Goal: Contribute content: Contribute content

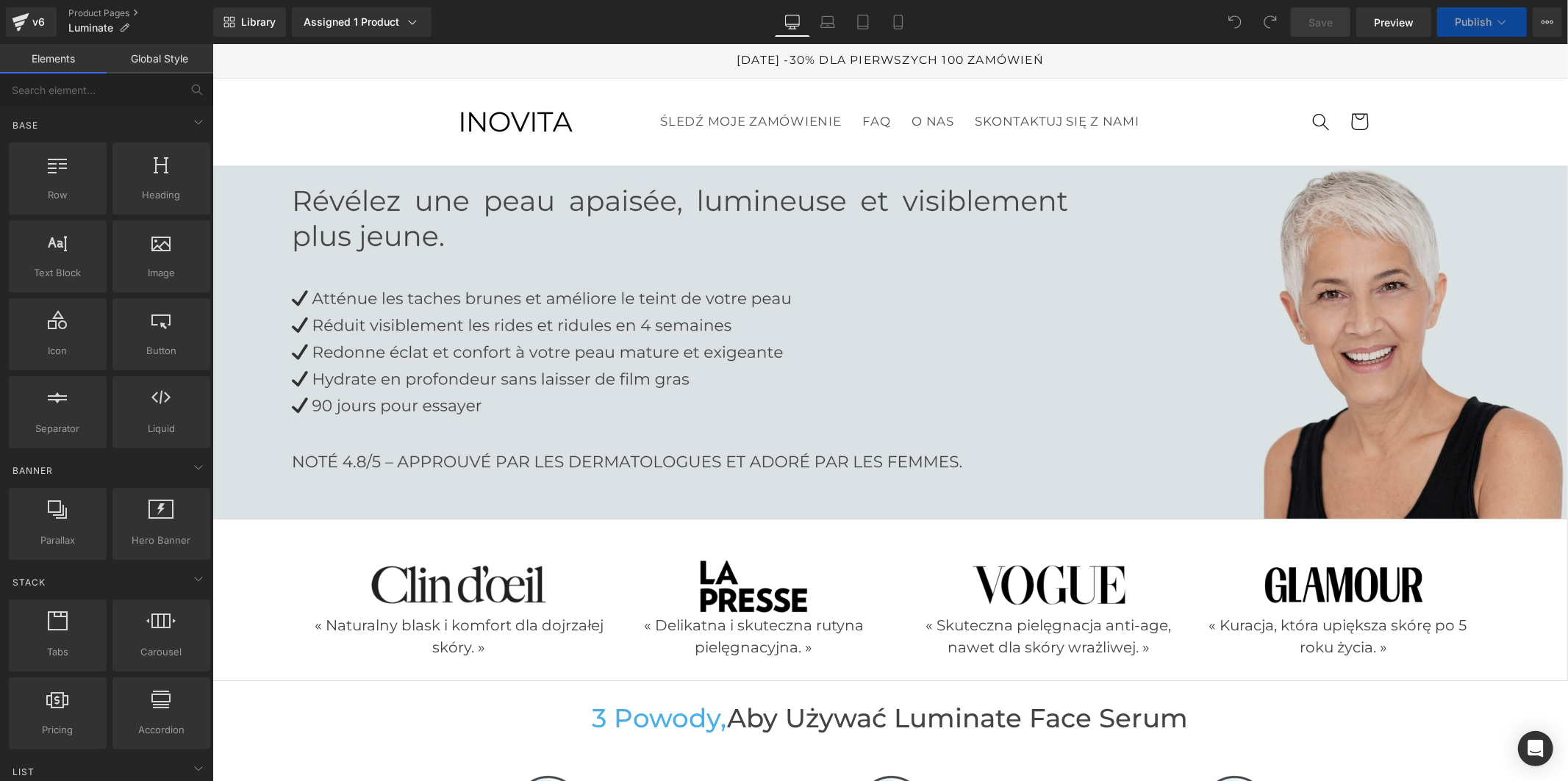
click at [800, 350] on img at bounding box center [889, 342] width 1355 height 353
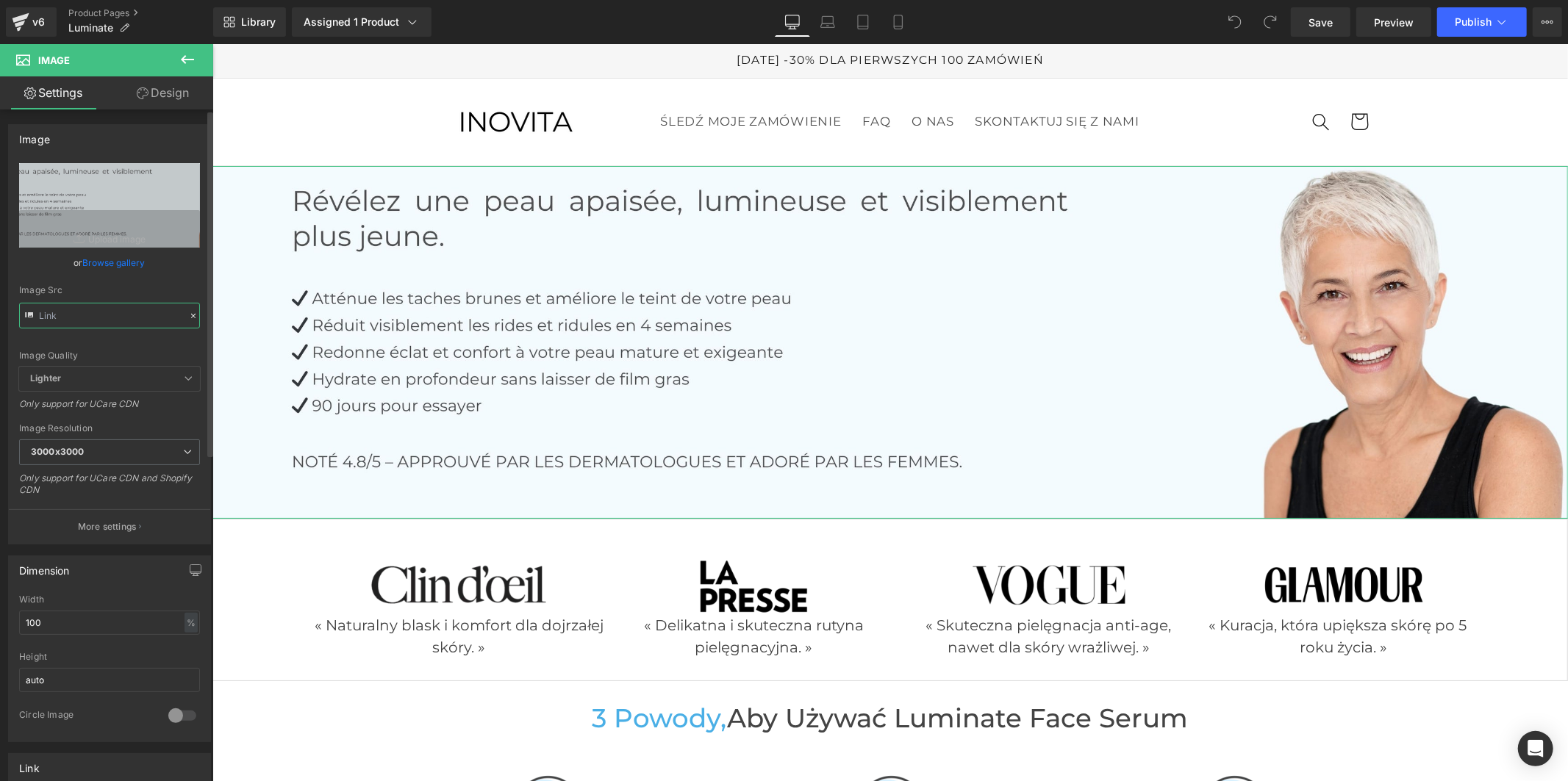
click at [116, 312] on input "text" at bounding box center [110, 316] width 181 height 26
paste input "49/6906/9905/files/Polonais_1_36e06d24-a91d-4425-bcef-1029b8cf2a0d.jpg?v=175682…"
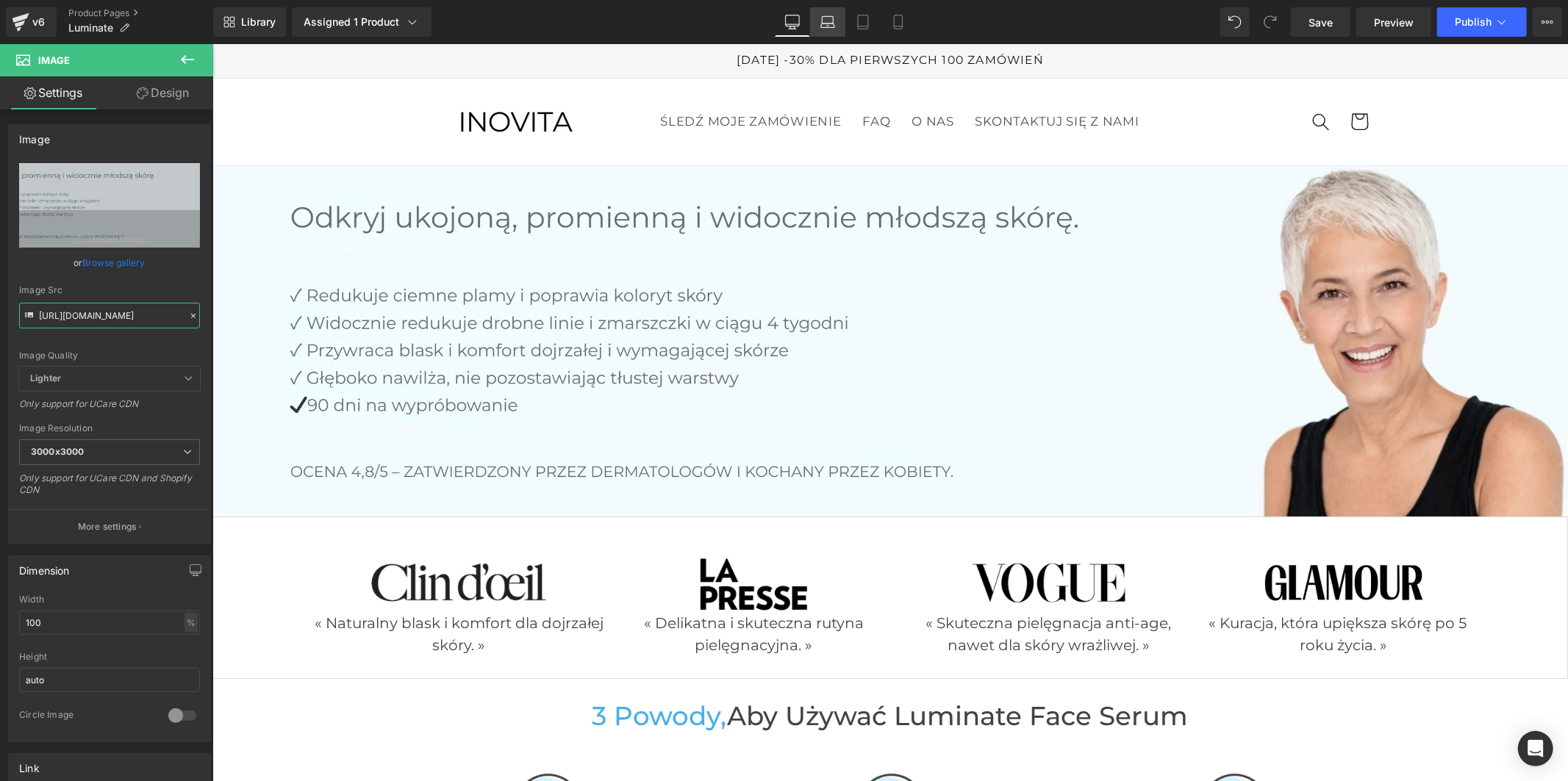
type input "https://cdn.shopify.com/s/files/1/0949/6906/9905/files/Polonais_1_36e06d24-a91d…"
click at [834, 25] on icon at bounding box center [828, 22] width 15 height 15
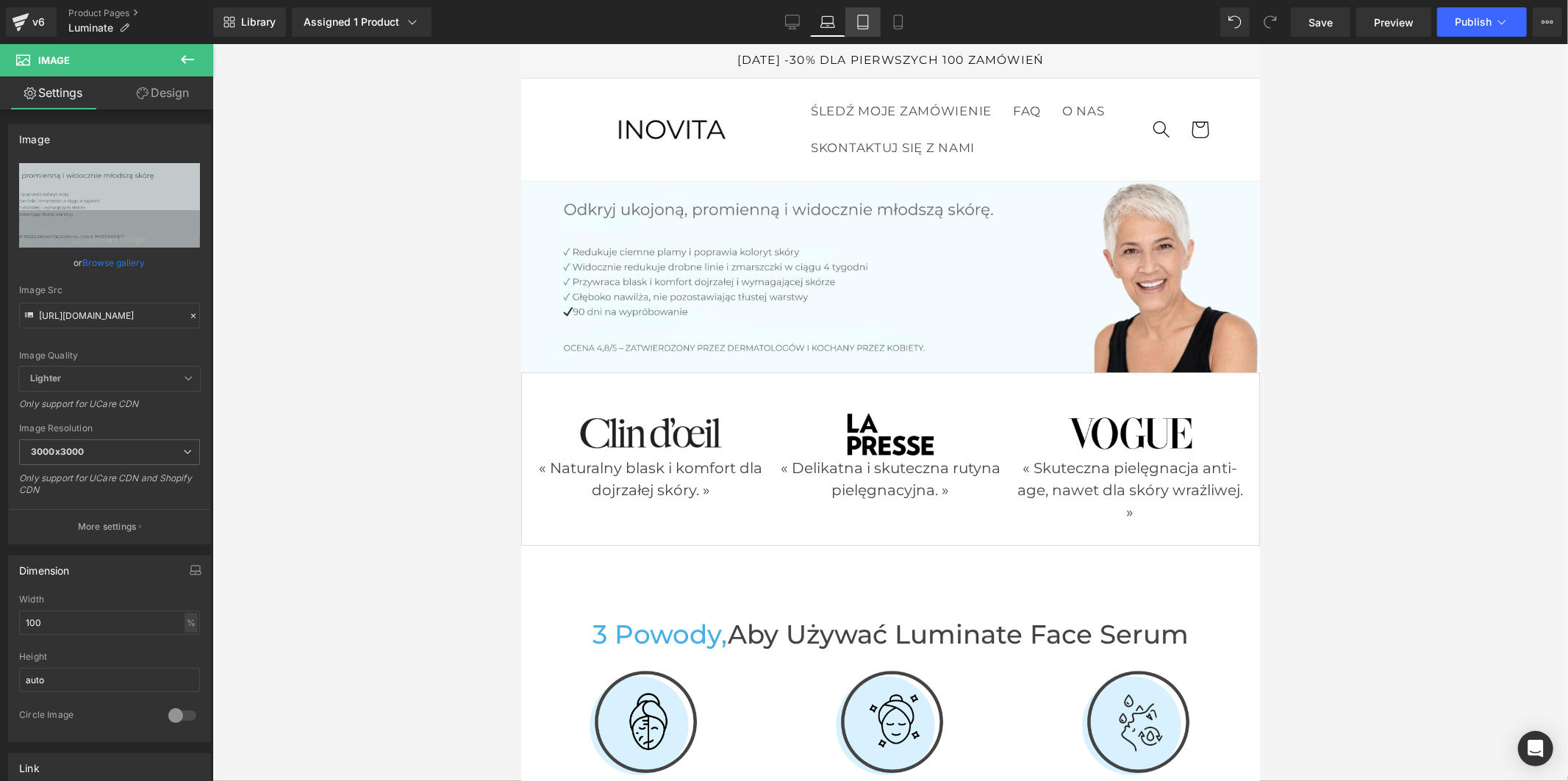
click at [860, 25] on icon at bounding box center [862, 22] width 15 height 15
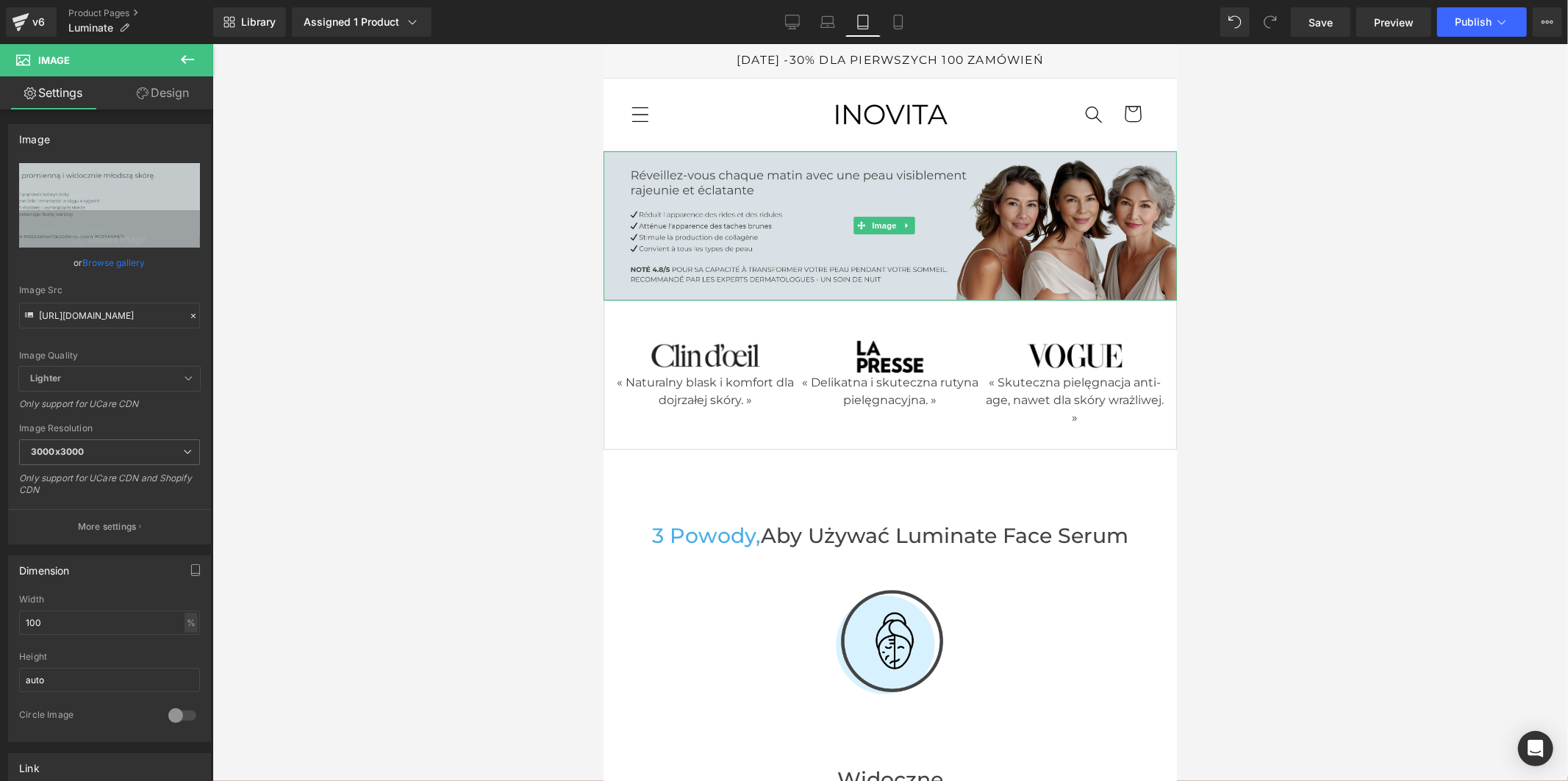
click at [685, 246] on img at bounding box center [890, 225] width 573 height 149
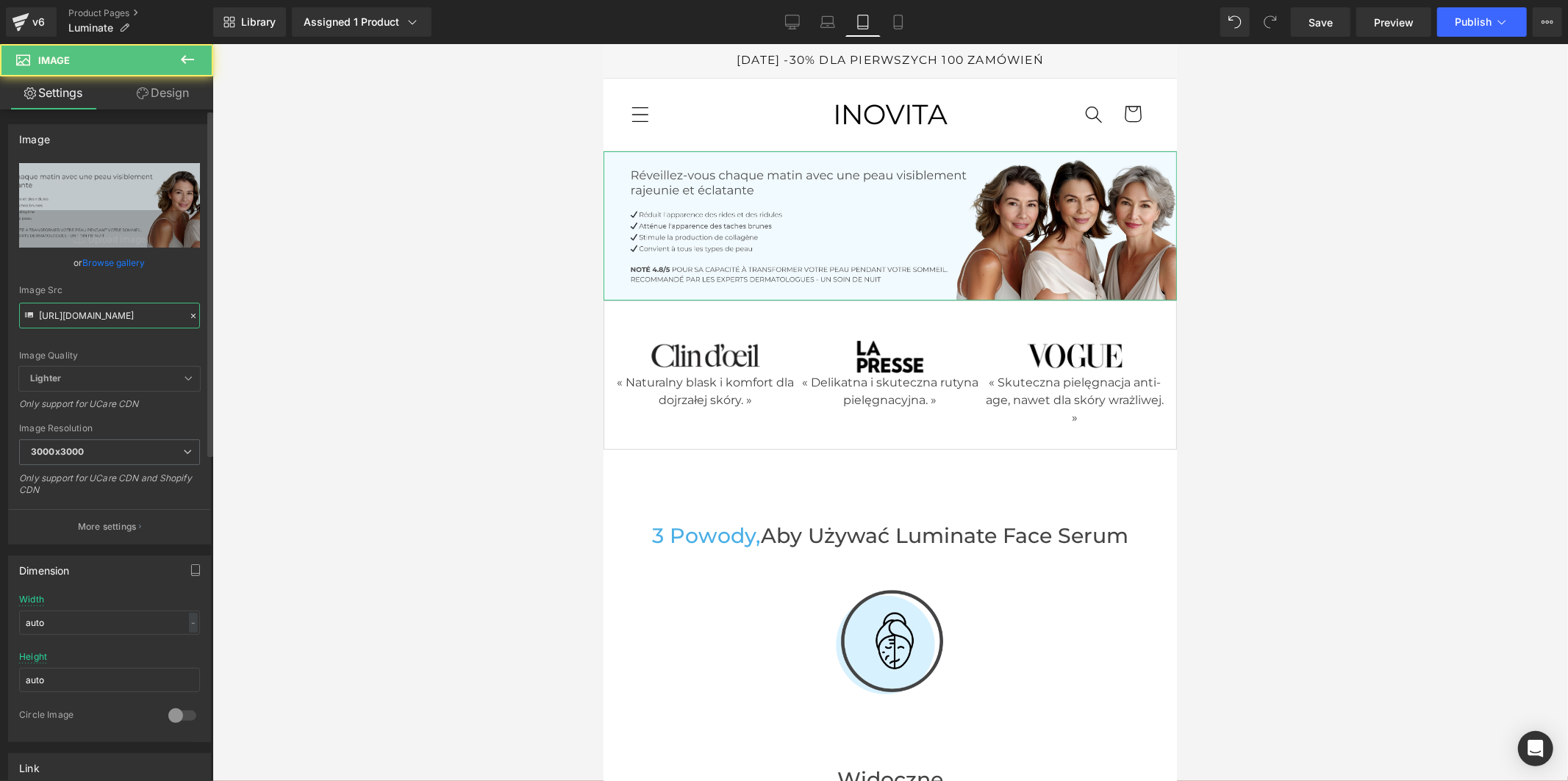
click at [100, 321] on input "https://cdn.shopify.com/s/files/1/0818/4410/9651/files/nouvelle_banniere_2025_2…" at bounding box center [110, 316] width 181 height 26
paste input "949/6906/9905/files/Polonais_1_36e06d24-a91d-4425-bcef-1029b8cf2a0d.jpg?v=17568…"
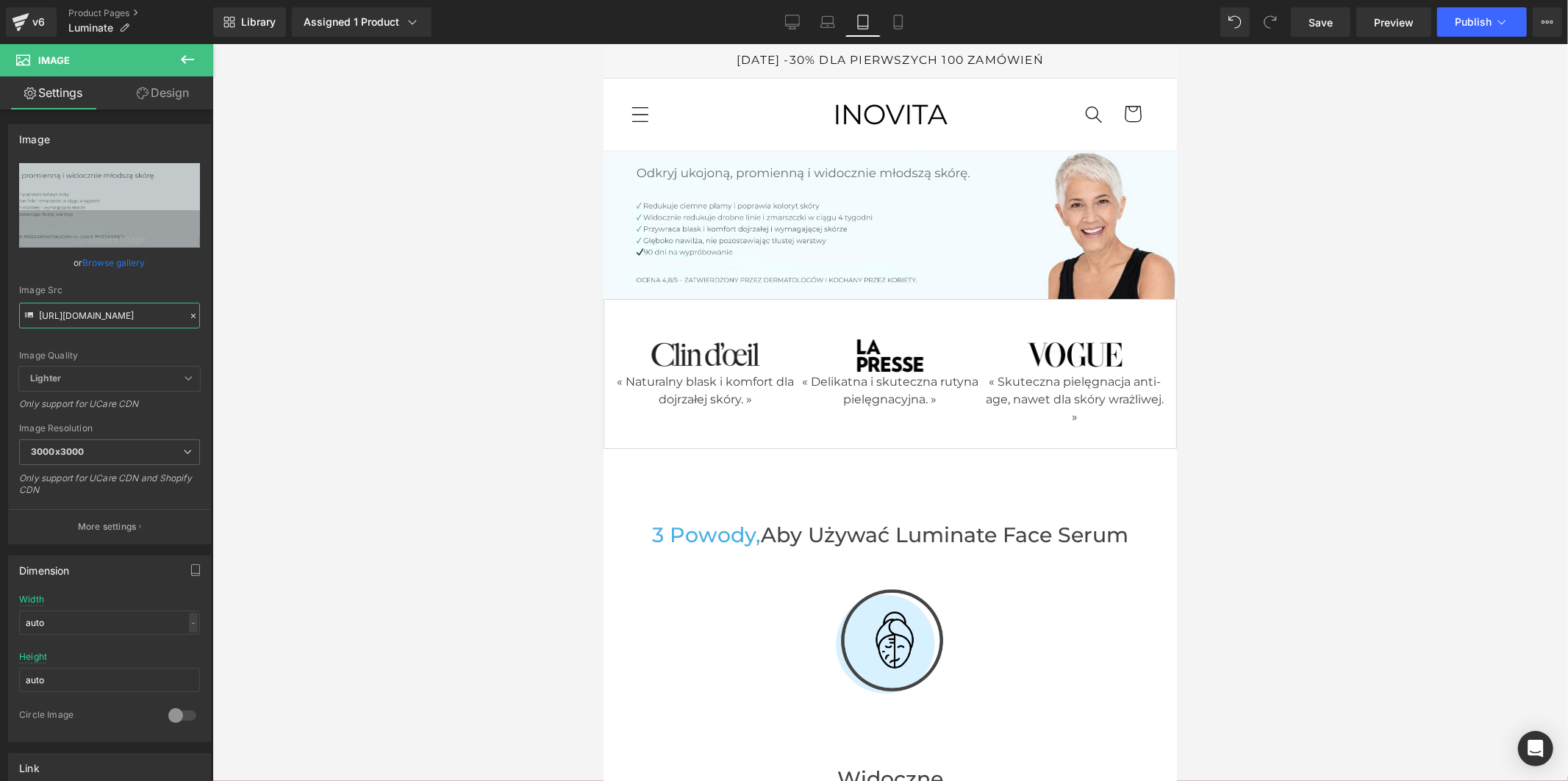
type input "https://cdn.shopify.com/s/files/1/0949/6906/9905/files/Polonais_1_36e06d24-a91d…"
click at [891, 26] on icon at bounding box center [897, 22] width 15 height 15
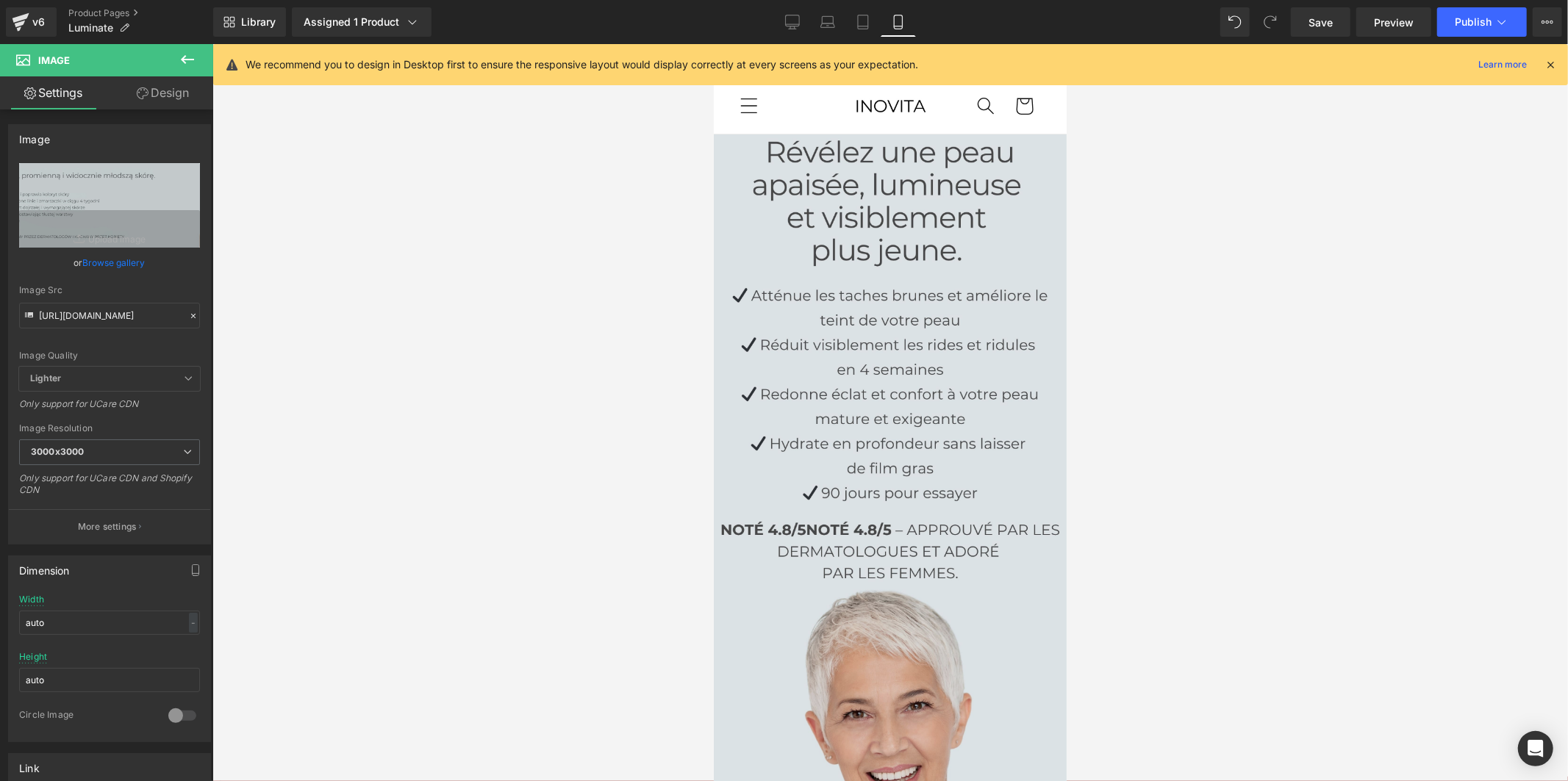
click at [761, 264] on img at bounding box center [890, 486] width 353 height 706
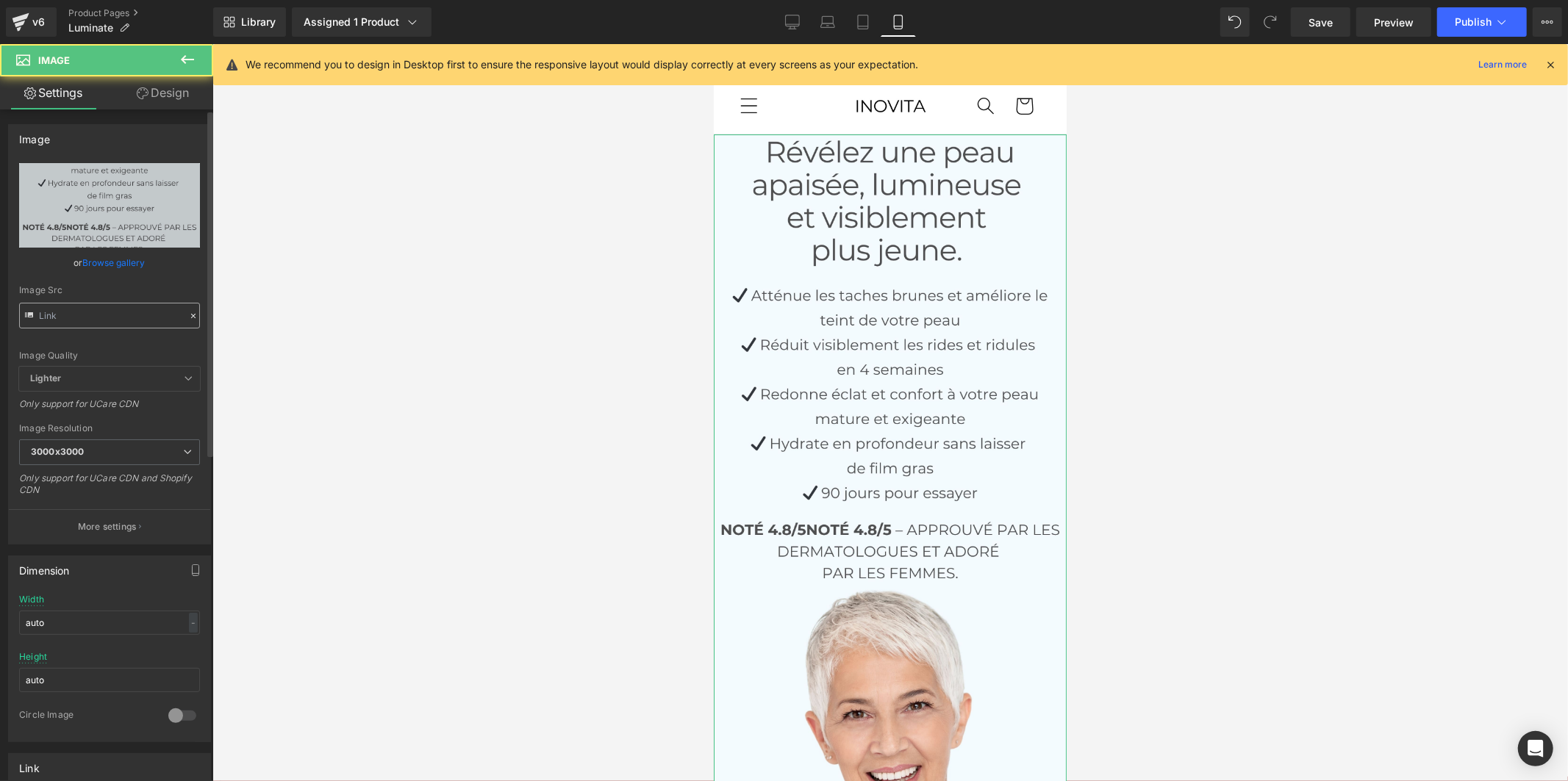
click at [125, 315] on input "text" at bounding box center [110, 316] width 181 height 26
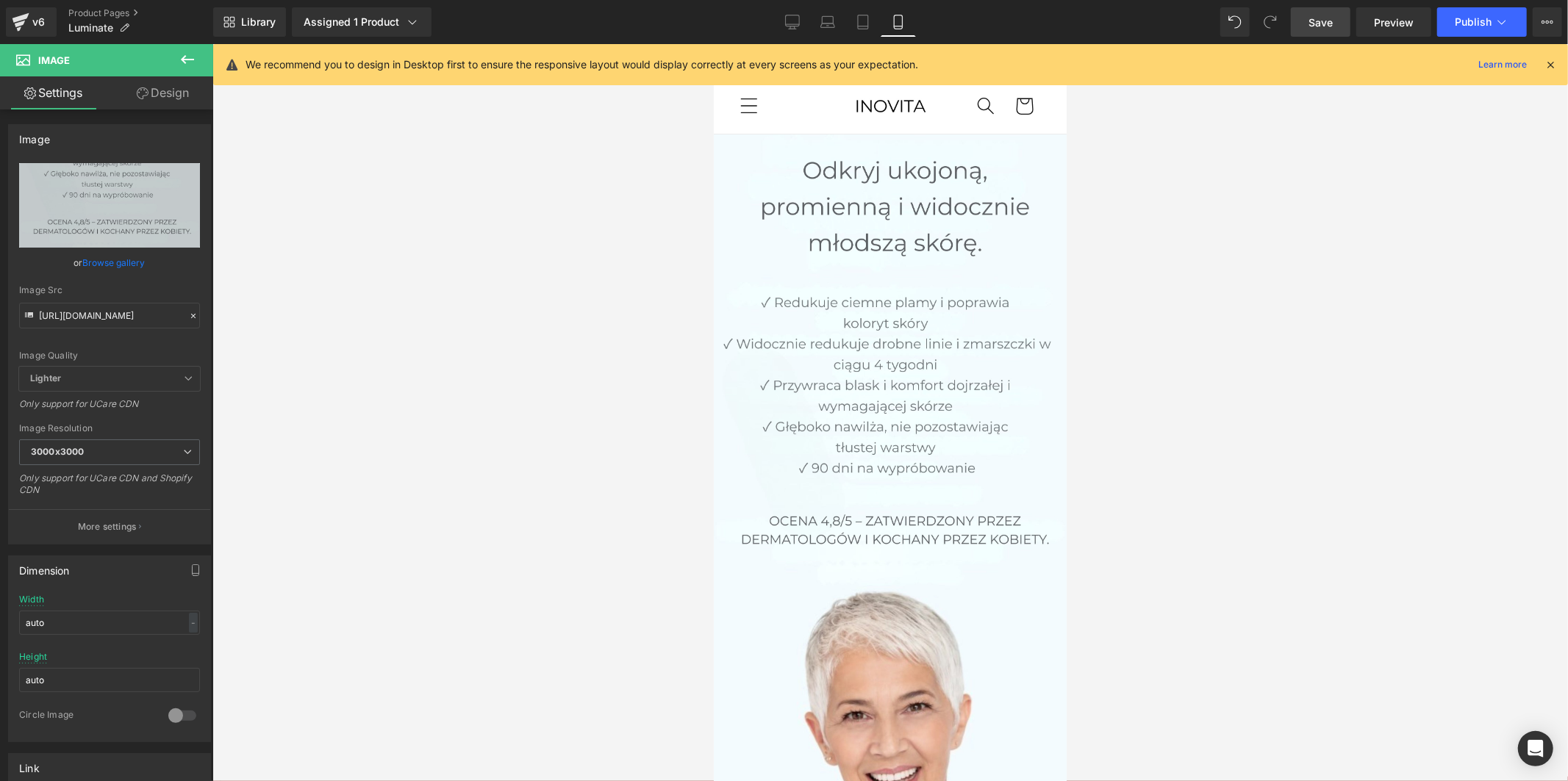
type input "https://cdn.shopify.com/s/files/1/0949/6906/9905/files/Polonais_2ba61bec-75e7-4…"
click at [1333, 20] on span "Save" at bounding box center [1320, 23] width 24 height 16
click at [1487, 23] on span "Publish" at bounding box center [1472, 22] width 37 height 12
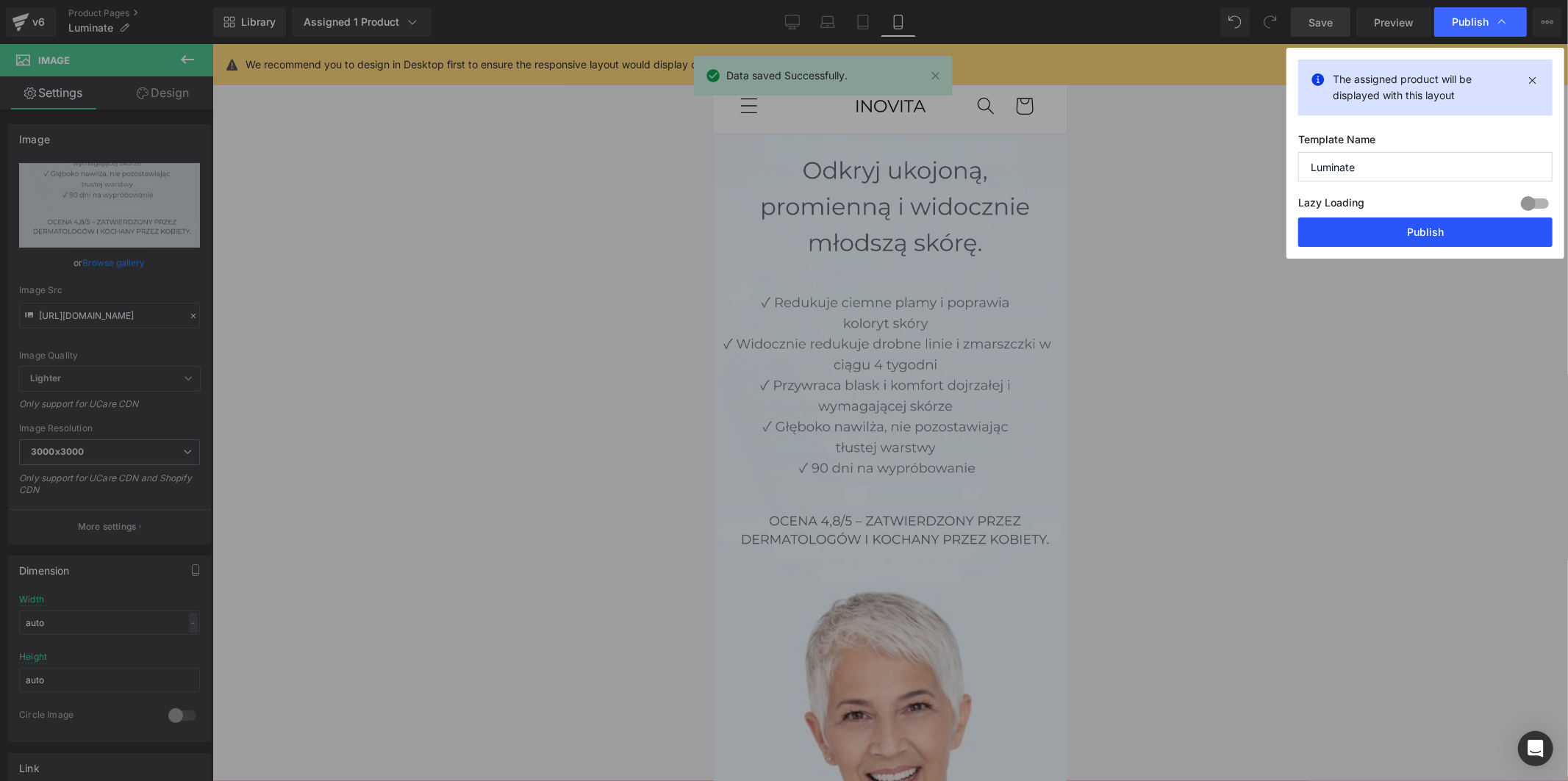
click at [1448, 238] on button "Publish" at bounding box center [1424, 232] width 254 height 30
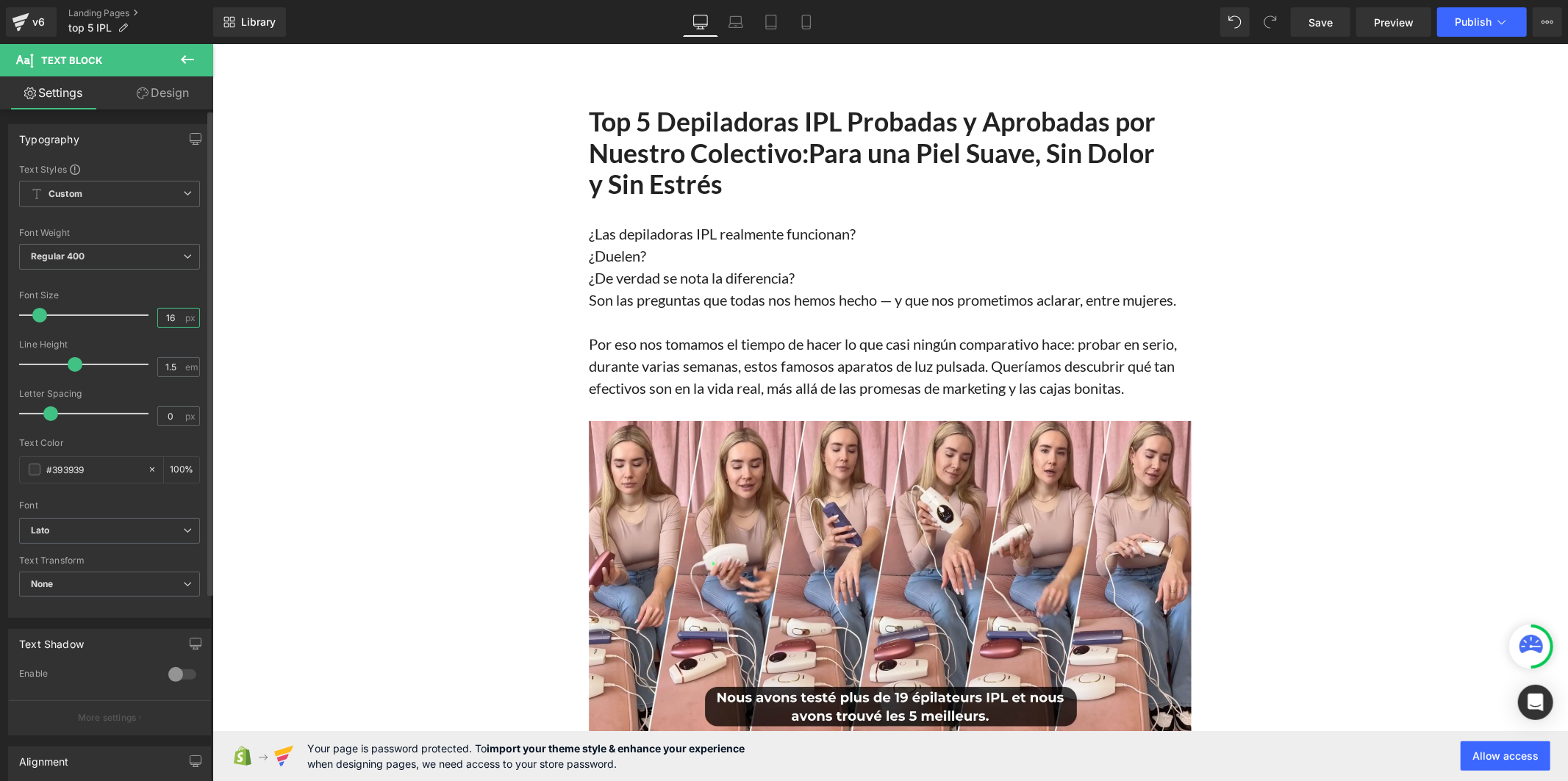
click at [175, 320] on input "16" at bounding box center [170, 318] width 26 height 19
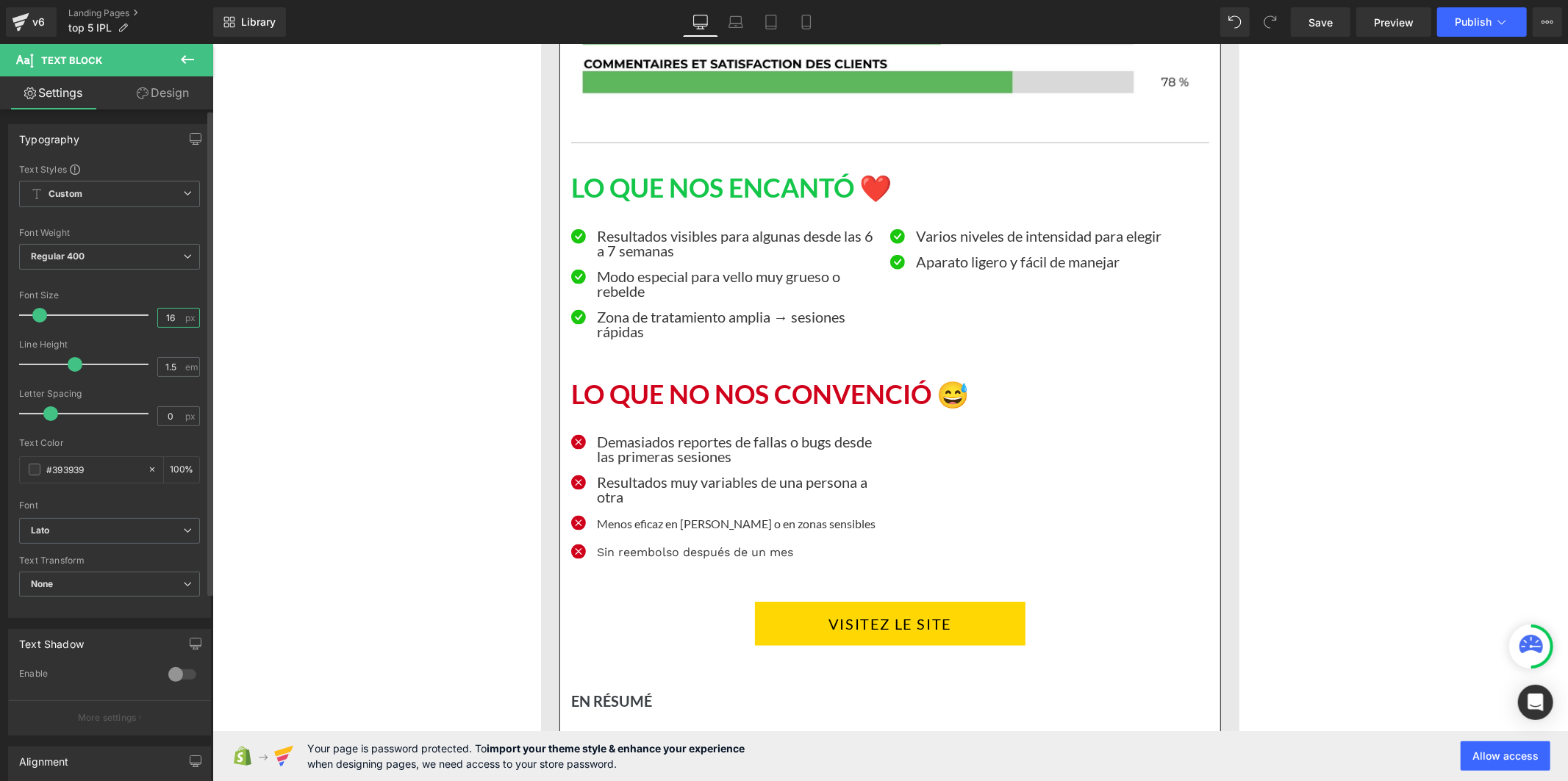
scroll to position [10939, 0]
type input "1"
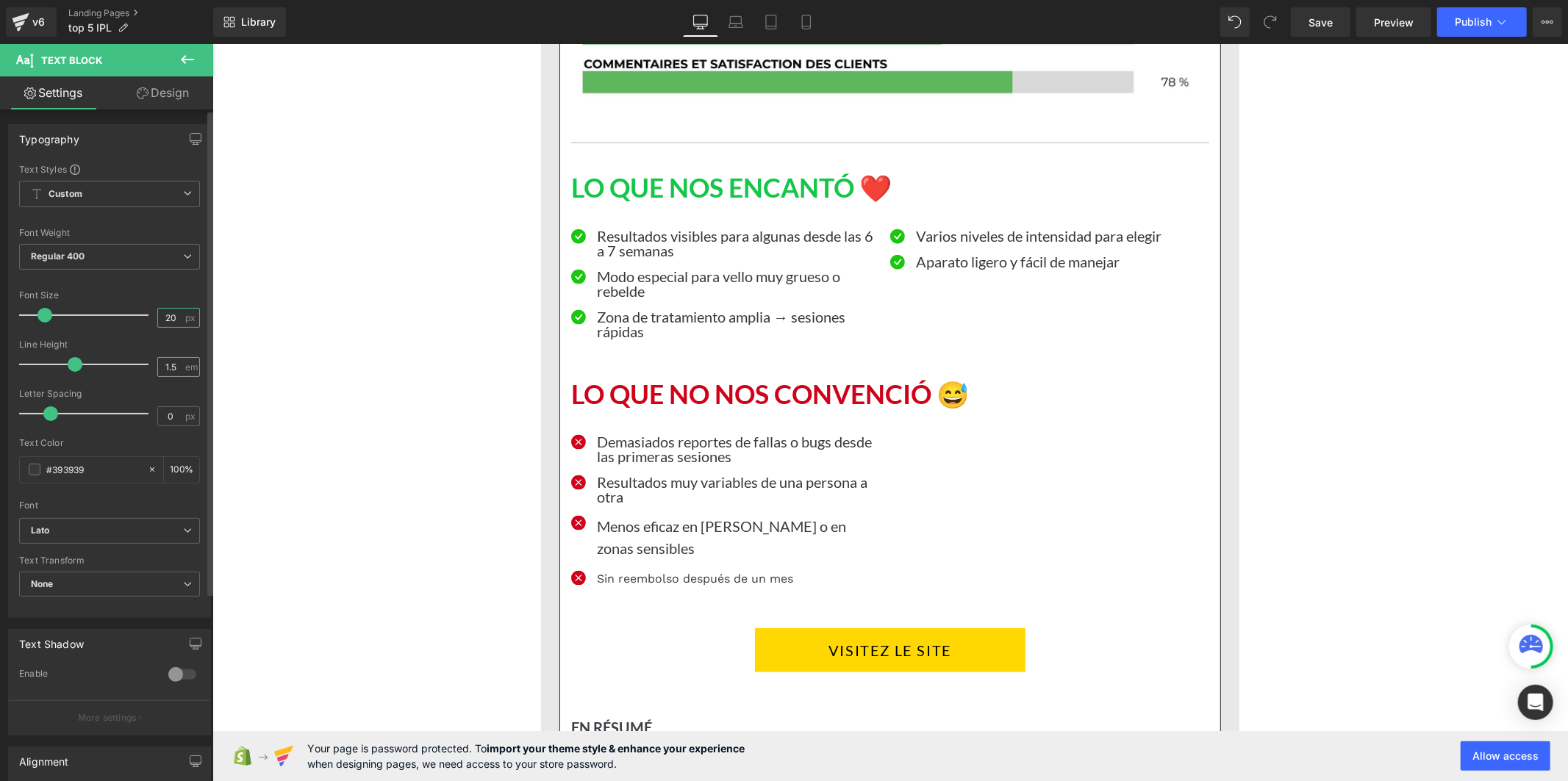
type input "20"
click at [171, 368] on input "1.5" at bounding box center [170, 368] width 26 height 19
type input "1"
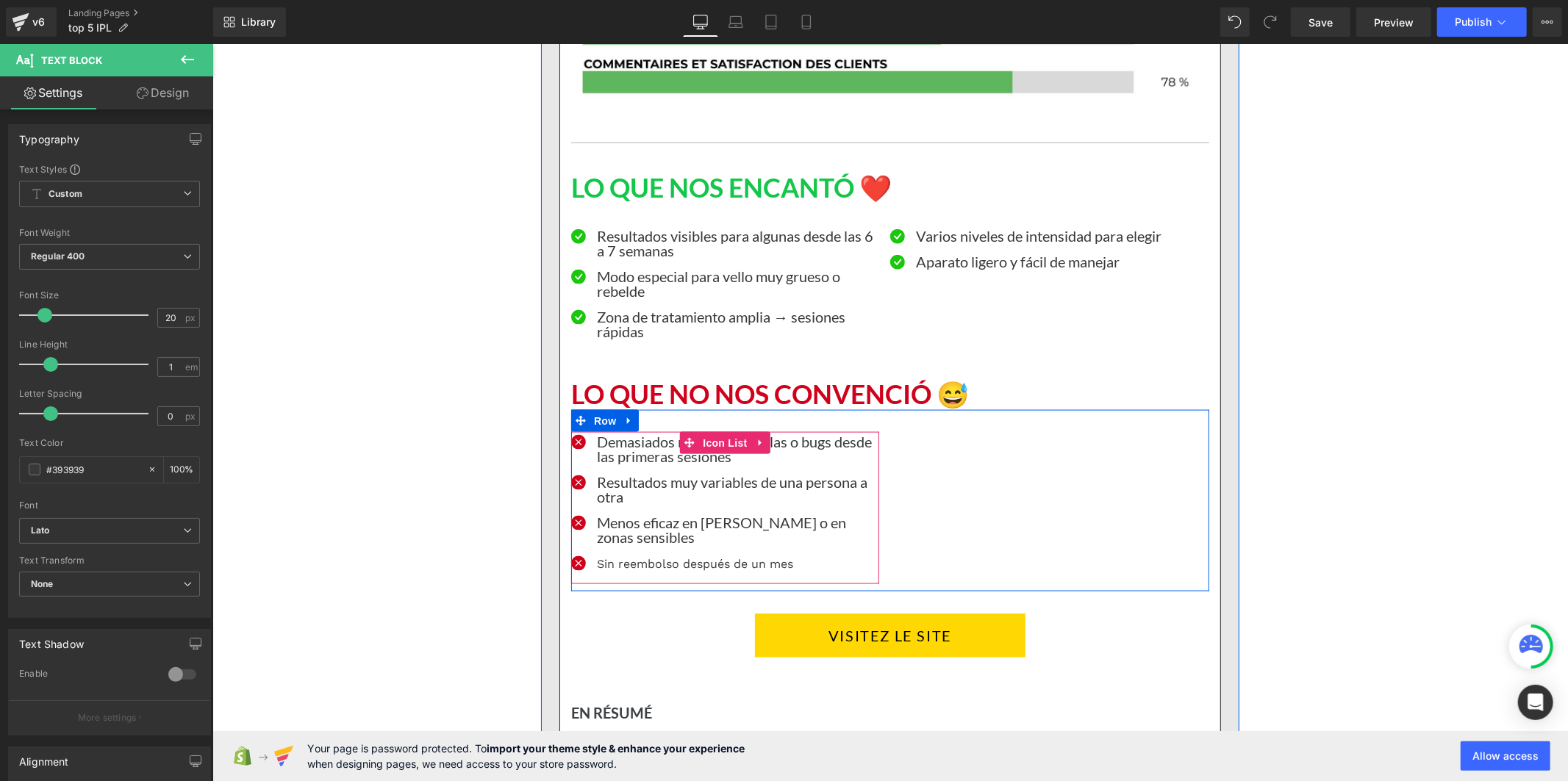
click at [610, 573] on p "Sin reembolso después de un mes" at bounding box center [737, 563] width 282 height 18
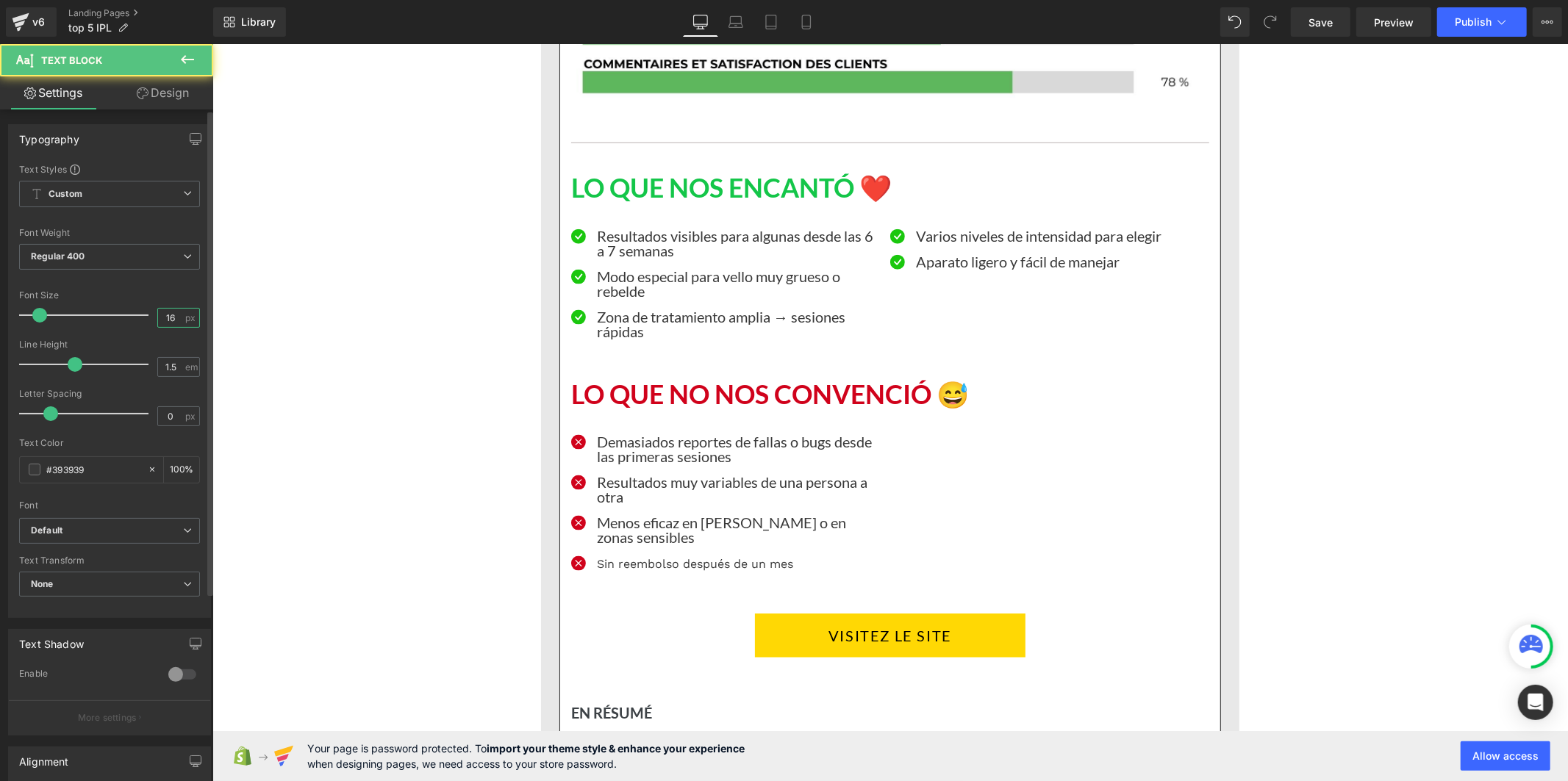
click at [165, 322] on input "16" at bounding box center [170, 318] width 26 height 19
click at [169, 319] on input "16" at bounding box center [170, 318] width 26 height 19
type input "1"
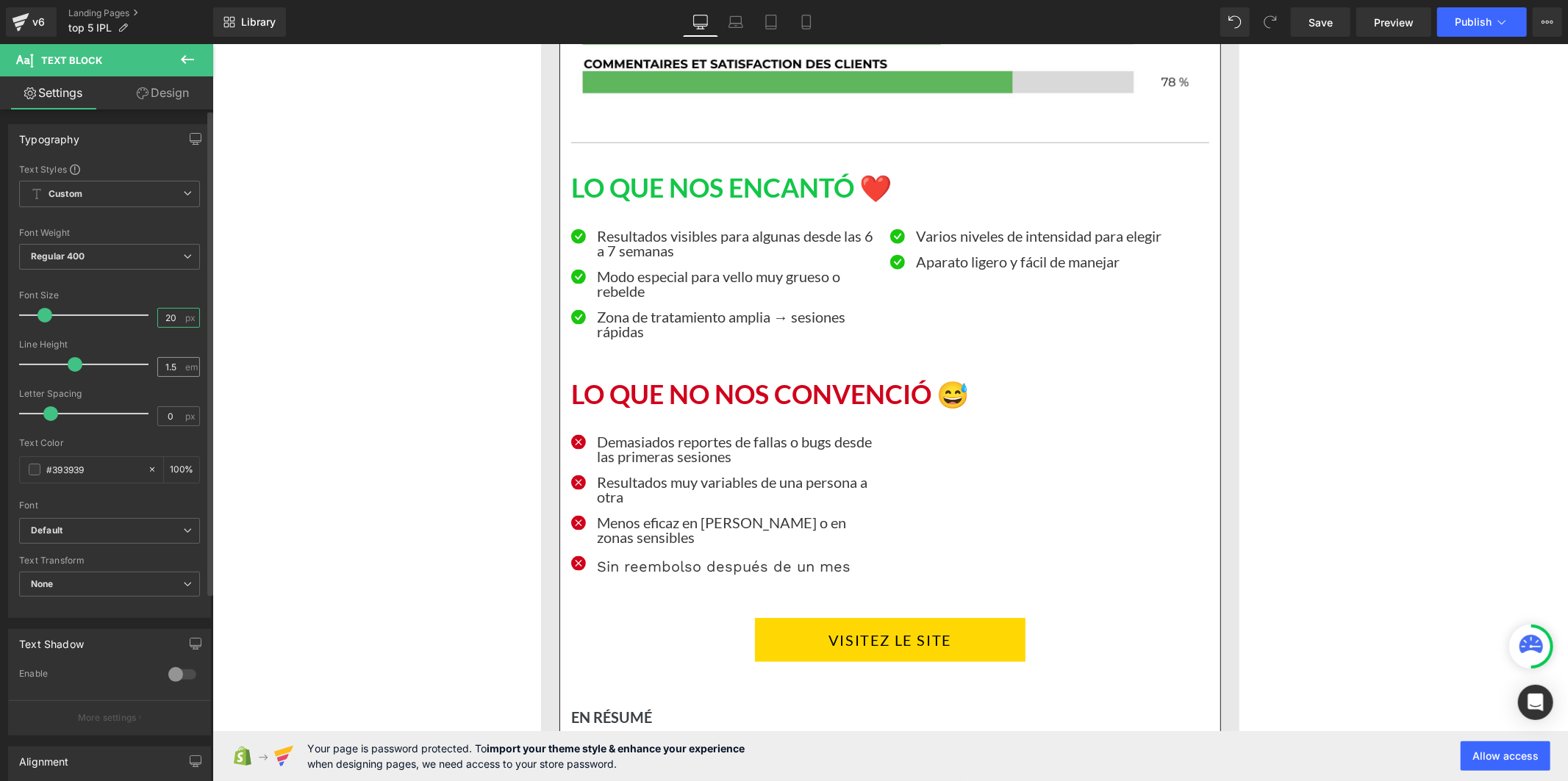
type input "20"
click at [172, 372] on input "1.5" at bounding box center [170, 368] width 26 height 19
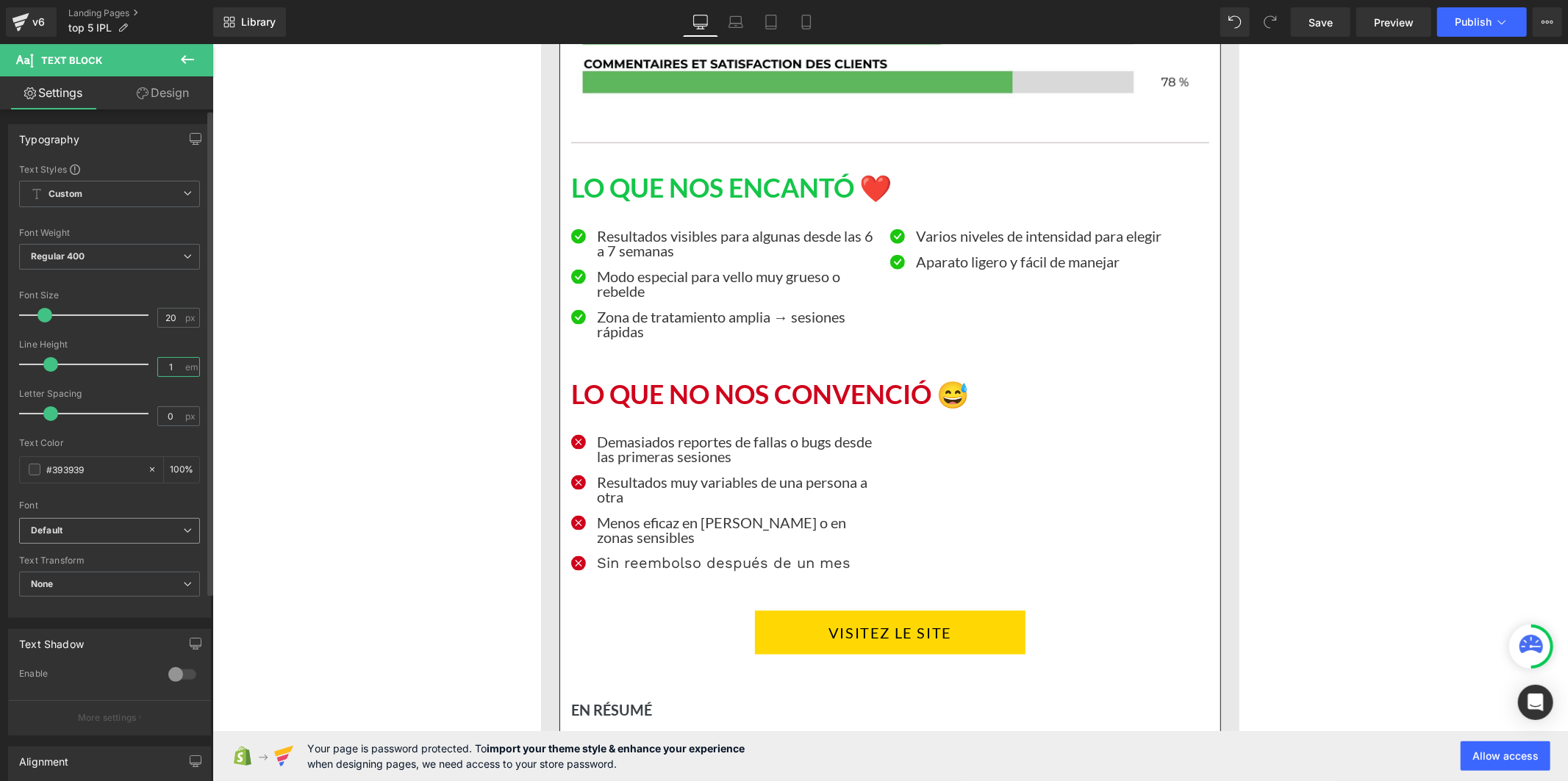
type input "1"
click at [130, 525] on b "Default" at bounding box center [107, 531] width 152 height 12
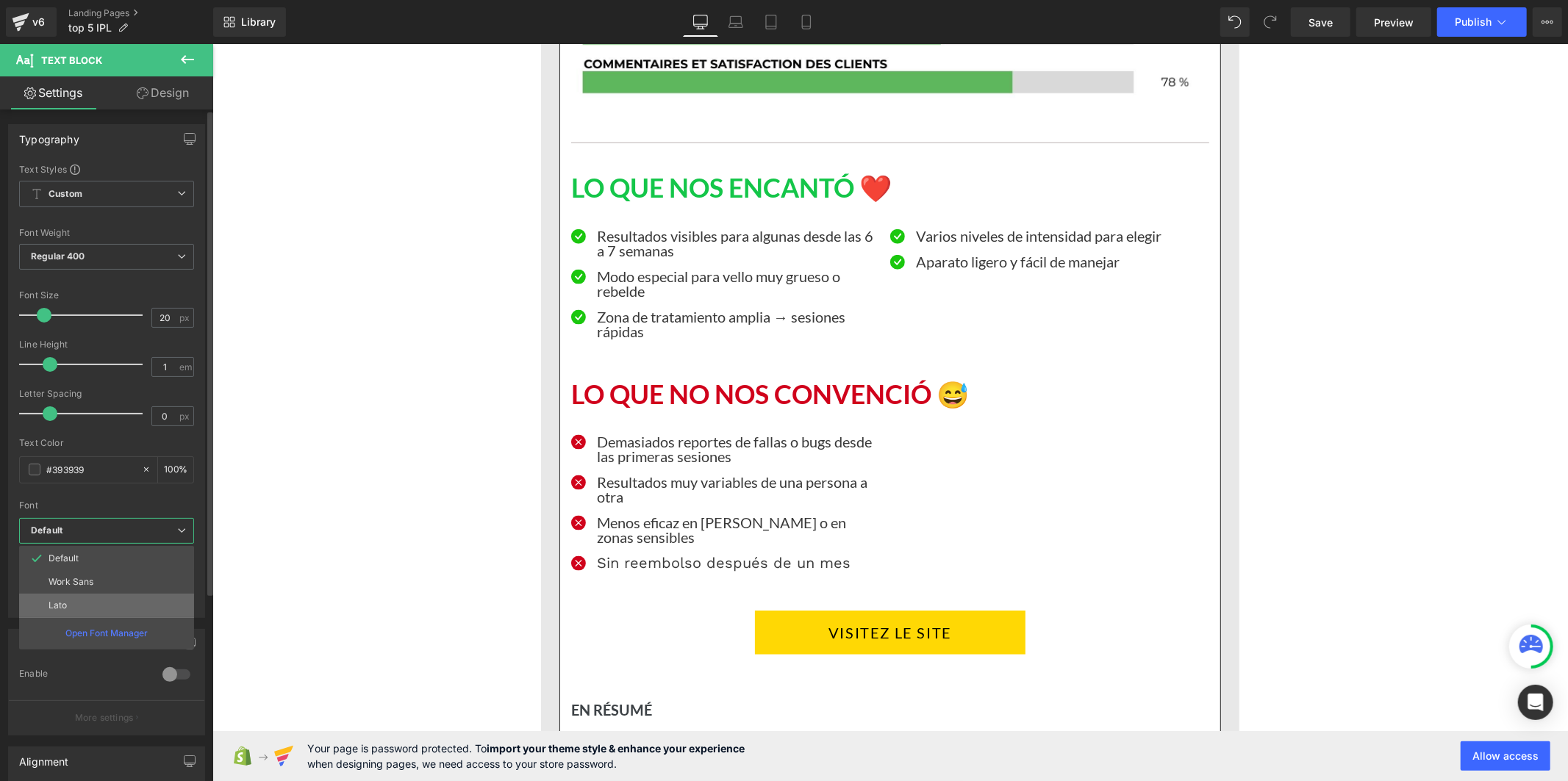
click at [96, 610] on li "Lato" at bounding box center [106, 605] width 175 height 23
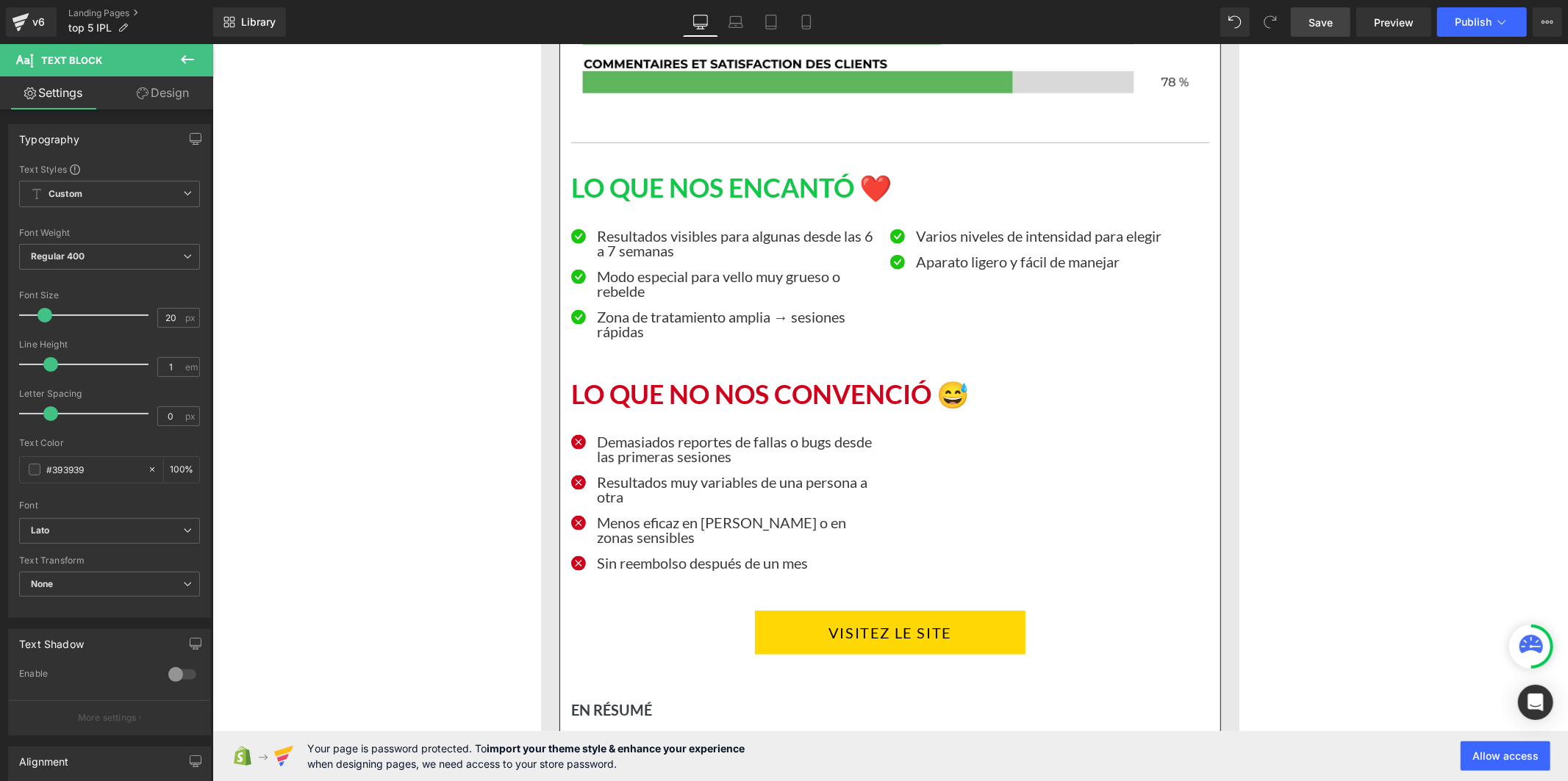
click at [1323, 25] on span "Save" at bounding box center [1320, 23] width 24 height 16
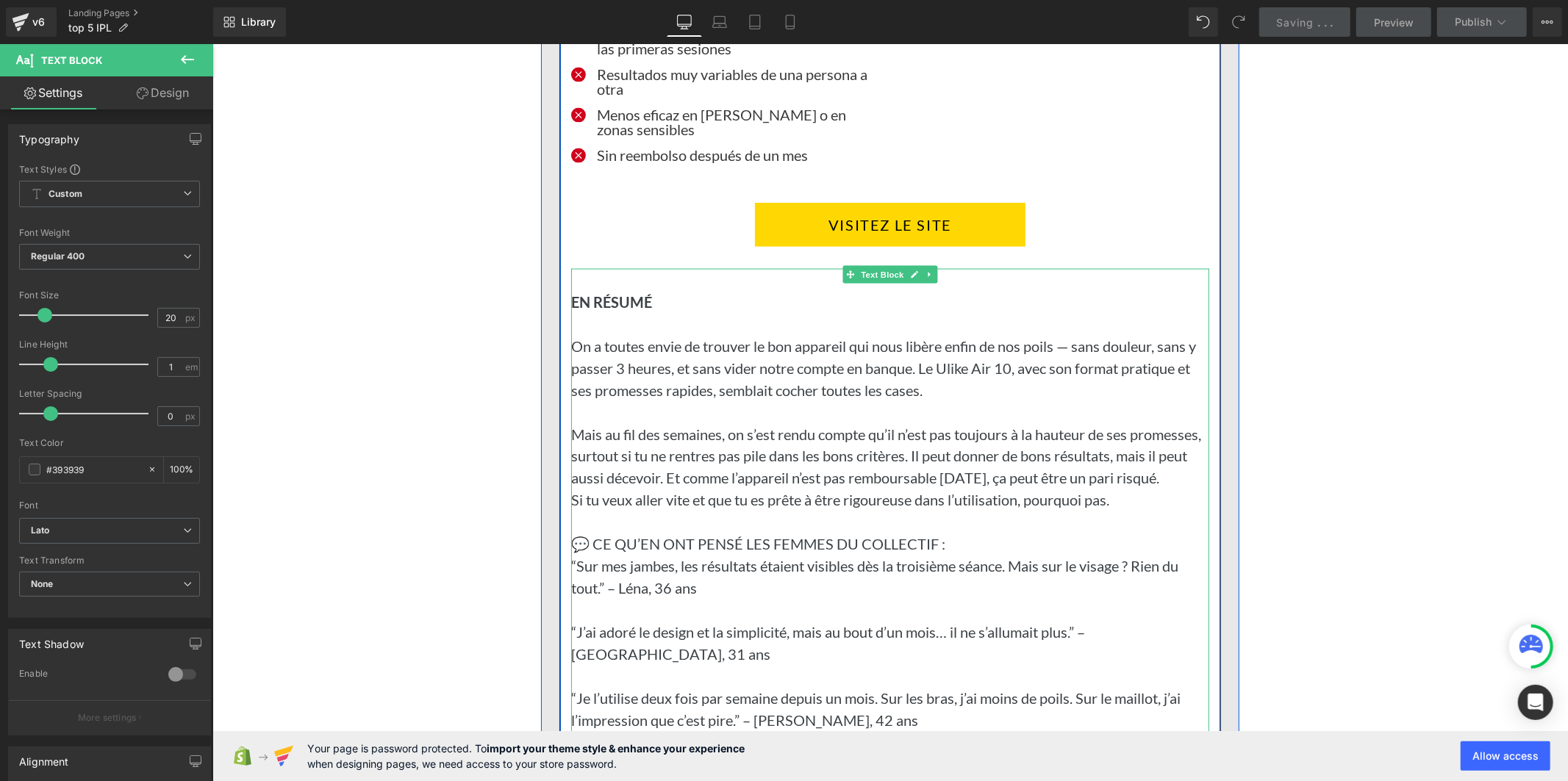
click at [632, 385] on p "On a toutes envie de trouver le bon appareil qui nous libère enfin de nos poils…" at bounding box center [889, 367] width 638 height 66
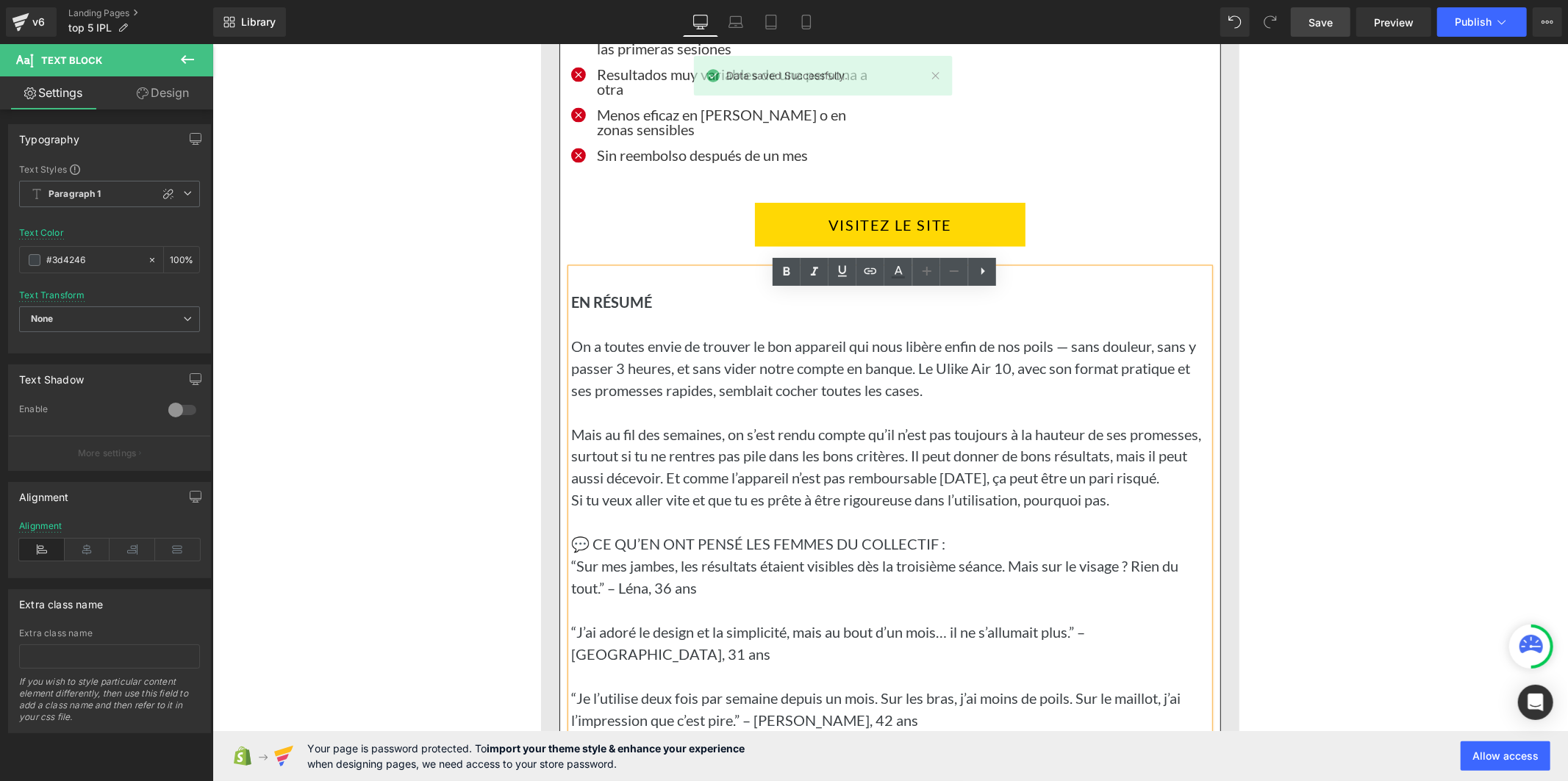
drag, startPoint x: 1113, startPoint y: 523, endPoint x: 568, endPoint y: 323, distance: 580.5
click at [570, 323] on div "EN RÉSUMÉ On a toutes envie de trouver le bon appareil qui nous libère enfin de…" at bounding box center [889, 543] width 638 height 551
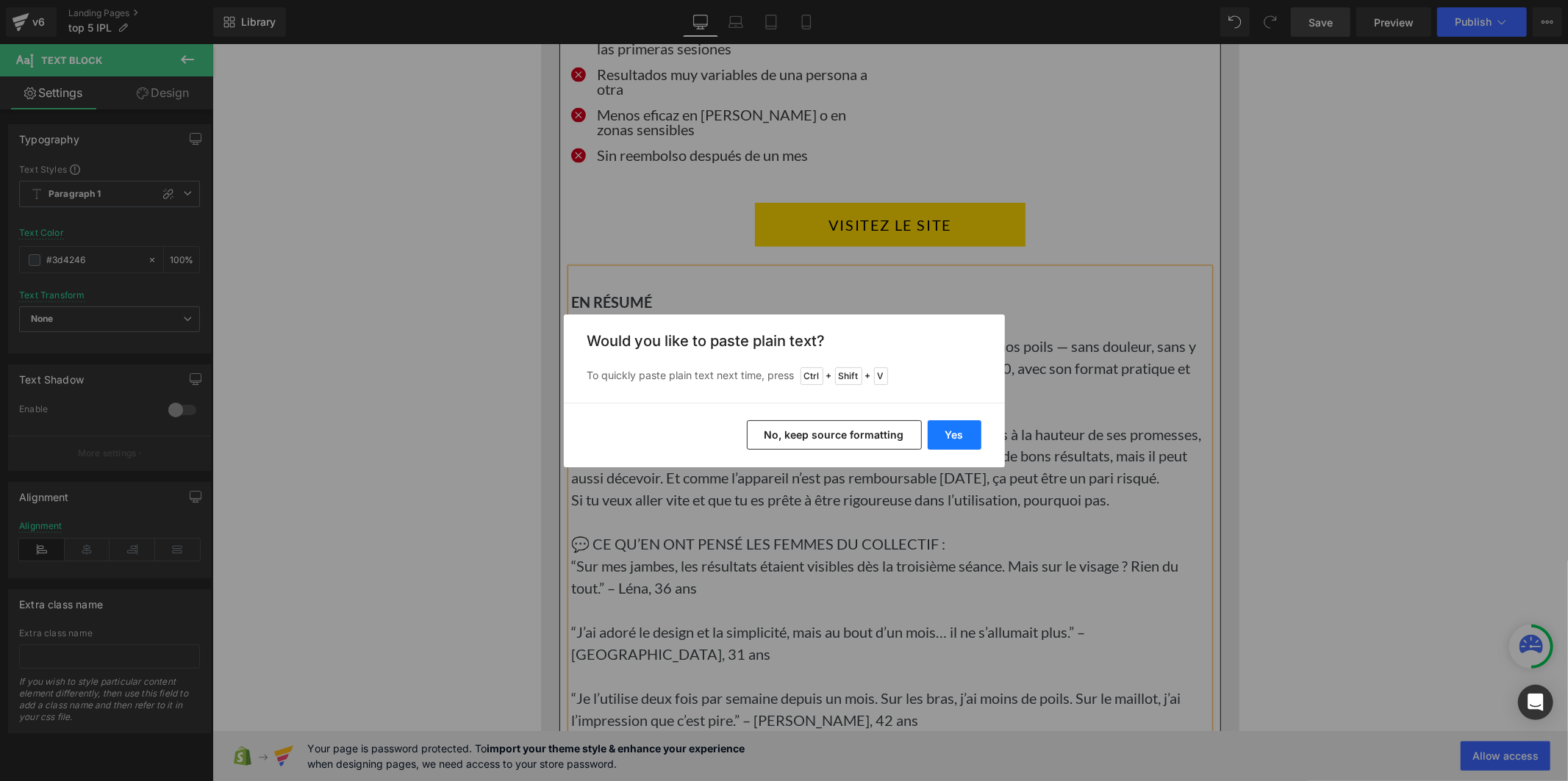
click at [963, 437] on button "Yes" at bounding box center [954, 435] width 54 height 30
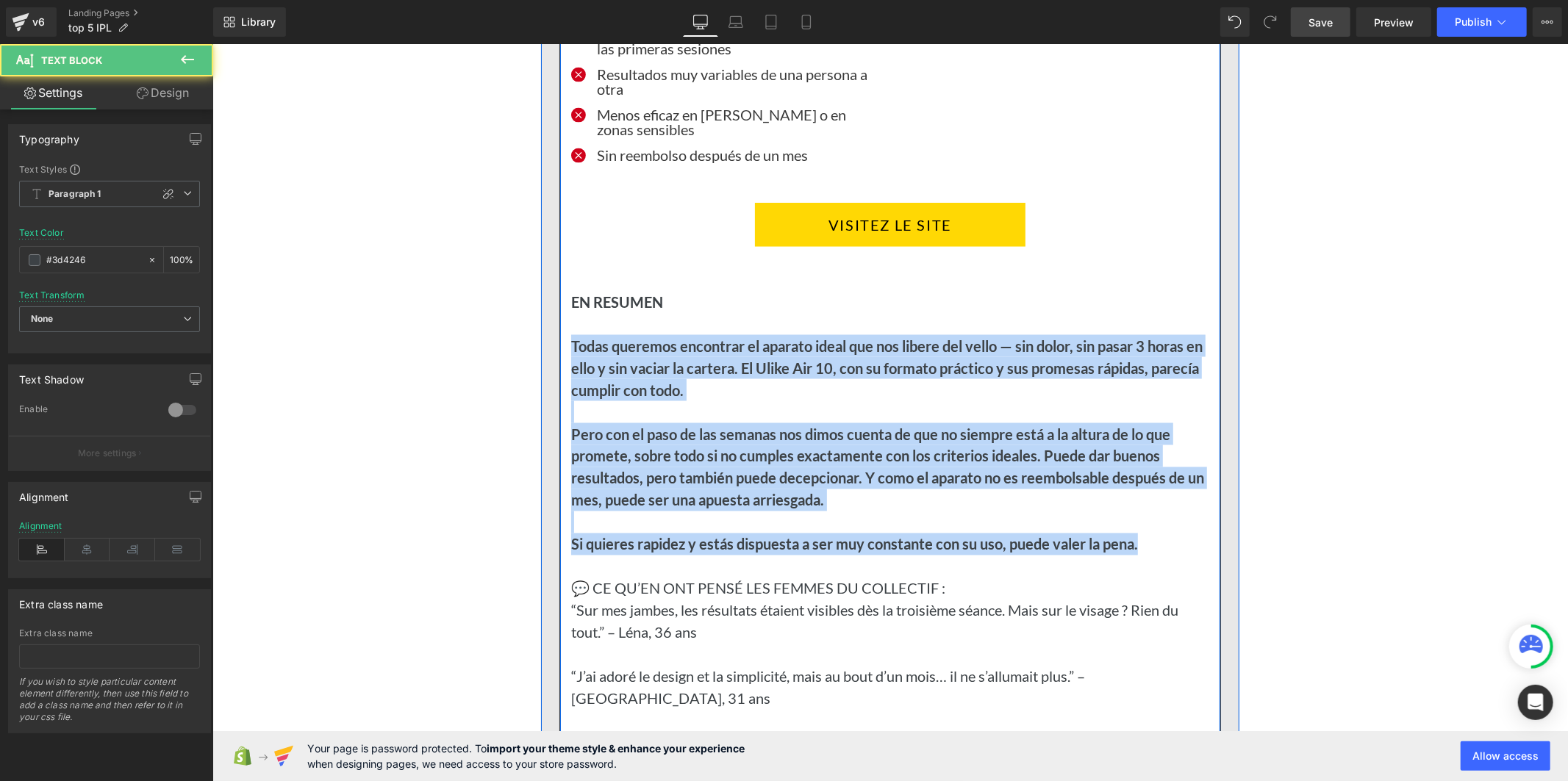
drag, startPoint x: 995, startPoint y: 533, endPoint x: 563, endPoint y: 371, distance: 461.4
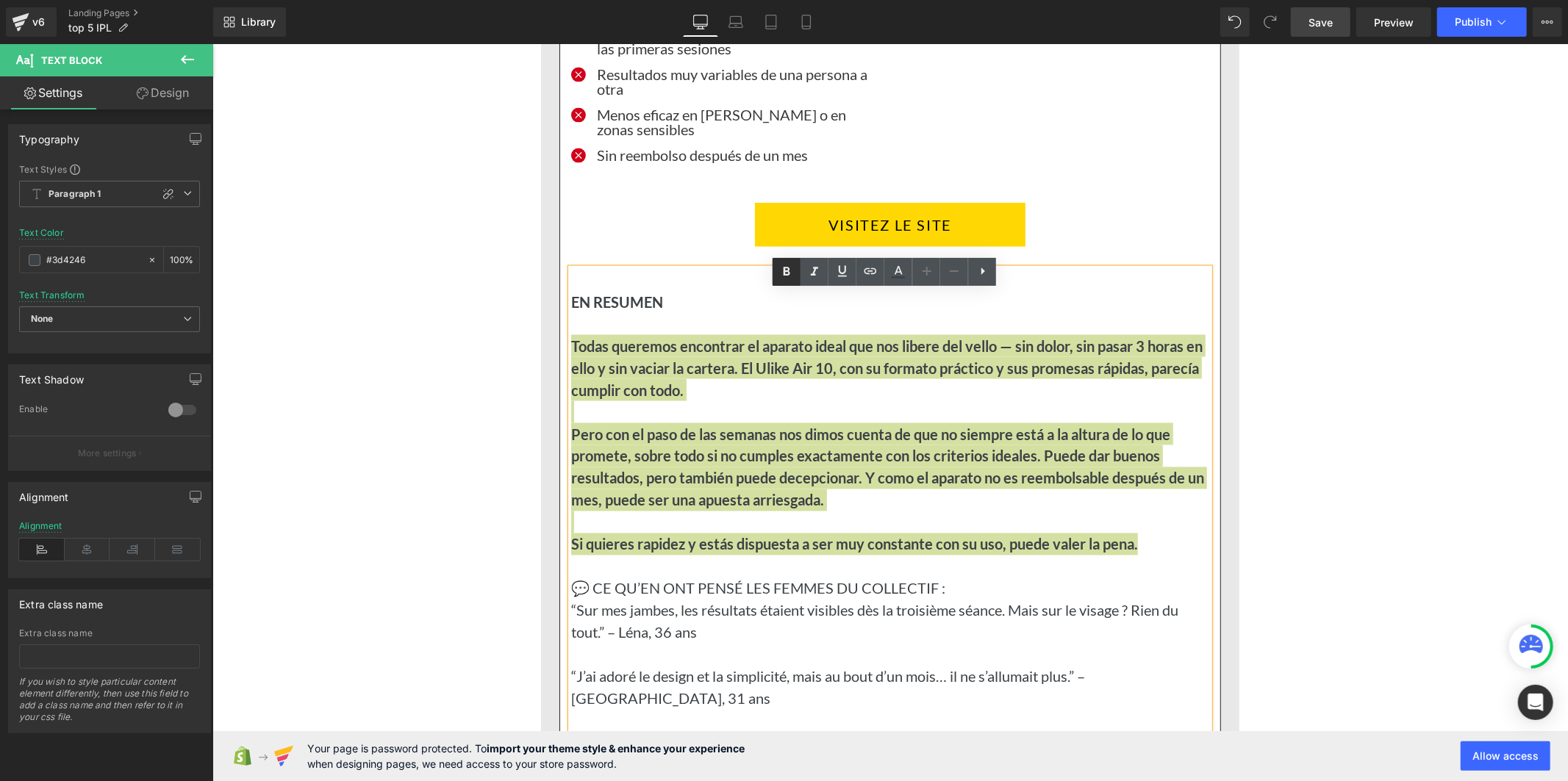
click at [785, 279] on icon at bounding box center [786, 272] width 18 height 18
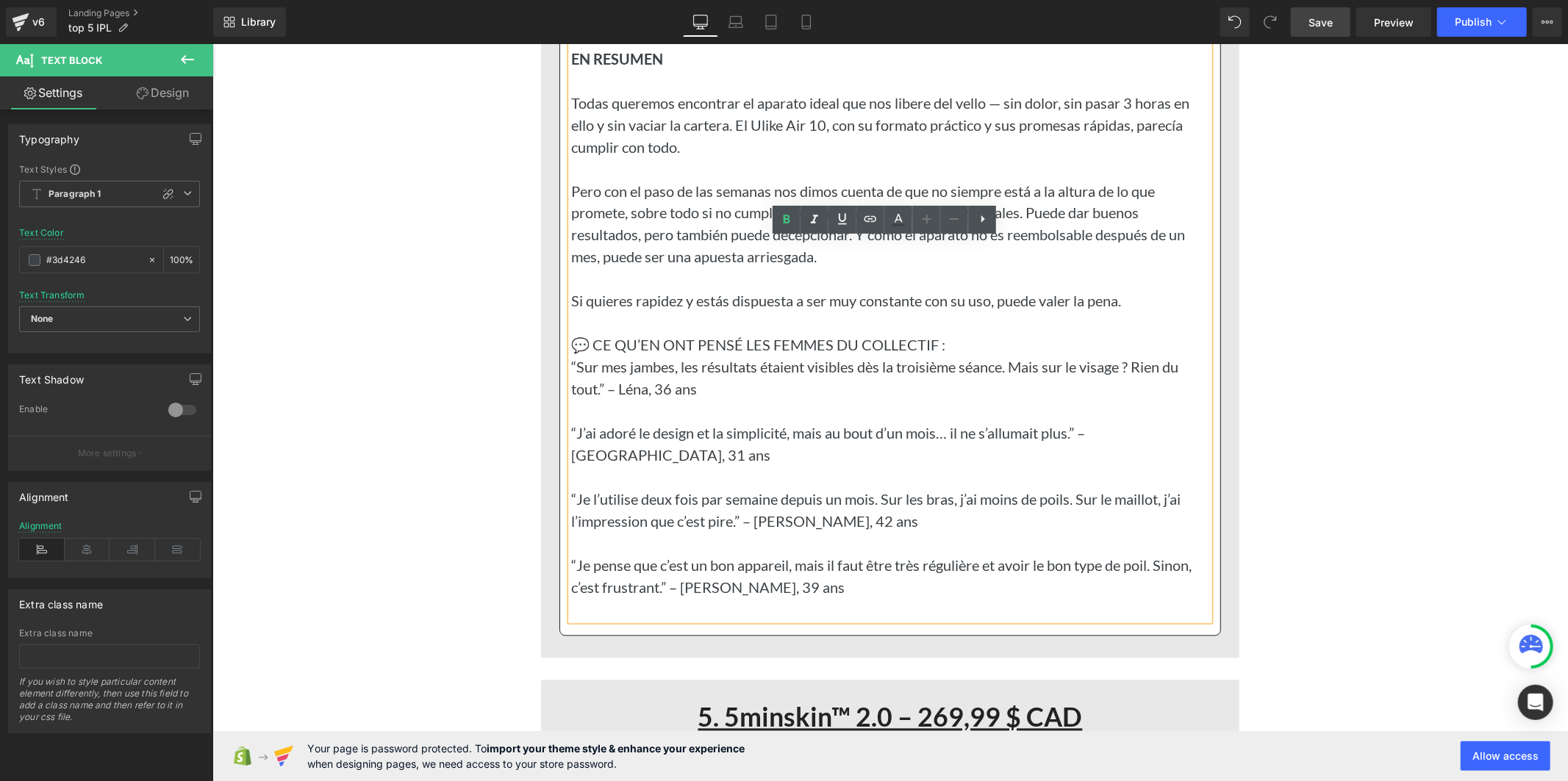
scroll to position [11593, 0]
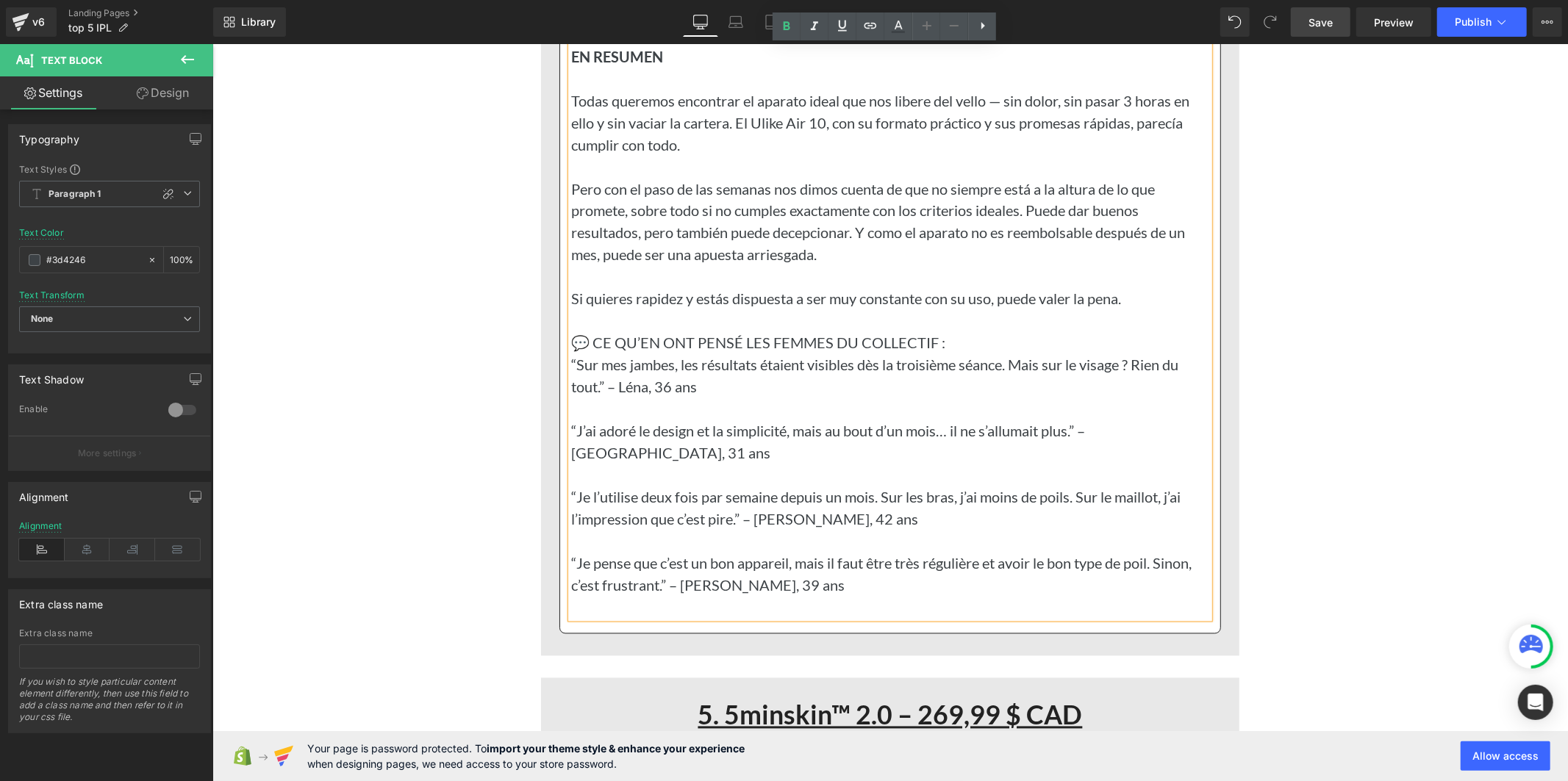
click at [723, 536] on p at bounding box center [889, 541] width 638 height 22
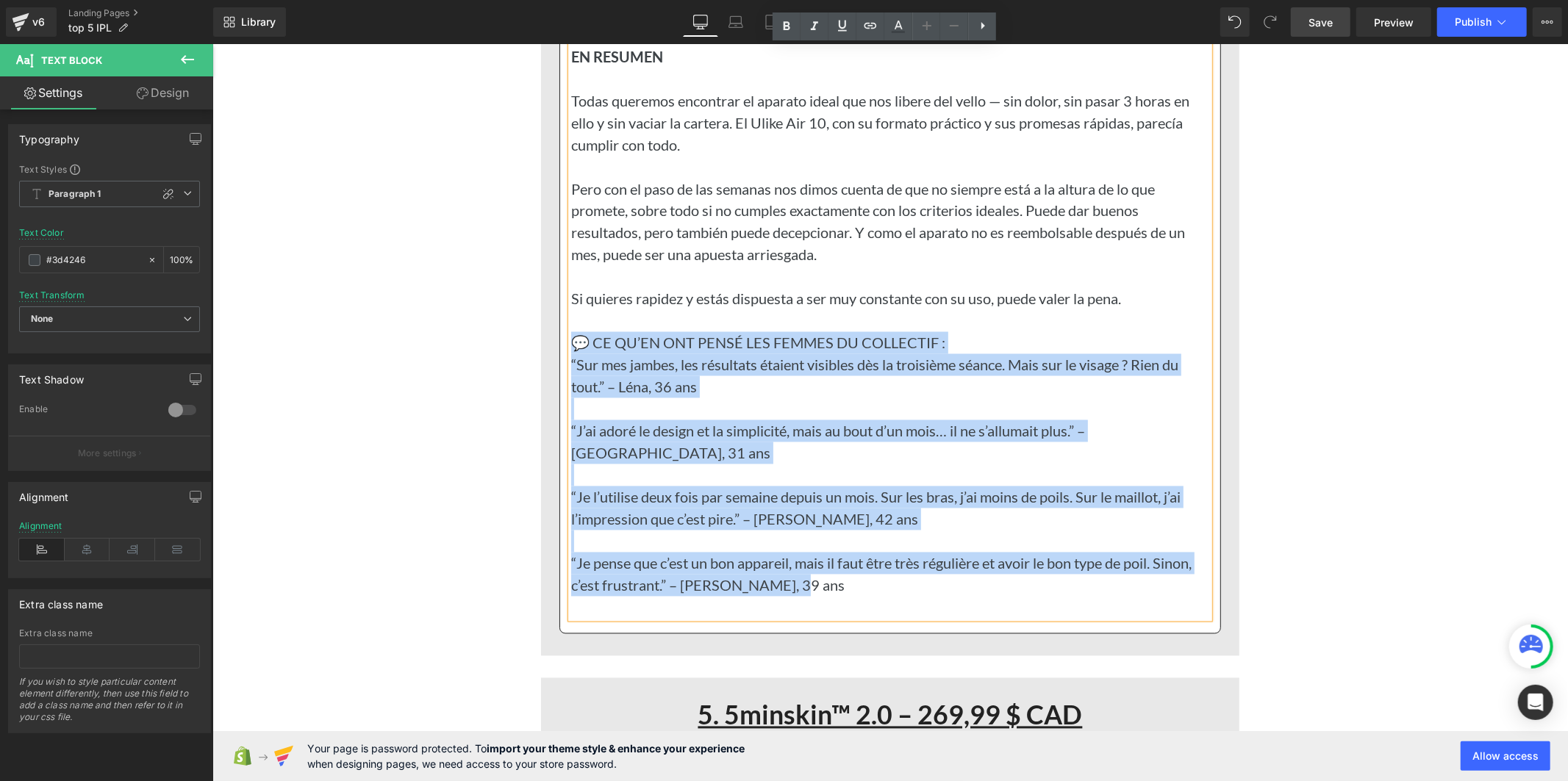
drag, startPoint x: 808, startPoint y: 590, endPoint x: 569, endPoint y: 368, distance: 326.2
click at [570, 368] on div "EN RESUMEN Todas queremos encontrar el aparato ideal que nos libere del vello —…" at bounding box center [889, 320] width 638 height 595
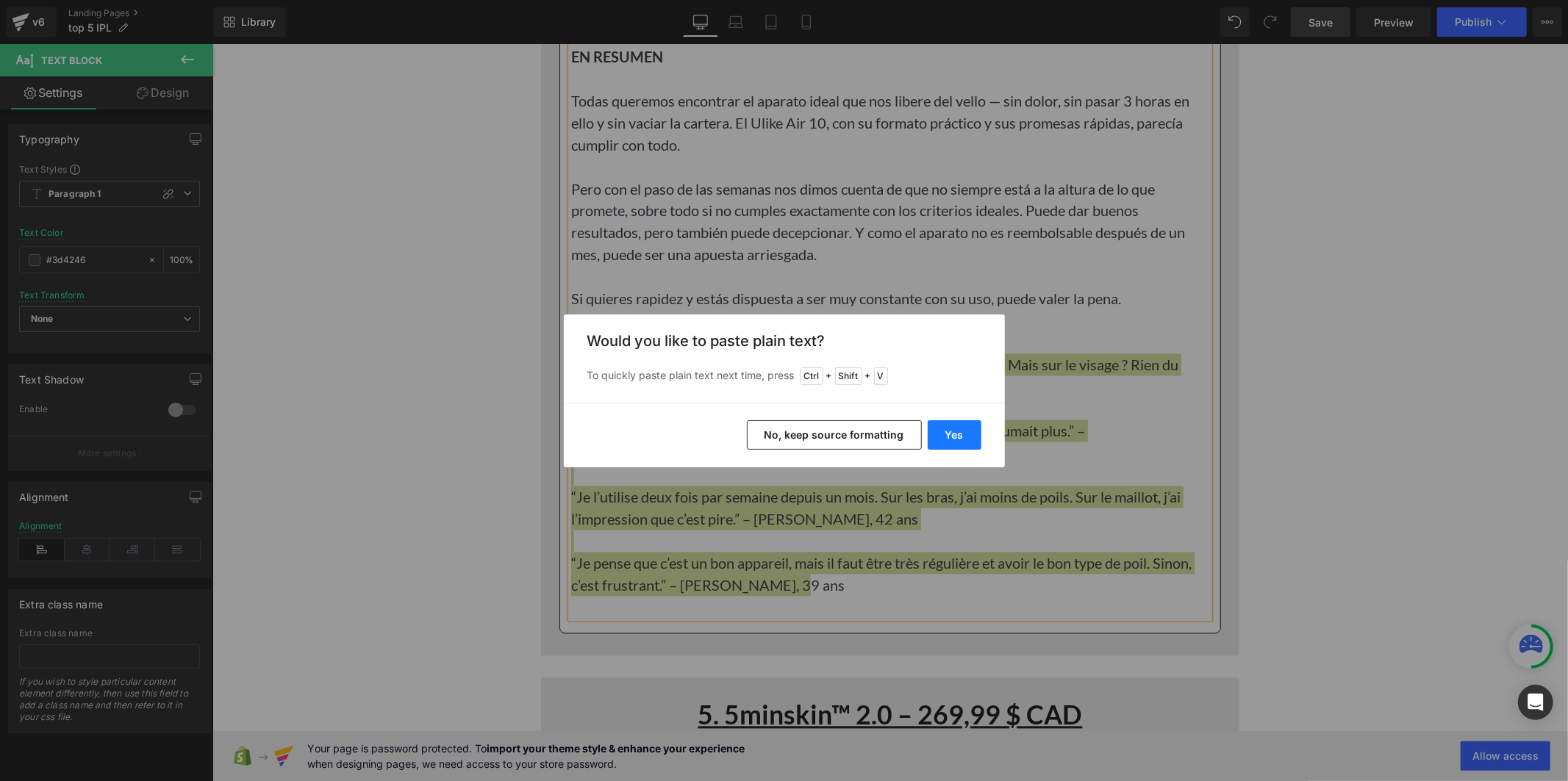
click at [936, 436] on button "Yes" at bounding box center [954, 435] width 54 height 30
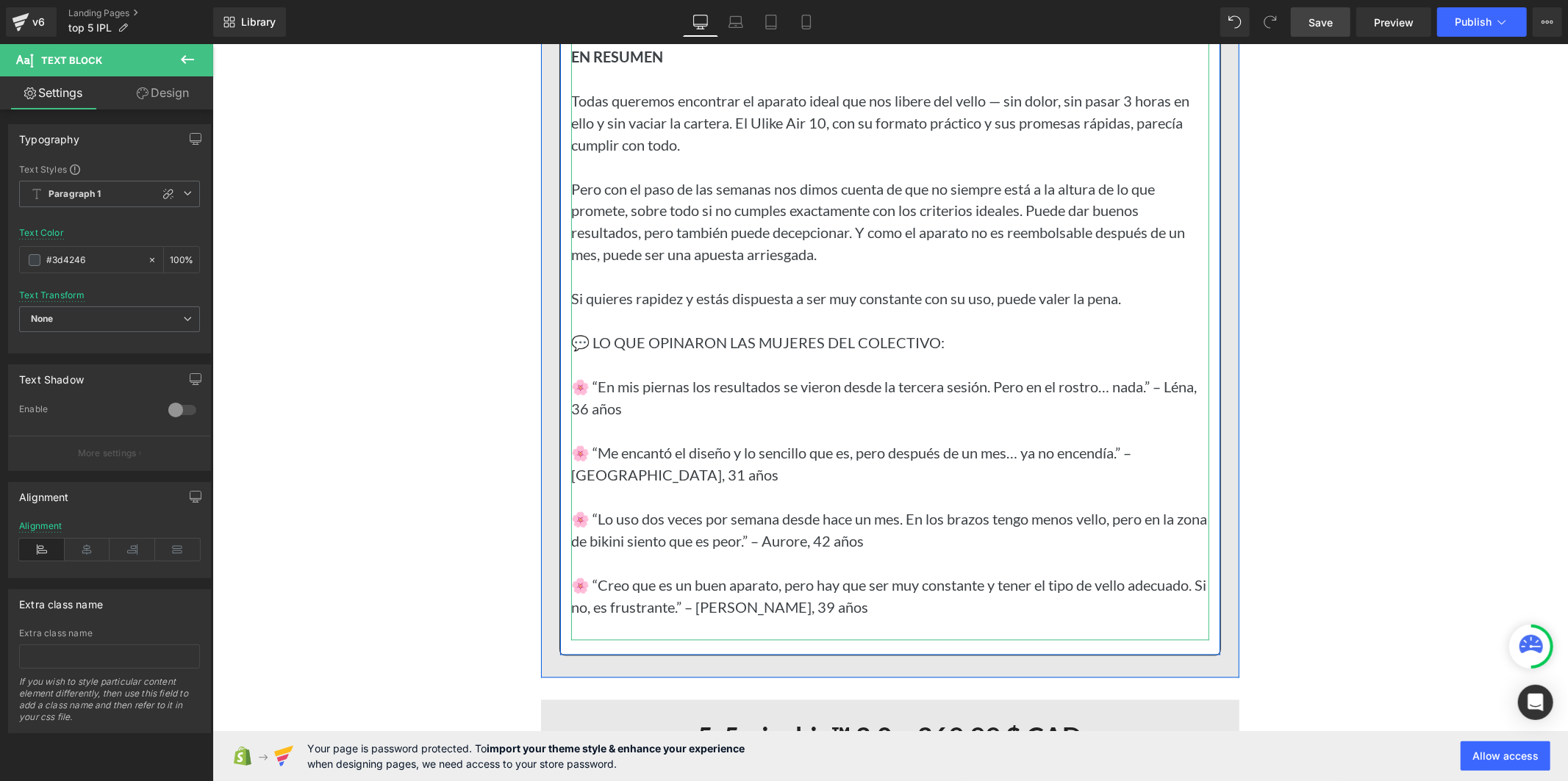
click at [587, 411] on p "🌸 “En mis piernas los resultados se vieron desde la tercera sesión. Pero en el …" at bounding box center [889, 397] width 638 height 44
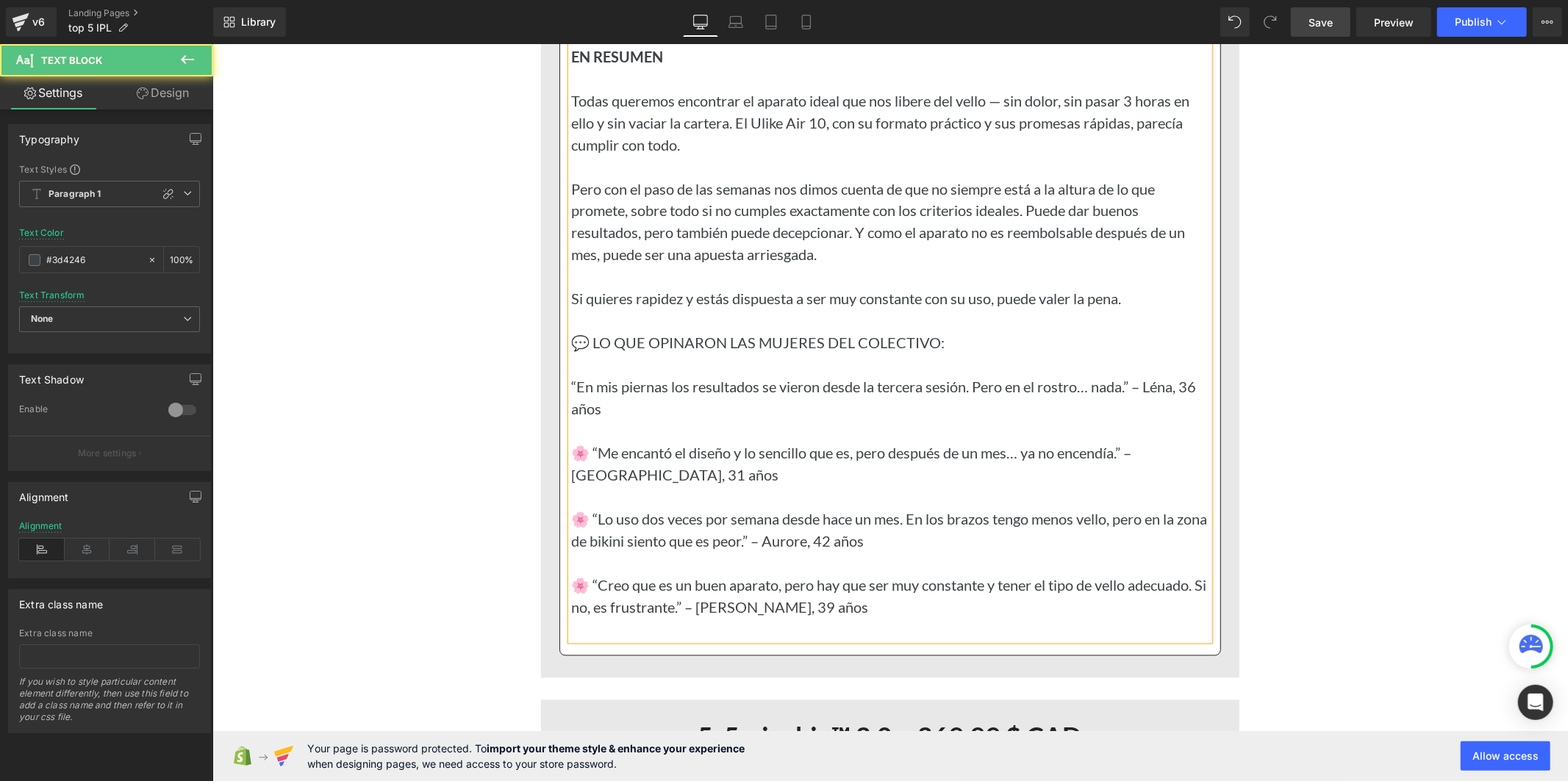
click at [587, 474] on p "🌸 “Me encantó el diseño y lo sencillo que es, pero después de un mes… ya no enc…" at bounding box center [889, 463] width 638 height 44
click at [585, 544] on p "🌸 “Lo uso dos veces por semana desde hace un mes. En los brazos tengo menos vel…" at bounding box center [889, 530] width 638 height 44
click at [588, 604] on p "🌸 “Creo que es un buen aparato, pero hay que ser muy constante y tener el tipo …" at bounding box center [889, 596] width 638 height 44
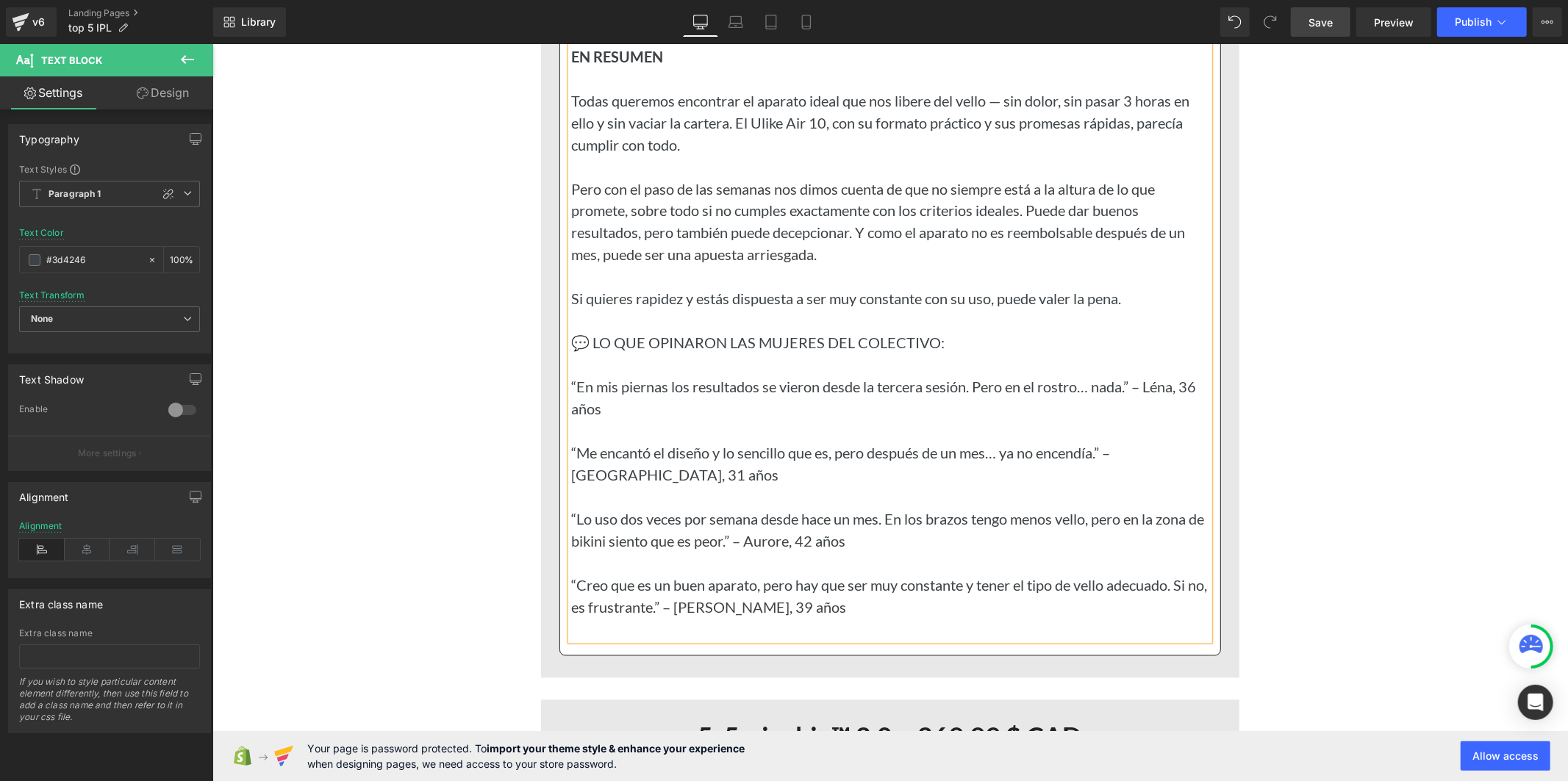
click at [1320, 19] on span "Save" at bounding box center [1320, 23] width 24 height 16
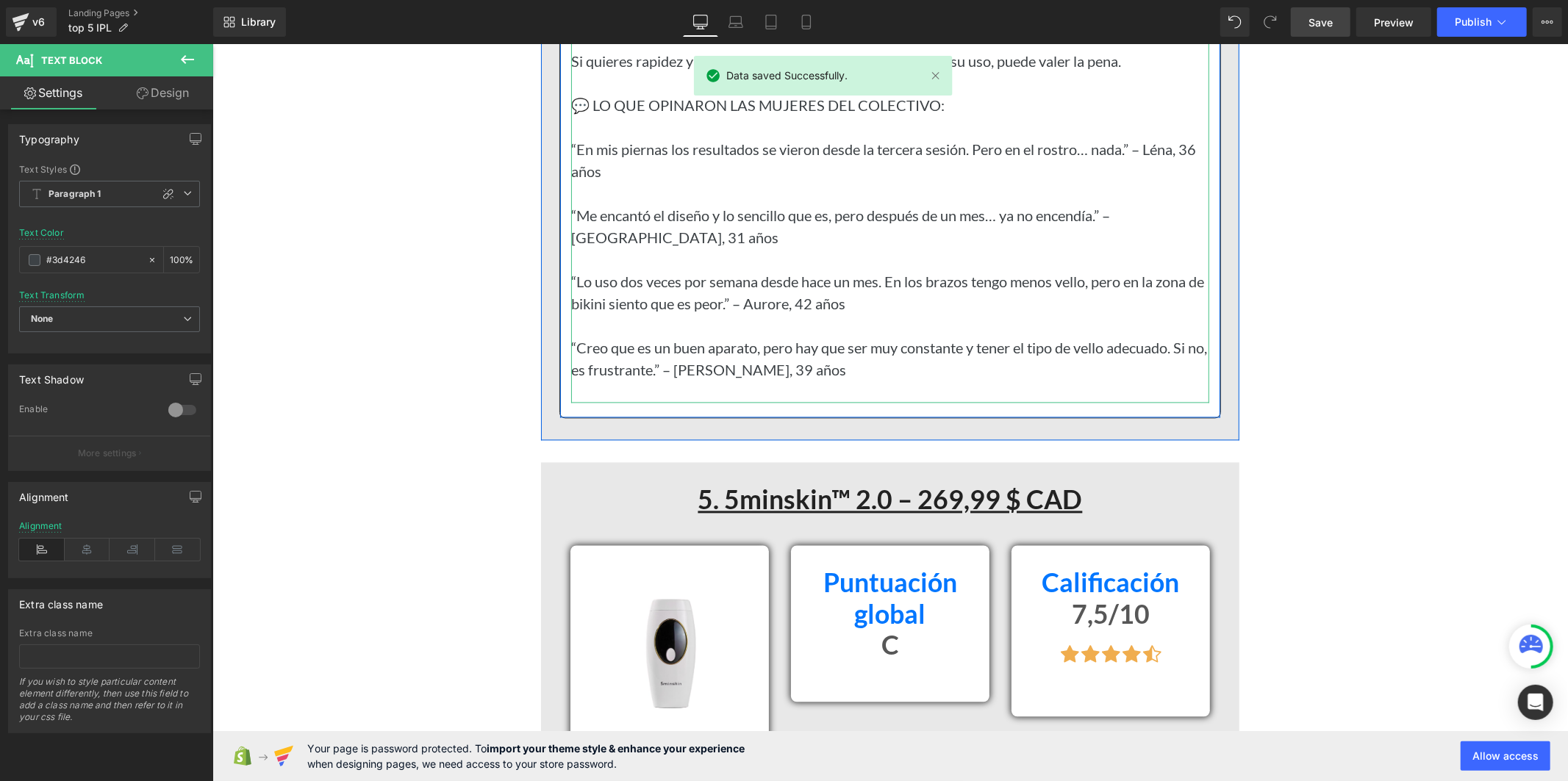
scroll to position [12001, 0]
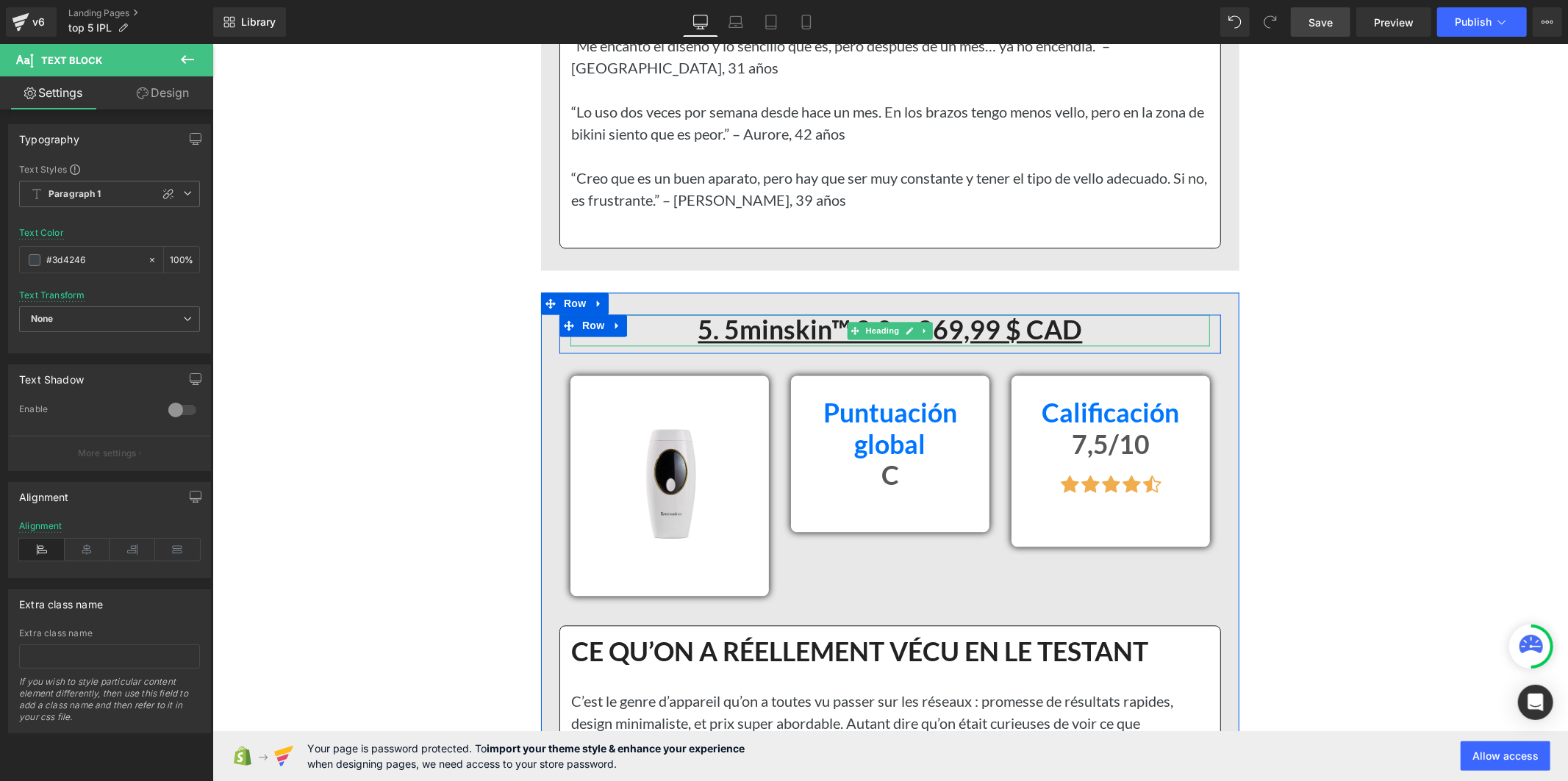
click at [967, 345] on u "5. 5minskin™ 2.0 – 269,99 $ CAD" at bounding box center [890, 329] width 385 height 32
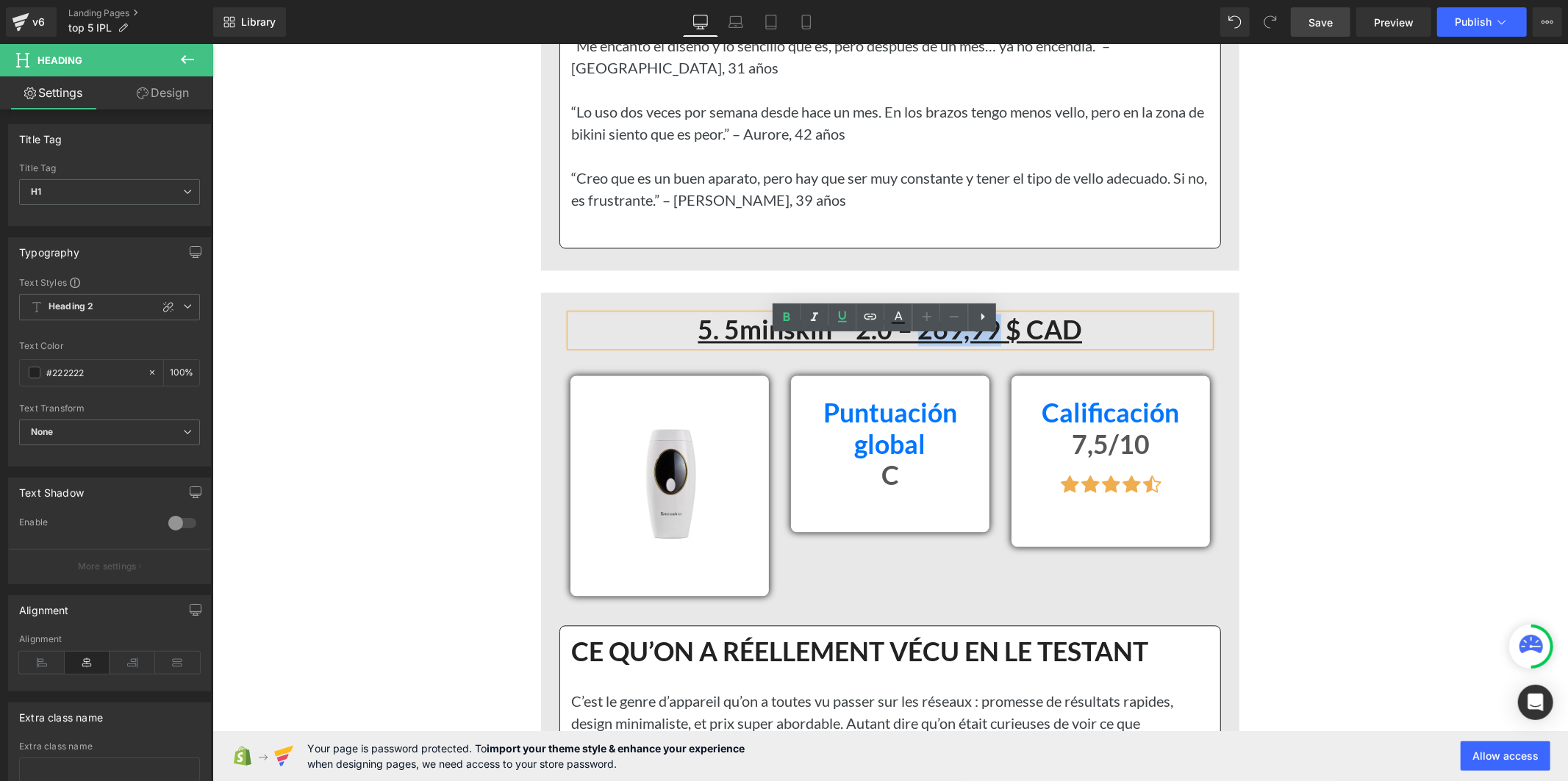
drag, startPoint x: 991, startPoint y: 350, endPoint x: 915, endPoint y: 349, distance: 76.0
click at [915, 345] on u "5. 5minskin™ 2.0 – 269,99 $ CAD" at bounding box center [890, 329] width 385 height 32
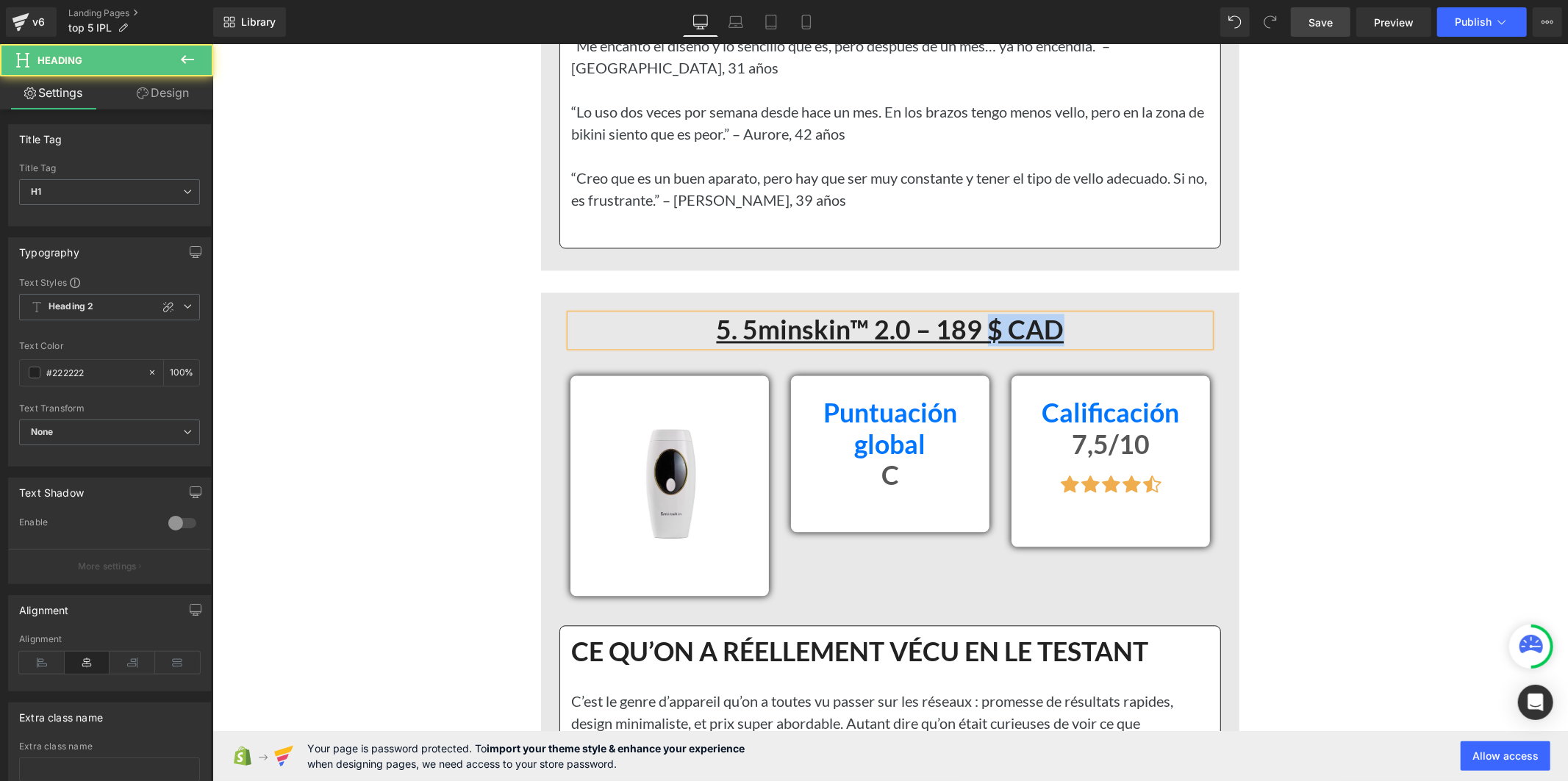
drag, startPoint x: 1057, startPoint y: 347, endPoint x: 984, endPoint y: 361, distance: 74.3
click at [984, 346] on h1 "5. 5minskin™ 2.0 – 189 $ CAD" at bounding box center [889, 329] width 639 height 32
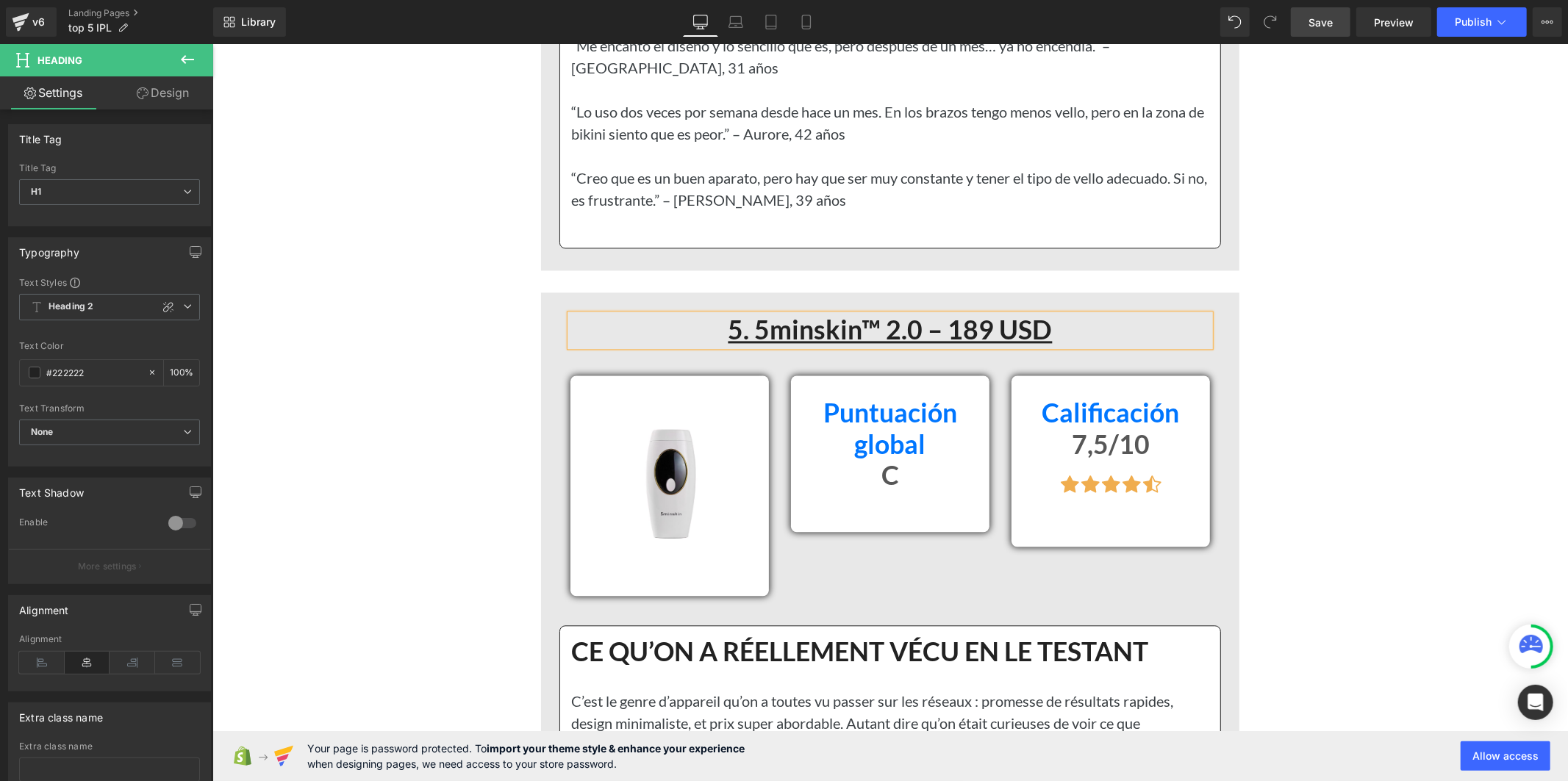
click at [1308, 26] on link "Save" at bounding box center [1320, 22] width 60 height 30
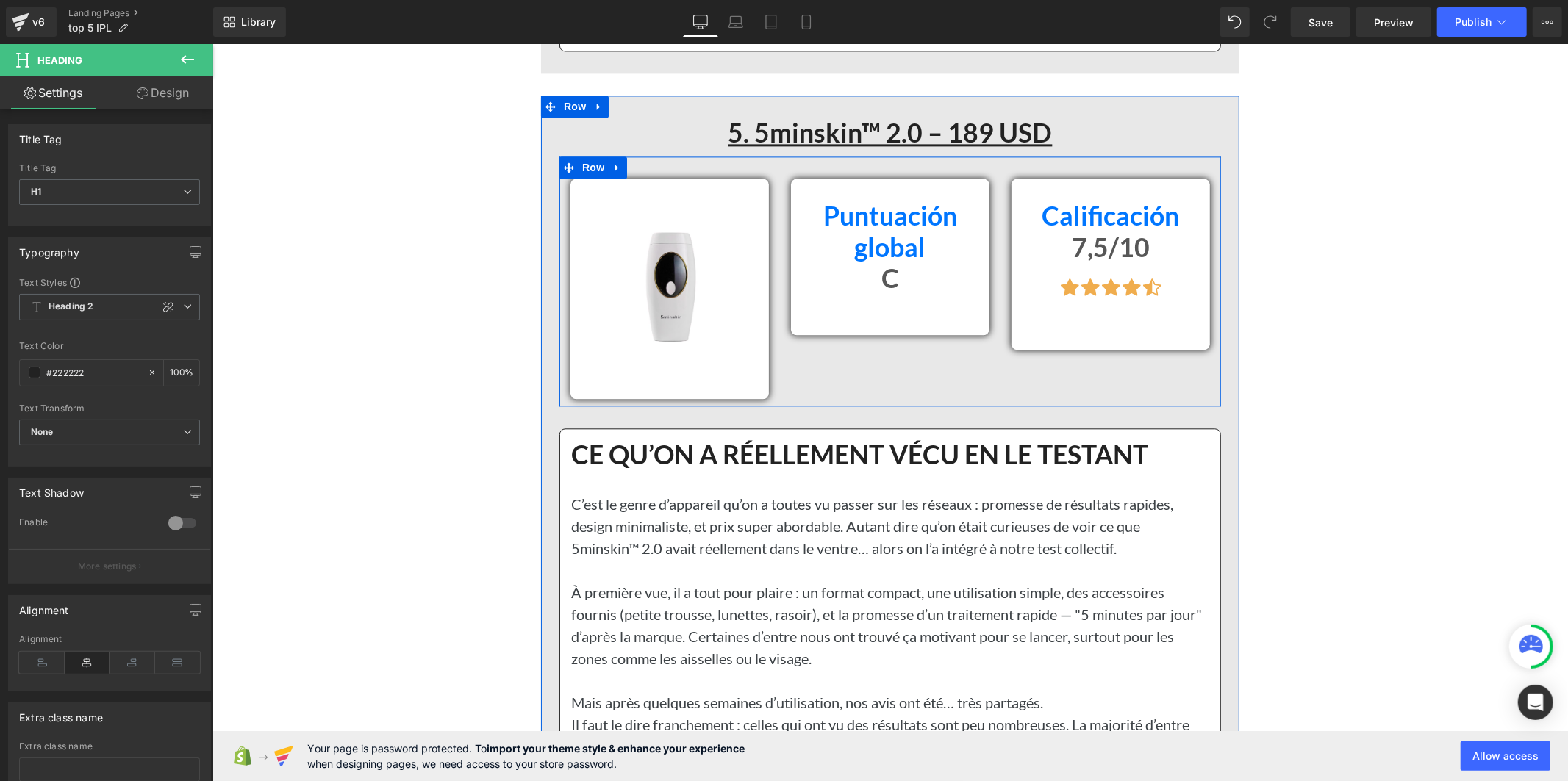
scroll to position [12279, 0]
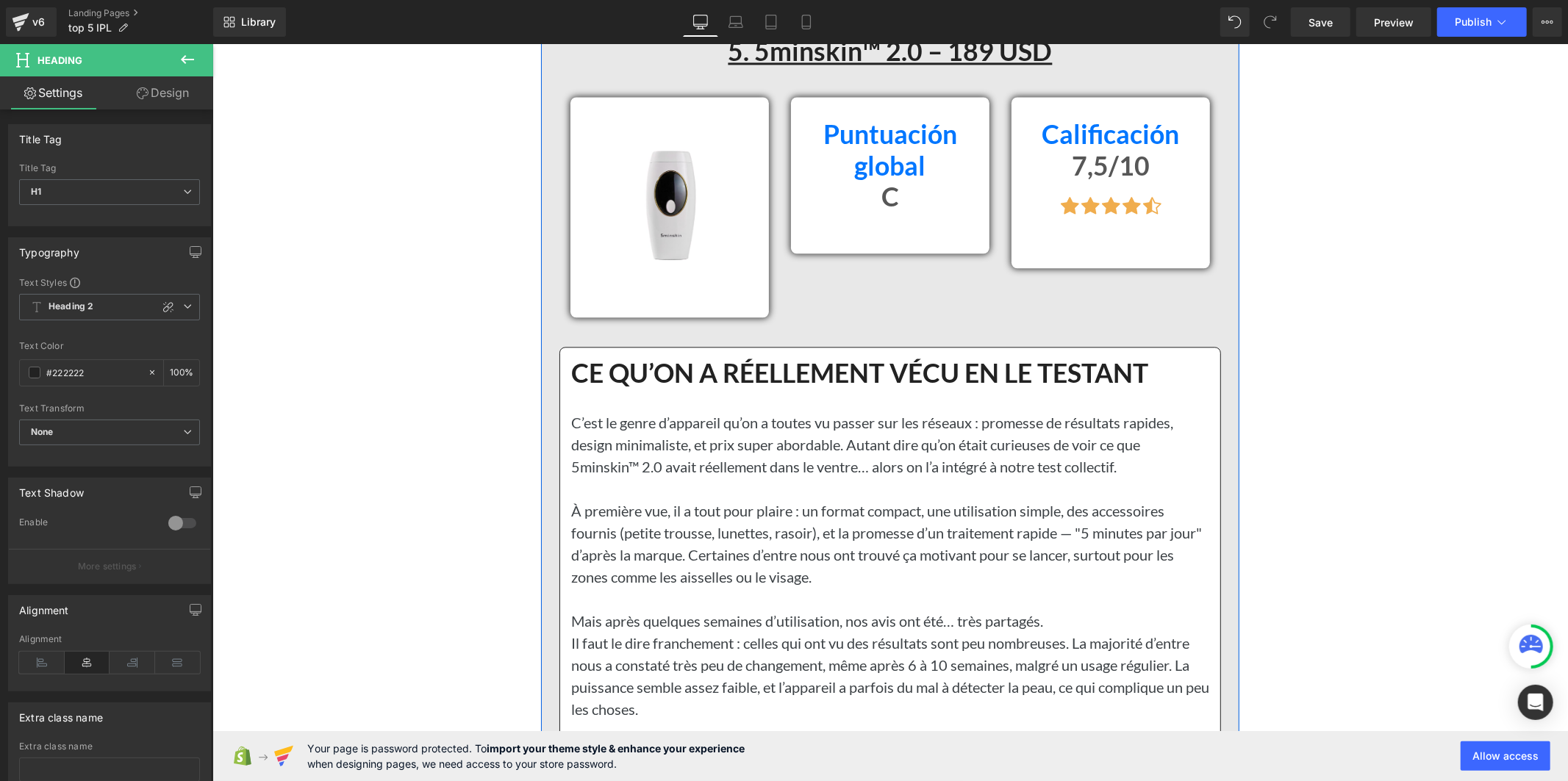
click at [823, 387] on h1 "CE QU’ON A RÉELLEMENT VÉCU EN LE TESTANT" at bounding box center [889, 373] width 638 height 32
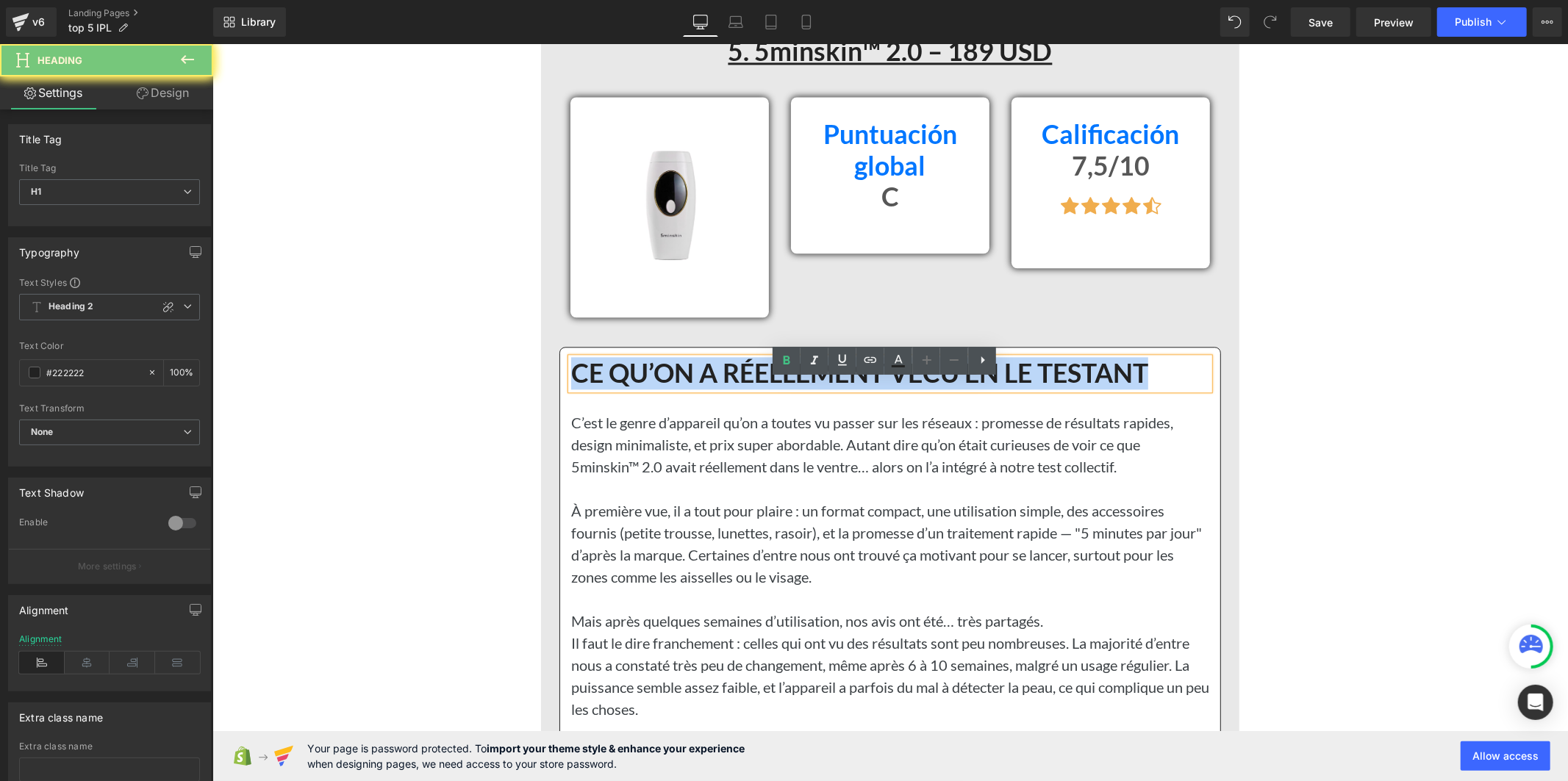
click at [823, 387] on h1 "CE QU’ON A RÉELLEMENT VÉCU EN LE TESTANT" at bounding box center [889, 373] width 638 height 32
copy h1 "CE QU’ON A RÉELLEMENT VÉCU EN LE TESTANT"
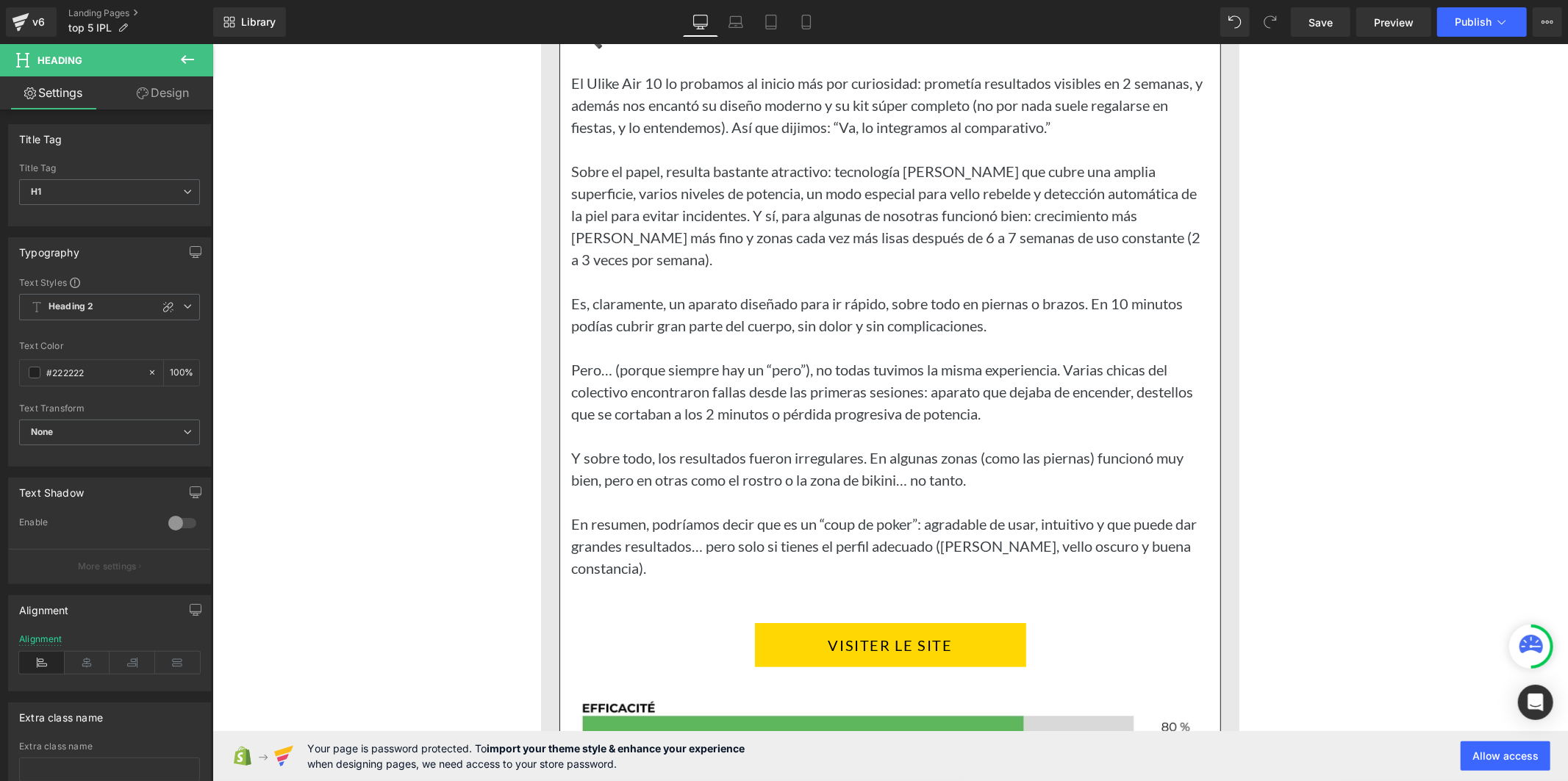
scroll to position [9911, 0]
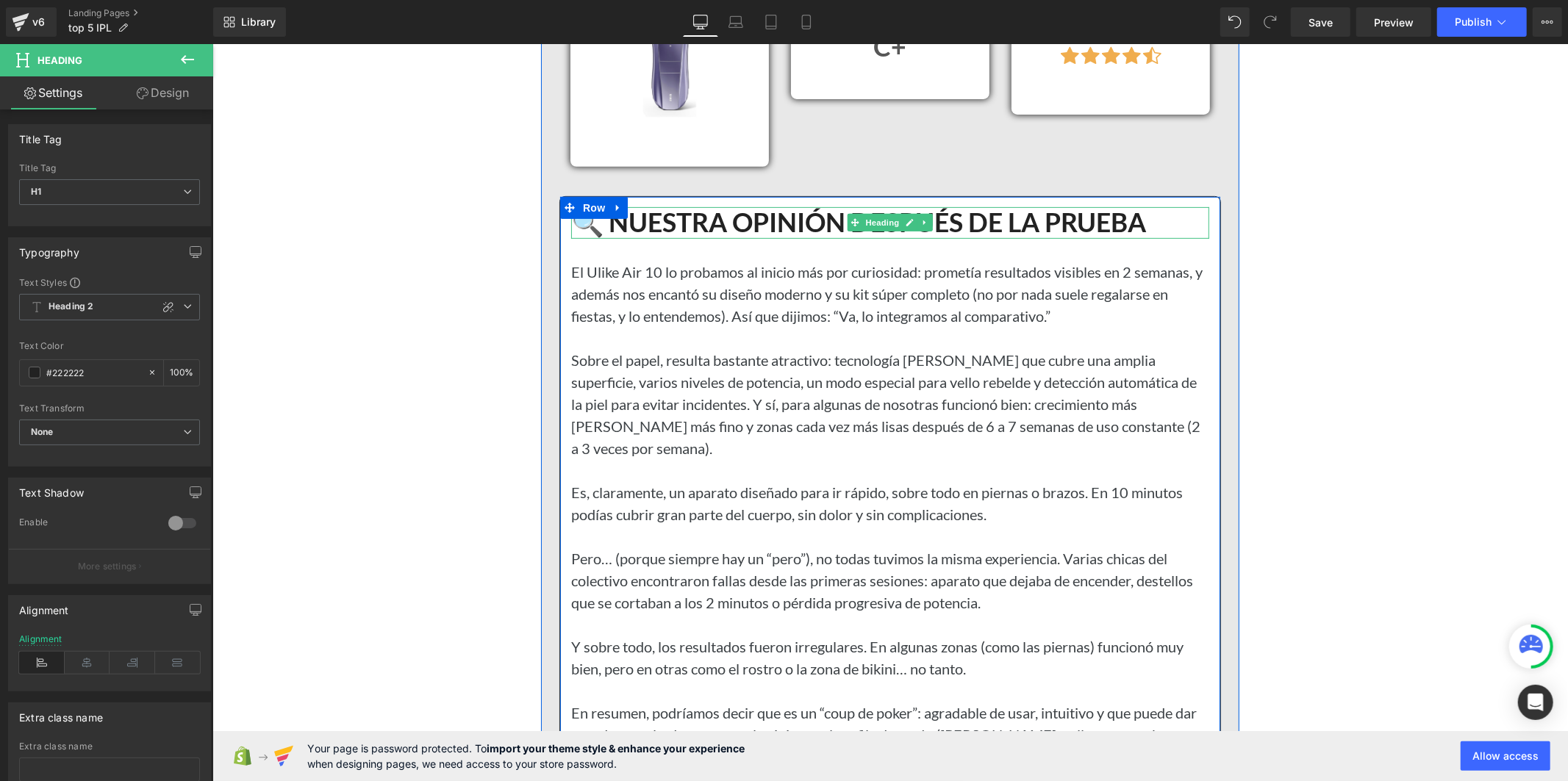
click at [741, 238] on h1 "🔍 NUESTRA OPINIÓN DESPUÉS DE LA PRUEBA" at bounding box center [889, 222] width 638 height 32
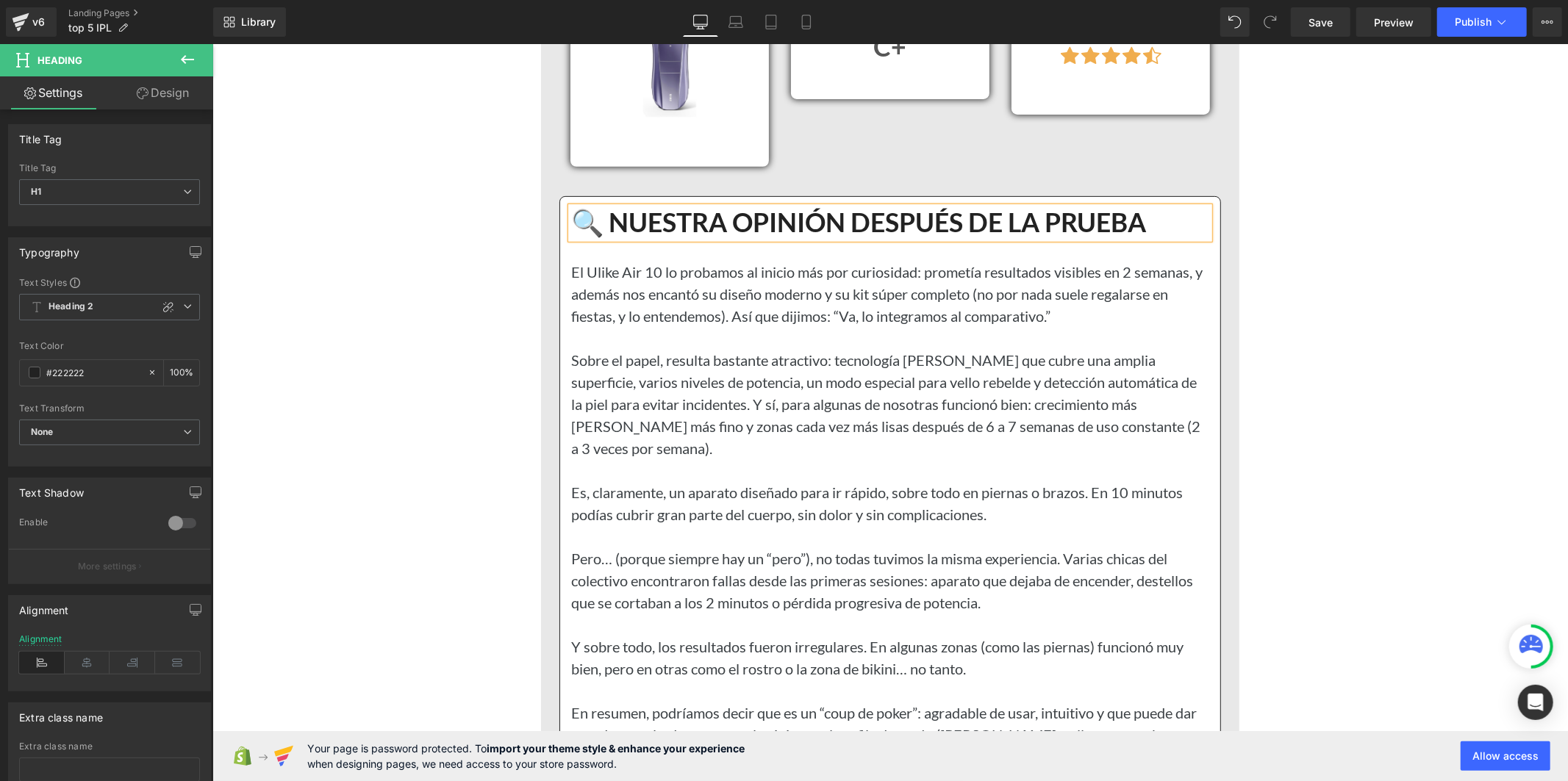
click at [741, 238] on h1 "🔍 NUESTRA OPINIÓN DESPUÉS DE LA PRUEBA" at bounding box center [889, 222] width 638 height 32
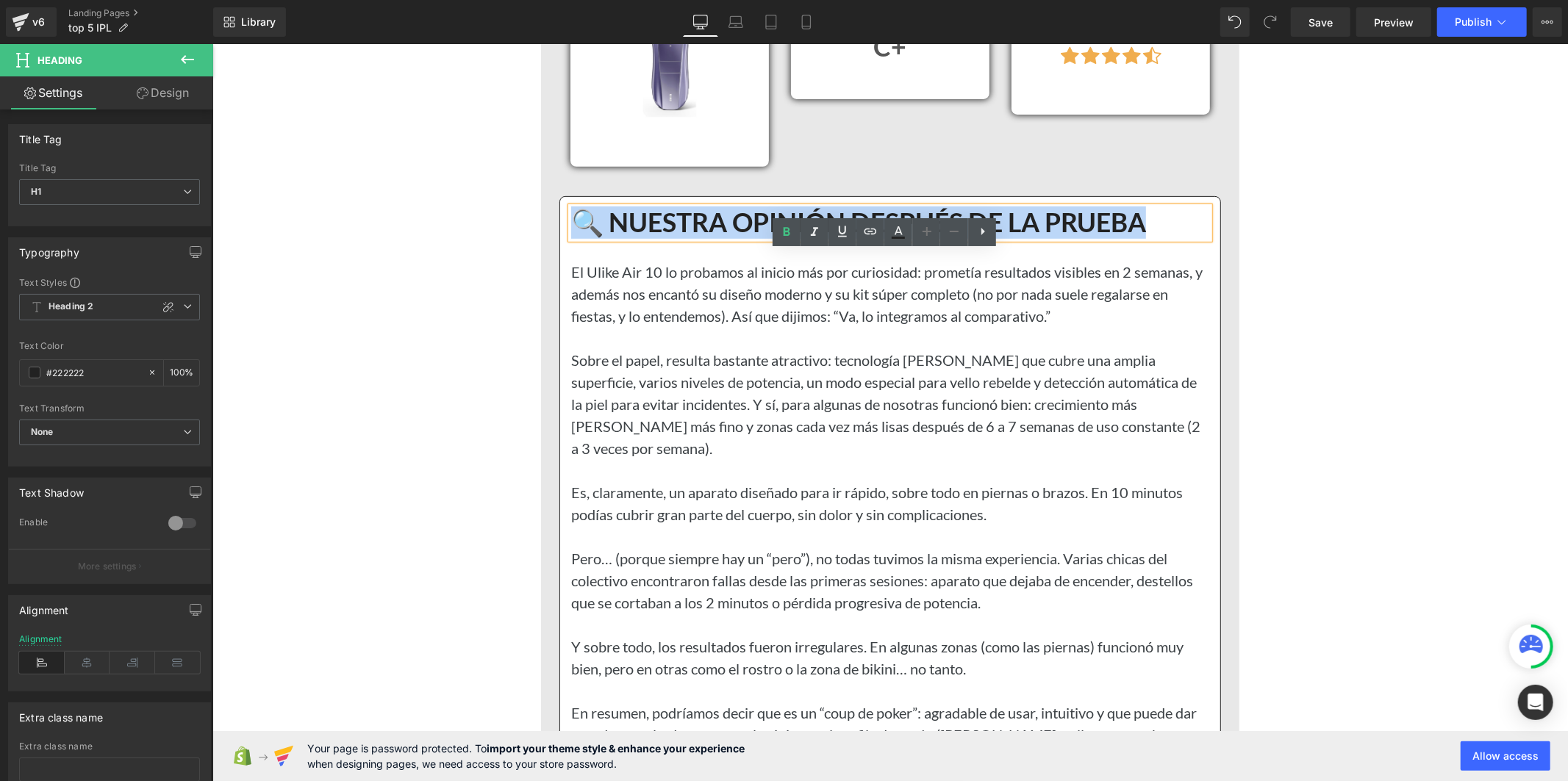
copy h1 "🔍 NUESTRA OPINIÓN DESPUÉS DE LA PRUEBA"
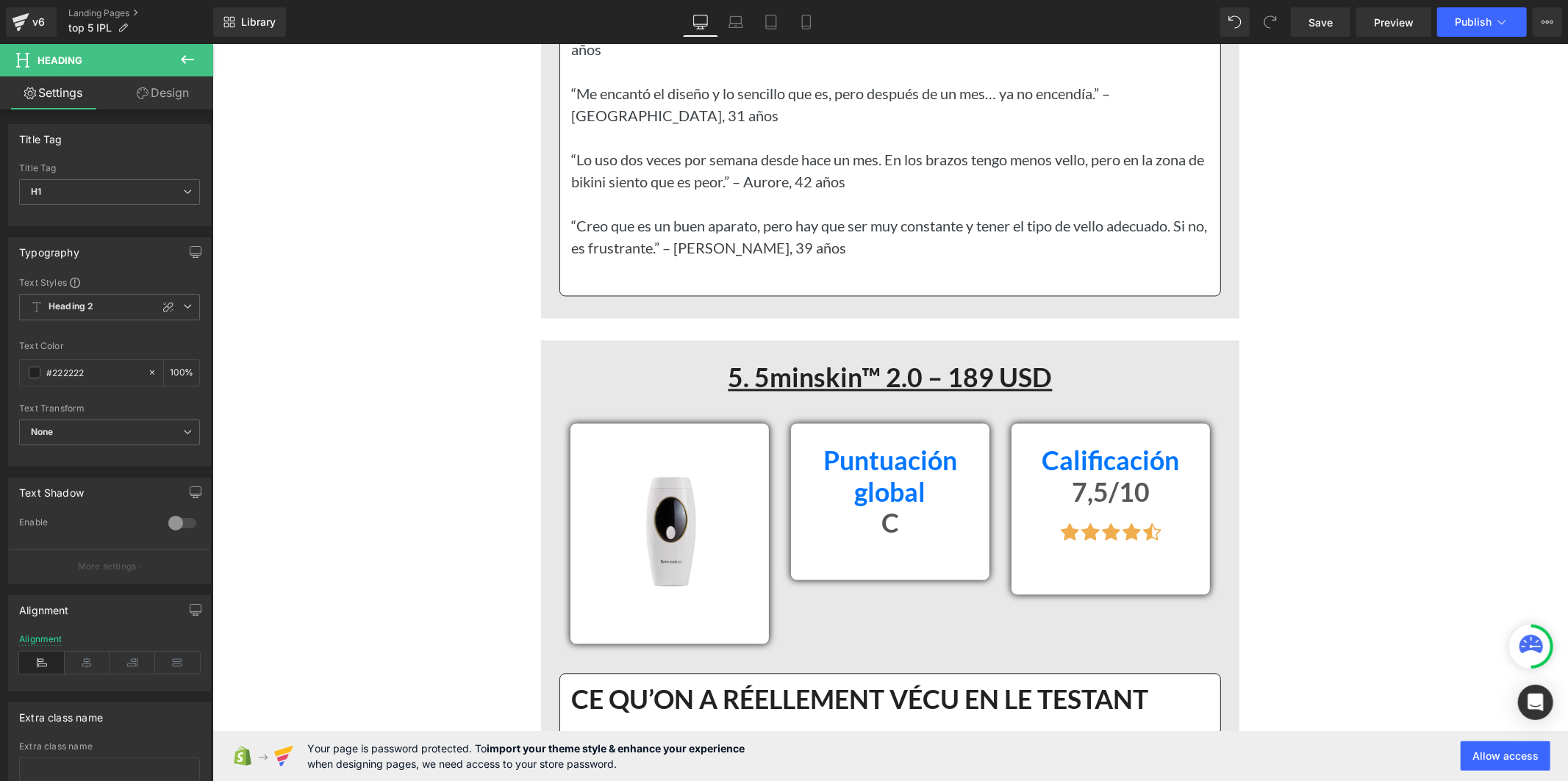
scroll to position [12361, 0]
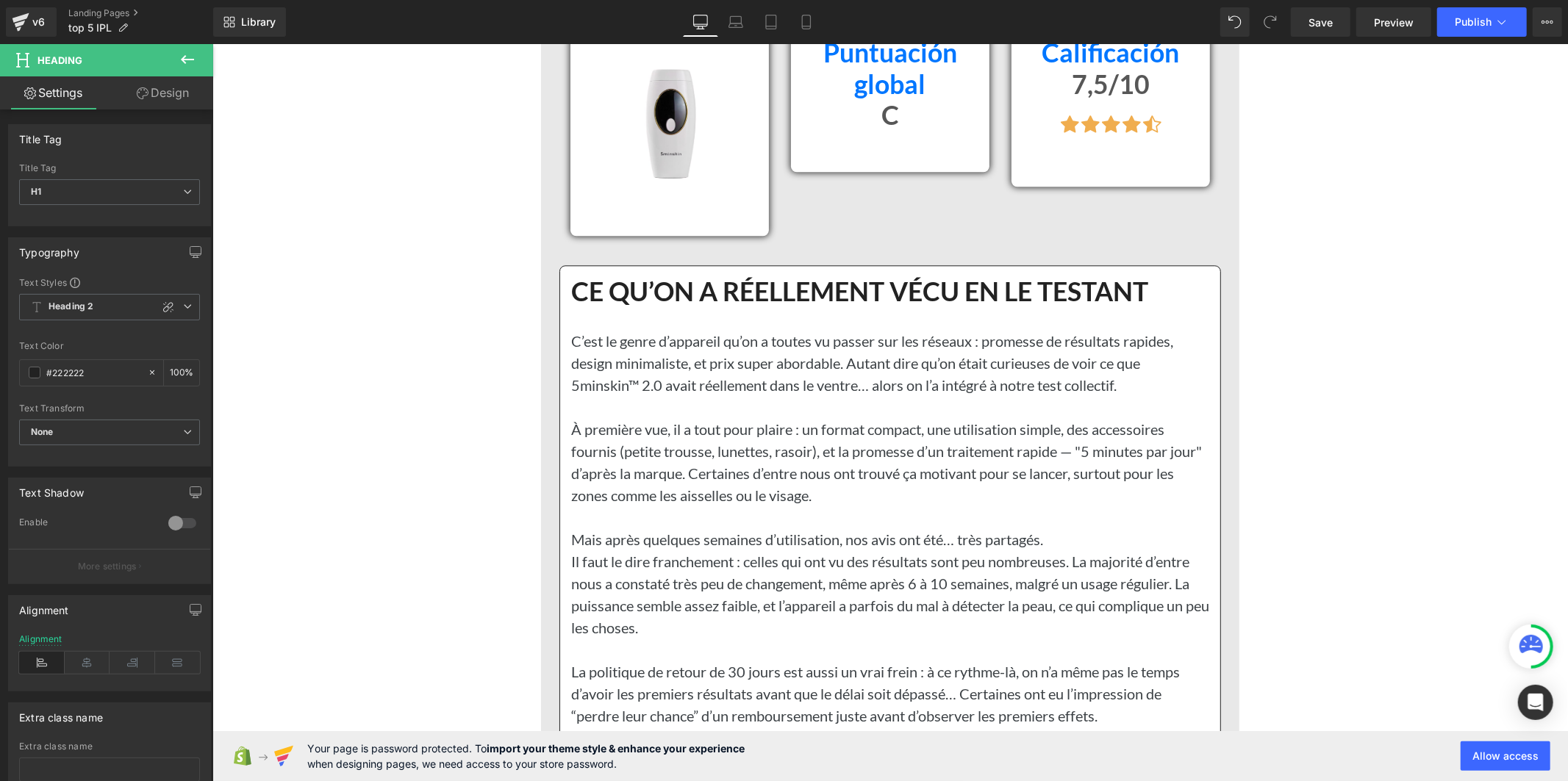
click at [761, 306] on h1 "CE QU’ON A RÉELLEMENT VÉCU EN LE TESTANT" at bounding box center [889, 291] width 638 height 32
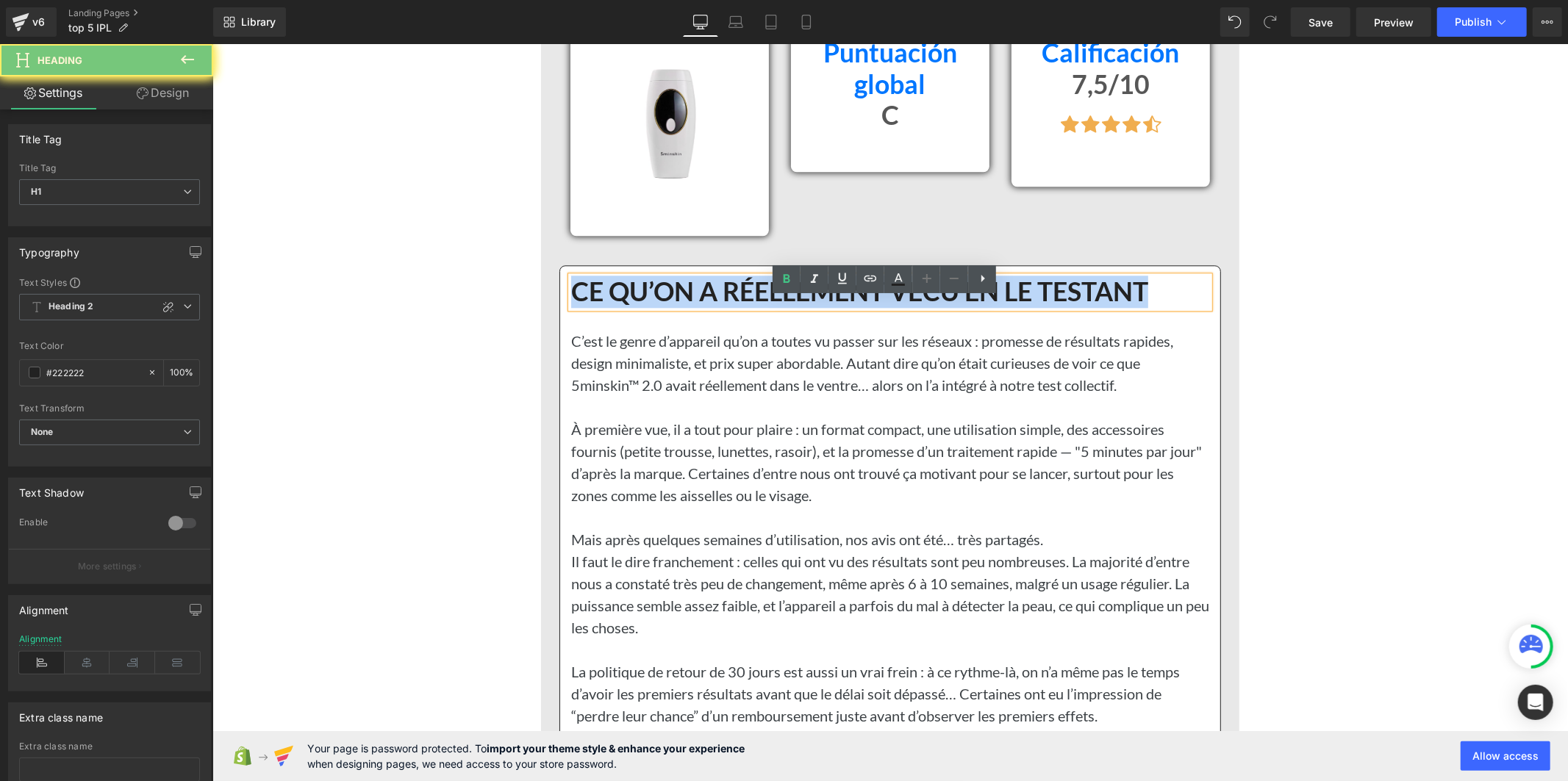
paste div
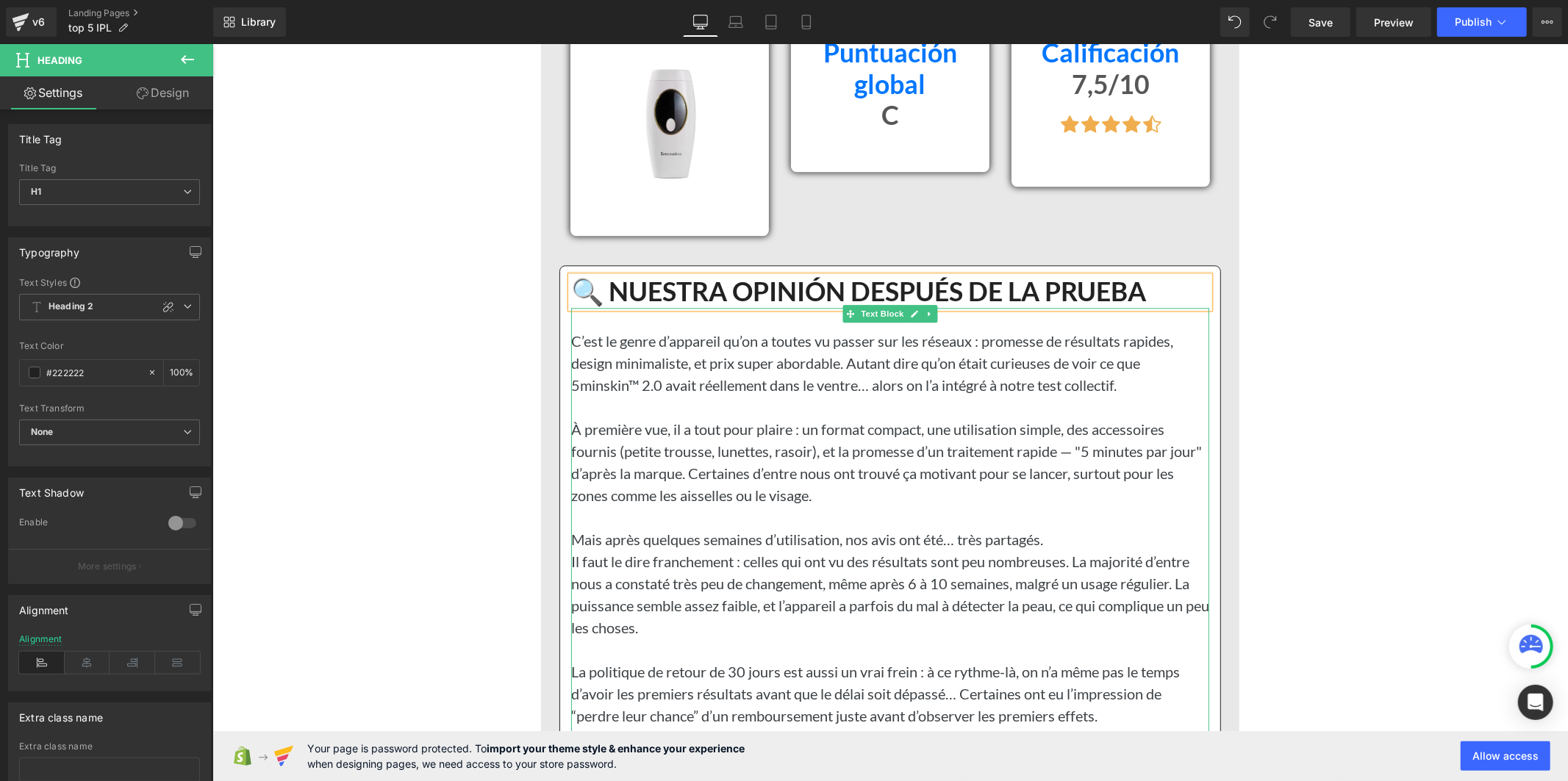
click at [721, 396] on p "C’est le genre d’appareil qu’on a toutes vu passer sur les réseaux : promesse d…" at bounding box center [889, 362] width 638 height 66
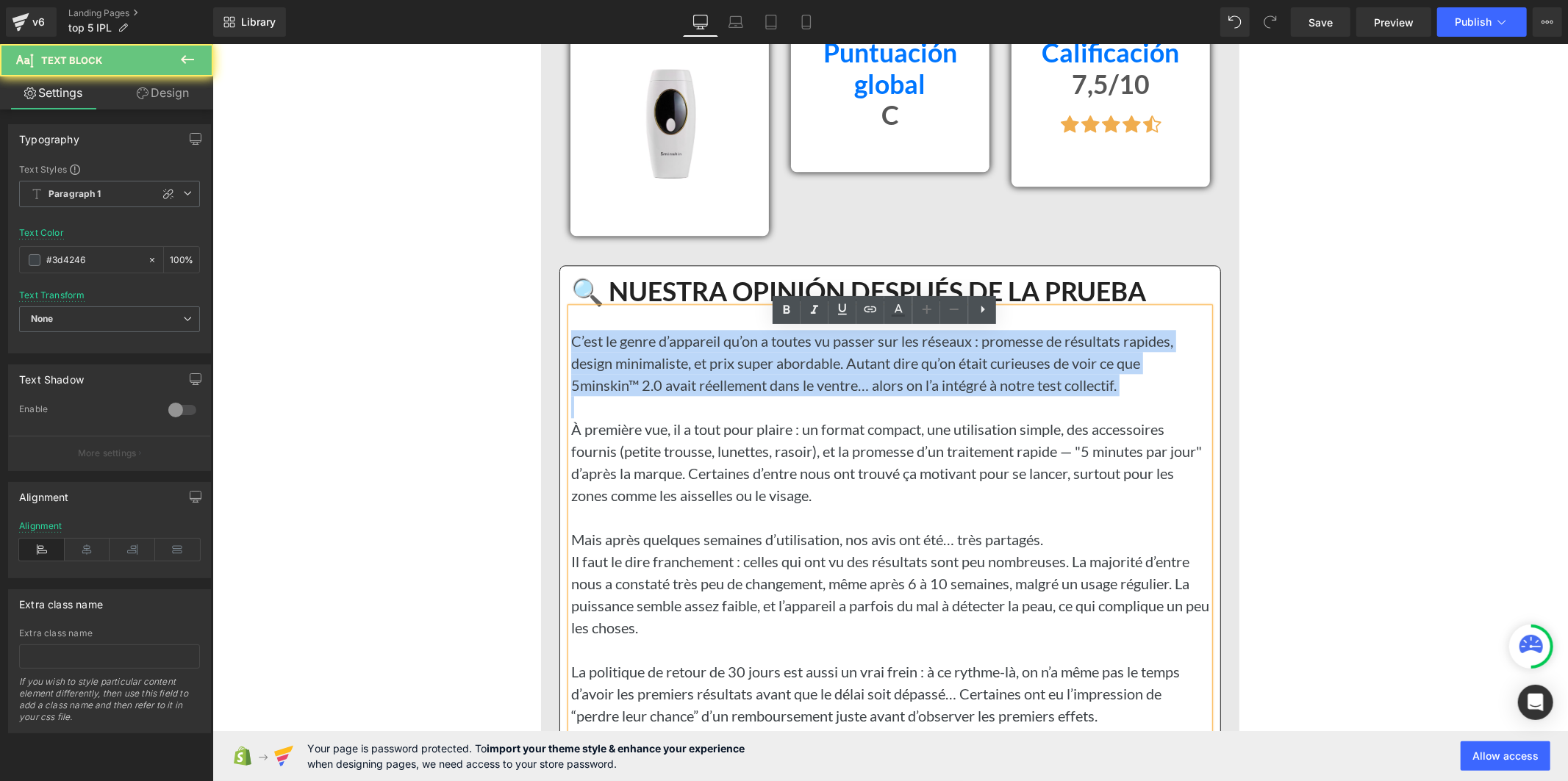
click at [721, 396] on p "C’est le genre d’appareil qu’on a toutes vu passer sur les réseaux : promesse d…" at bounding box center [889, 362] width 638 height 66
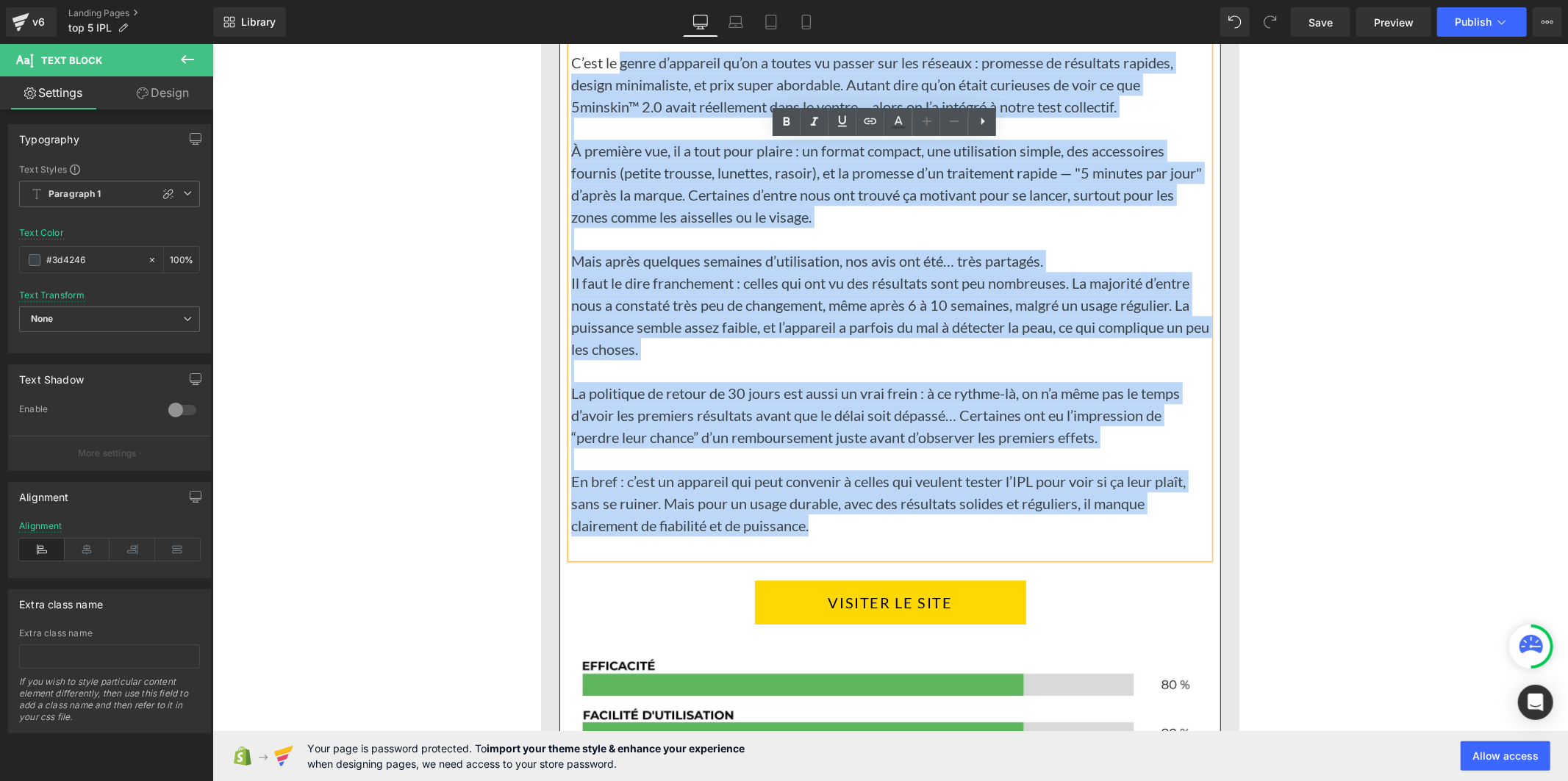
scroll to position [12445, 0]
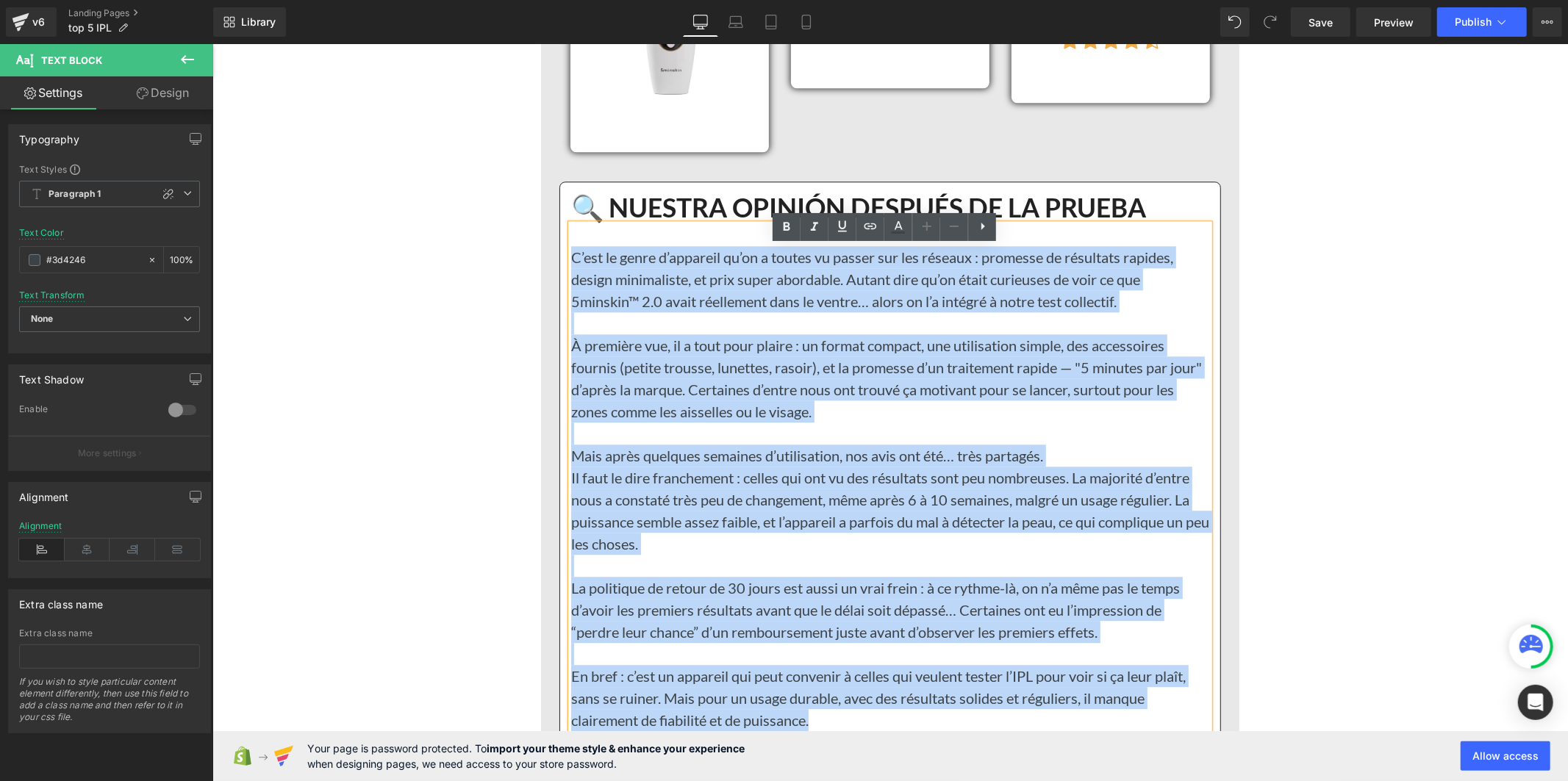
drag, startPoint x: 824, startPoint y: 415, endPoint x: 564, endPoint y: 274, distance: 295.8
click at [570, 274] on div "C’est le genre d’appareil qu’on a toutes vu passer sur les réseaux : promesse d…" at bounding box center [889, 488] width 638 height 529
copy div "L’ips do sitam c’adipisci el’se d eiusmo te incidi utl etd magnaal : enimadmi v…"
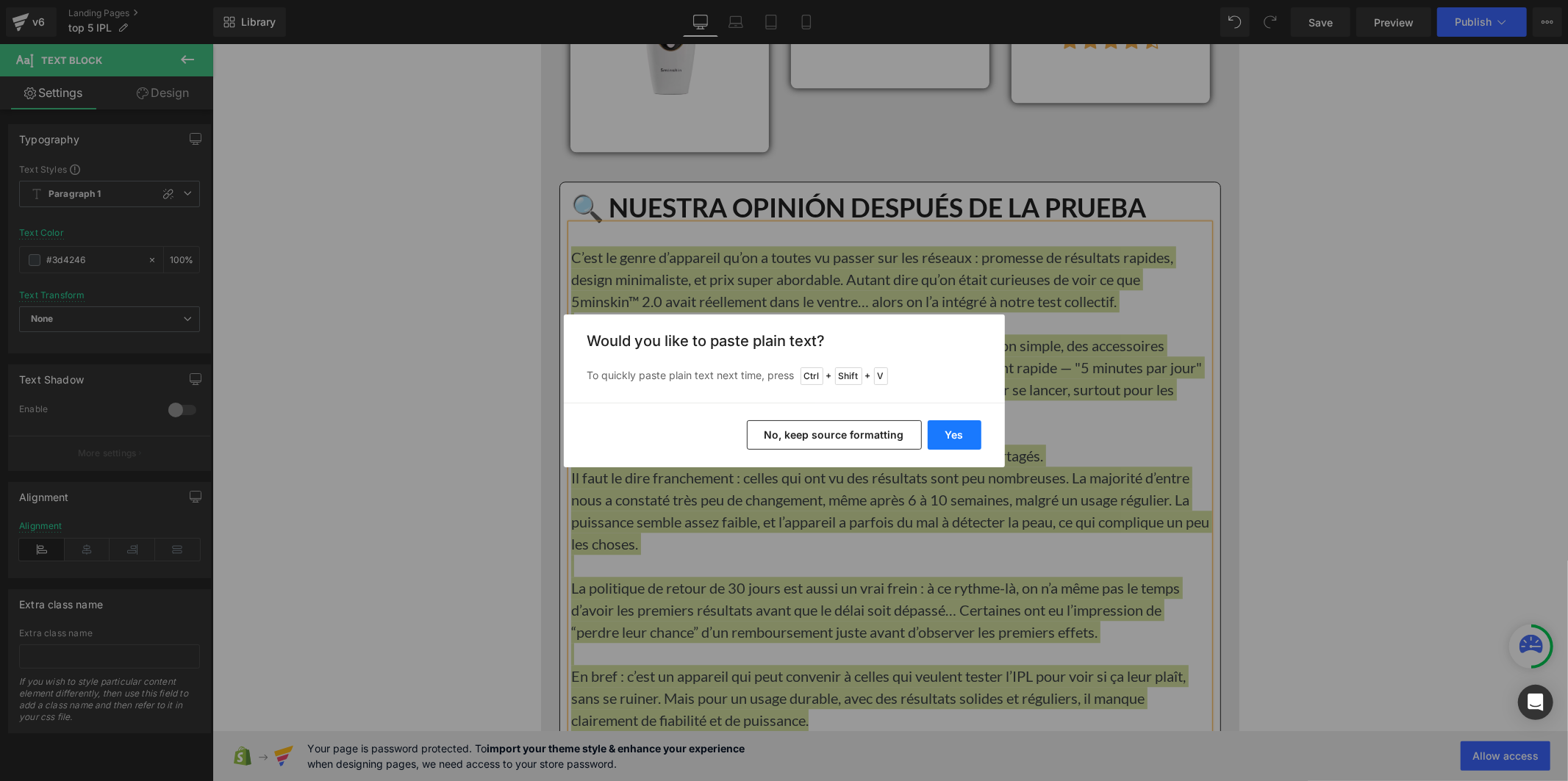
click at [953, 440] on button "Yes" at bounding box center [954, 435] width 54 height 30
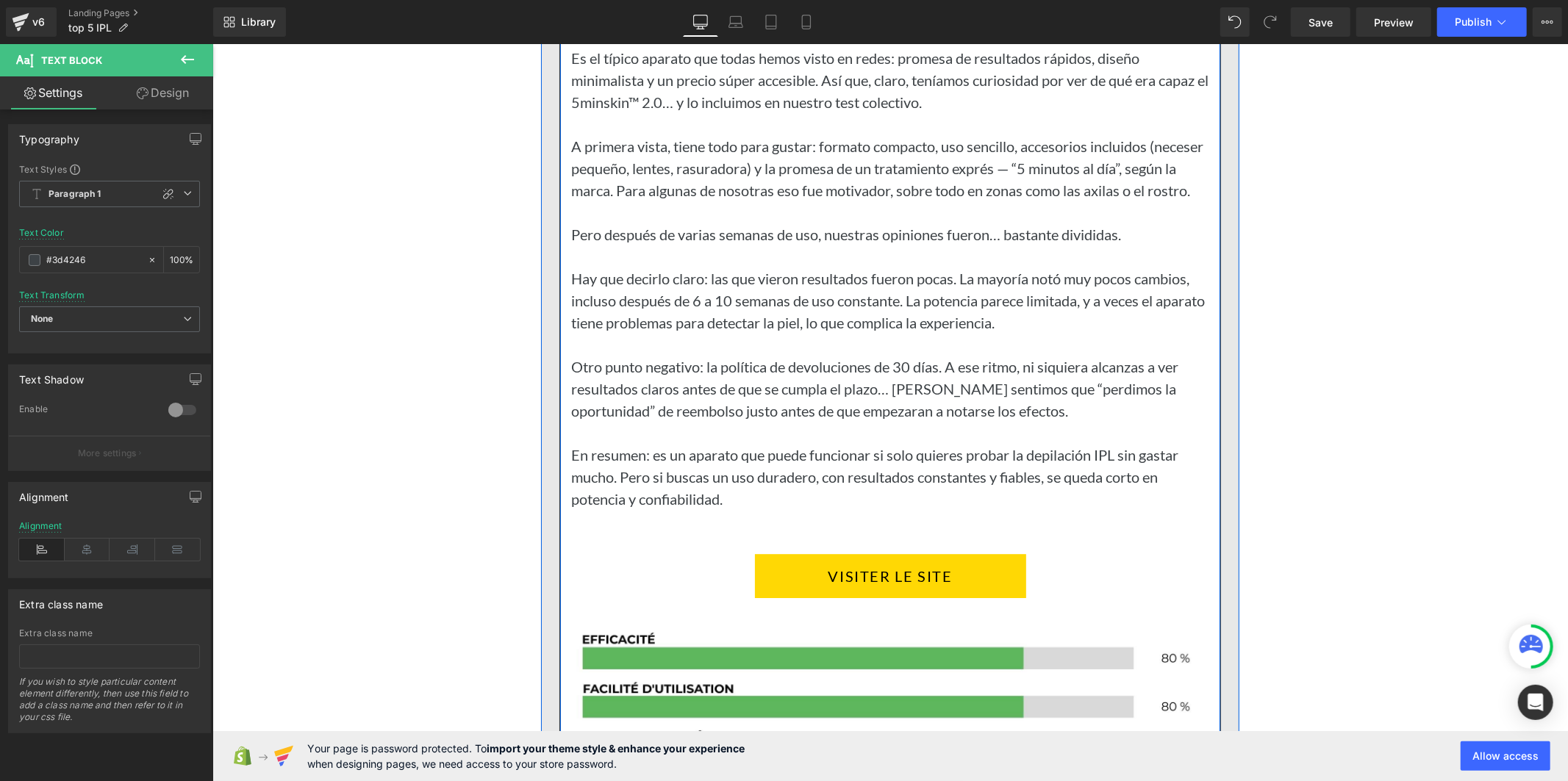
scroll to position [12934, 0]
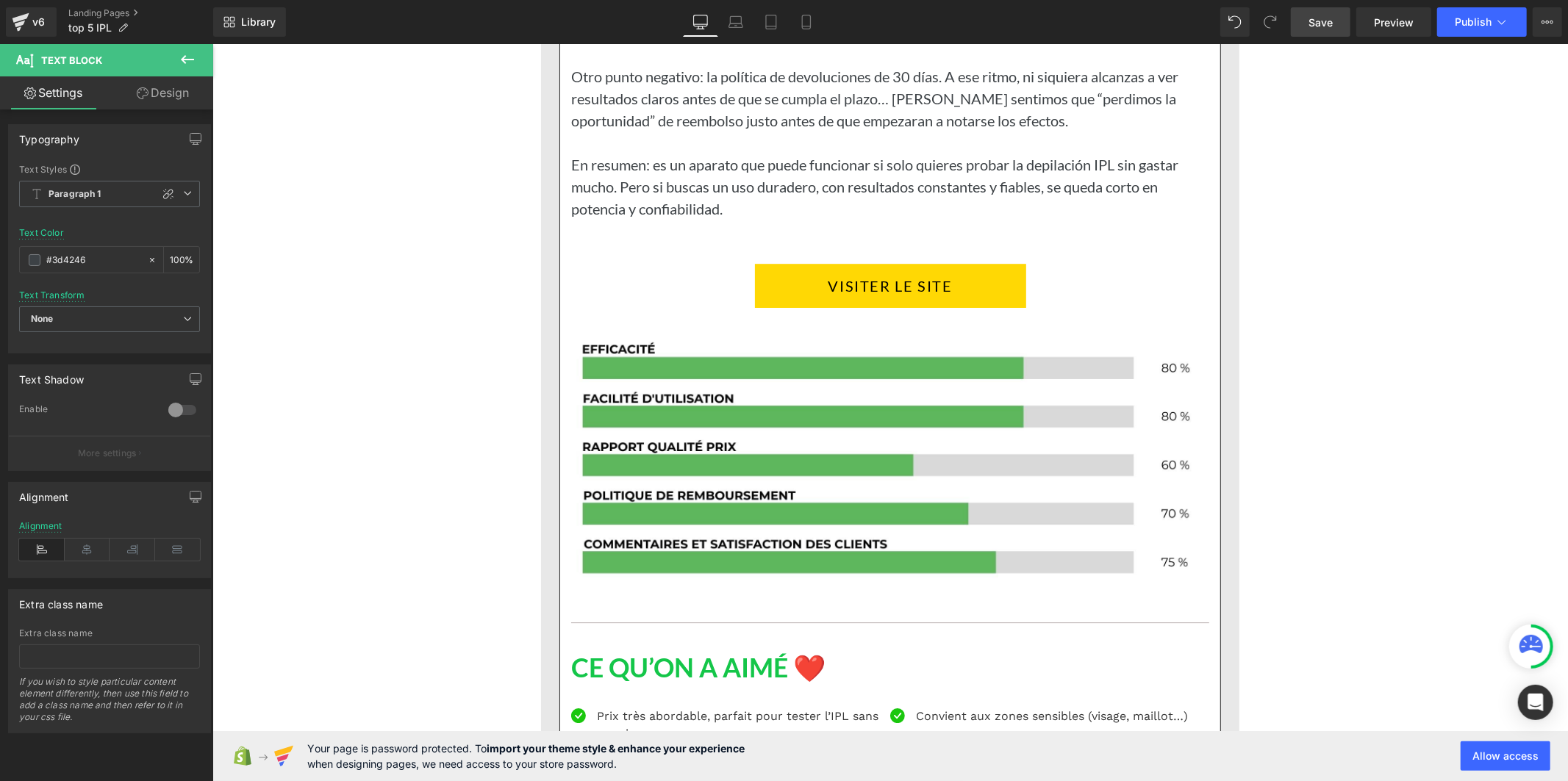
click at [1305, 20] on link "Save" at bounding box center [1320, 22] width 60 height 30
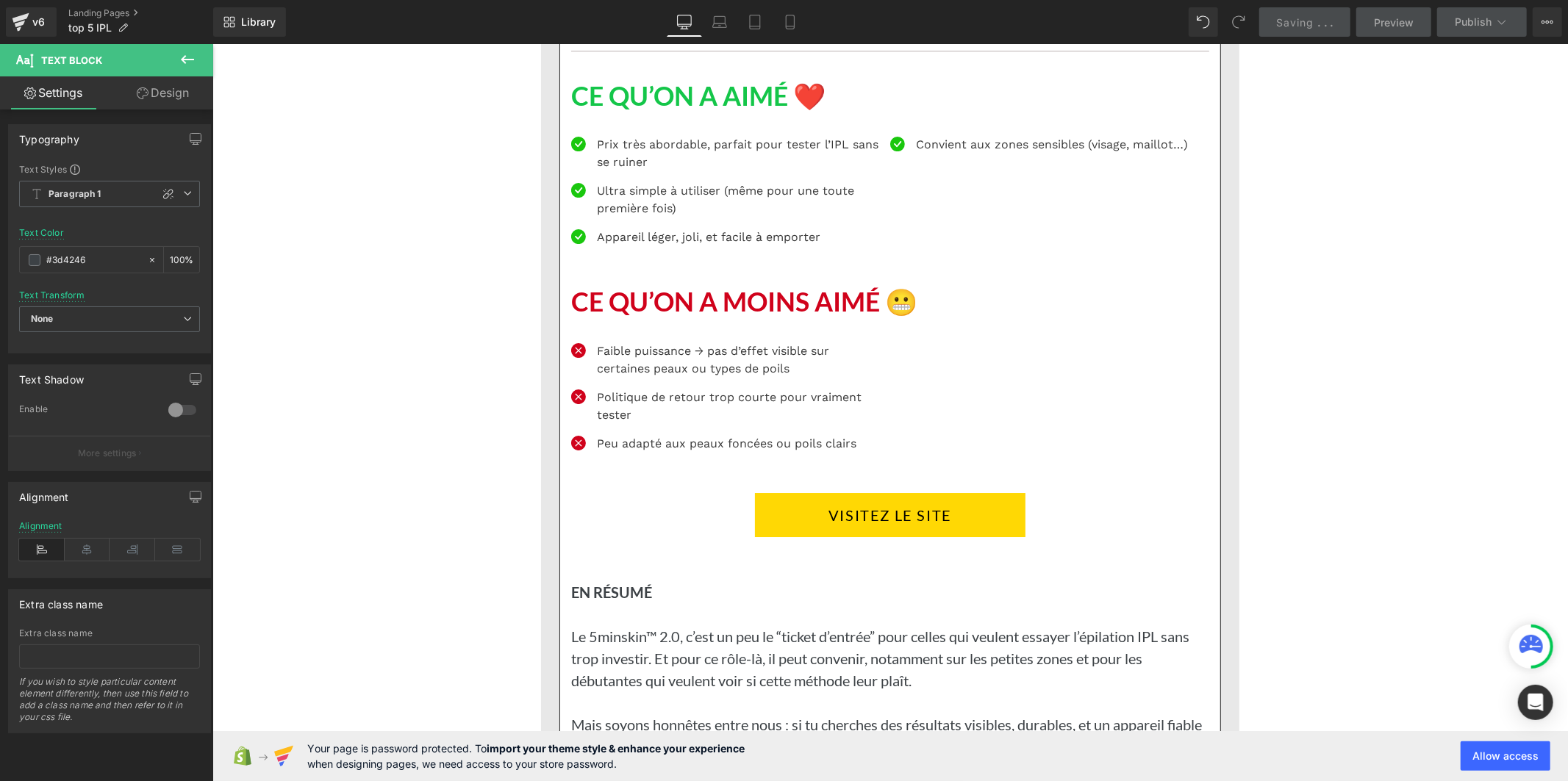
click at [657, 112] on h1 "CE QU’ON A AIMÉ ❤️" at bounding box center [889, 96] width 638 height 32
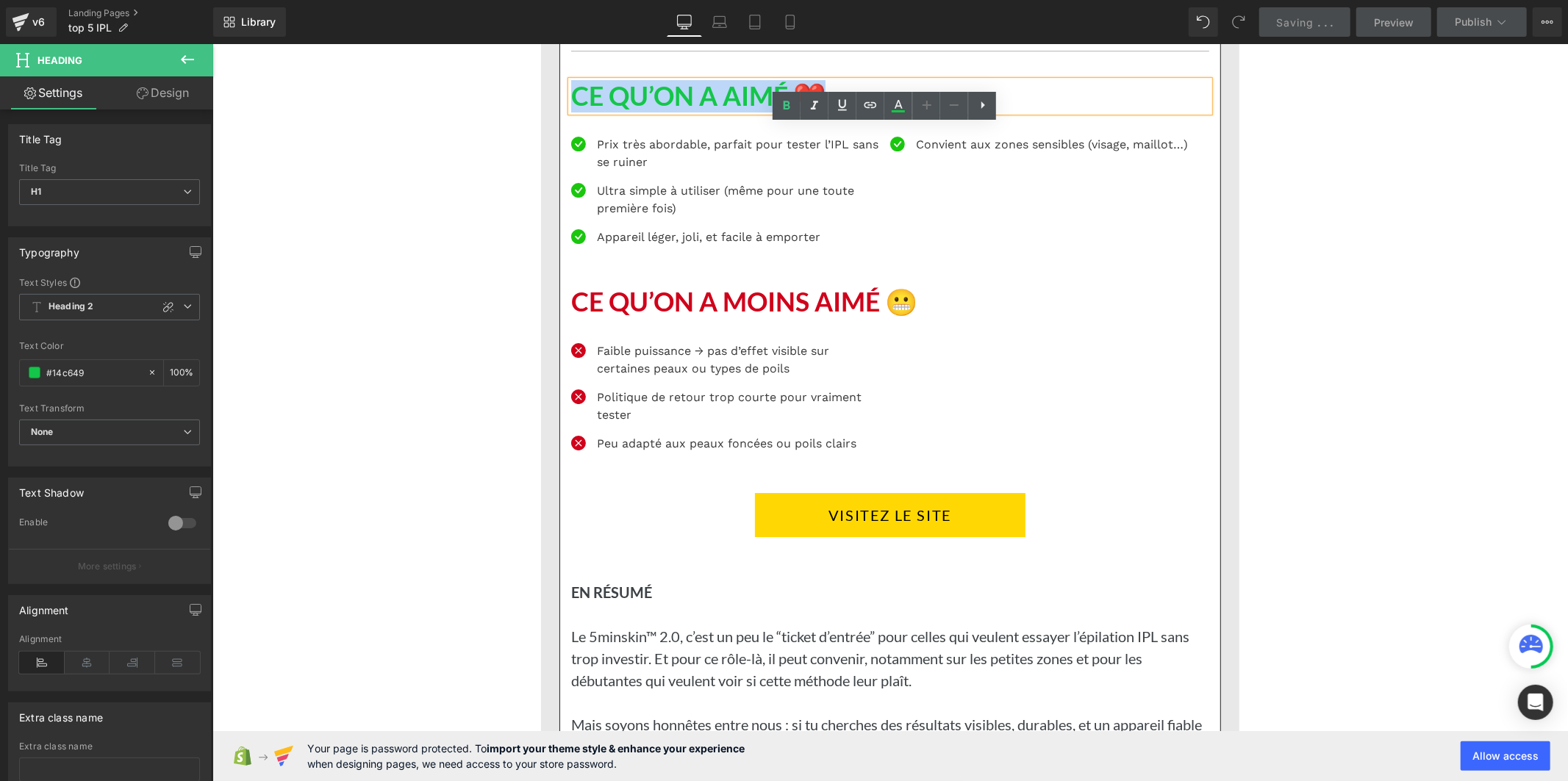
copy h1 "CE QU’ON A AIMÉ ❤️"
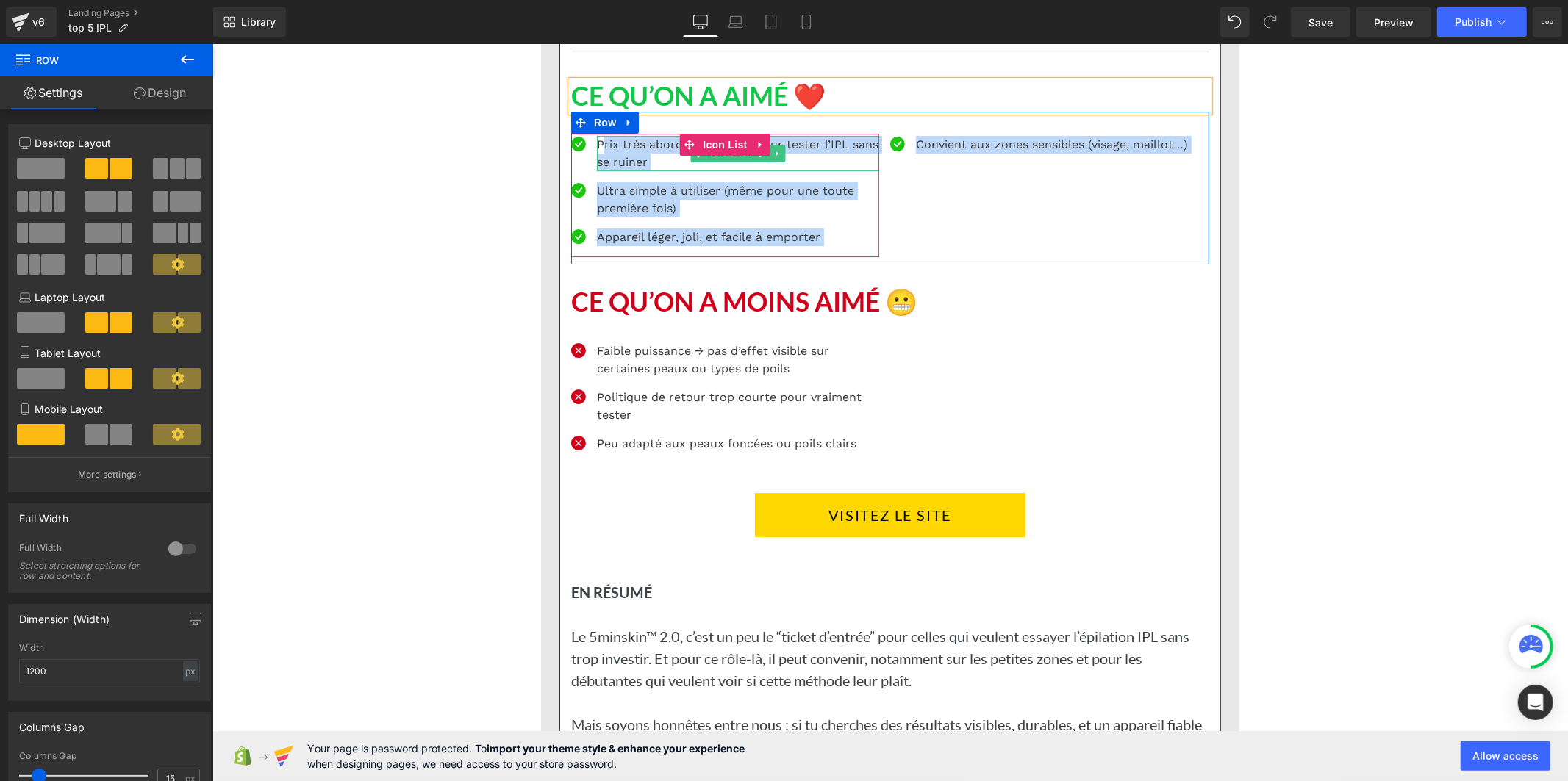
drag, startPoint x: 1103, startPoint y: 279, endPoint x: 595, endPoint y: 184, distance: 516.8
click at [595, 184] on div "Icon Prix très abordable, parfait pour tester l’IPL sans se ruiner Text Block I…" at bounding box center [889, 187] width 638 height 153
copy div "rix très abordable, parfait pour tester l’IPL sans se ruiner Text Block Icon Ul…"
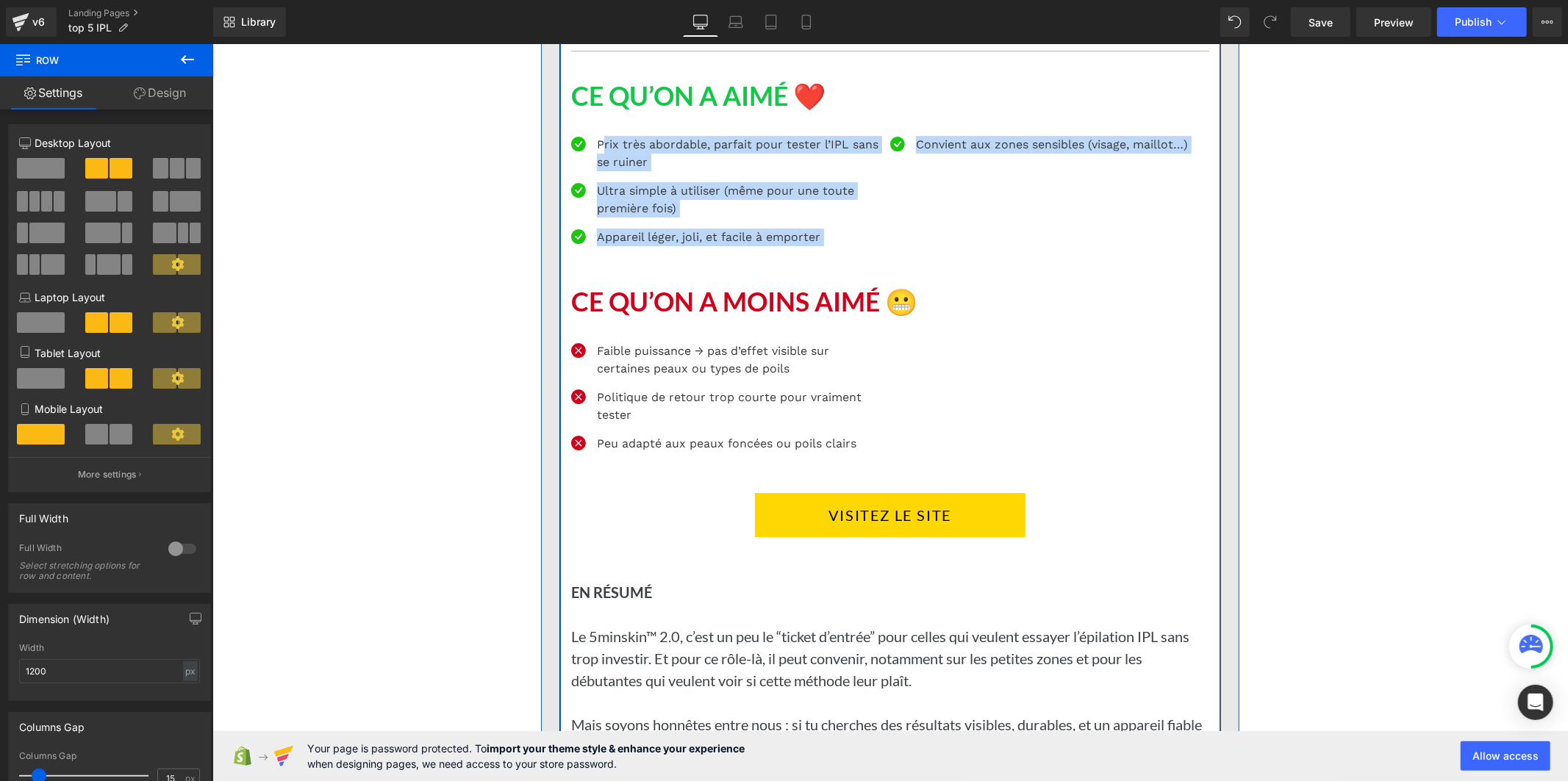
click at [654, 112] on h1 "CE QU’ON A AIMÉ ❤️" at bounding box center [889, 96] width 638 height 32
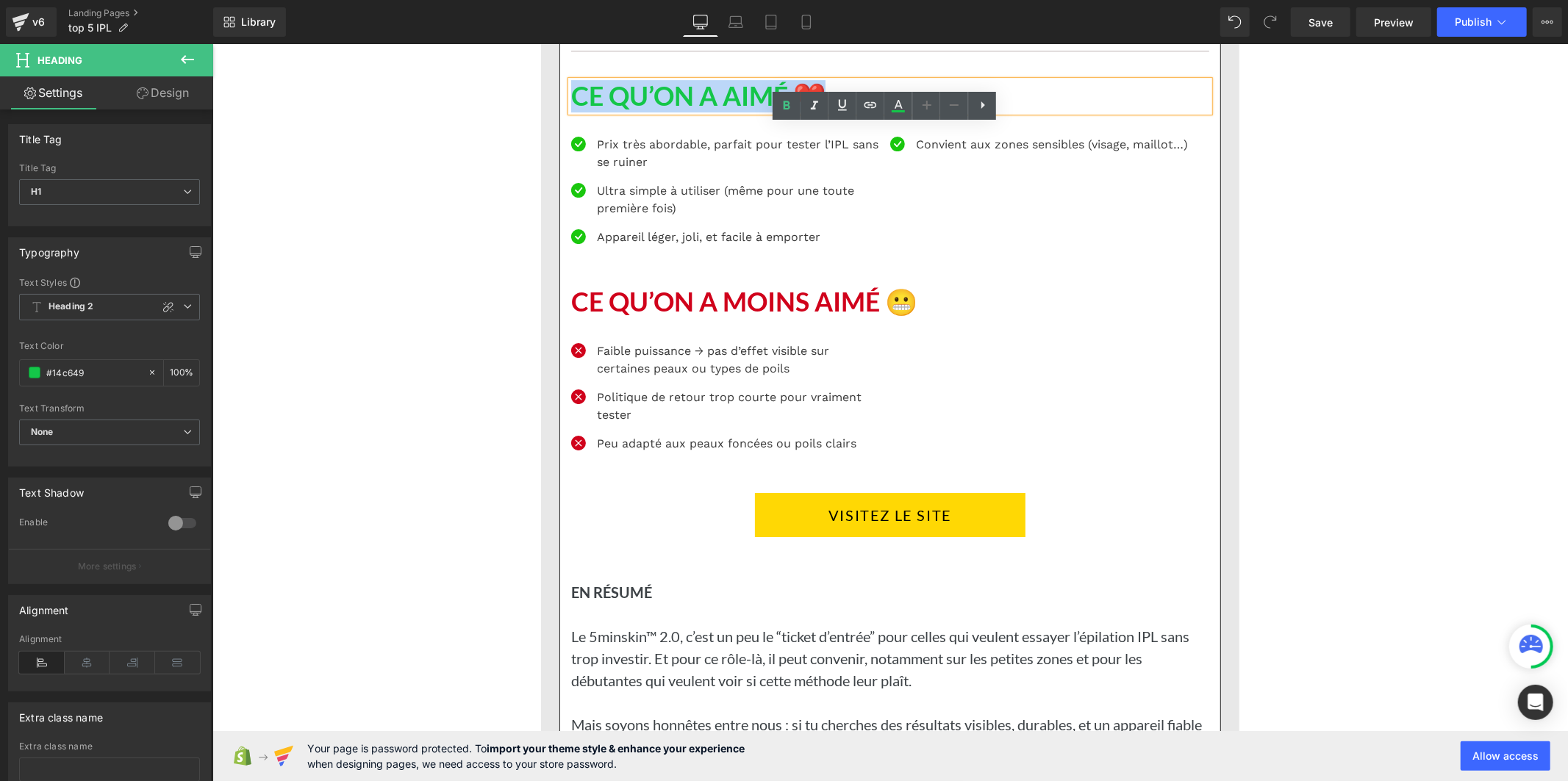
paste div
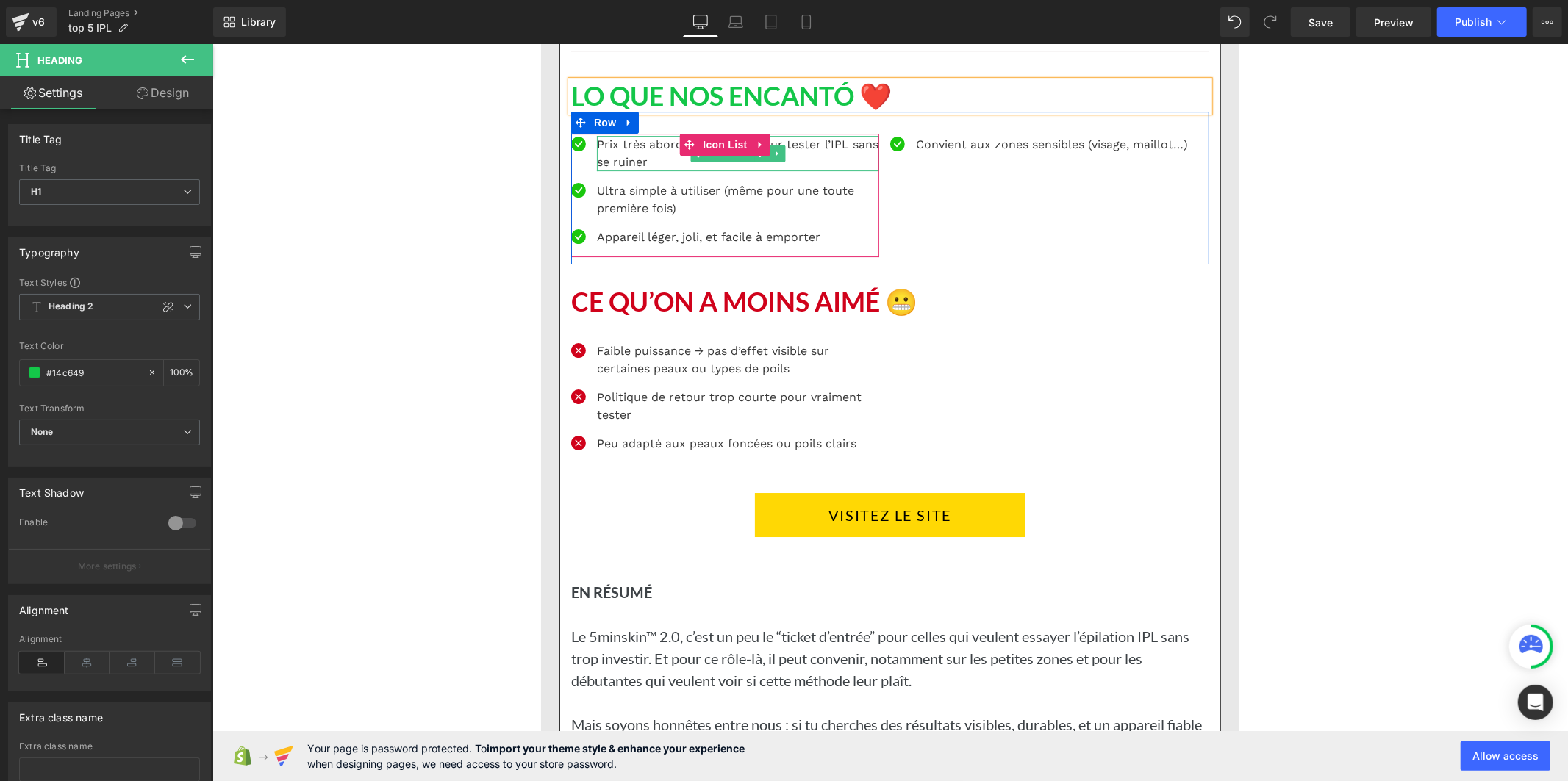
click at [602, 170] on p "Prix très abordable, parfait pour tester l’IPL sans se ruiner" at bounding box center [737, 152] width 282 height 35
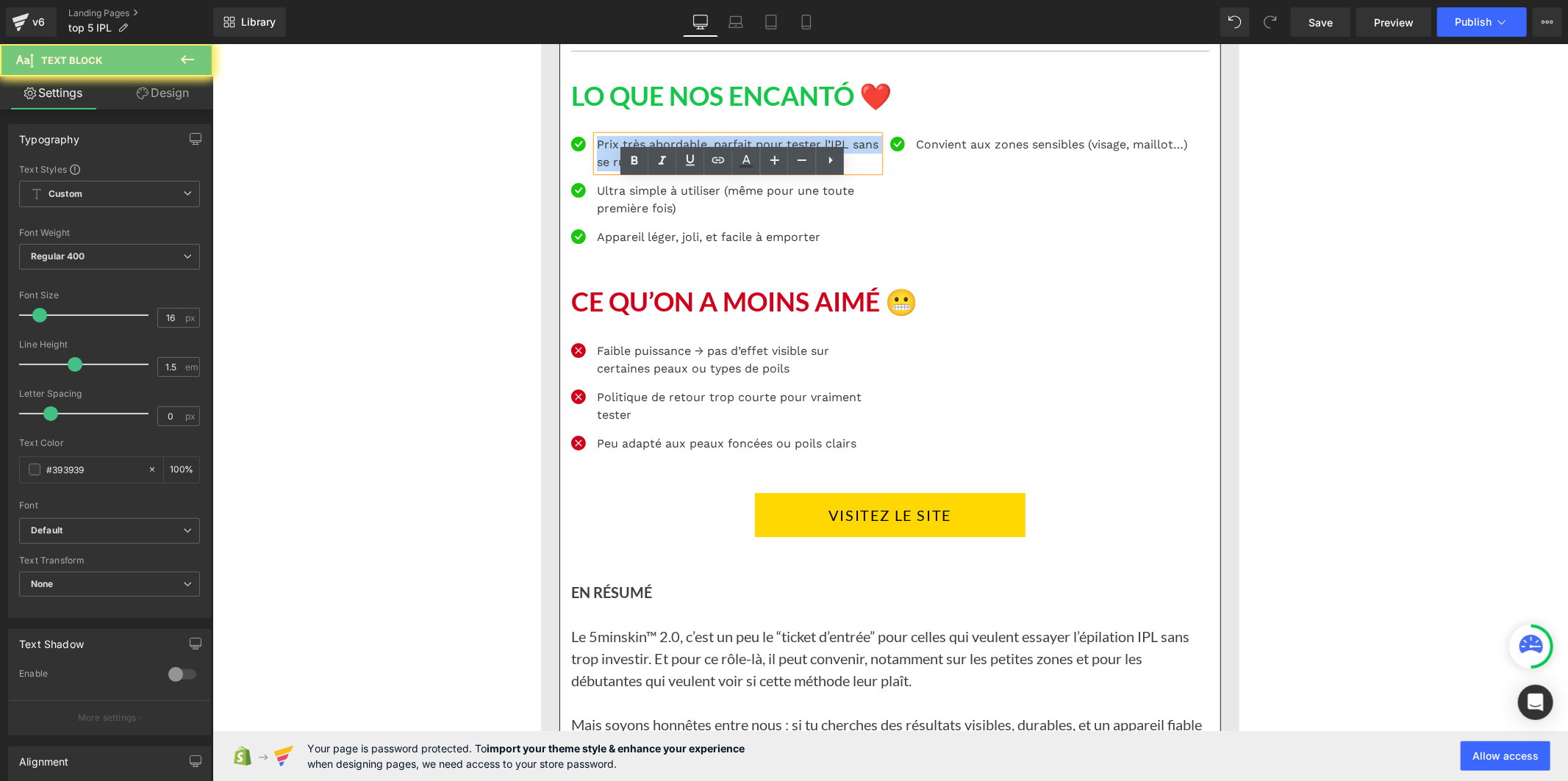
click at [602, 170] on p "Prix très abordable, parfait pour tester l’IPL sans se ruiner" at bounding box center [737, 152] width 282 height 35
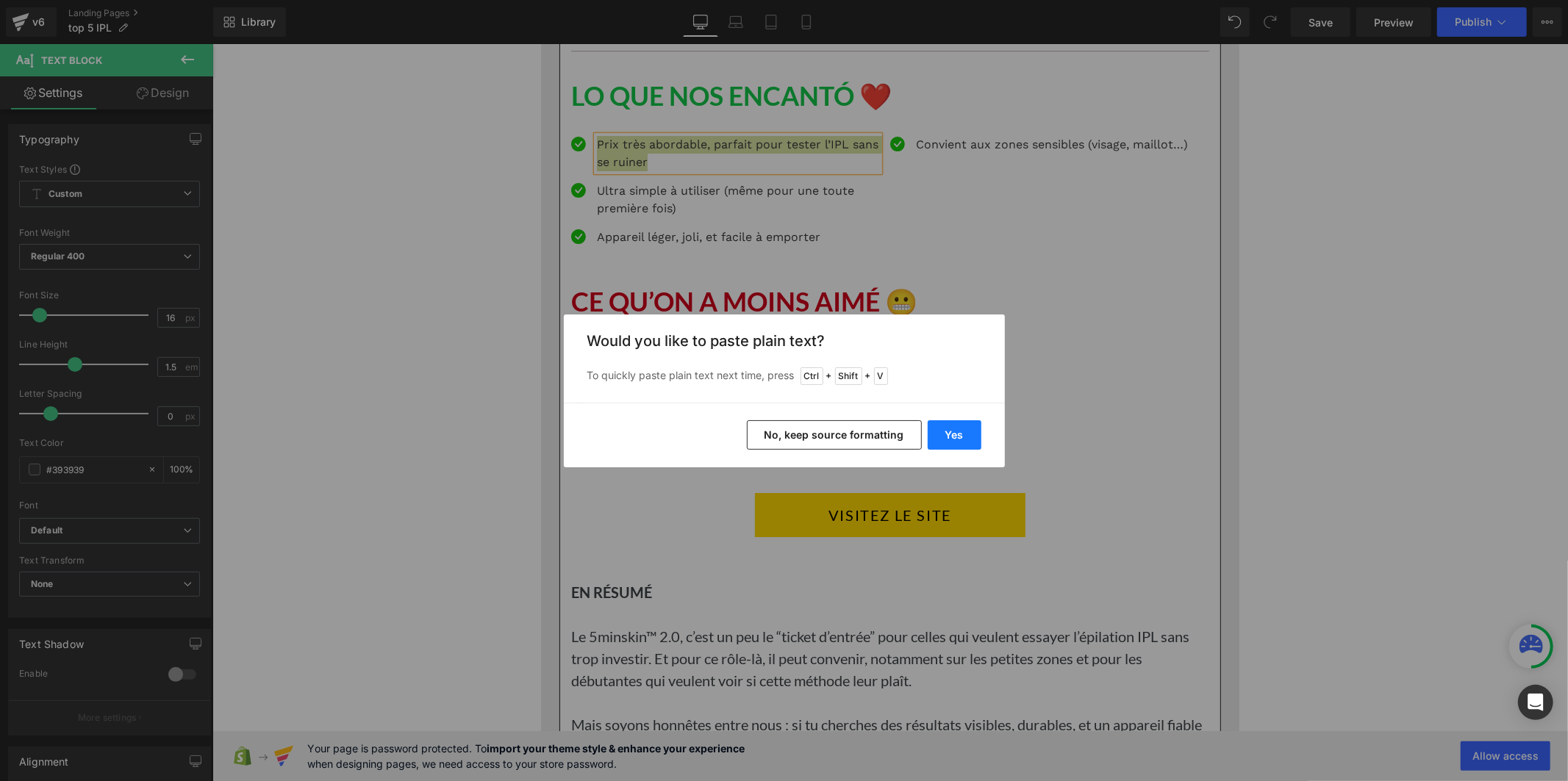
click at [949, 434] on button "Yes" at bounding box center [954, 435] width 54 height 30
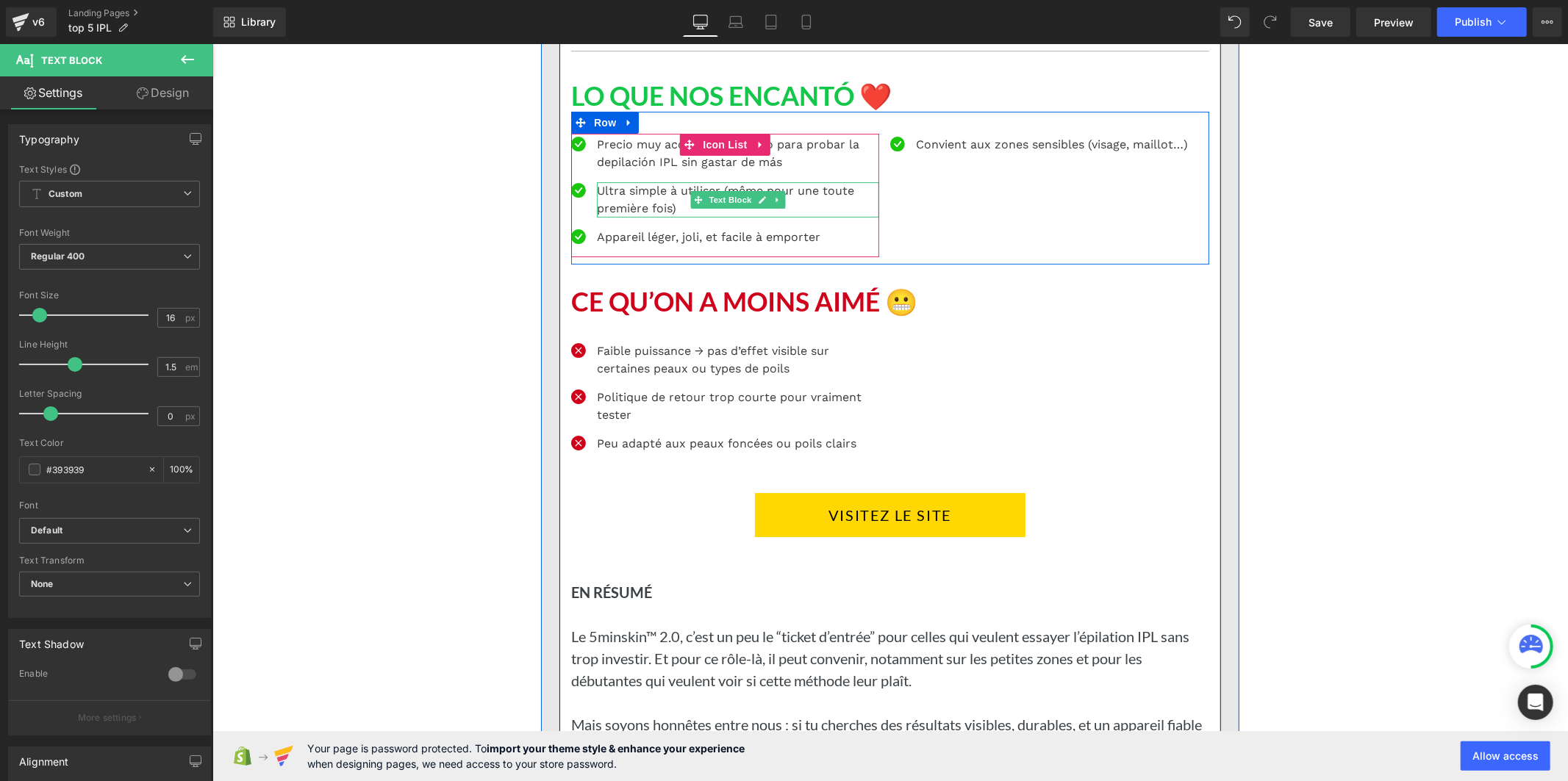
click at [635, 217] on p "Ultra simple à utiliser (même pour une toute première fois)" at bounding box center [737, 199] width 282 height 35
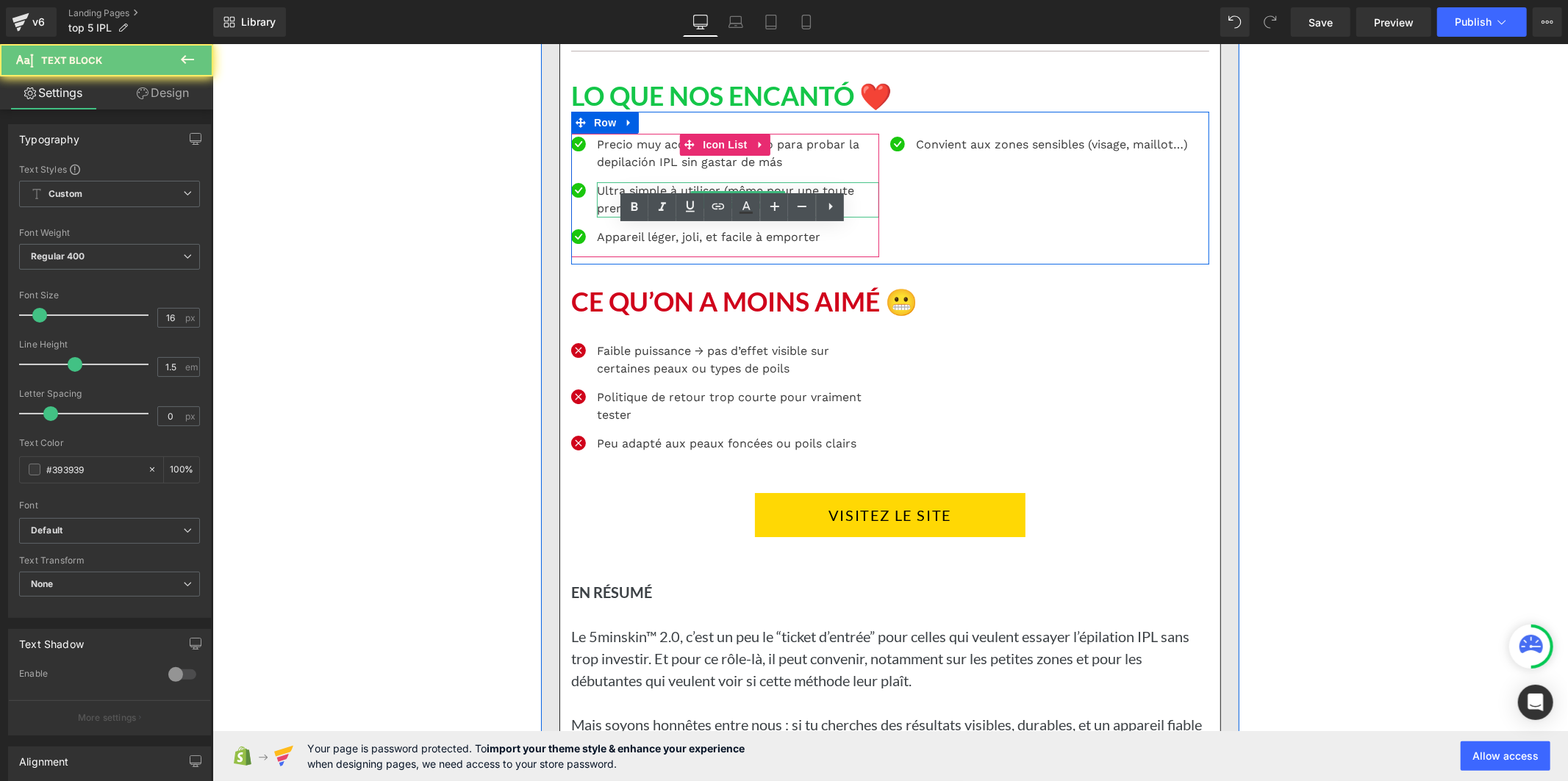
click at [634, 217] on p "Ultra simple à utiliser (même pour une toute première fois)" at bounding box center [737, 199] width 282 height 35
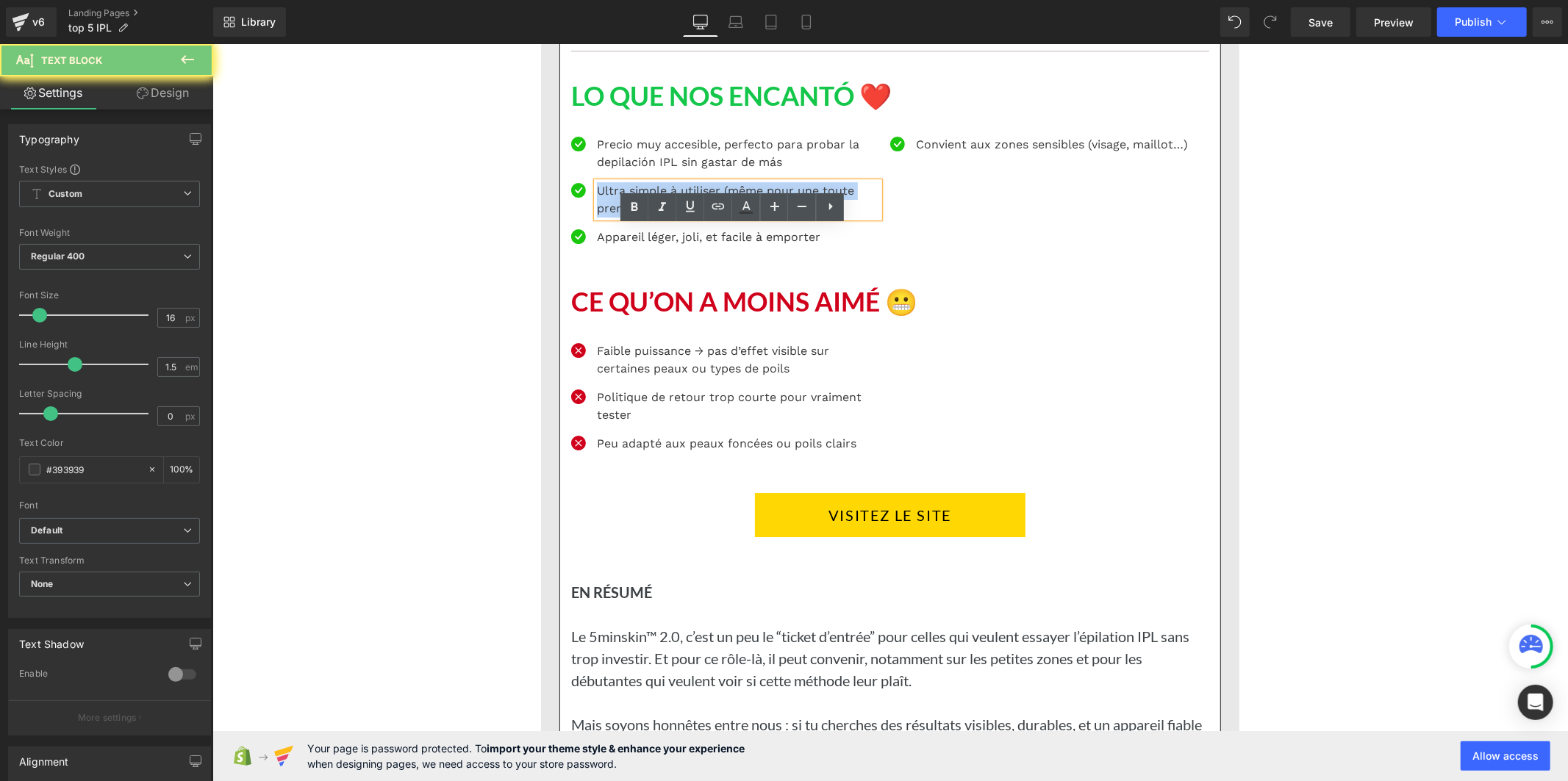
click at [634, 217] on p "Ultra simple à utiliser (même pour une toute première fois)" at bounding box center [737, 199] width 282 height 35
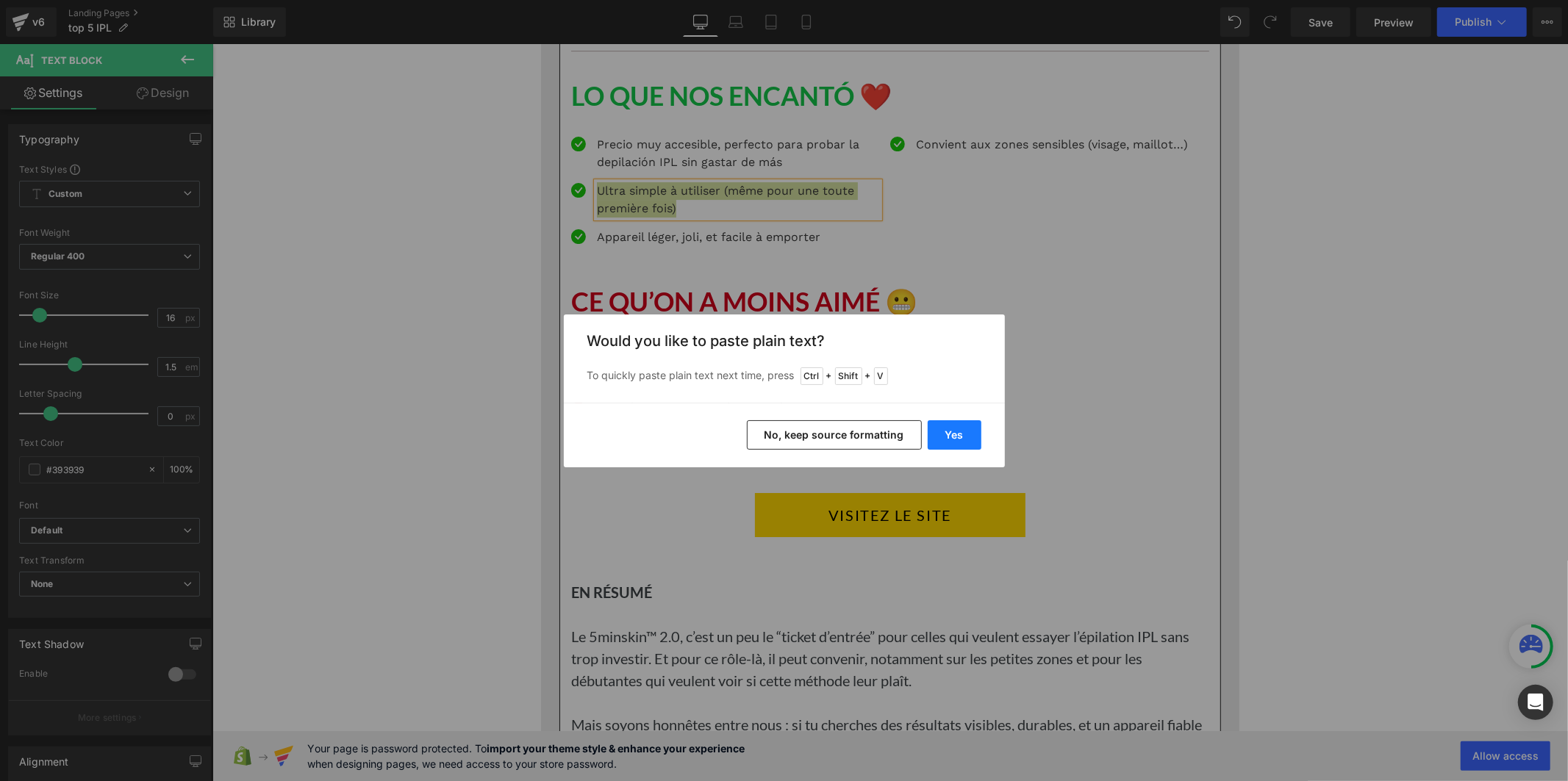
drag, startPoint x: 943, startPoint y: 444, endPoint x: 732, endPoint y: 390, distance: 217.8
click at [943, 444] on button "Yes" at bounding box center [954, 435] width 54 height 30
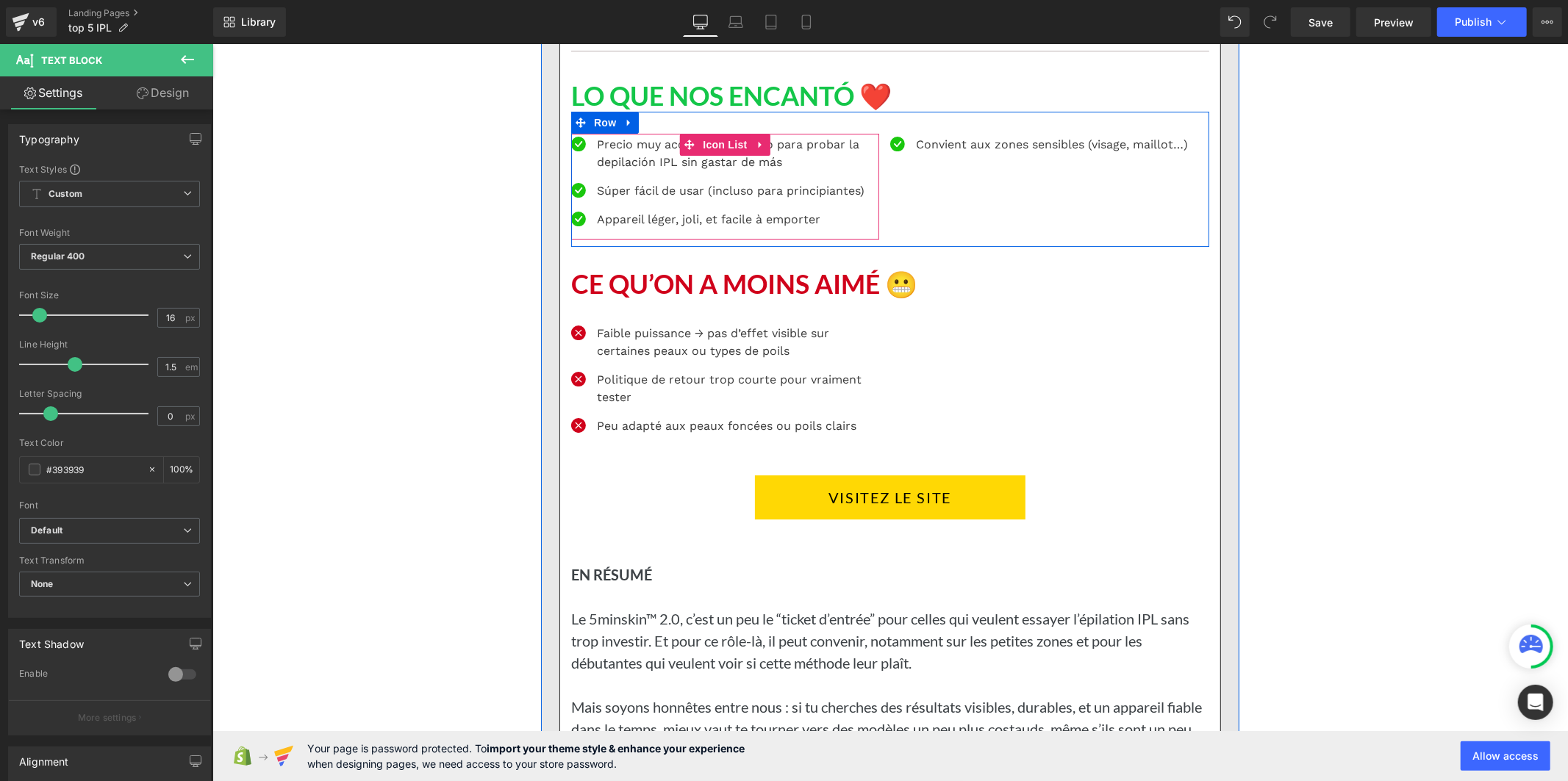
click at [674, 228] on p "Appareil léger, joli, et facile à emporter" at bounding box center [737, 219] width 282 height 18
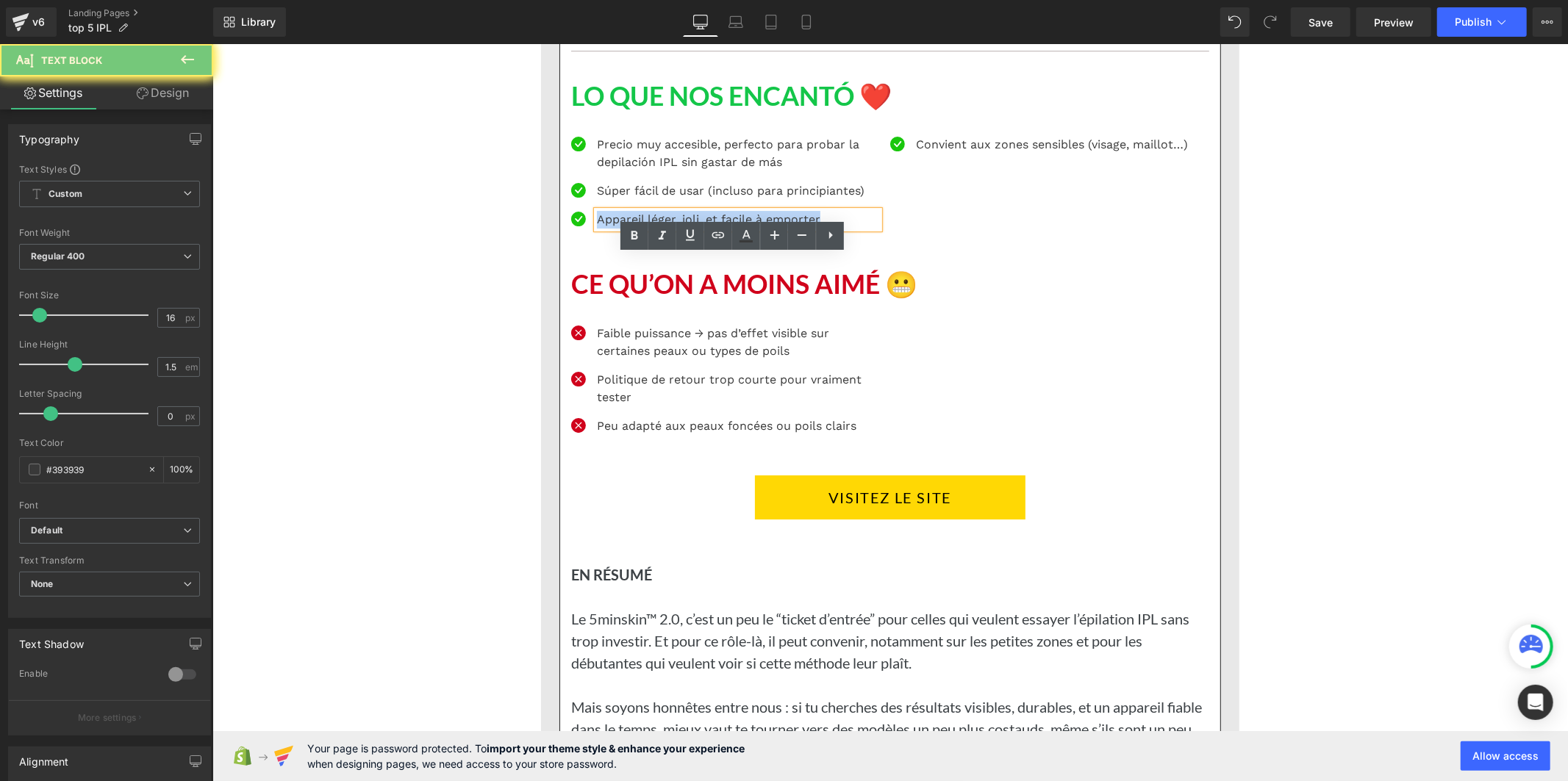
click at [674, 228] on p "Appareil léger, joli, et facile à emporter" at bounding box center [737, 219] width 282 height 18
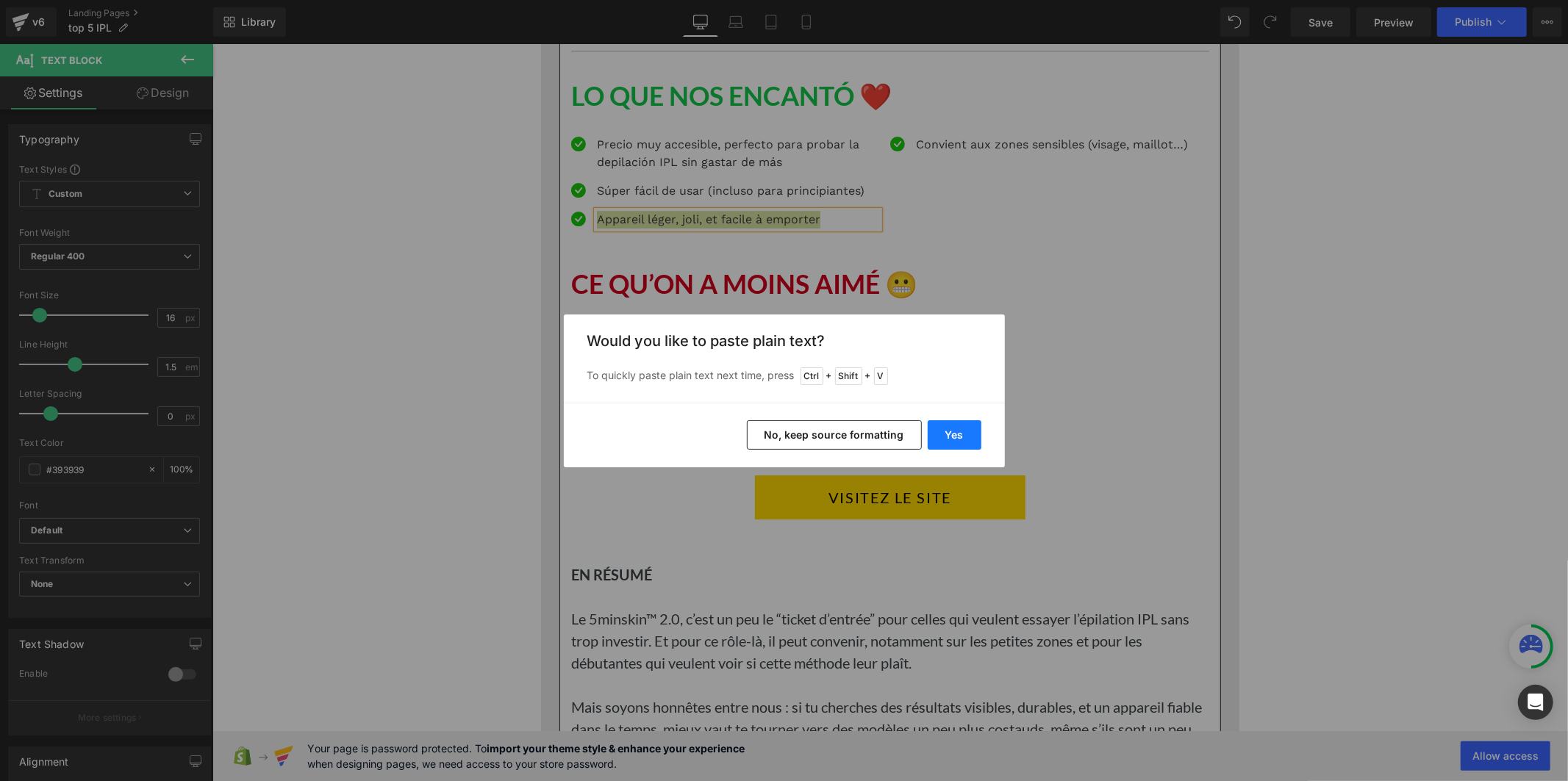
click at [953, 442] on button "Yes" at bounding box center [954, 435] width 54 height 30
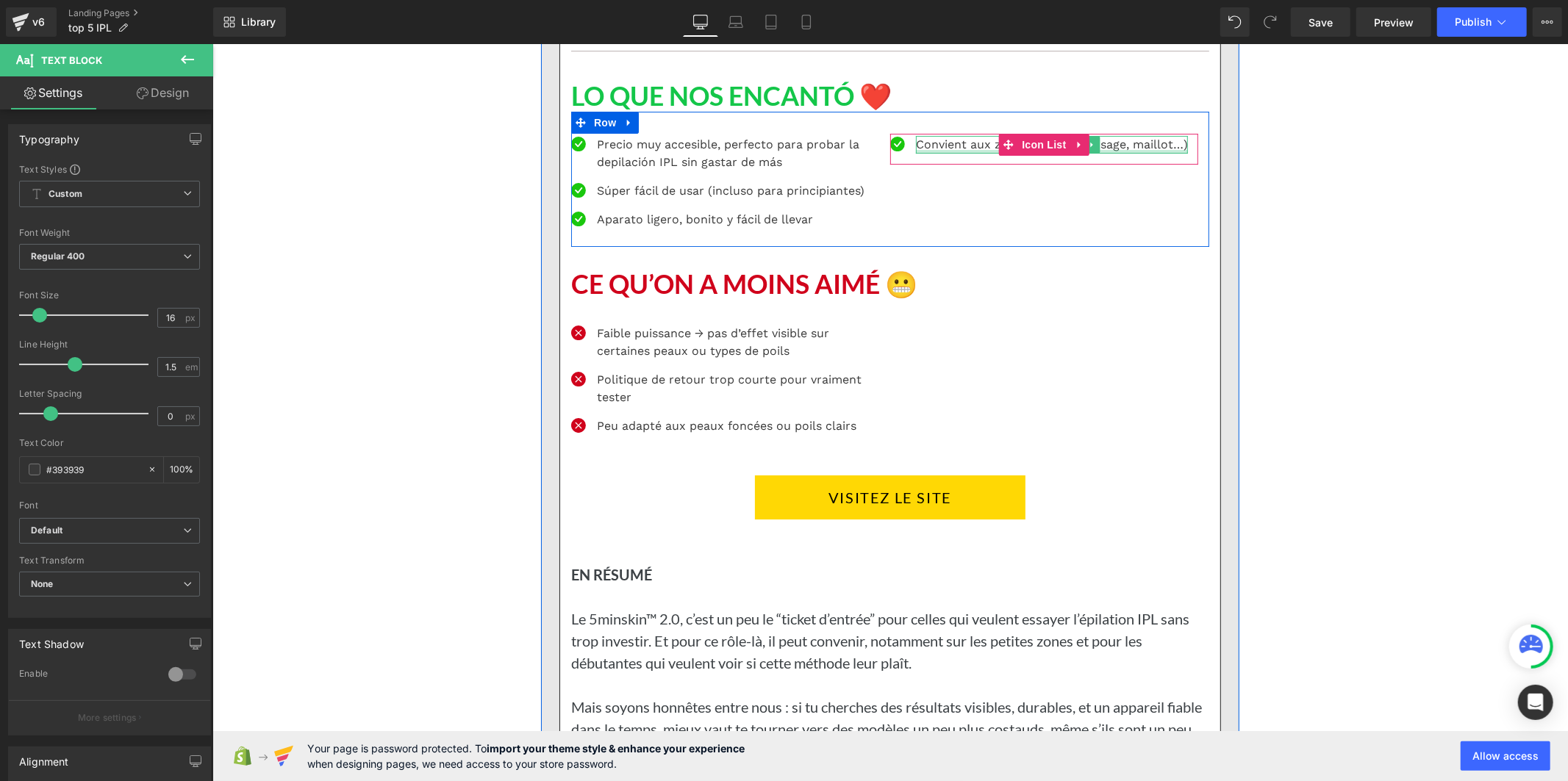
click at [947, 153] on p "Convient aux zones sensibles (visage, maillot…)" at bounding box center [1051, 144] width 272 height 18
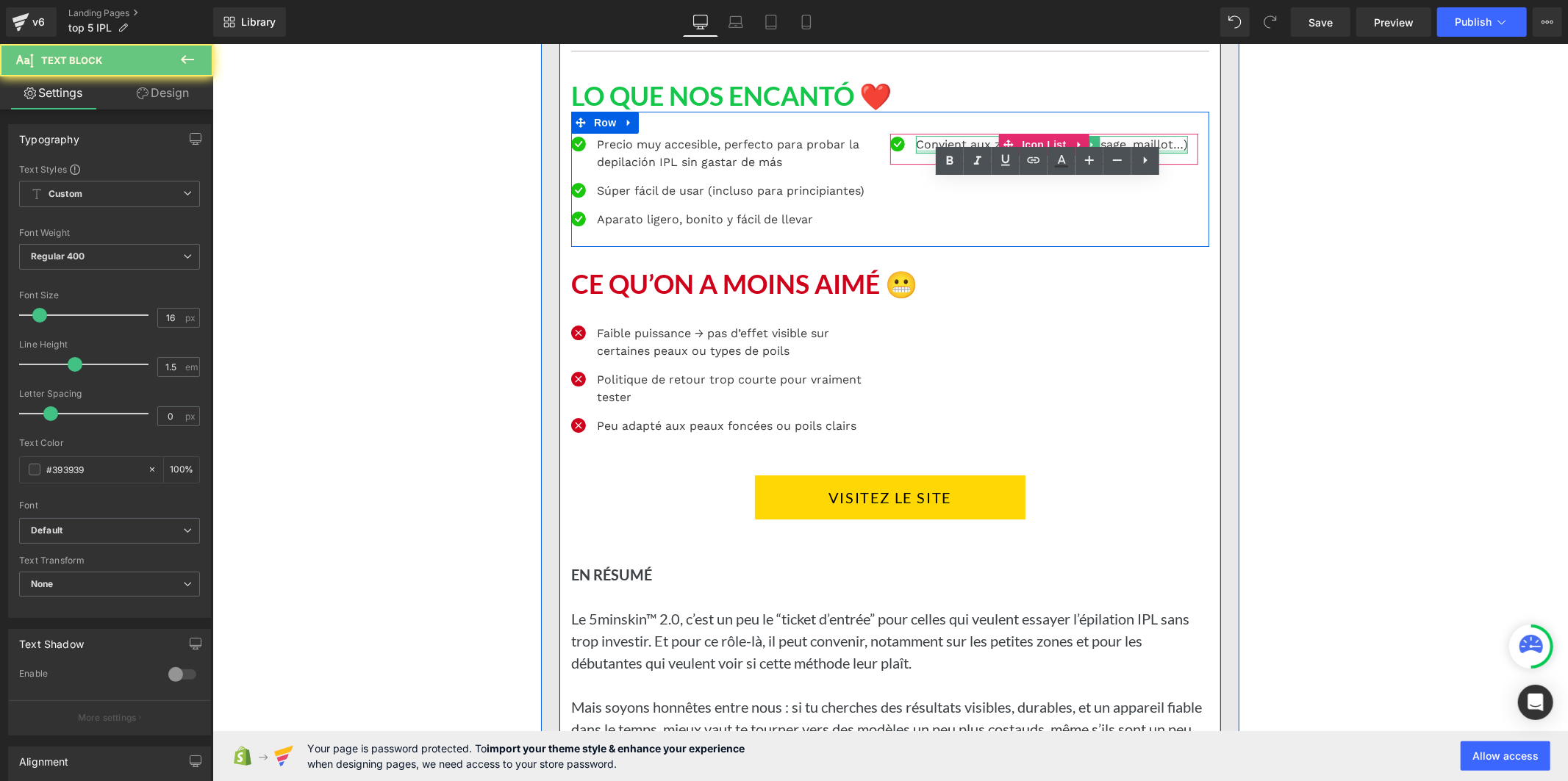
click at [947, 153] on p "Convient aux zones sensibles (visage, maillot…)" at bounding box center [1051, 144] width 272 height 18
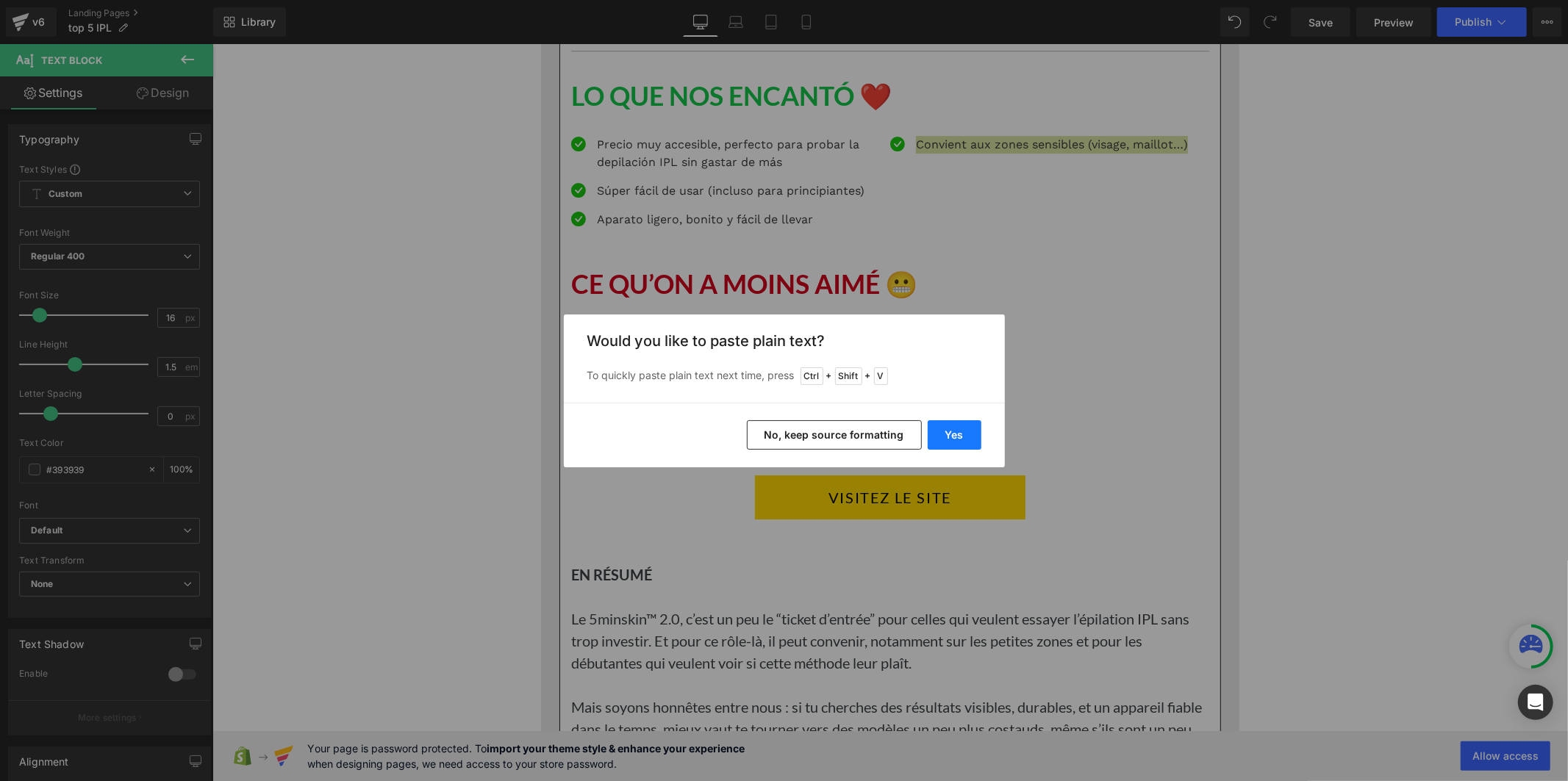
drag, startPoint x: 960, startPoint y: 429, endPoint x: 740, endPoint y: 364, distance: 229.4
click at [960, 429] on button "Yes" at bounding box center [954, 435] width 54 height 30
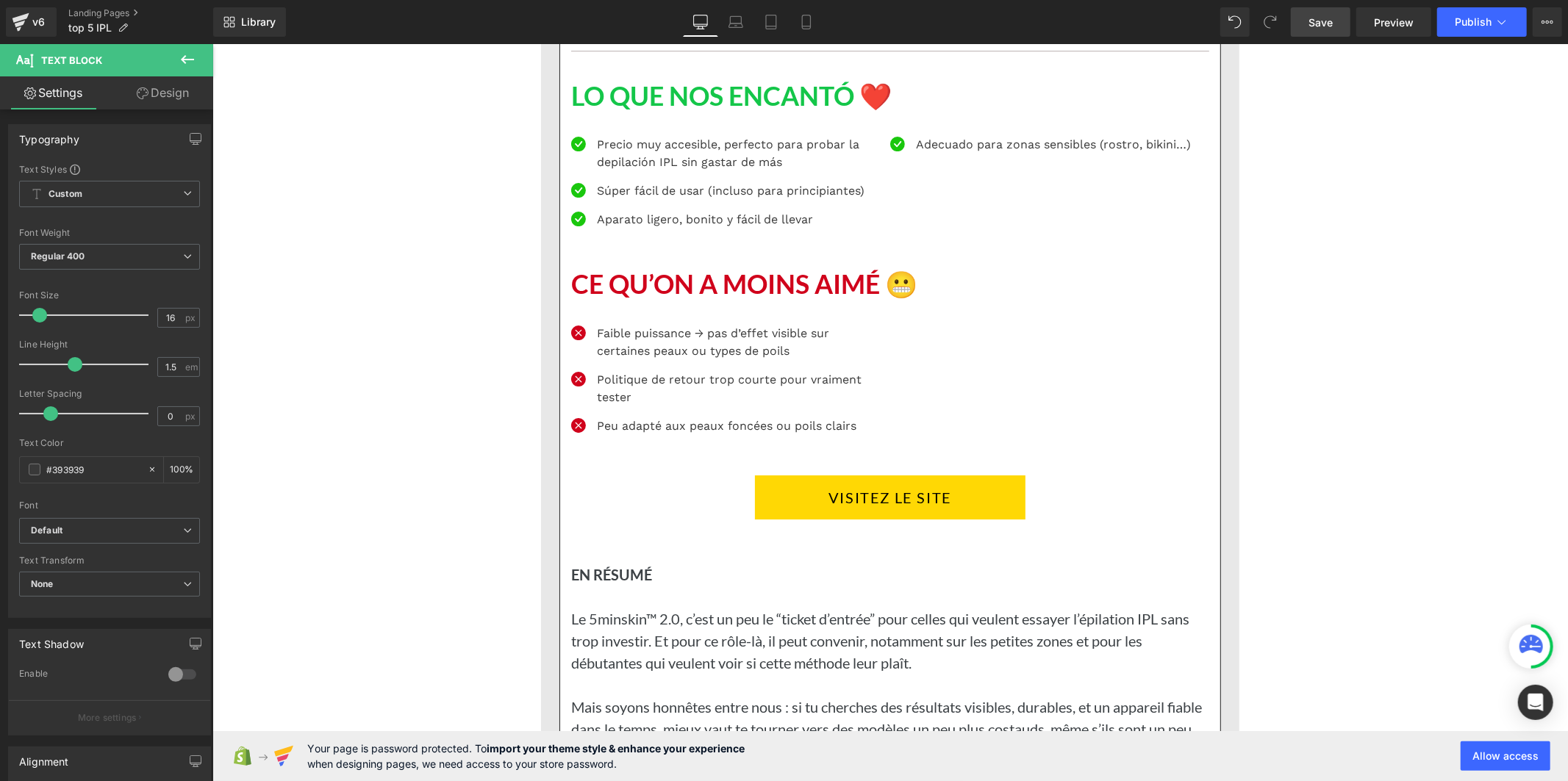
drag, startPoint x: 1320, startPoint y: 22, endPoint x: 1295, endPoint y: 33, distance: 27.3
click at [1320, 23] on span "Save" at bounding box center [1320, 23] width 24 height 16
click at [645, 300] on h1 "CE QU’ON A MOINS AIMÉ 😬" at bounding box center [889, 284] width 638 height 32
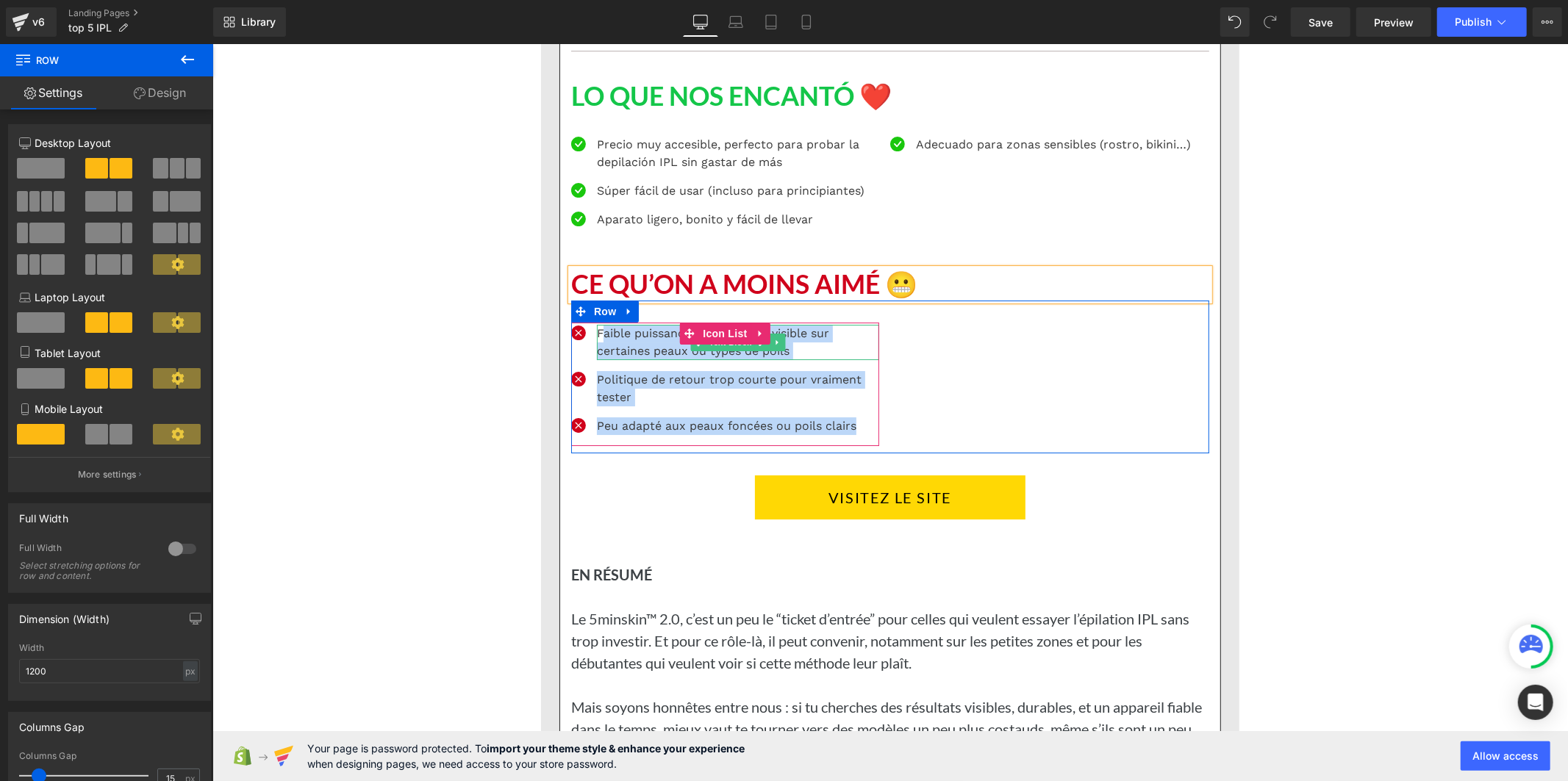
drag, startPoint x: 737, startPoint y: 446, endPoint x: 599, endPoint y: 373, distance: 156.1
click at [599, 373] on div "Icon Faible puissance → pas d’effet visible sur certaines peaux ou types de poi…" at bounding box center [889, 376] width 638 height 153
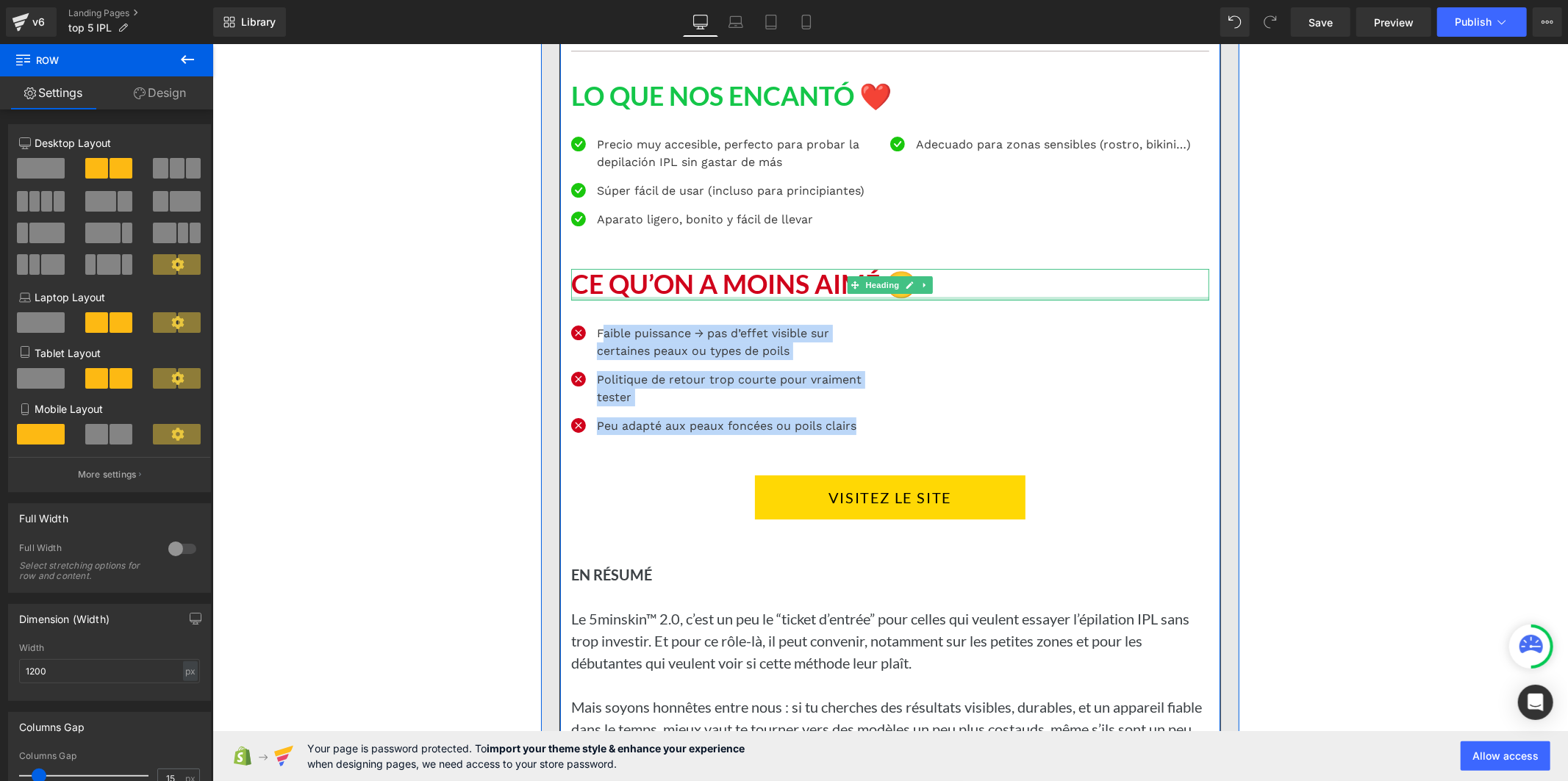
click at [662, 300] on div at bounding box center [889, 298] width 638 height 4
click at [662, 300] on h1 "CE QU’ON A MOINS AIMÉ 😬" at bounding box center [889, 284] width 638 height 32
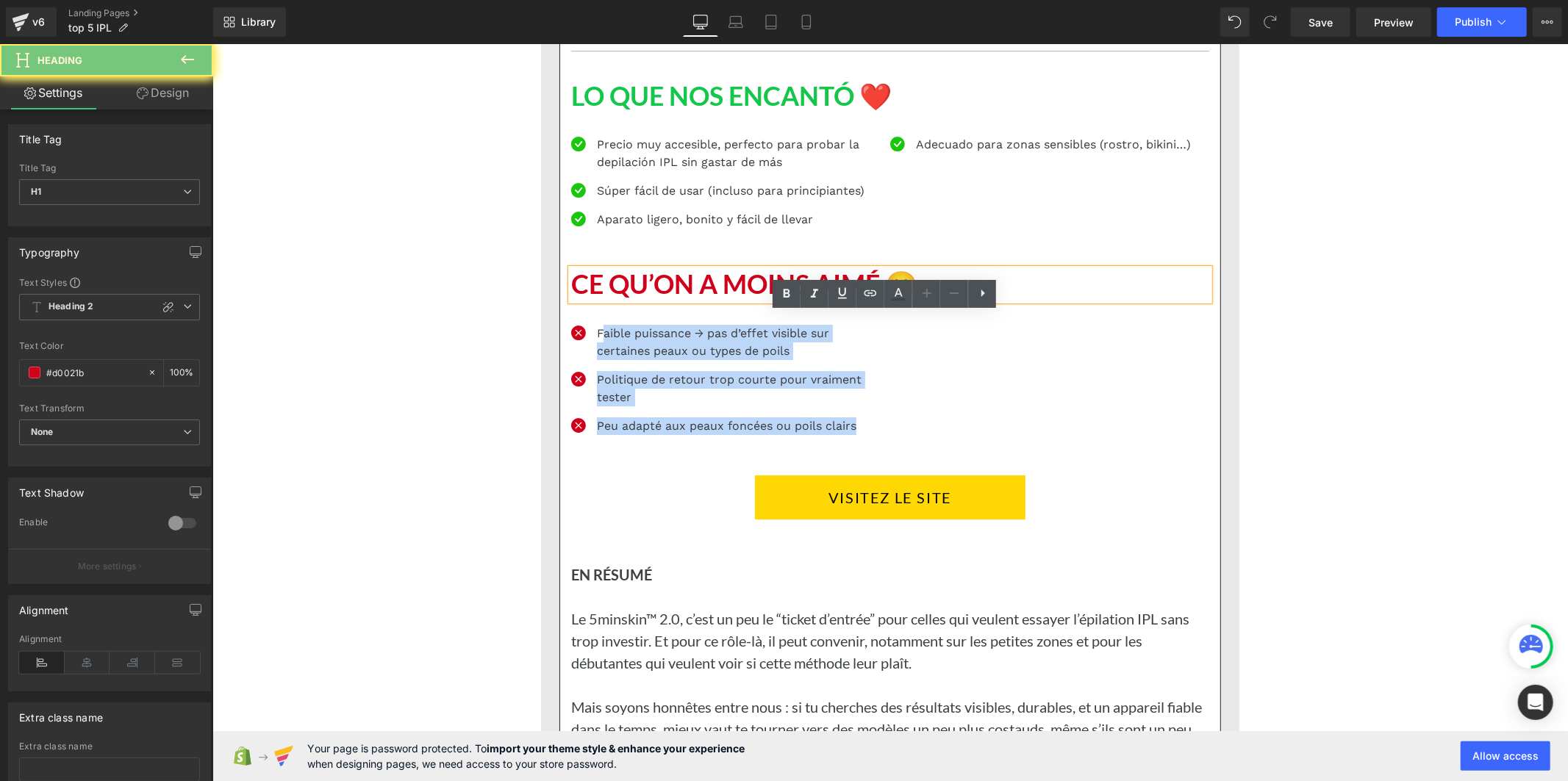
click at [662, 300] on h1 "CE QU’ON A MOINS AIMÉ 😬" at bounding box center [889, 284] width 638 height 32
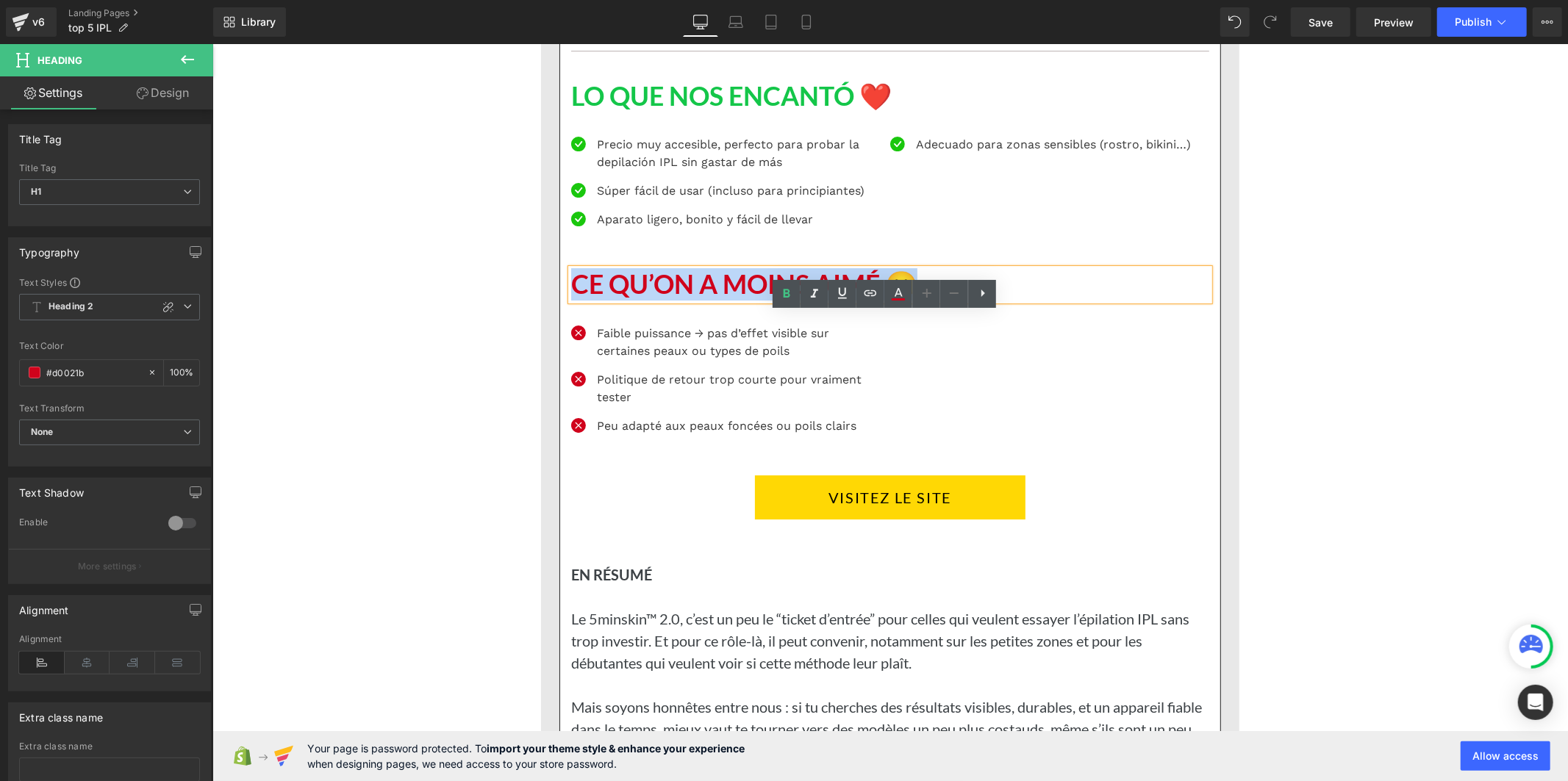
paste div
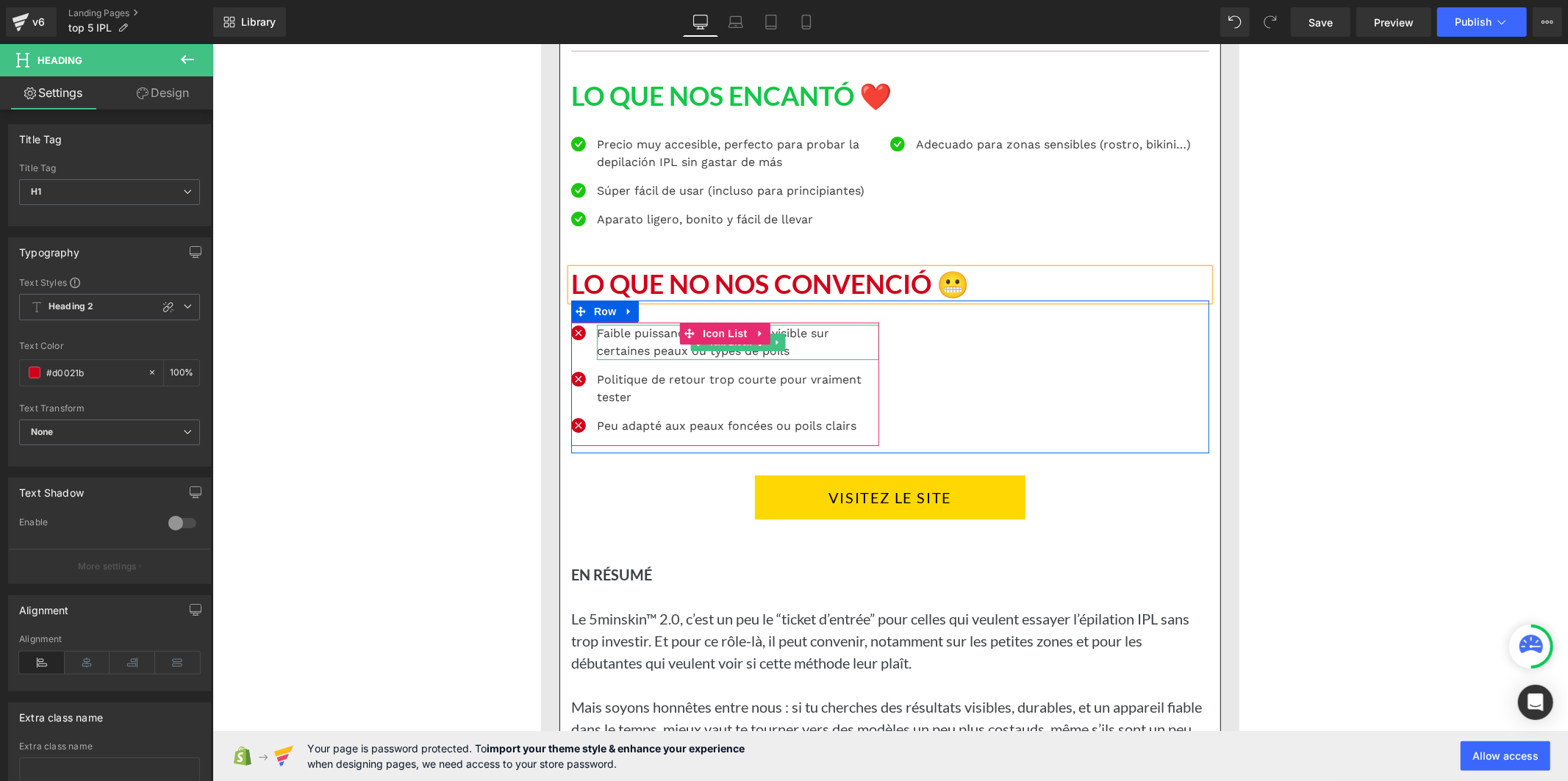
click at [664, 360] on p "Faible puissance → pas d’effet visible sur certaines peaux ou types de poils" at bounding box center [737, 341] width 282 height 35
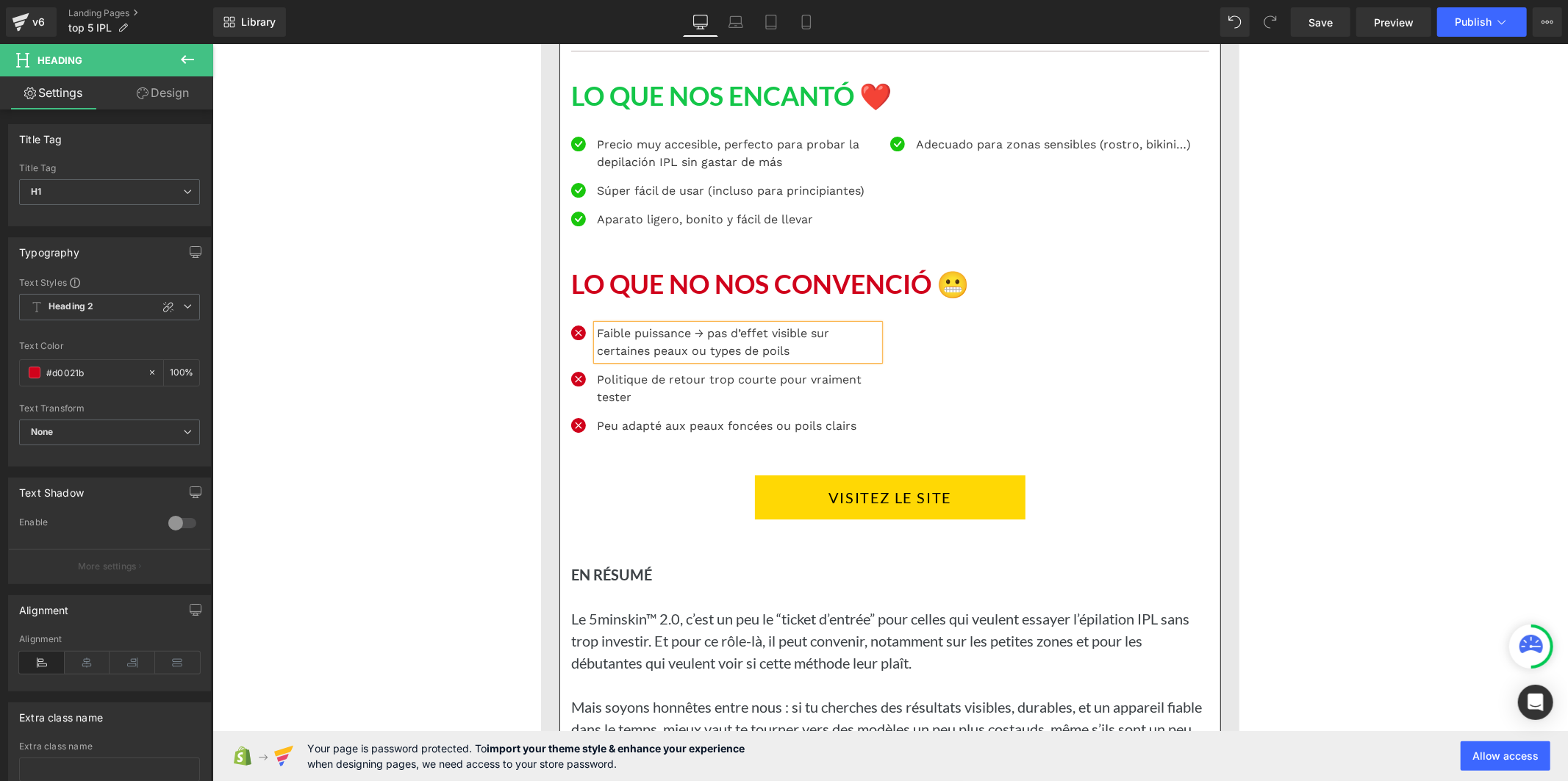
click at [664, 360] on p "Faible puissance → pas d’effet visible sur certaines peaux ou types de poils" at bounding box center [737, 341] width 282 height 35
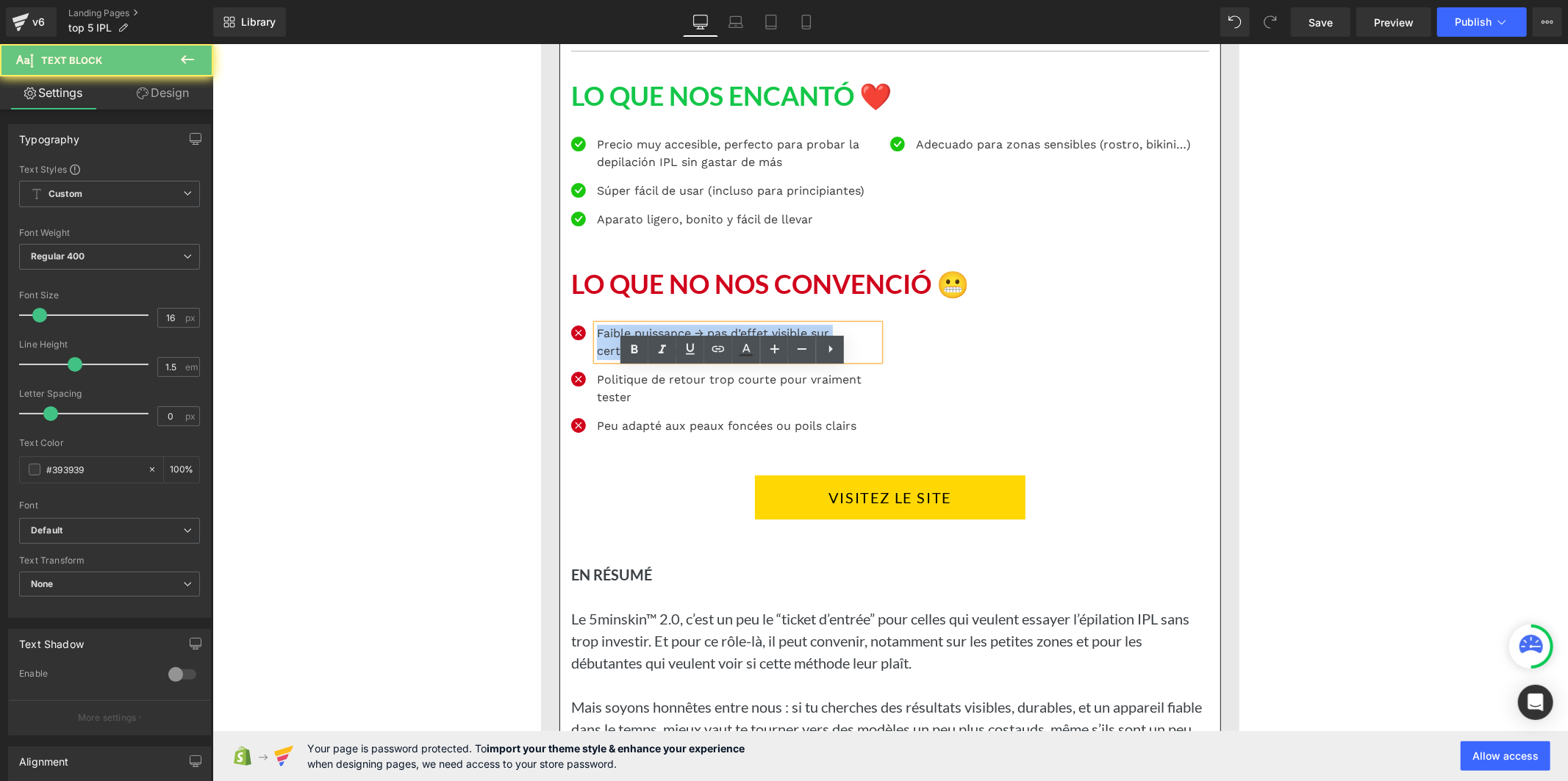
click at [664, 360] on p "Faible puissance → pas d’effet visible sur certaines peaux ou types de poils" at bounding box center [737, 341] width 282 height 35
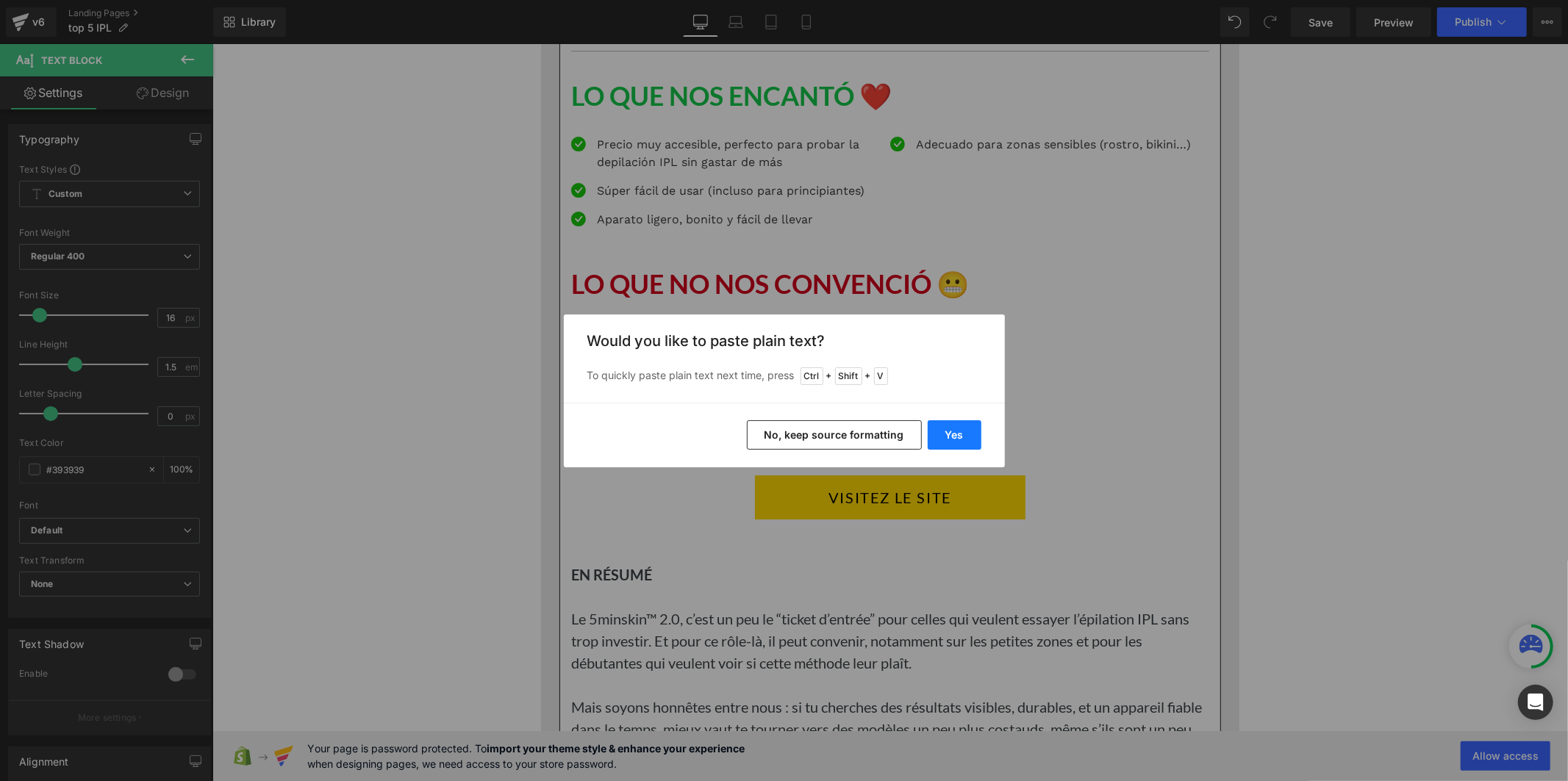
click at [944, 437] on button "Yes" at bounding box center [954, 435] width 54 height 30
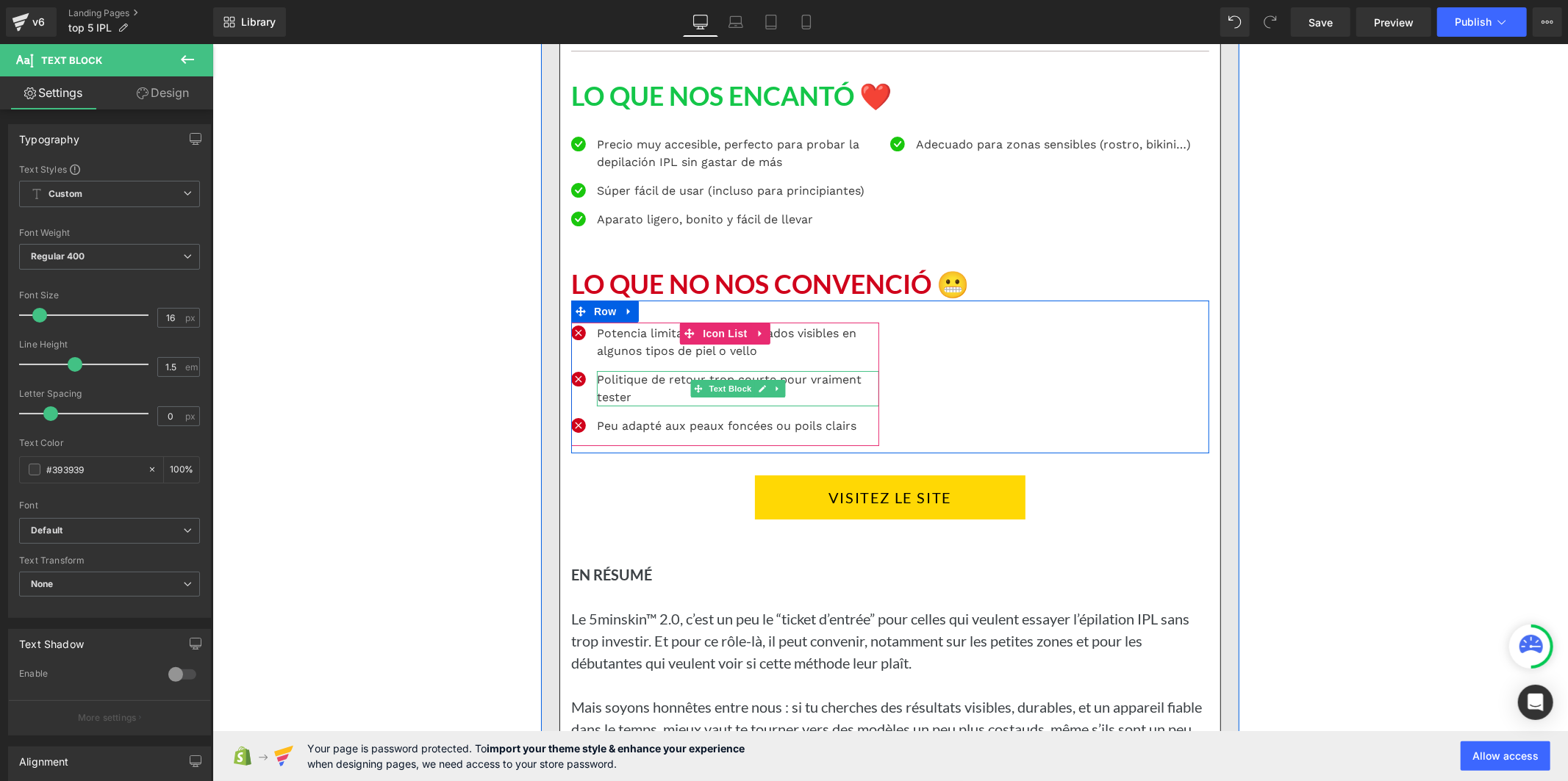
click at [623, 406] on p "Politique de retour trop courte pour vraiment tester" at bounding box center [737, 388] width 282 height 35
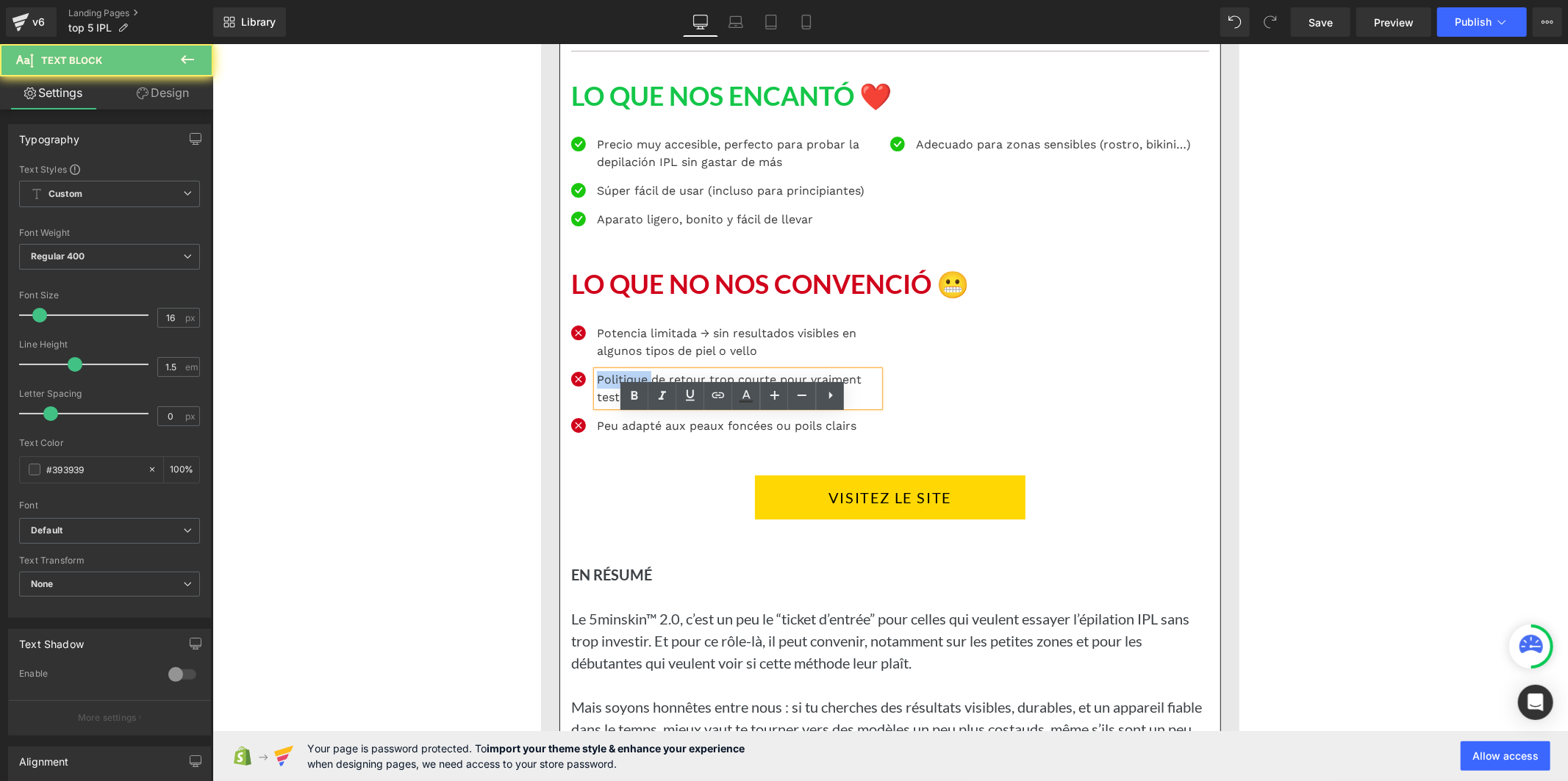
click at [623, 406] on p "Politique de retour trop courte pour vraiment tester" at bounding box center [737, 388] width 282 height 35
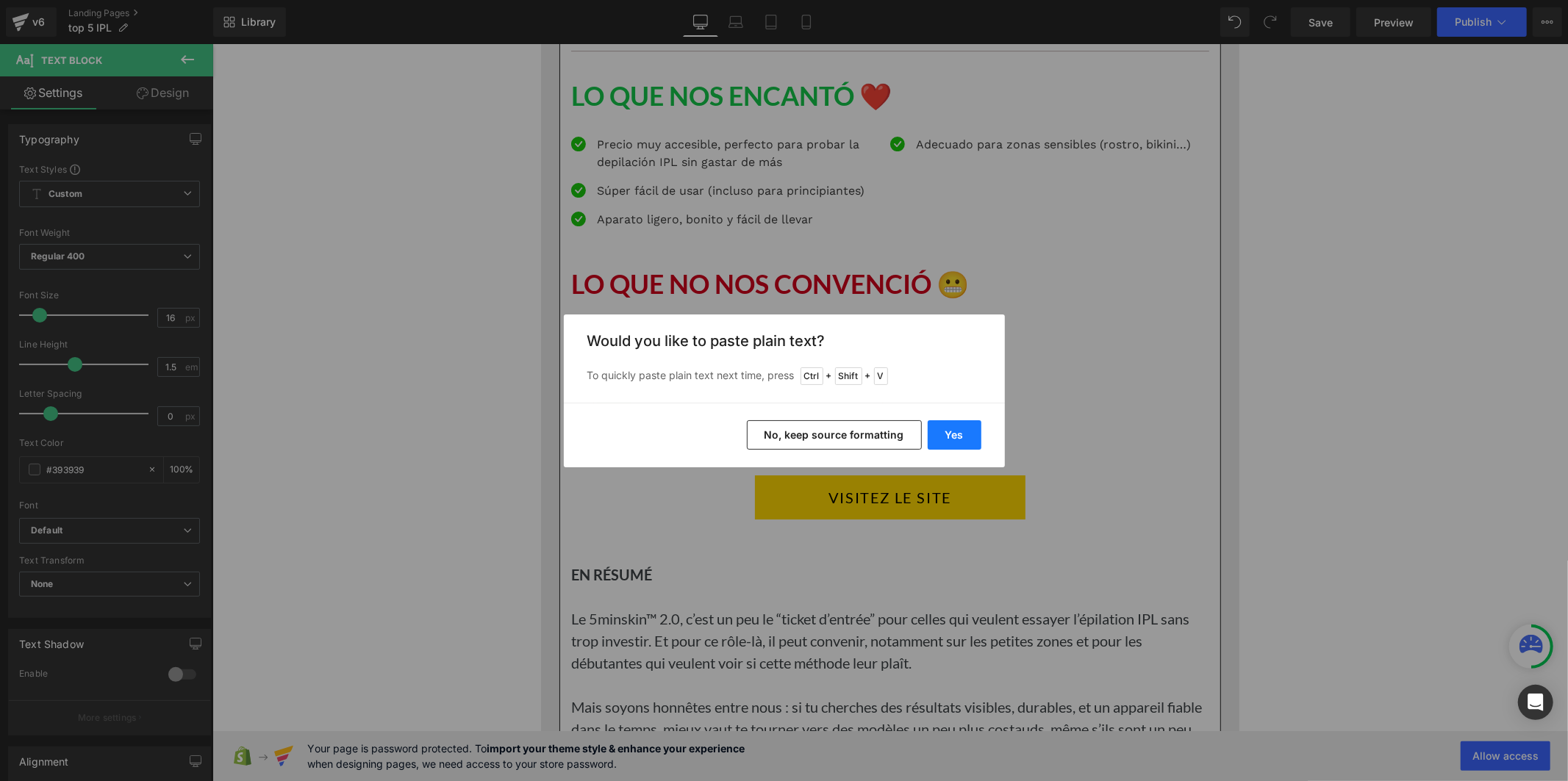
click at [944, 427] on button "Yes" at bounding box center [954, 435] width 54 height 30
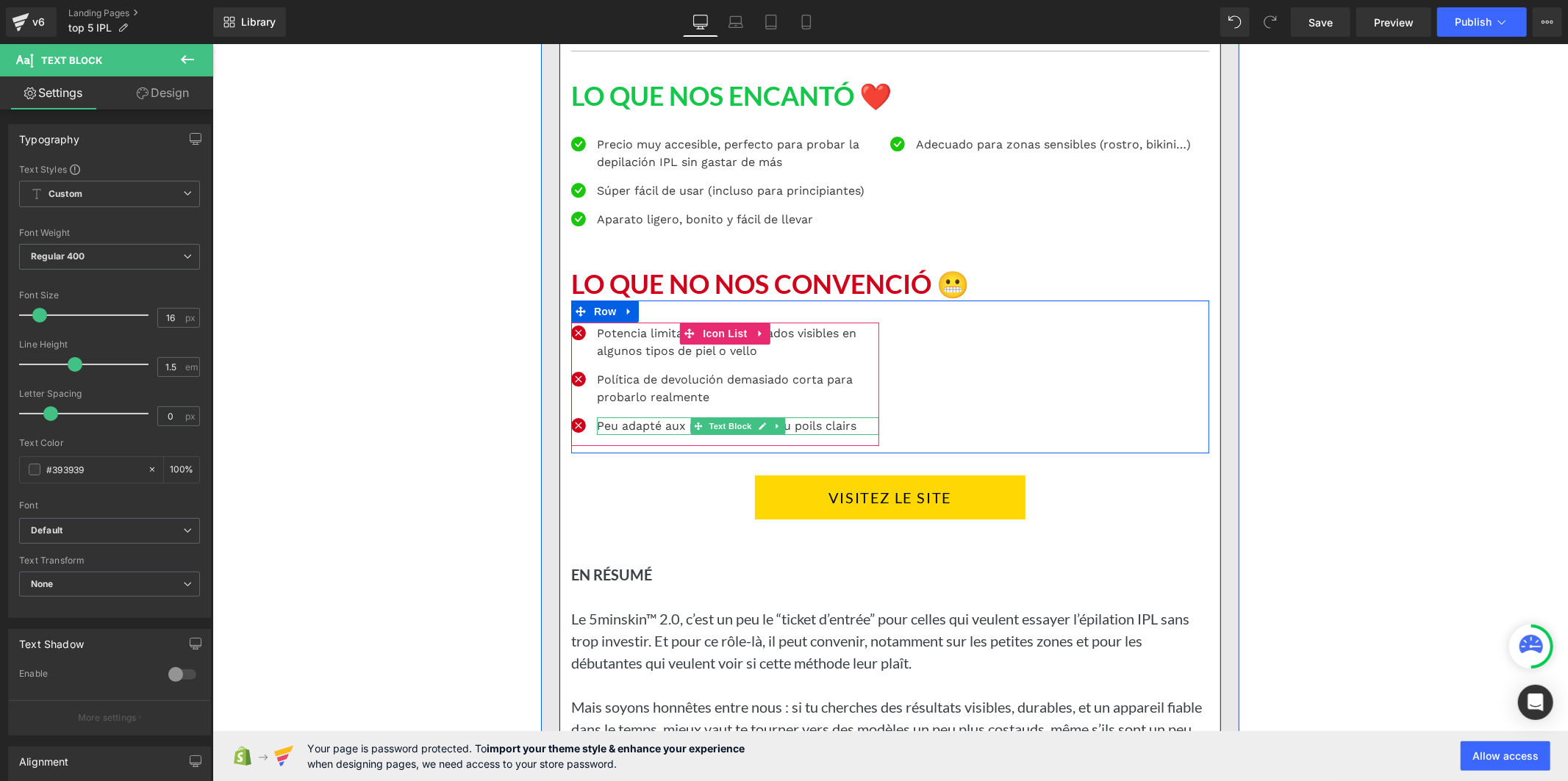
click at [615, 434] on p "Peu adapté aux peaux foncées ou poils clairs" at bounding box center [737, 425] width 282 height 18
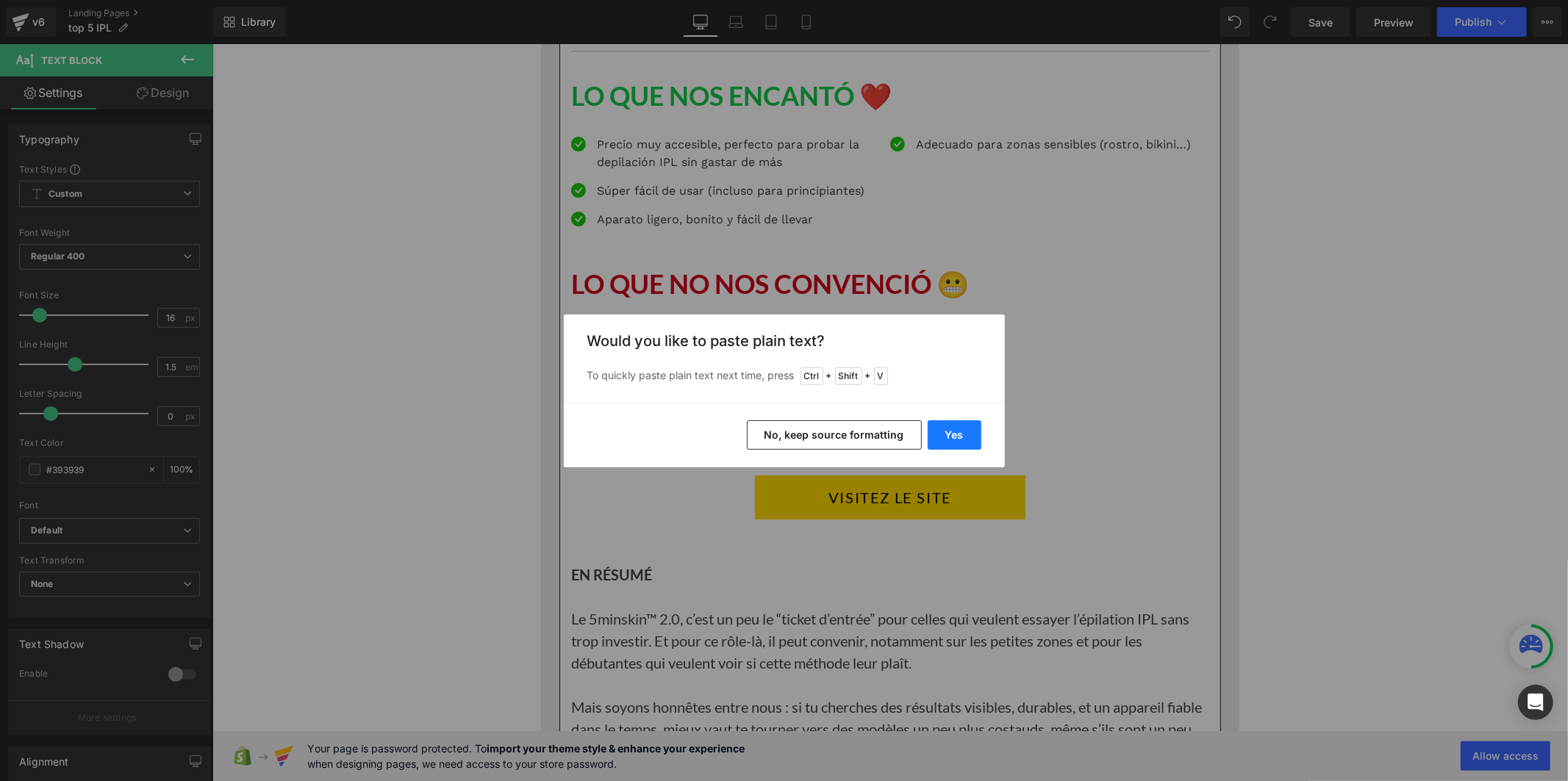
drag, startPoint x: 777, startPoint y: 364, endPoint x: 952, endPoint y: 432, distance: 187.7
click at [952, 432] on button "Yes" at bounding box center [954, 435] width 54 height 30
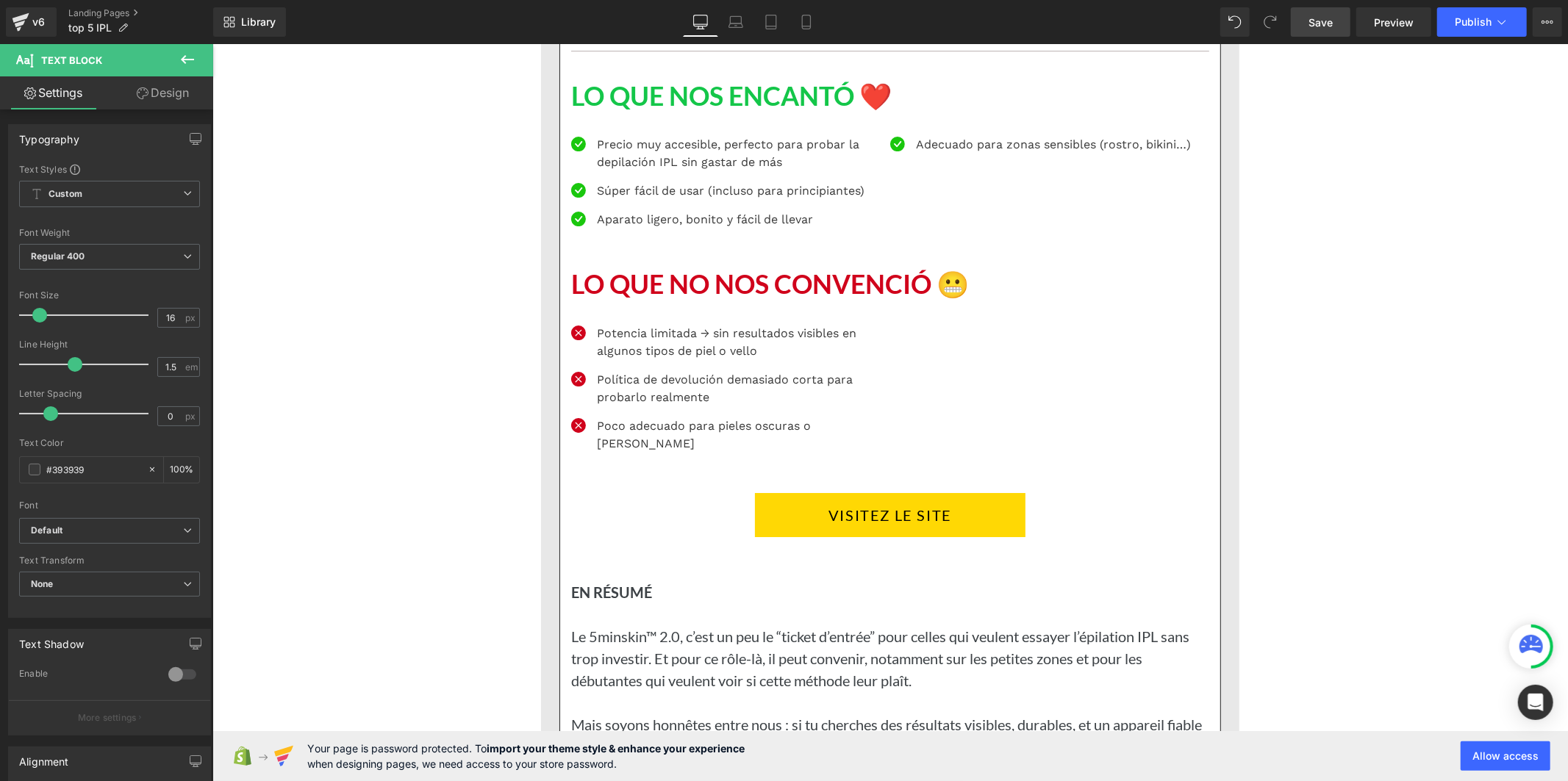
click at [1338, 23] on link "Save" at bounding box center [1320, 22] width 60 height 30
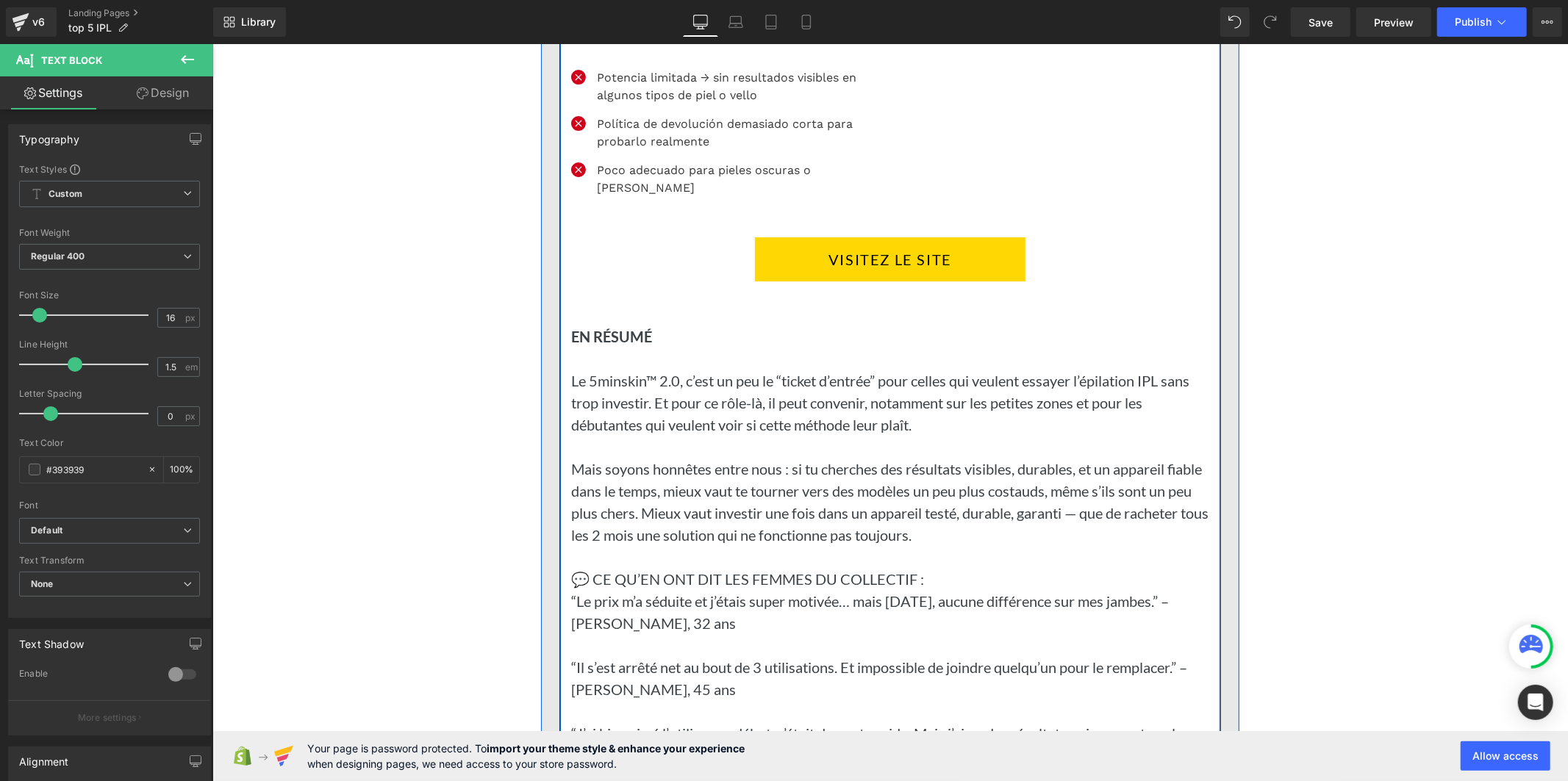
scroll to position [13915, 0]
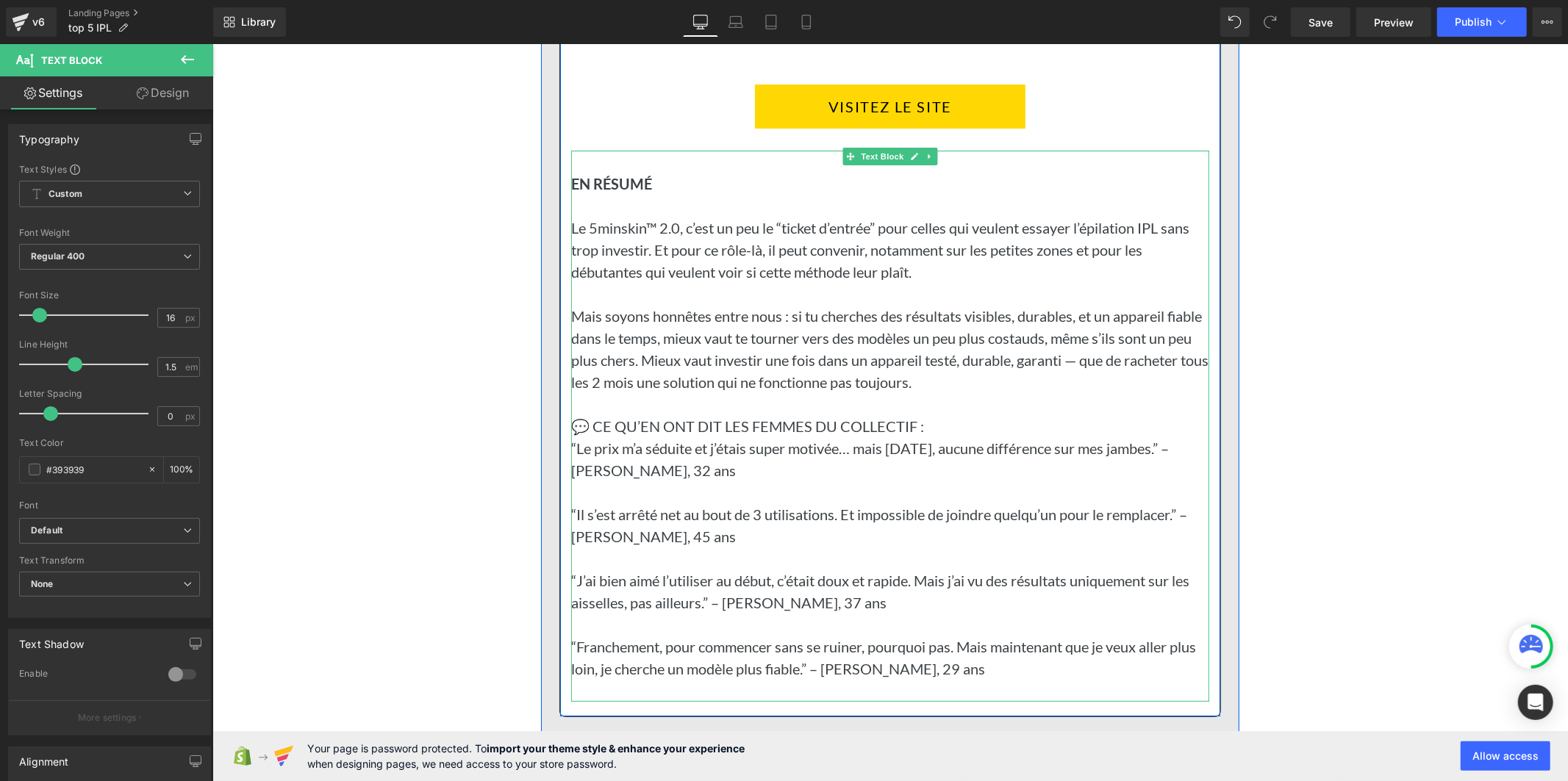
click at [657, 244] on p "Le 5minskin™ 2.0, c’est un peu le “ticket d’entrée” pour celles qui veulent ess…" at bounding box center [889, 249] width 638 height 66
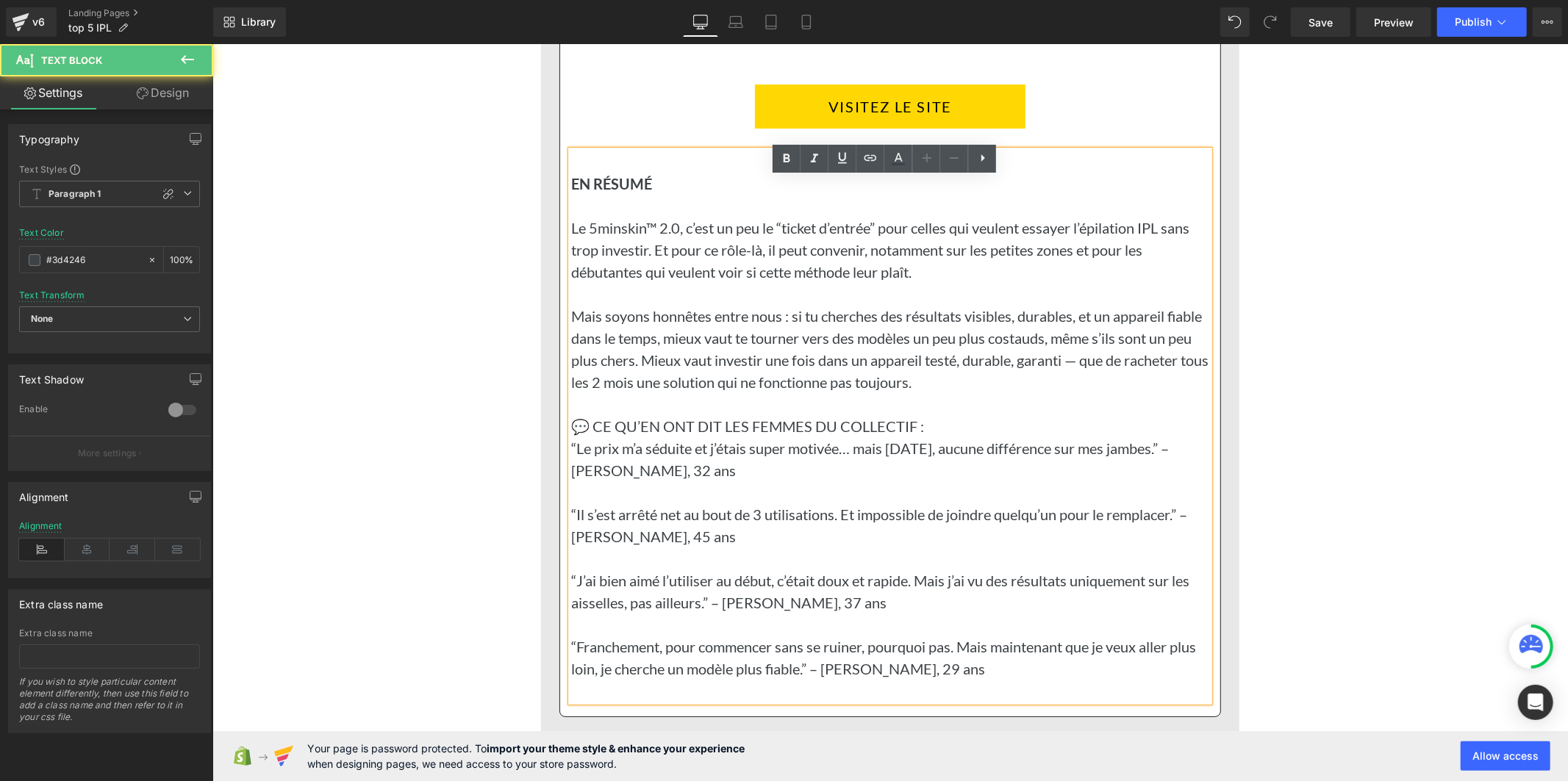
click at [687, 274] on p "Le 5minskin™ 2.0, c’est un peu le “ticket d’entrée” pour celles qui veulent ess…" at bounding box center [889, 249] width 638 height 66
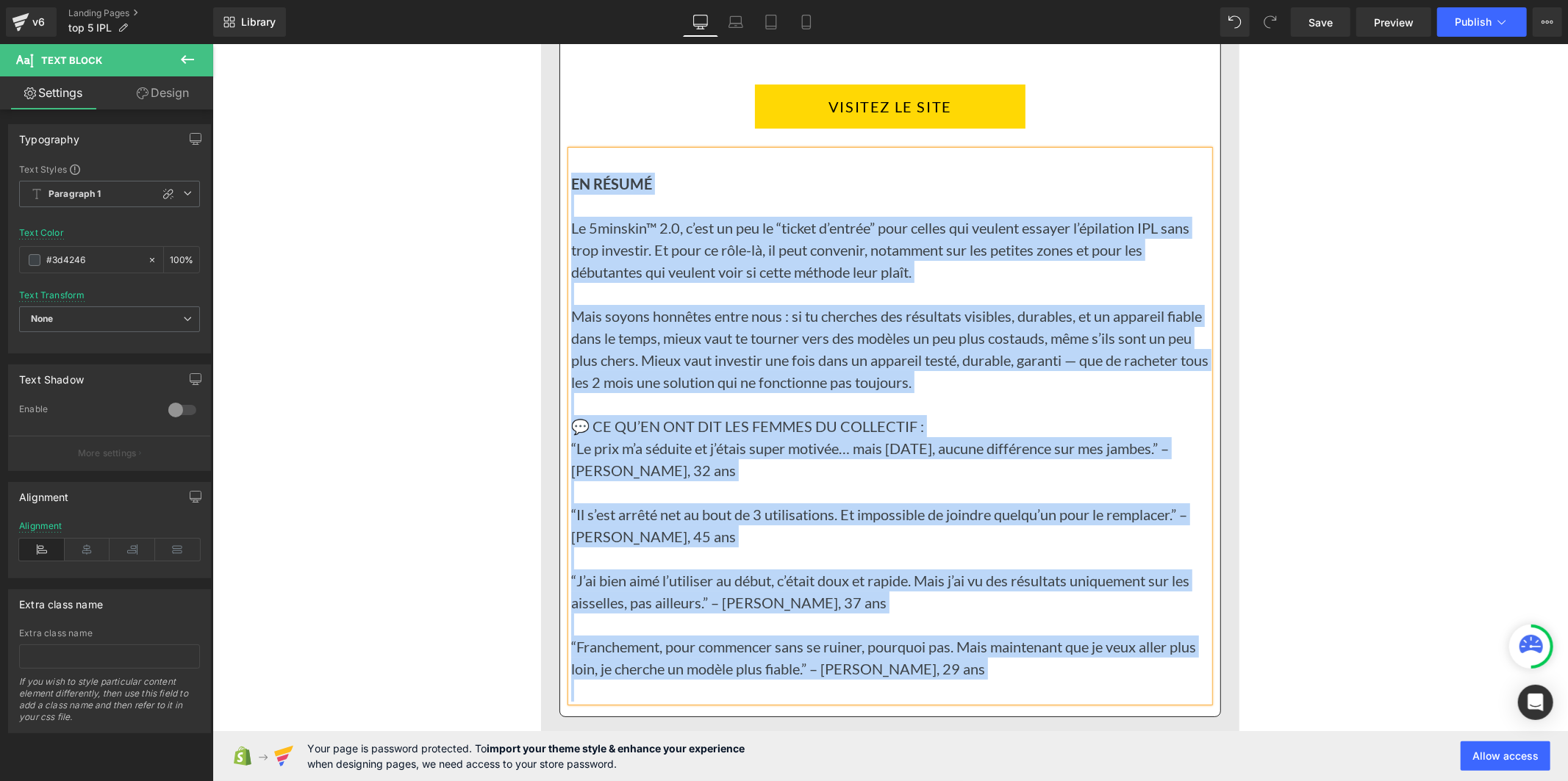
copy div "LO IPSUMD Si 1ametcon™ 7.8, a’eli se doe te “incidi u’labore” etdo magnaa eni a…"
click at [619, 192] on b "EN RÉSUMÉ" at bounding box center [611, 183] width 81 height 18
drag, startPoint x: 658, startPoint y: 207, endPoint x: 563, endPoint y: 209, distance: 95.0
click at [570, 209] on div "EN RÉSUMÉ Le 5minskin™ 2.0, c’est un peu le “ticket d’entrée” pour celles qui v…" at bounding box center [889, 425] width 638 height 551
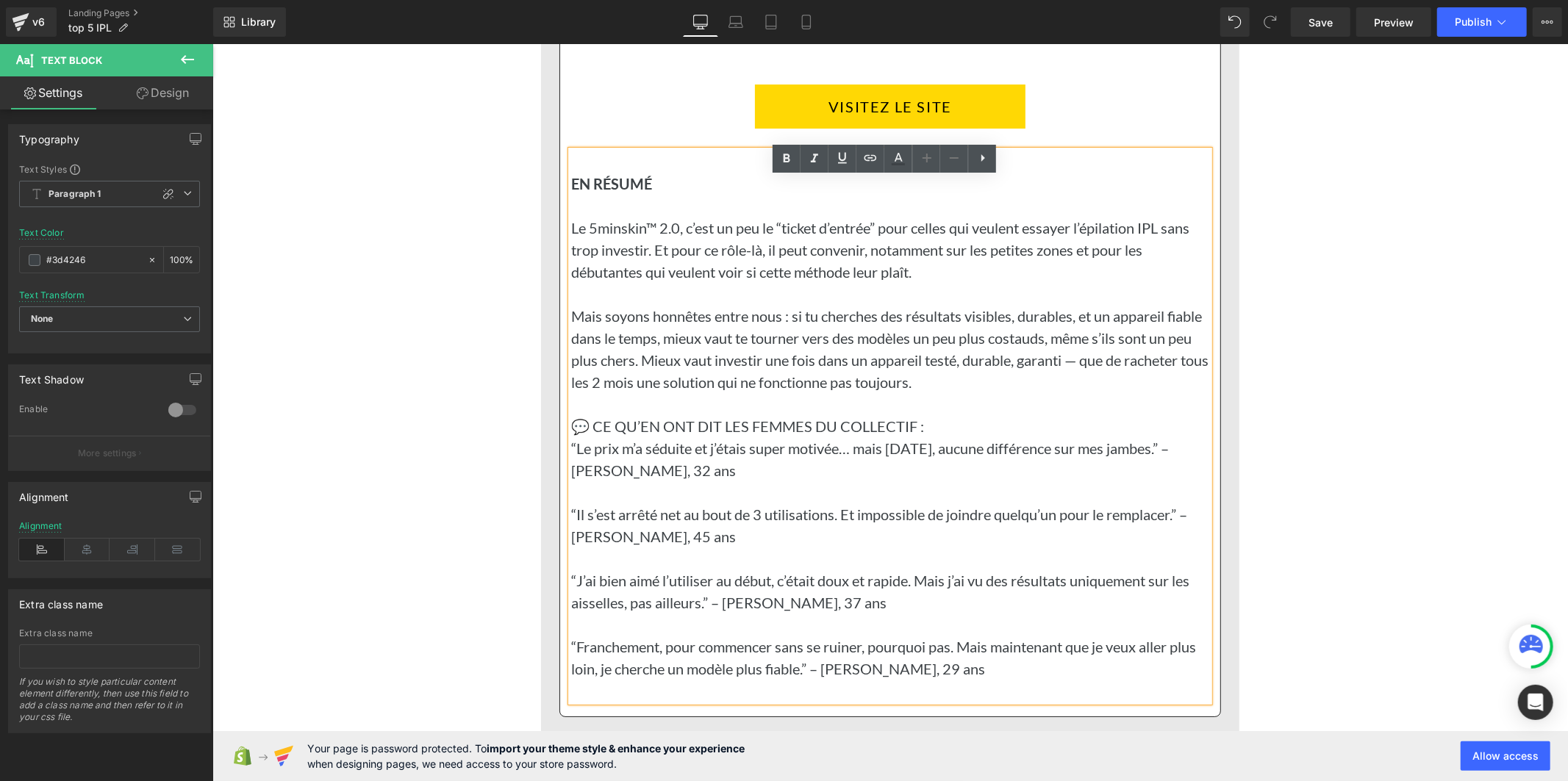
click at [589, 192] on b "EN RÉSUMÉ" at bounding box center [611, 183] width 81 height 18
drag, startPoint x: 646, startPoint y: 210, endPoint x: 566, endPoint y: 203, distance: 80.3
click at [570, 194] on p "EN RÉSUMÉ" at bounding box center [889, 183] width 638 height 22
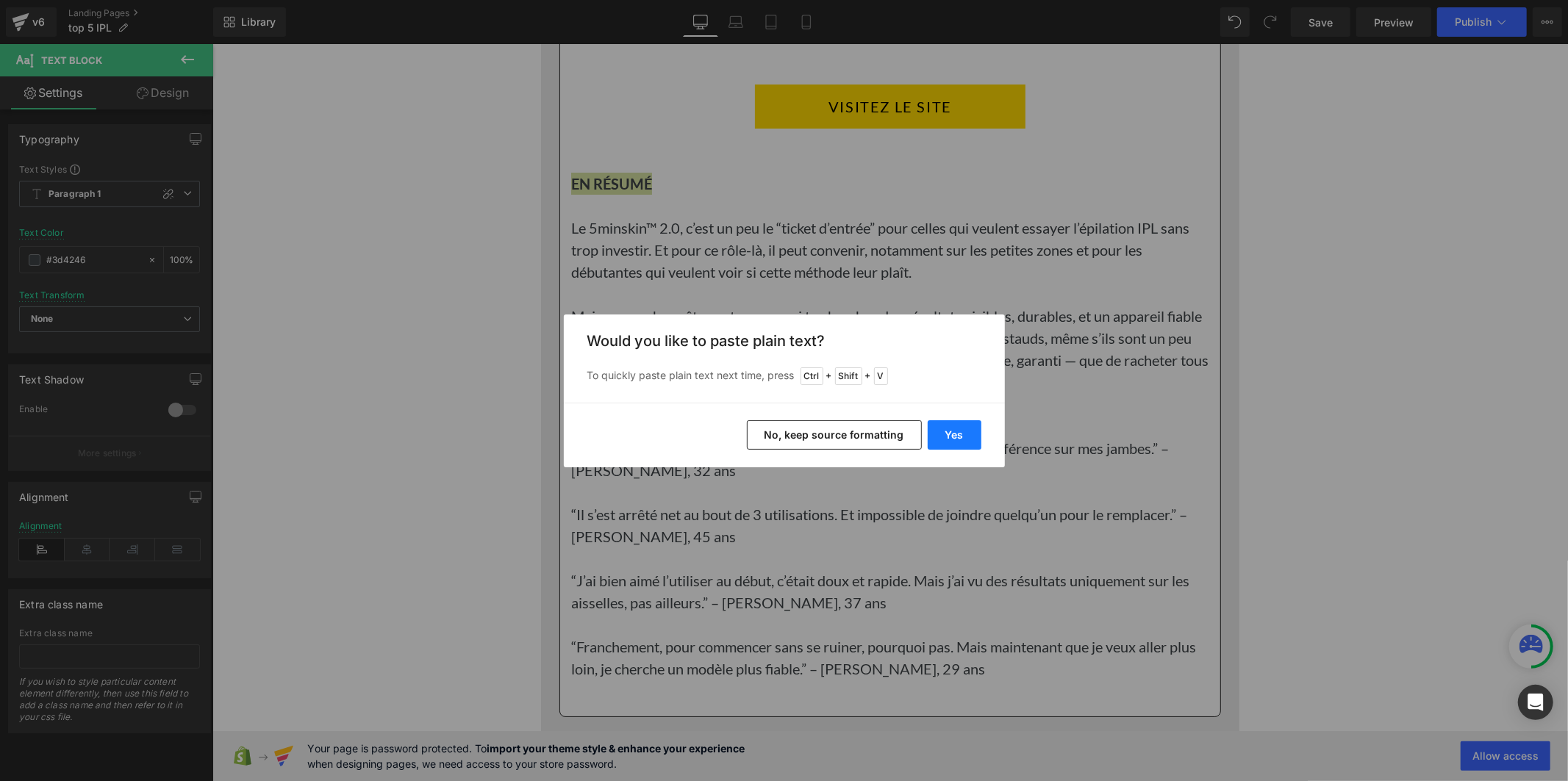
click at [957, 445] on button "Yes" at bounding box center [954, 435] width 54 height 30
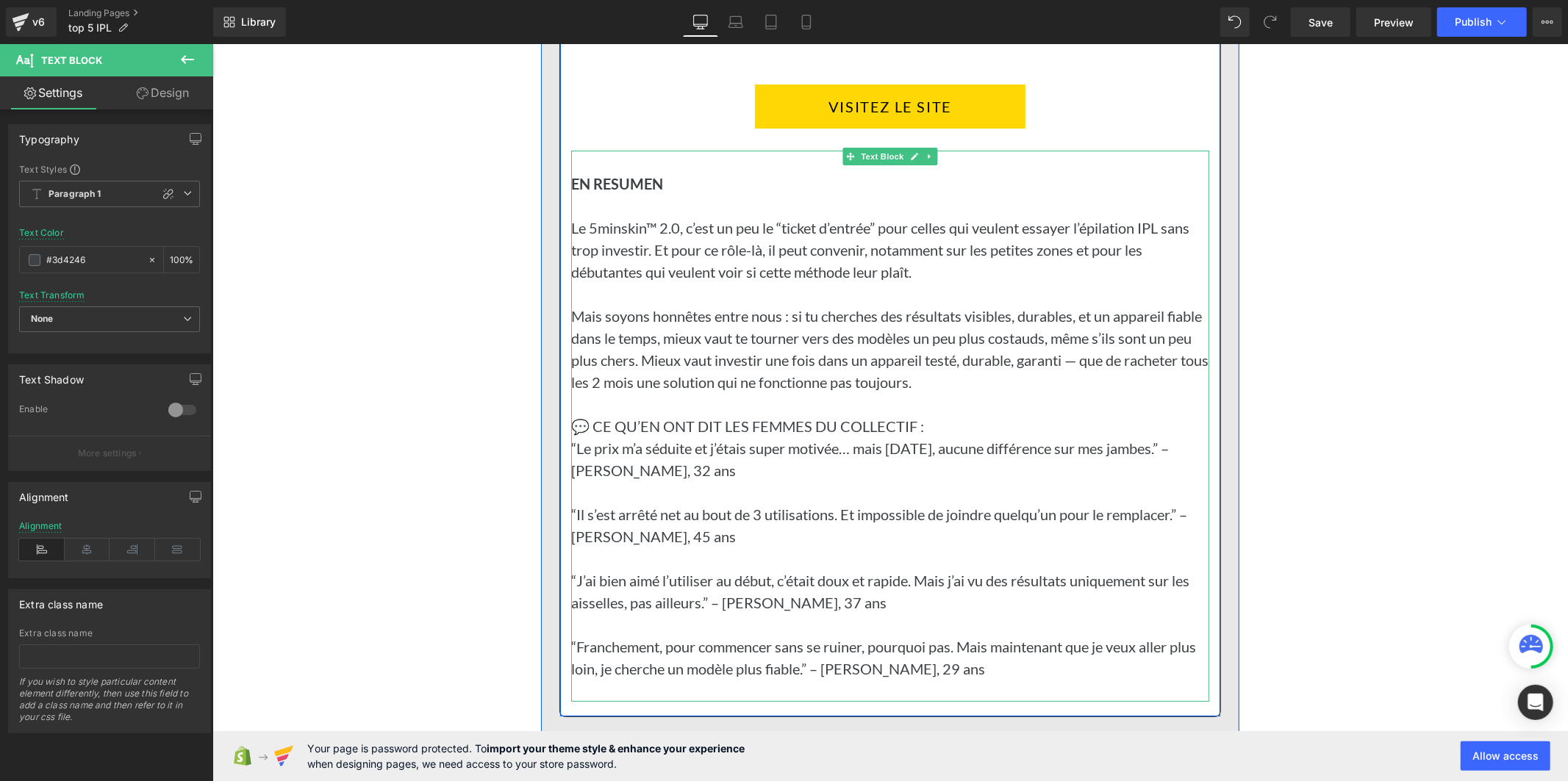
click at [798, 333] on p "Mais soyons honnêtes entre nous : si tu cherches des résultats visibles, durabl…" at bounding box center [889, 349] width 638 height 89
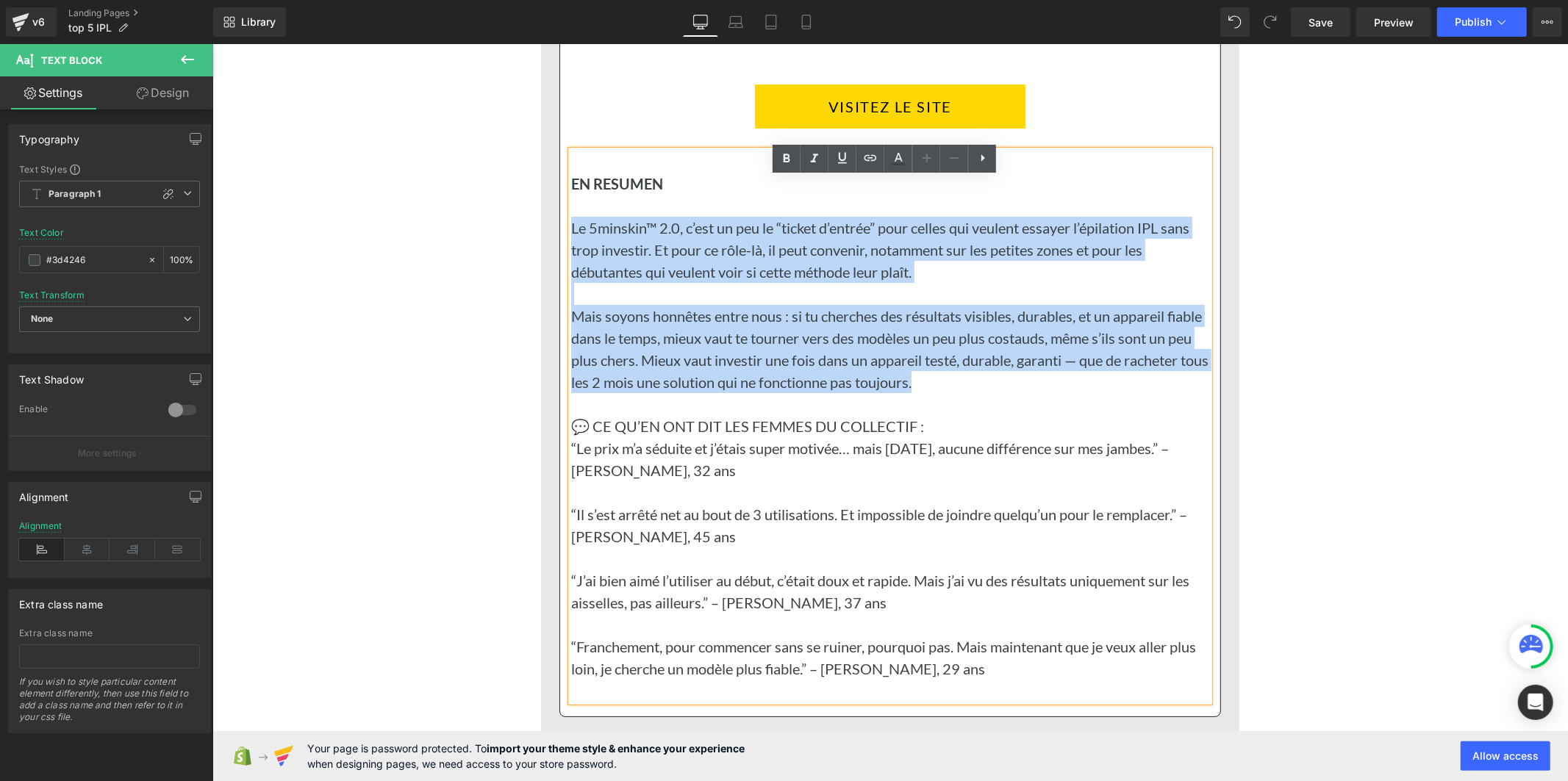
drag, startPoint x: 949, startPoint y: 406, endPoint x: 565, endPoint y: 249, distance: 414.9
click at [570, 249] on div "EN RESUMEN Le 5minskin™ 2.0, c’est un peu le “ticket d’entrée” pour celles qui …" at bounding box center [889, 425] width 638 height 551
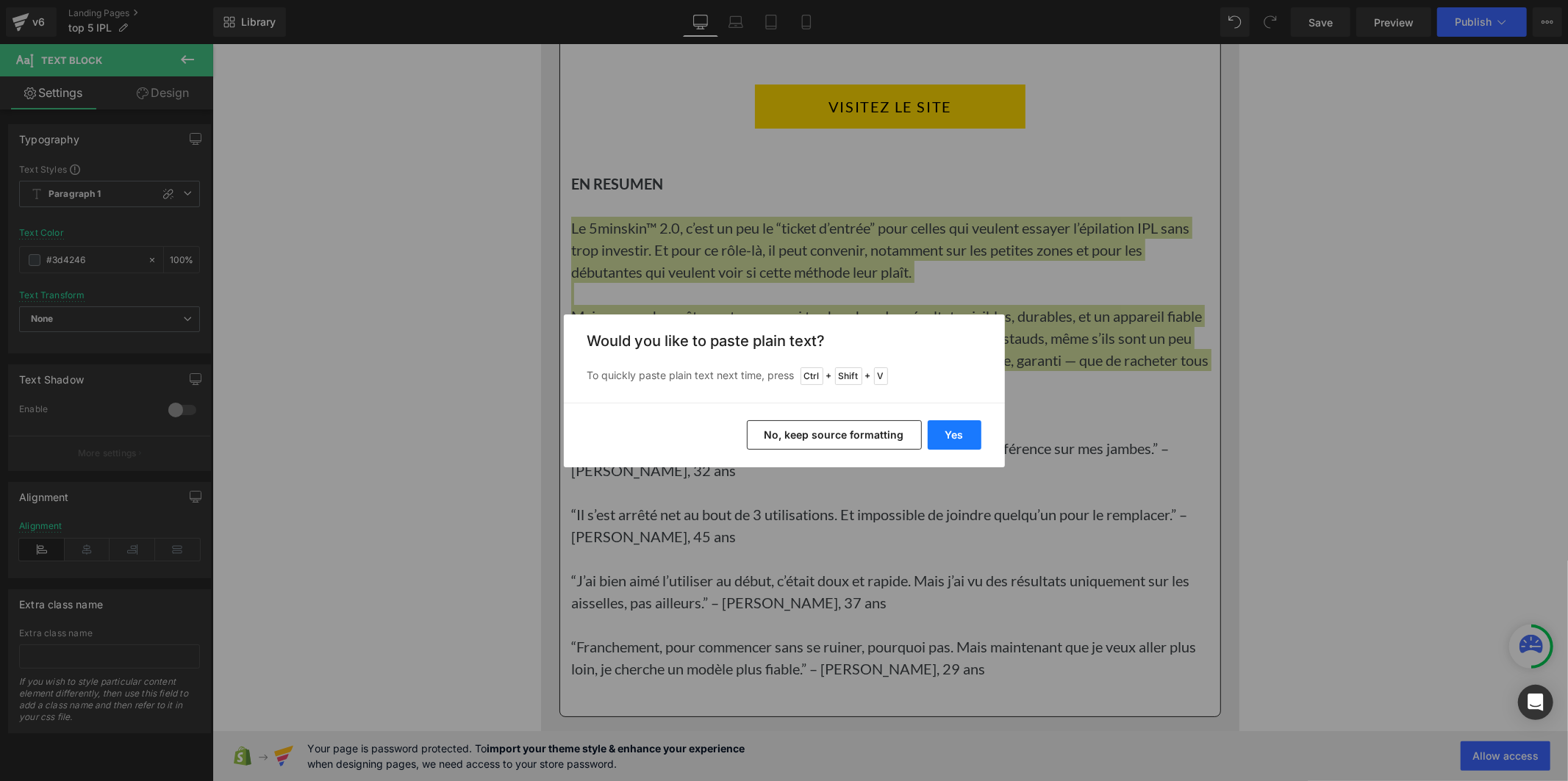
click at [946, 428] on button "Yes" at bounding box center [954, 435] width 54 height 30
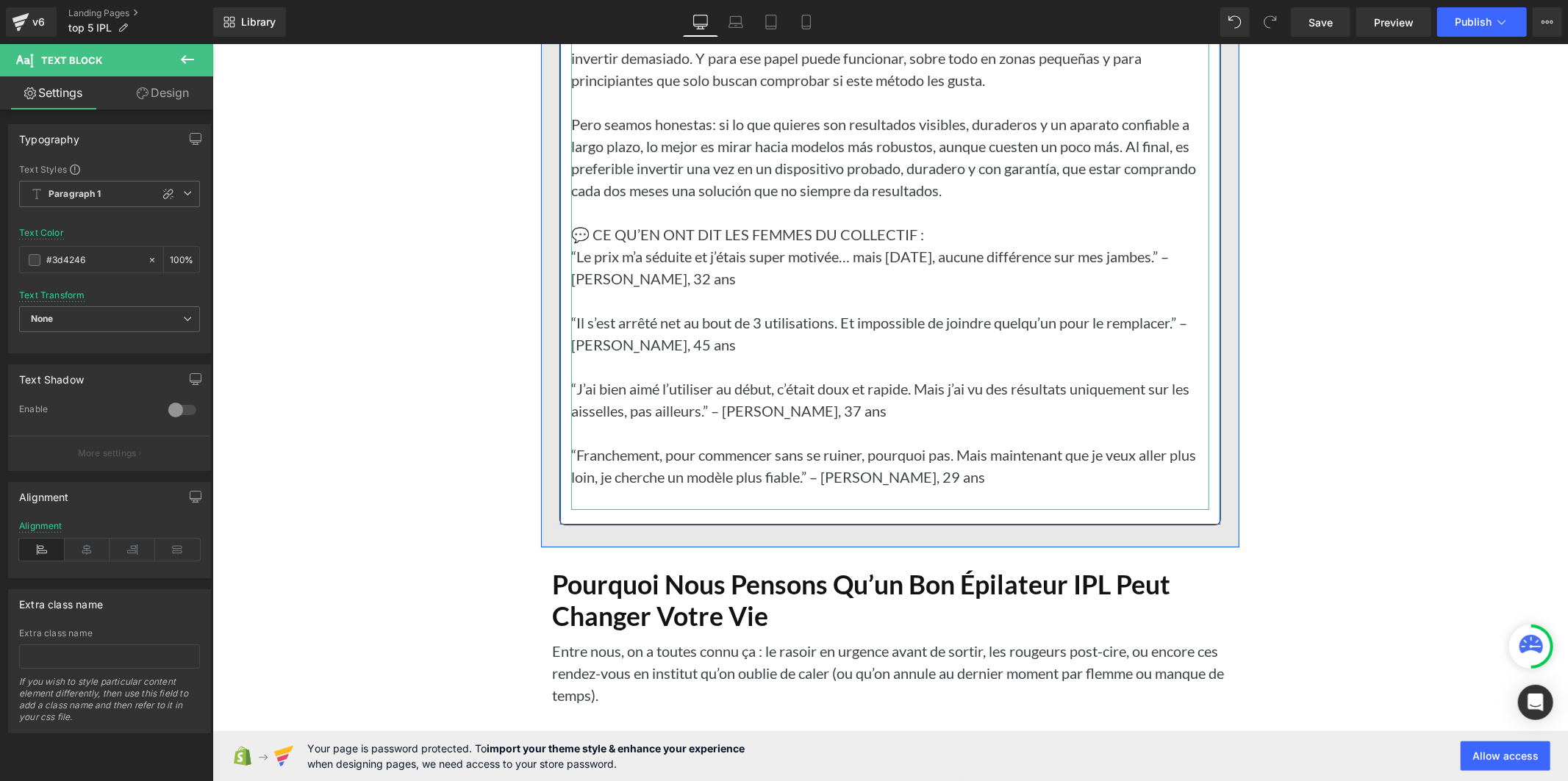
scroll to position [14078, 0]
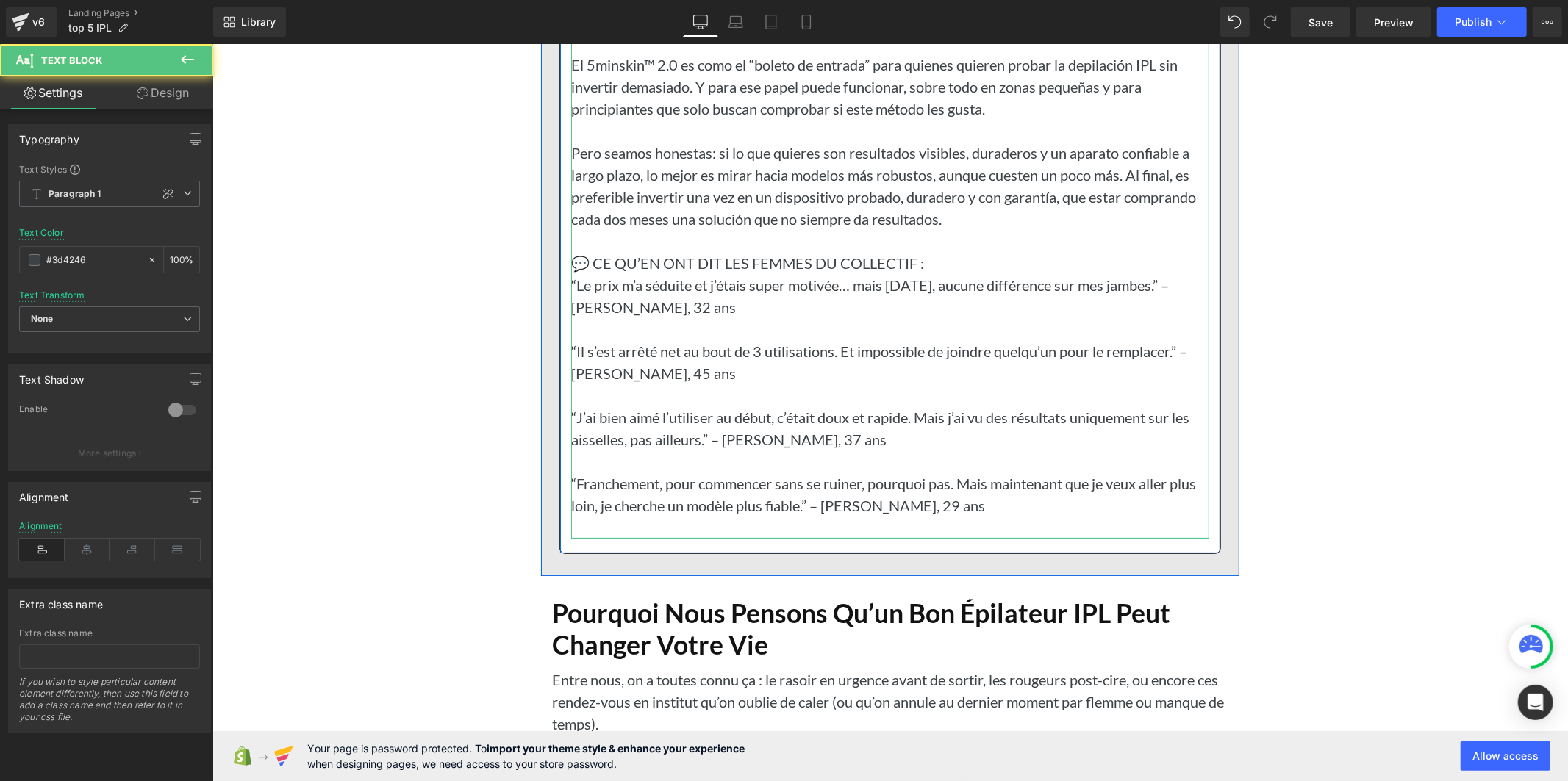
drag, startPoint x: 764, startPoint y: 445, endPoint x: 799, endPoint y: 465, distance: 40.3
click at [765, 445] on p "“J’ai bien aimé l’utiliser au début, c’était doux et rapide. Mais j’ai vu des r…" at bounding box center [889, 427] width 638 height 44
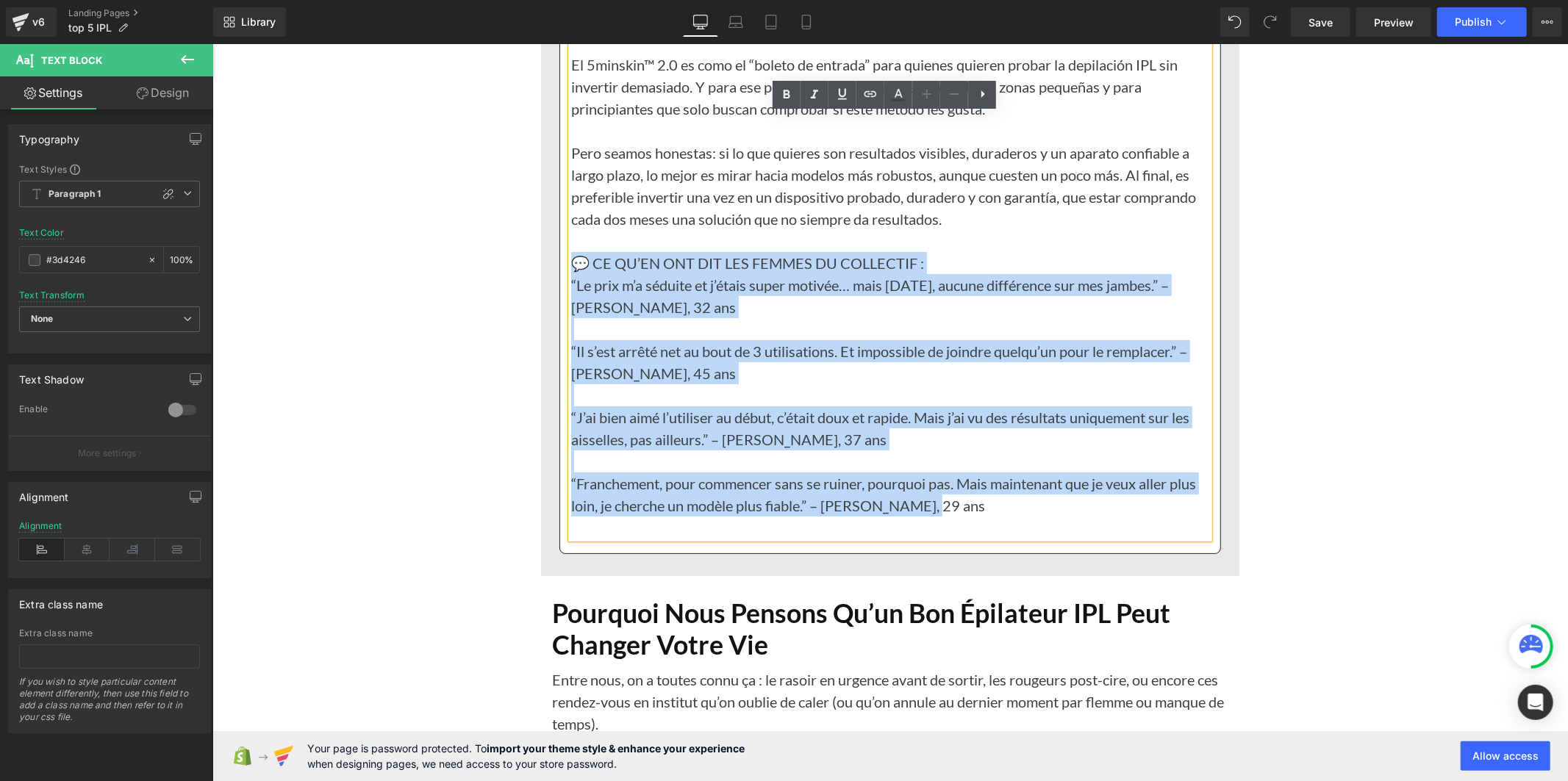
drag, startPoint x: 933, startPoint y: 535, endPoint x: 569, endPoint y: 295, distance: 436.0
click at [570, 295] on div "EN RESUMEN El 5minskin™ 2.0 es como el “boleto de entrada” para quienes quieren…" at bounding box center [889, 262] width 638 height 551
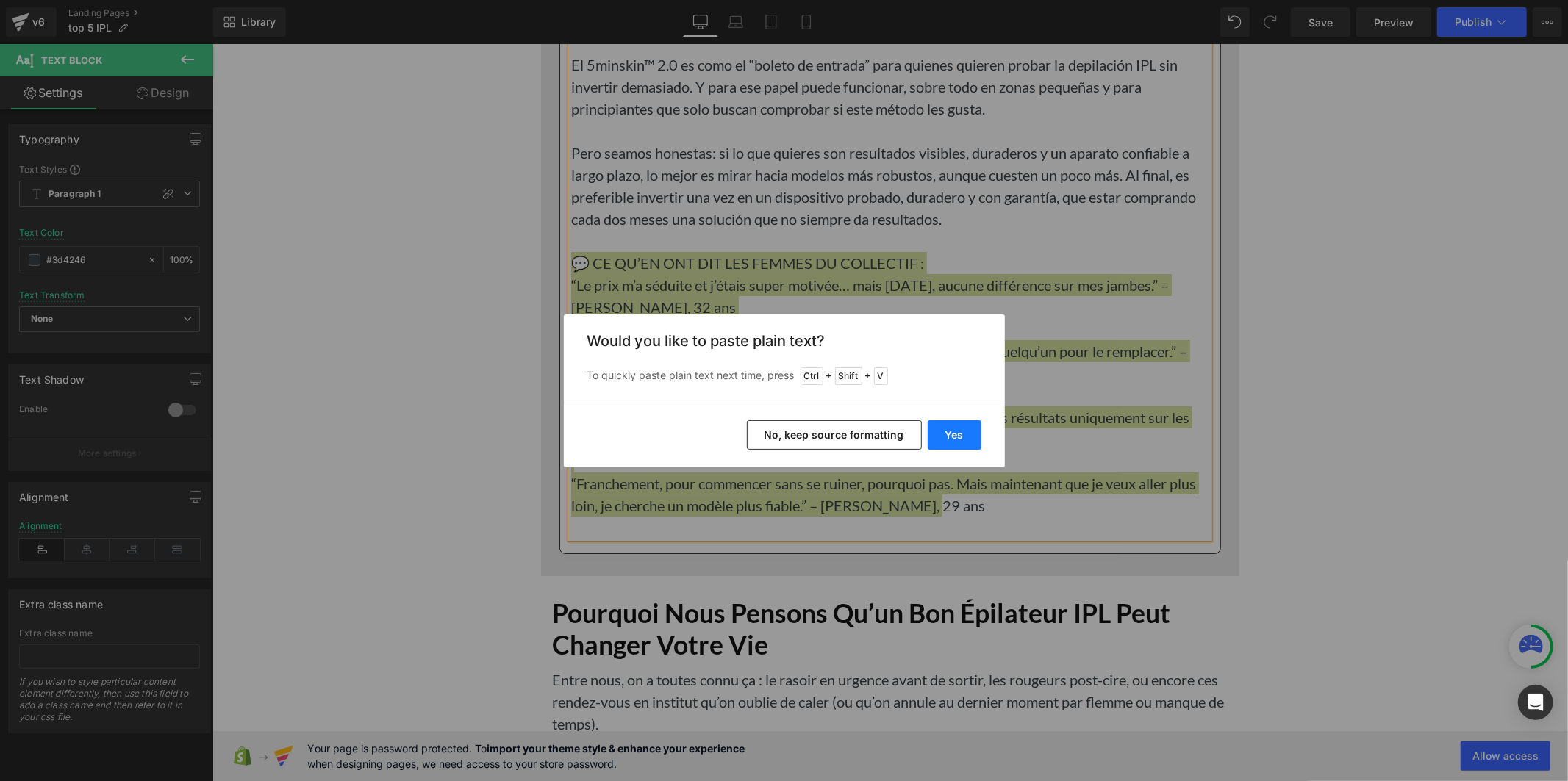
click at [950, 434] on button "Yes" at bounding box center [954, 435] width 54 height 30
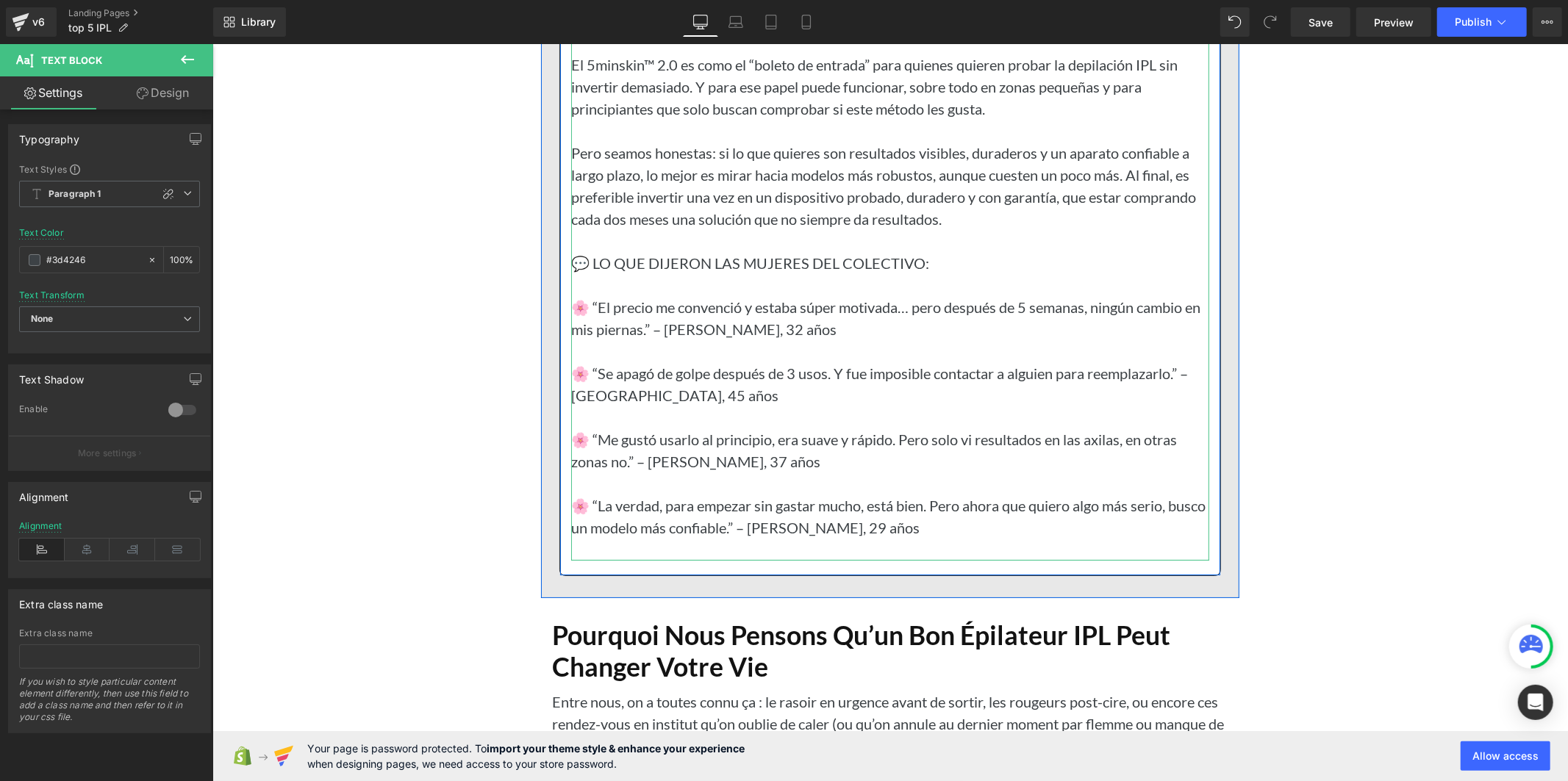
click at [587, 328] on p "🌸 “El precio me convenció y estaba súper motivada… pero después de 5 semanas, n…" at bounding box center [889, 317] width 638 height 44
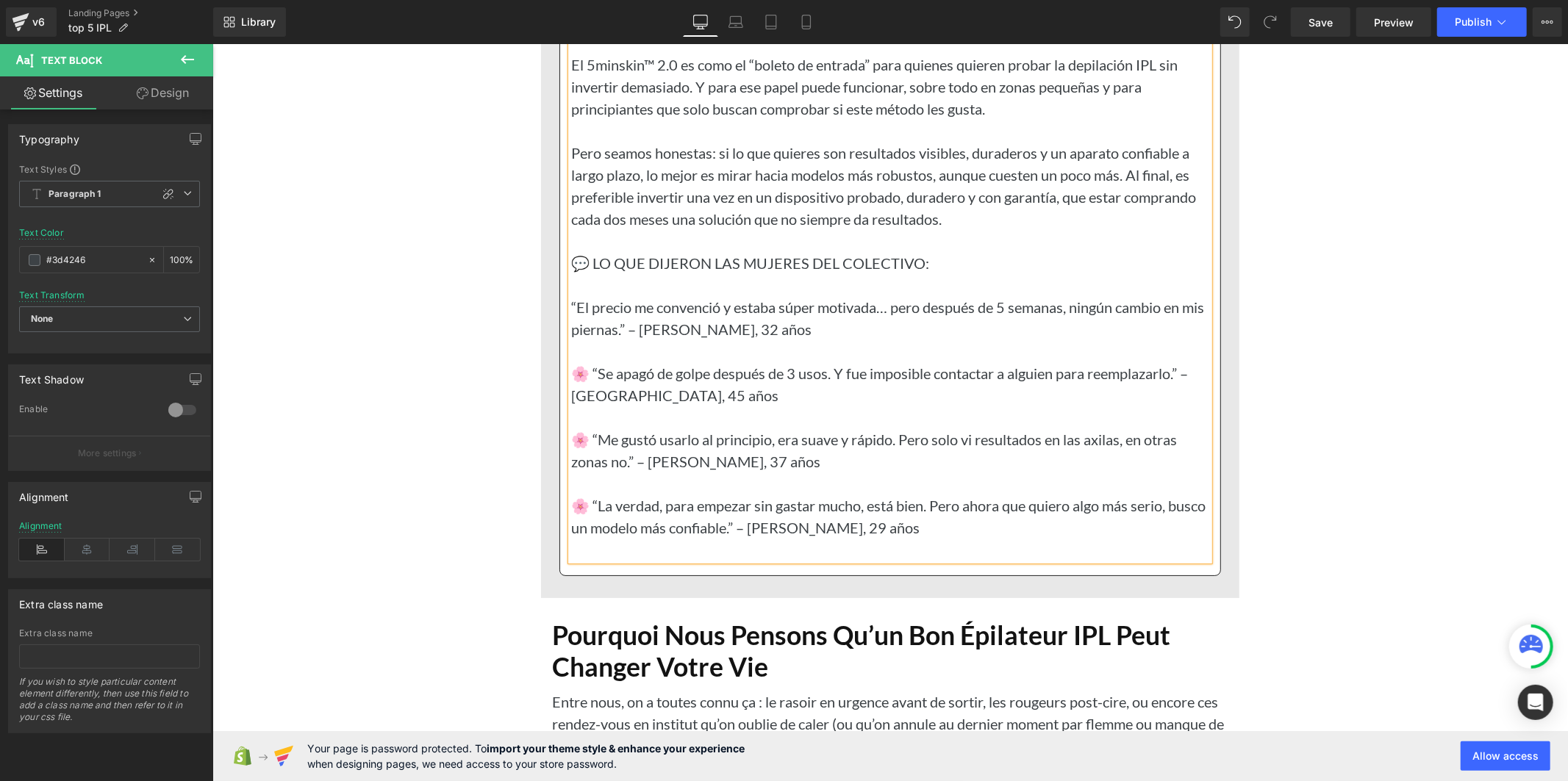
click at [585, 395] on p "🌸 “Se apagó de golpe después de 3 usos. Y fue imposible contactar a alguien par…" at bounding box center [889, 383] width 638 height 44
click at [587, 465] on p "🌸 “Me gustó usarlo al principio, era suave y rápido. Pero solo vi resultados en…" at bounding box center [889, 450] width 638 height 44
click at [588, 525] on p "🌸 “La verdad, para empezar sin gastar mucho, está bien. Pero ahora que quiero a…" at bounding box center [889, 516] width 638 height 44
click at [1305, 19] on link "Save" at bounding box center [1320, 22] width 60 height 30
click at [740, 274] on p "💬 LO QUE DIJERON LAS MUJERES DEL COLECTIVO:" at bounding box center [889, 262] width 638 height 22
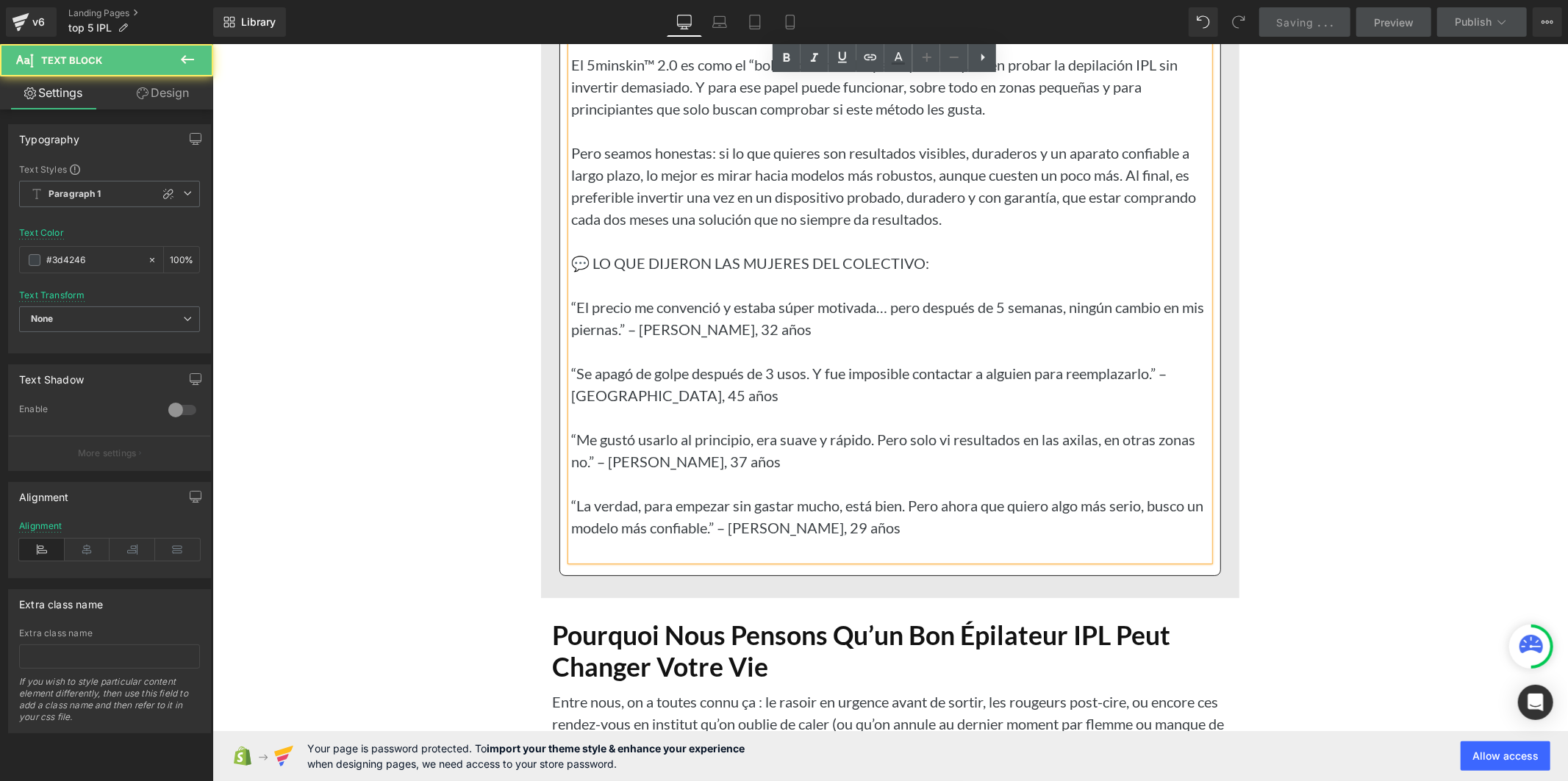
scroll to position [14486, 0]
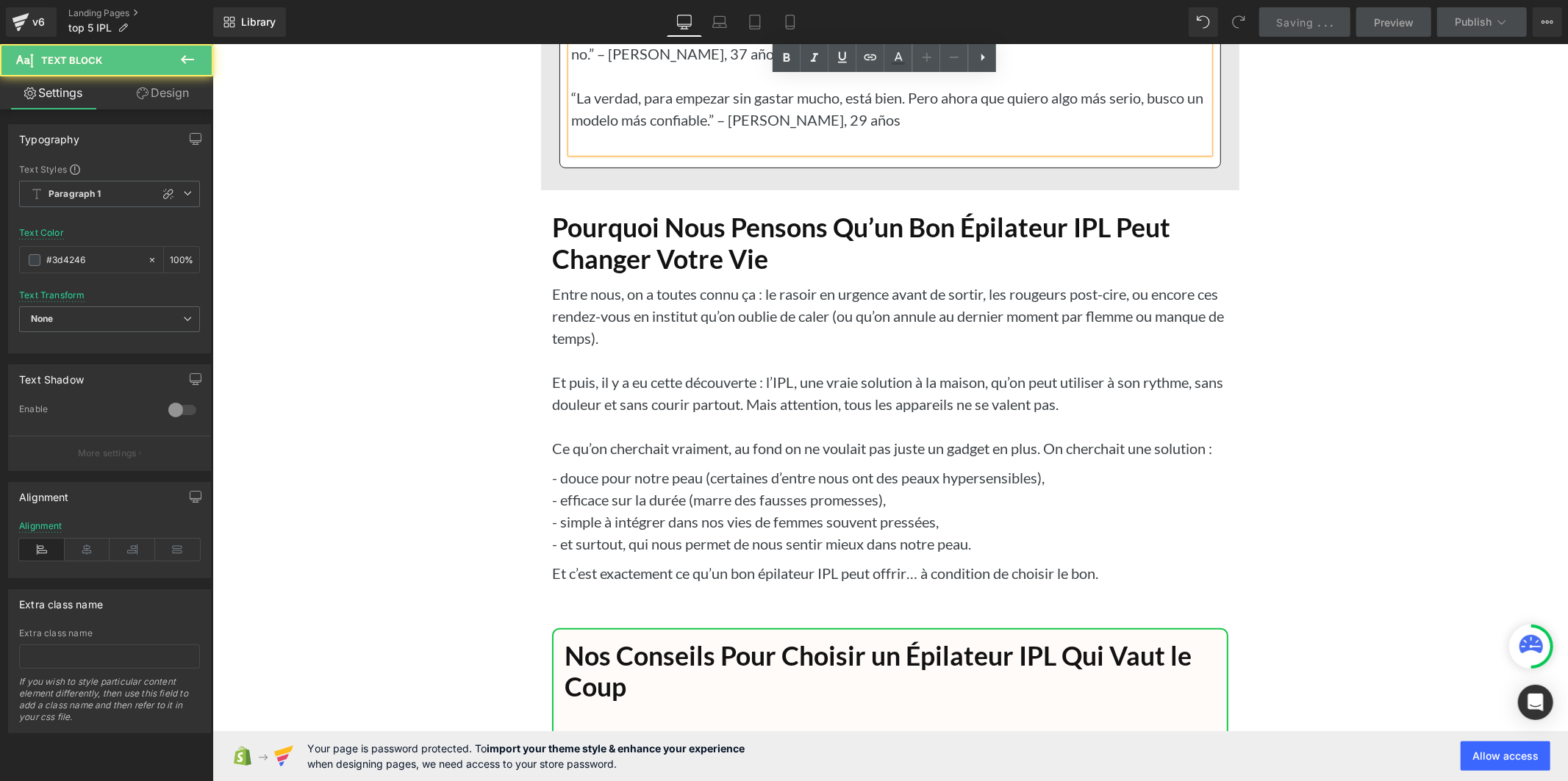
click at [651, 273] on h1 "Pourquoi Nous Pensons Qu’un Bon Épilateur IPL Peut Changer Votre Vie" at bounding box center [889, 242] width 676 height 62
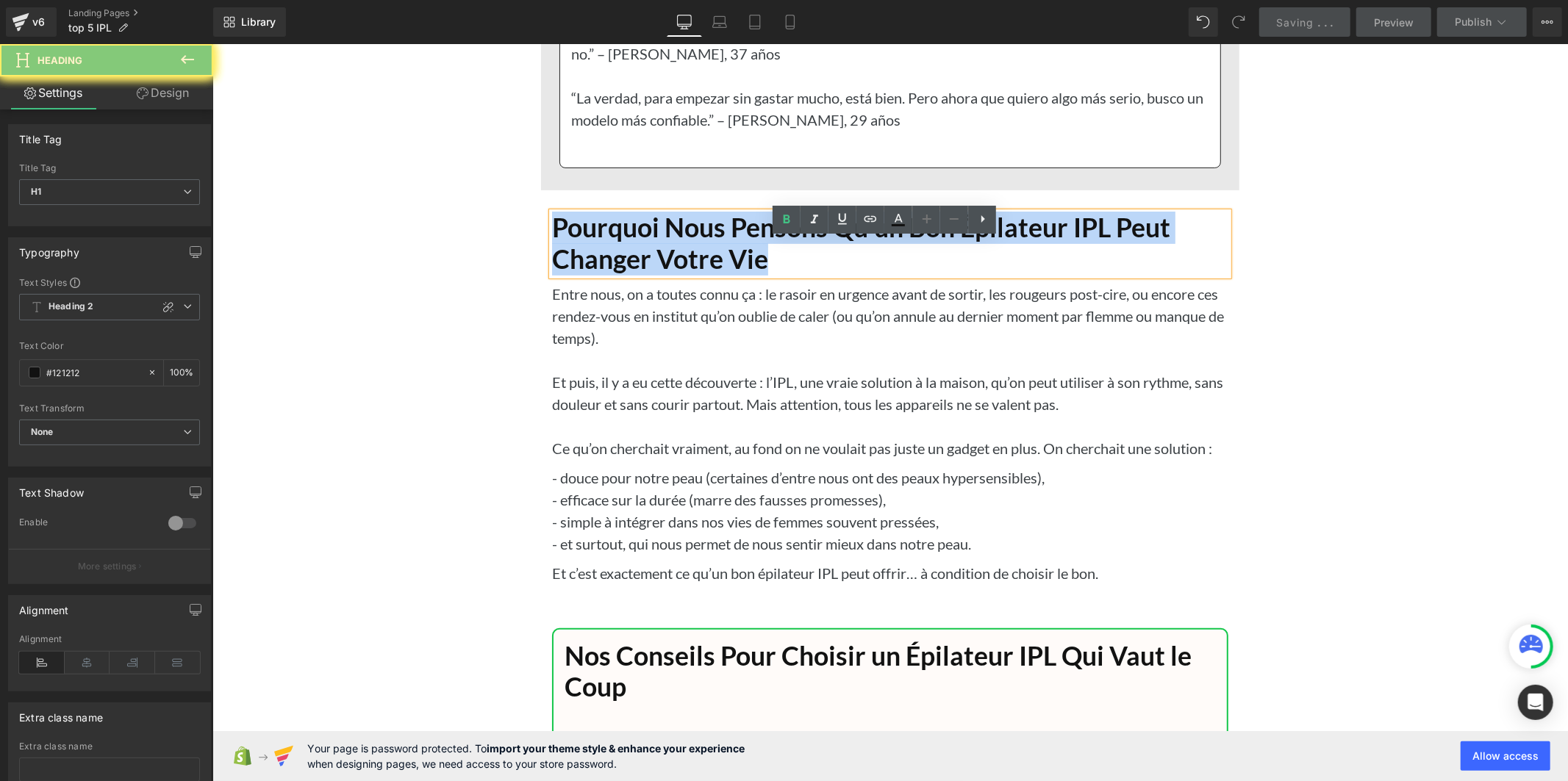
click at [651, 273] on h1 "Pourquoi Nous Pensons Qu’un Bon Épilateur IPL Peut Changer Votre Vie" at bounding box center [889, 242] width 676 height 62
copy h1 "Pourquoi Nous Pensons Qu’un Bon Épilateur IPL Peut Changer Votre Vie"
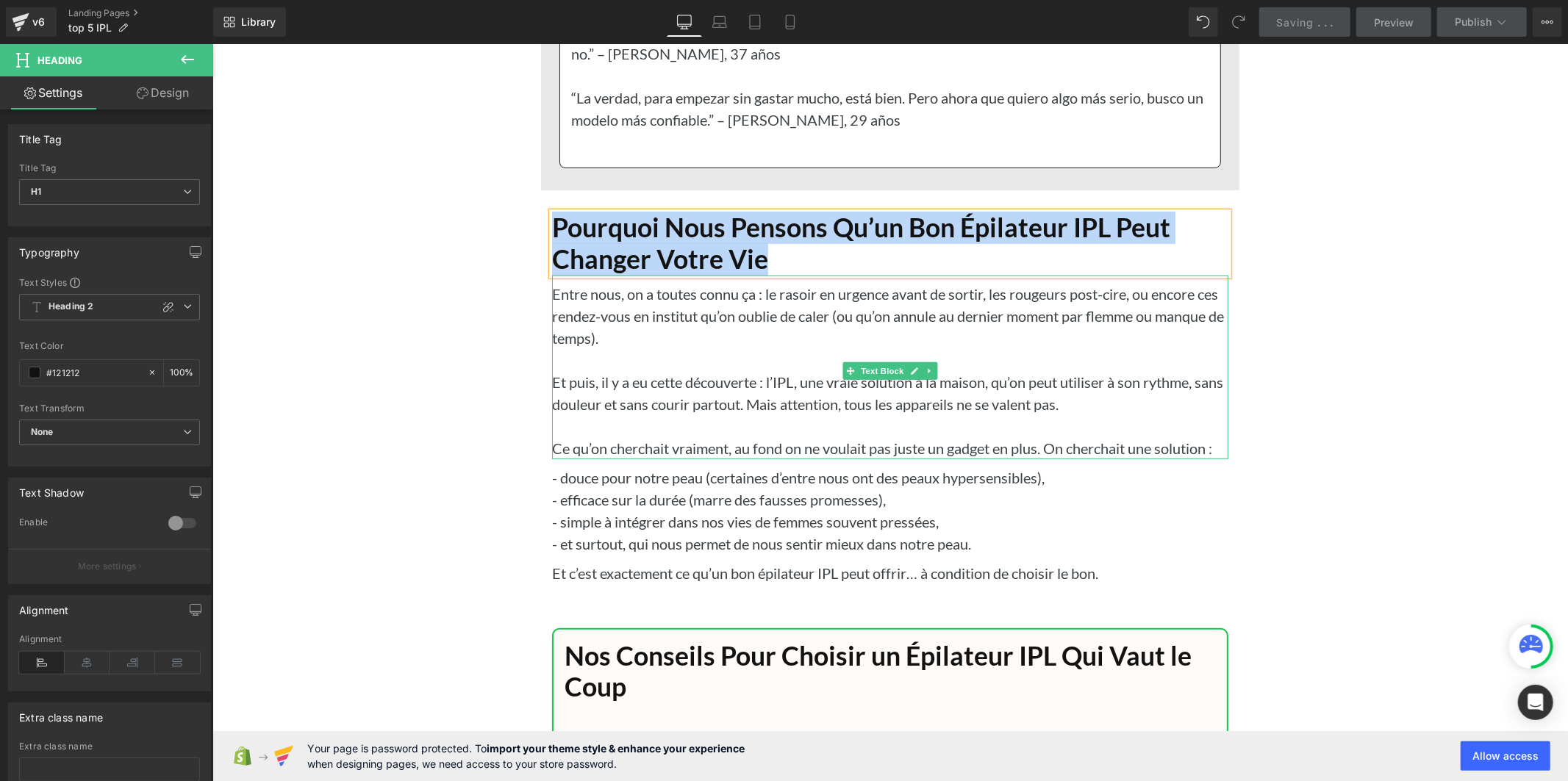
click at [743, 458] on p "Ce qu’on cherchait vraiment, au fond o n ne voulait pas juste un gadget en plus…" at bounding box center [889, 448] width 676 height 22
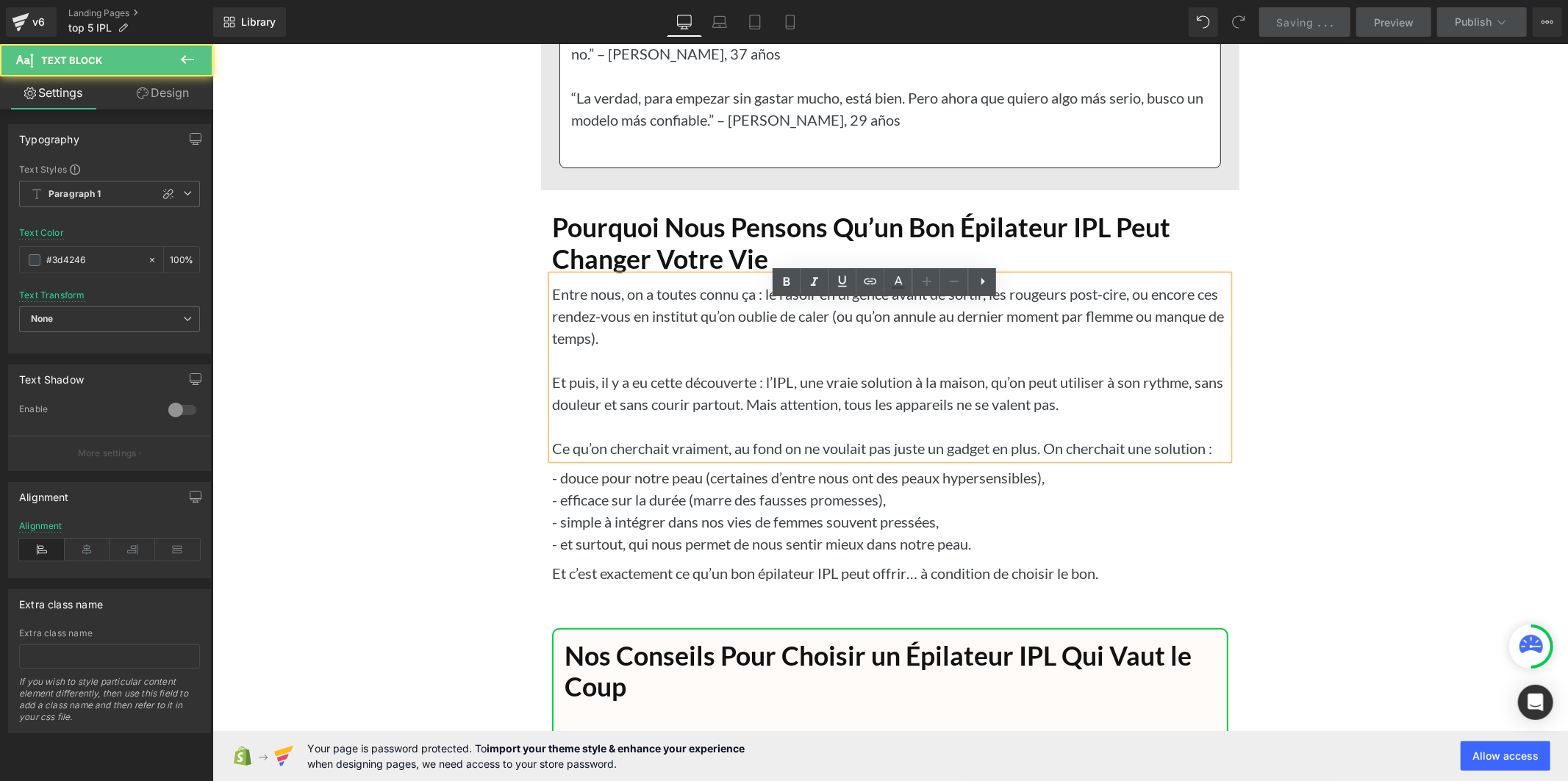
click at [751, 437] on p at bounding box center [889, 425] width 676 height 22
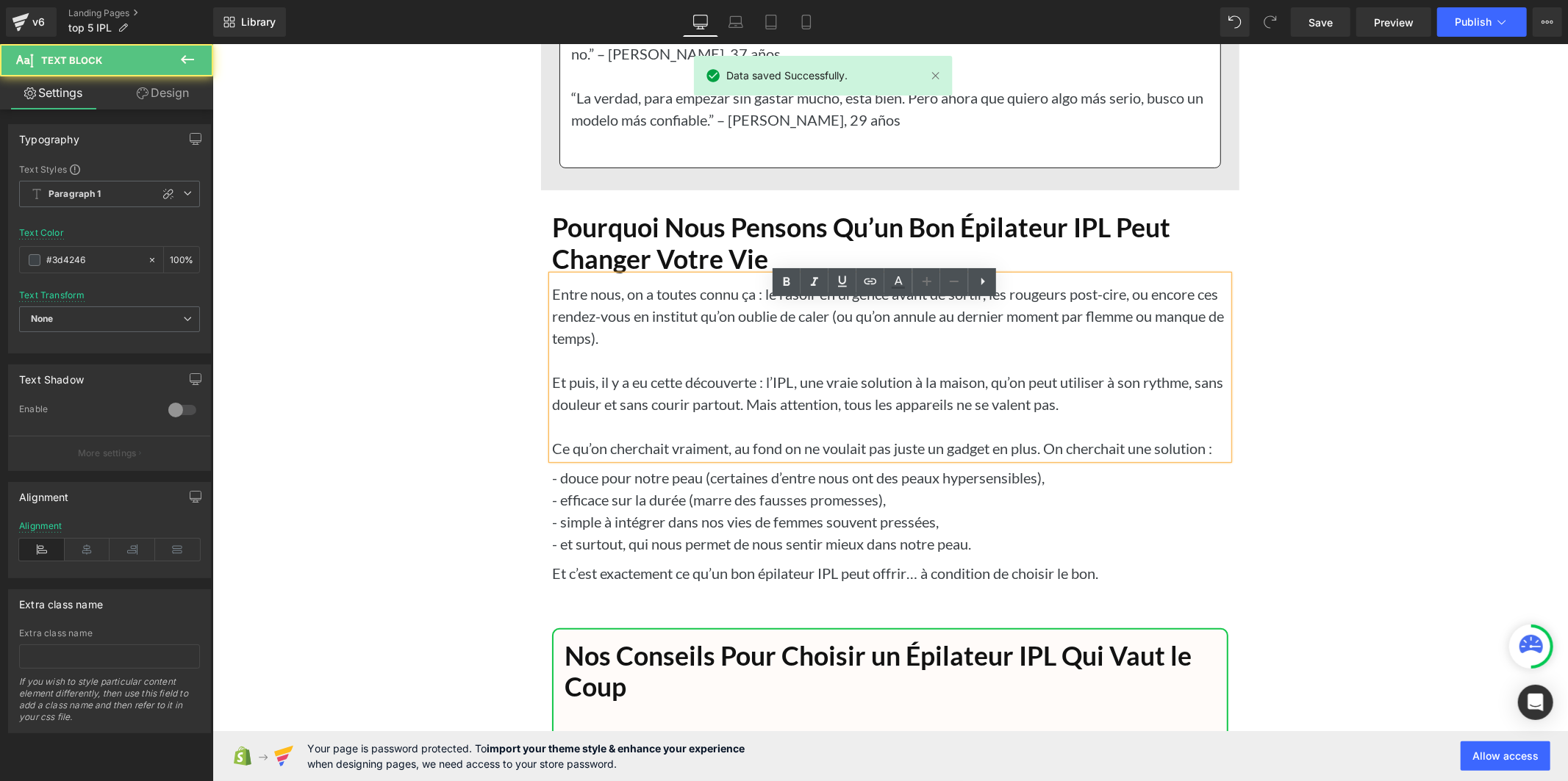
click at [796, 371] on p at bounding box center [889, 359] width 676 height 22
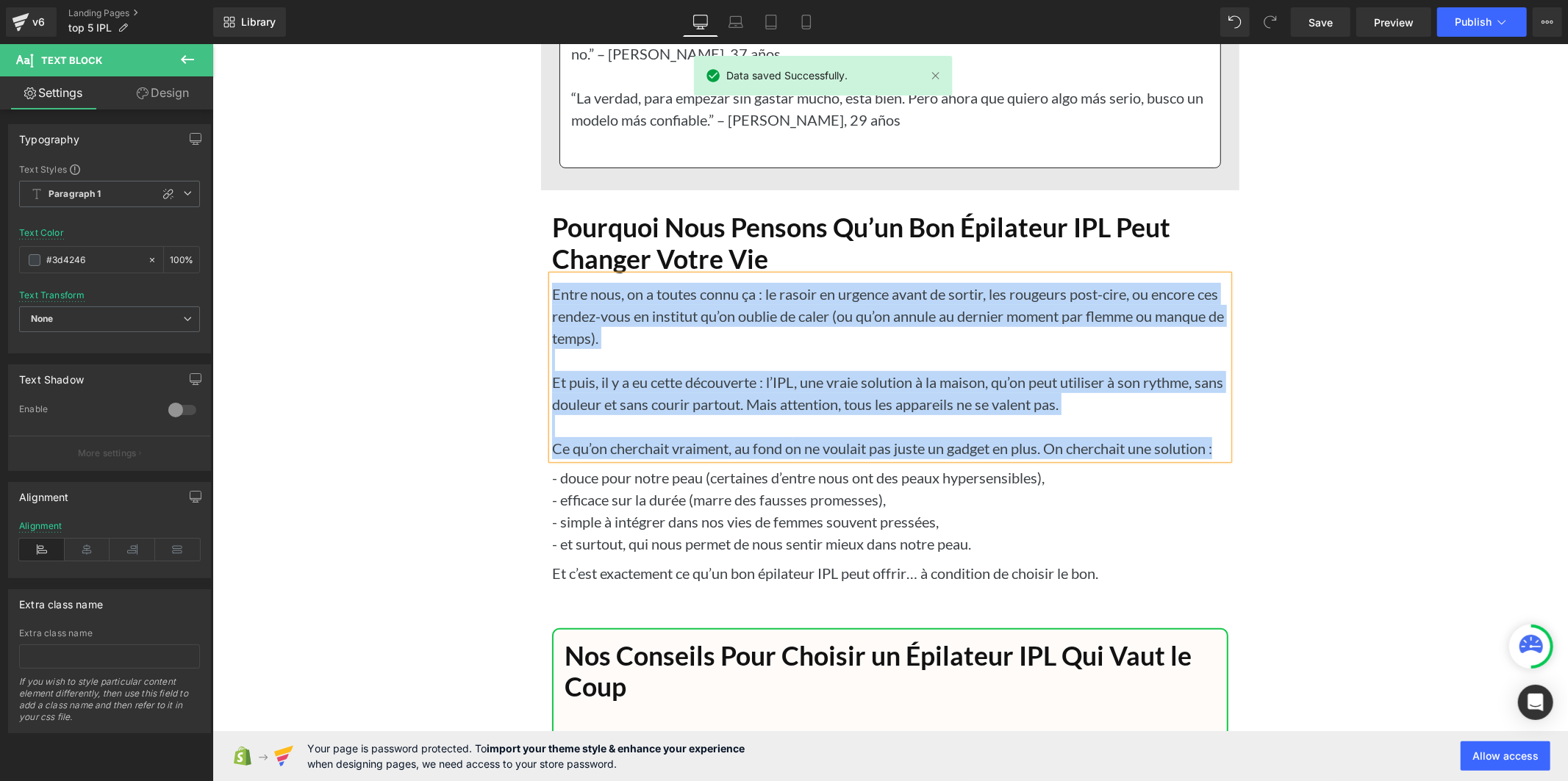
copy div "Entre nous, on a toutes connu ça : le rasoir en urgence avant de sortir, les ro…"
click at [659, 552] on span "- et surtout, qui nous permet de nous sentir mieux dans notre peau." at bounding box center [760, 543] width 419 height 18
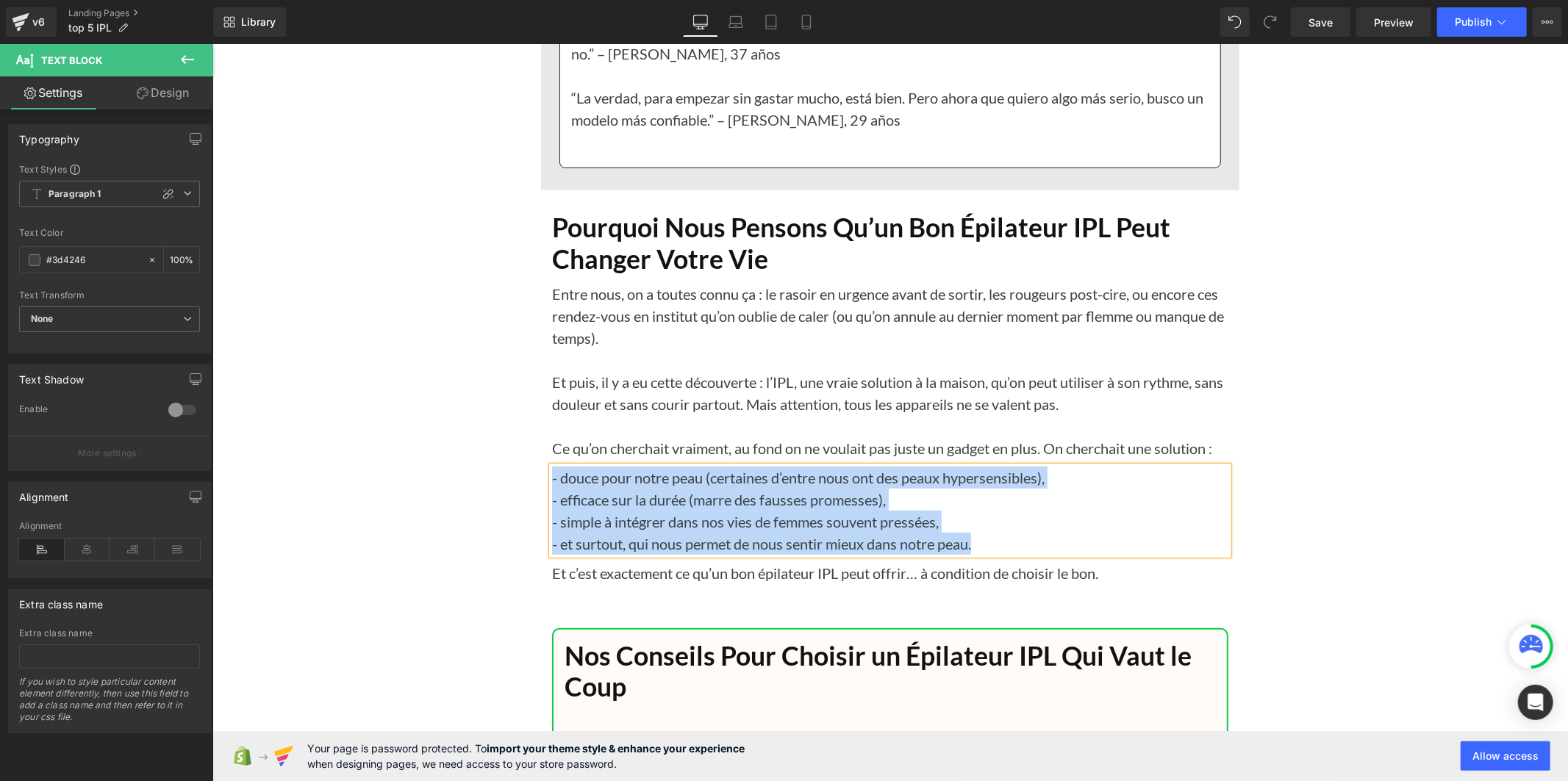
copy div "- douce pour notre peau (certaines d’entre nous ont des peaux hypersensibles), …"
click at [799, 584] on p "Et c’est exactement ce qu’un bon épilateur IPL peut offrir… à condition de choi…" at bounding box center [889, 573] width 676 height 22
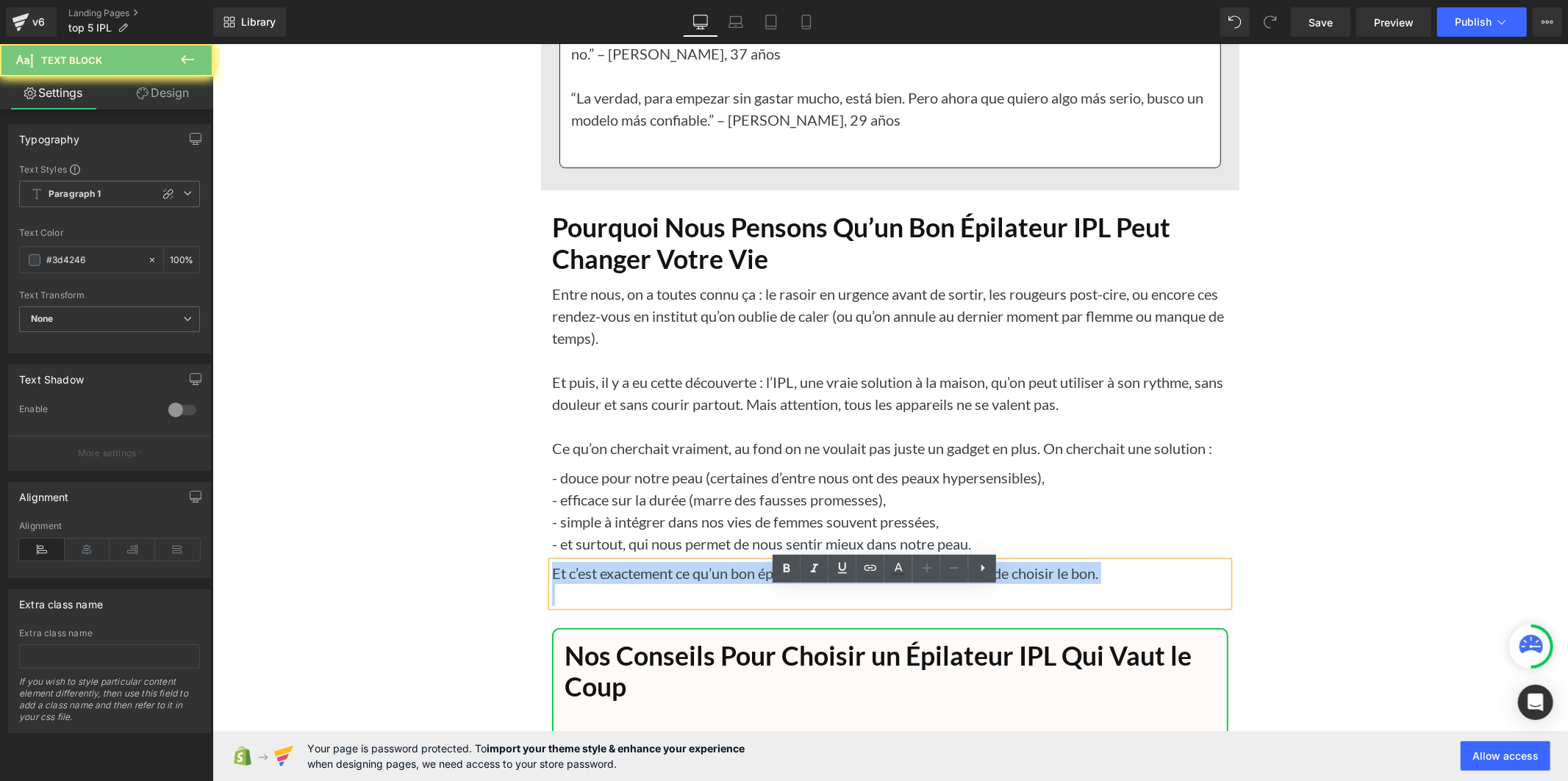
click at [799, 584] on p "Et c’est exactement ce qu’un bon épilateur IPL peut offrir… à condition de choi…" at bounding box center [889, 573] width 676 height 22
copy p "Et c’est exactement ce qu’un bon épilateur IPL peut offrir… à condition de choi…"
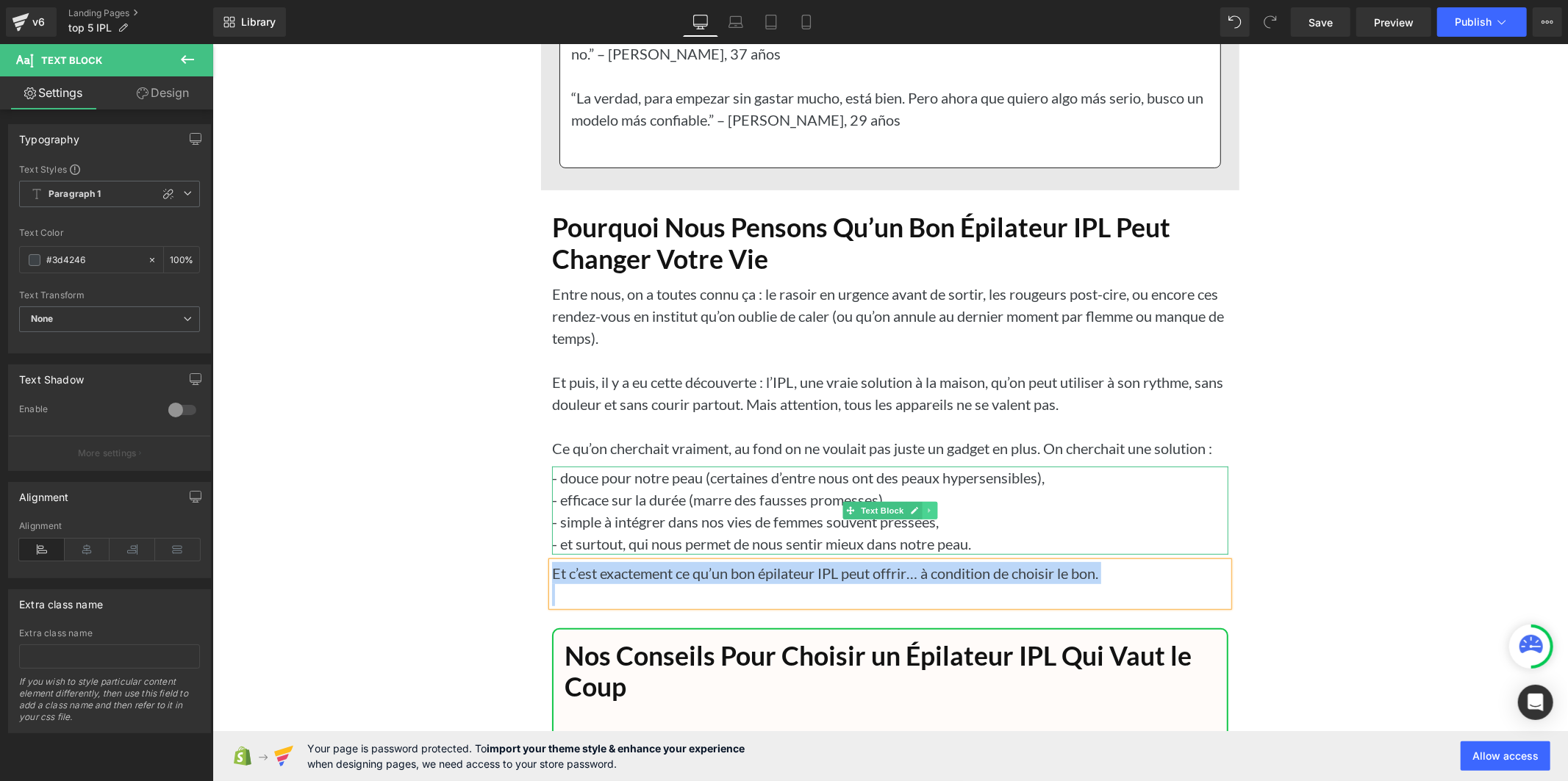
click at [927, 512] on icon at bounding box center [928, 510] width 2 height 5
click at [932, 514] on icon at bounding box center [936, 510] width 8 height 8
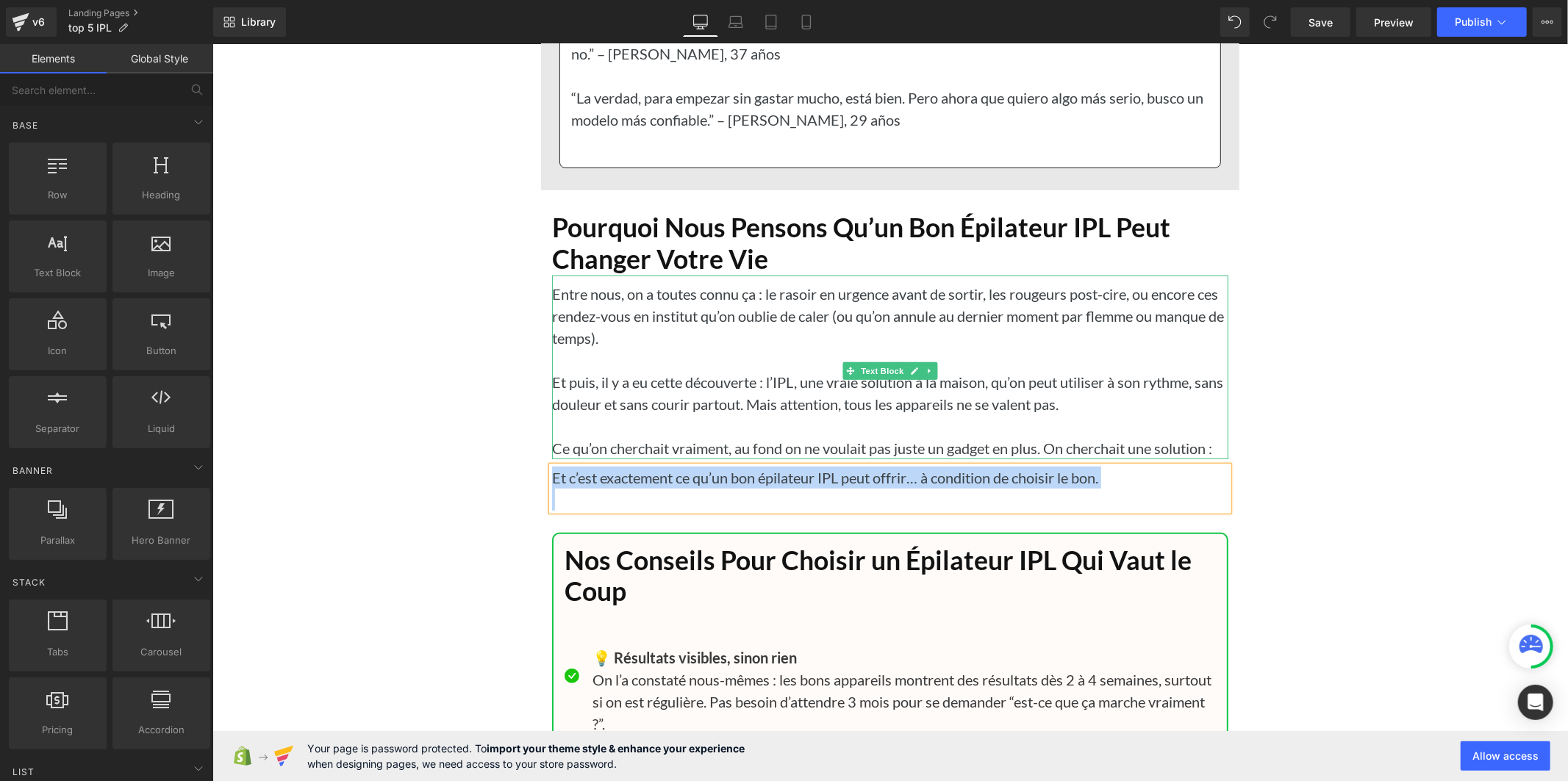
click at [1057, 414] on p "Et puis, il y a eu cette découverte : l’IPL, une vraie solution à la maison, qu…" at bounding box center [889, 392] width 676 height 44
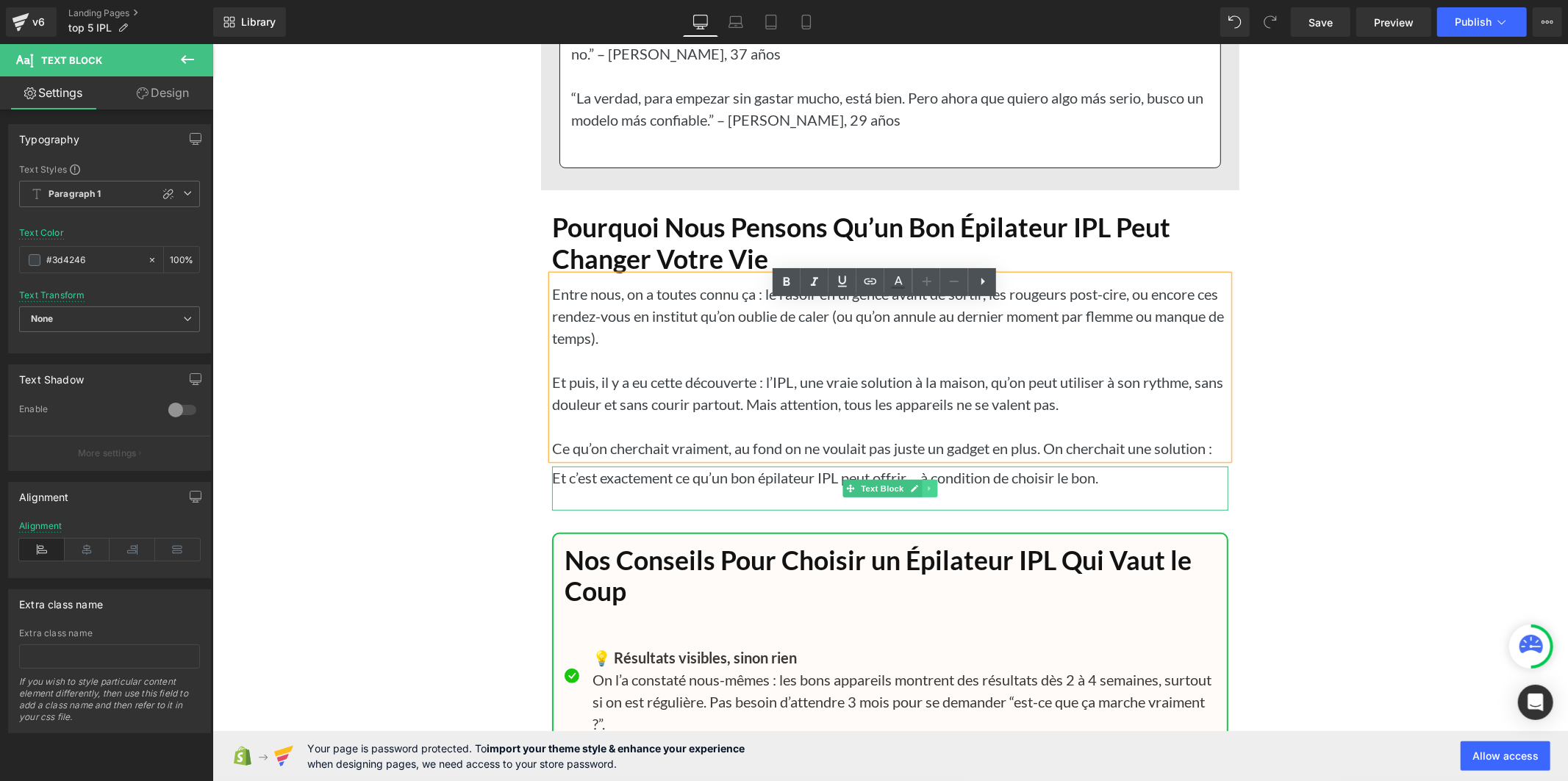
click at [925, 493] on icon at bounding box center [929, 487] width 8 height 9
click at [932, 492] on icon at bounding box center [936, 487] width 8 height 8
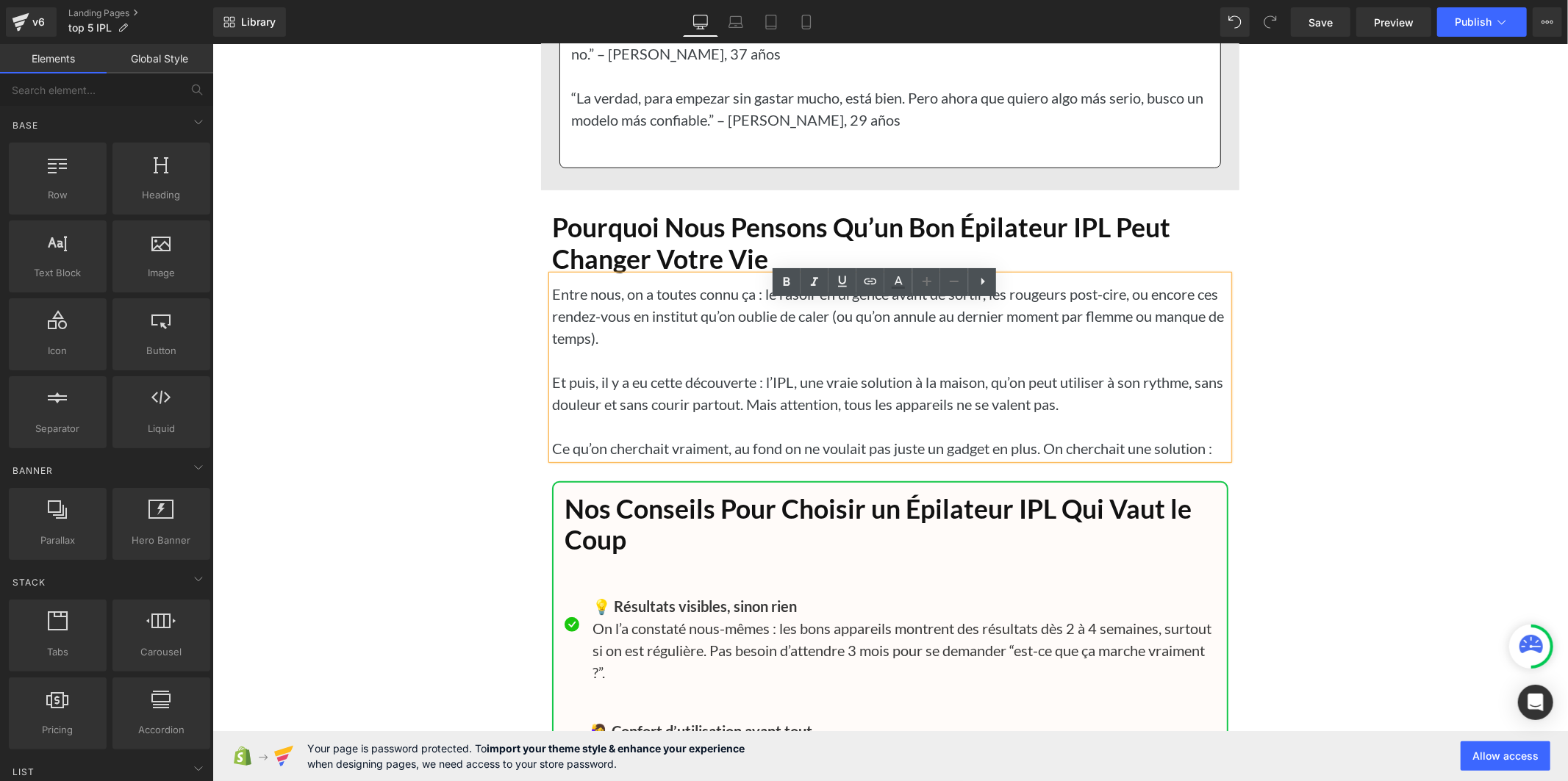
click at [680, 260] on h1 "Pourquoi Nous Pensons Qu’un Bon Épilateur IPL Peut Changer Votre Vie" at bounding box center [889, 242] width 676 height 62
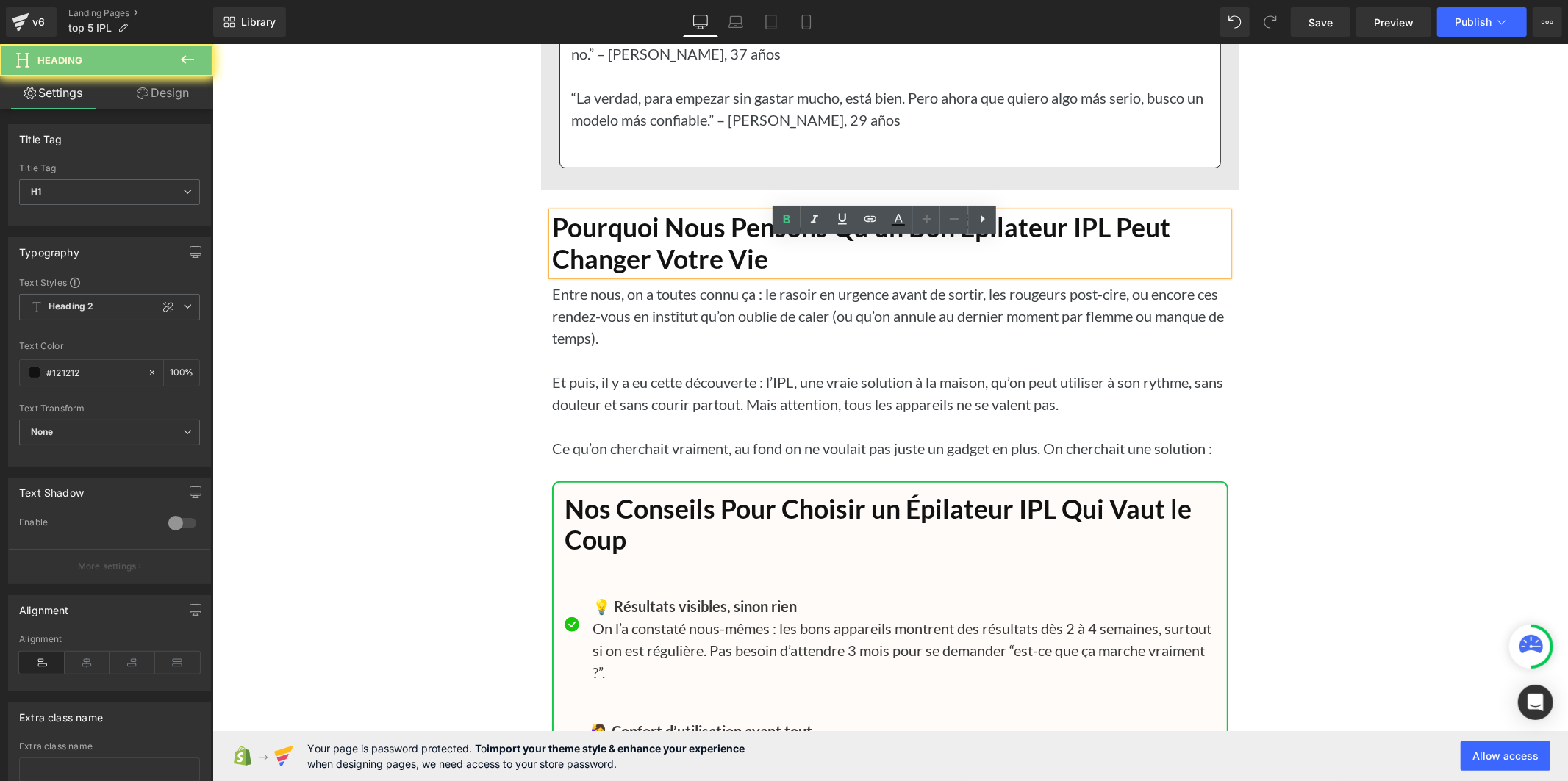
click at [680, 260] on h1 "Pourquoi Nous Pensons Qu’un Bon Épilateur IPL Peut Changer Votre Vie" at bounding box center [889, 242] width 676 height 62
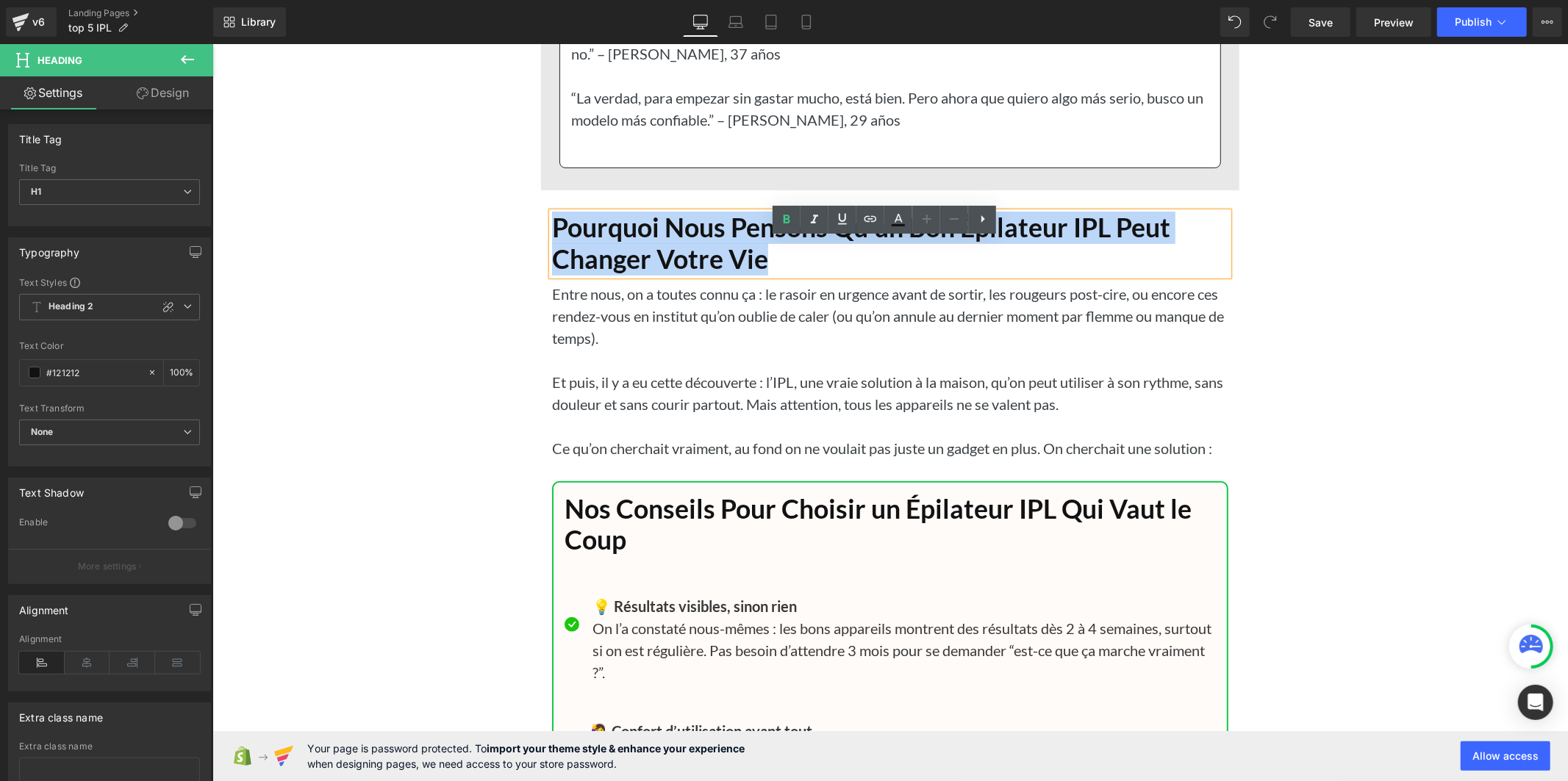
paste div
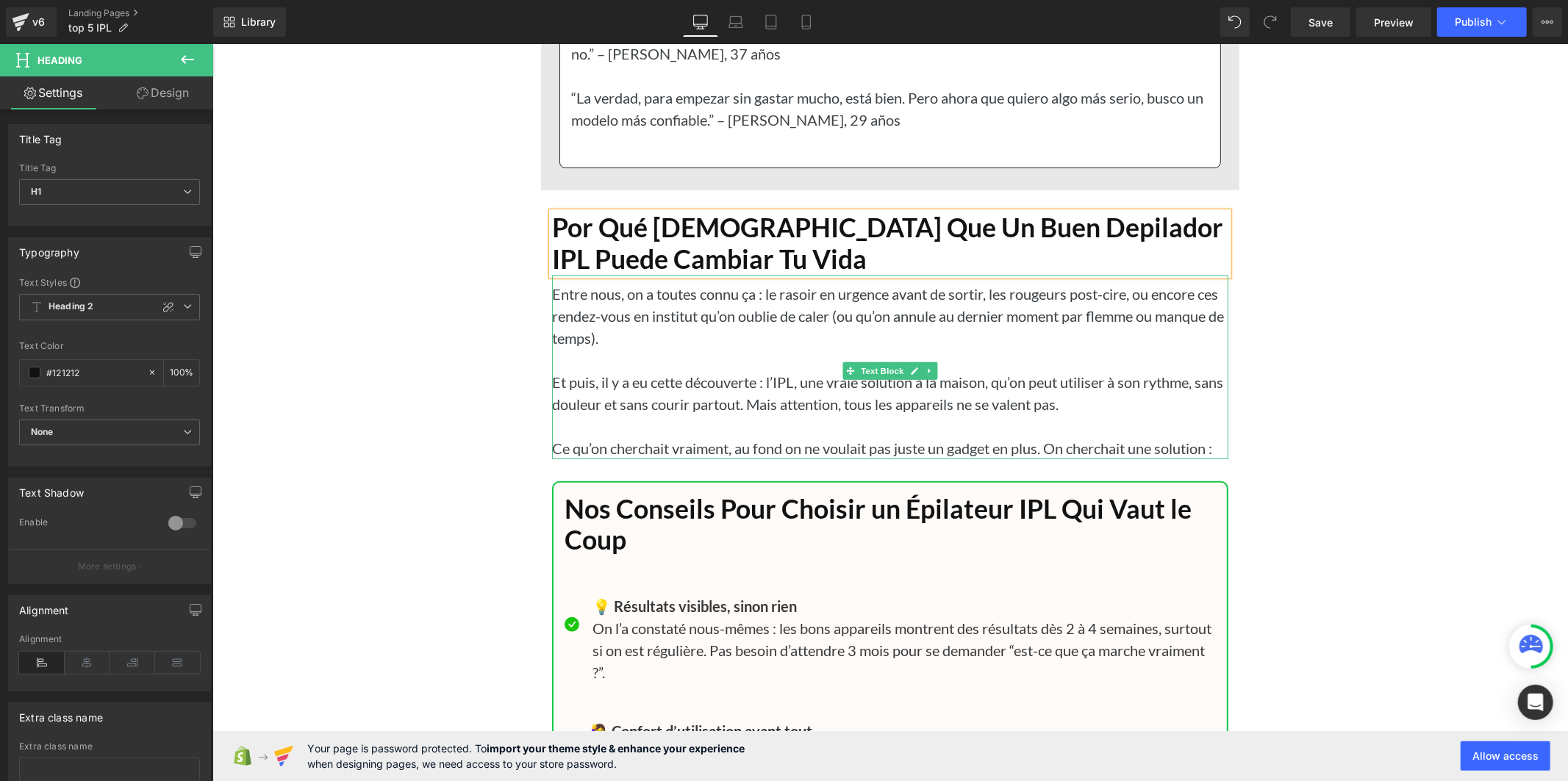
click at [761, 403] on p "Et puis, il y a eu cette découverte : l’IPL, une vraie solution à la maison, qu…" at bounding box center [889, 392] width 676 height 44
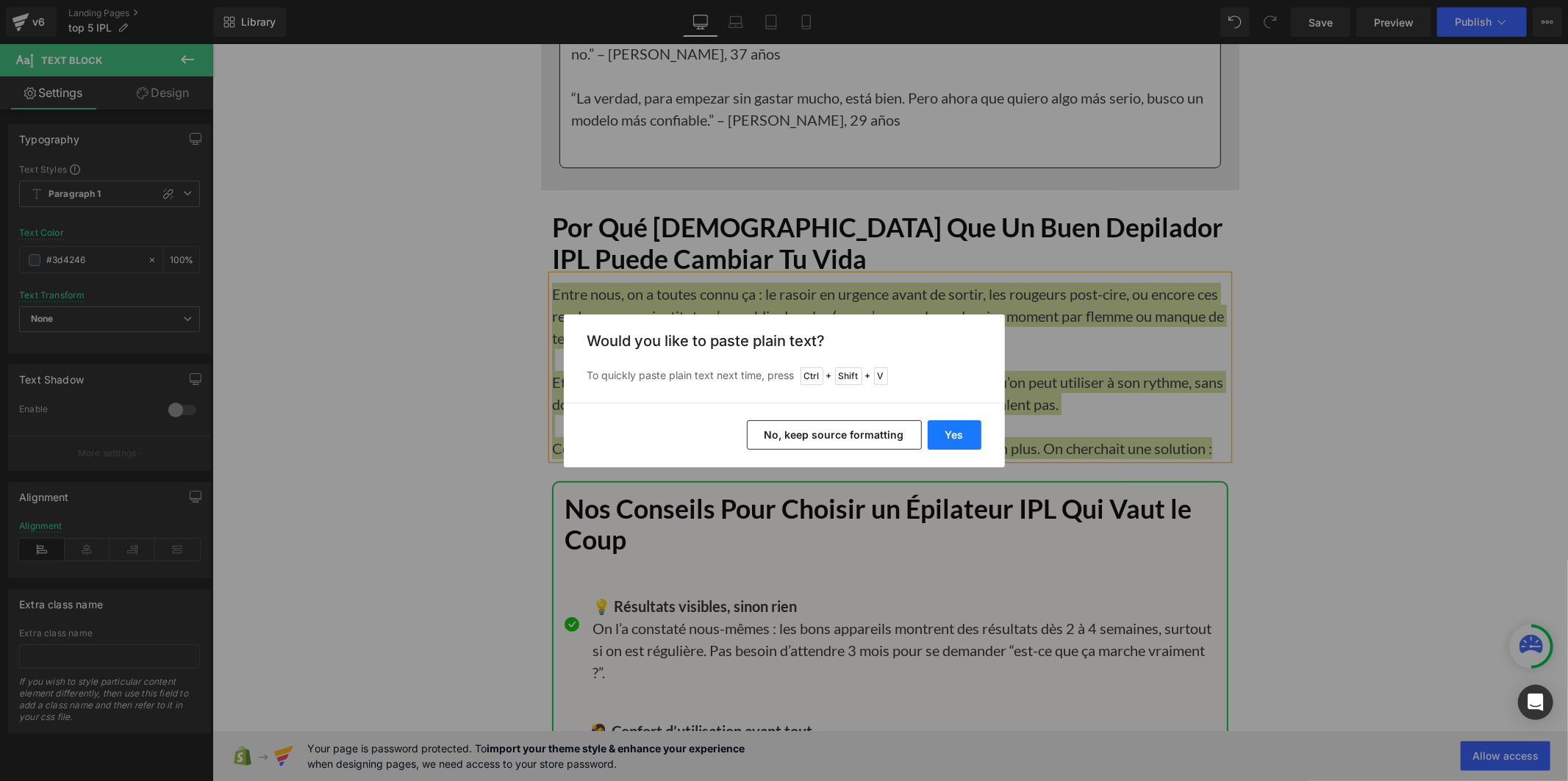
click at [965, 425] on button "Yes" at bounding box center [954, 435] width 54 height 30
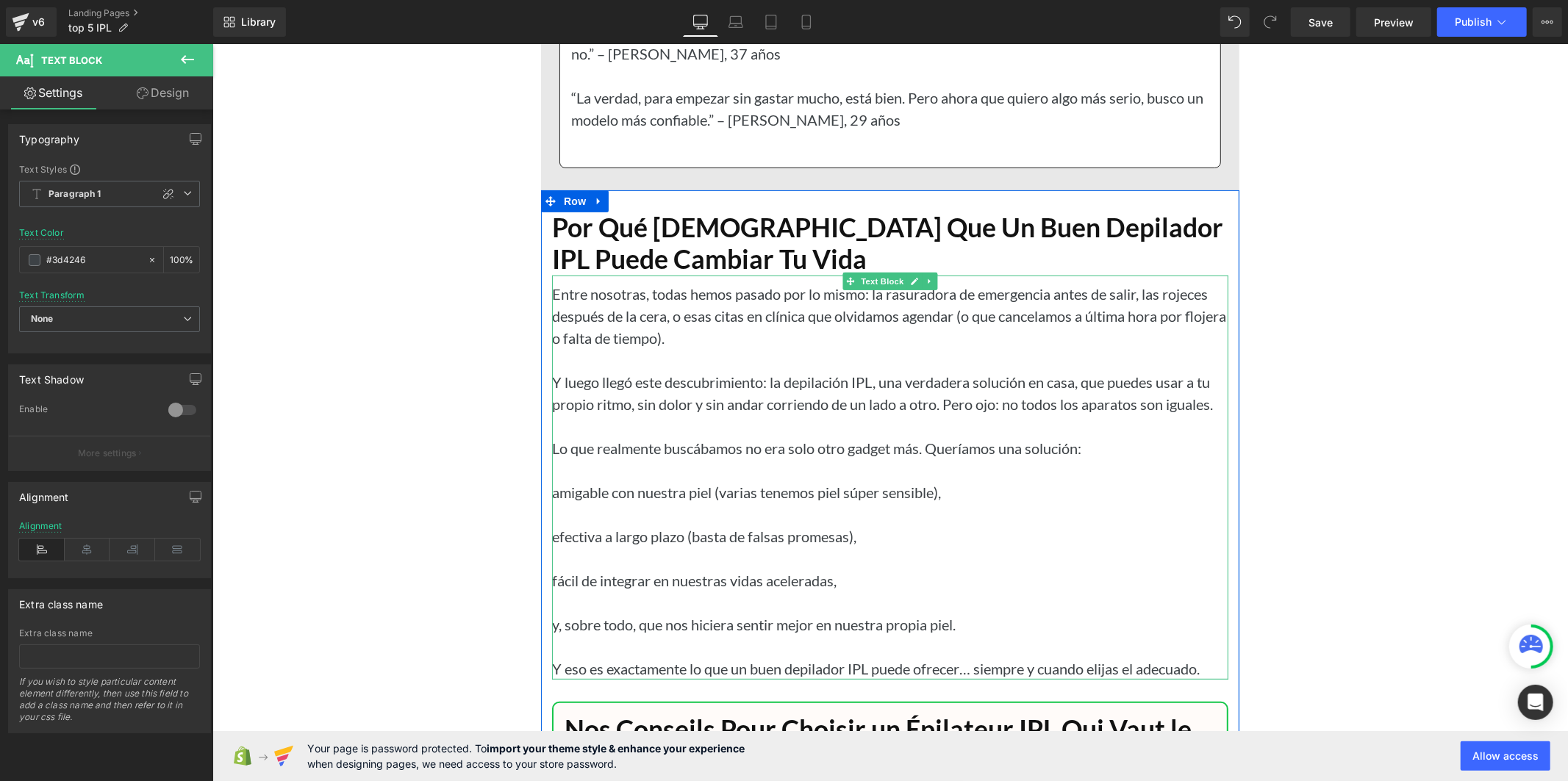
click at [551, 503] on p "amigable con nuestra piel (varias tenemos piel súper sensible)," at bounding box center [889, 492] width 676 height 22
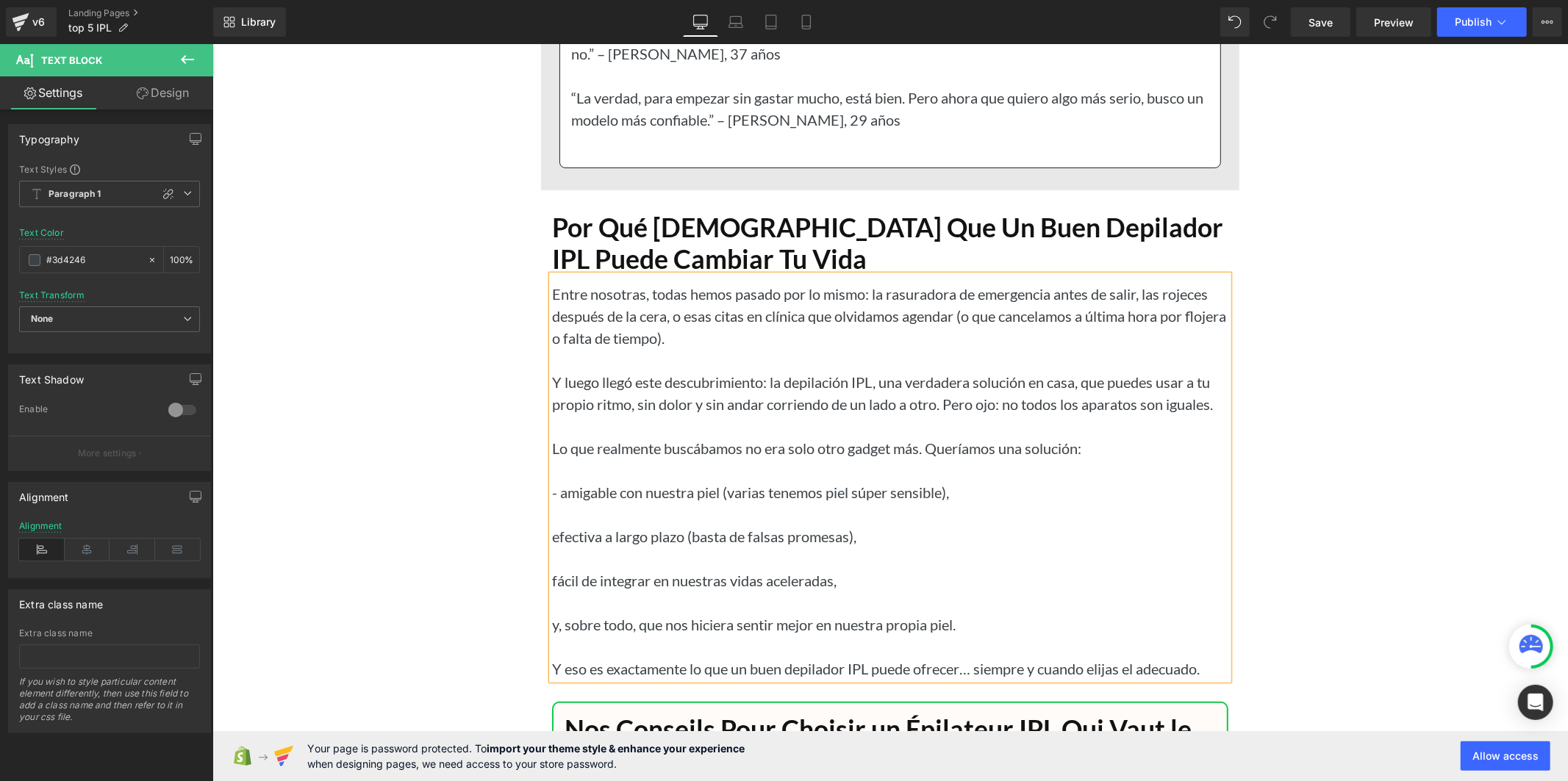
click at [551, 547] on p "efectiva a largo plazo (basta de falsas promesas)," at bounding box center [889, 535] width 676 height 22
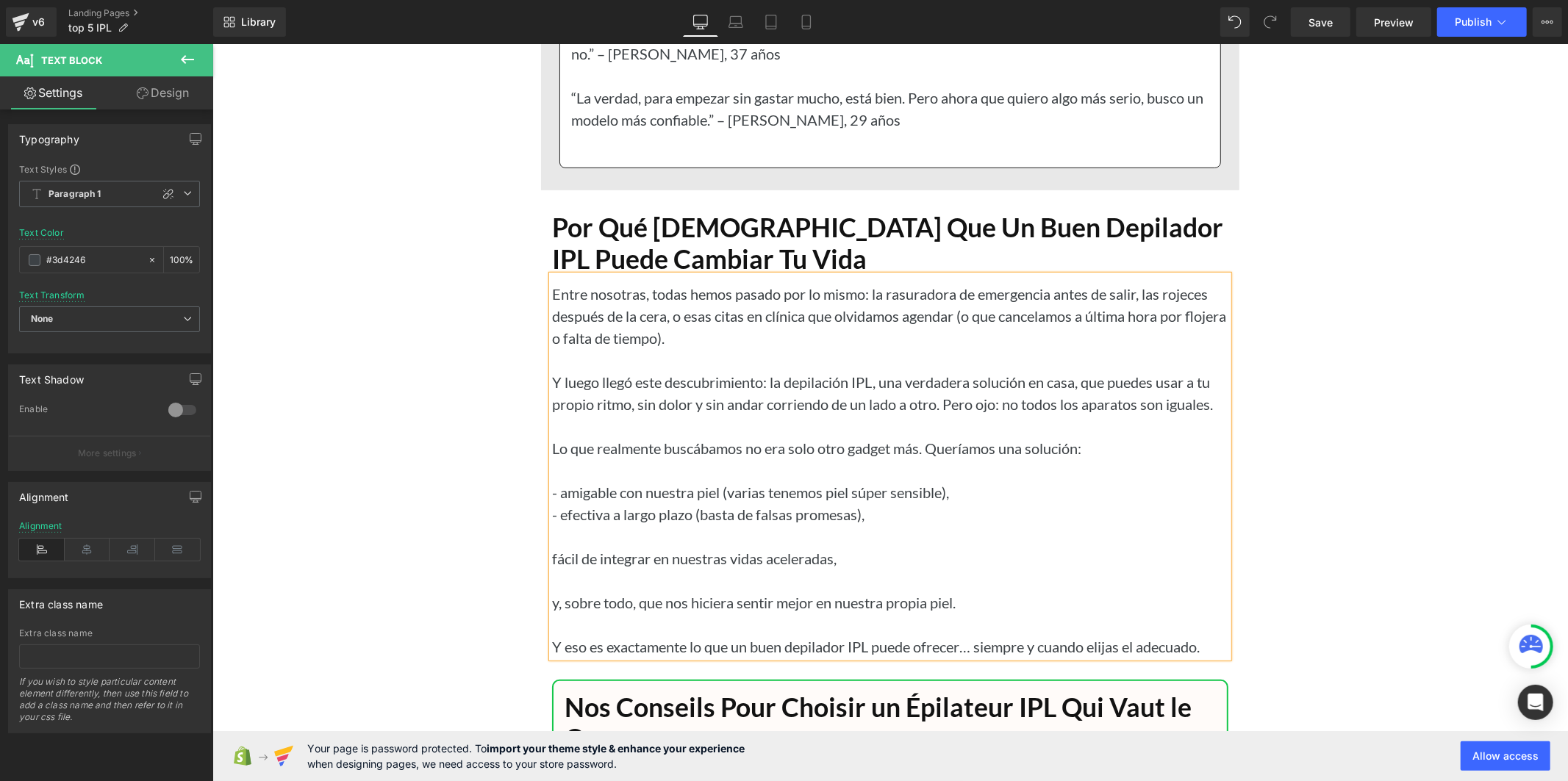
click at [551, 569] on p "fácil de integrar en nuestras vidas aceleradas," at bounding box center [889, 558] width 676 height 22
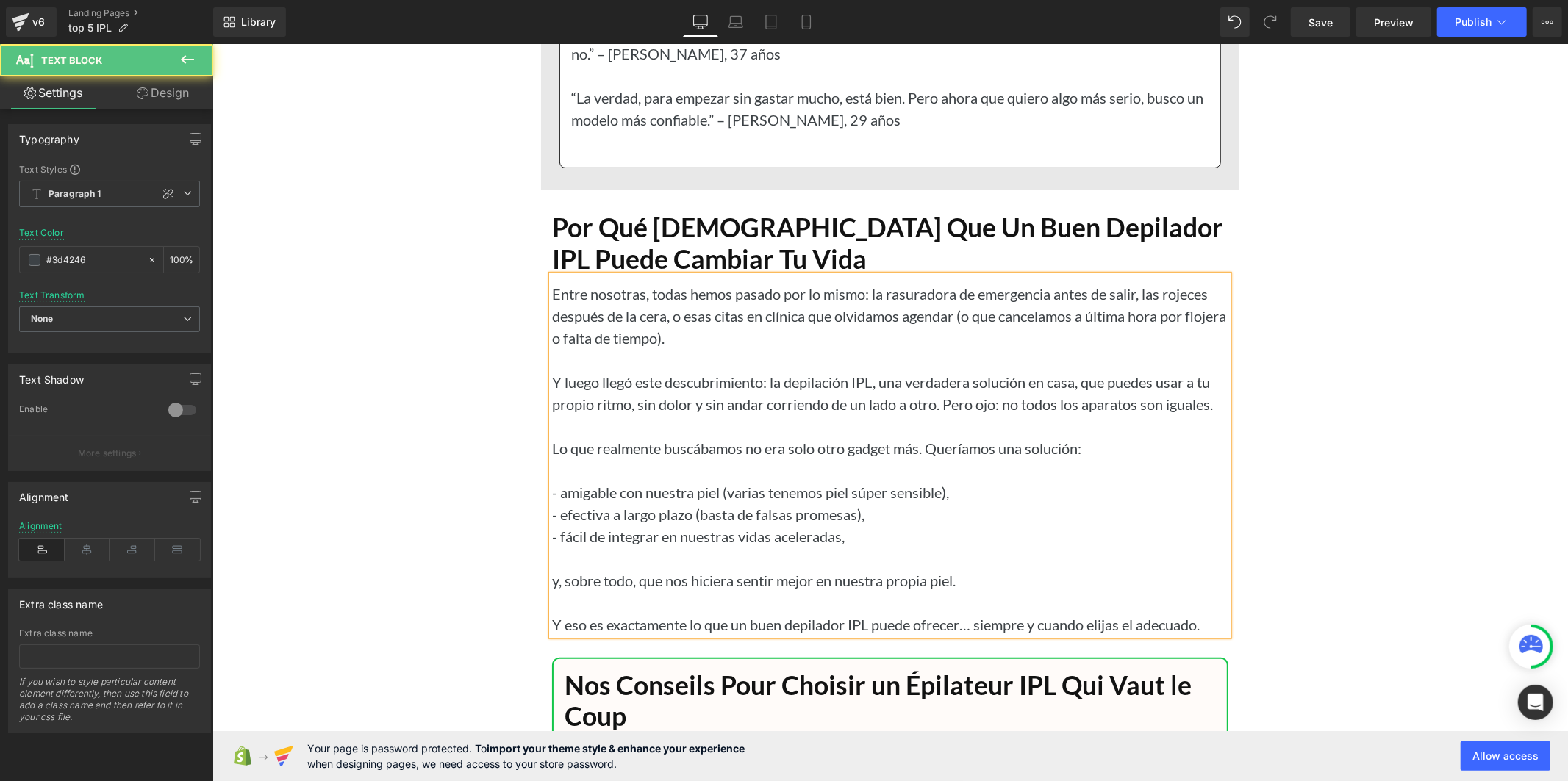
click at [551, 591] on p "y, sobre todo, que nos hiciera sentir mejor en nuestra propia piel." at bounding box center [889, 580] width 676 height 22
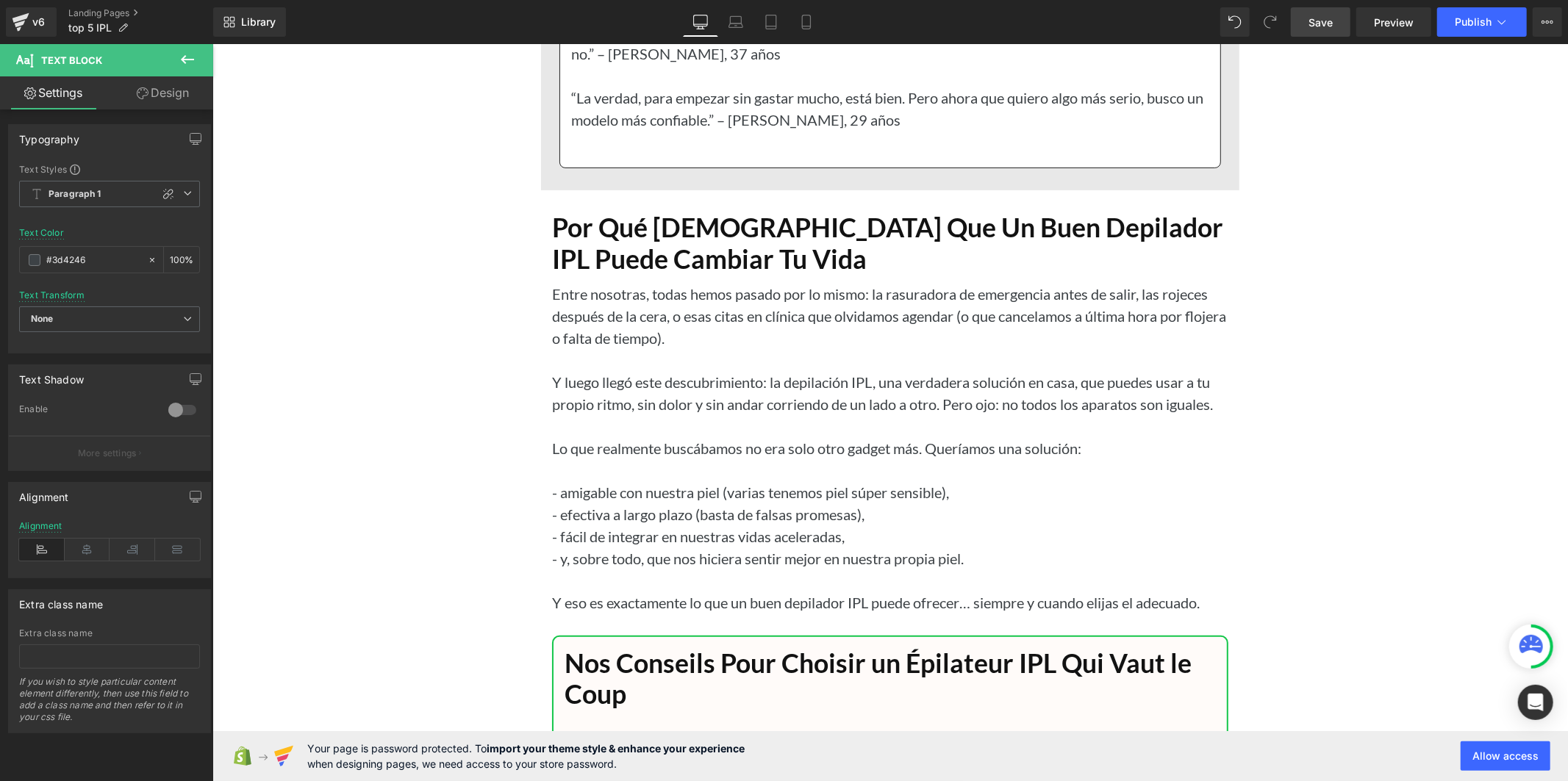
drag, startPoint x: 1325, startPoint y: 19, endPoint x: 606, endPoint y: 224, distance: 747.7
click at [1325, 19] on span "Save" at bounding box center [1320, 23] width 24 height 16
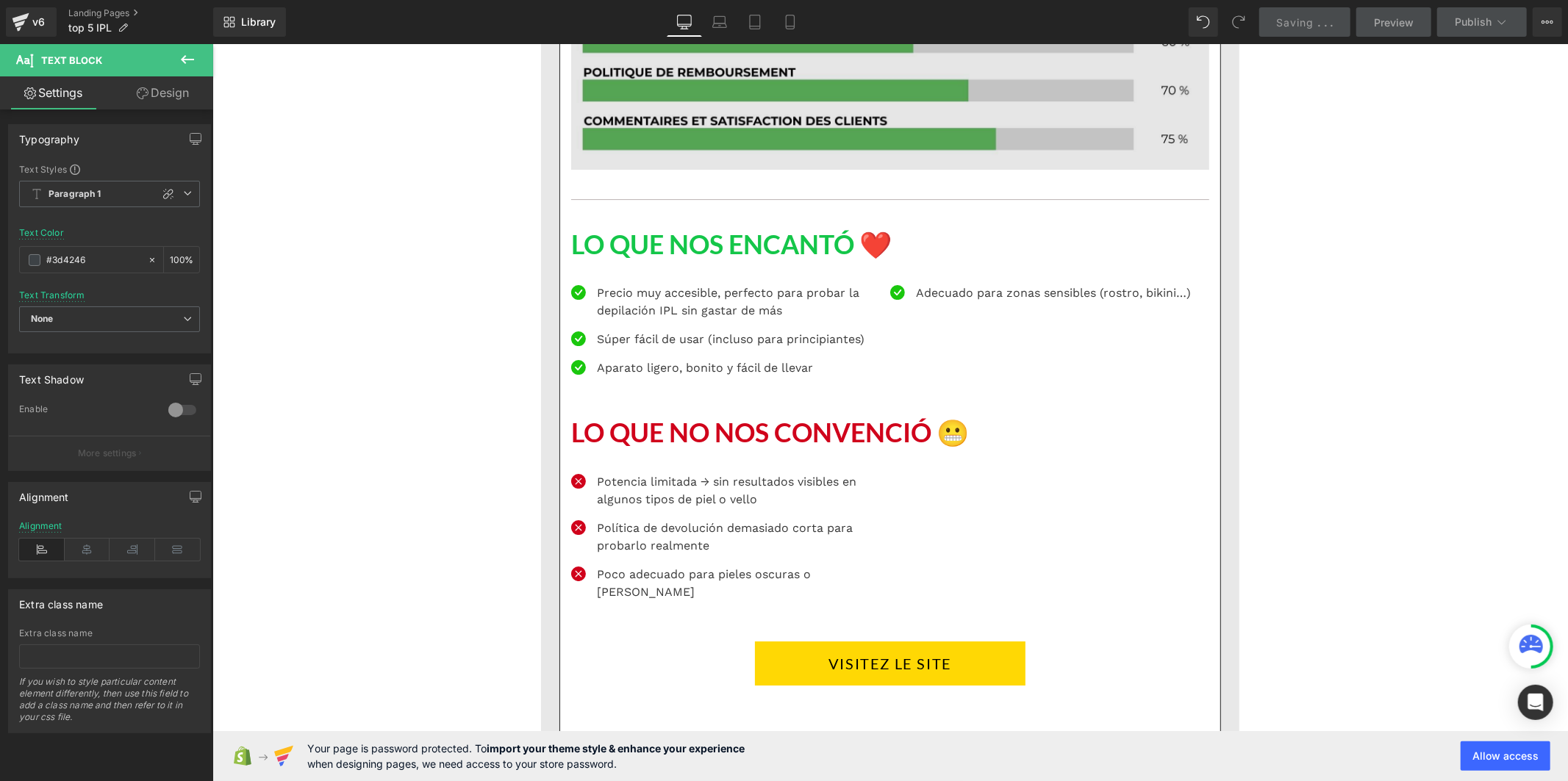
scroll to position [13506, 0]
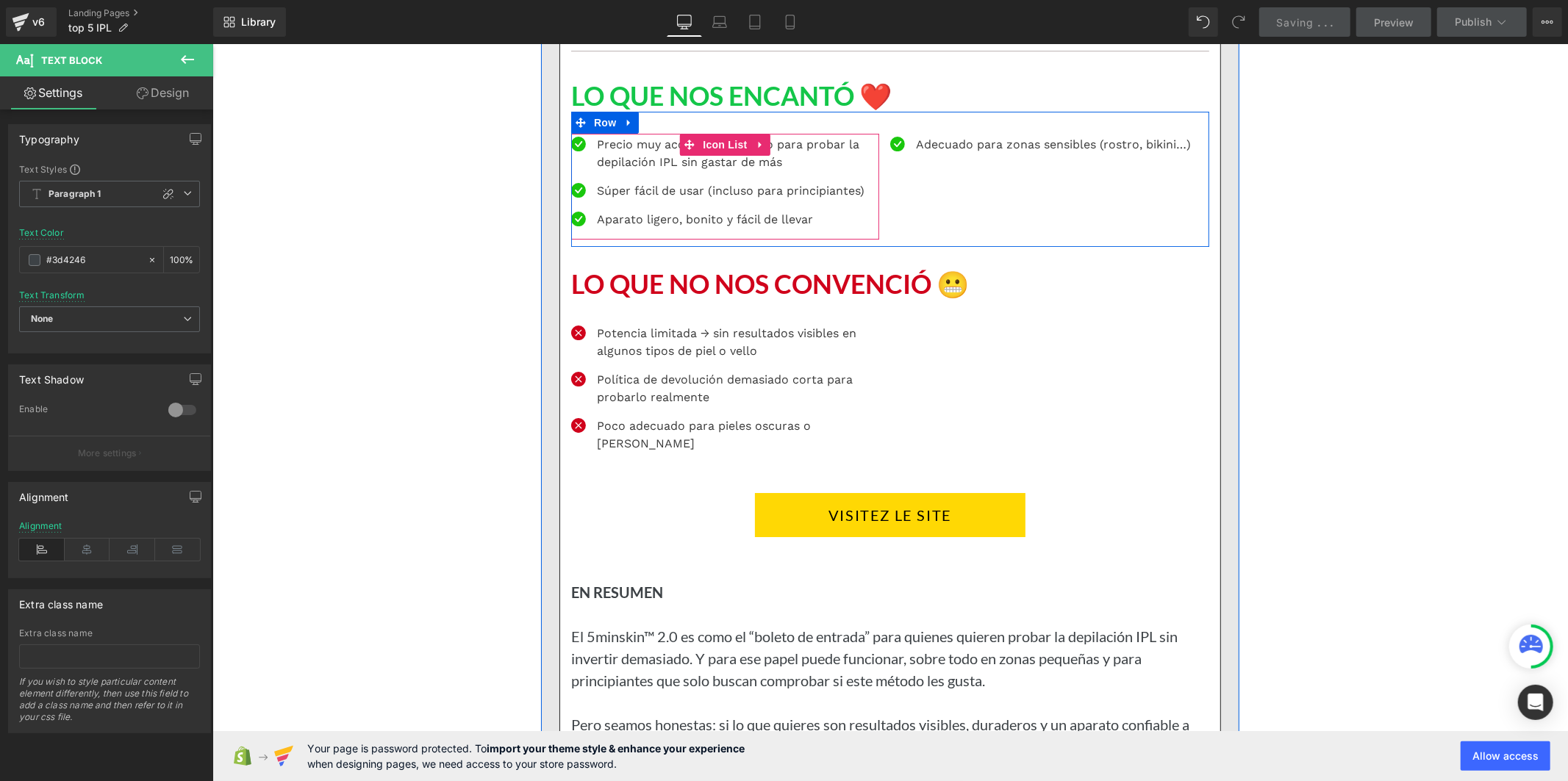
click at [639, 170] on p "Precio muy accesible, perfecto para probar la depilación IPL sin gastar de más" at bounding box center [737, 152] width 282 height 35
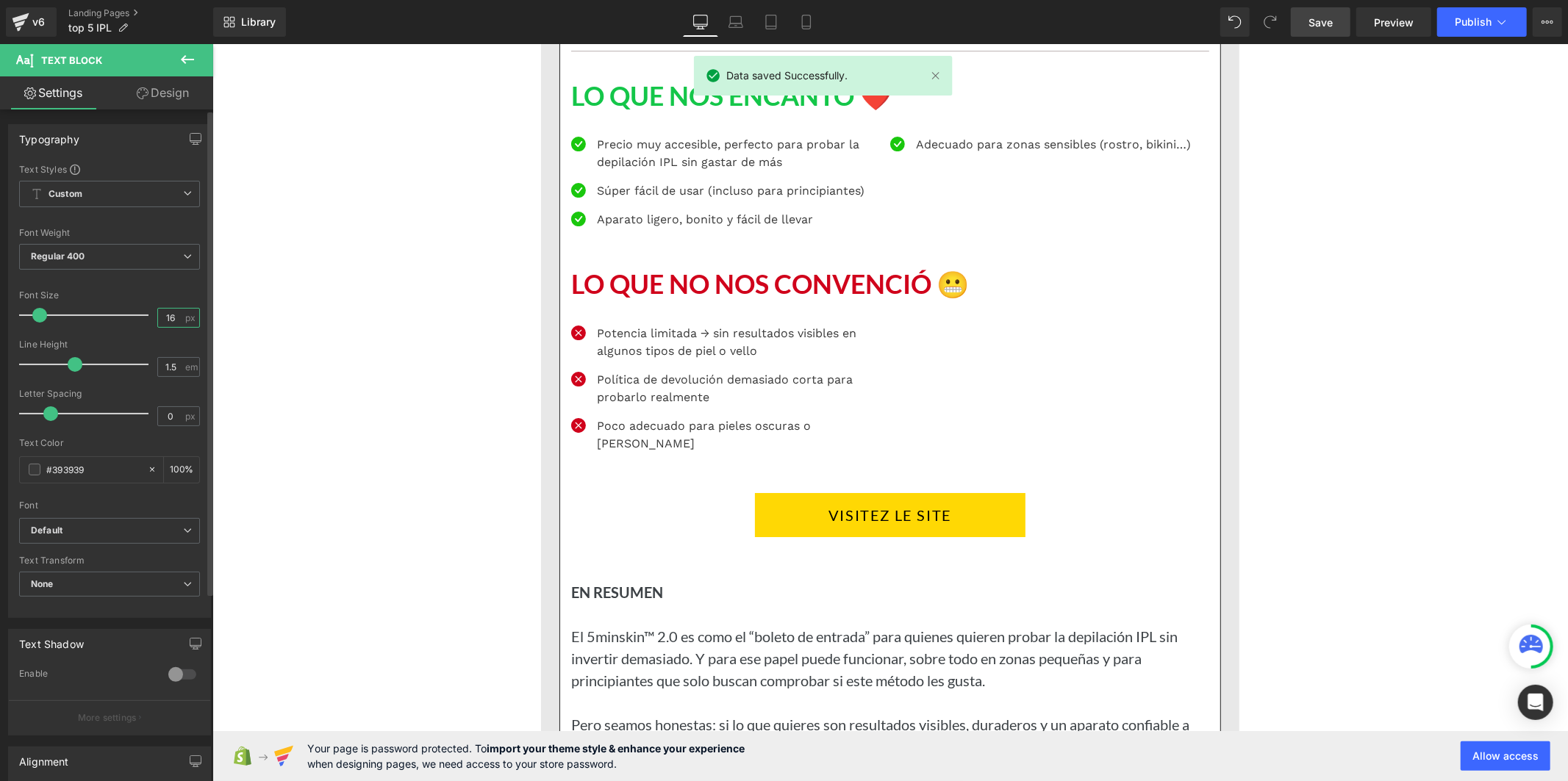
click at [176, 318] on input "16" at bounding box center [170, 318] width 26 height 19
type input "1"
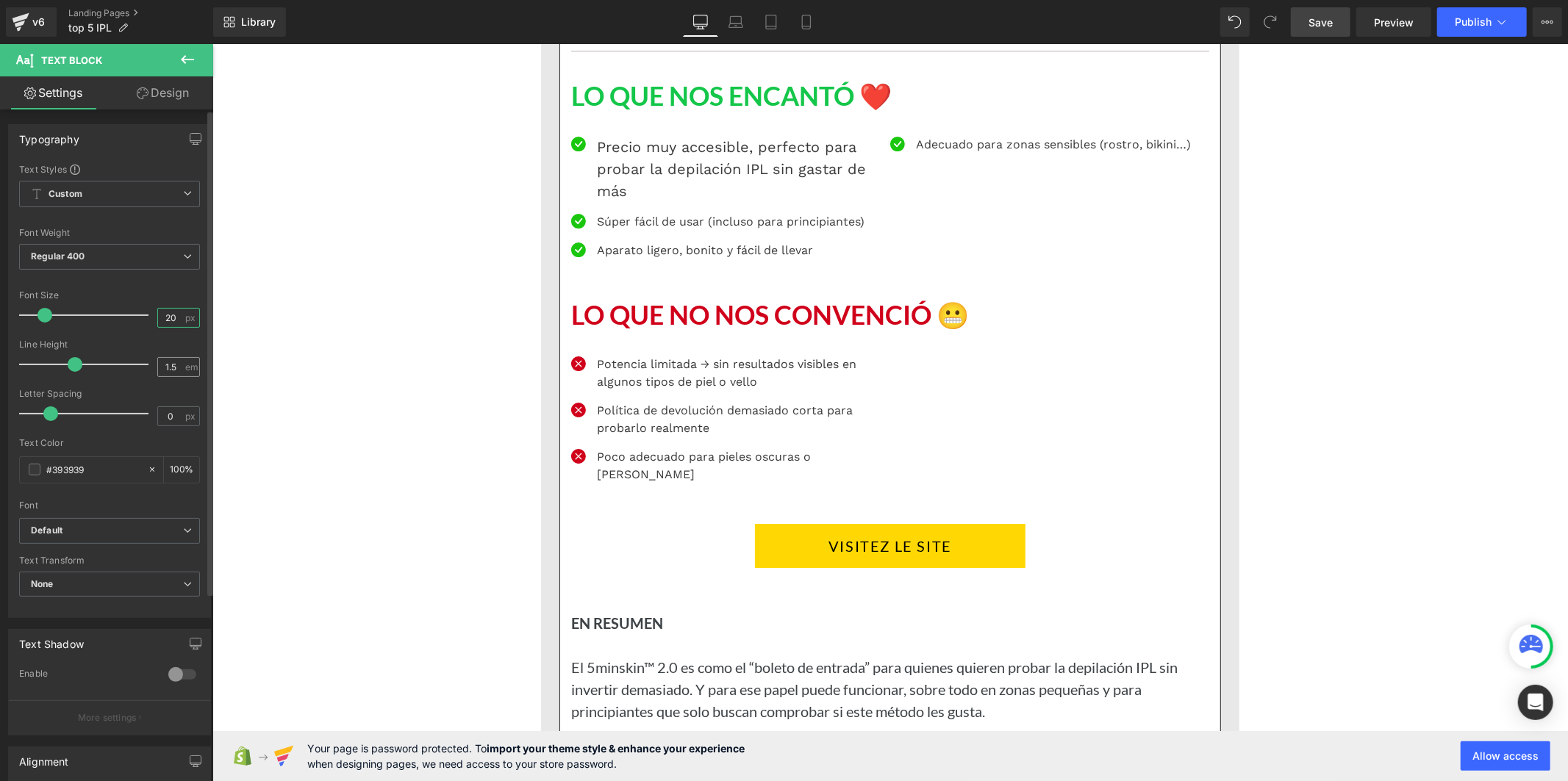
type input "20"
click at [169, 372] on input "1.5" at bounding box center [170, 368] width 26 height 19
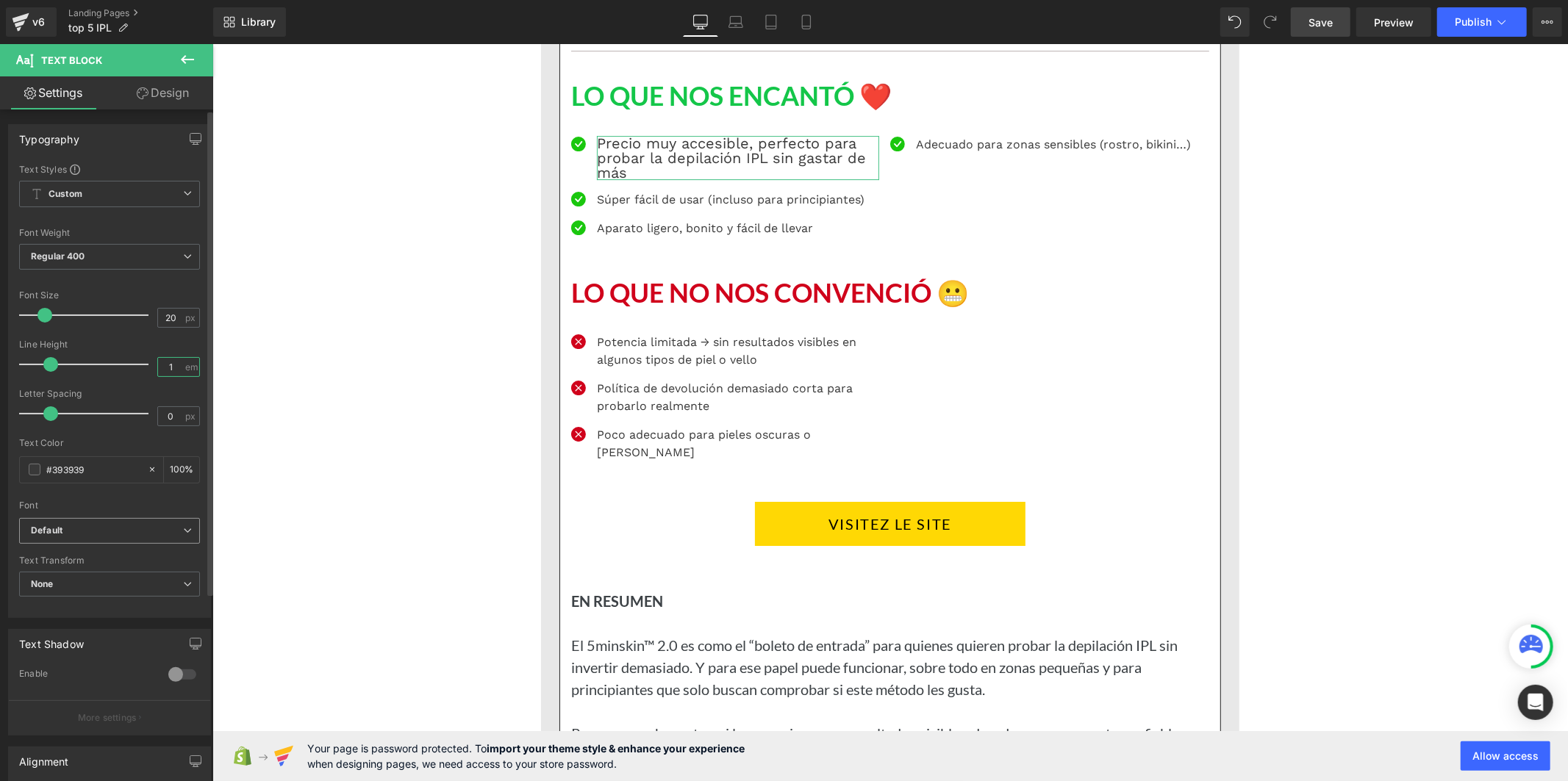
type input "1"
click at [171, 525] on b "Default" at bounding box center [107, 531] width 152 height 12
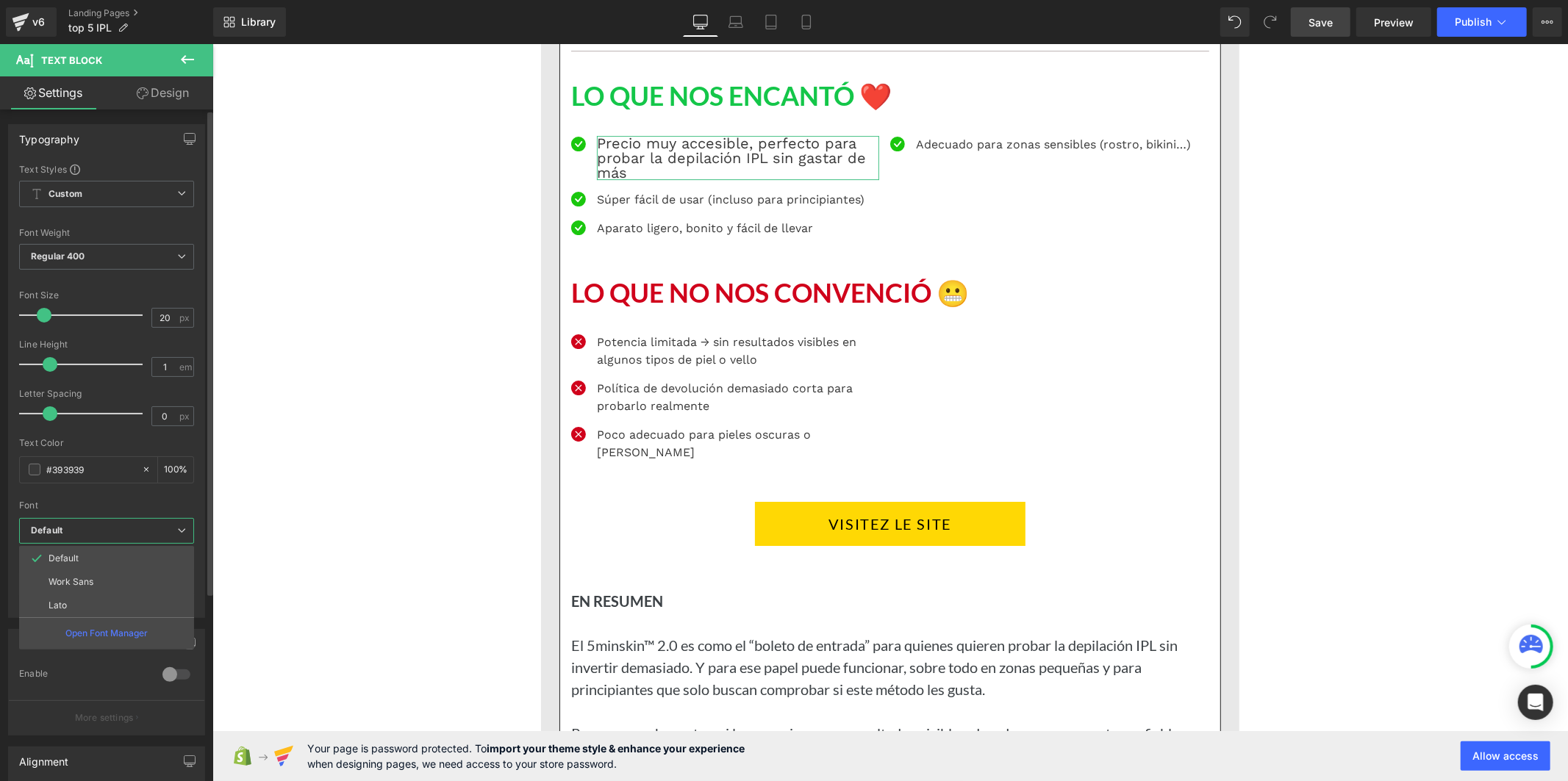
drag, startPoint x: 125, startPoint y: 599, endPoint x: 142, endPoint y: 583, distance: 23.3
click at [125, 600] on li "Lato" at bounding box center [106, 605] width 175 height 23
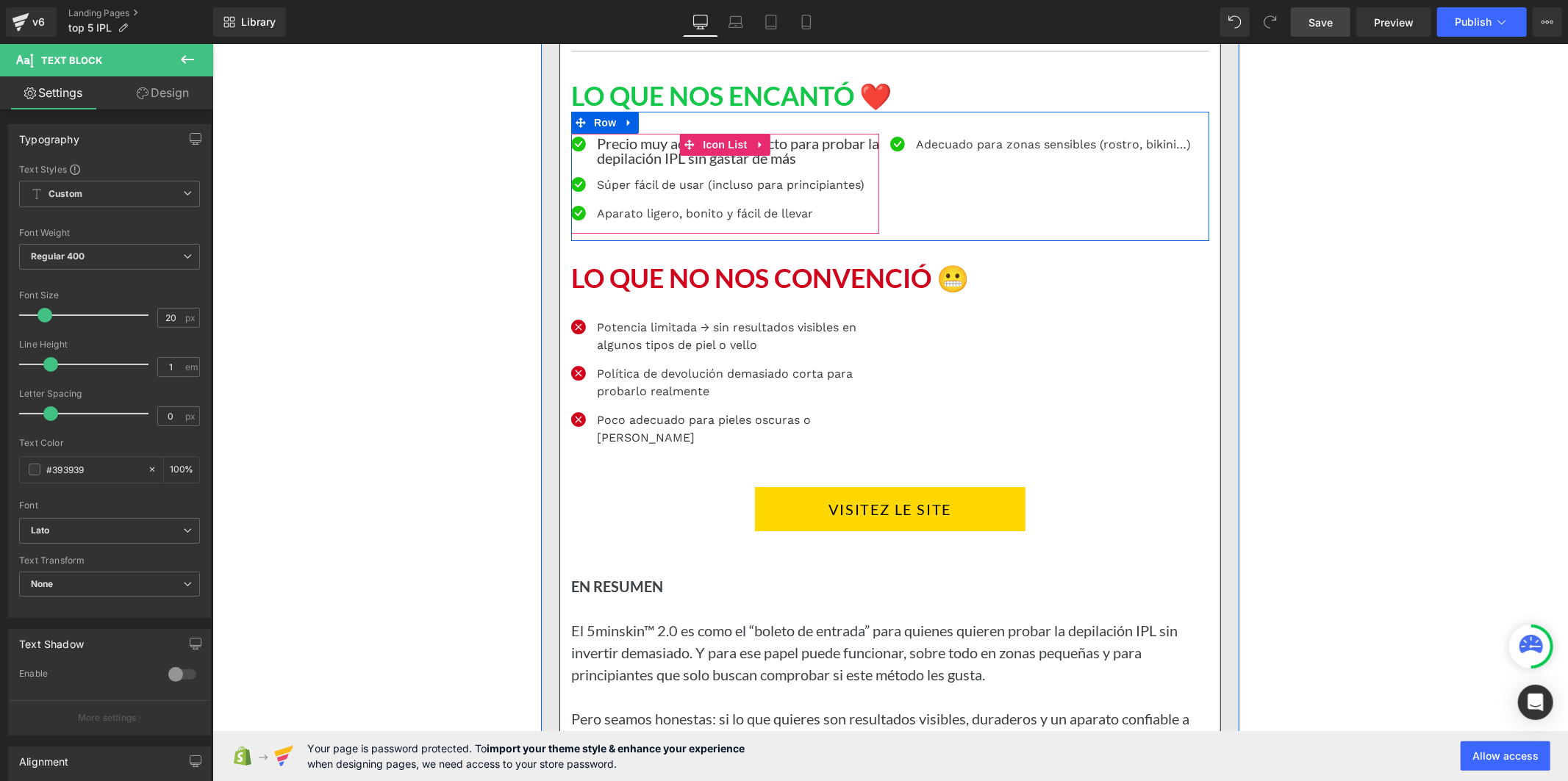
click at [642, 194] on p "Súper fácil de usar (incluso para principiantes)" at bounding box center [737, 184] width 282 height 18
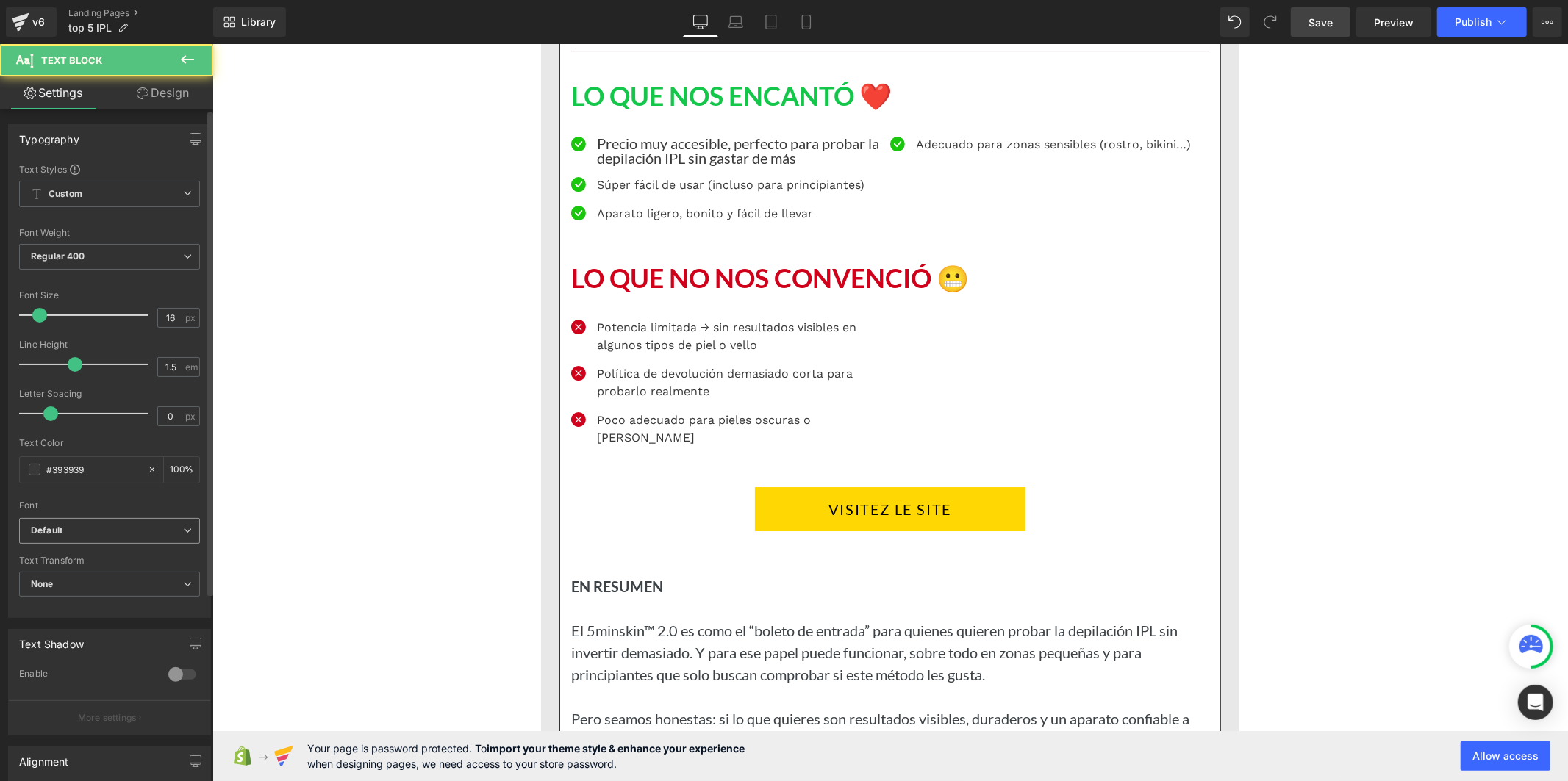
click at [141, 534] on b "Default" at bounding box center [107, 531] width 152 height 12
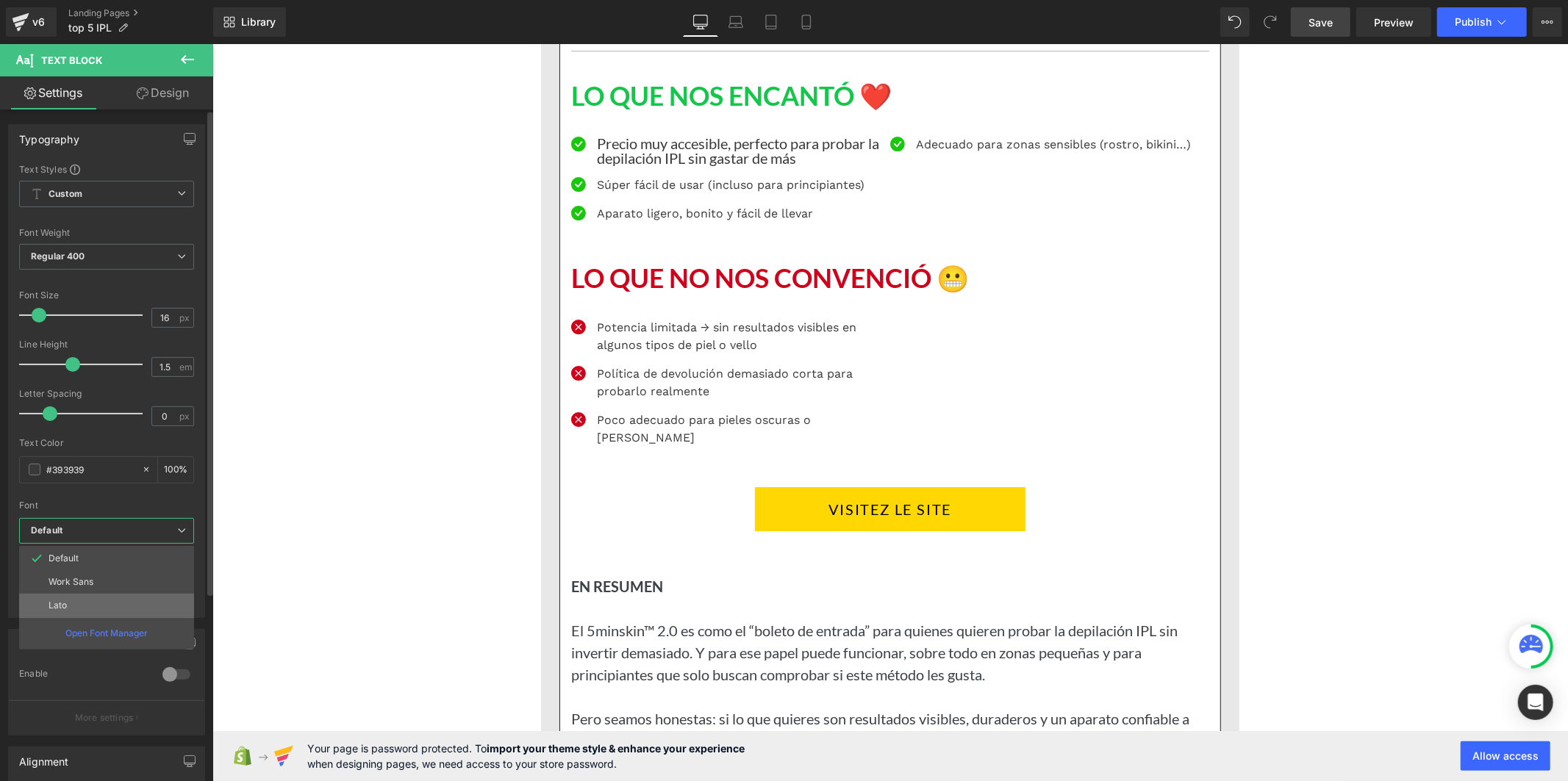
drag, startPoint x: 121, startPoint y: 605, endPoint x: 1, endPoint y: 485, distance: 169.7
click at [121, 605] on li "Lato" at bounding box center [106, 605] width 175 height 23
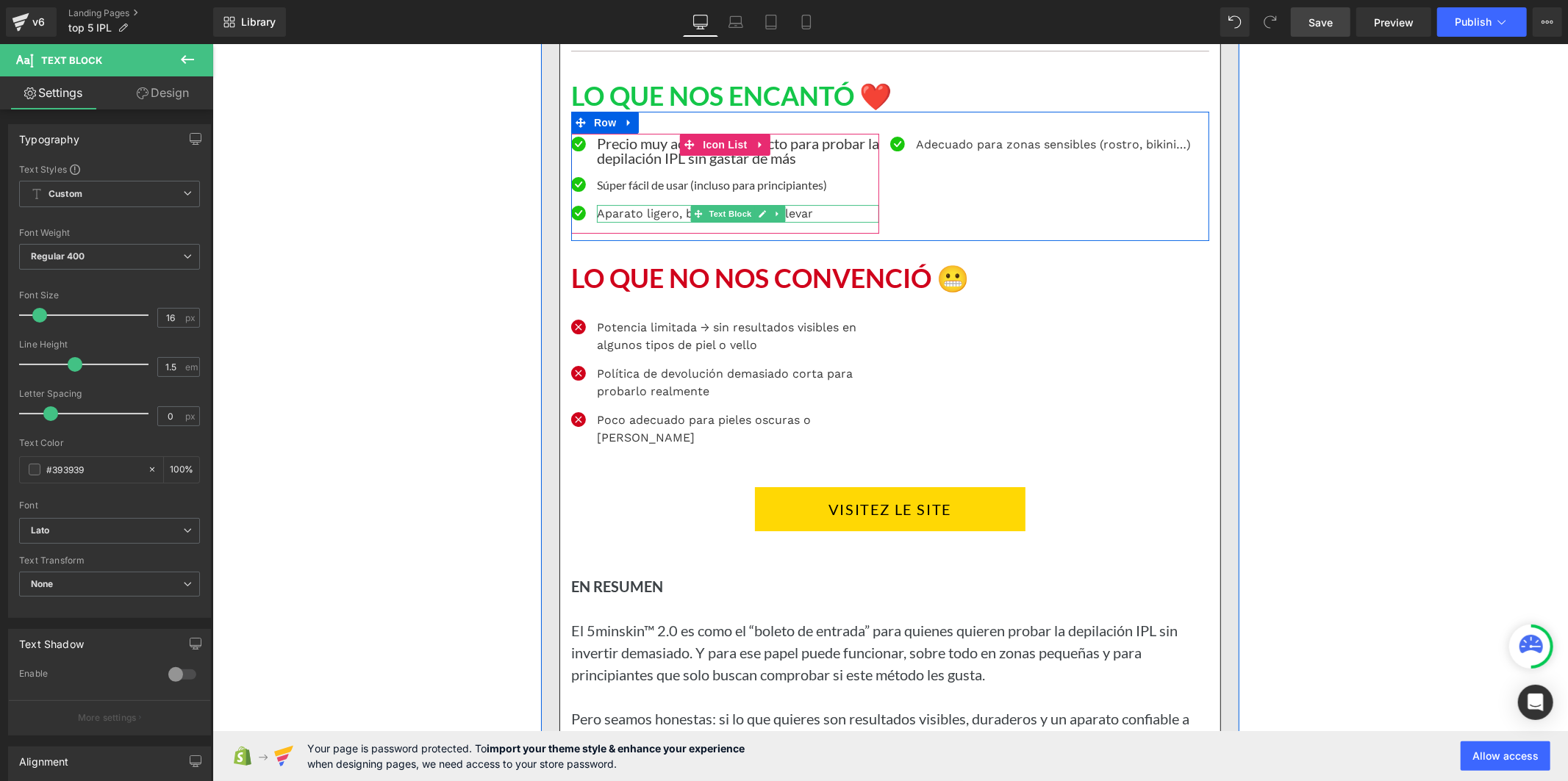
click at [630, 222] on p "Aparato ligero, bonito y fácil de llevar" at bounding box center [737, 213] width 282 height 18
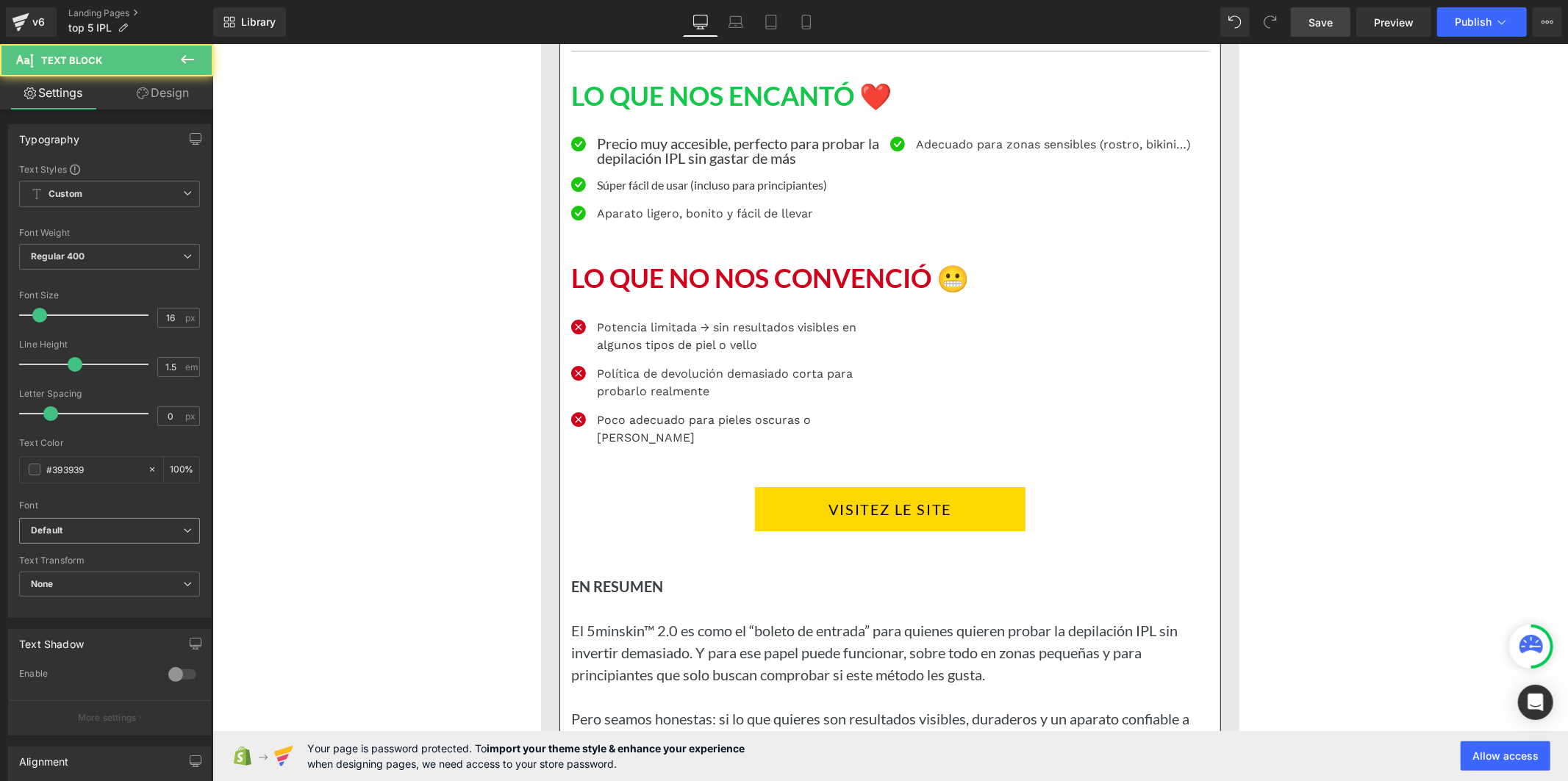
click at [145, 532] on b "Default" at bounding box center [107, 531] width 152 height 12
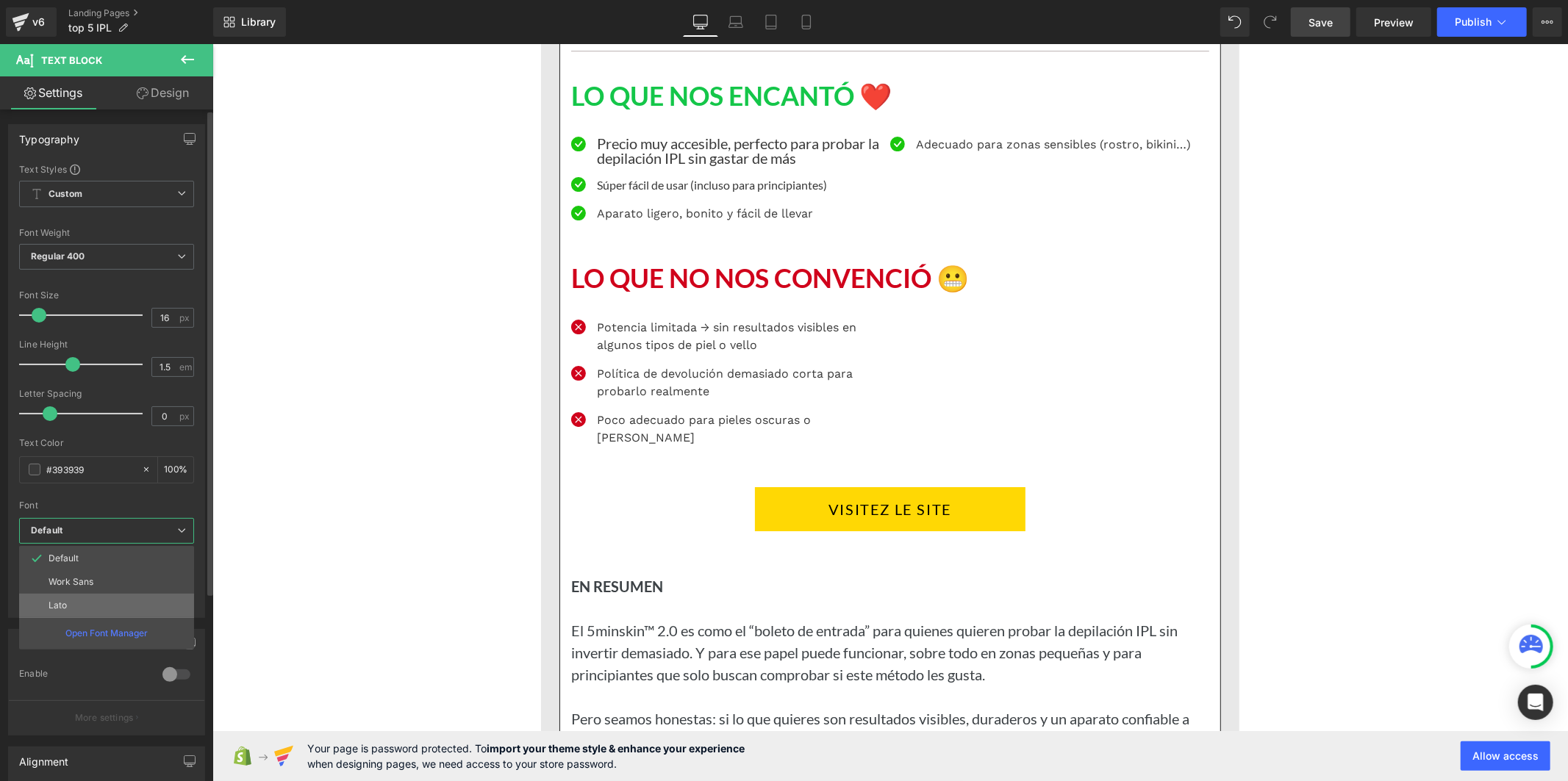
drag, startPoint x: 133, startPoint y: 599, endPoint x: 347, endPoint y: 302, distance: 366.1
click at [133, 599] on li "Lato" at bounding box center [106, 605] width 175 height 23
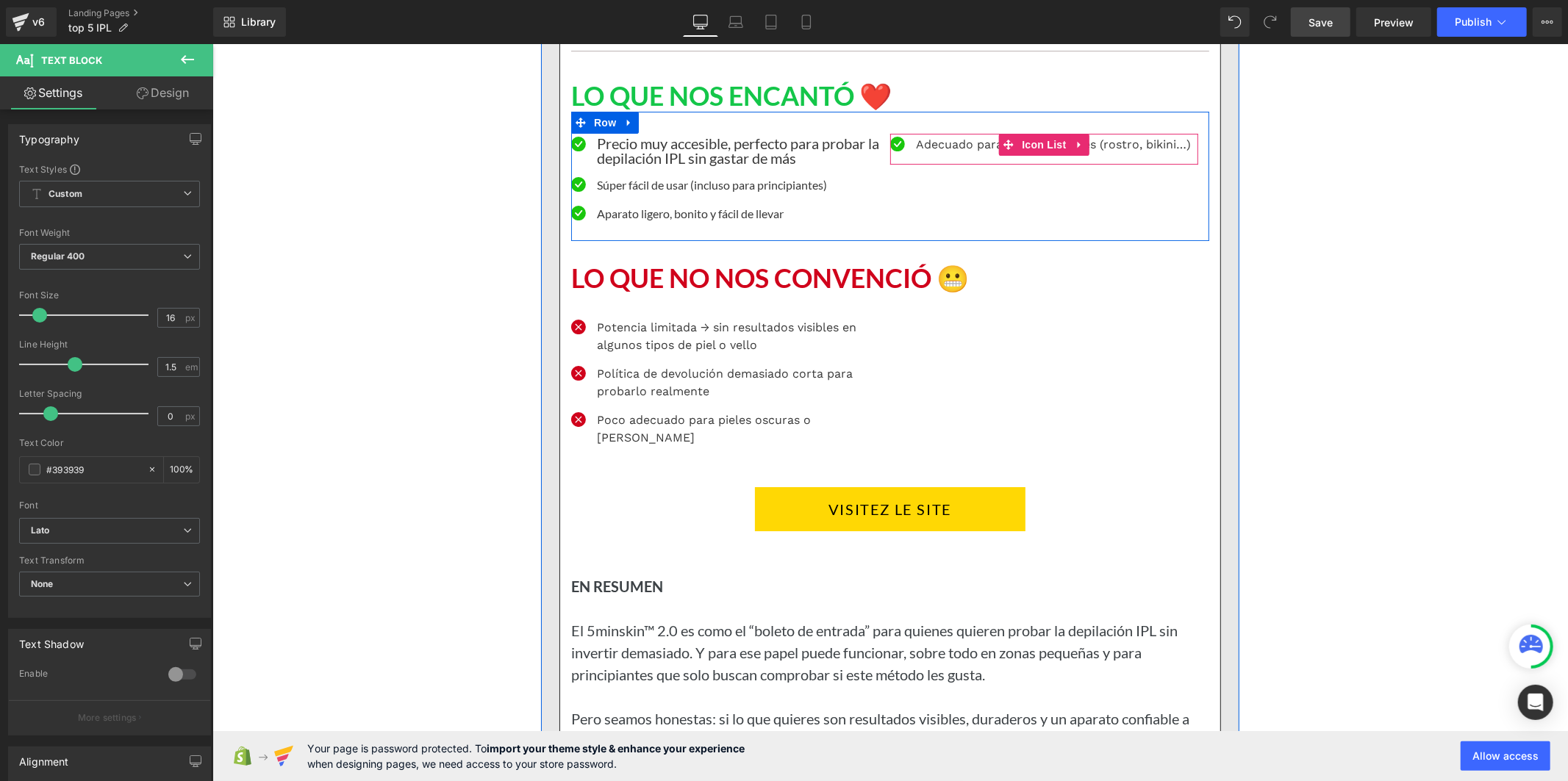
click at [952, 153] on p "Adecuado para zonas sensibles (rostro, bikini…)" at bounding box center [1053, 144] width 275 height 18
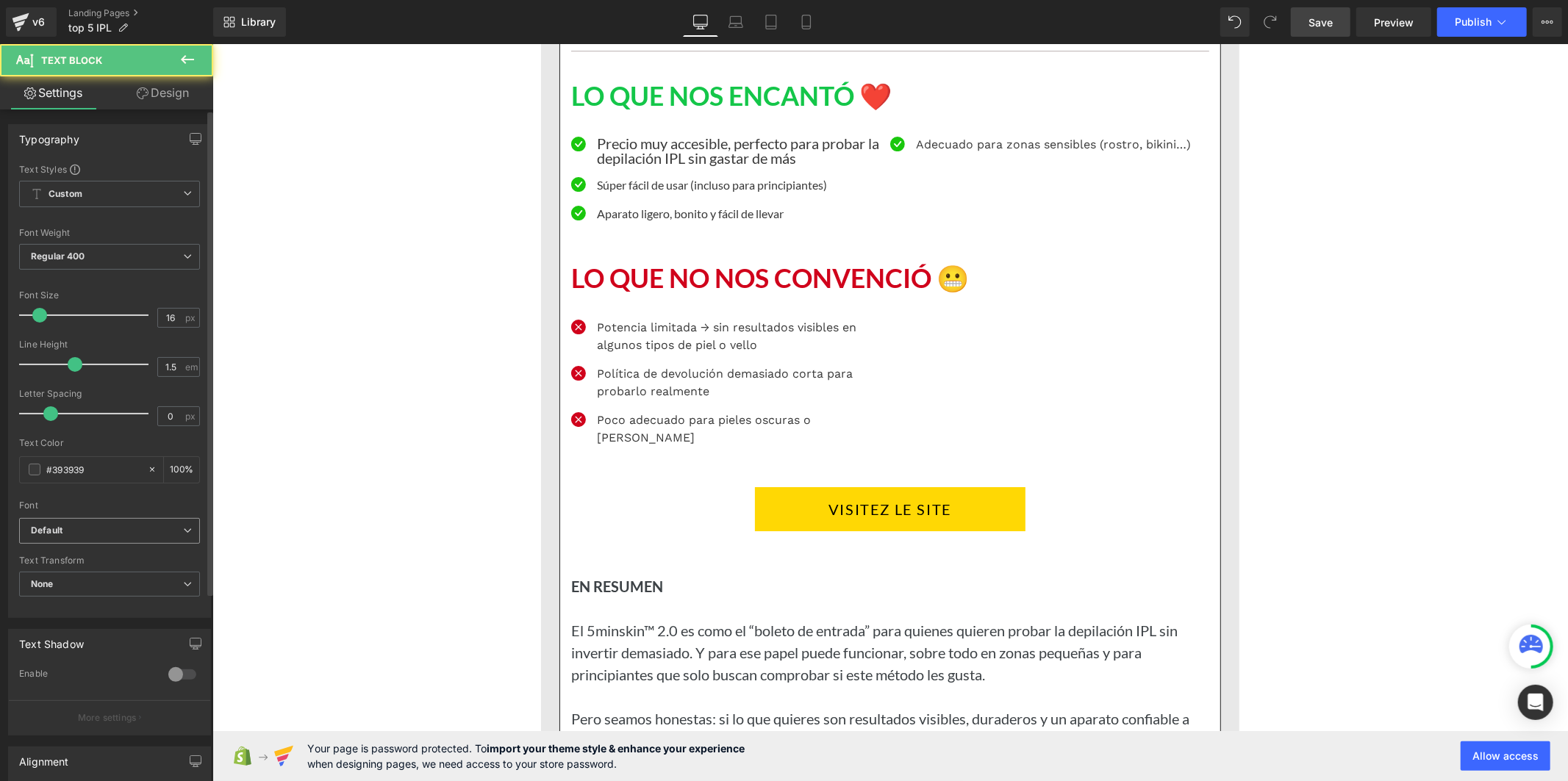
click at [113, 531] on b "Default" at bounding box center [107, 531] width 152 height 12
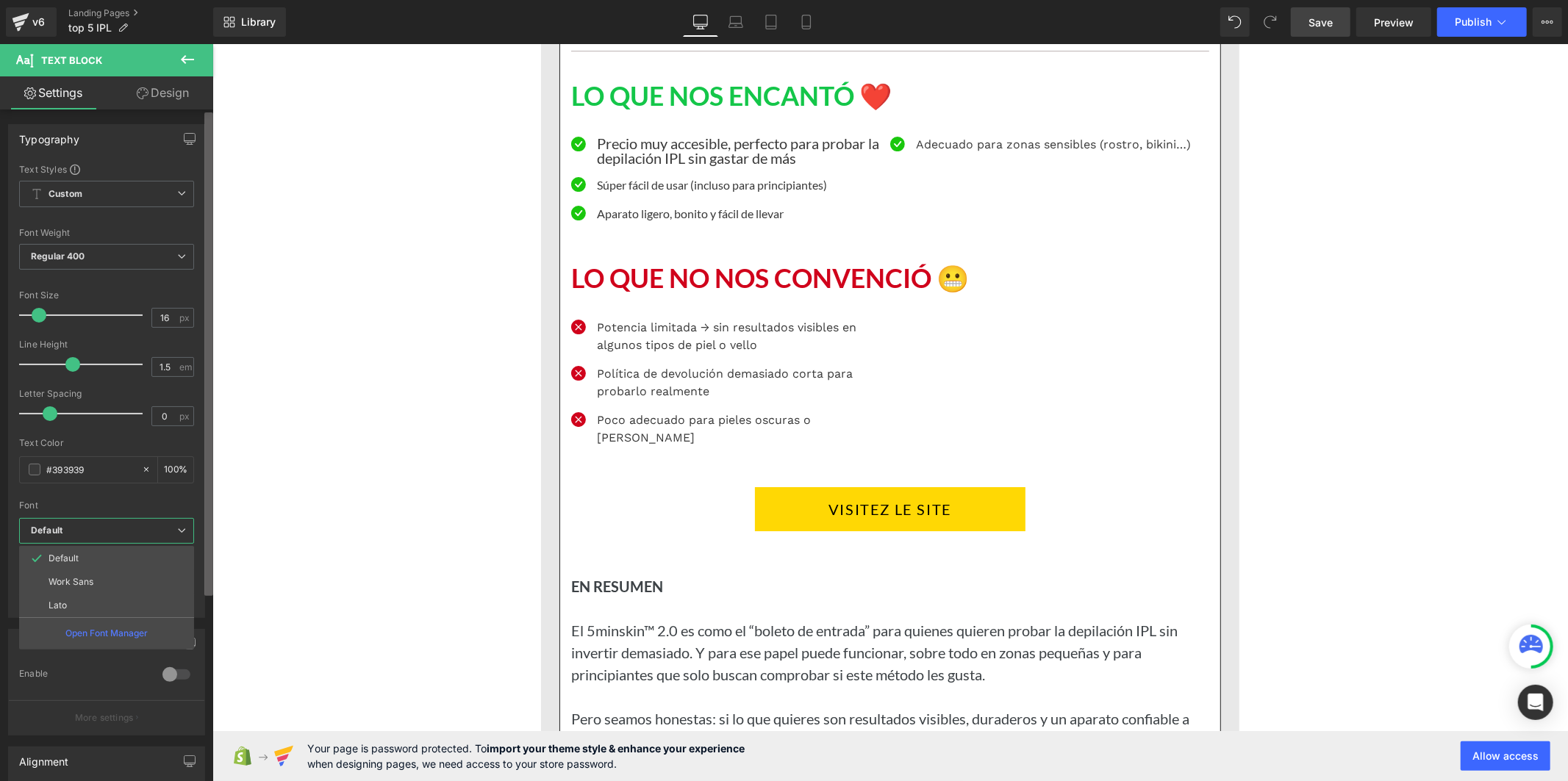
click at [116, 599] on li "Lato" at bounding box center [106, 605] width 175 height 23
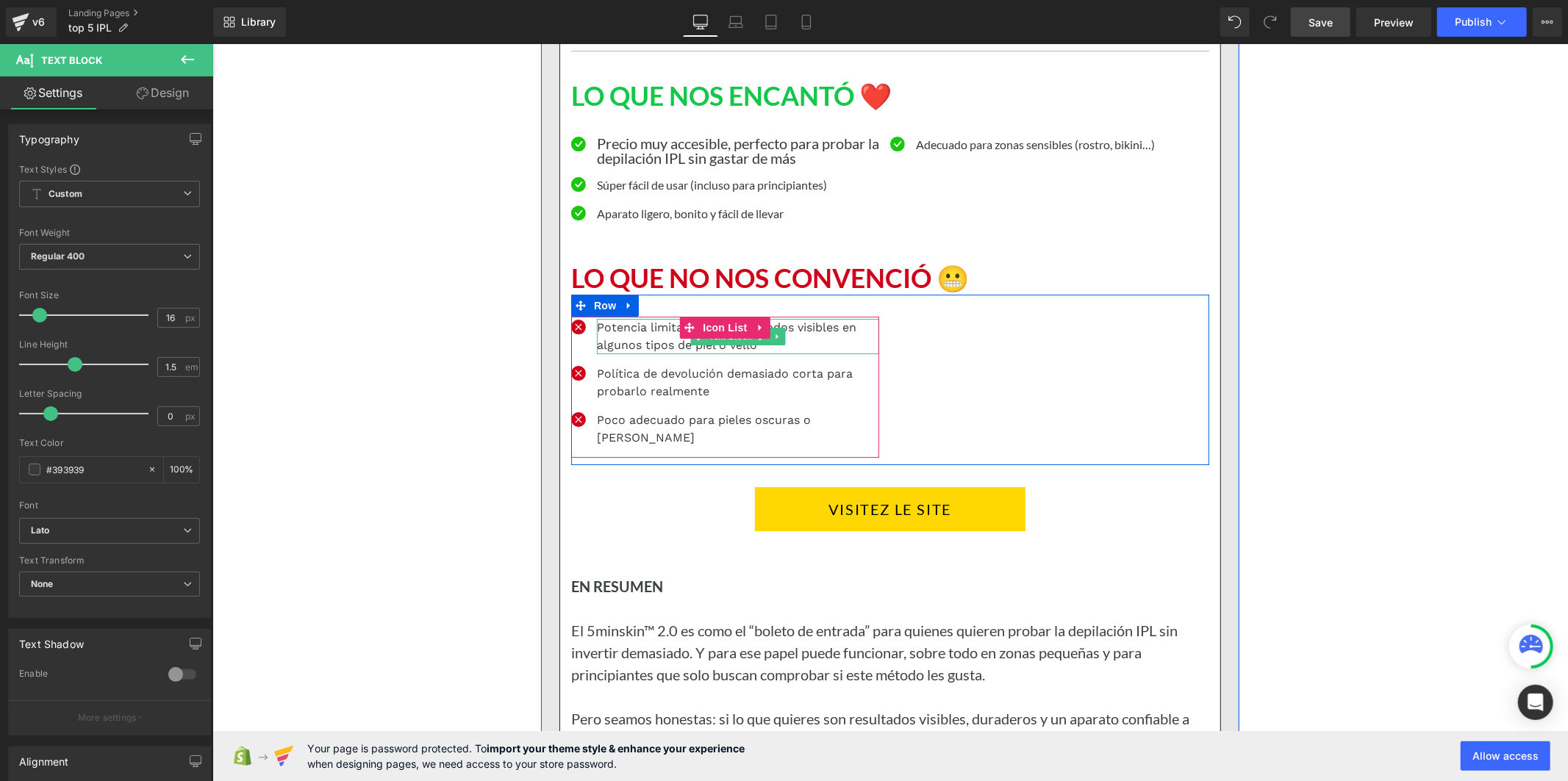
click at [629, 354] on p "Potencia limitada → sin resultados visibles en algunos tipos de piel o vello" at bounding box center [737, 336] width 282 height 35
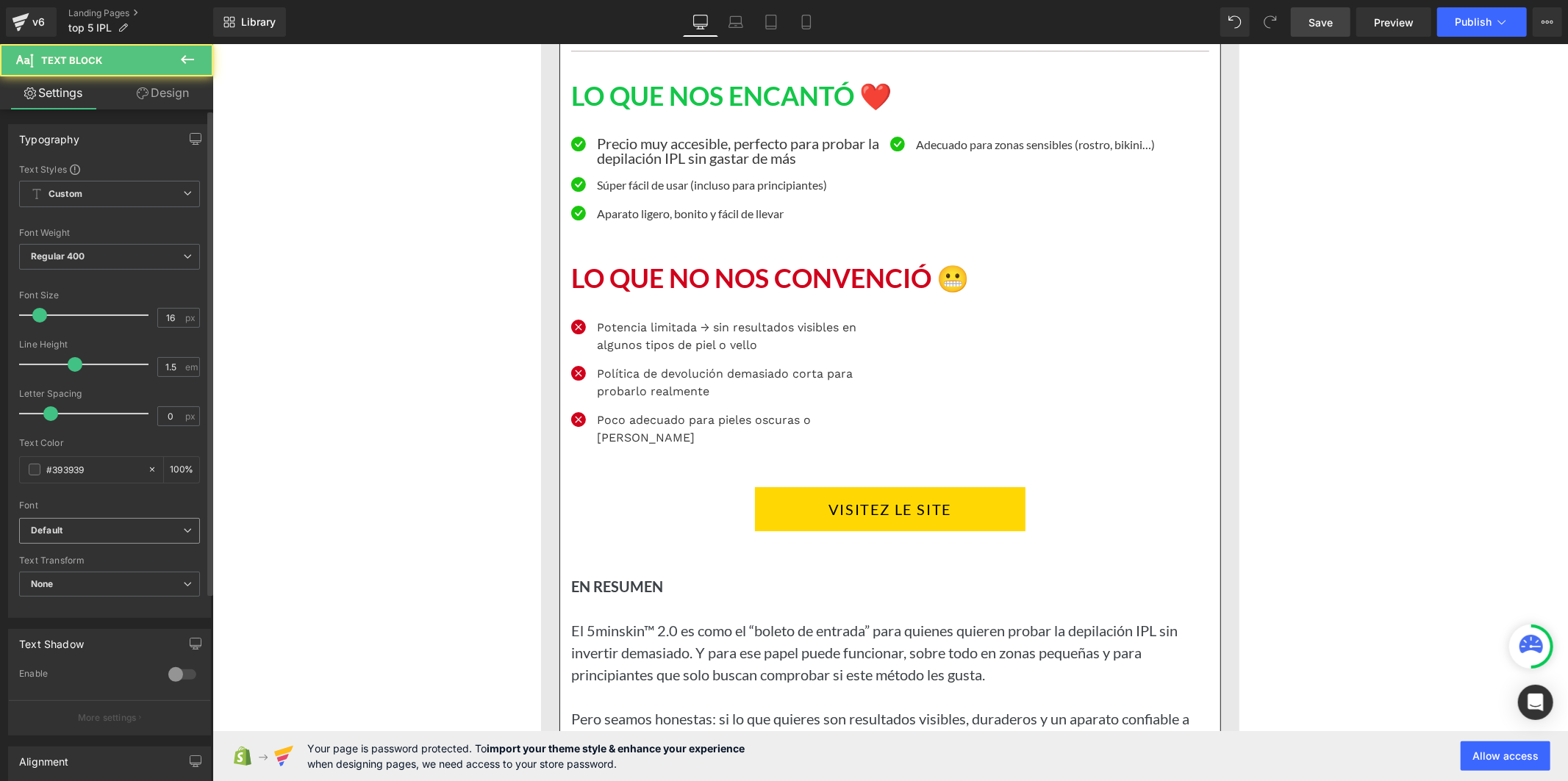
click at [155, 525] on b "Default" at bounding box center [107, 531] width 152 height 12
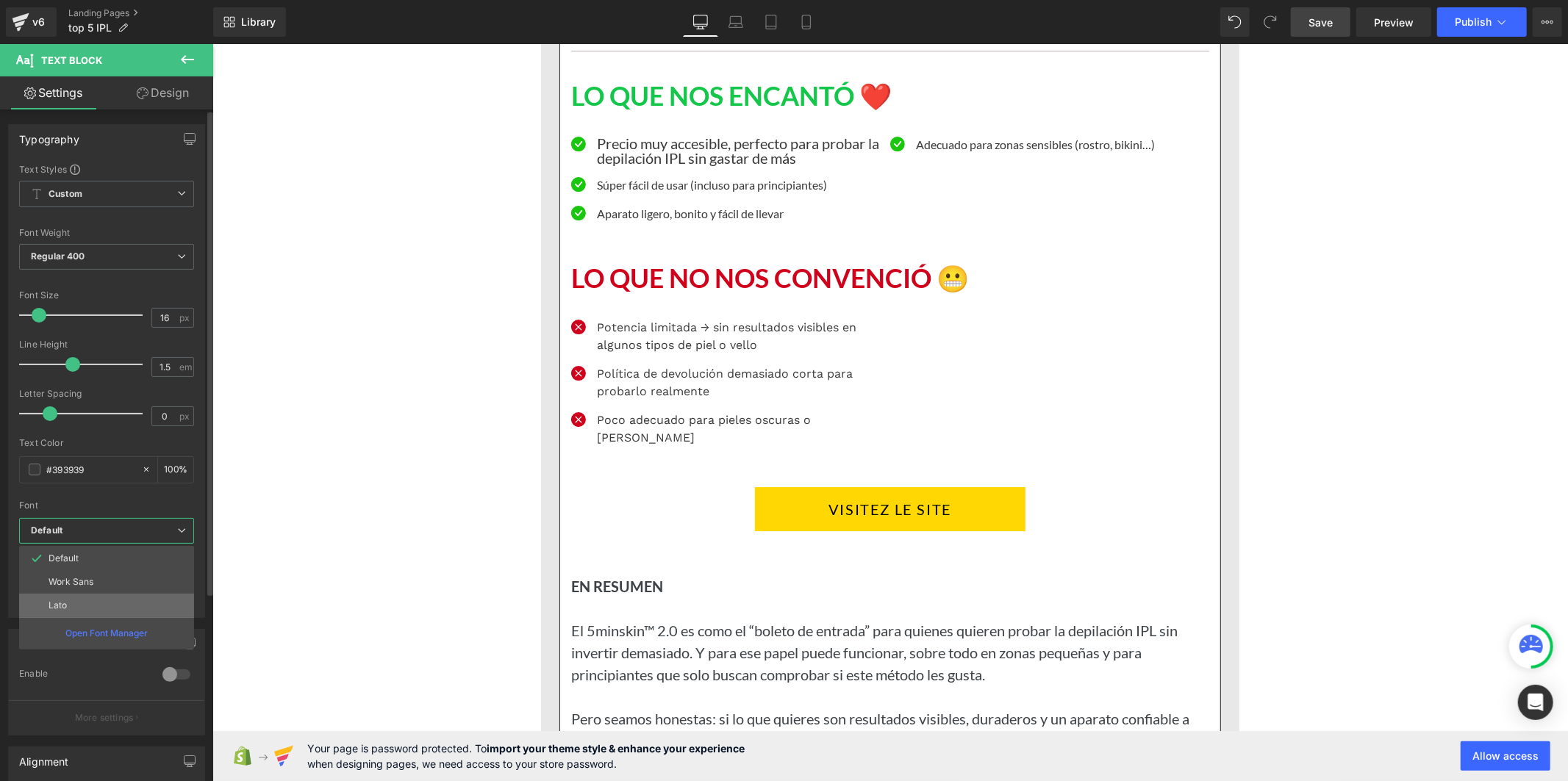
click at [144, 597] on li "Lato" at bounding box center [106, 605] width 175 height 23
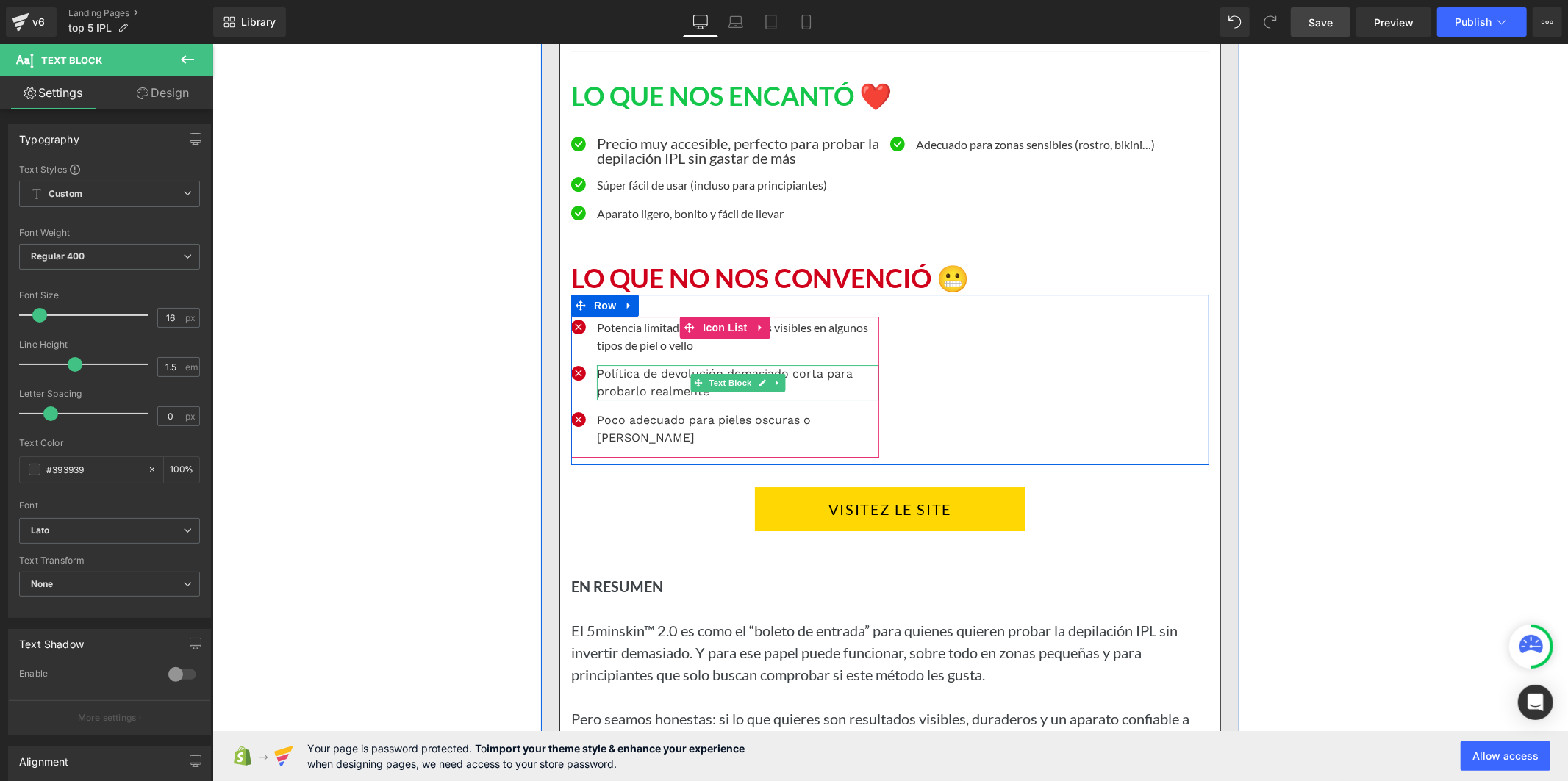
click at [618, 400] on p "Política de devolución demasiado corta para probarlo realmente" at bounding box center [737, 382] width 282 height 35
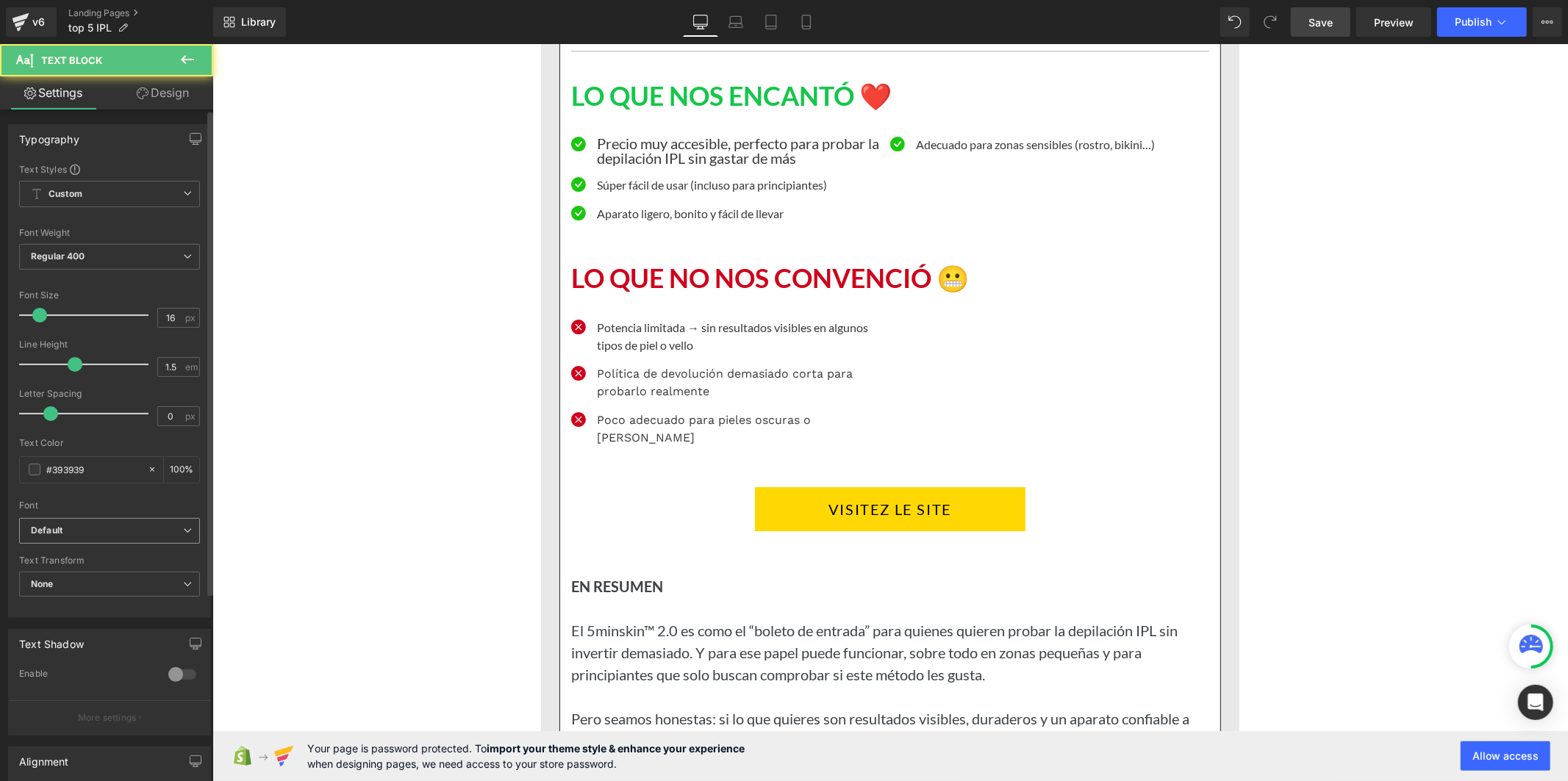
click at [155, 532] on b "Default" at bounding box center [107, 531] width 152 height 12
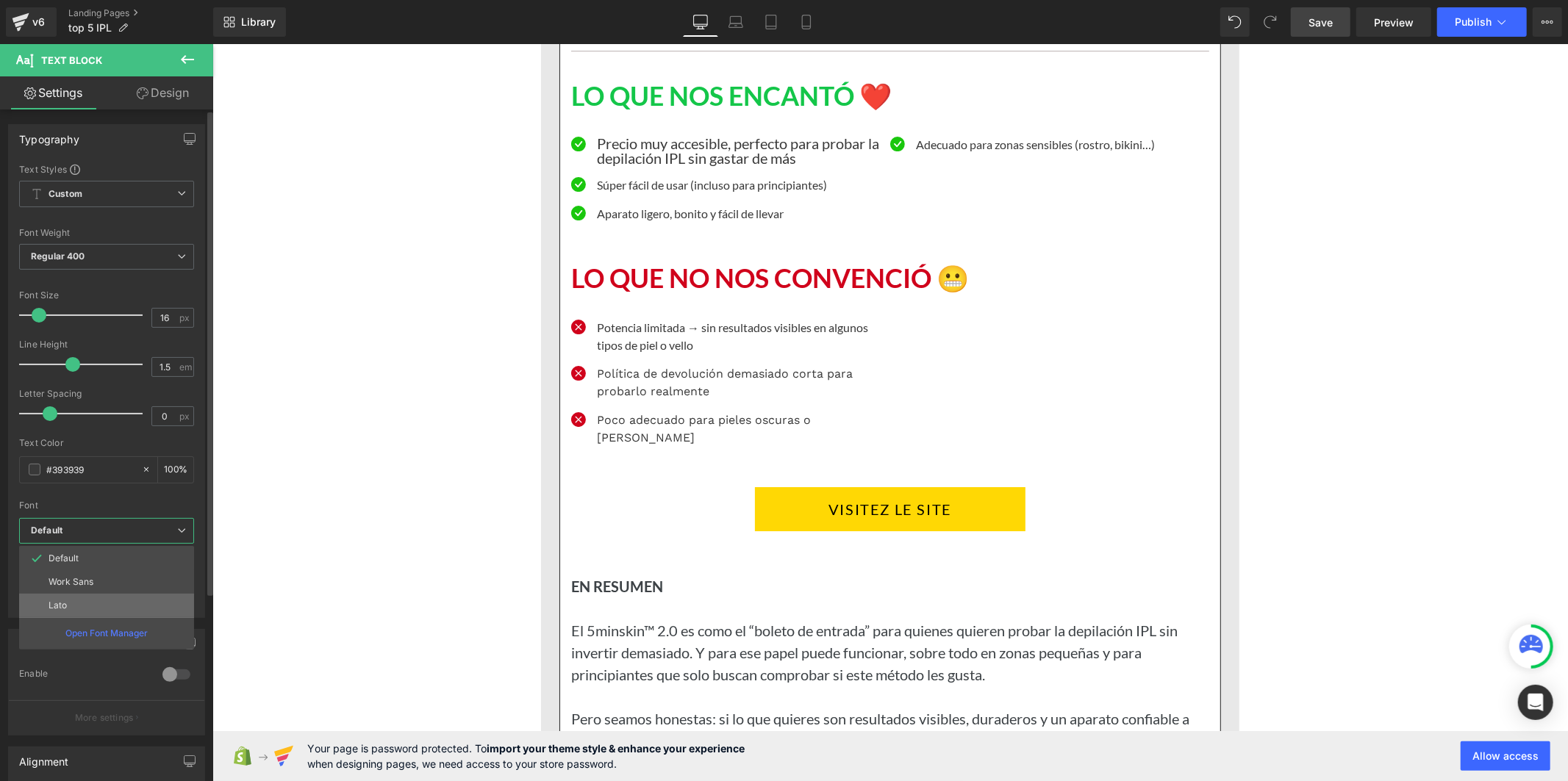
click at [91, 599] on li "Lato" at bounding box center [106, 605] width 175 height 23
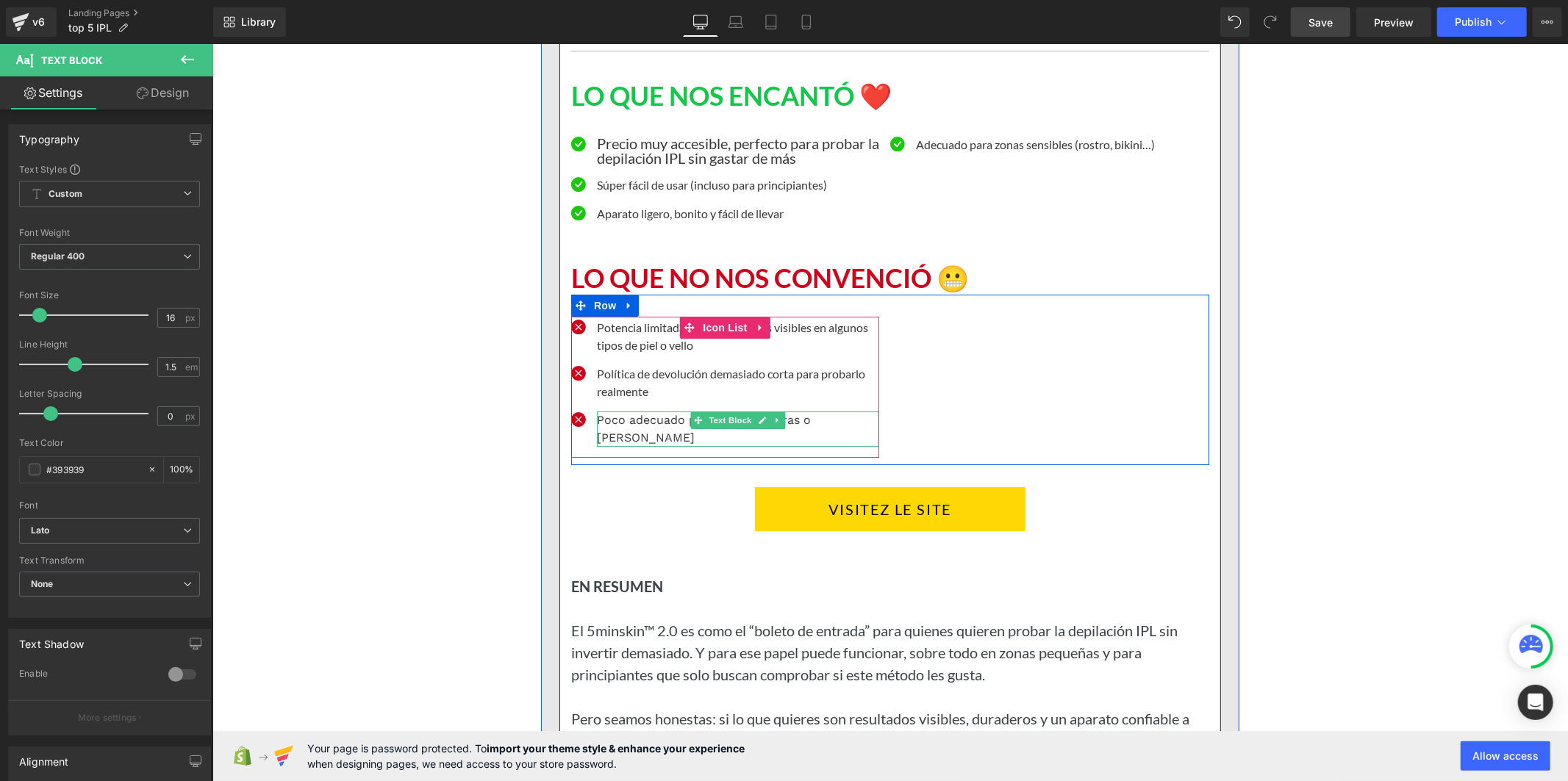
click at [603, 446] on p "Poco adecuado para pieles oscuras o [PERSON_NAME]" at bounding box center [737, 428] width 282 height 35
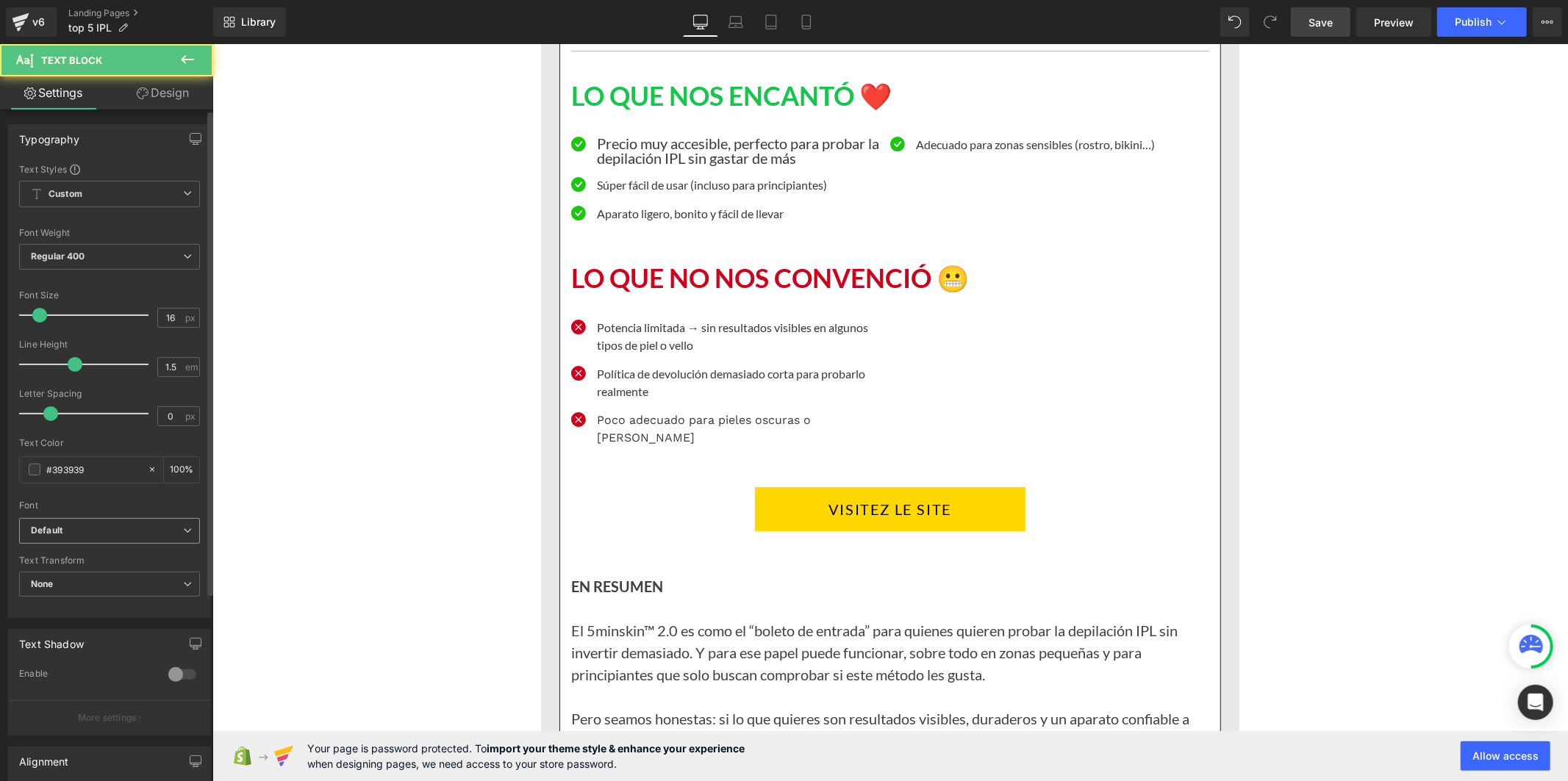
click at [141, 522] on span "Default" at bounding box center [110, 531] width 181 height 26
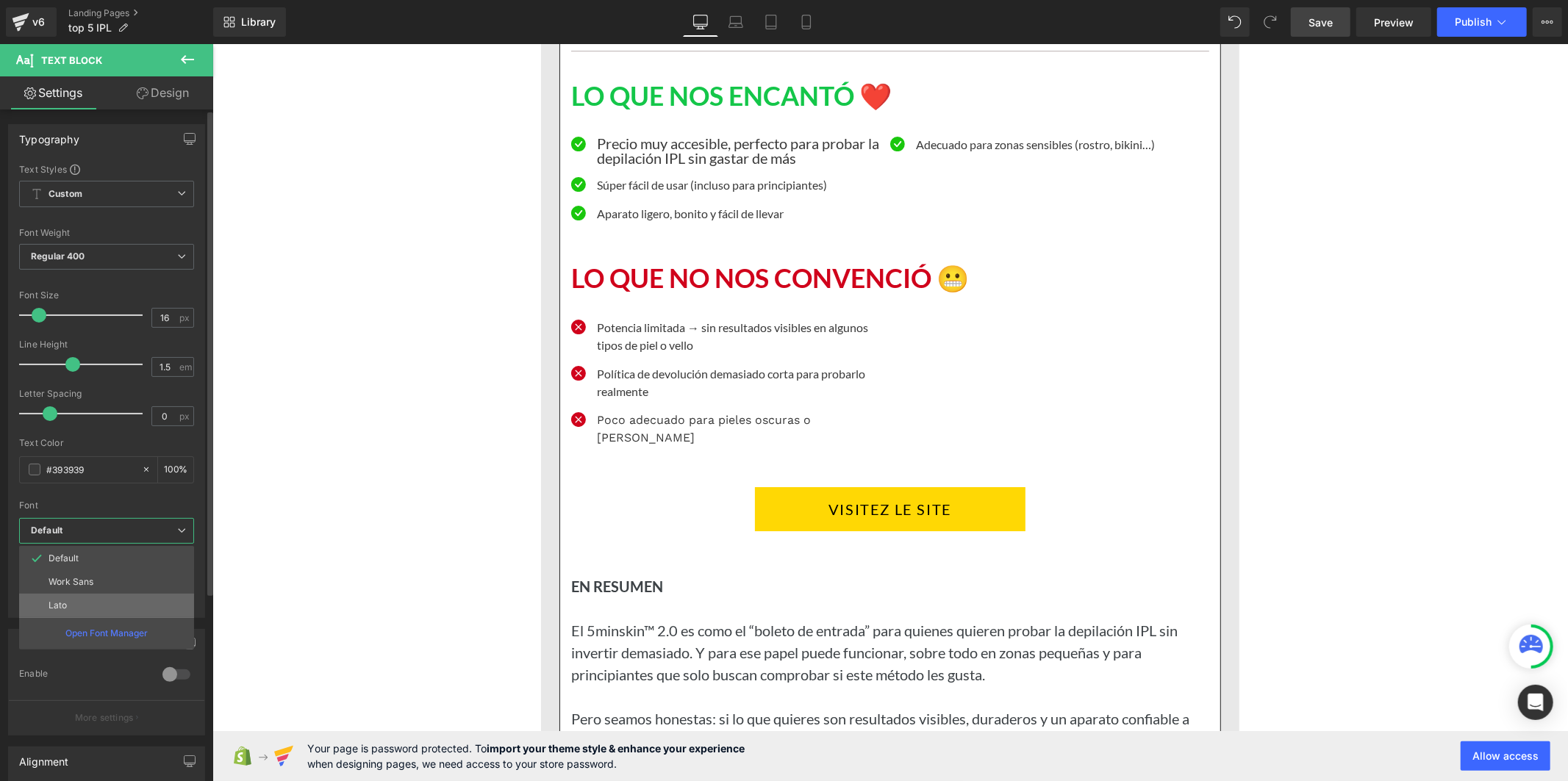
click at [120, 595] on li "Lato" at bounding box center [106, 605] width 175 height 23
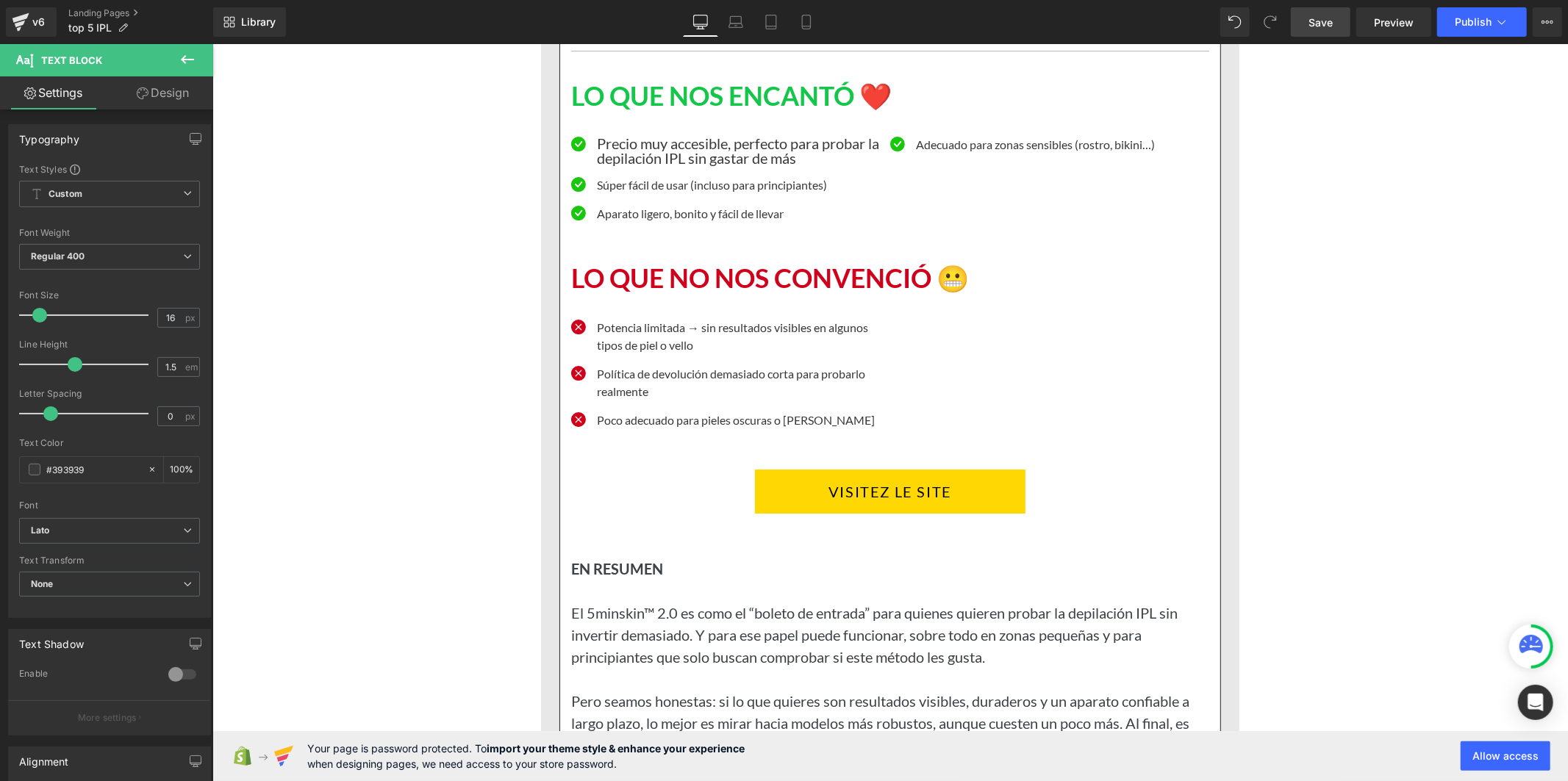
click at [659, 165] on p "Precio muy accesible, perfecto para probar la depilación IPL sin gastar de más" at bounding box center [737, 150] width 282 height 30
drag, startPoint x: 172, startPoint y: 318, endPoint x: 145, endPoint y: 318, distance: 27.0
click at [145, 318] on div "Font Size 20 px" at bounding box center [110, 315] width 181 height 49
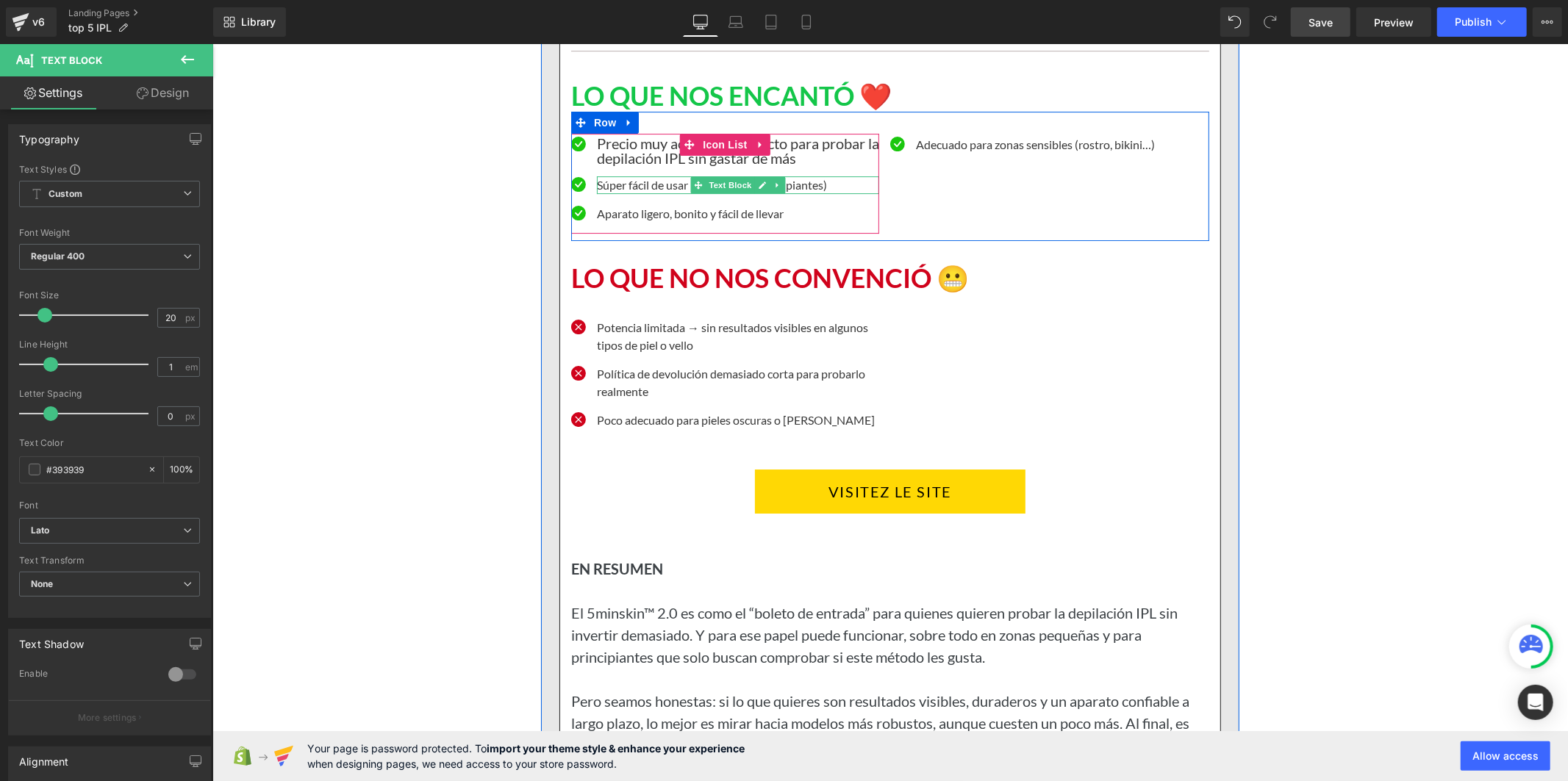
click at [649, 194] on p "Súper fácil de usar (incluso para principiantes)" at bounding box center [737, 184] width 282 height 18
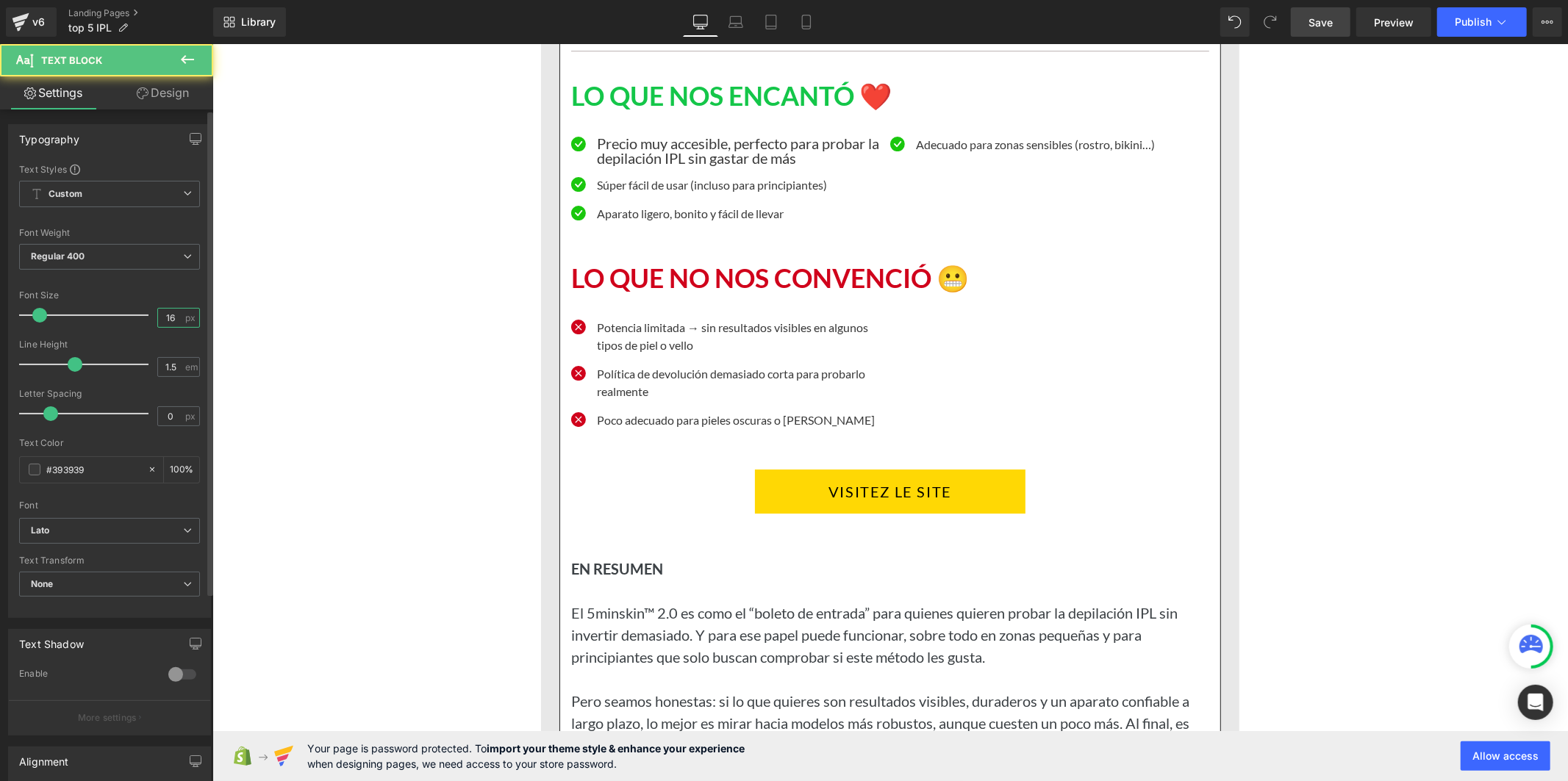
drag, startPoint x: 174, startPoint y: 320, endPoint x: 152, endPoint y: 321, distance: 22.0
click at [158, 321] on input "16" at bounding box center [170, 318] width 26 height 19
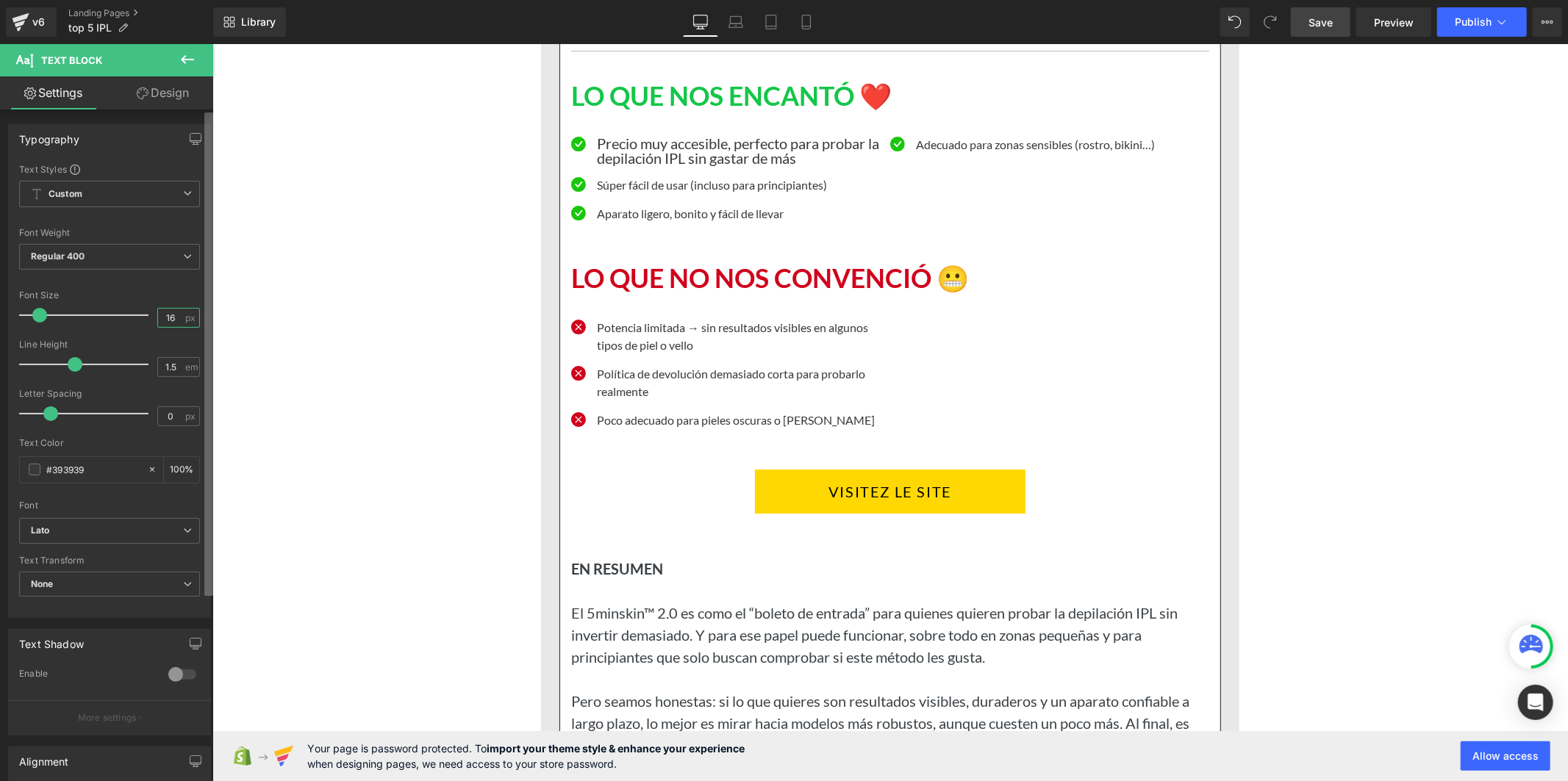
paste input "20"
type input "20"
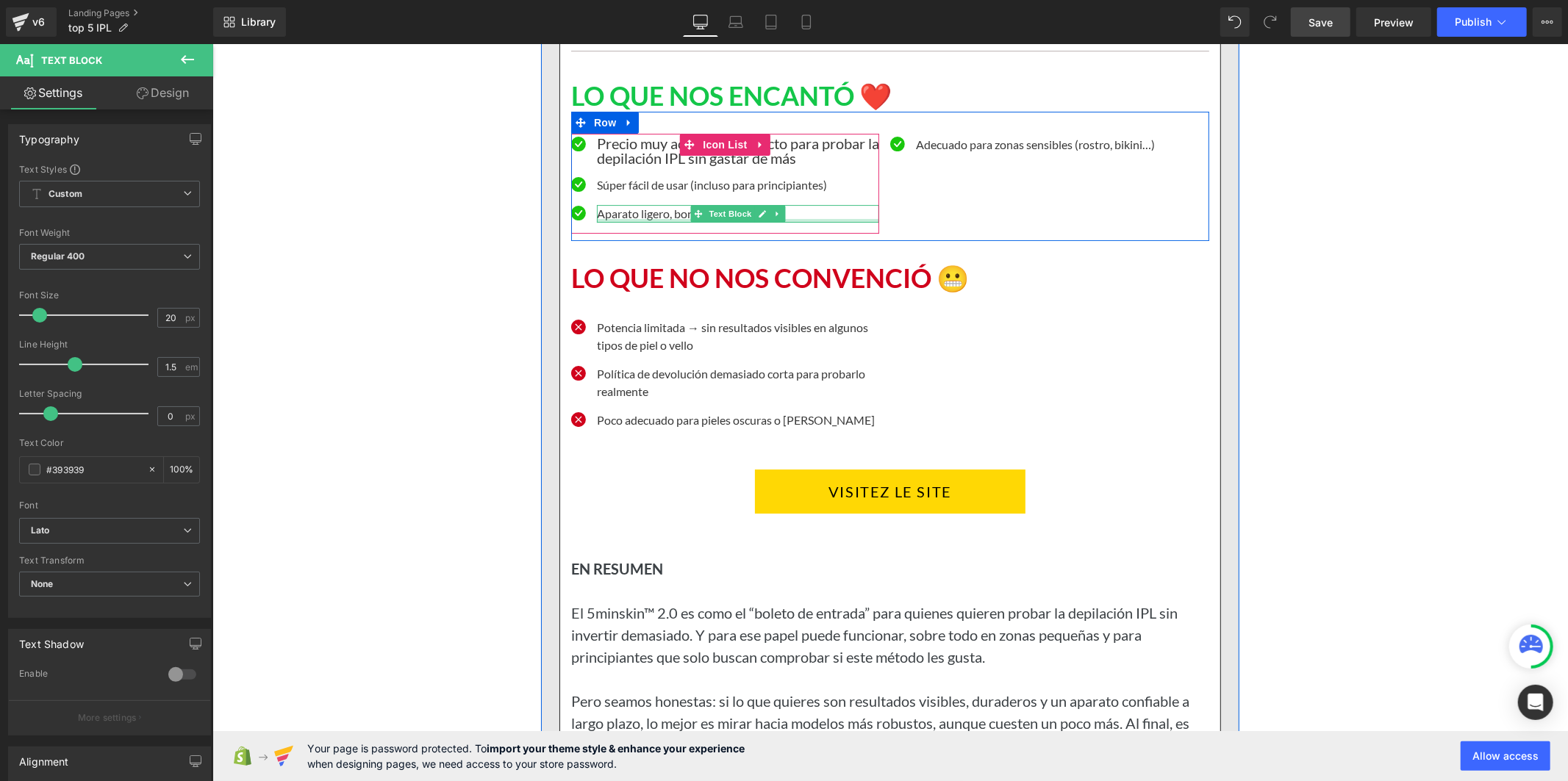
click at [667, 222] on div at bounding box center [737, 220] width 282 height 4
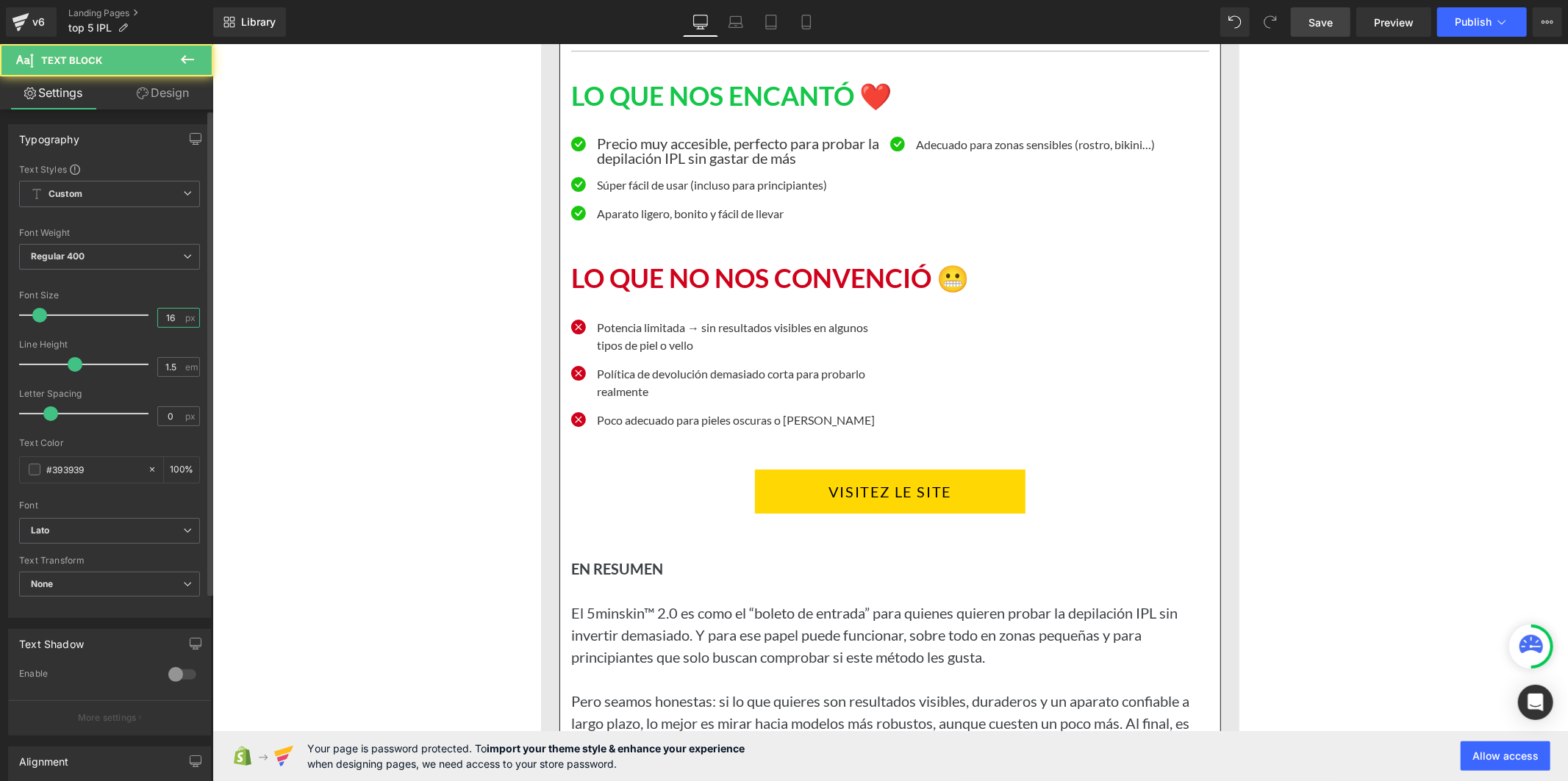
drag, startPoint x: 178, startPoint y: 318, endPoint x: 137, endPoint y: 319, distance: 41.0
click at [137, 319] on div "Font Size 16 px" at bounding box center [110, 315] width 181 height 49
paste input "20"
type input "20"
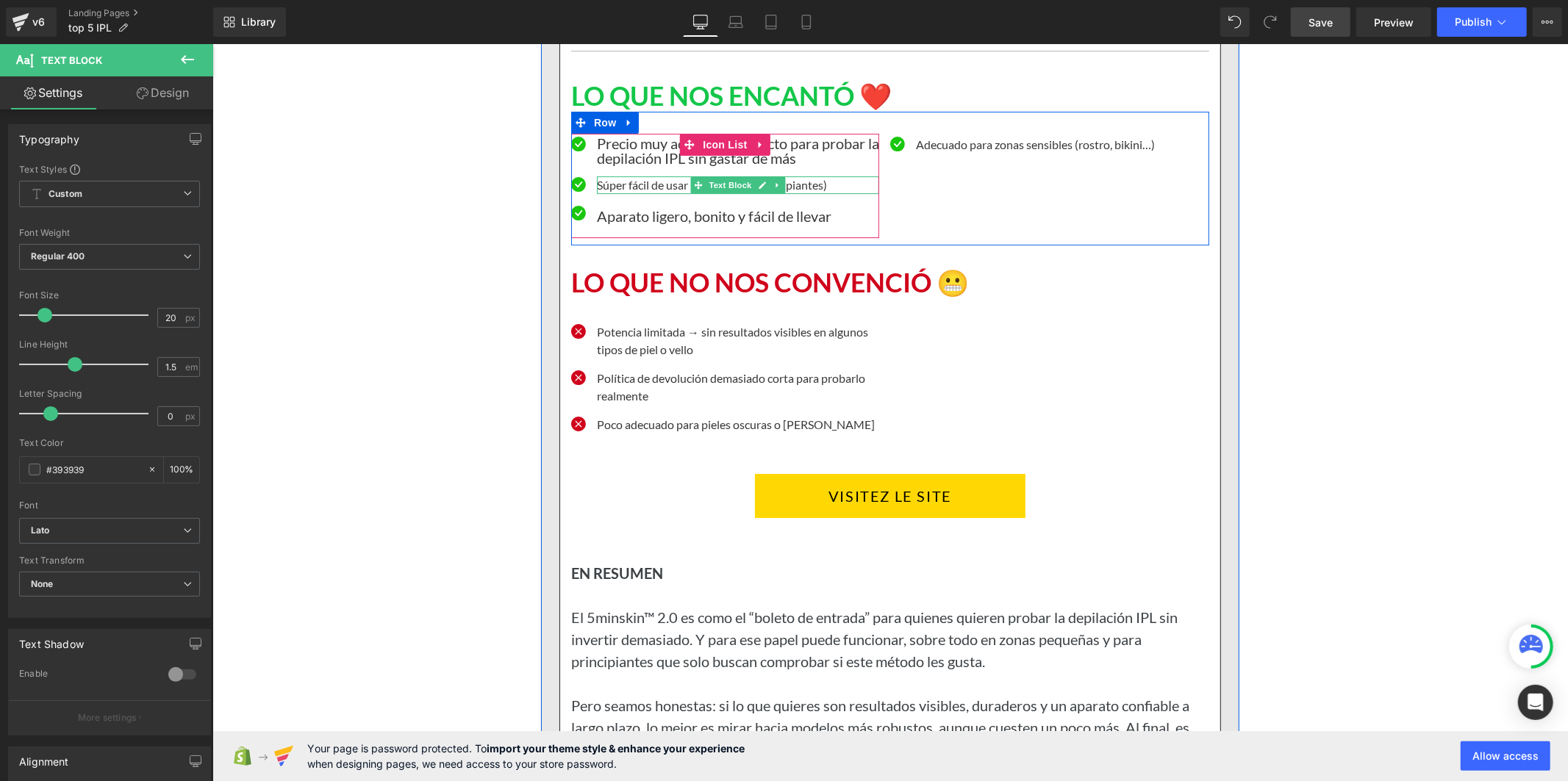
click at [619, 194] on p "Súper fácil de usar (incluso para principiantes)" at bounding box center [737, 184] width 282 height 18
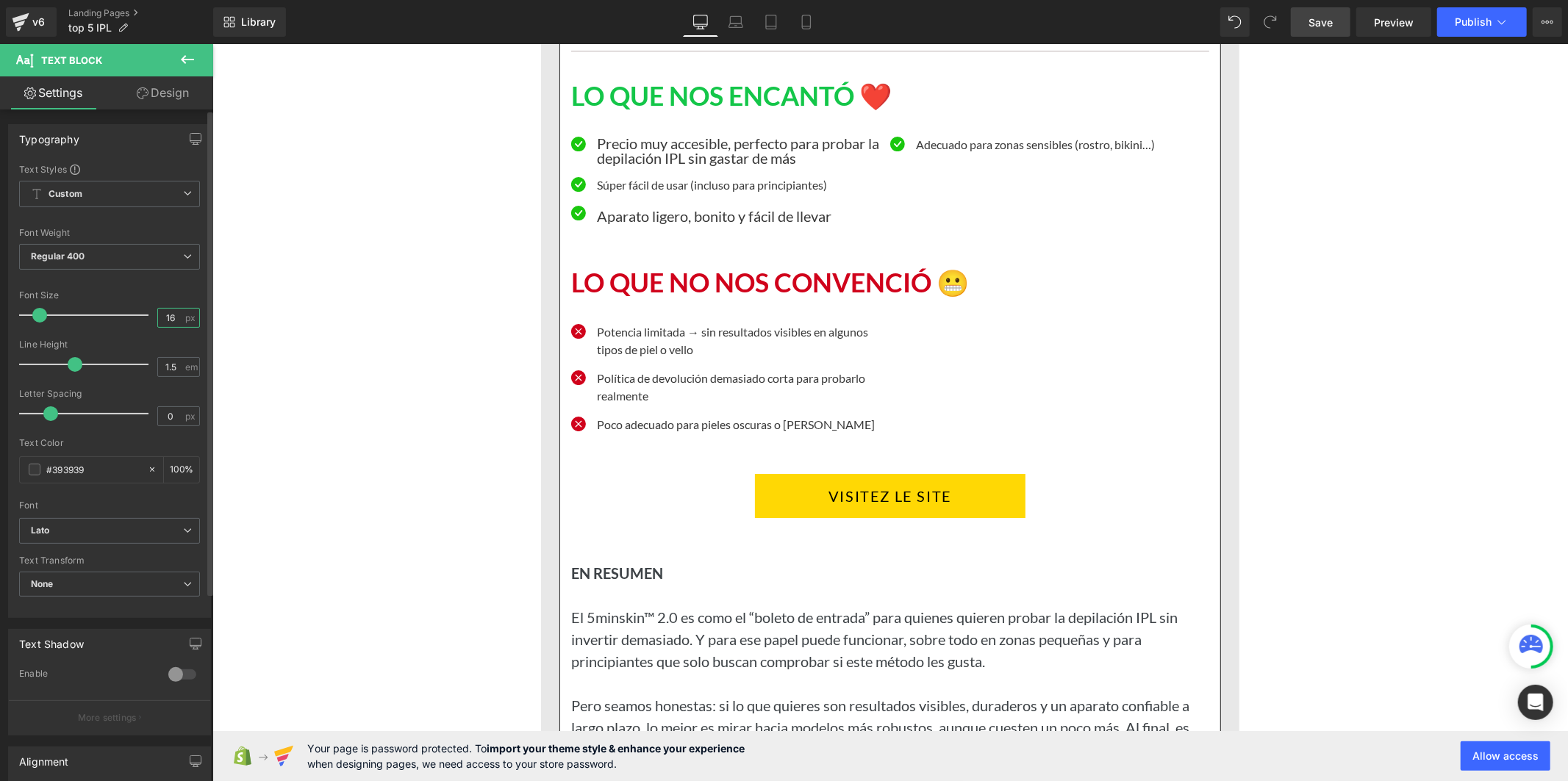
drag, startPoint x: 171, startPoint y: 323, endPoint x: 149, endPoint y: 325, distance: 22.1
click at [149, 325] on div "Font Size 16 px" at bounding box center [110, 315] width 181 height 49
paste input "20"
type input "20"
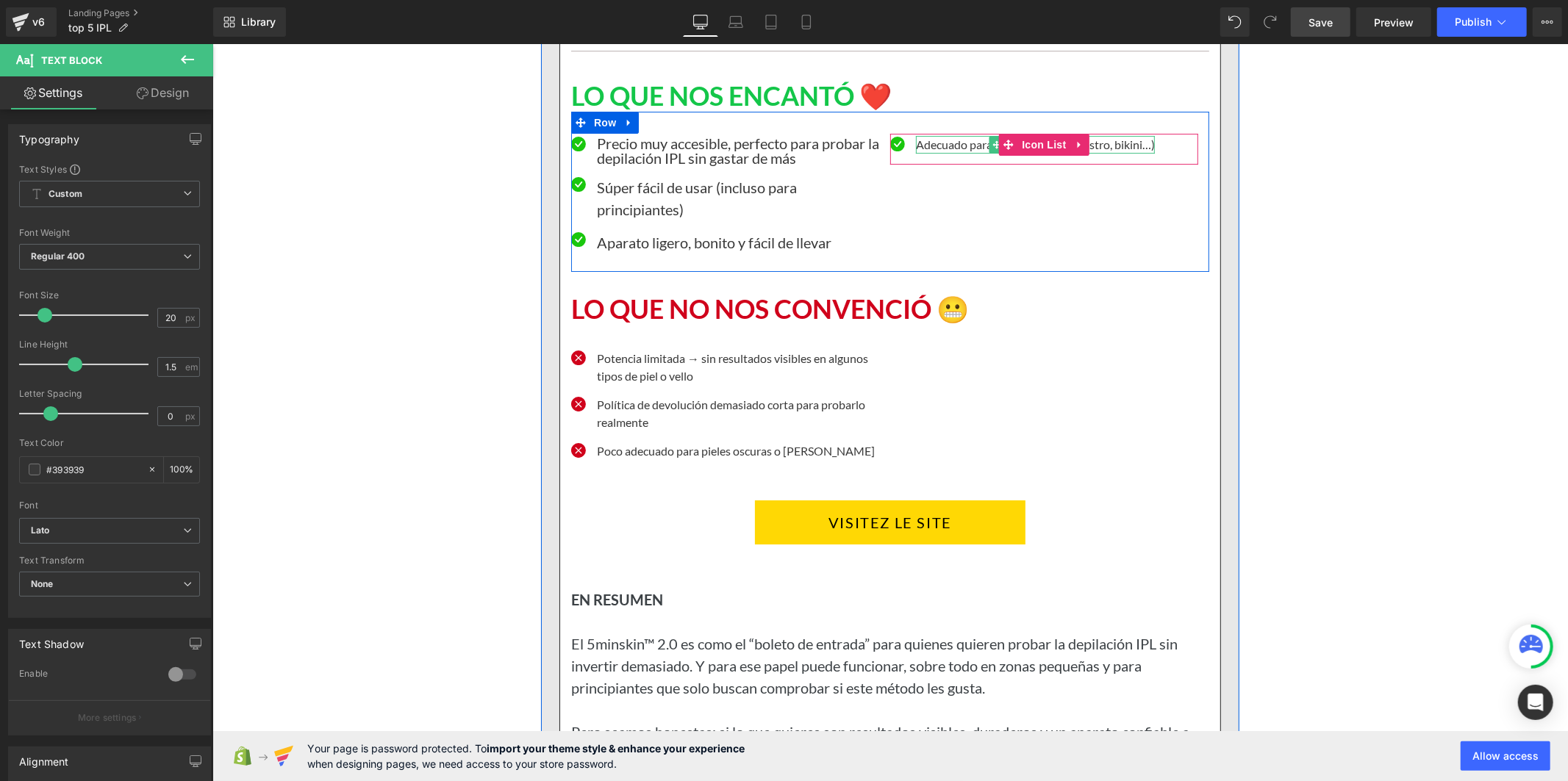
click at [952, 153] on p "Adecuado para zonas sensibles (rostro, bikini…)" at bounding box center [1034, 144] width 239 height 18
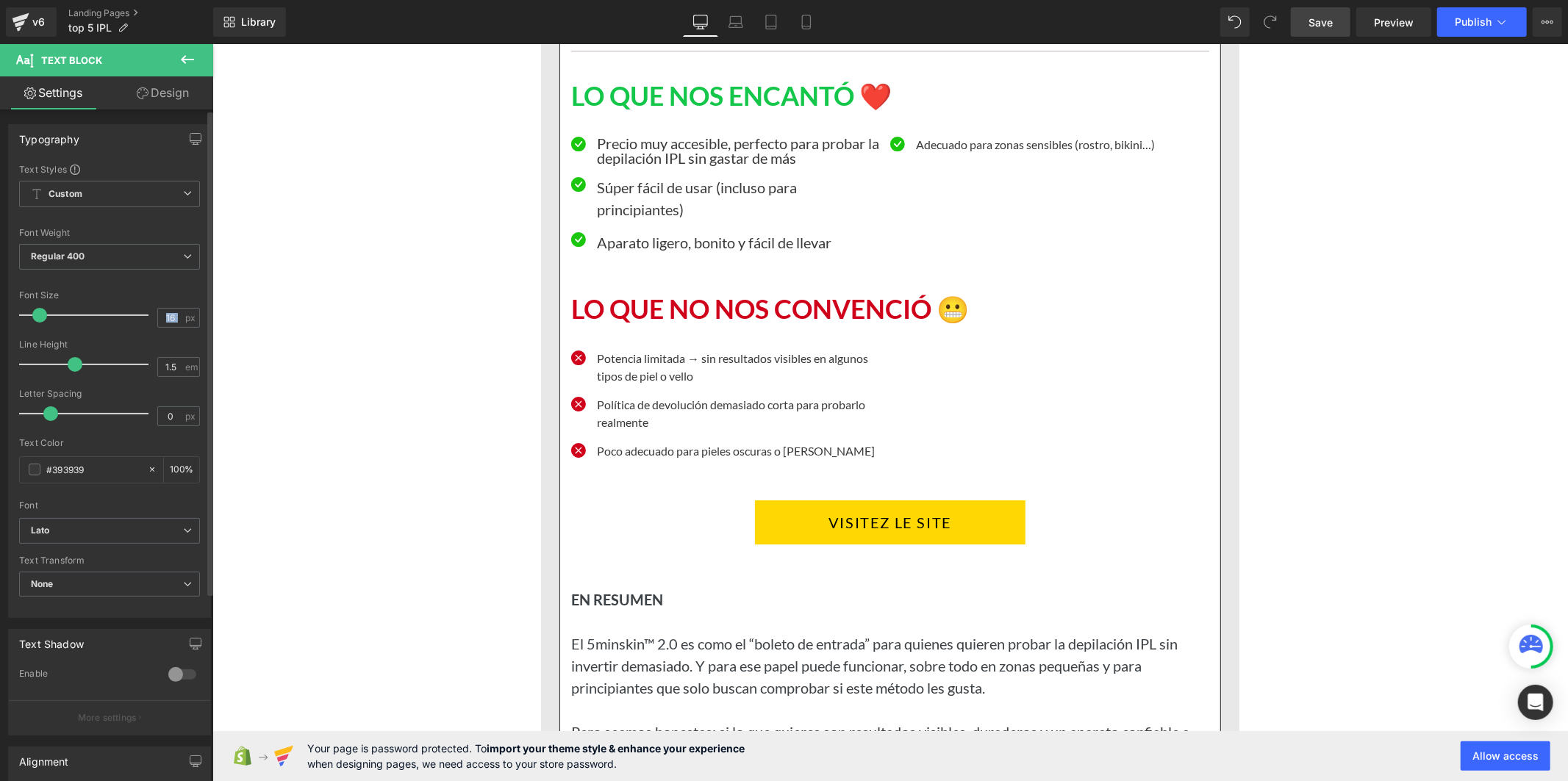
drag, startPoint x: 181, startPoint y: 319, endPoint x: 149, endPoint y: 319, distance: 32.0
click at [149, 319] on div "Font Size 16 px" at bounding box center [110, 315] width 181 height 49
click at [619, 385] on p "Potencia limitada → sin resultados visibles en algunos tipos de piel o vello" at bounding box center [737, 366] width 282 height 35
drag, startPoint x: 174, startPoint y: 320, endPoint x: 153, endPoint y: 319, distance: 21.0
click at [158, 319] on input "16" at bounding box center [170, 318] width 26 height 19
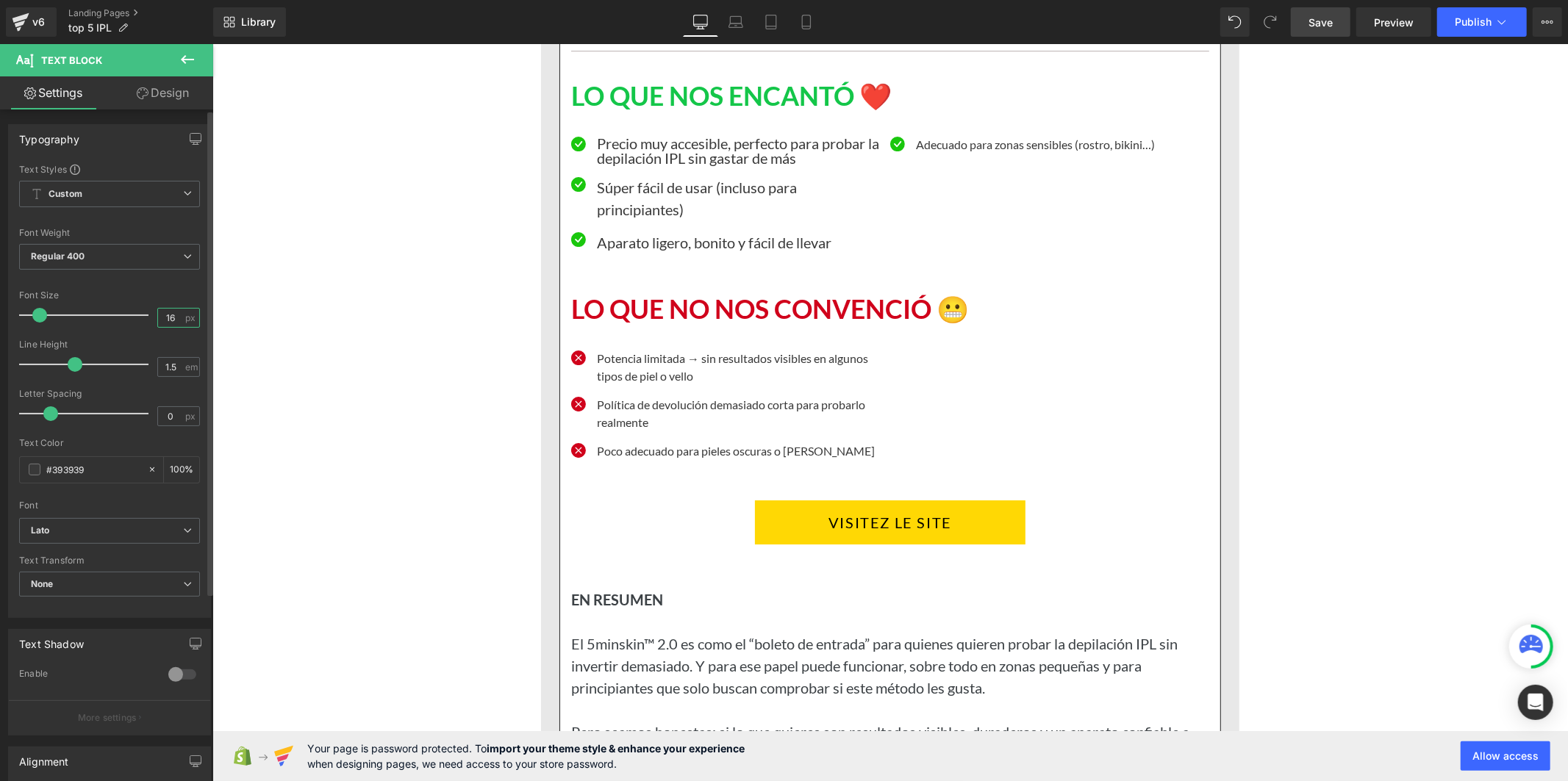
paste input "20"
type input "20"
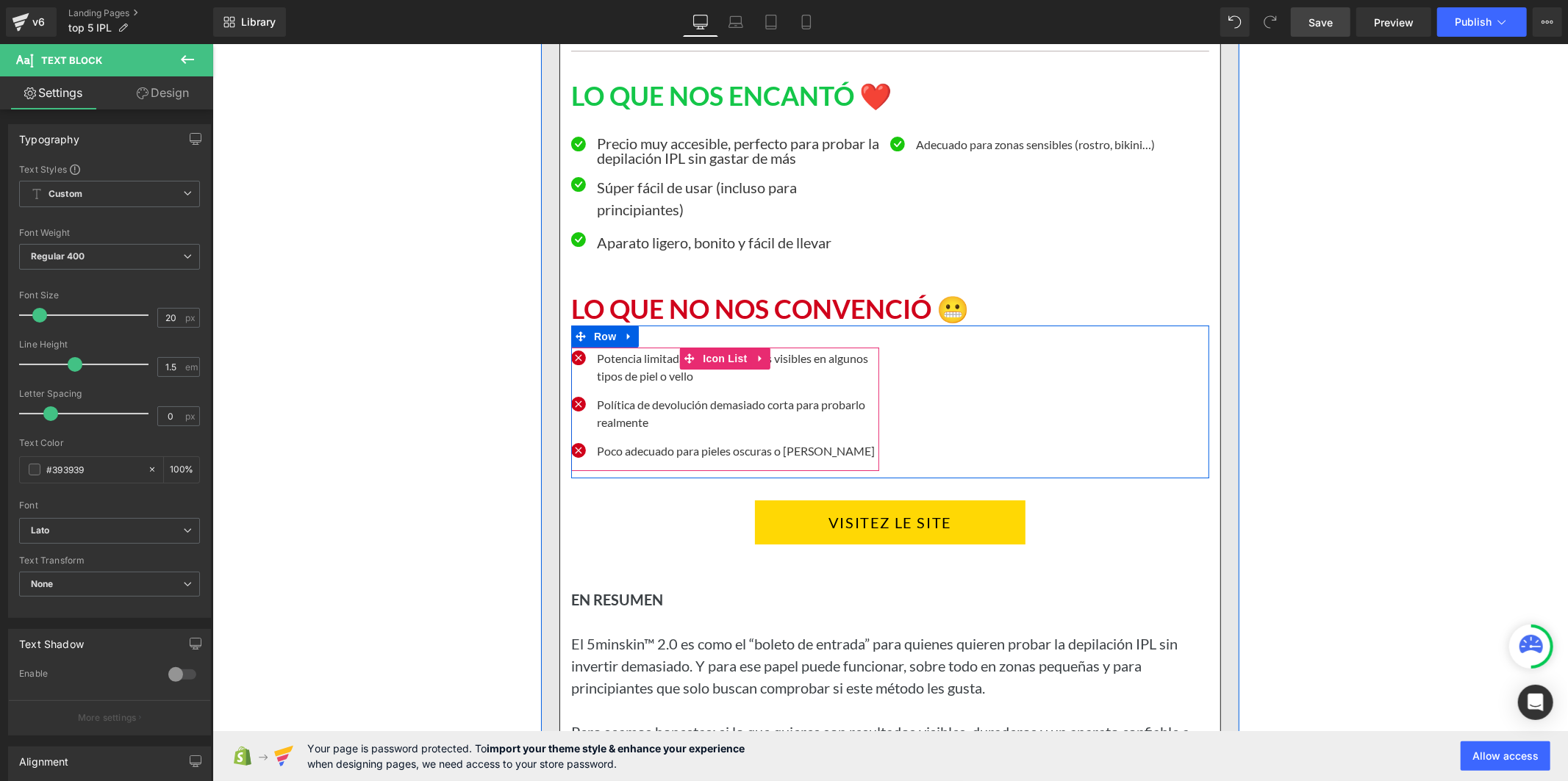
click at [211, 44] on div at bounding box center [211, 44] width 0 height 0
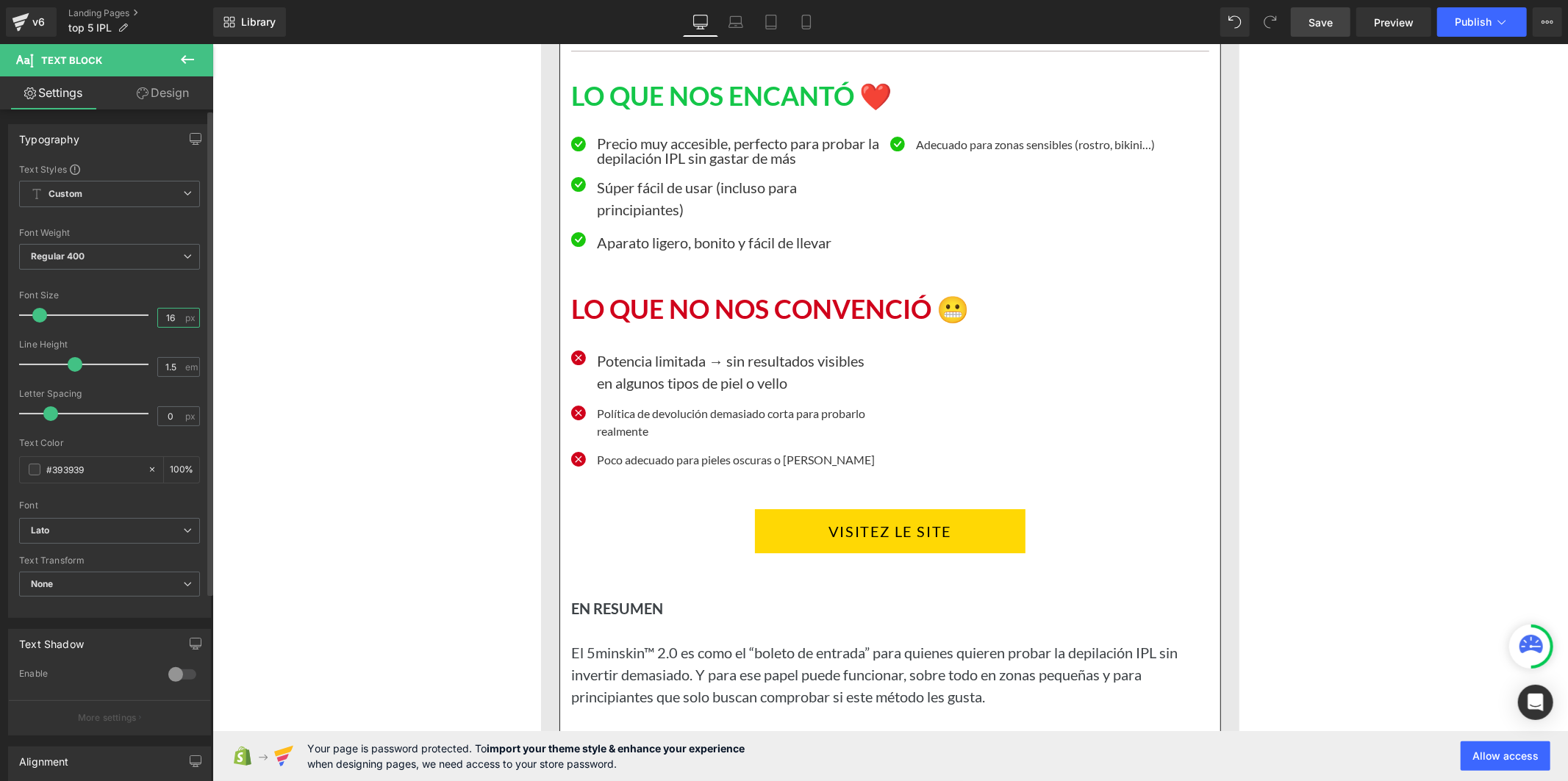
drag, startPoint x: 178, startPoint y: 322, endPoint x: 152, endPoint y: 318, distance: 26.3
click at [158, 318] on input "16" at bounding box center [170, 318] width 26 height 19
paste input "20"
type input "20"
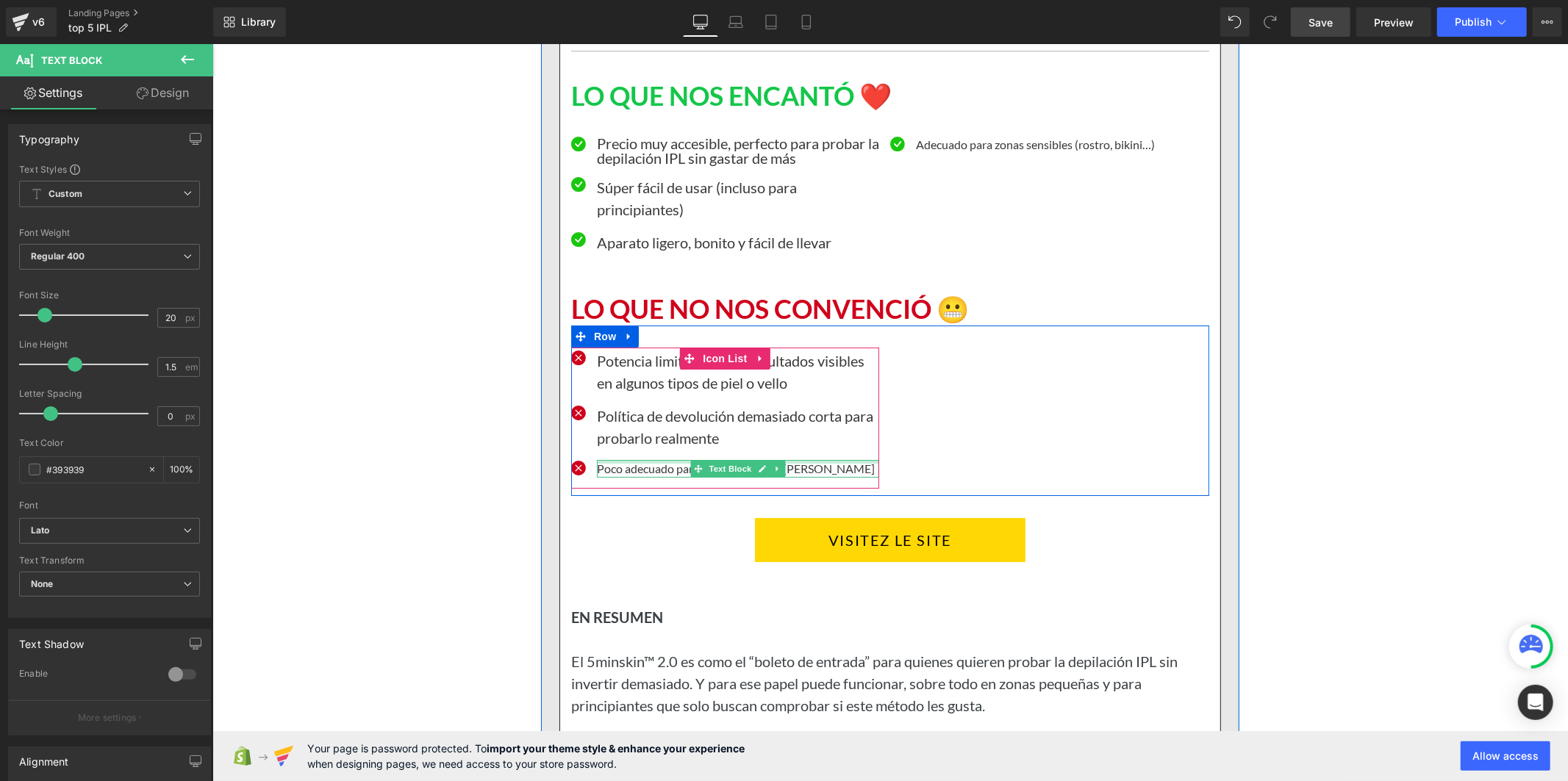
click at [629, 477] on p "Poco adecuado para pieles oscuras o [PERSON_NAME]" at bounding box center [737, 468] width 282 height 18
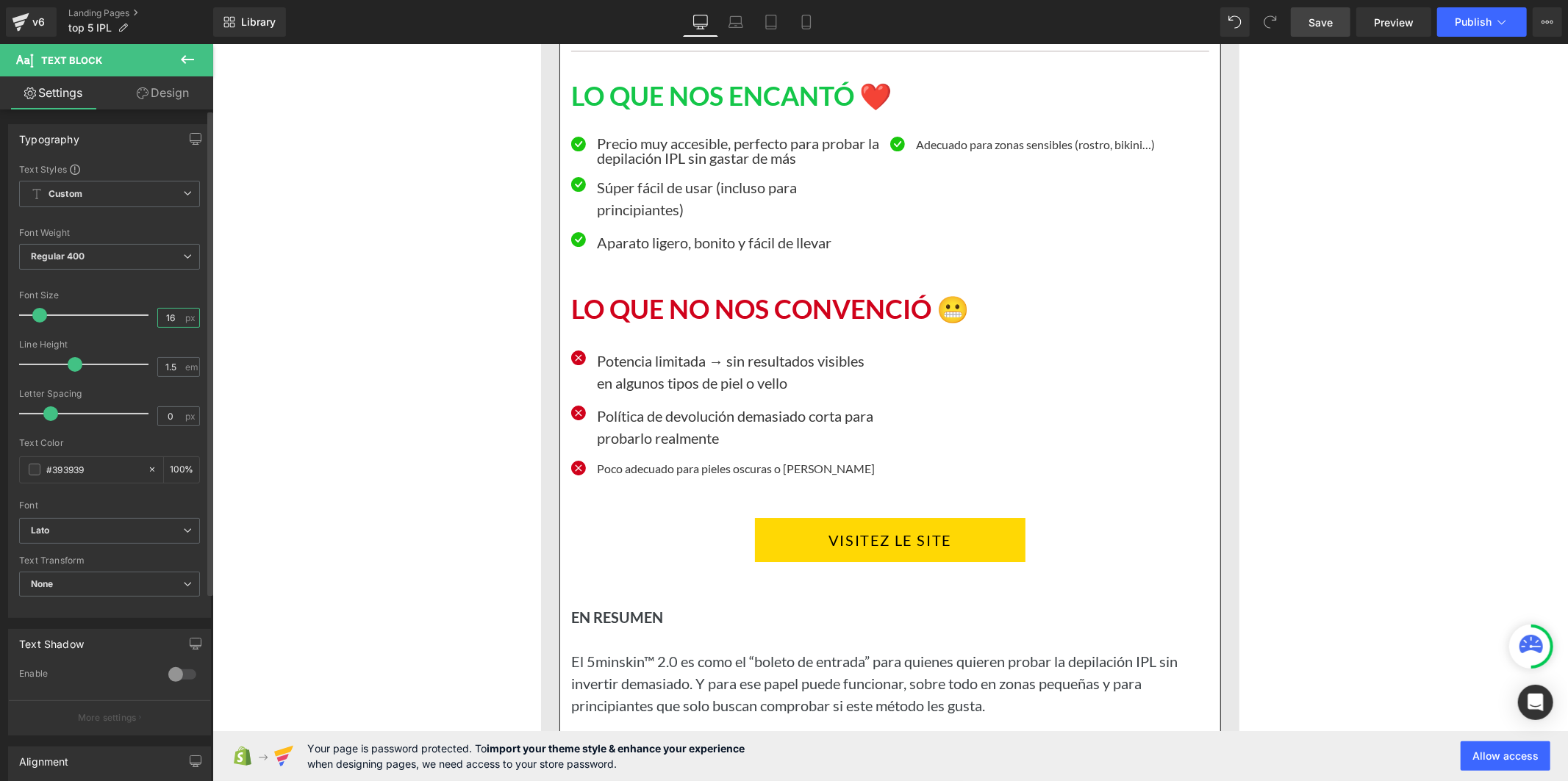
drag, startPoint x: 173, startPoint y: 319, endPoint x: 155, endPoint y: 319, distance: 18.0
click at [158, 319] on input "16" at bounding box center [170, 318] width 26 height 19
paste input "20"
type input "20"
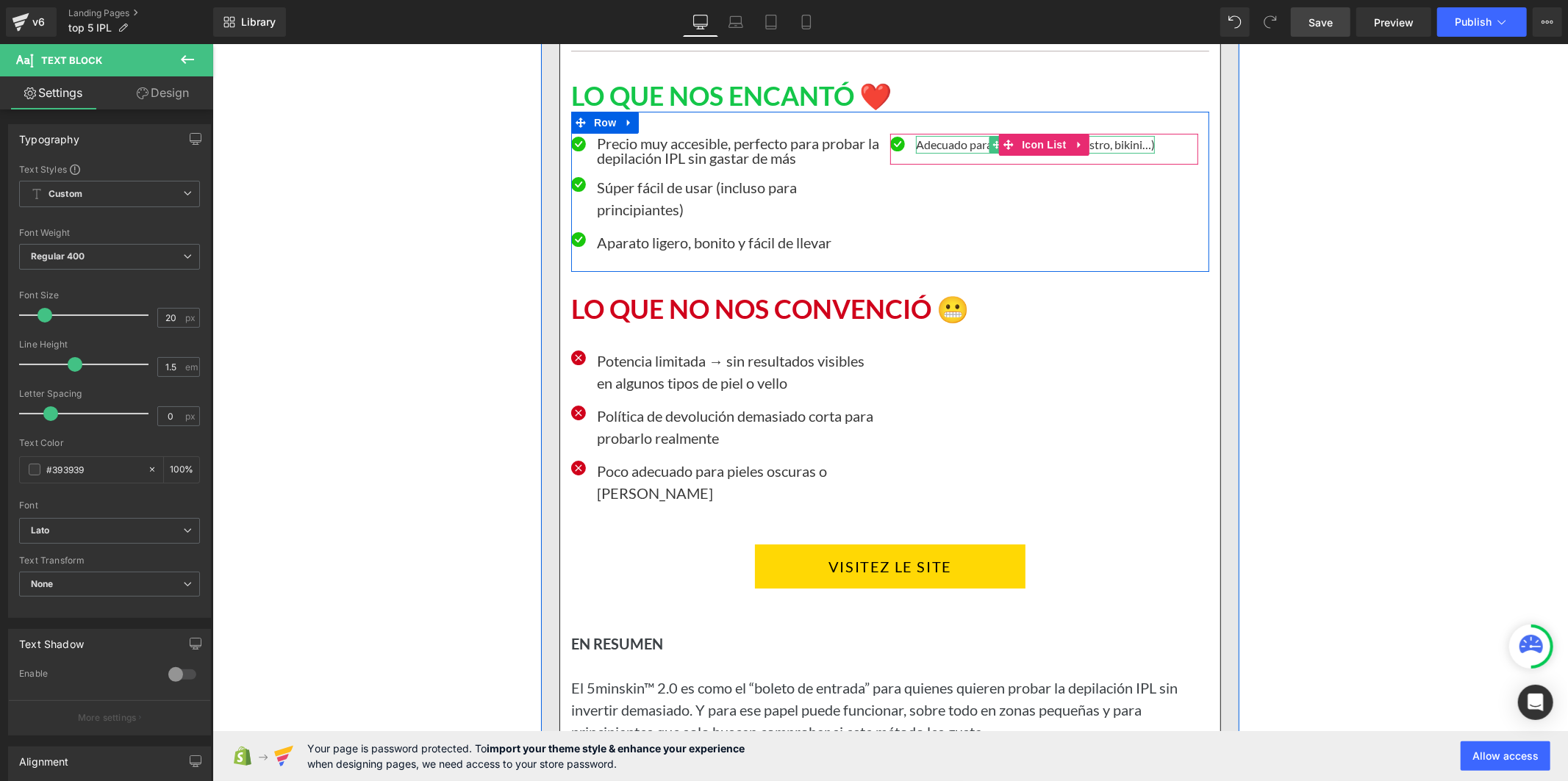
click at [925, 153] on p "Adecuado para zonas sensibles (rostro, bikini…)" at bounding box center [1034, 144] width 239 height 18
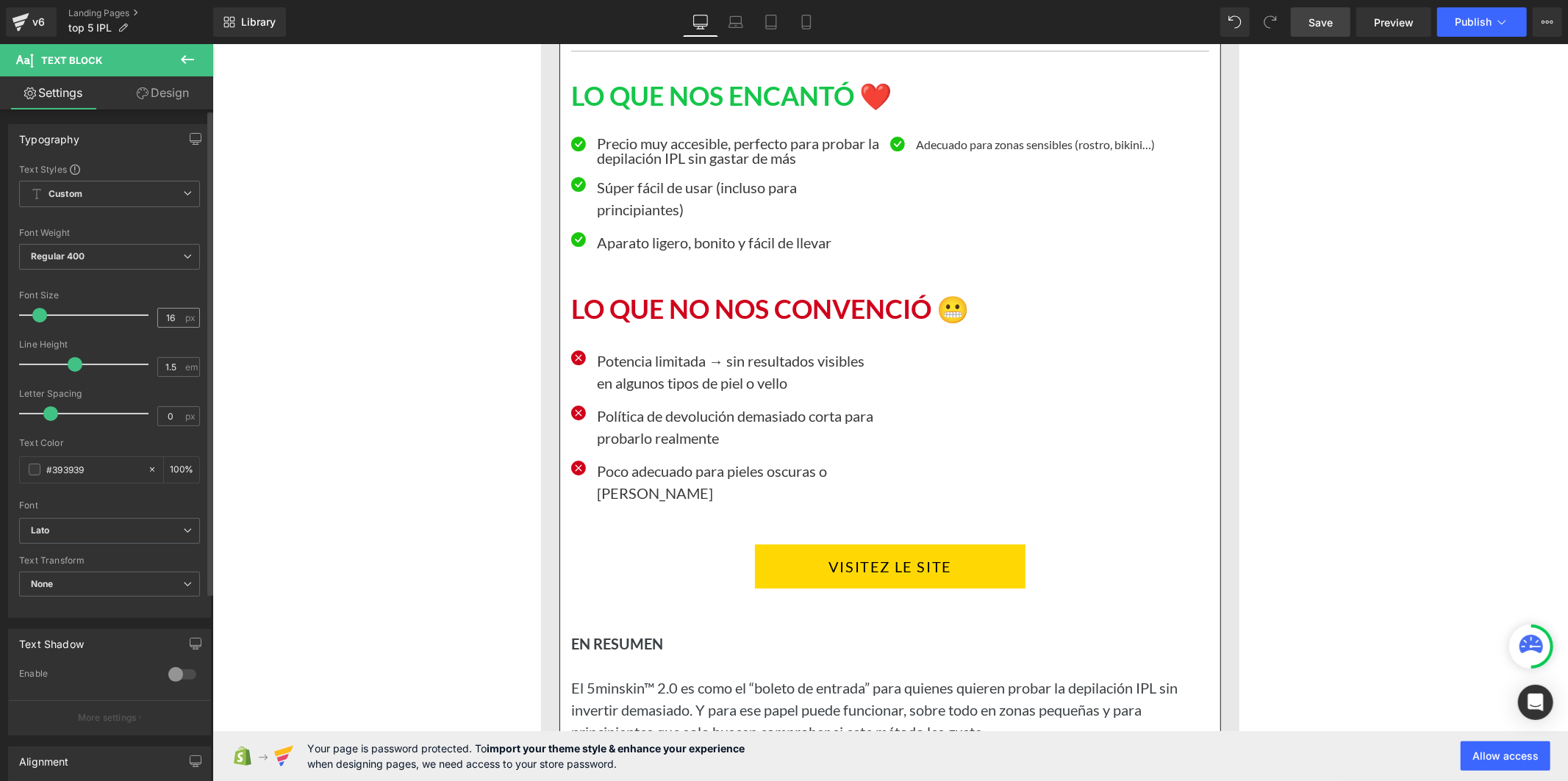
drag, startPoint x: 173, startPoint y: 314, endPoint x: 155, endPoint y: 319, distance: 18.7
click at [158, 319] on input "16" at bounding box center [170, 318] width 26 height 19
type input "20"
click at [172, 366] on input "1.5" at bounding box center [170, 368] width 26 height 19
type input "1"
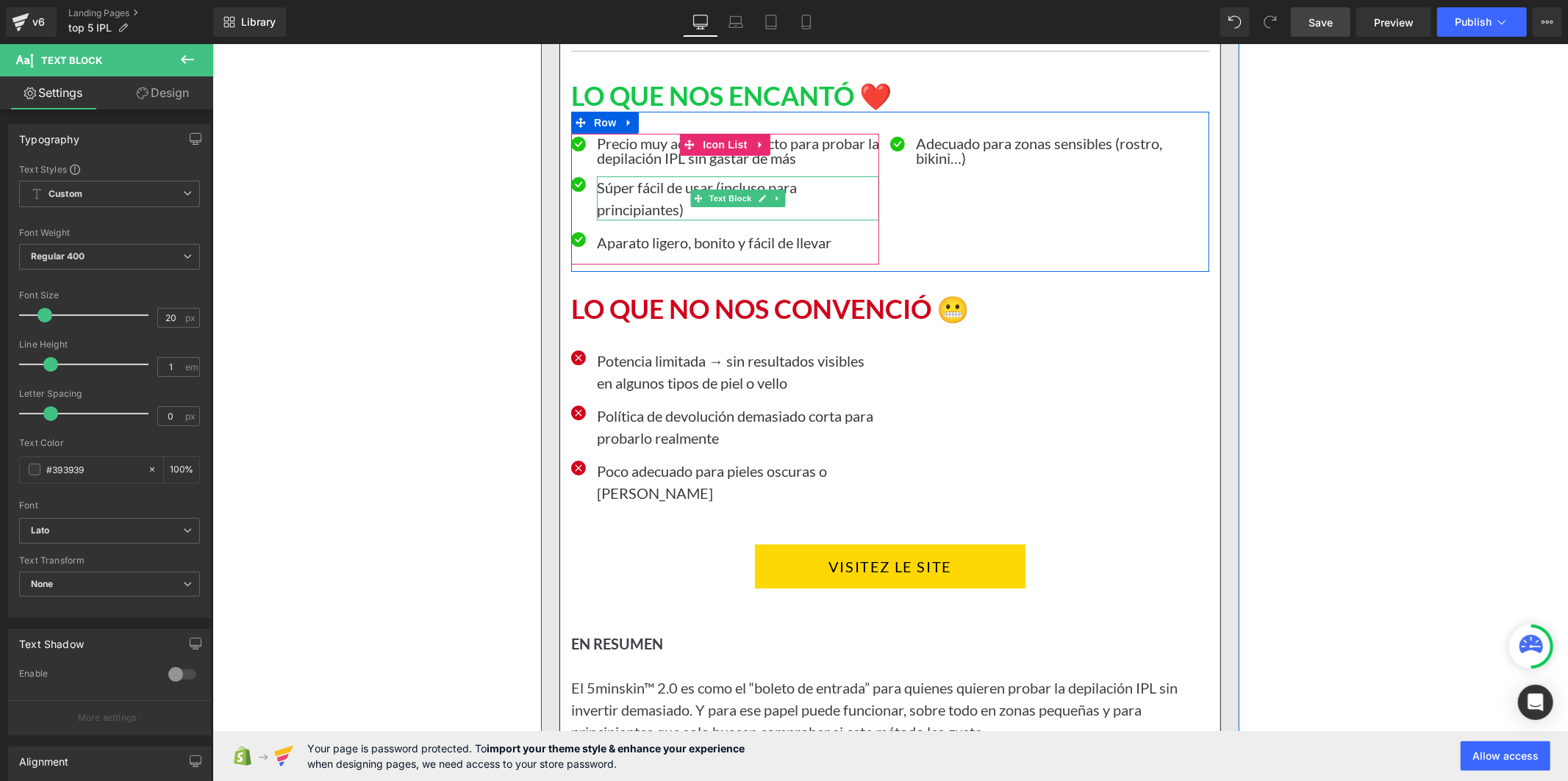
click at [674, 220] on p "Súper fácil de usar (incluso para principiantes)" at bounding box center [737, 197] width 282 height 44
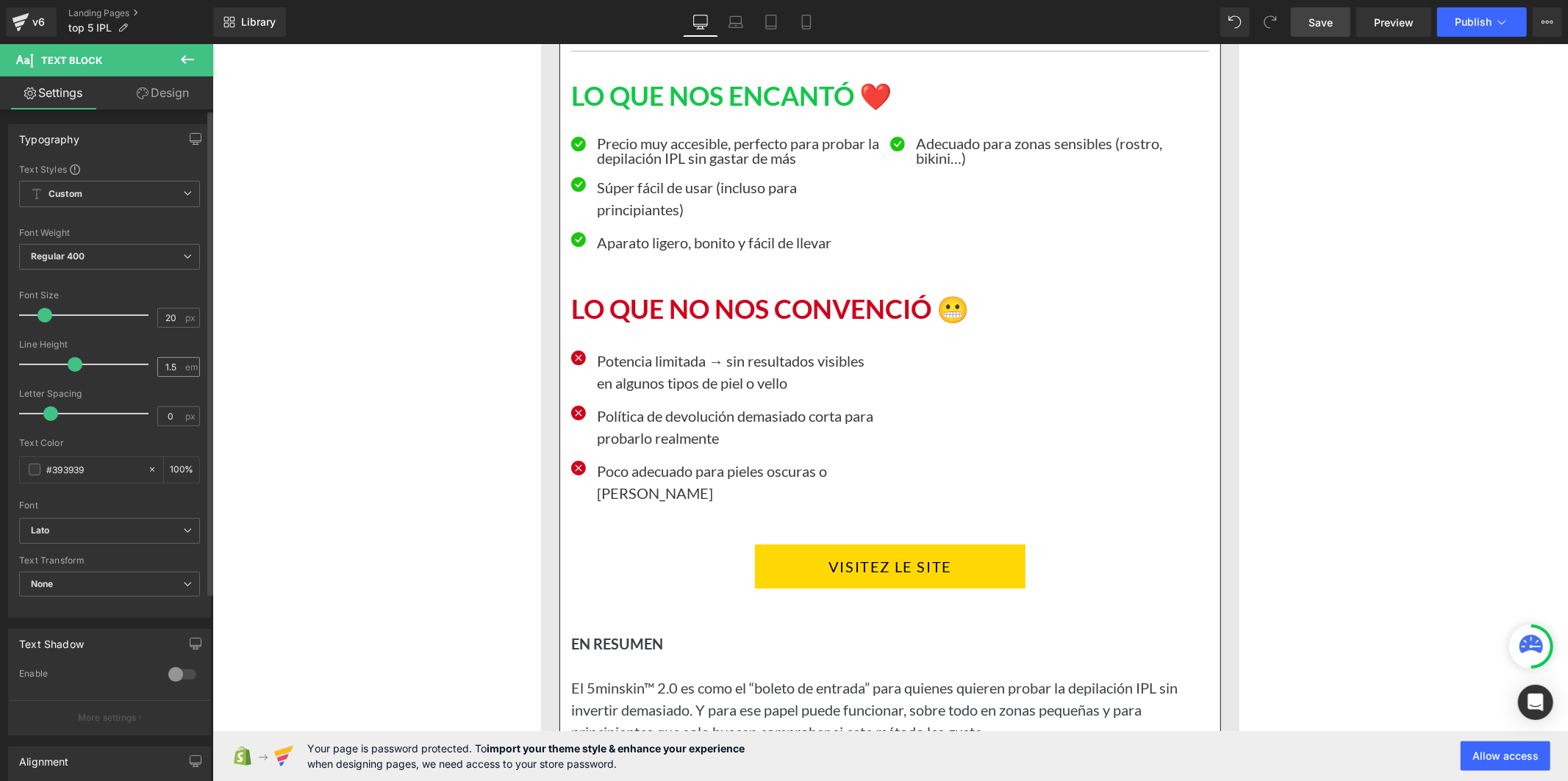
click at [183, 365] on div "1.5 em" at bounding box center [178, 368] width 43 height 20
click at [183, 366] on div "1.5 em" at bounding box center [178, 368] width 43 height 20
click at [179, 365] on div "1.5 em" at bounding box center [178, 368] width 43 height 20
click at [174, 365] on input "1.5" at bounding box center [170, 368] width 26 height 19
type input "1"
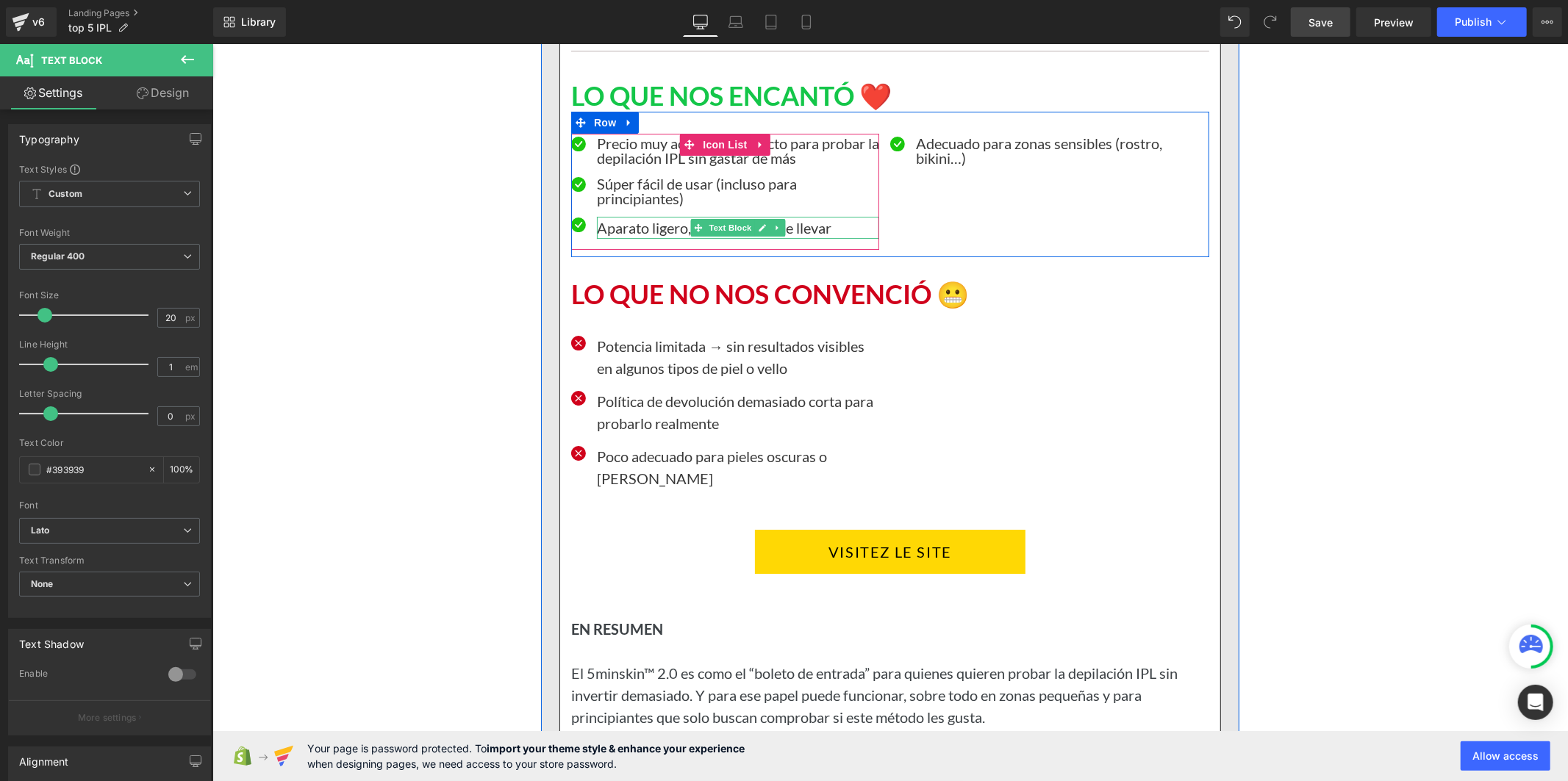
click at [615, 238] on p "Aparato ligero, bonito y fácil de llevar" at bounding box center [737, 227] width 282 height 22
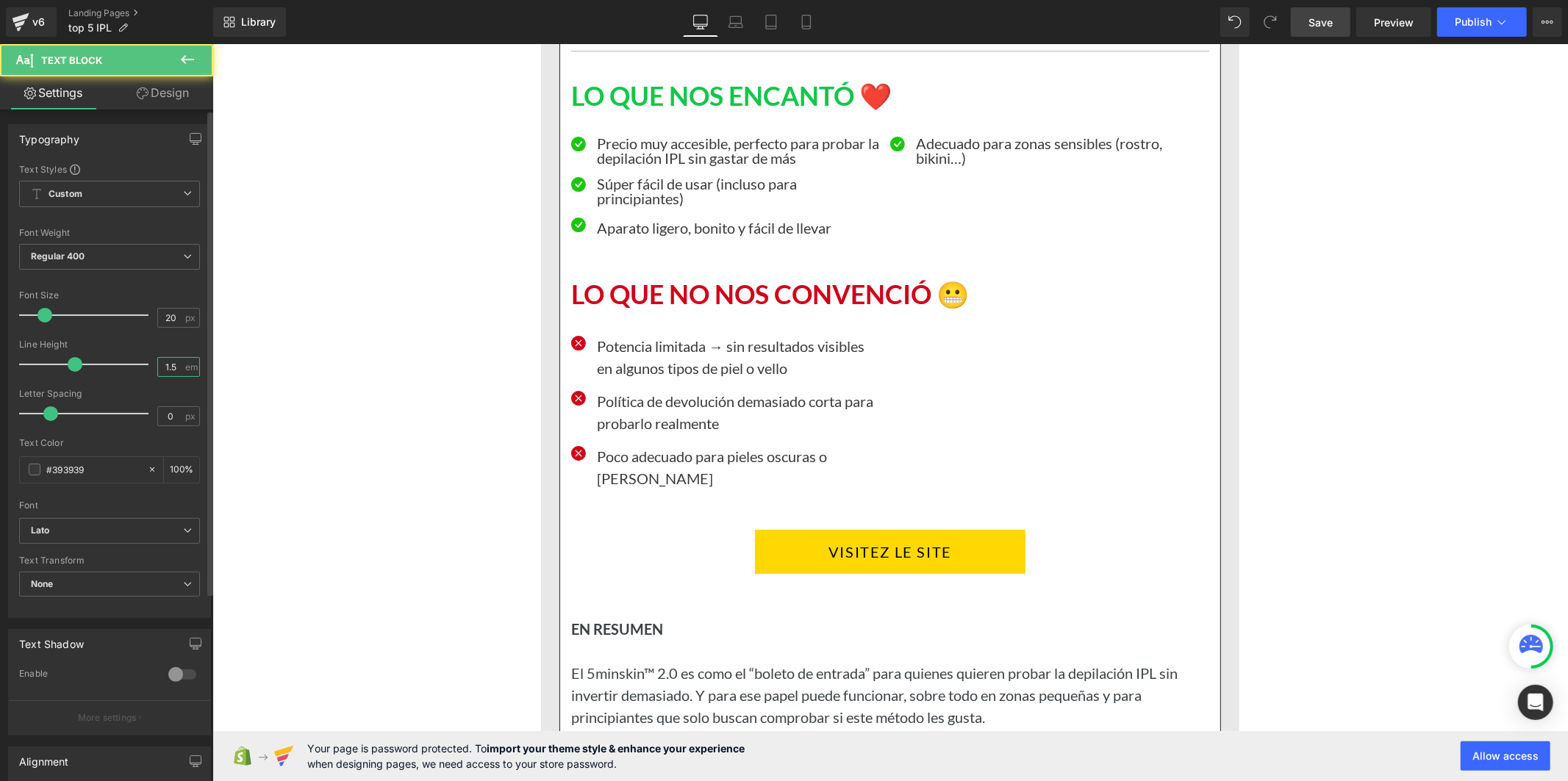
click at [173, 366] on input "1.5" at bounding box center [170, 368] width 26 height 19
type input "1"
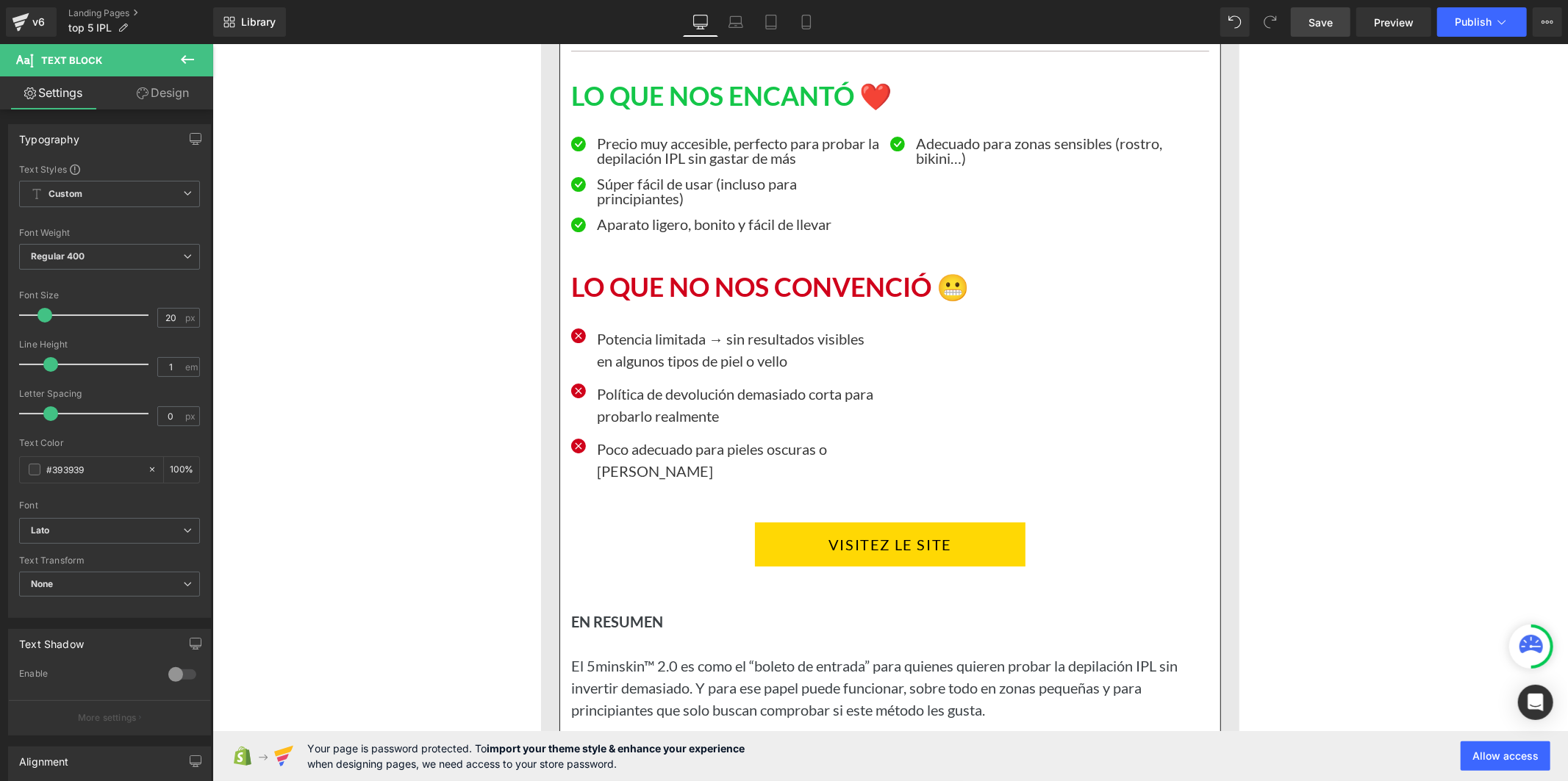
click at [616, 371] on p "Potencia limitada → sin resultados visibles en algunos tipos de piel o vello" at bounding box center [737, 349] width 282 height 44
click at [176, 369] on input "1.5" at bounding box center [170, 368] width 26 height 19
type input "1"
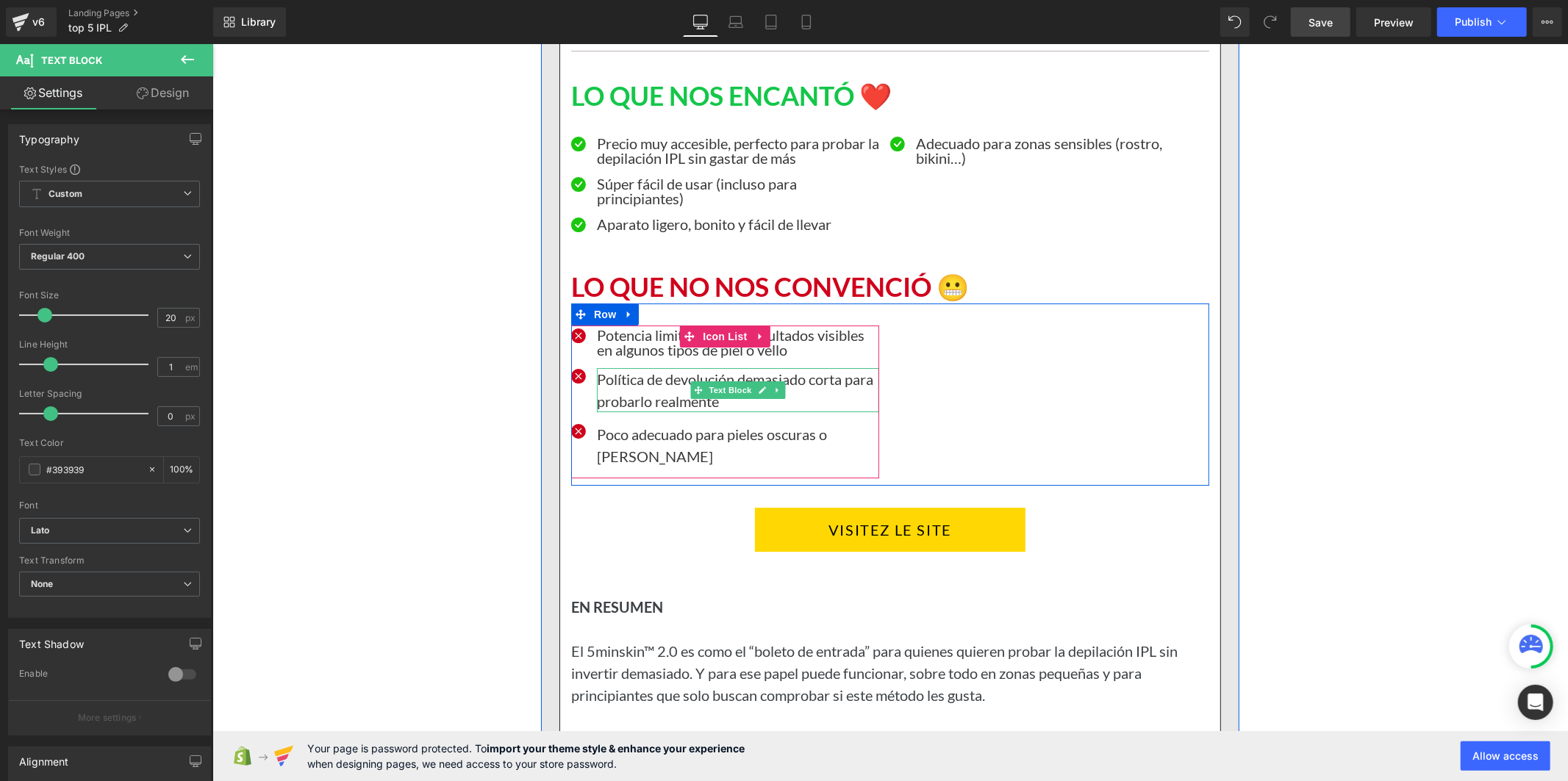
click at [596, 412] on p "Política de devolución demasiado corta para probarlo realmente" at bounding box center [737, 389] width 282 height 44
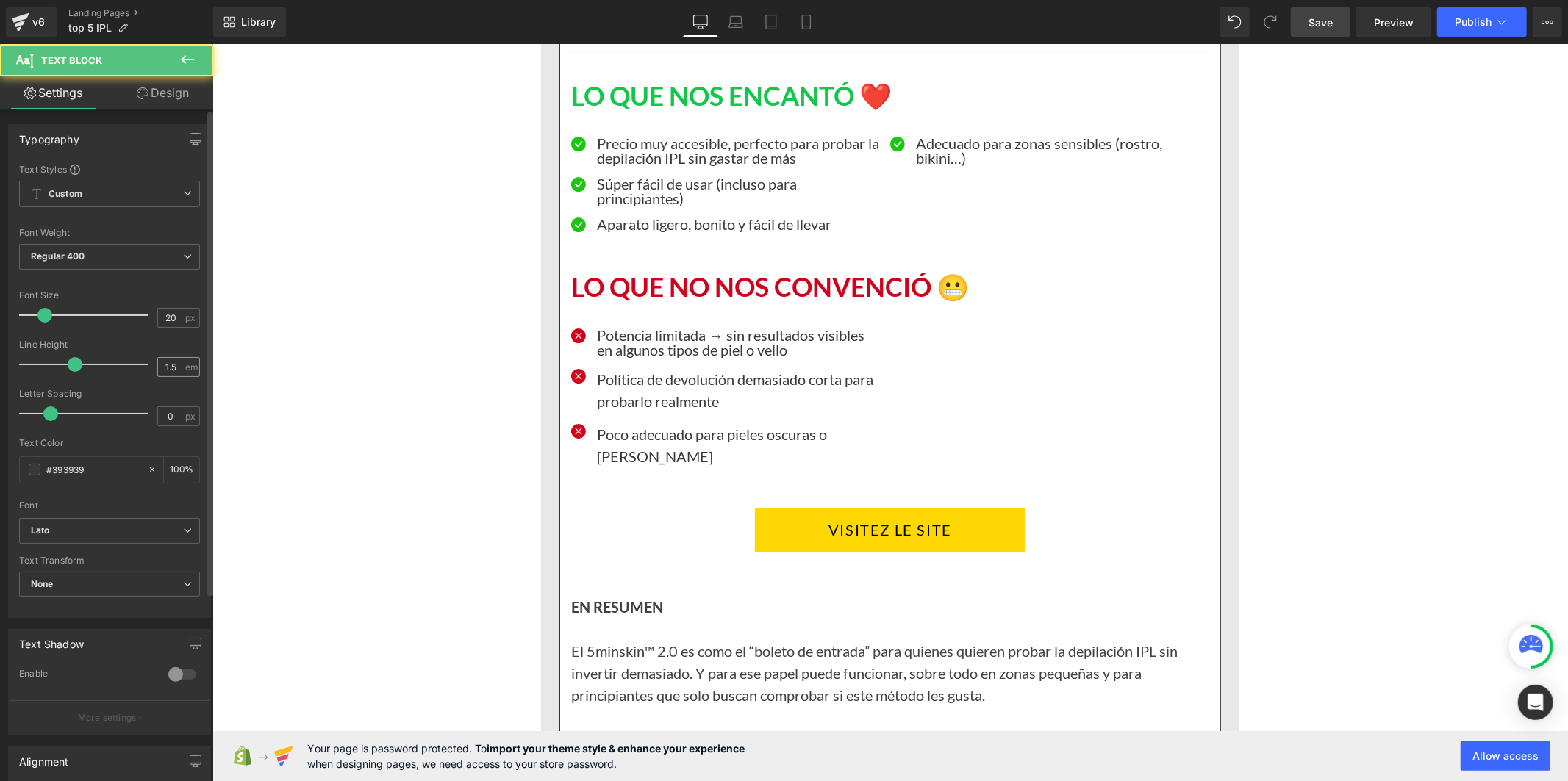
click at [179, 368] on div "1.5 em" at bounding box center [178, 368] width 43 height 20
click at [172, 366] on input "1.5" at bounding box center [170, 368] width 26 height 19
type input "1"
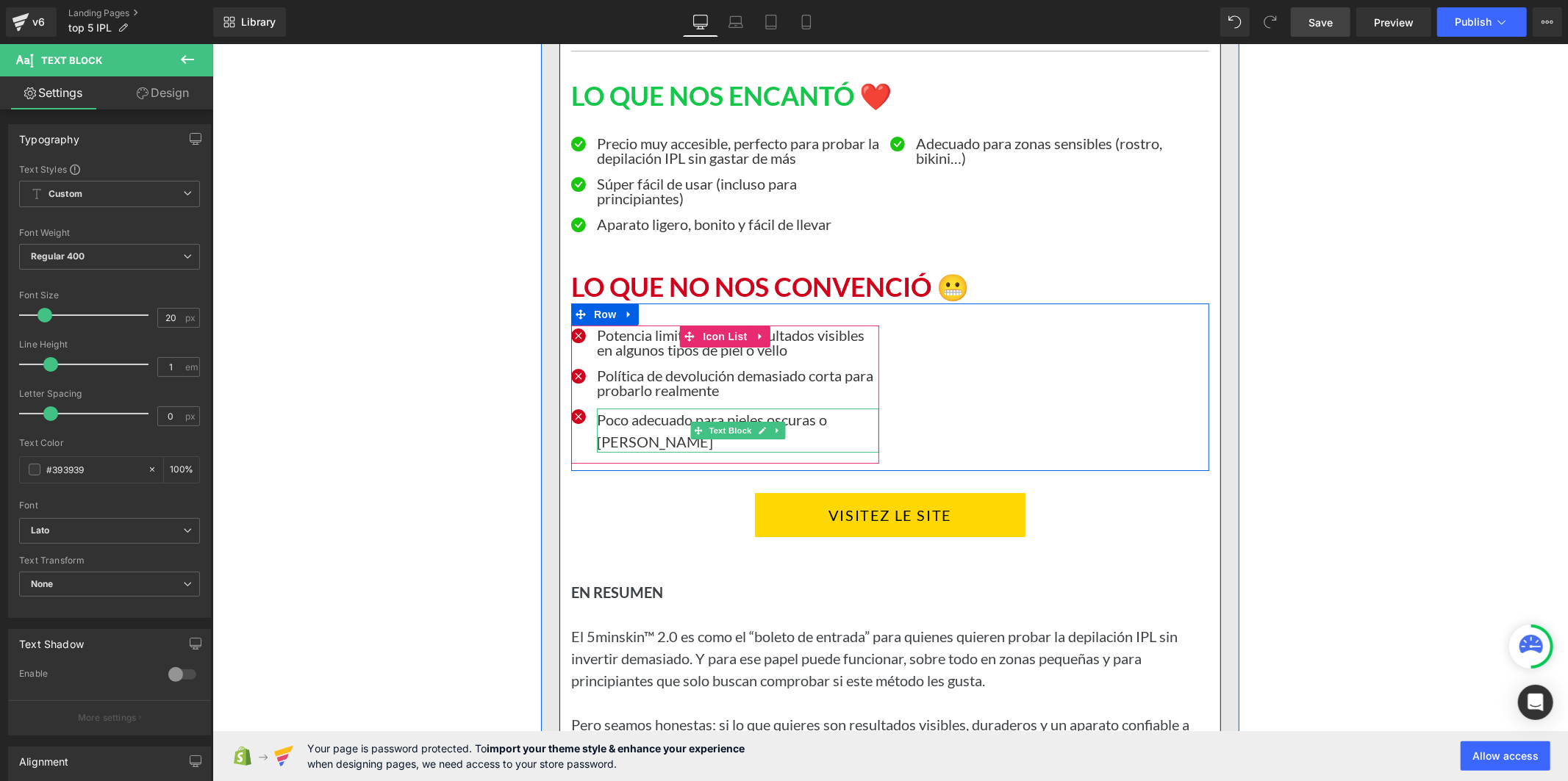
click at [601, 452] on p "Poco adecuado para pieles oscuras o [PERSON_NAME]" at bounding box center [737, 430] width 282 height 44
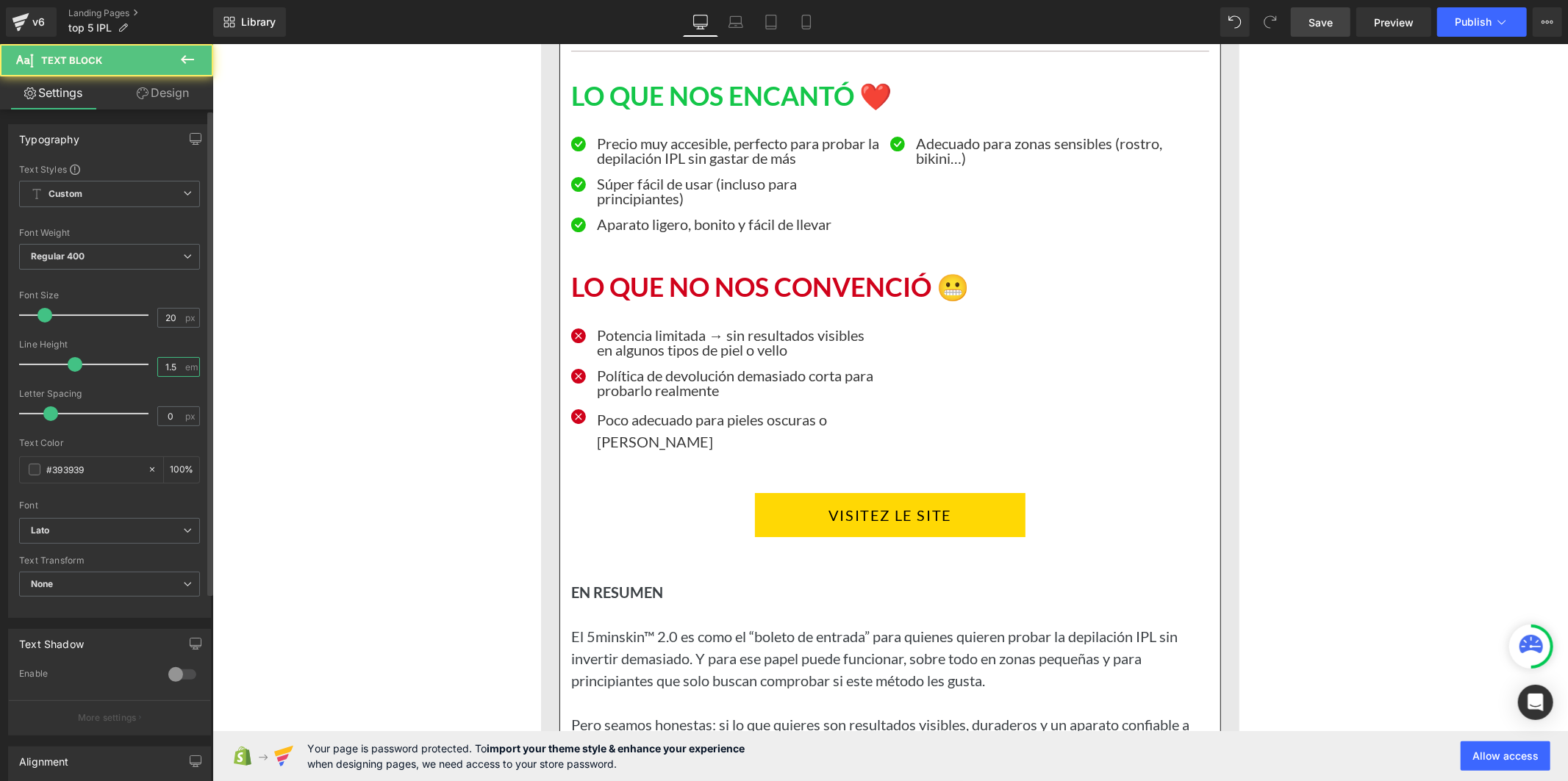
click at [173, 366] on input "1.5" at bounding box center [170, 368] width 26 height 19
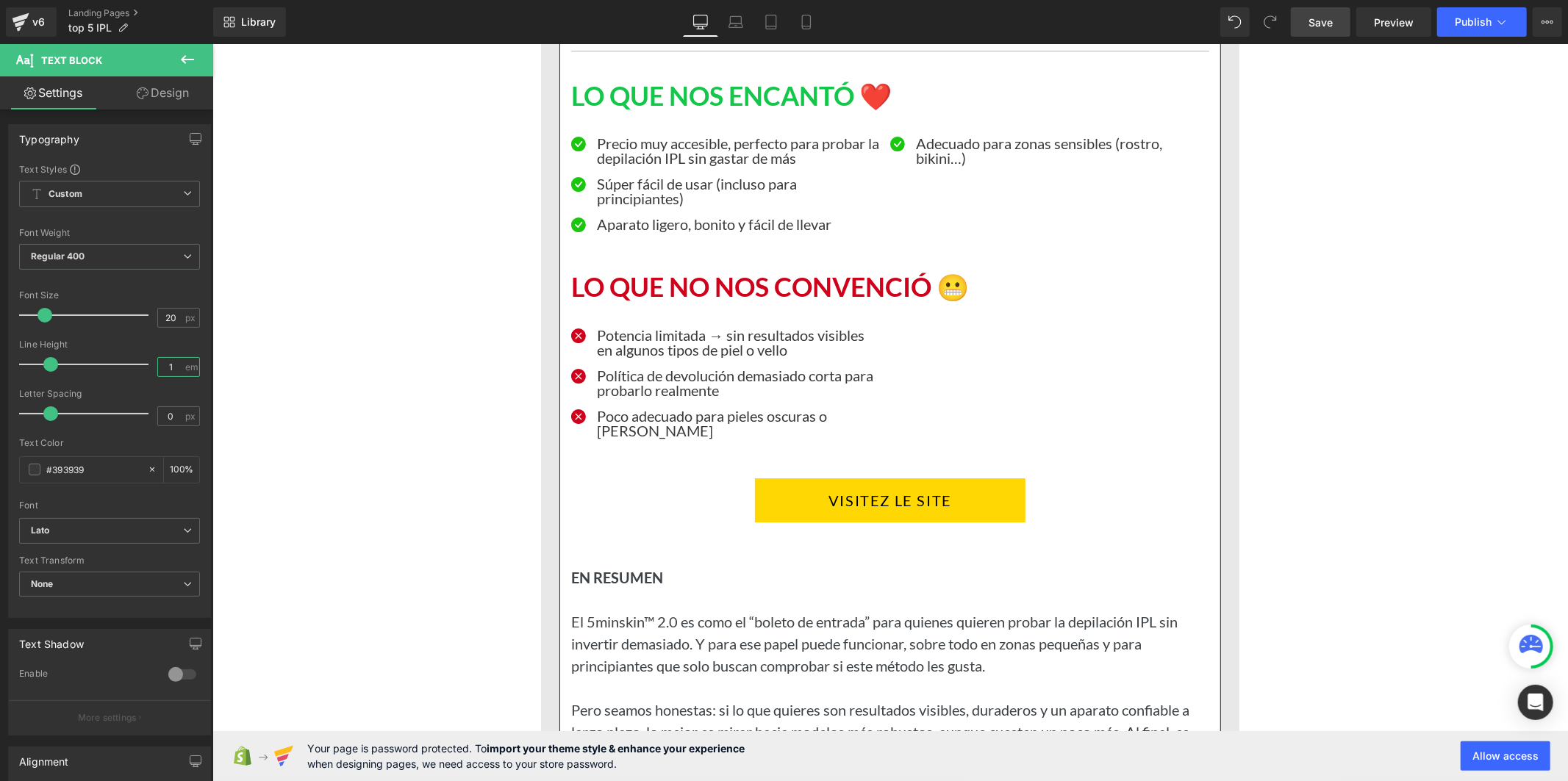
type input "1"
click at [1312, 25] on span "Save" at bounding box center [1320, 23] width 24 height 16
click at [588, 205] on div "Súper fácil de usar (incluso para principiantes) Text Block" at bounding box center [724, 190] width 308 height 30
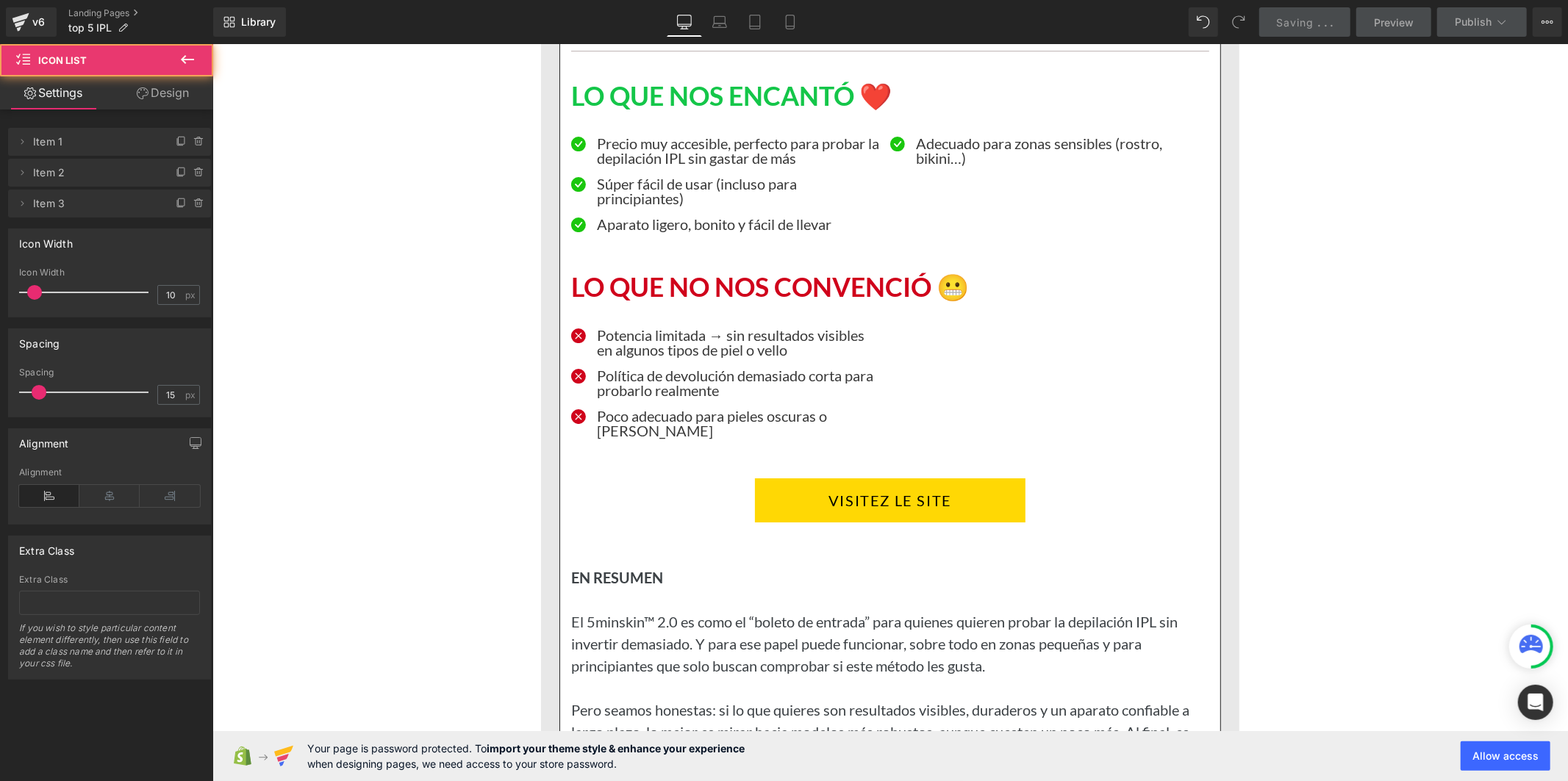
scroll to position [14977, 0]
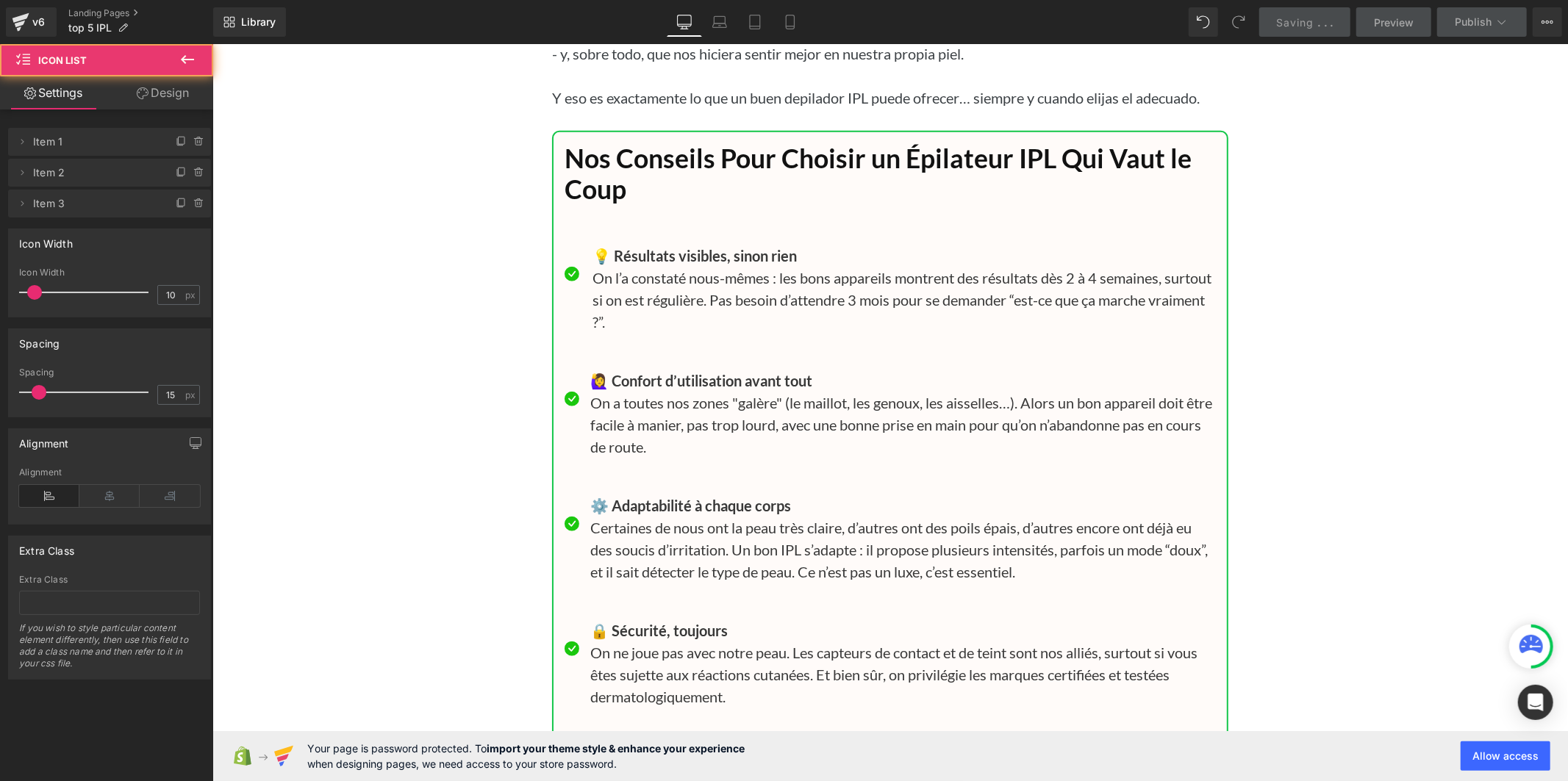
click at [584, 205] on h1 "Nos Conseils Pour Choisir un Épilateur IPL Qui Vaut le Coup" at bounding box center [890, 174] width 651 height 62
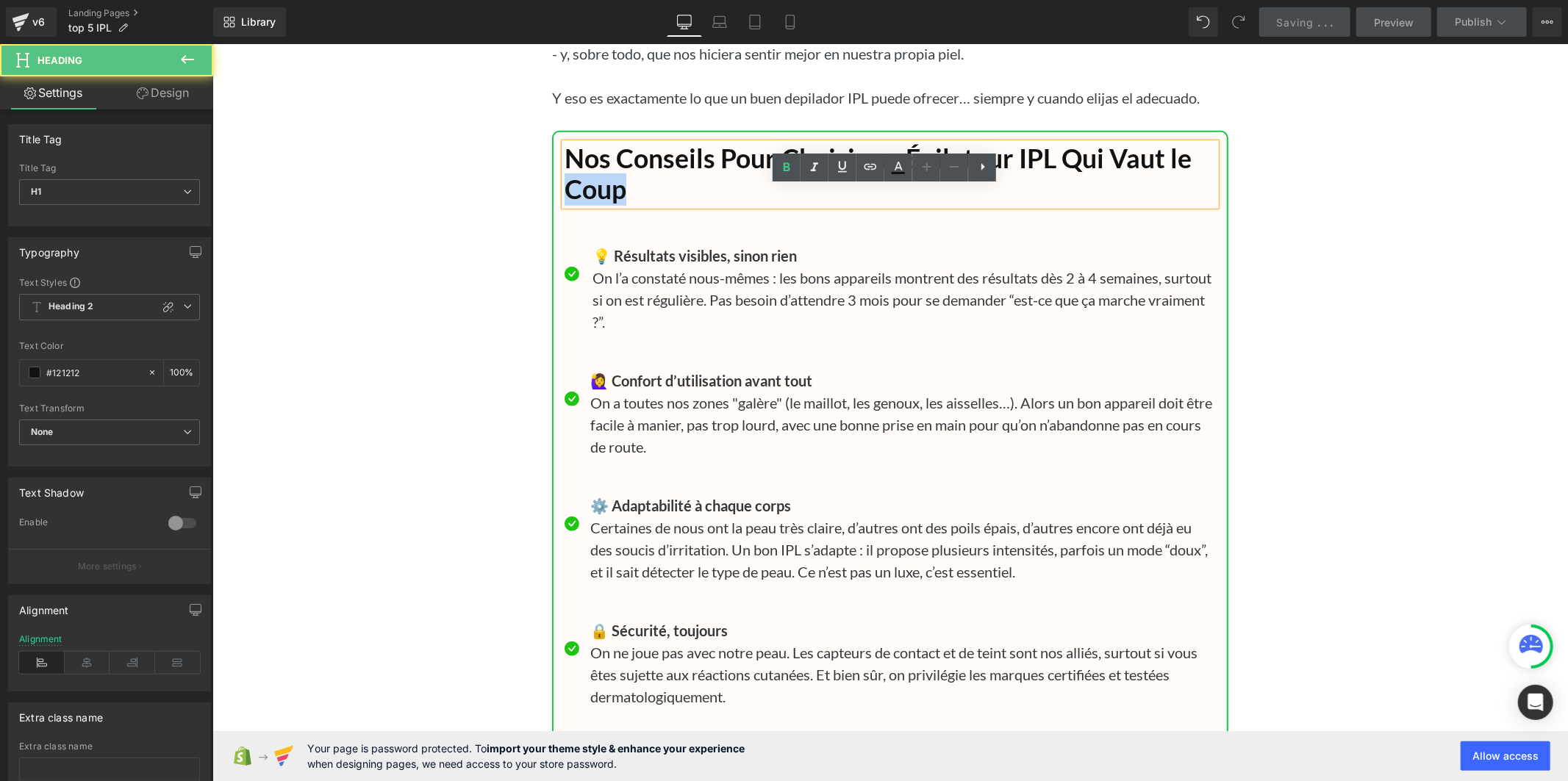
click at [584, 205] on h1 "Nos Conseils Pour Choisir un Épilateur IPL Qui Vaut le Coup" at bounding box center [890, 174] width 651 height 62
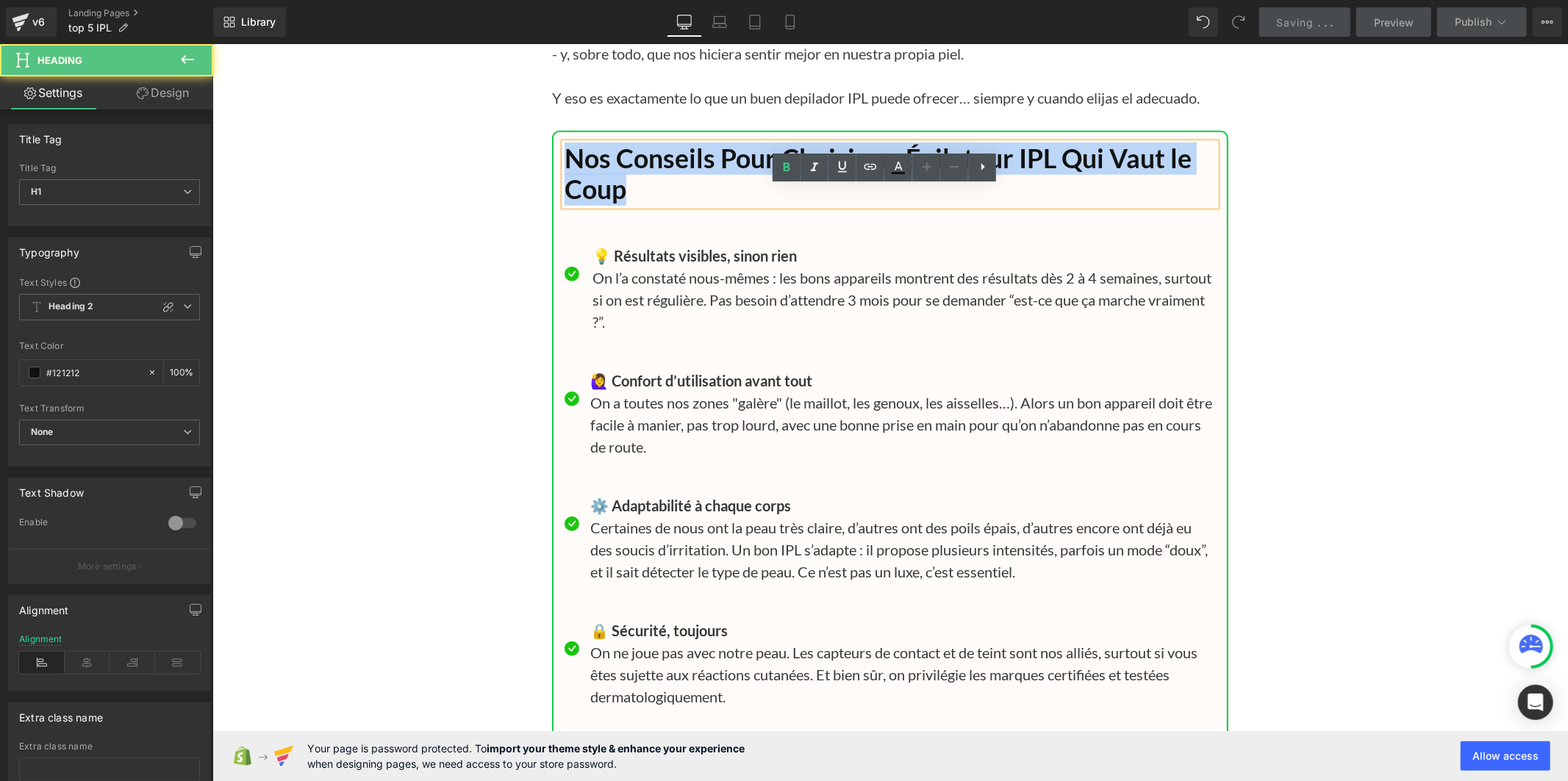
click at [584, 205] on h1 "Nos Conseils Pour Choisir un Épilateur IPL Qui Vaut le Coup" at bounding box center [890, 174] width 651 height 62
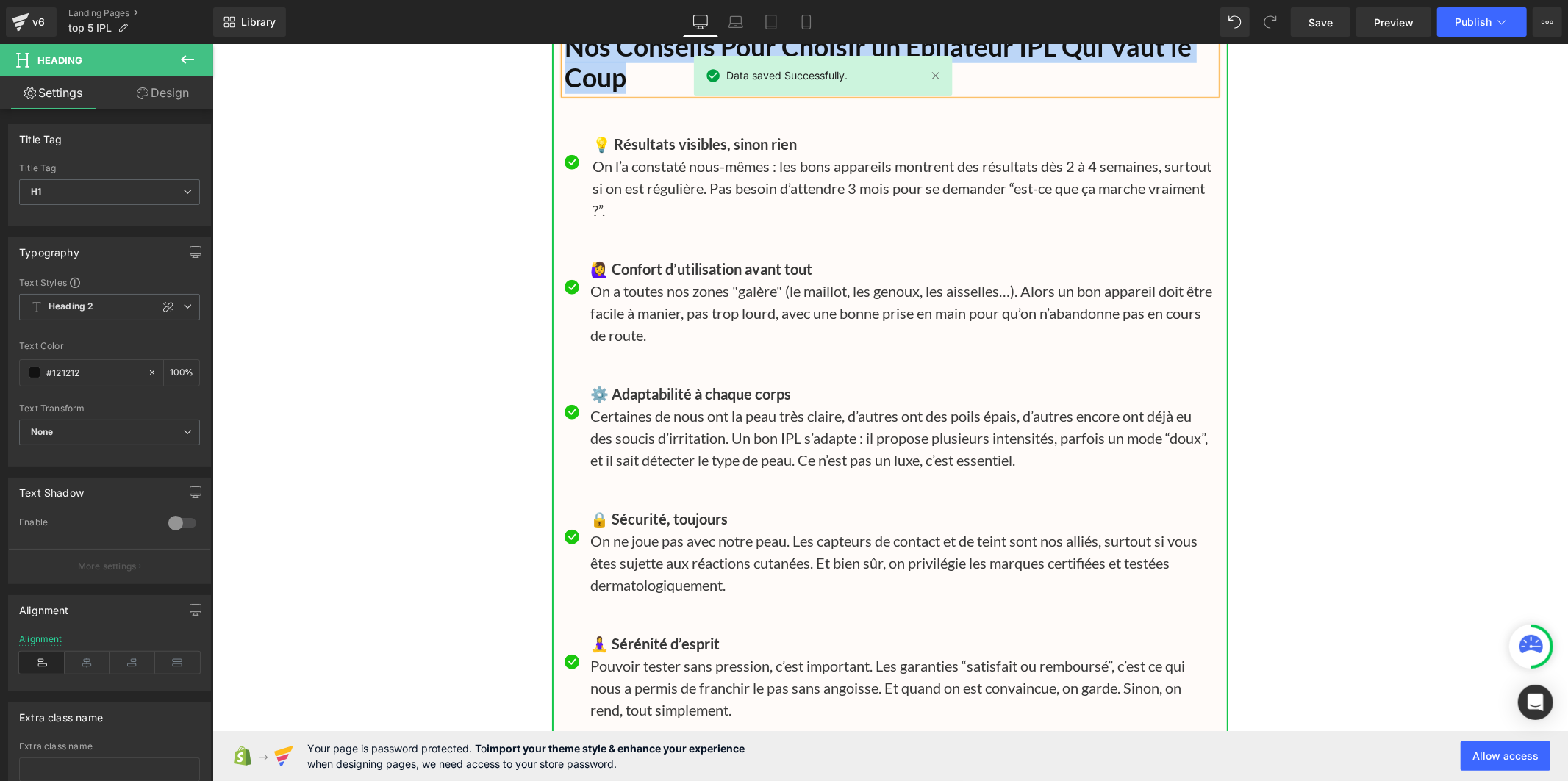
scroll to position [15303, 0]
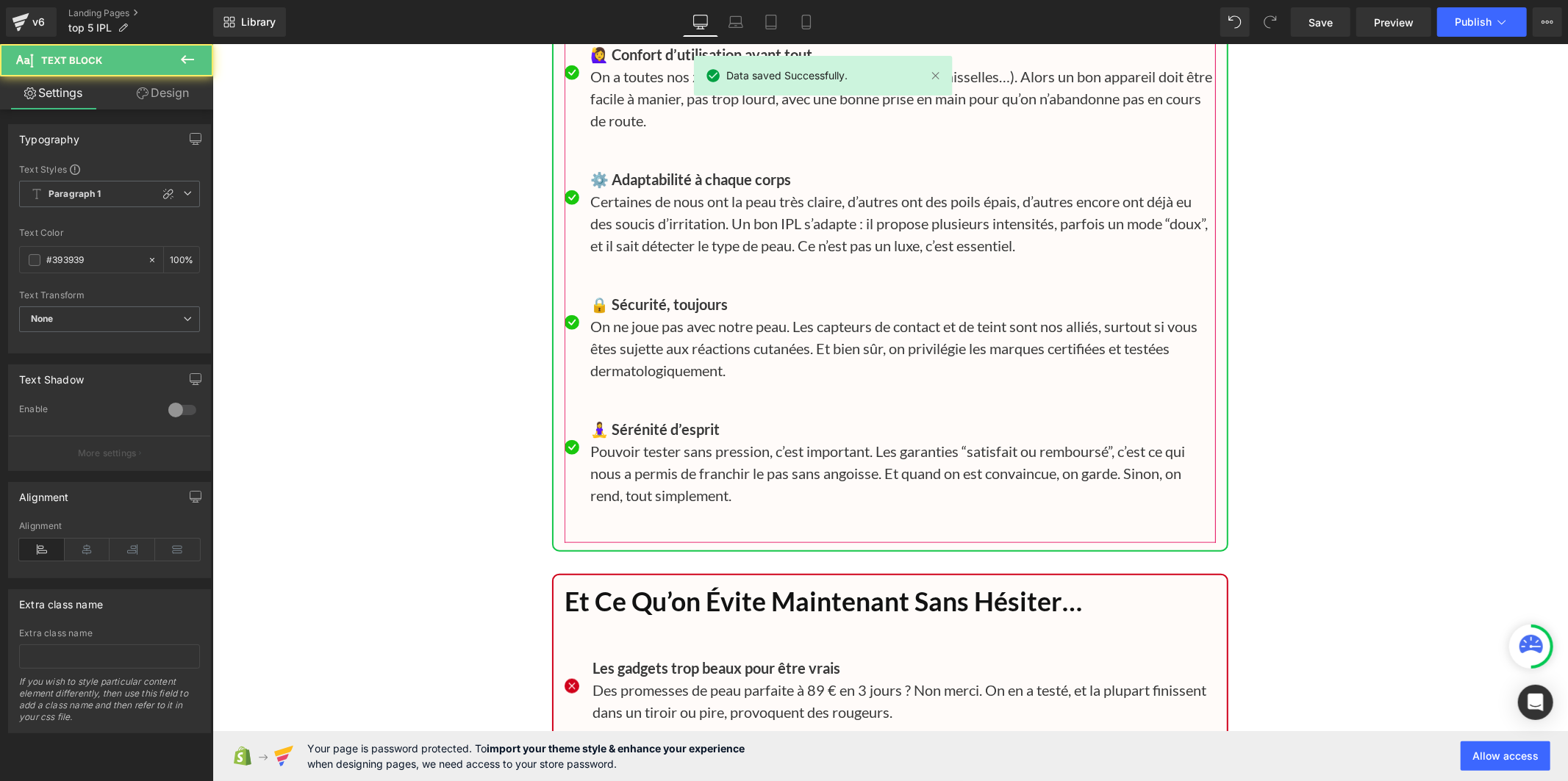
drag, startPoint x: 760, startPoint y: 546, endPoint x: 622, endPoint y: 258, distance: 319.4
click at [622, 258] on ul "Icon 💡 Résultats visibles, sinon rien Text Block On l’a constaté nous-mêmes : l…" at bounding box center [890, 230] width 651 height 625
click at [622, 256] on p "Certaines de nous ont la peau très claire, d’autres ont des poils épais, d’autr…" at bounding box center [902, 222] width 625 height 66
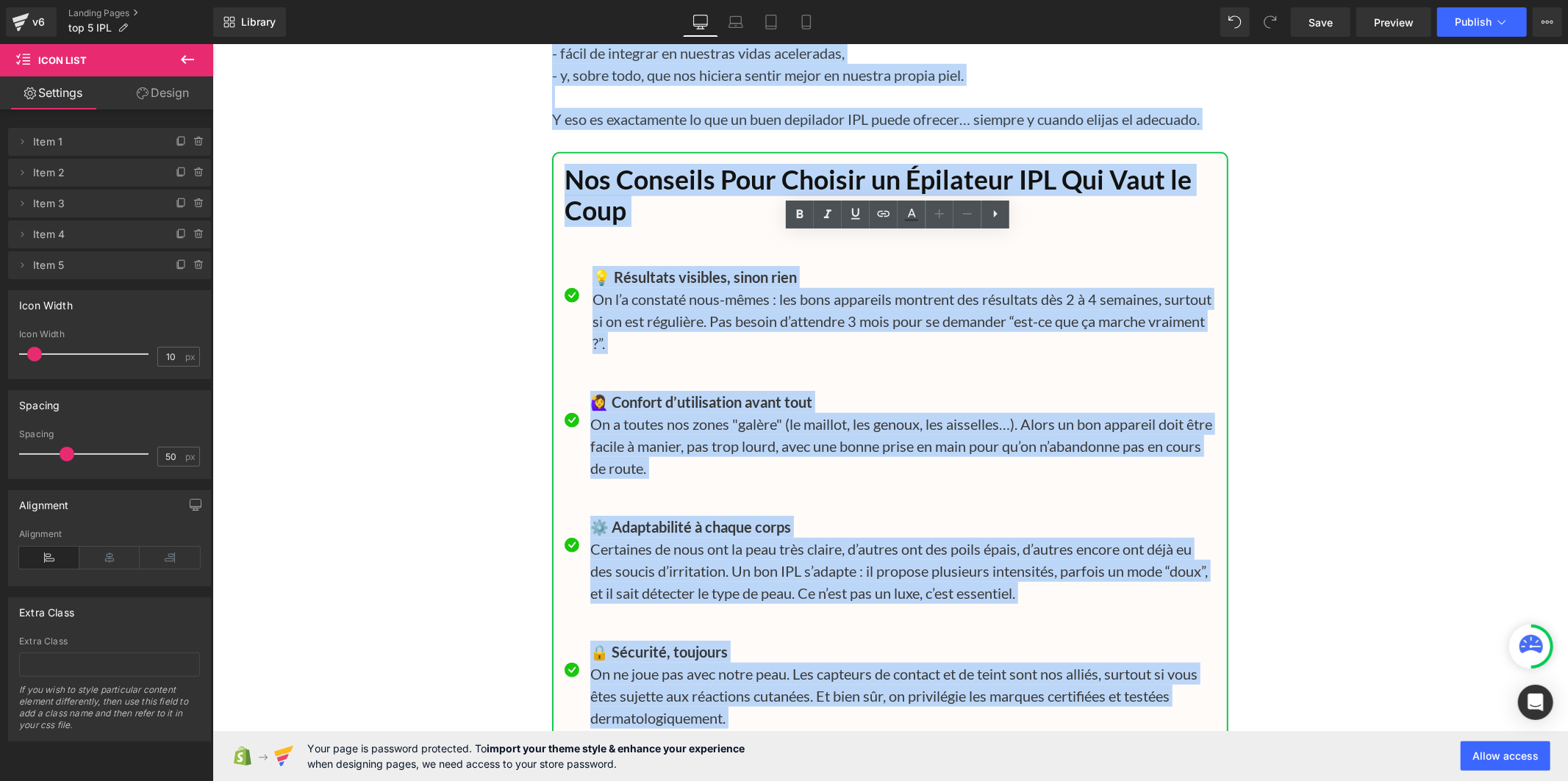
scroll to position [14928, 0]
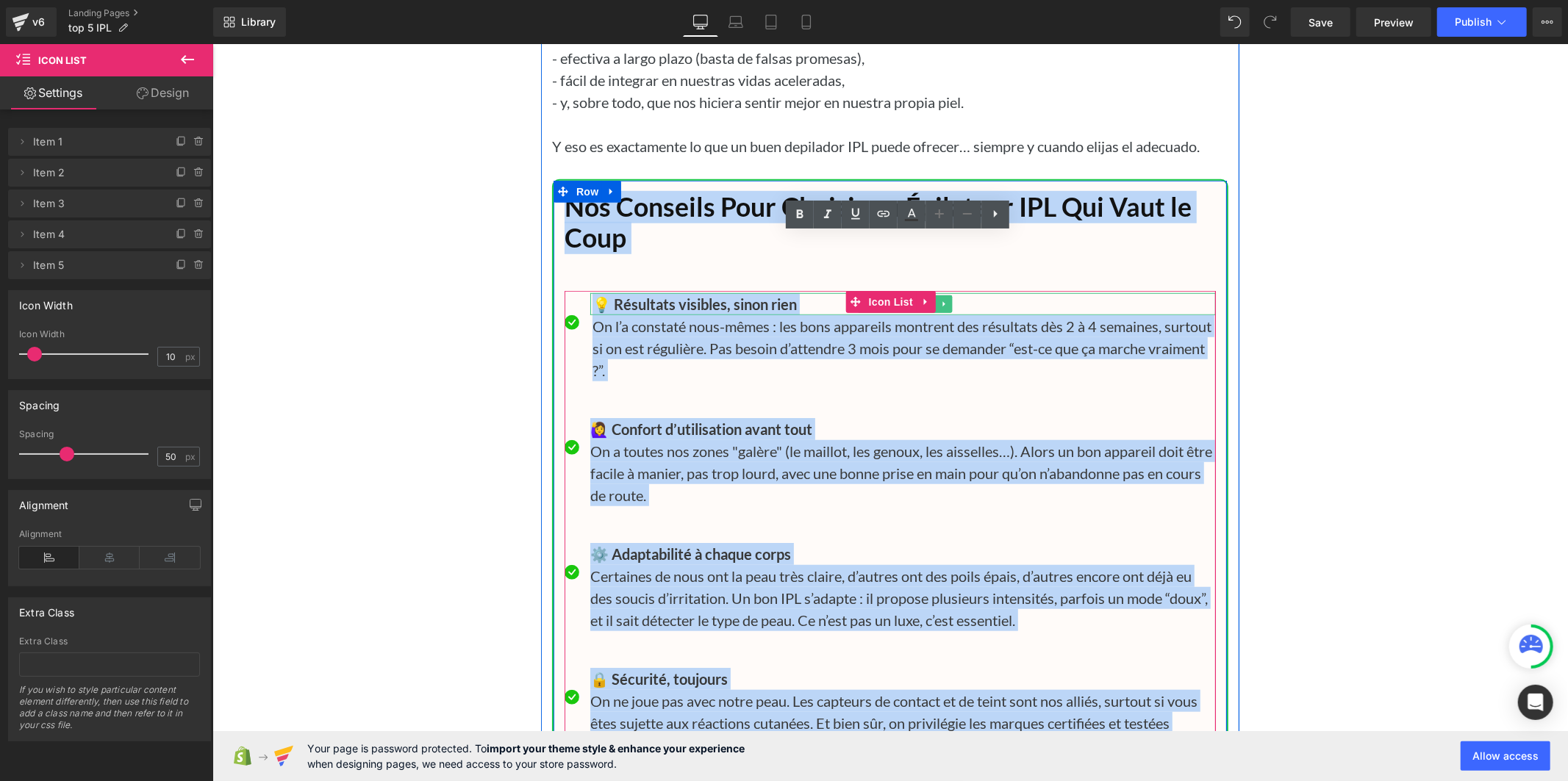
drag, startPoint x: 800, startPoint y: 553, endPoint x: 591, endPoint y: 350, distance: 291.4
click at [591, 350] on ul "Icon 💡 Résultats visibles, sinon rien Text Block On l’a constaté nous-mêmes : l…" at bounding box center [890, 605] width 651 height 625
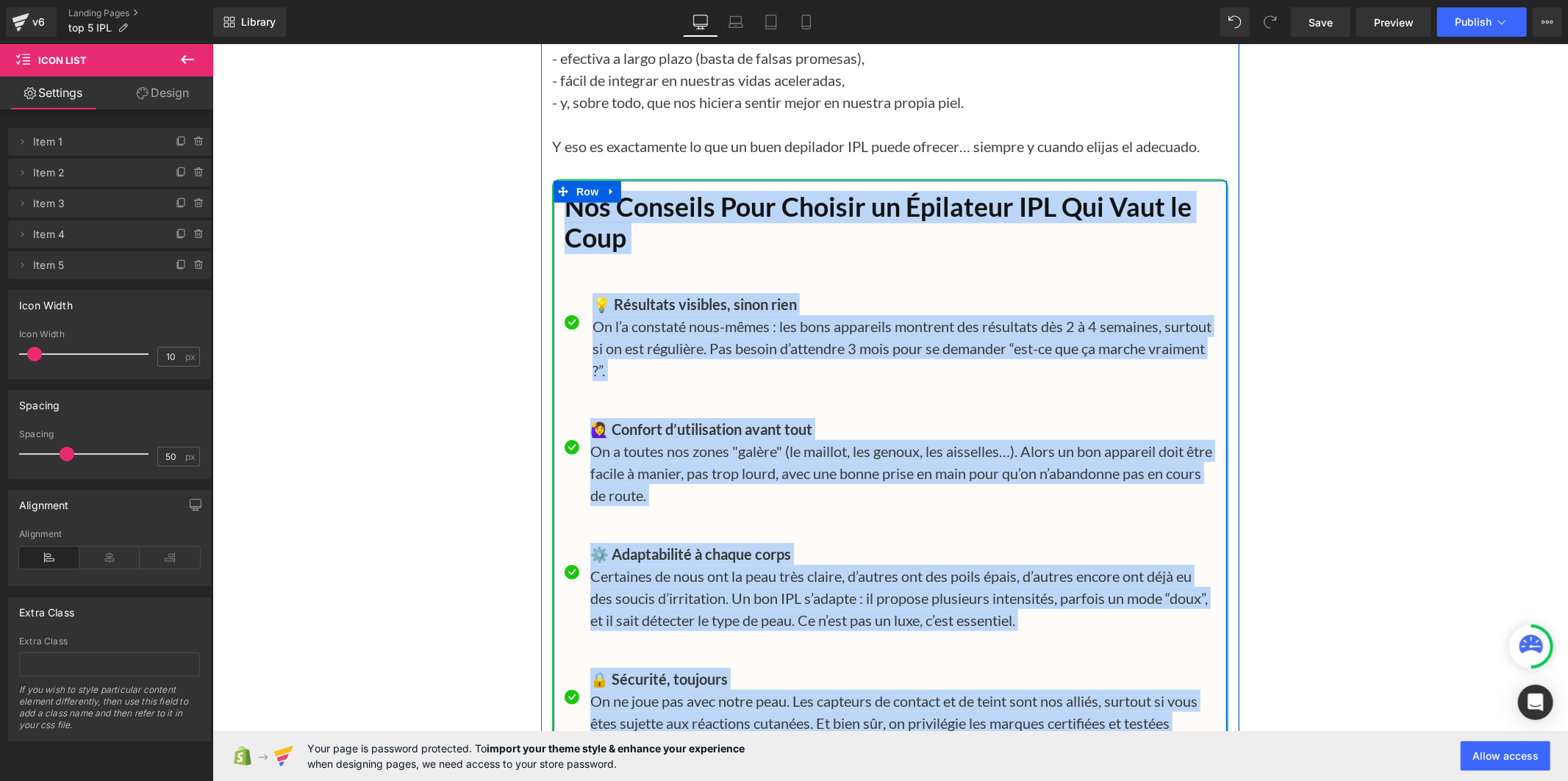
click at [821, 302] on div "Nos Conseils Pour Choisir un Épilateur IPL Qui Vaut le Coup Heading Icon 💡 Résu…" at bounding box center [889, 554] width 673 height 727
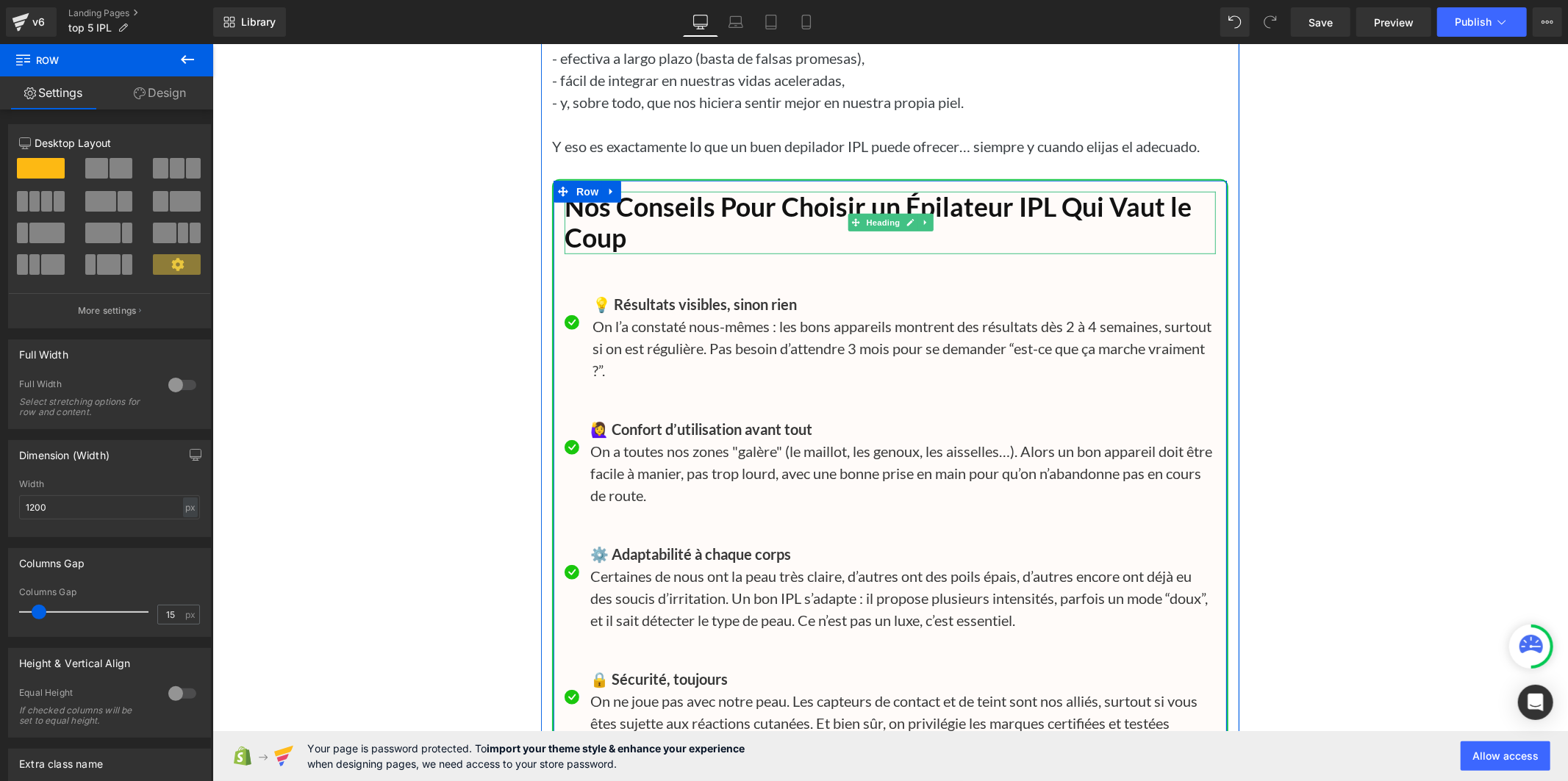
click at [594, 253] on h1 "Nos Conseils Pour Choisir un Épilateur IPL Qui Vaut le Coup" at bounding box center [890, 222] width 651 height 62
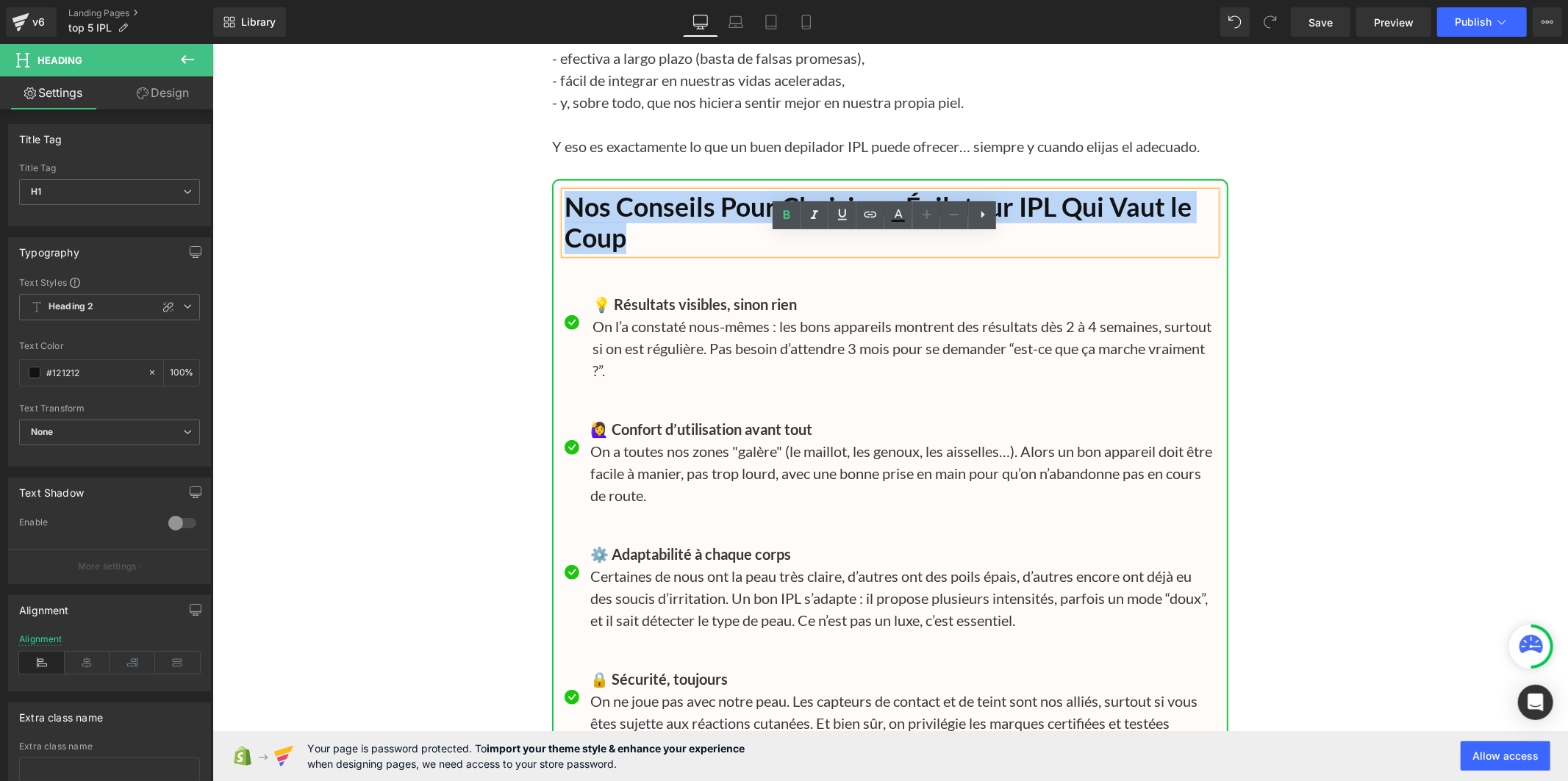
paste div
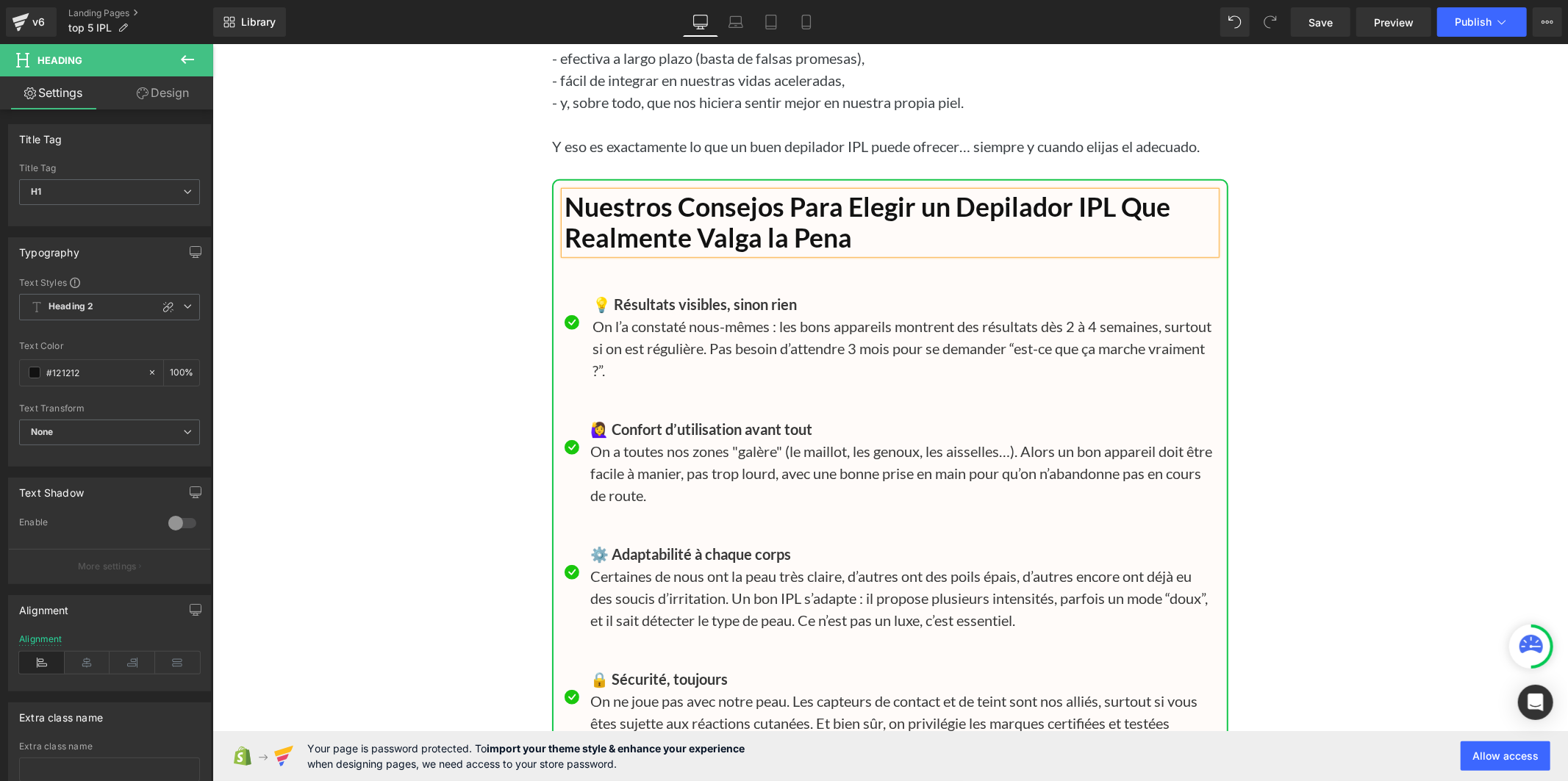
click at [618, 312] on b "💡 Résultats visibles, sinon rien" at bounding box center [693, 303] width 204 height 18
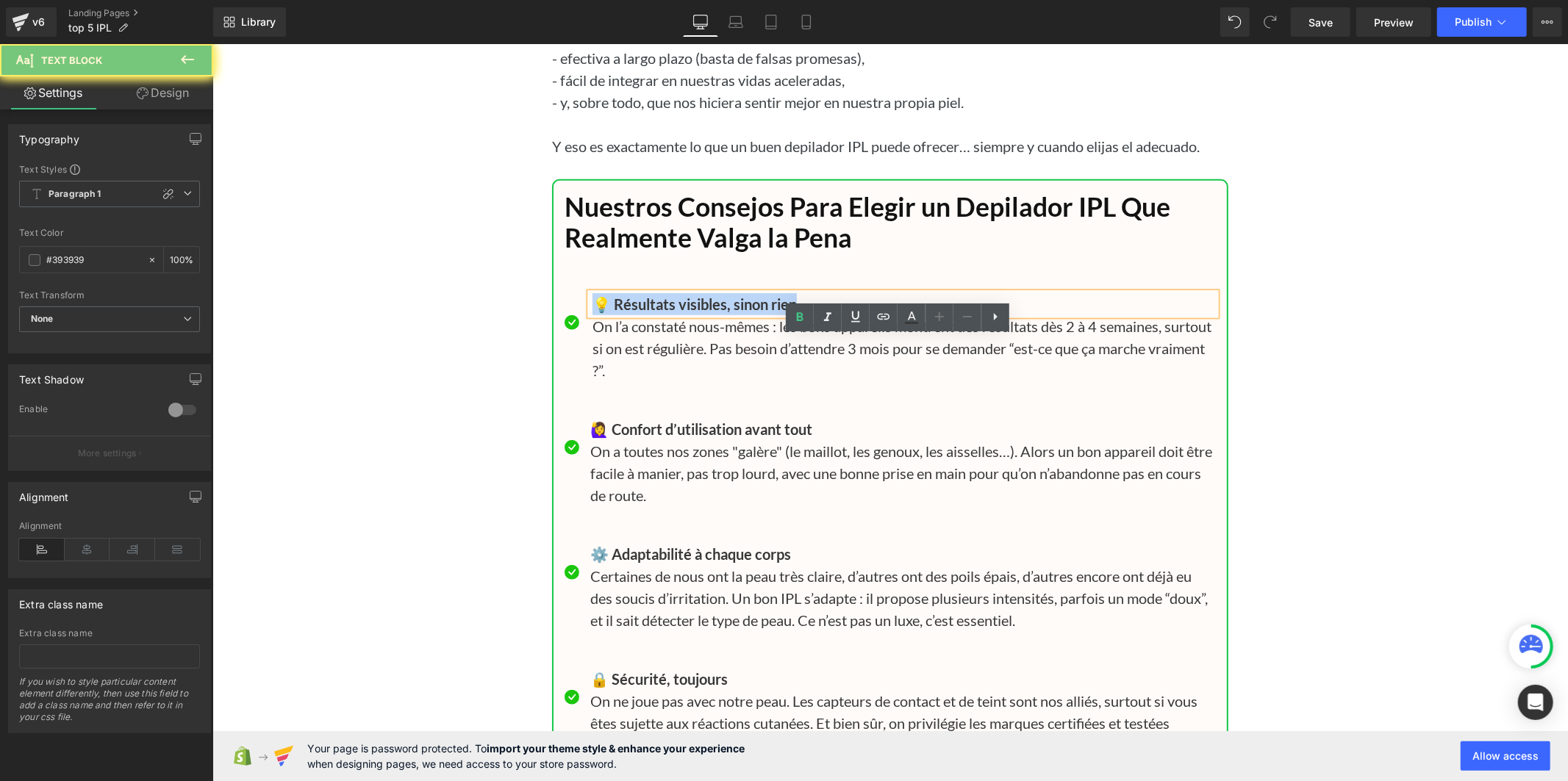
click at [618, 312] on b "💡 Résultats visibles, sinon rien" at bounding box center [693, 303] width 204 height 18
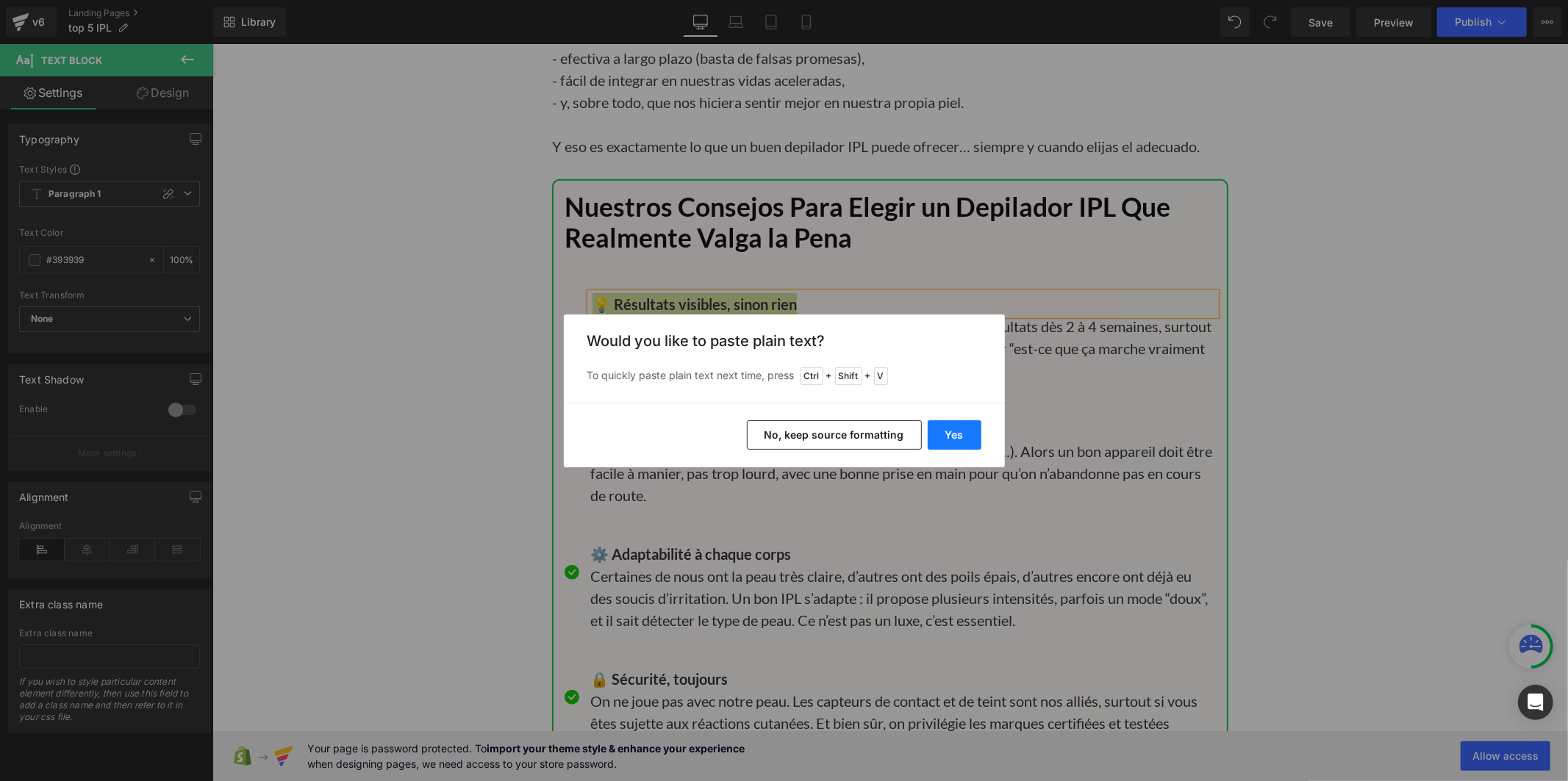
click at [939, 440] on button "Yes" at bounding box center [954, 435] width 54 height 30
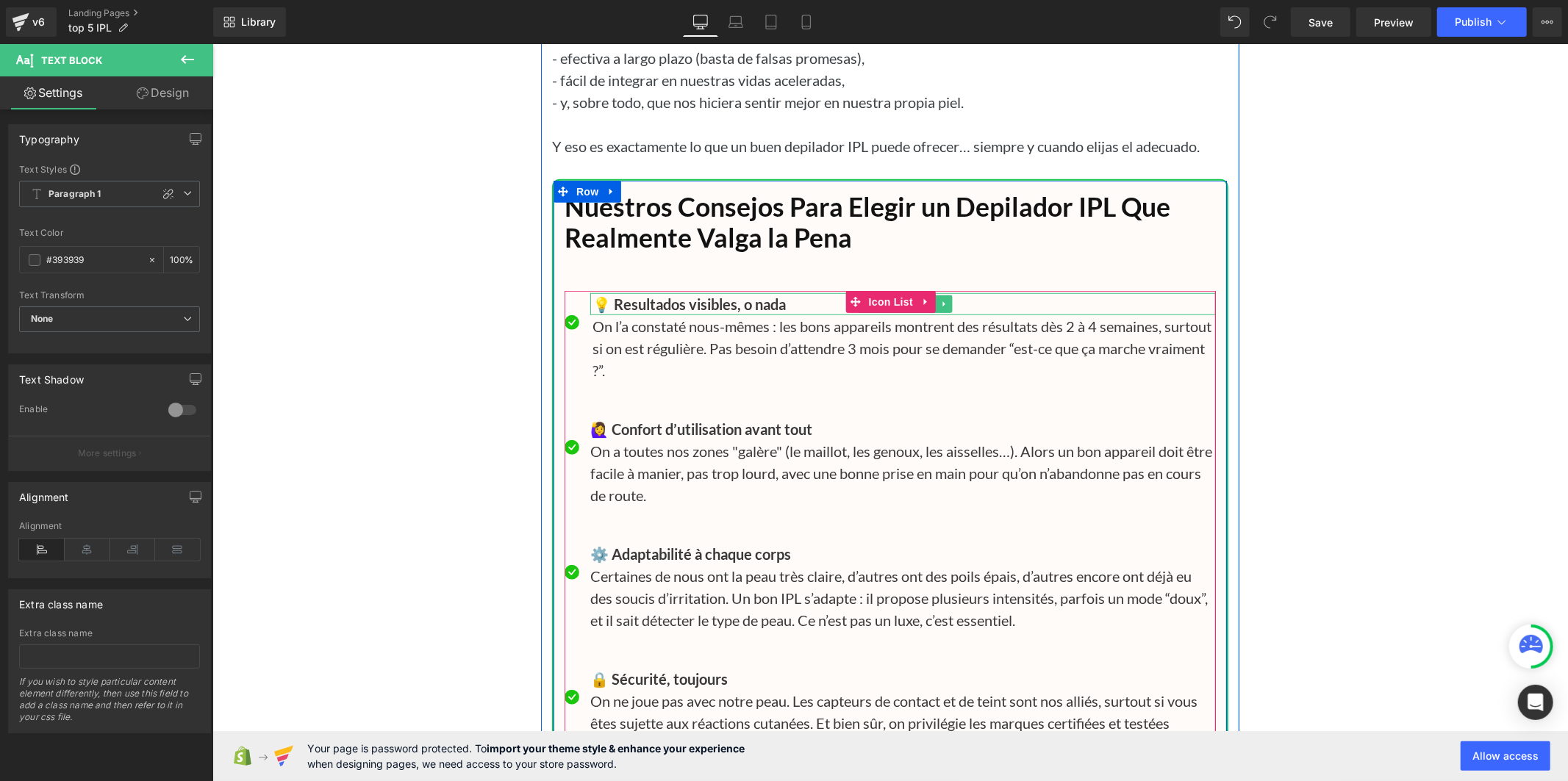
click at [591, 312] on b "💡 Resultados visibles, o nada" at bounding box center [688, 303] width 193 height 18
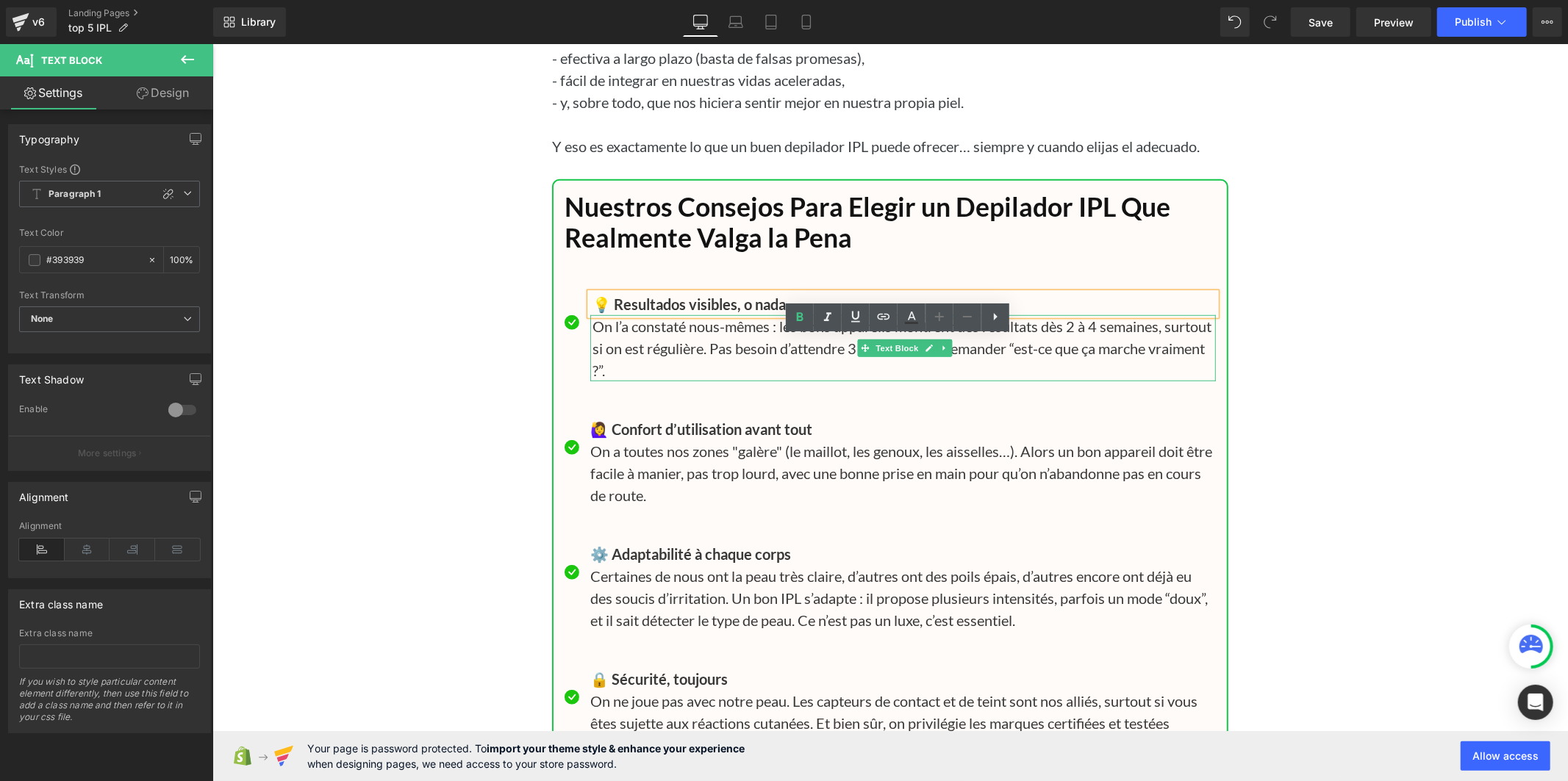
click at [667, 381] on p "On l’a constaté nous-mêmes : les bons appareils montrent des résultats dès 2 à …" at bounding box center [903, 347] width 623 height 66
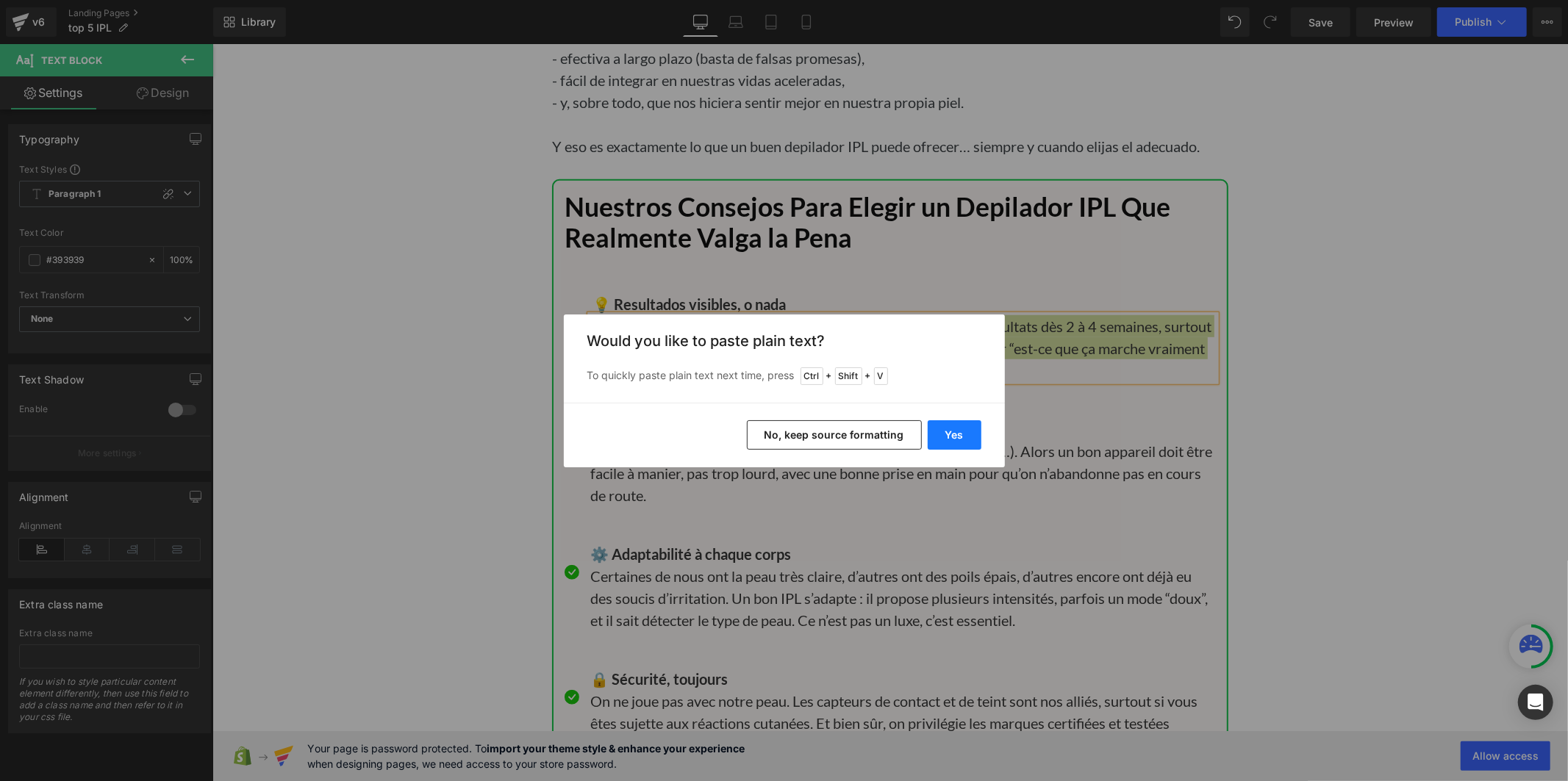
click at [956, 431] on button "Yes" at bounding box center [954, 435] width 54 height 30
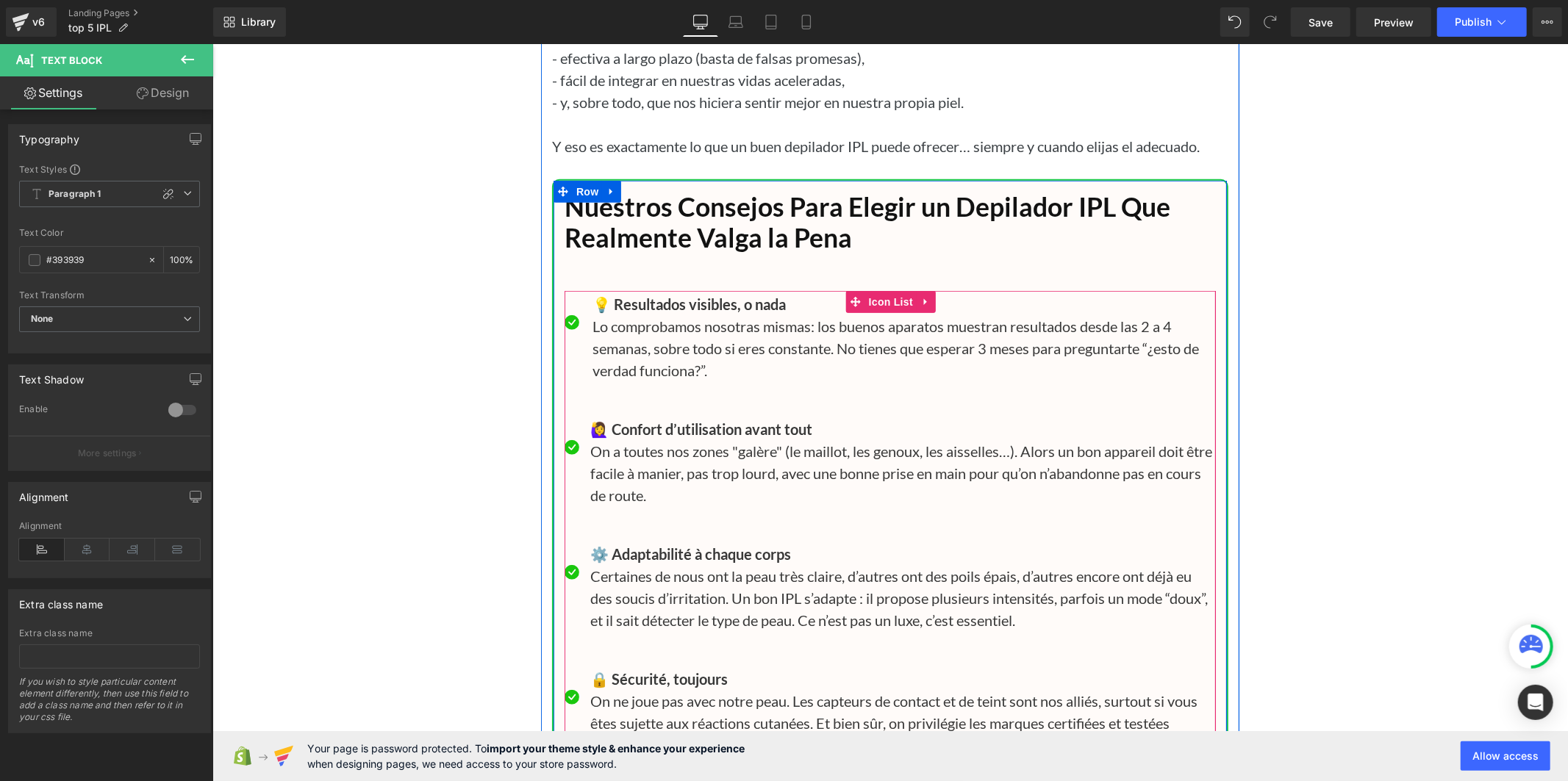
click at [639, 438] on b "🙋‍♀️ Confort d’utilisation avant tout" at bounding box center [701, 428] width 222 height 18
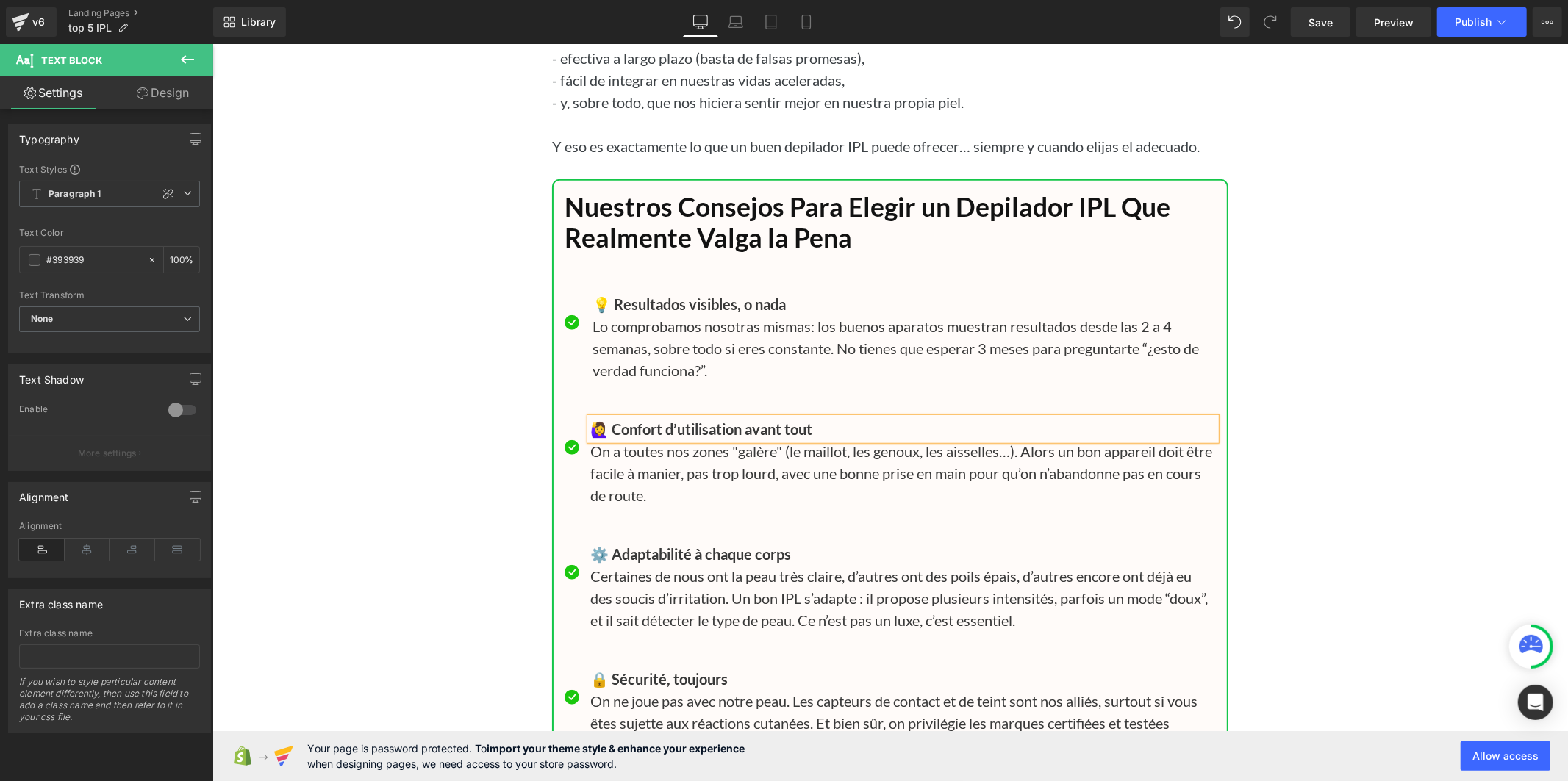
click at [639, 438] on b "🙋‍♀️ Confort d’utilisation avant tout" at bounding box center [701, 428] width 222 height 18
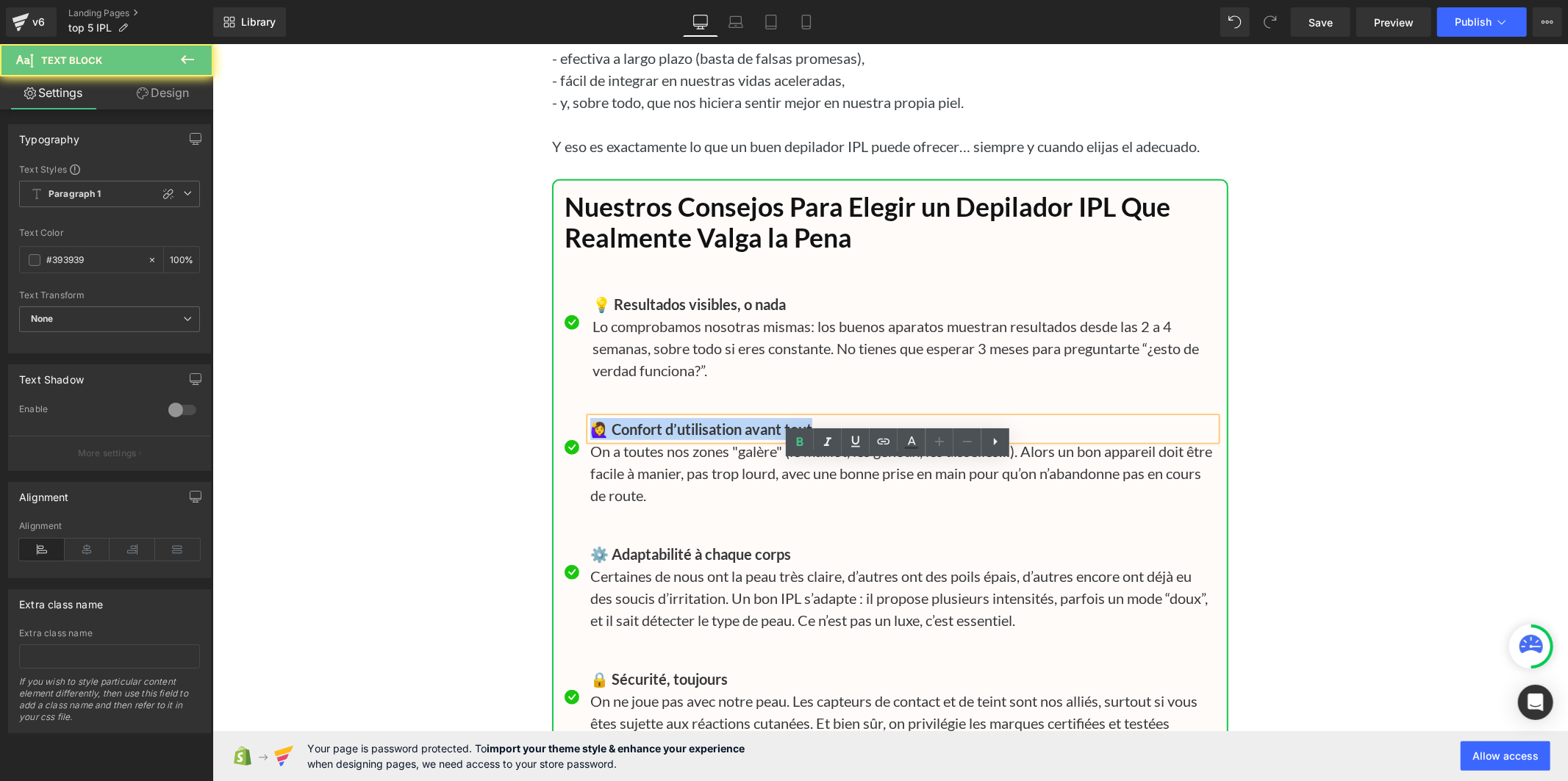
click at [639, 438] on b "🙋‍♀️ Confort d’utilisation avant tout" at bounding box center [701, 428] width 222 height 18
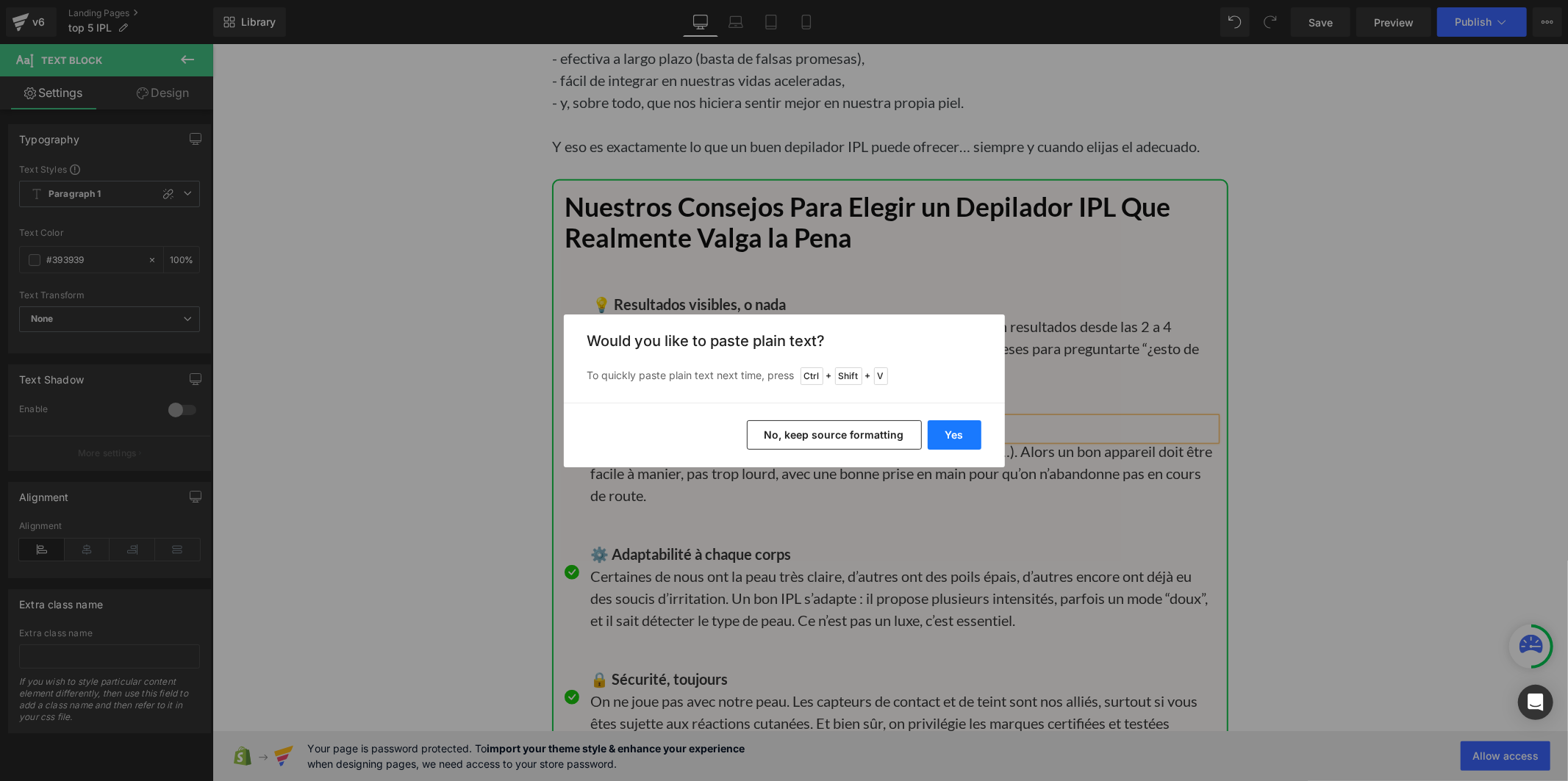
click at [930, 429] on button "Yes" at bounding box center [954, 435] width 54 height 30
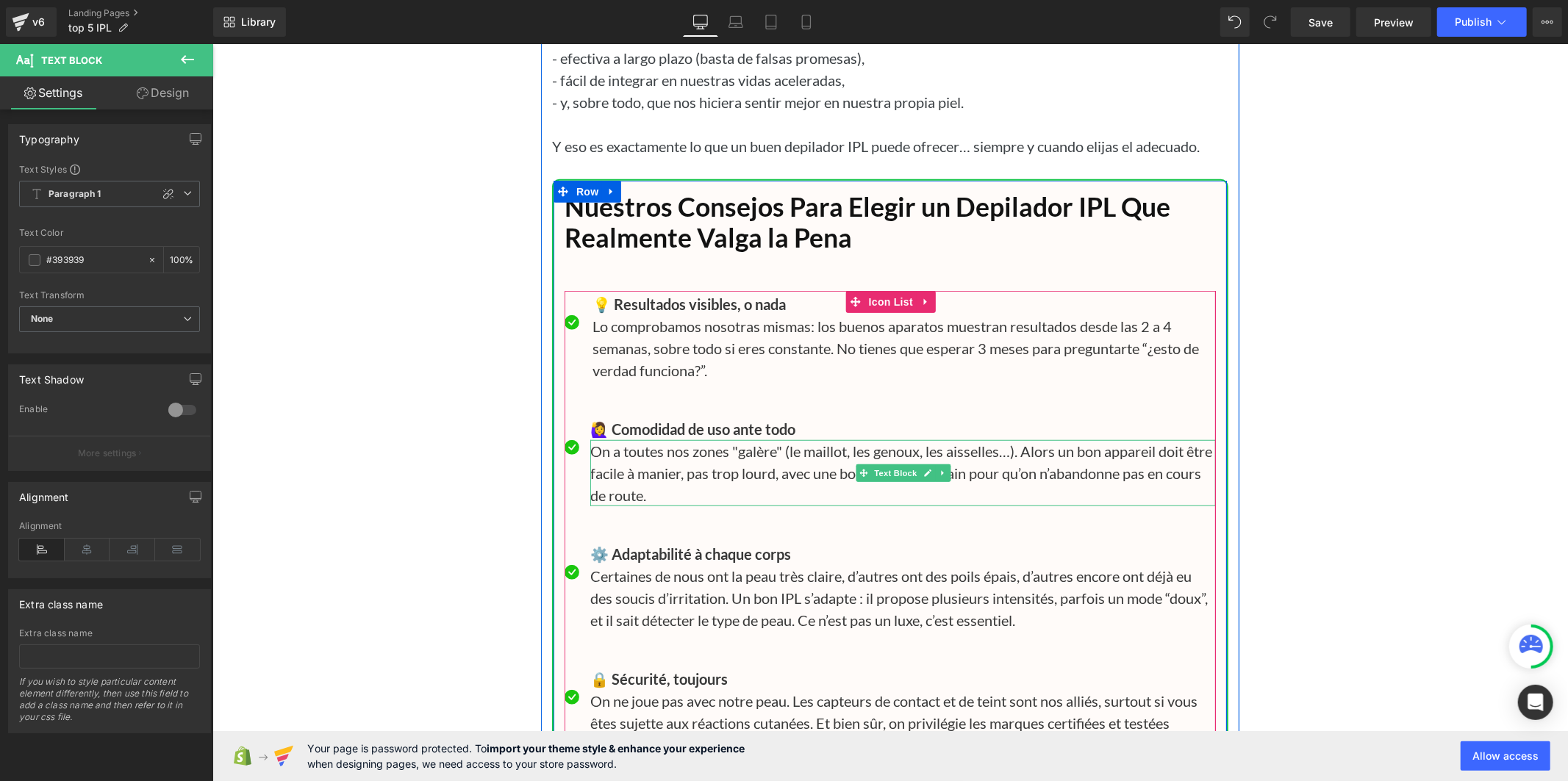
click at [645, 506] on p "On a toutes nos zones "galère" (le maillot, les genoux, les aisselles…). Alors …" at bounding box center [902, 472] width 625 height 66
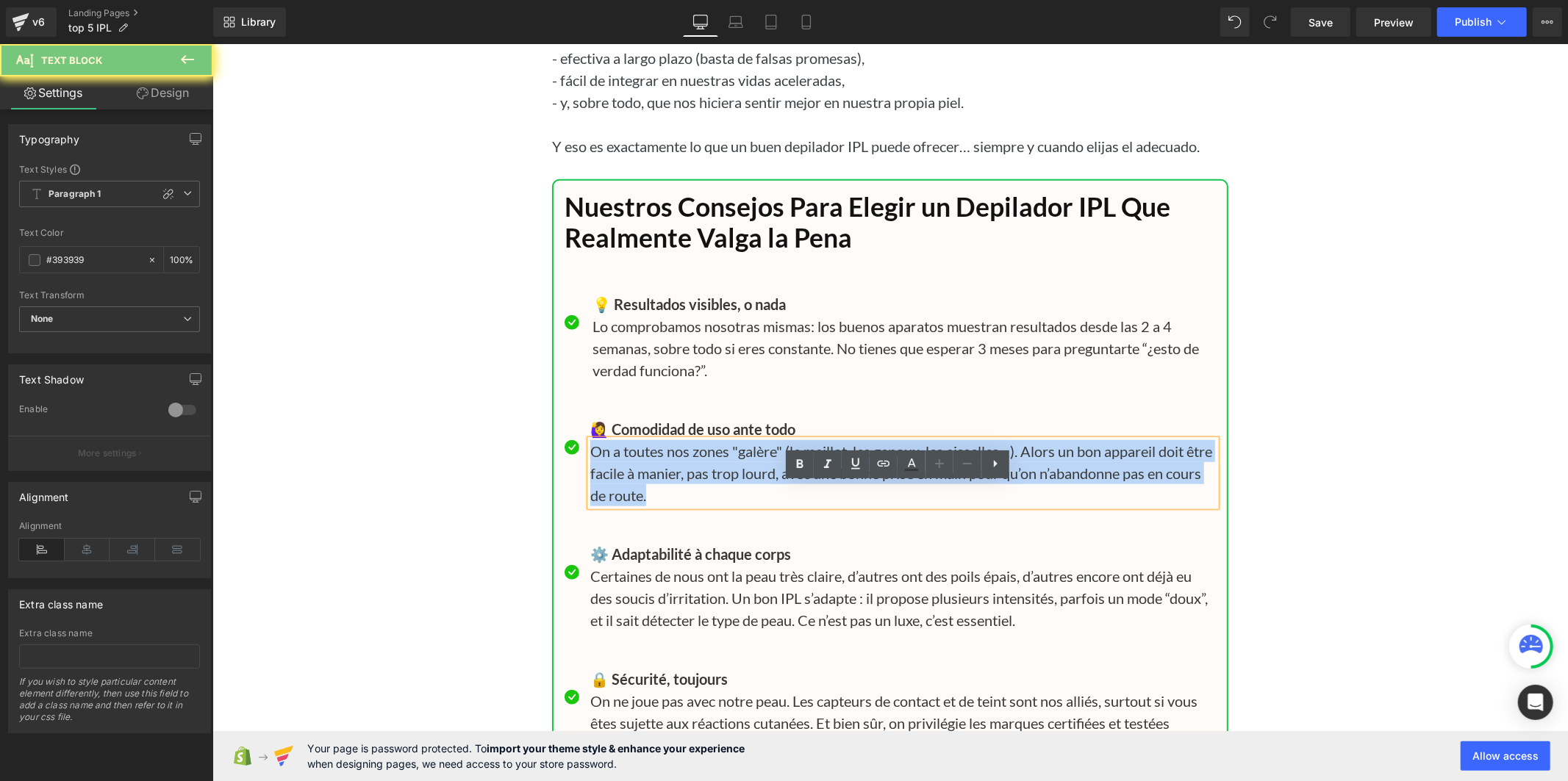
click at [645, 506] on p "On a toutes nos zones "galère" (le maillot, les genoux, les aisselles…). Alors …" at bounding box center [902, 472] width 625 height 66
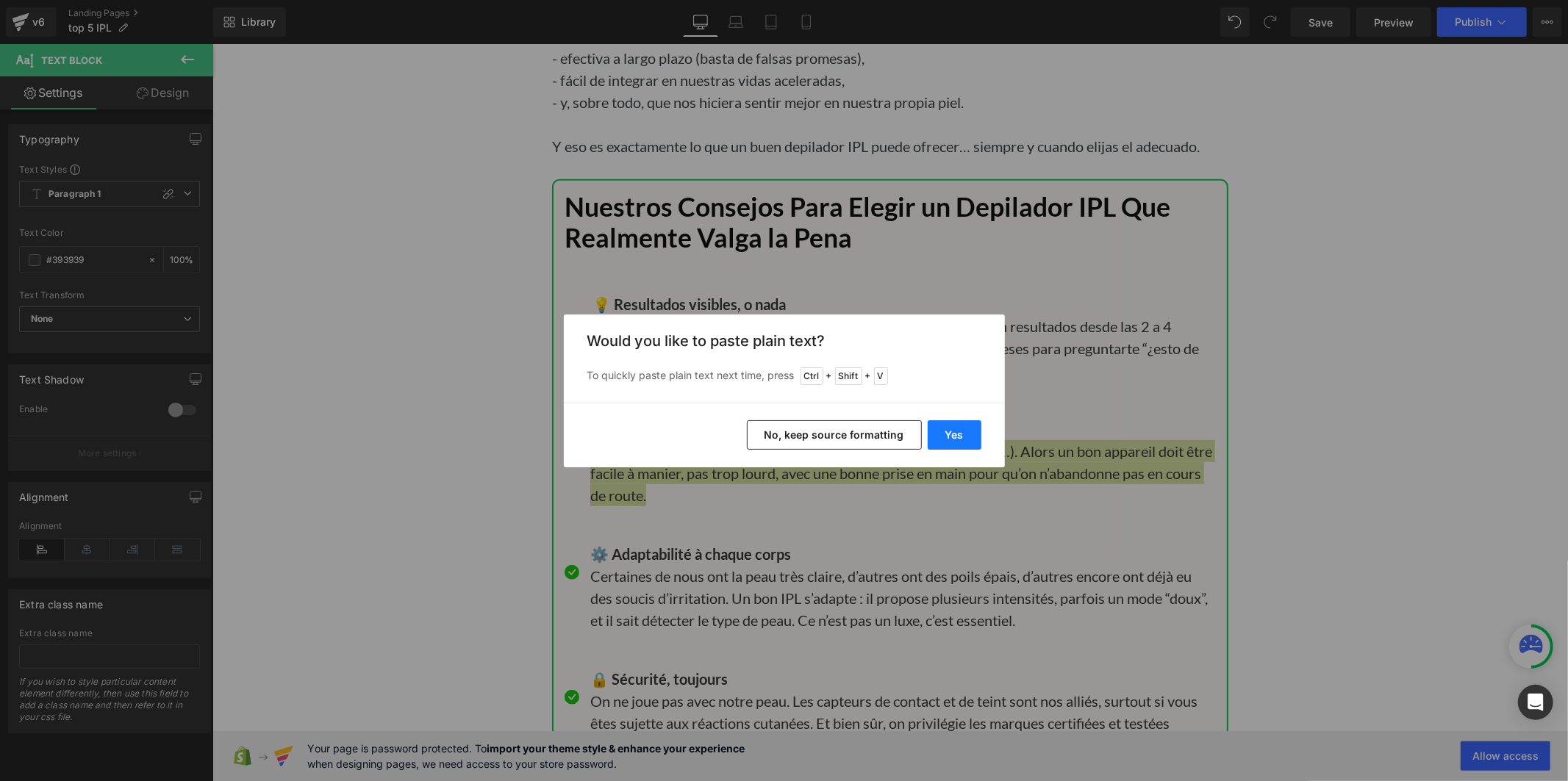
click at [963, 432] on button "Yes" at bounding box center [954, 435] width 54 height 30
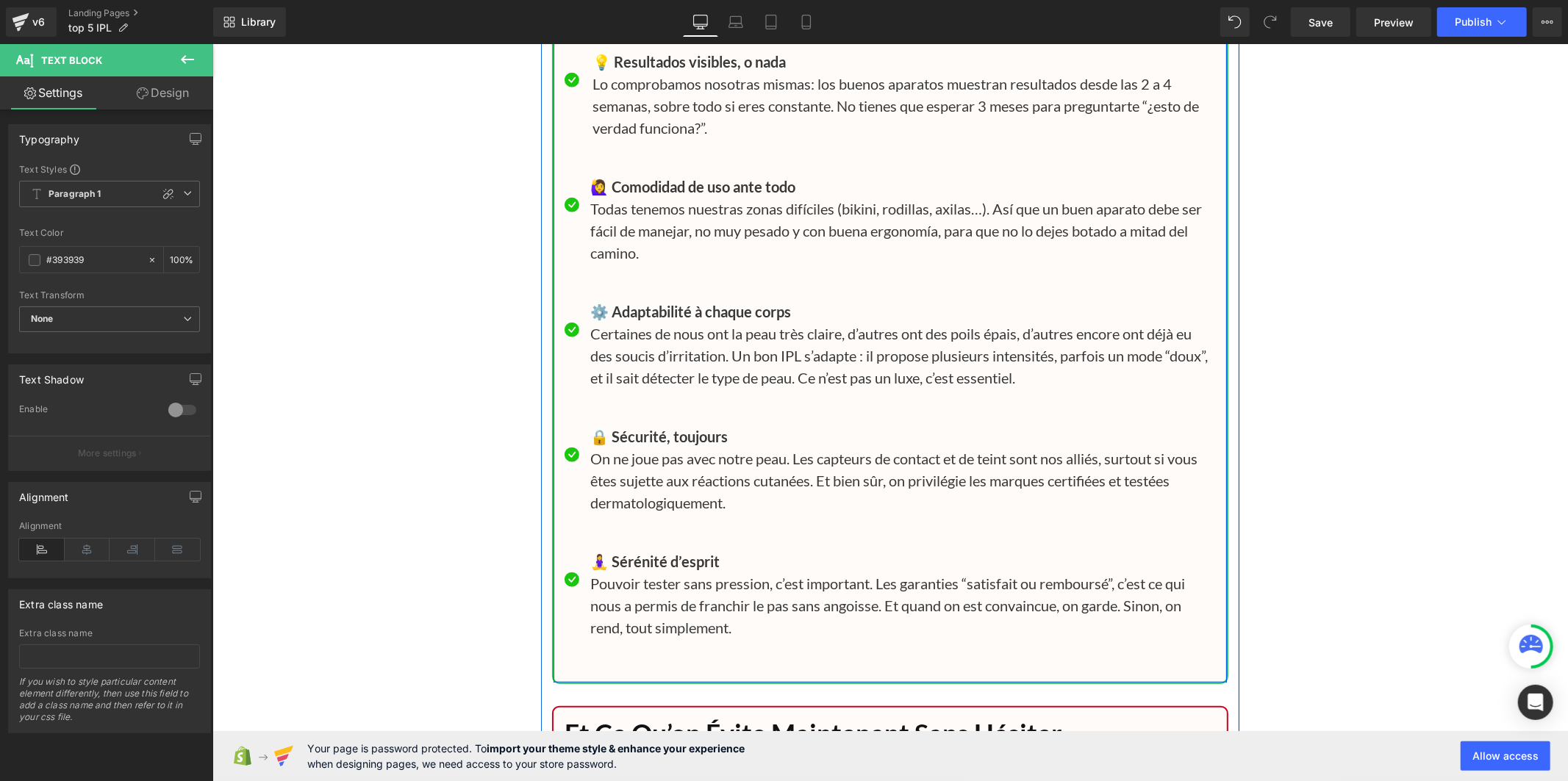
scroll to position [15255, 0]
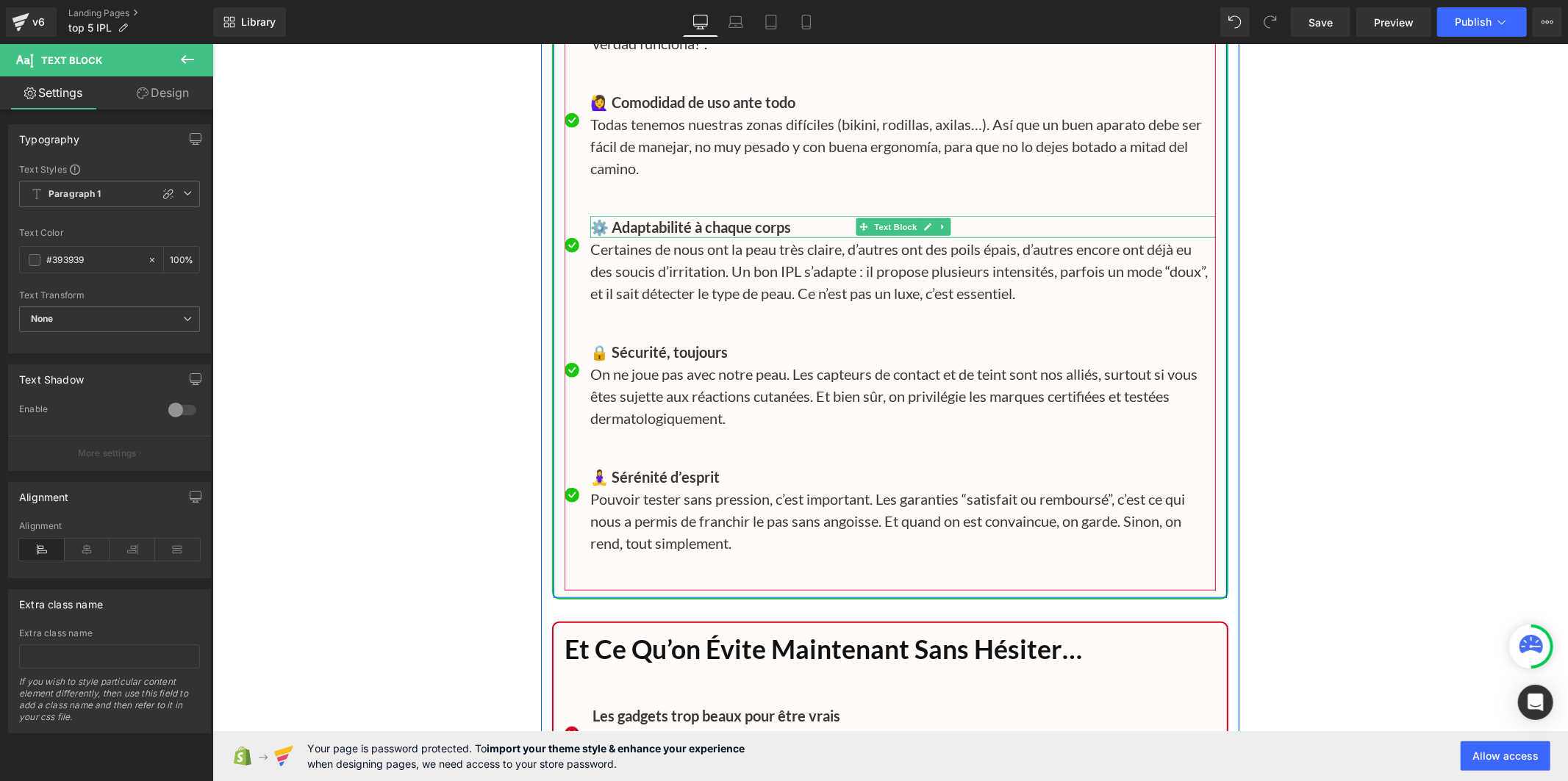
click at [678, 235] on b "⚙️ Adaptabilité à chaque corps" at bounding box center [690, 226] width 200 height 18
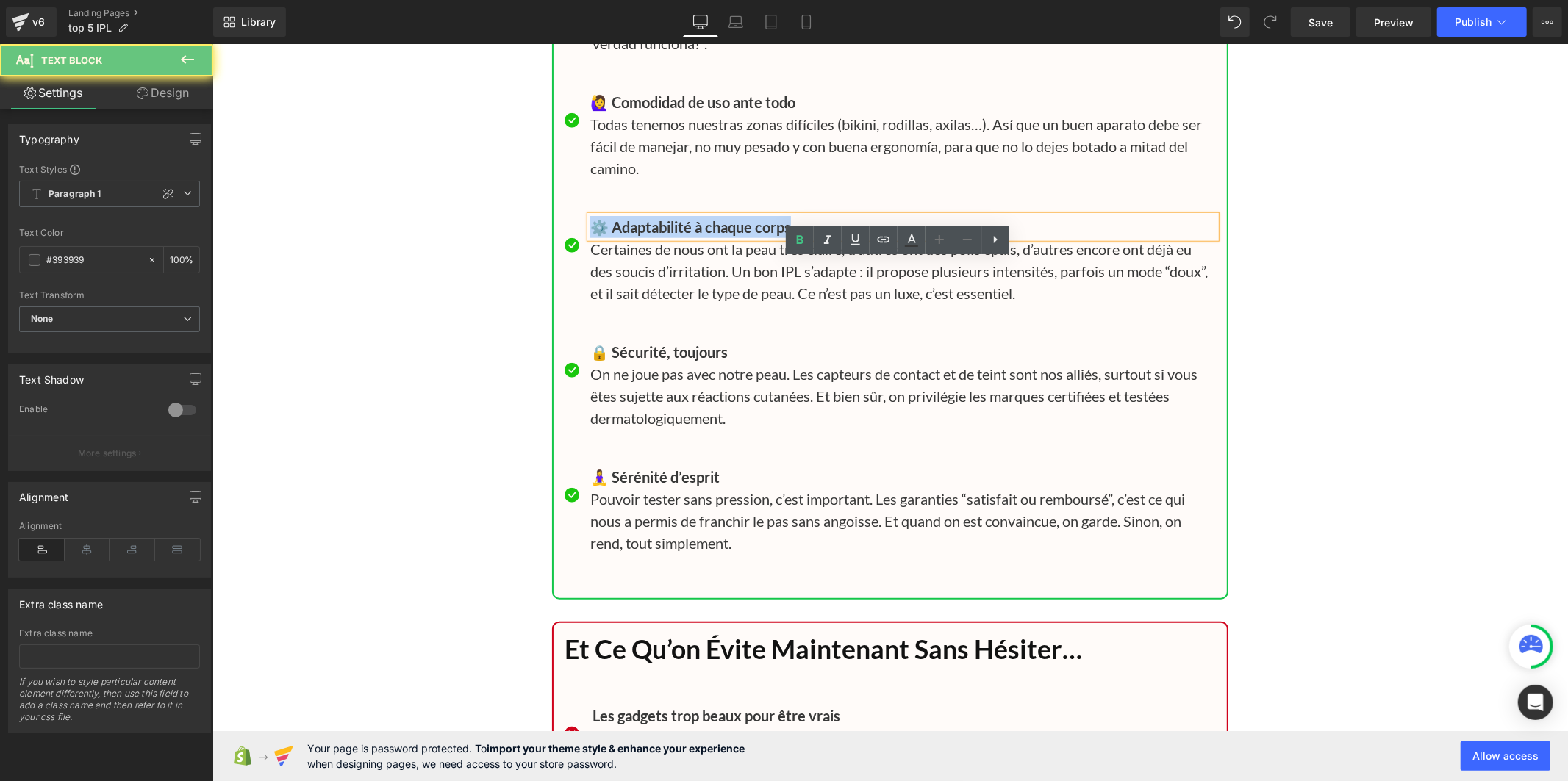
click at [678, 235] on b "⚙️ Adaptabilité à chaque corps" at bounding box center [690, 226] width 200 height 18
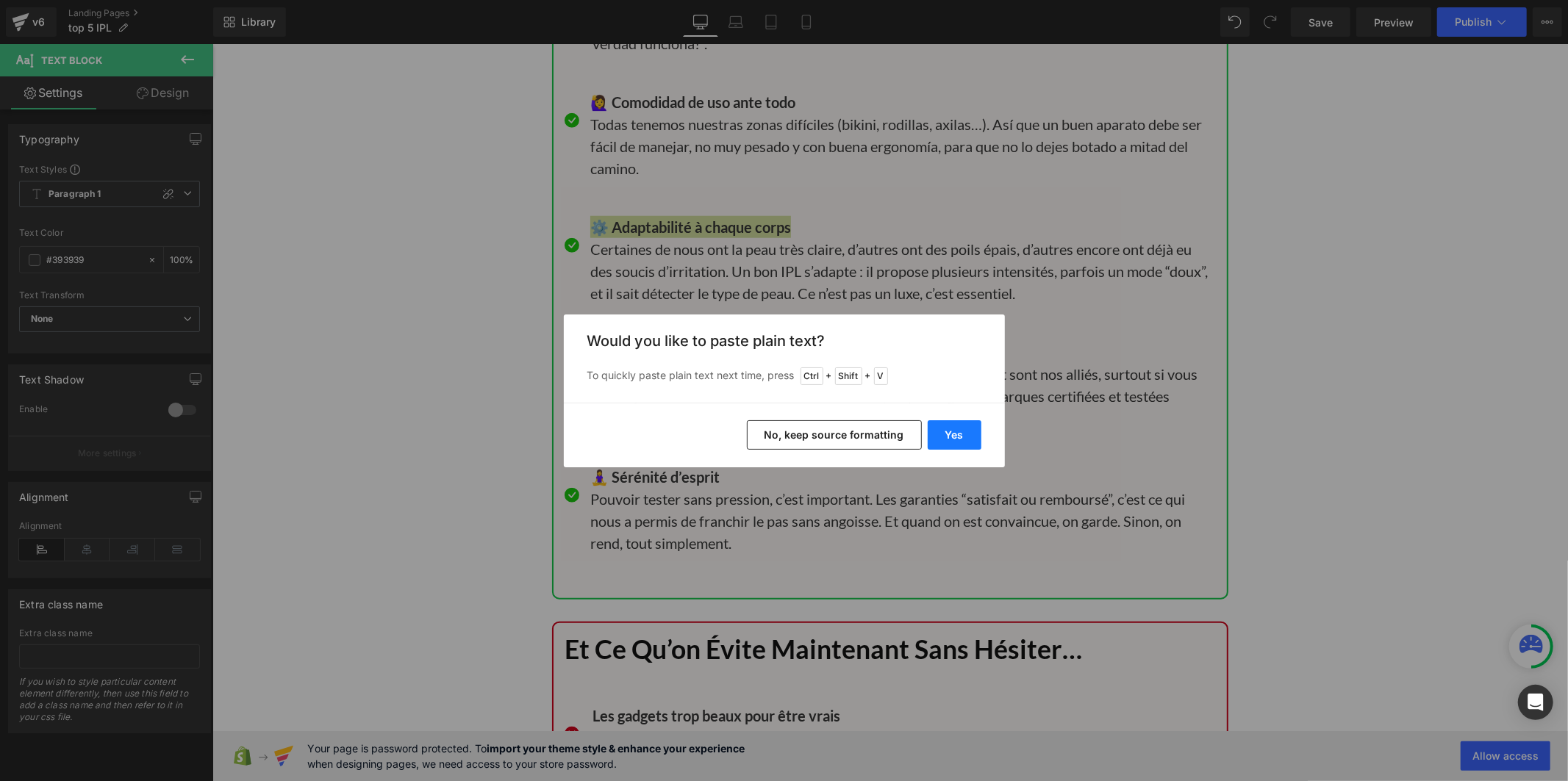
click at [939, 438] on button "Yes" at bounding box center [954, 435] width 54 height 30
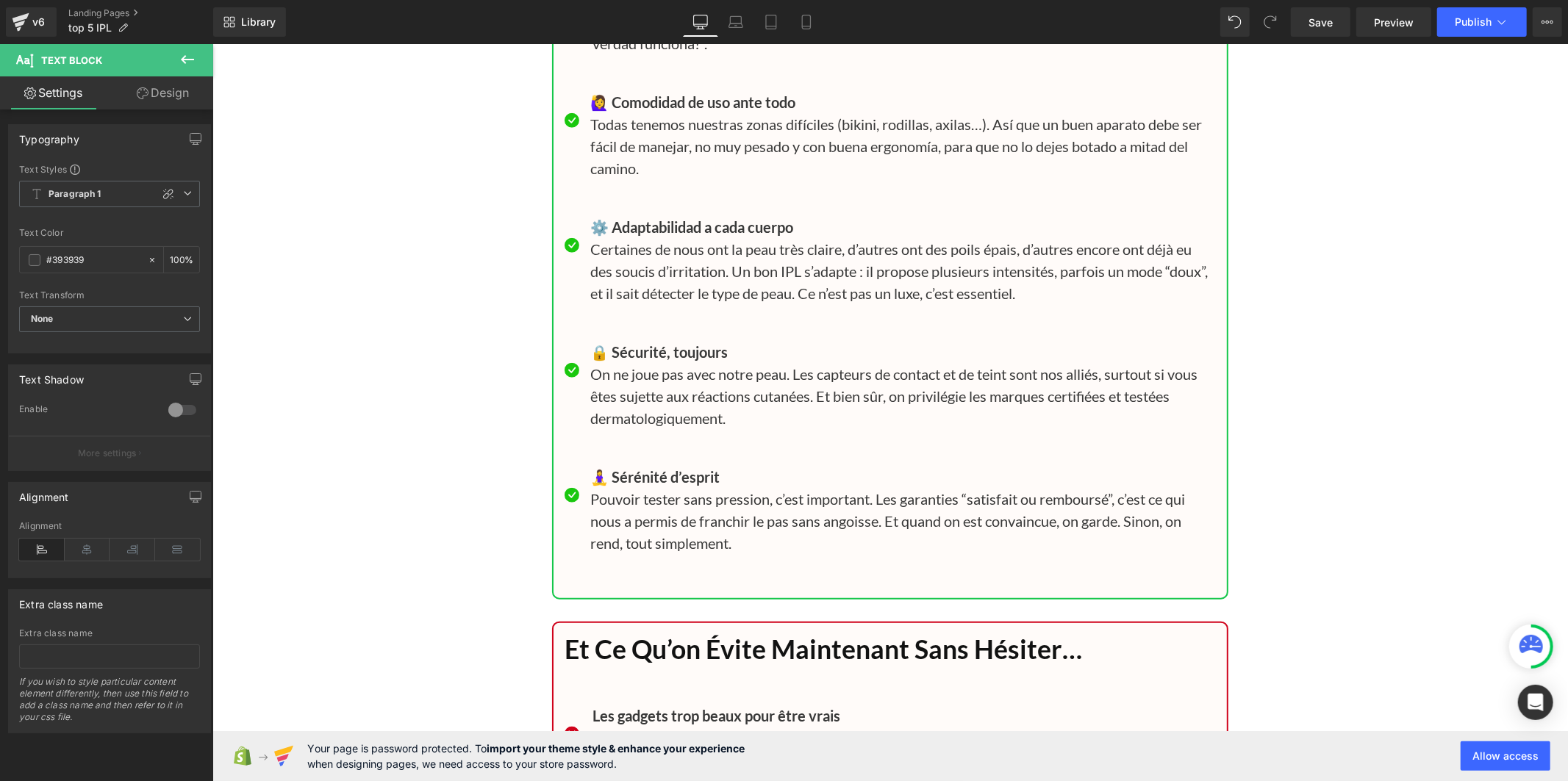
click at [617, 304] on p "Certaines de nous ont la peau très claire, d’autres ont des poils épais, d’autr…" at bounding box center [902, 270] width 625 height 66
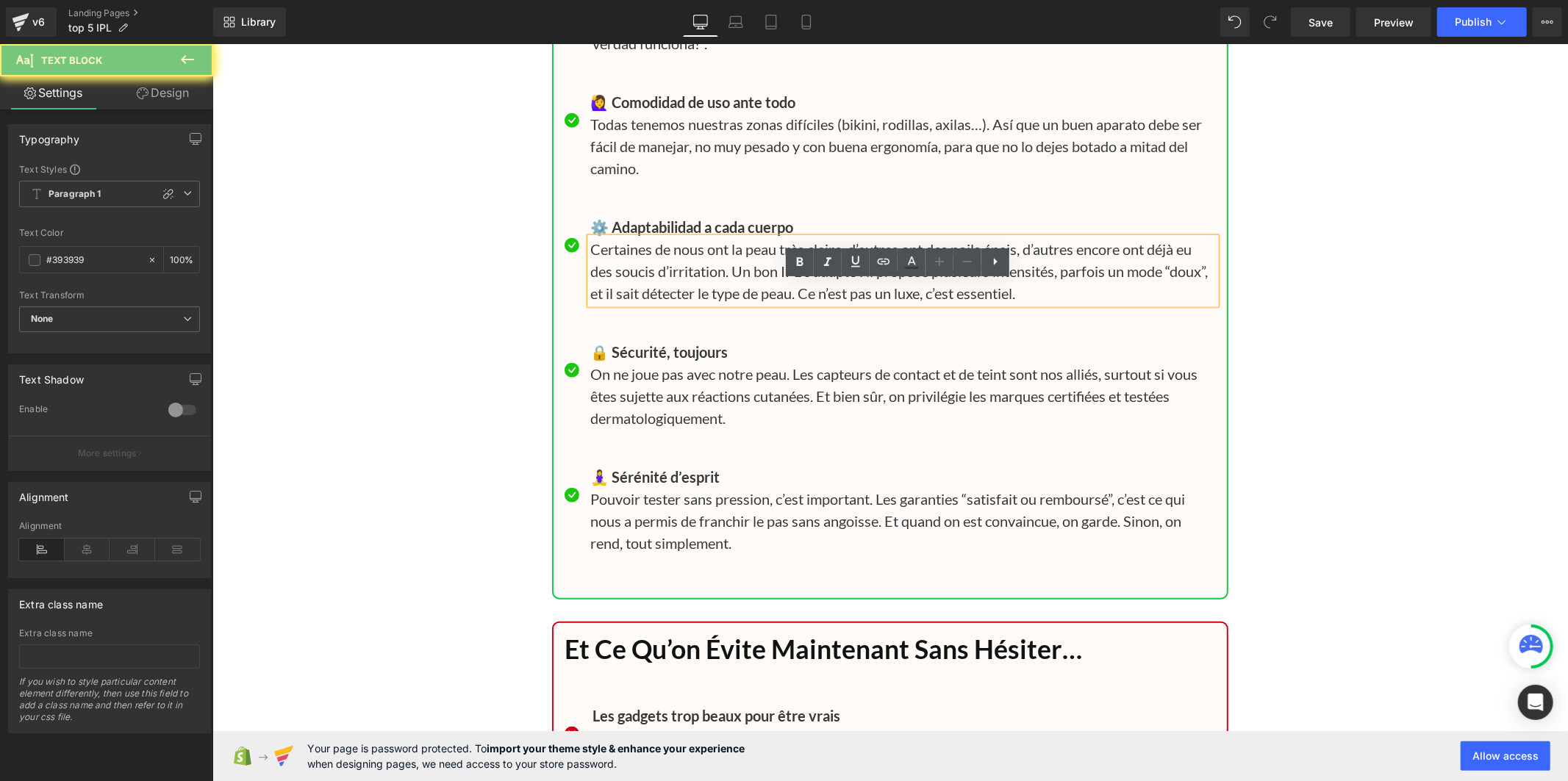
click at [617, 304] on p "Certaines de nous ont la peau très claire, d’autres ont des poils épais, d’autr…" at bounding box center [902, 270] width 625 height 66
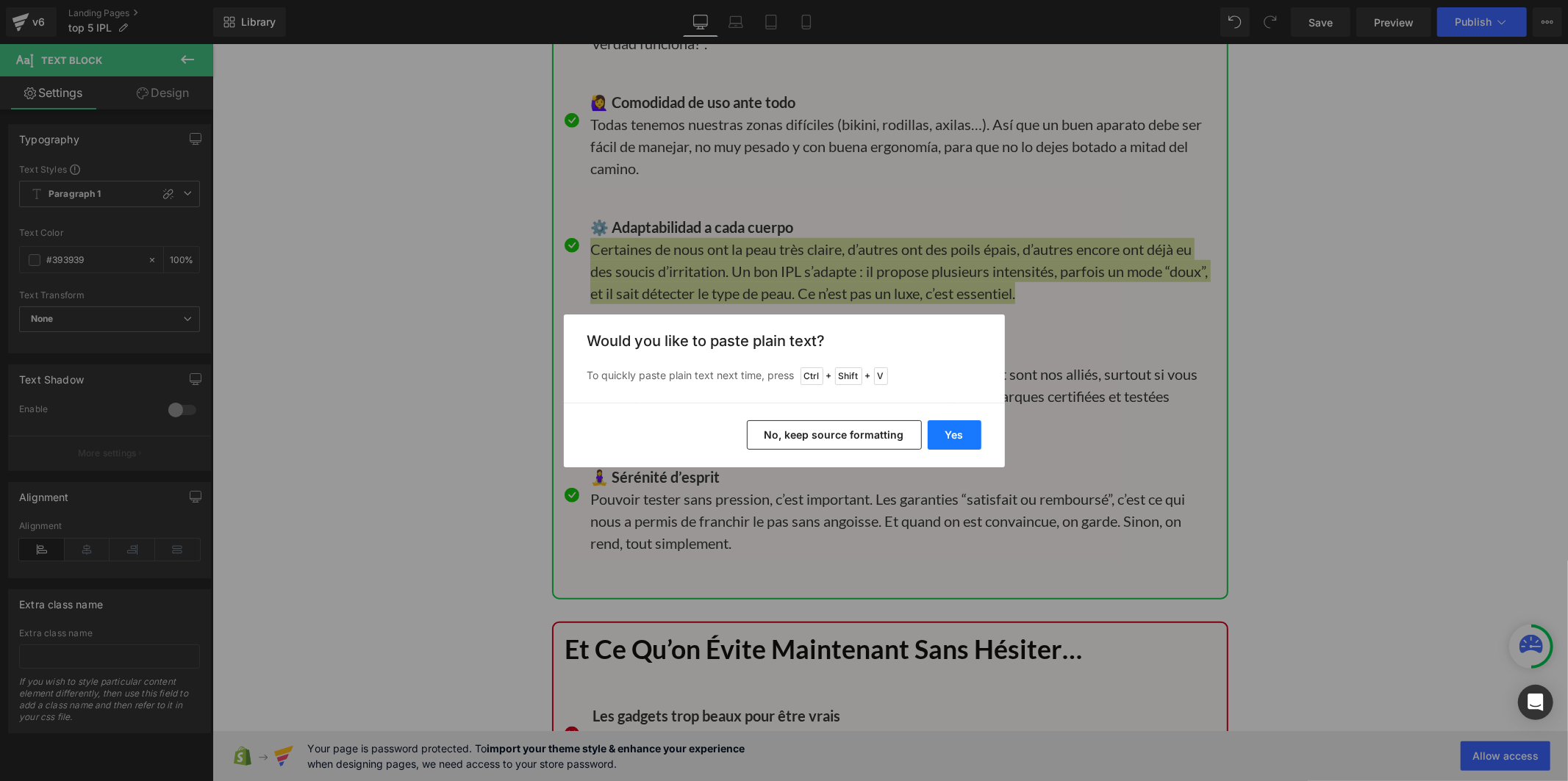
click at [950, 434] on button "Yes" at bounding box center [954, 435] width 54 height 30
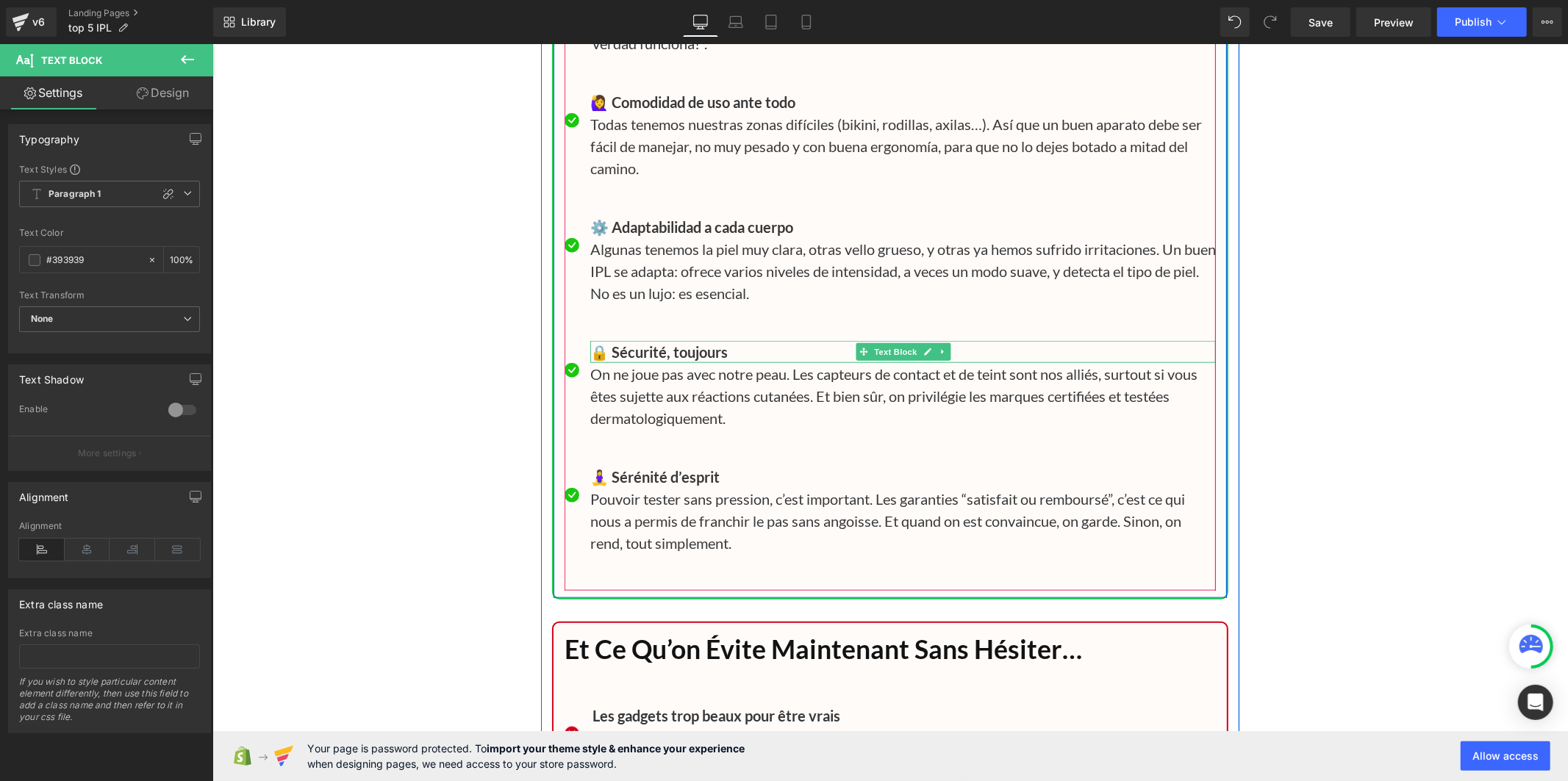
click at [623, 360] on b "🔒 Sécurité, toujours" at bounding box center [658, 351] width 138 height 18
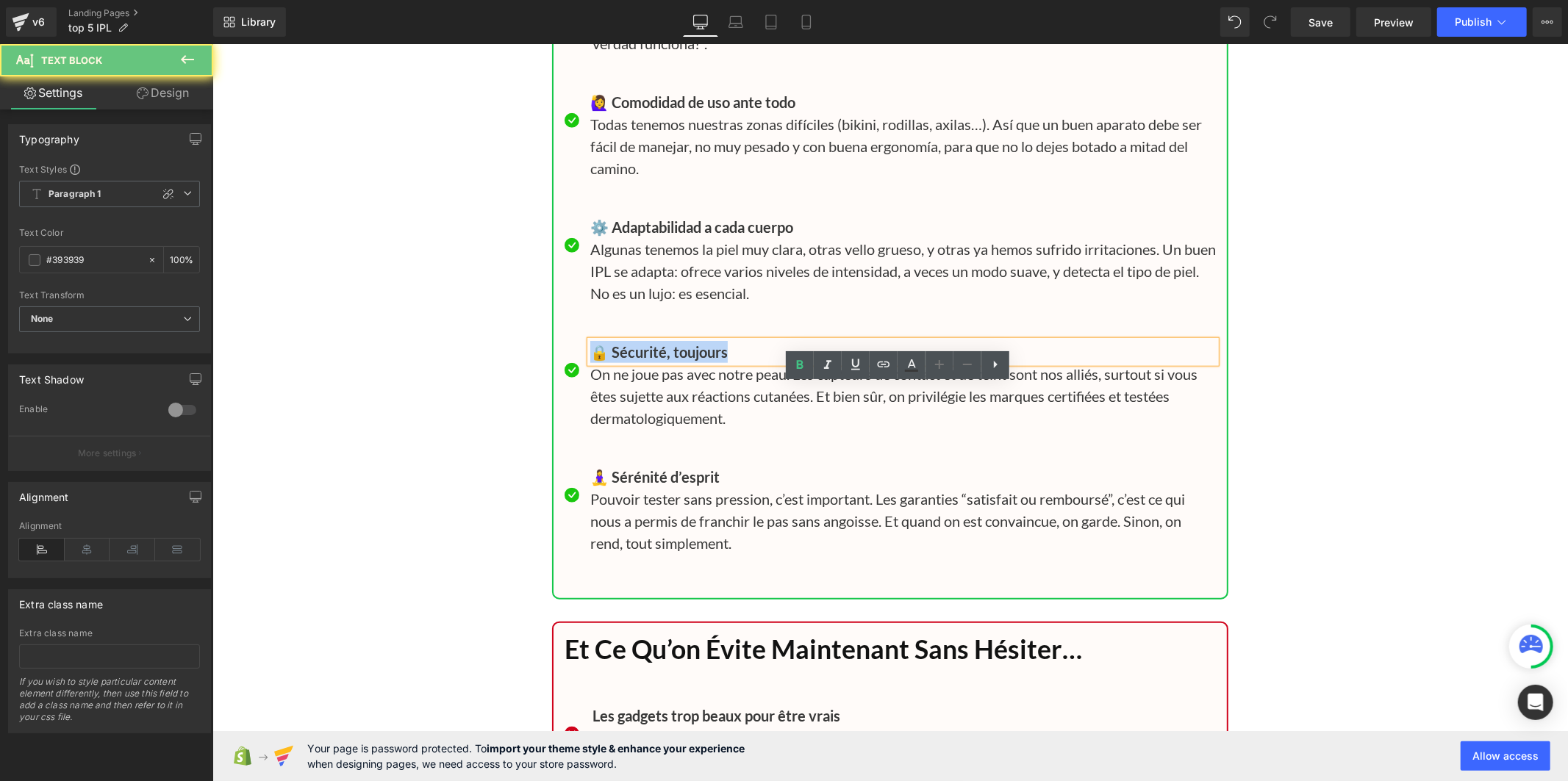
click at [623, 360] on b "🔒 Sécurité, toujours" at bounding box center [658, 351] width 138 height 18
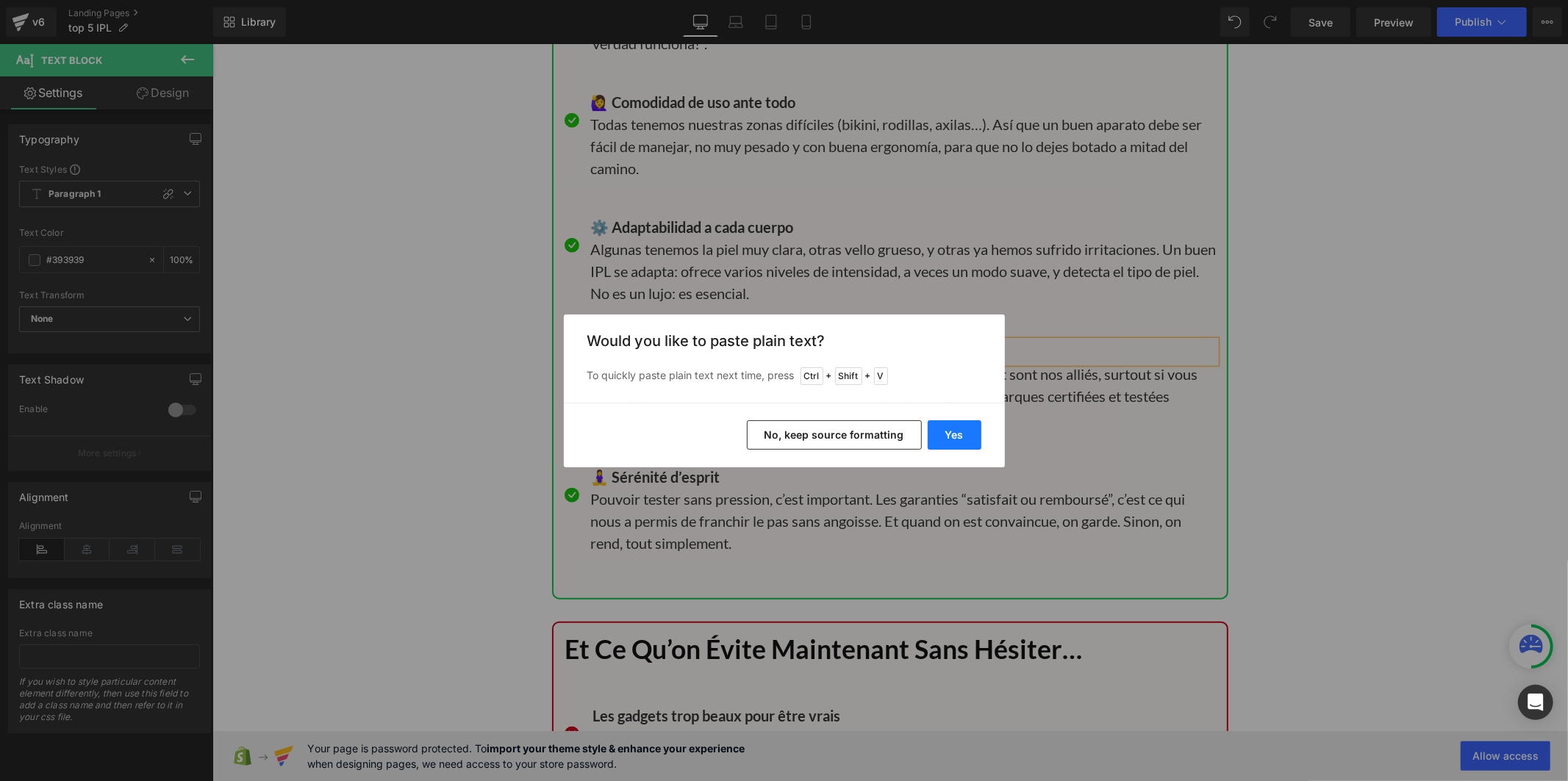
click at [950, 434] on button "Yes" at bounding box center [954, 435] width 54 height 30
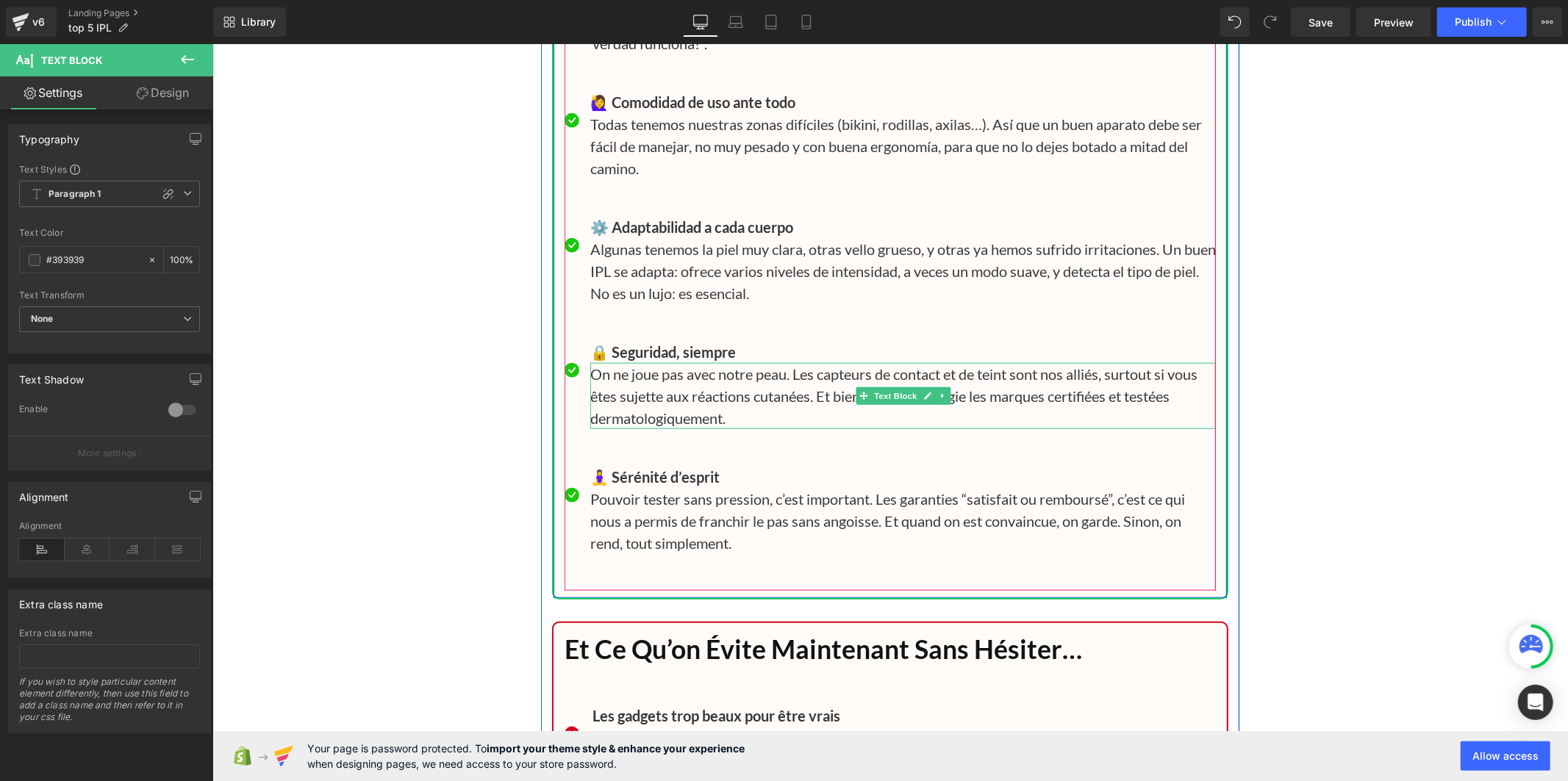
click at [617, 428] on p "On ne joue pas avec notre peau. Les capteurs de contact et de teint sont nos al…" at bounding box center [902, 395] width 625 height 66
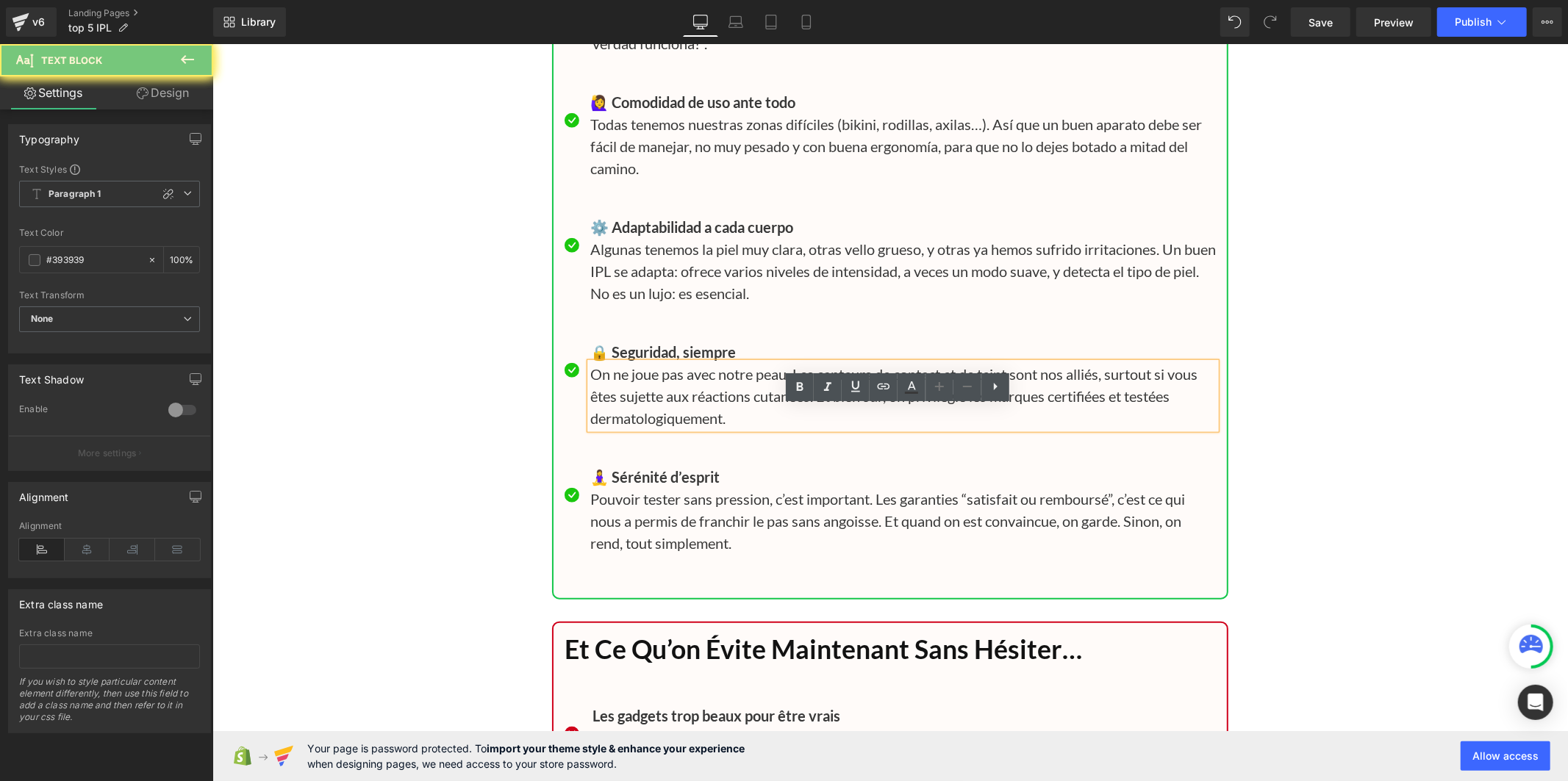
click at [617, 428] on p "On ne joue pas avec notre peau. Les capteurs de contact et de teint sont nos al…" at bounding box center [902, 395] width 625 height 66
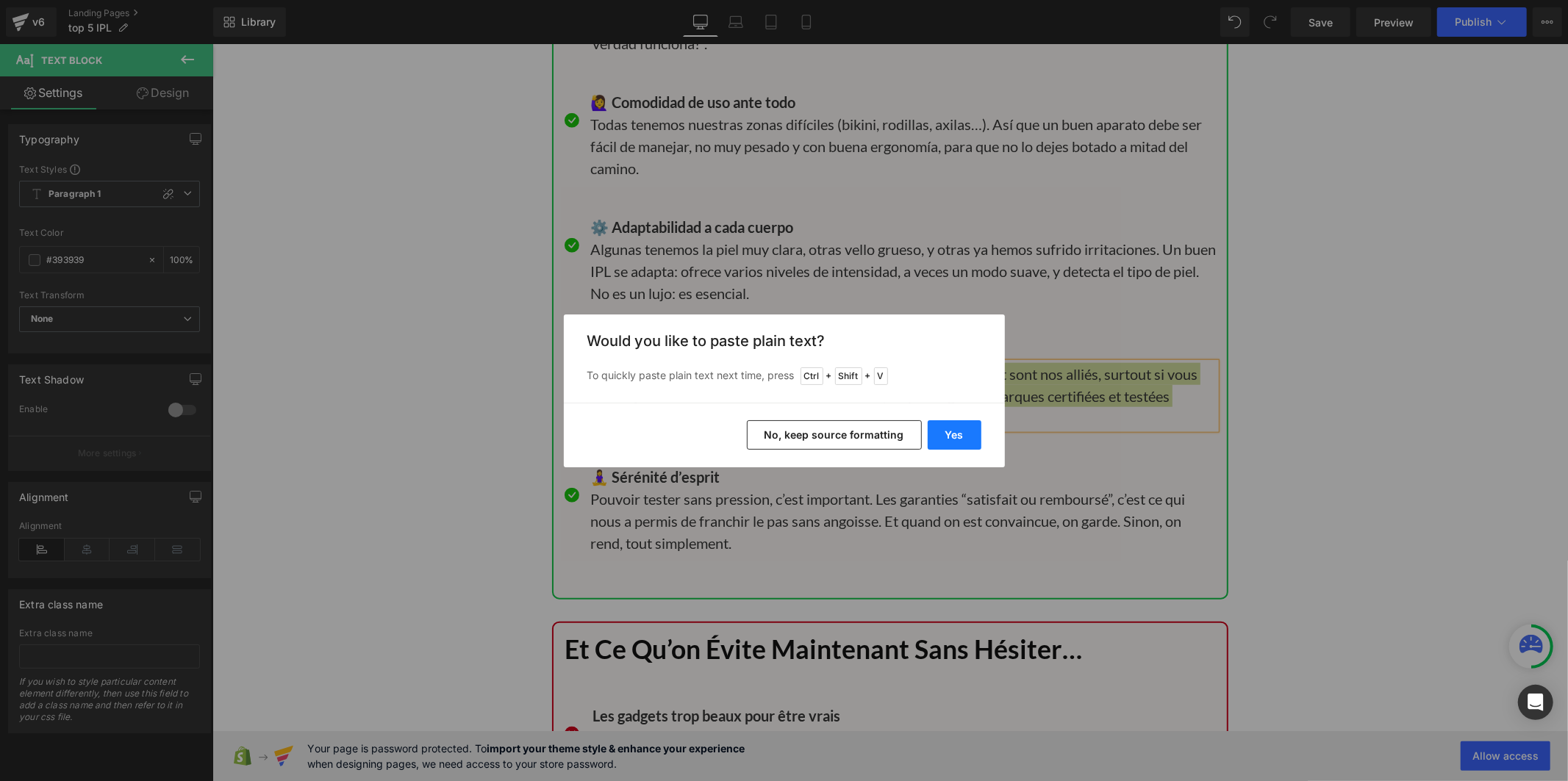
drag, startPoint x: 950, startPoint y: 443, endPoint x: 737, endPoint y: 394, distance: 218.6
click at [950, 443] on button "Yes" at bounding box center [954, 435] width 54 height 30
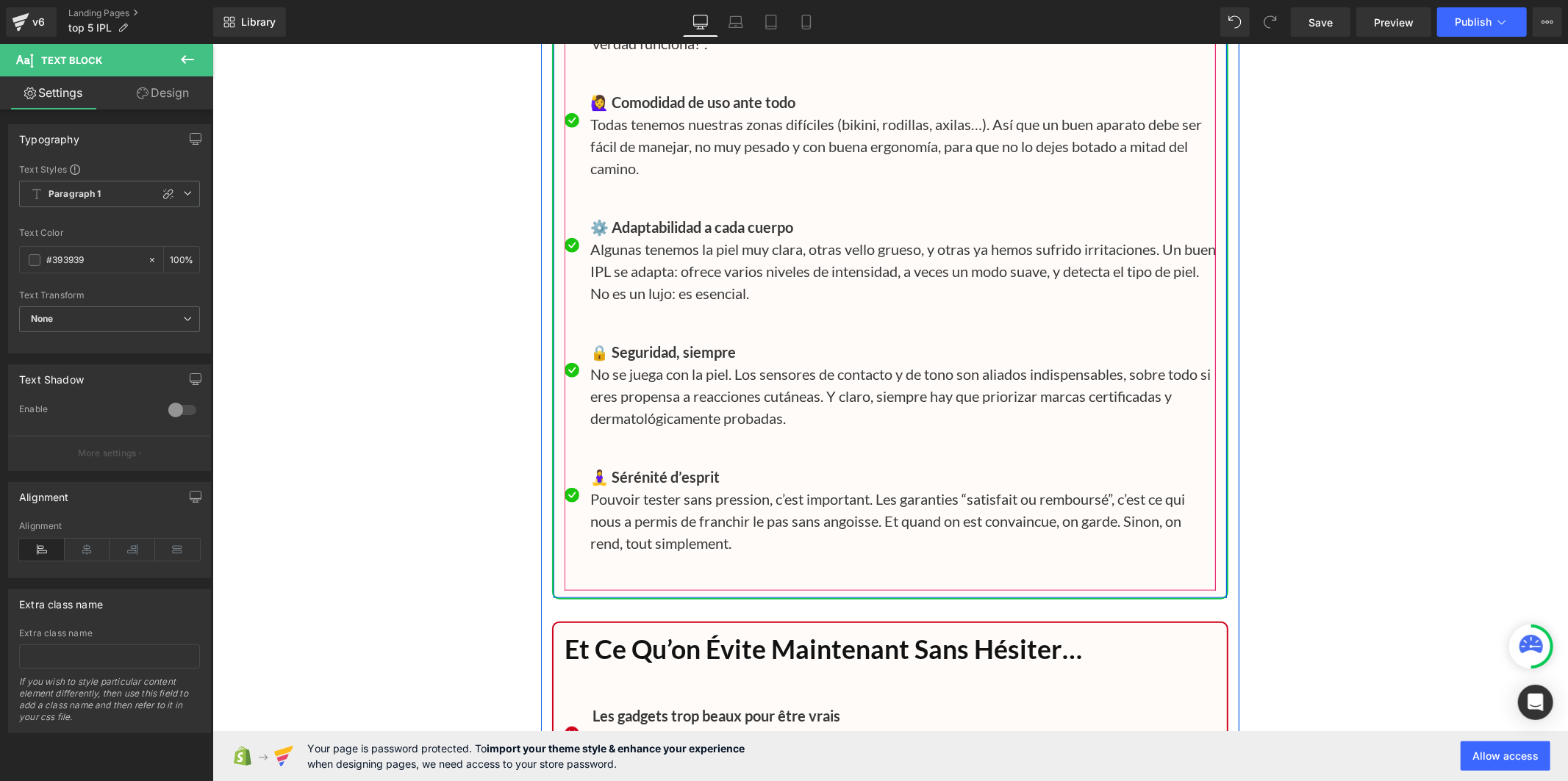
click at [629, 485] on b "🧘‍♀️ Sérénité d’esprit" at bounding box center [654, 476] width 129 height 18
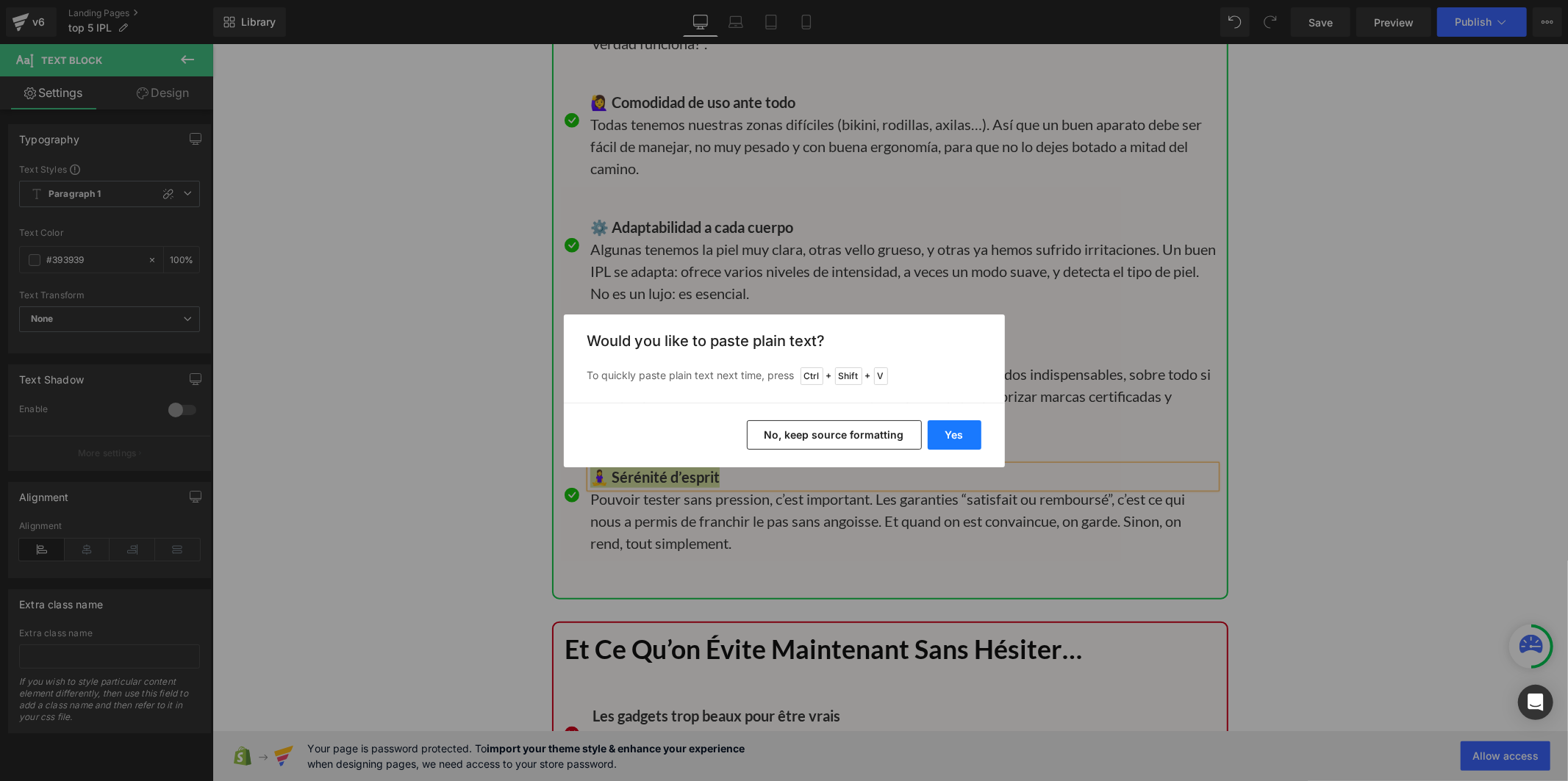
click at [948, 440] on button "Yes" at bounding box center [954, 435] width 54 height 30
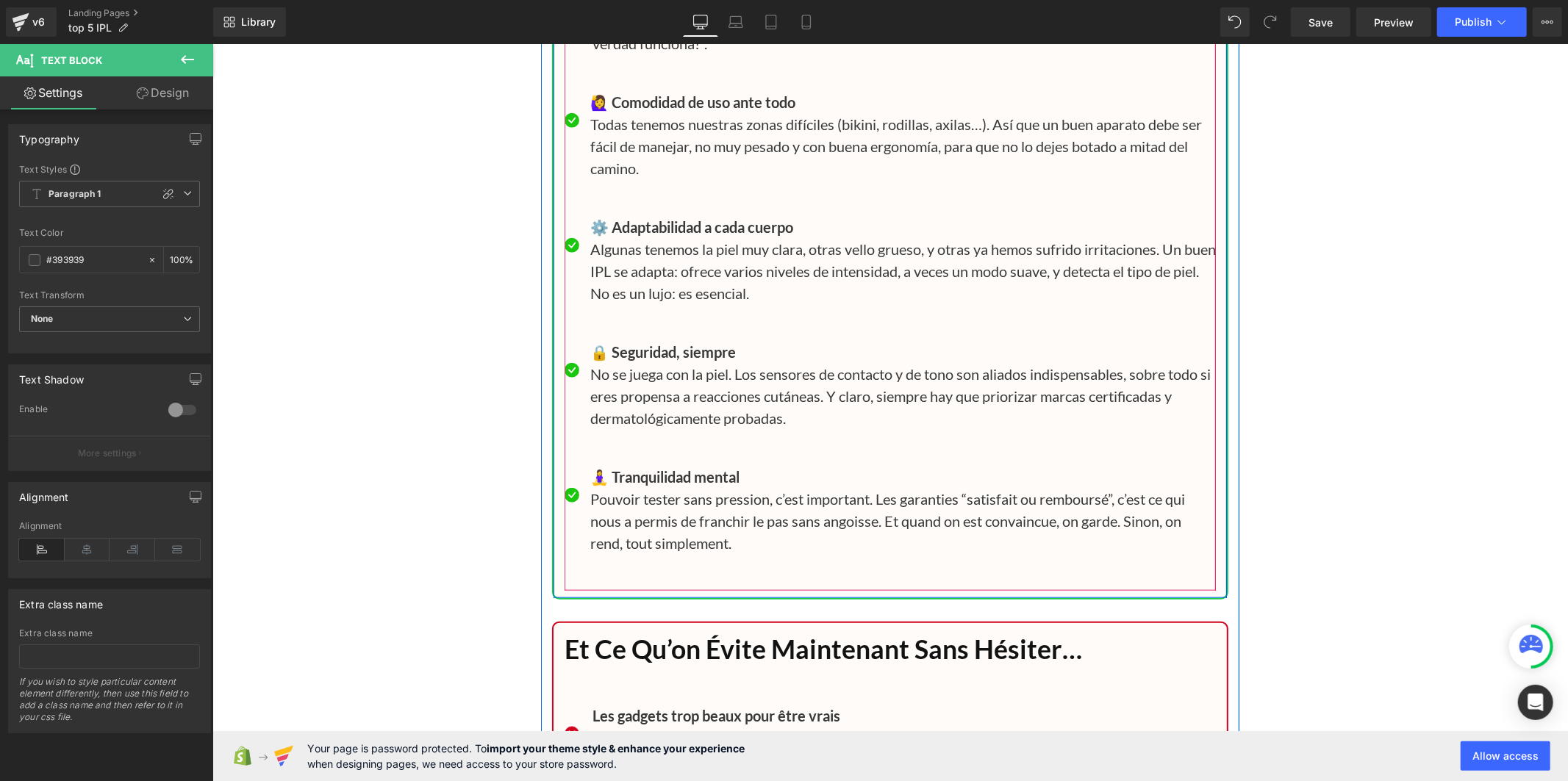
click at [672, 553] on p "Pouvoir tester sans pression, c’est important. Les garanties “satisfait ou remb…" at bounding box center [902, 520] width 625 height 66
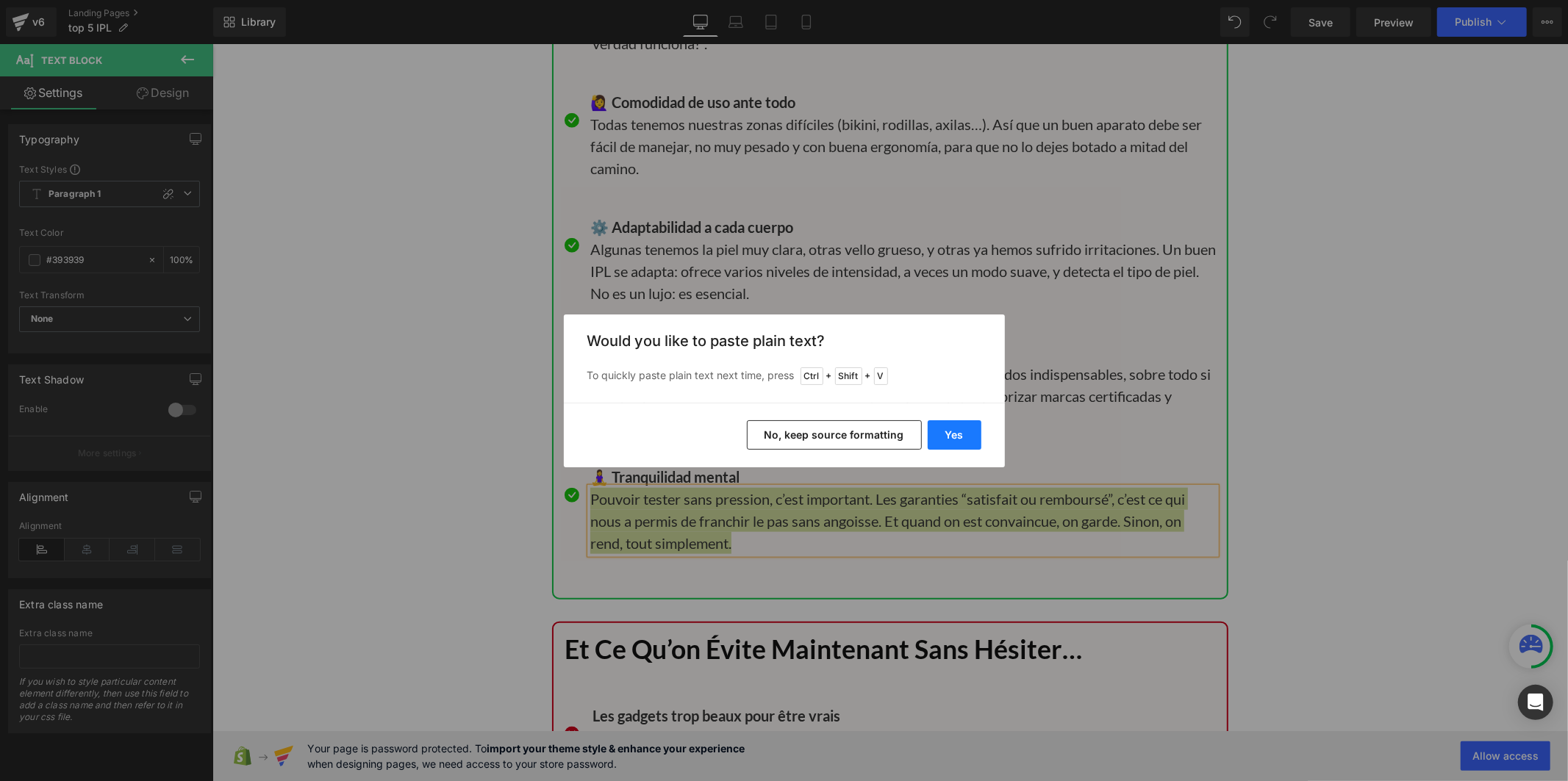
click at [944, 428] on button "Yes" at bounding box center [954, 435] width 54 height 30
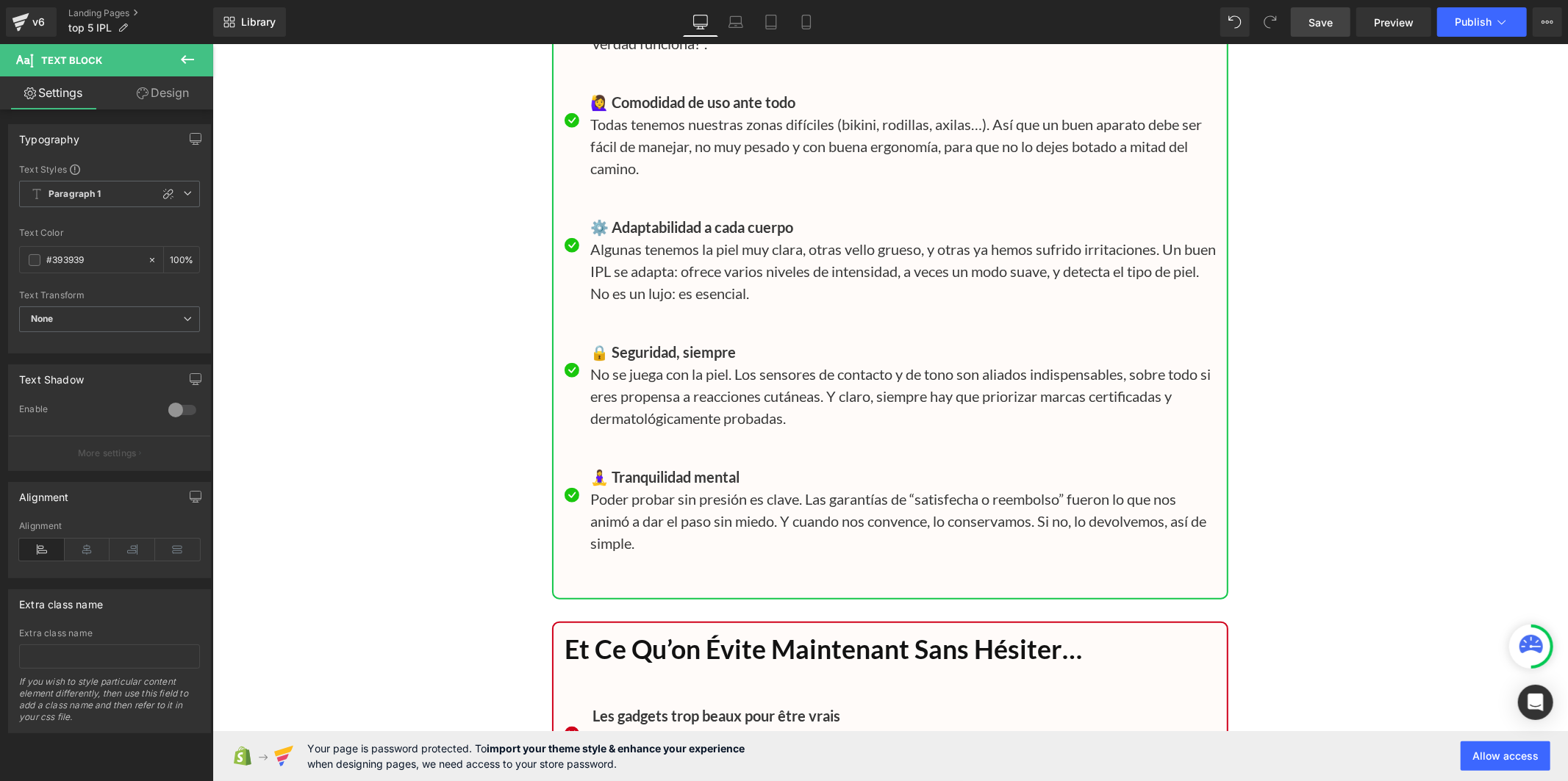
click at [1317, 26] on span "Save" at bounding box center [1320, 23] width 24 height 16
click at [684, 179] on p "Todas tenemos nuestras zonas difíciles (bikini, rodillas, axilas…). Así que un …" at bounding box center [902, 145] width 625 height 66
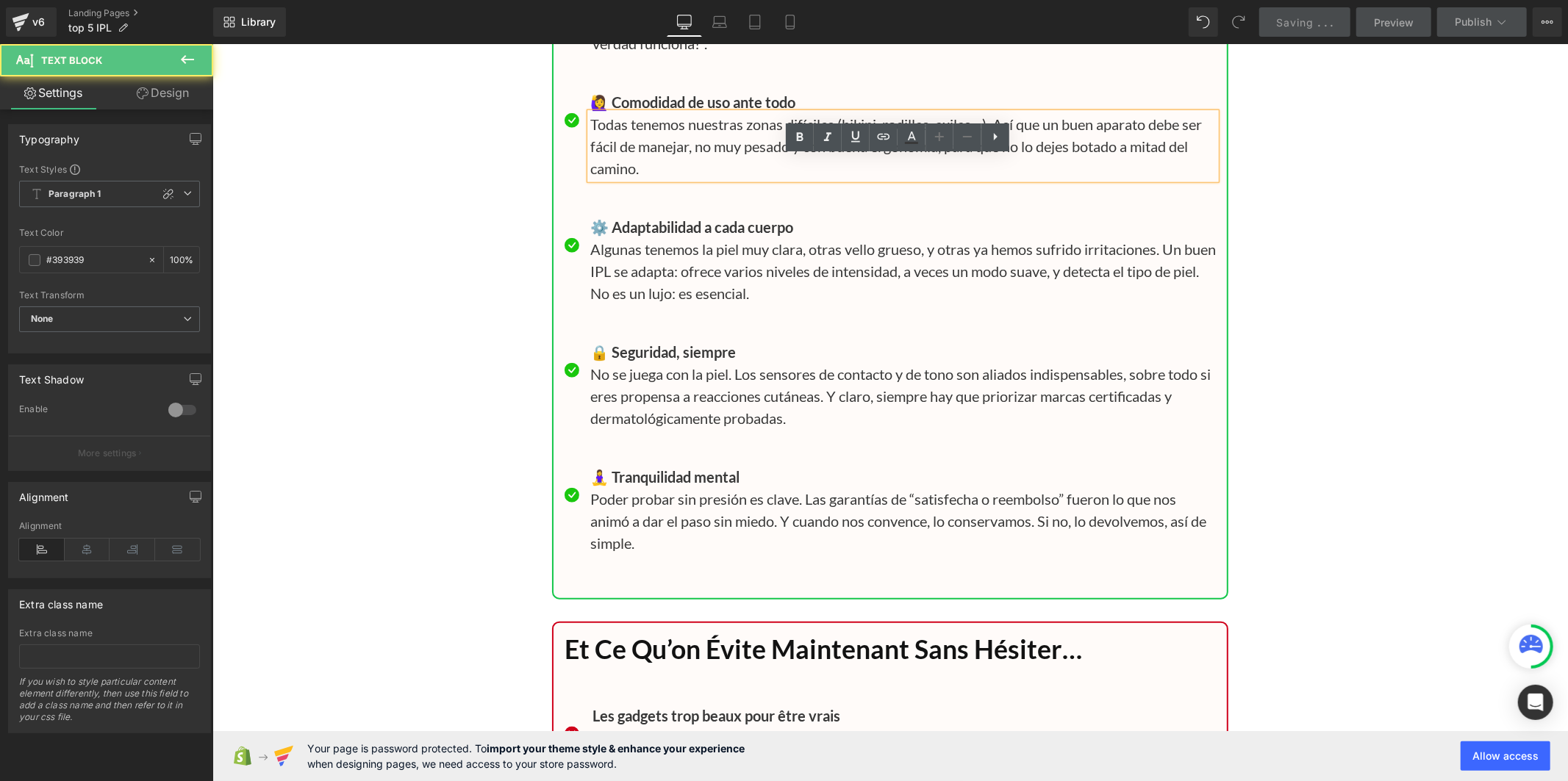
scroll to position [15745, 0]
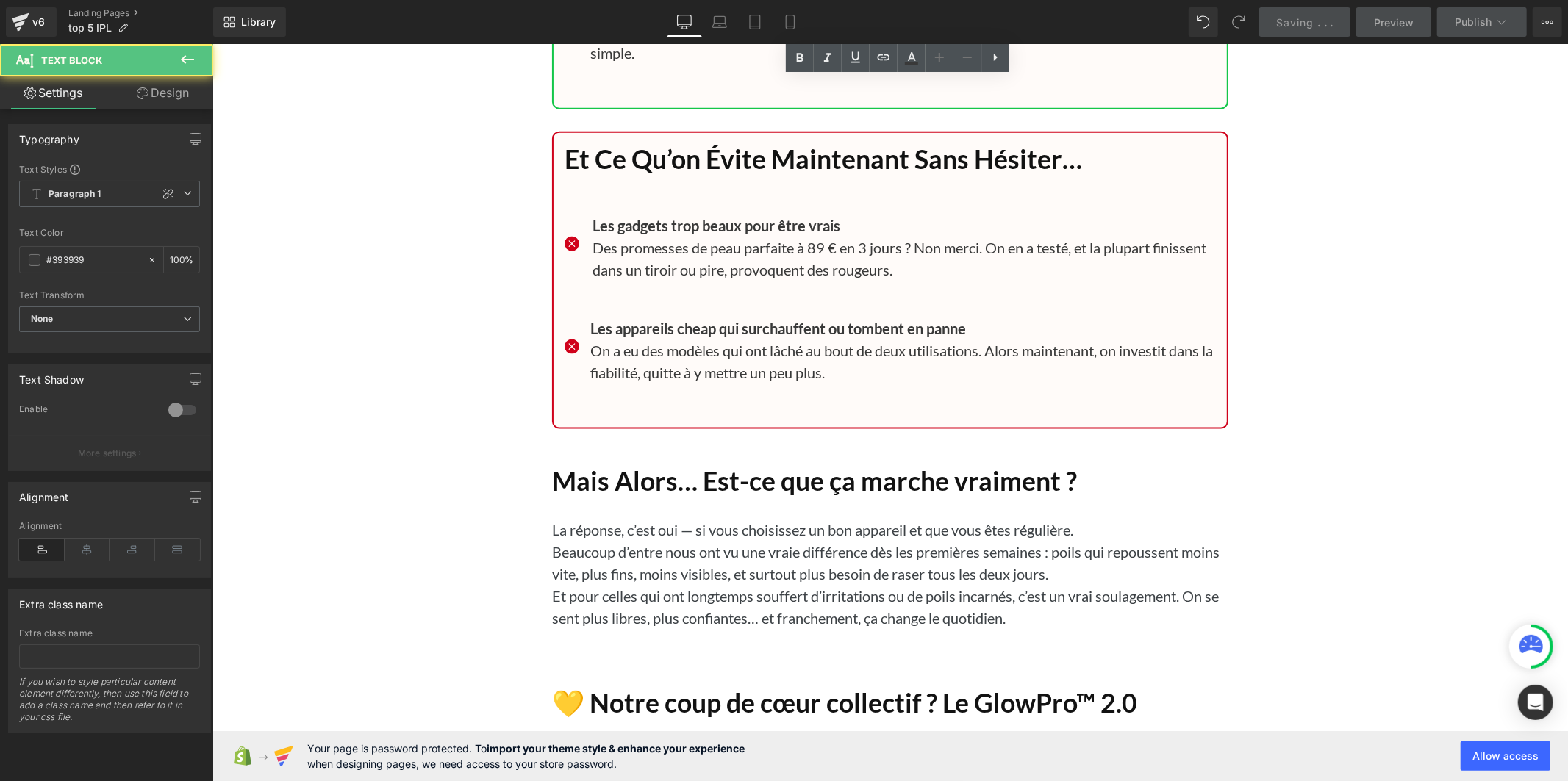
click at [683, 175] on h1 "Et Ce Qu’on Évite Maintenant Sans Hésiter…" at bounding box center [890, 159] width 651 height 32
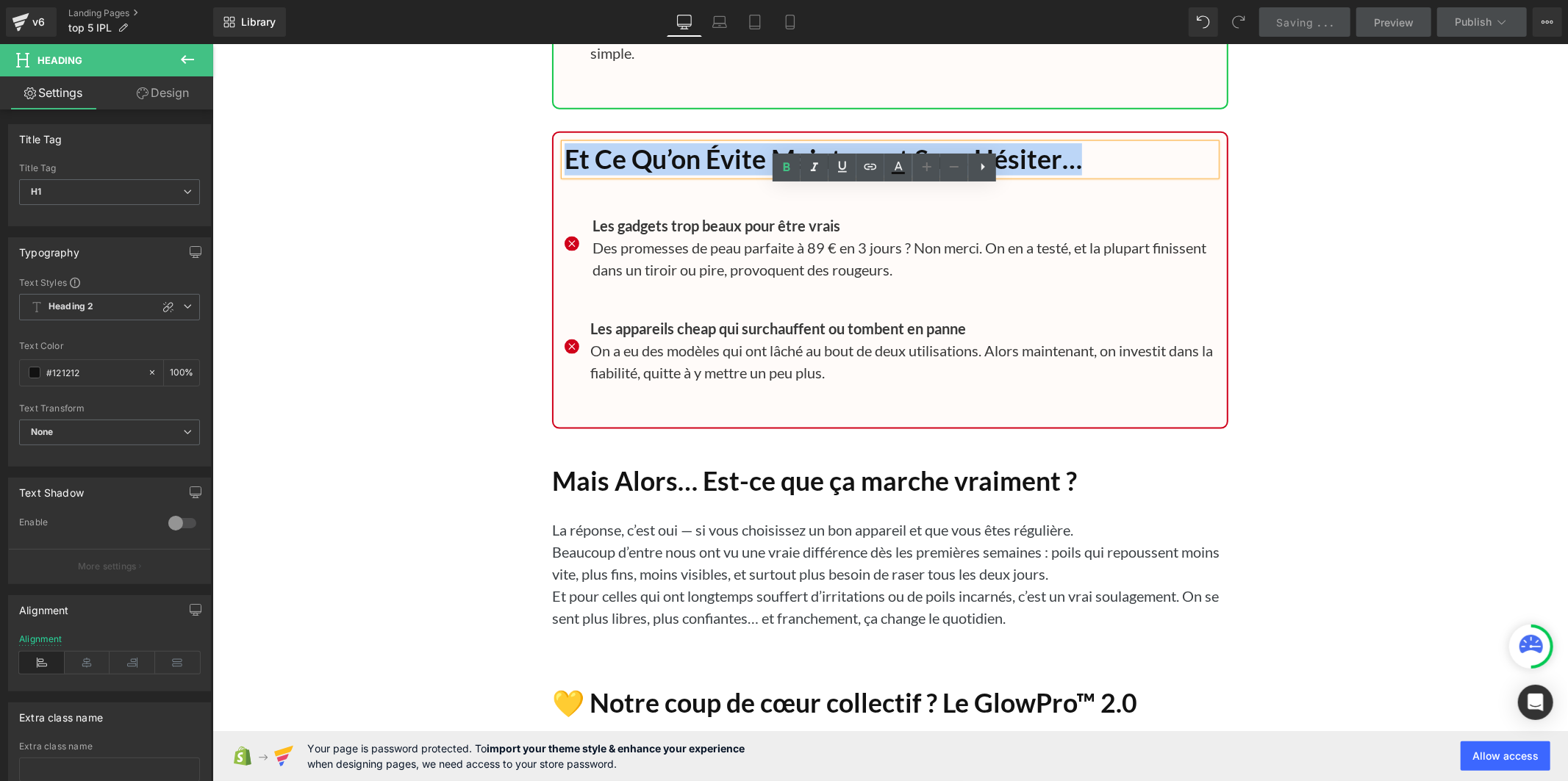
click at [683, 175] on h1 "Et Ce Qu’on Évite Maintenant Sans Hésiter…" at bounding box center [890, 159] width 651 height 32
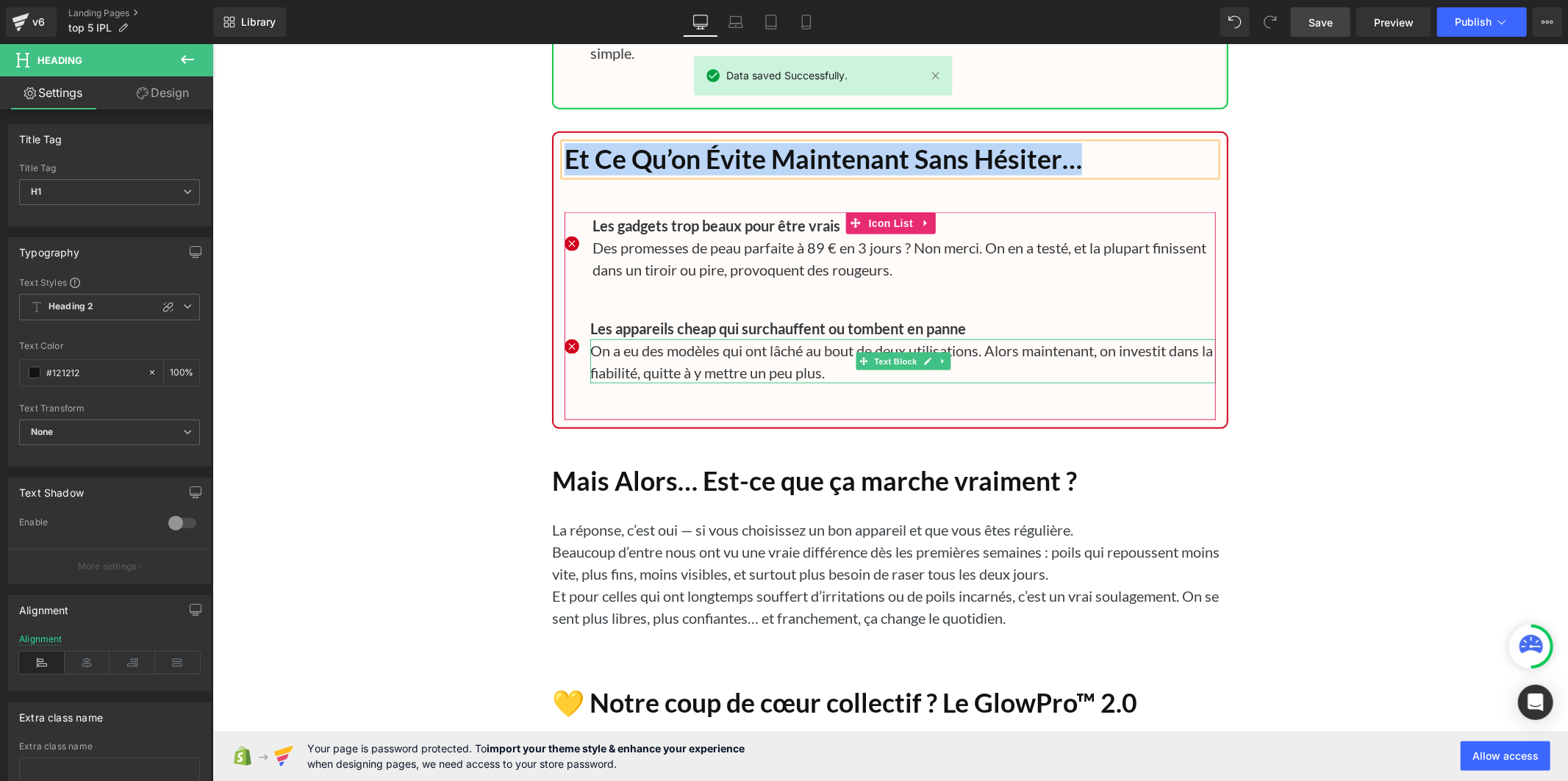
scroll to position [15908, 0]
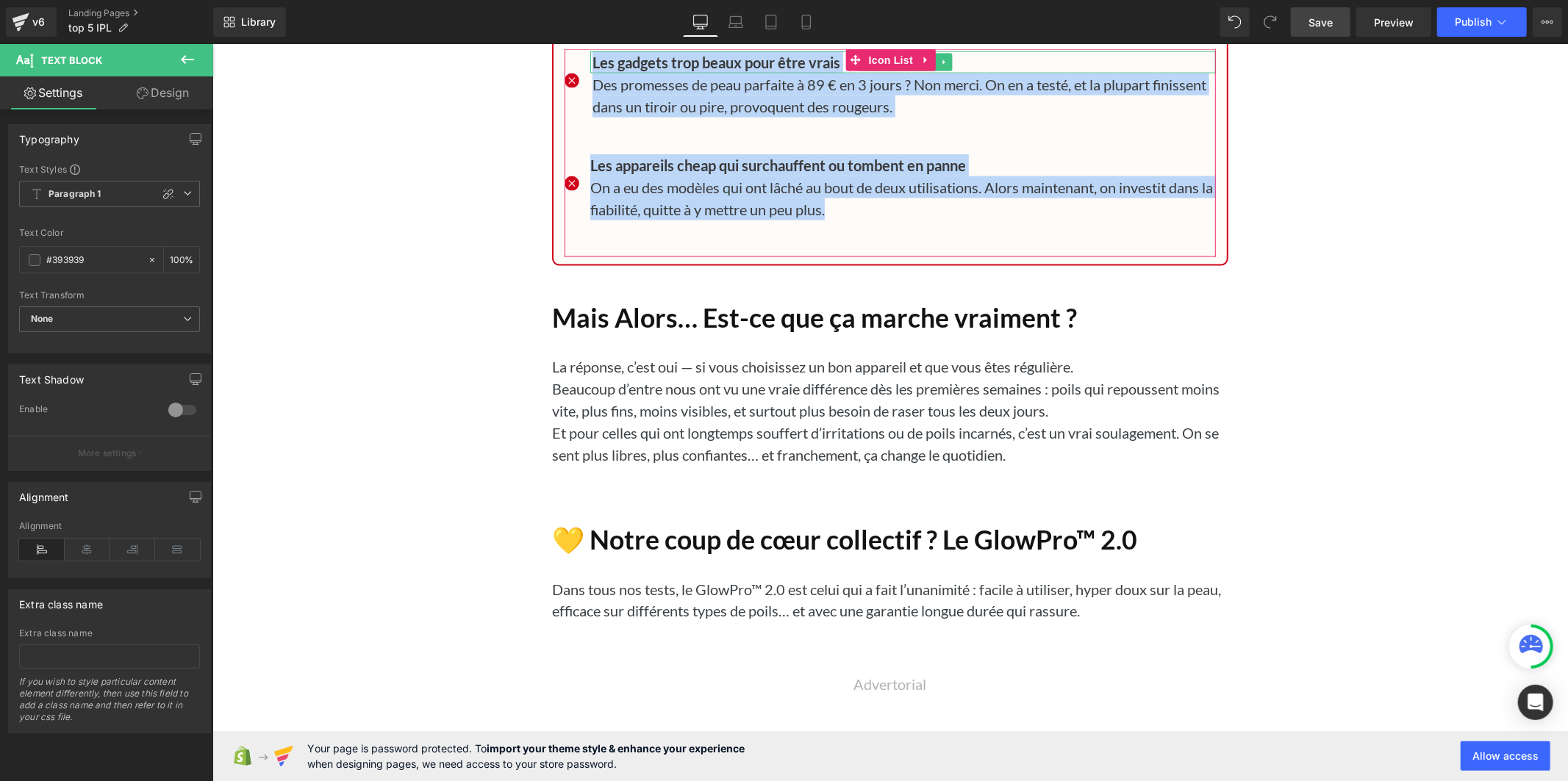
drag, startPoint x: 845, startPoint y: 248, endPoint x: 587, endPoint y: 110, distance: 292.6
click at [587, 110] on ul "Icon Les gadgets trop beaux pour être vrais Text Block Des promesses de peau pa…" at bounding box center [890, 153] width 651 height 206
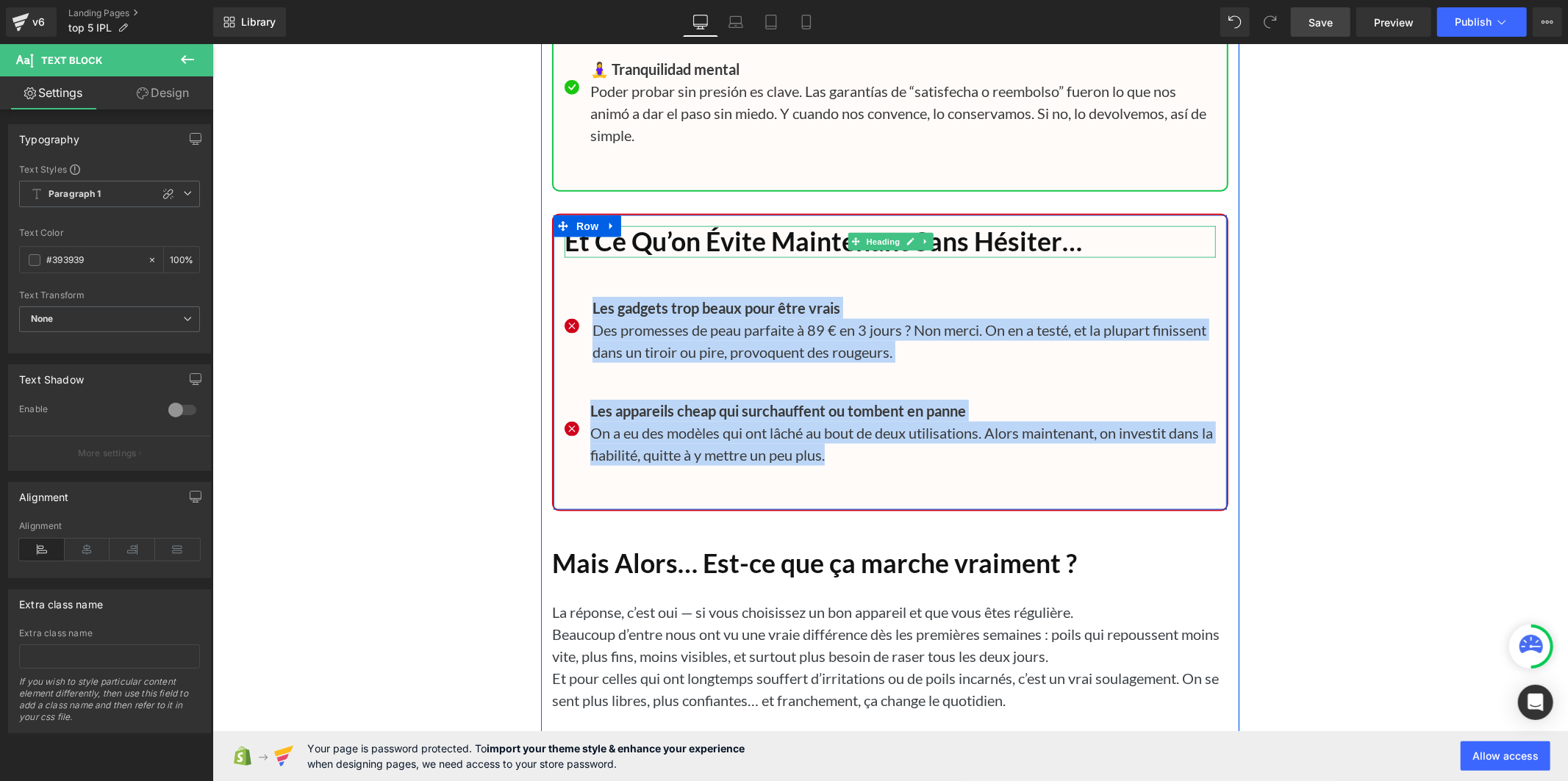
click at [834, 257] on h1 "Et Ce Qu’on Évite Maintenant Sans Hésiter…" at bounding box center [890, 241] width 651 height 32
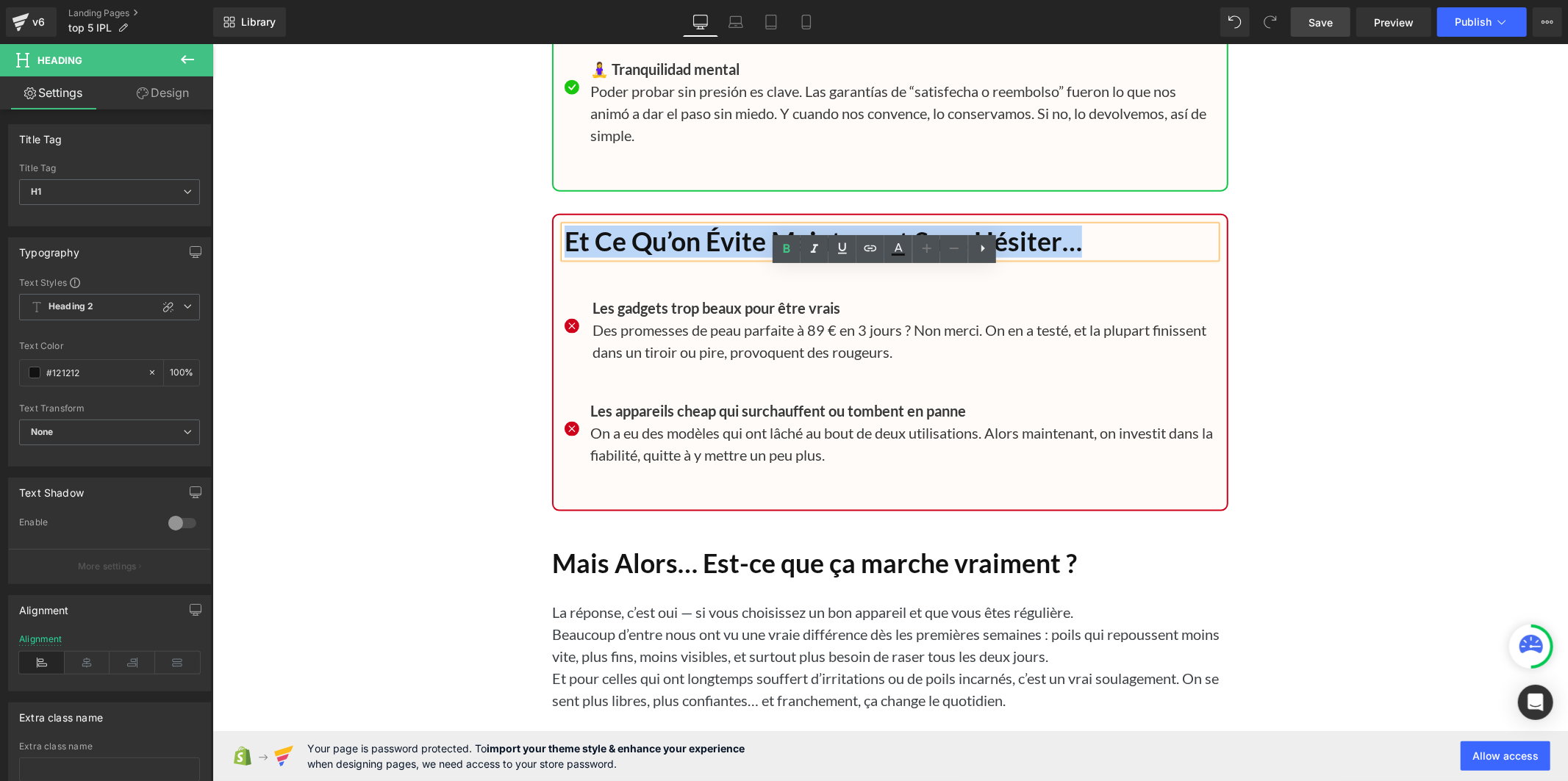
paste div
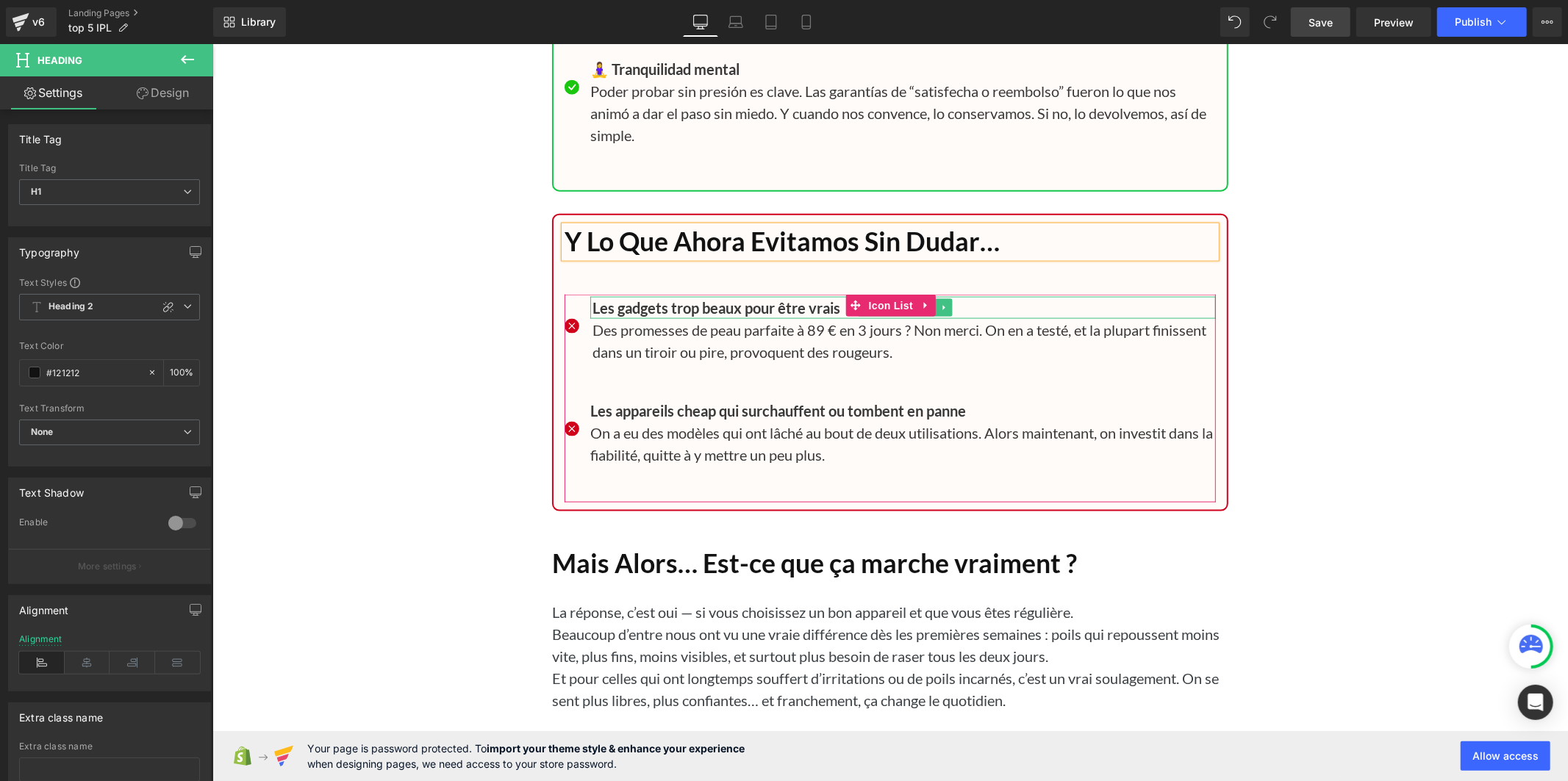
click at [643, 316] on b "Les gadgets trop beaux pour être vrais" at bounding box center [715, 307] width 248 height 18
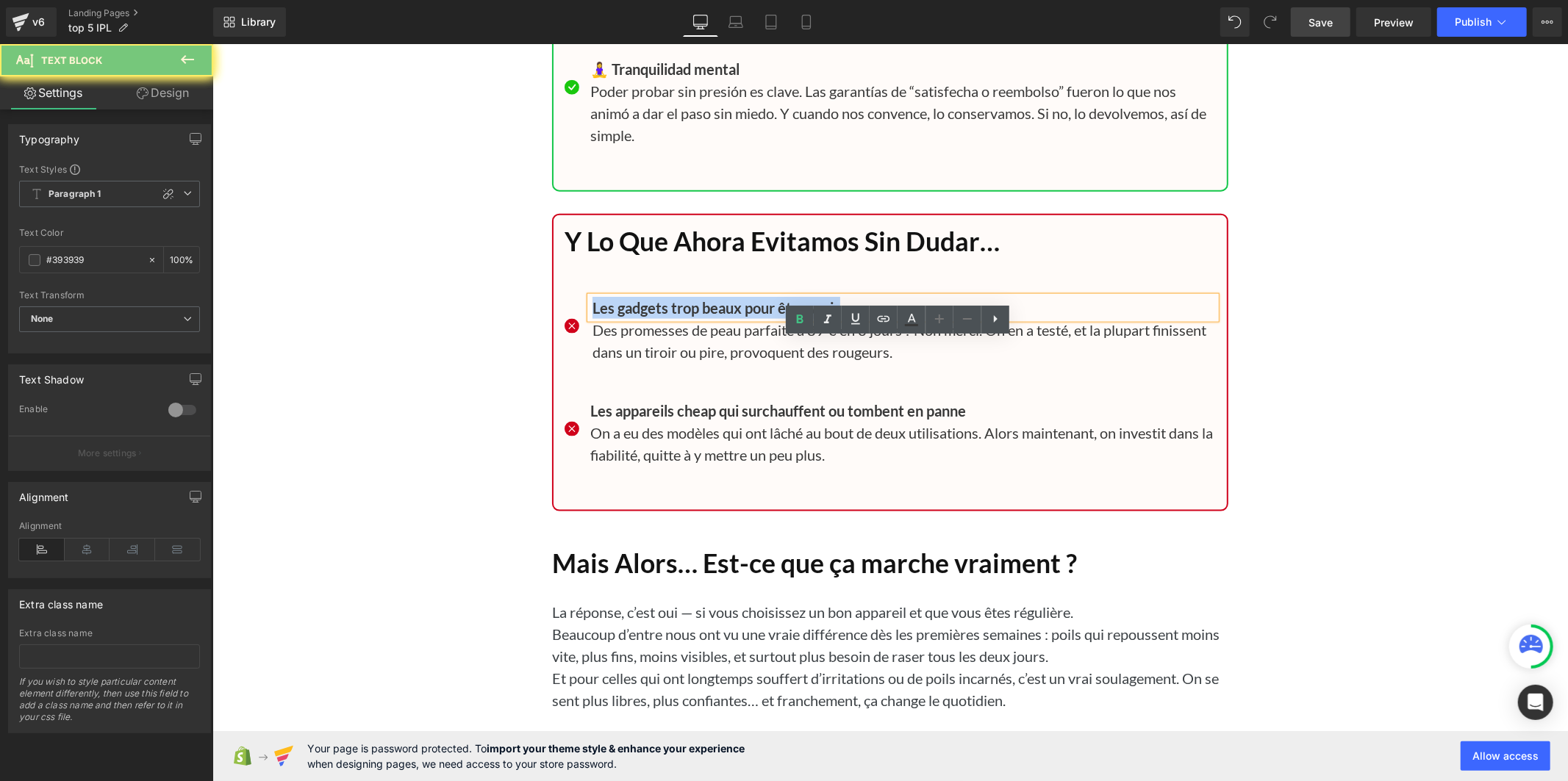
click at [643, 316] on b "Les gadgets trop beaux pour être vrais" at bounding box center [715, 307] width 248 height 18
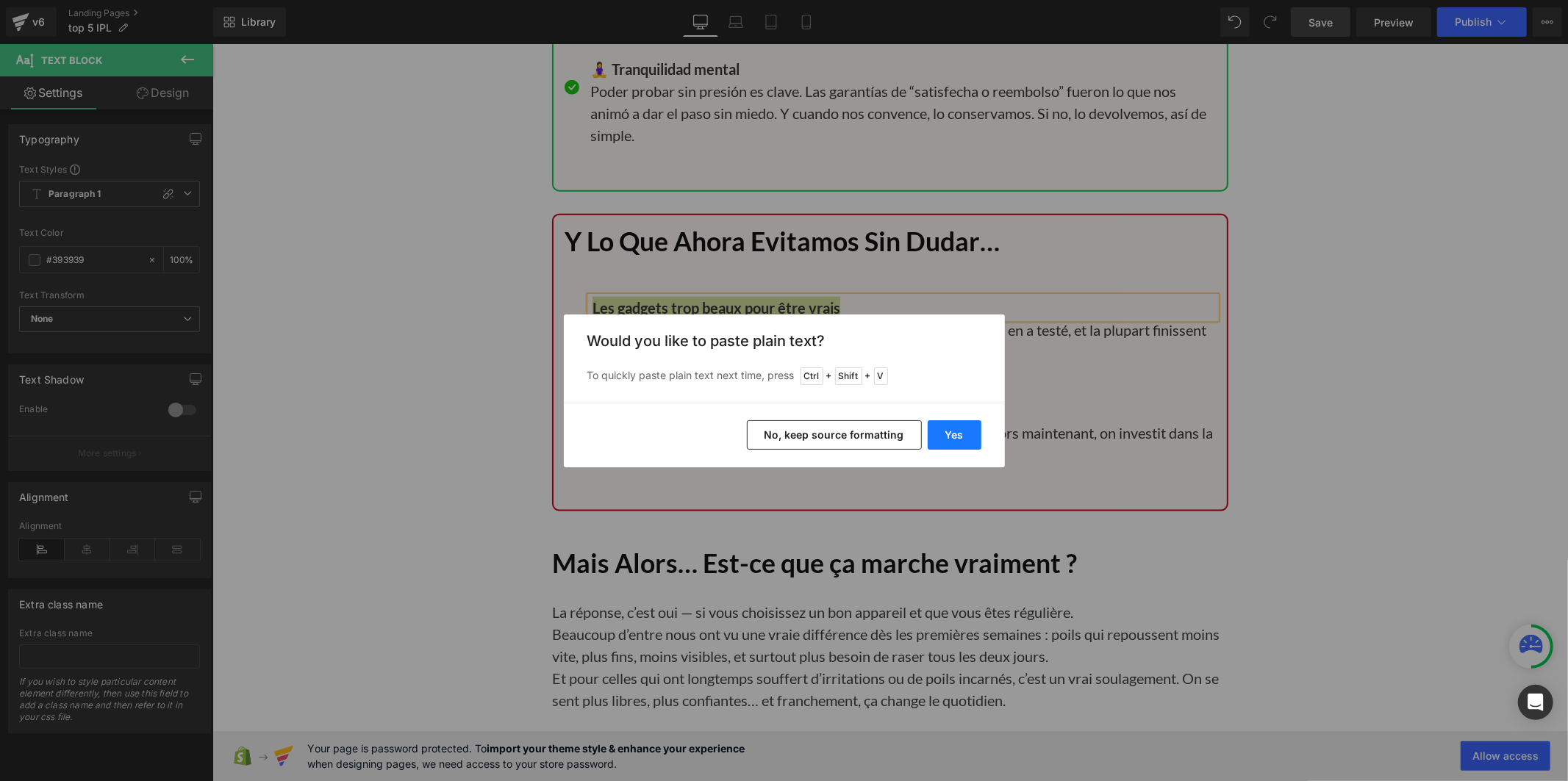
click at [942, 434] on button "Yes" at bounding box center [954, 435] width 54 height 30
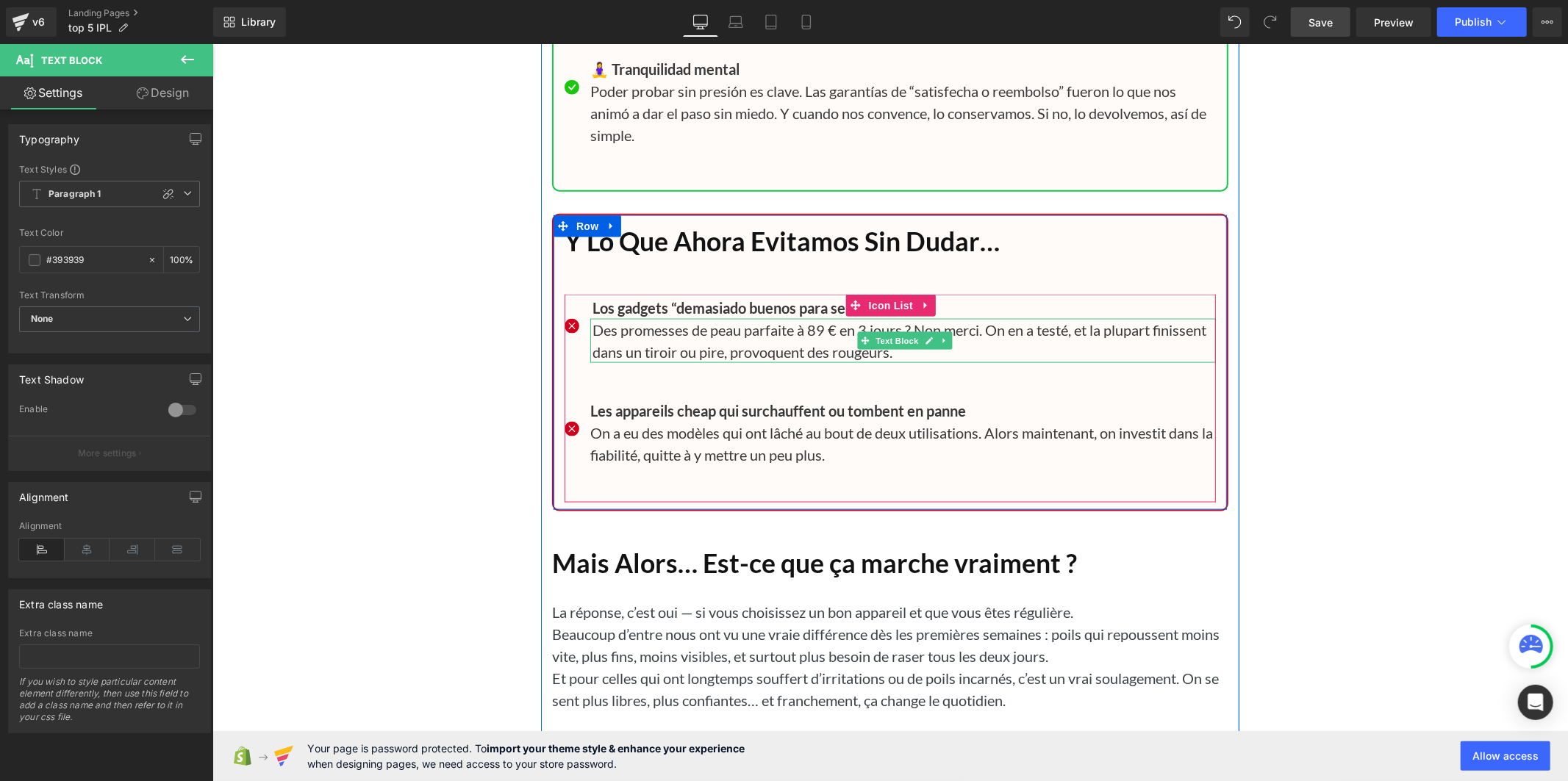
click at [683, 362] on p "Des promesses de peau parfaite à 89 € en 3 jours ? Non merci. On en a testé, et…" at bounding box center [903, 340] width 623 height 44
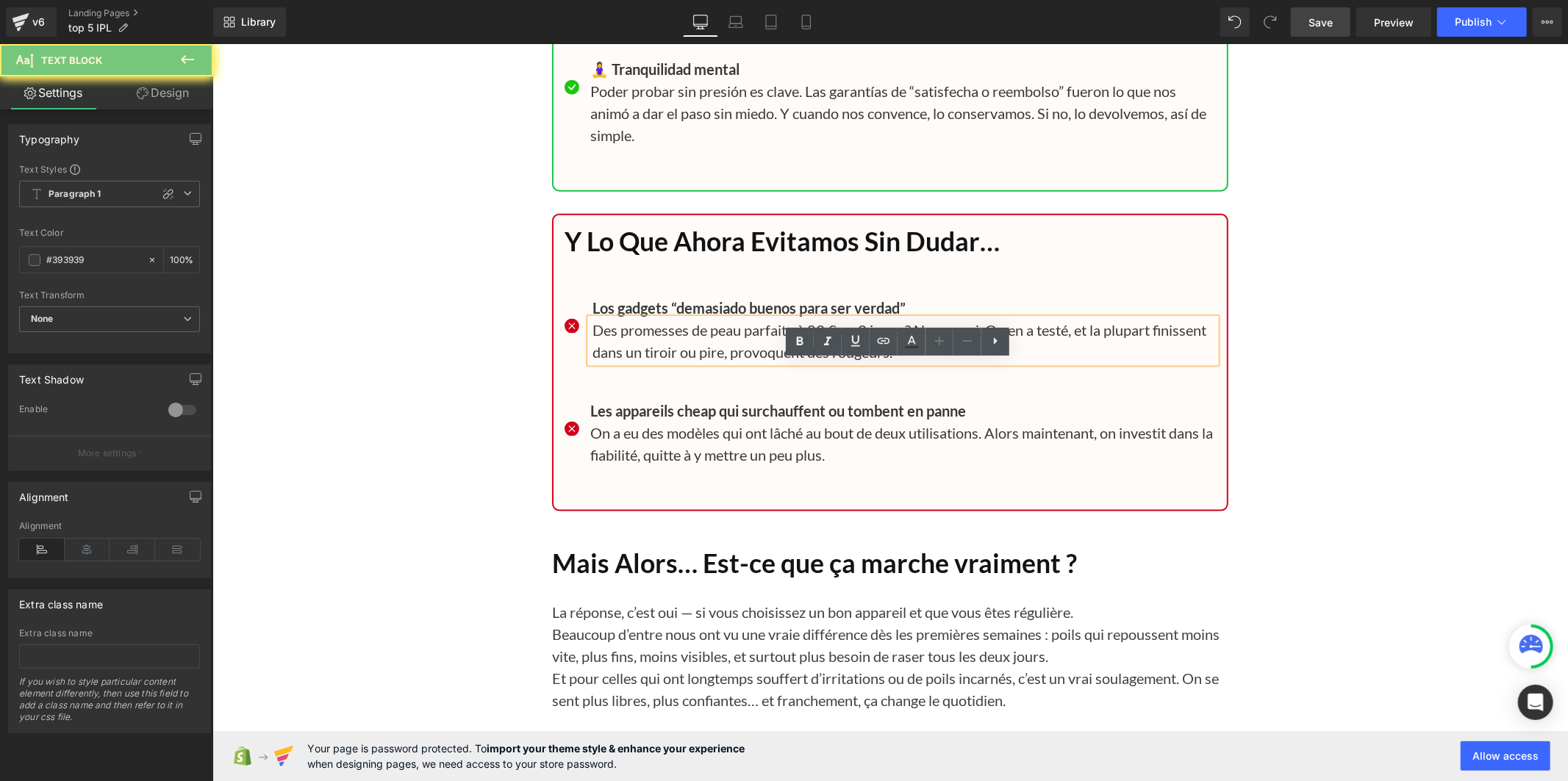
click at [683, 362] on p "Des promesses de peau parfaite à 89 € en 3 jours ? Non merci. On en a testé, et…" at bounding box center [903, 340] width 623 height 44
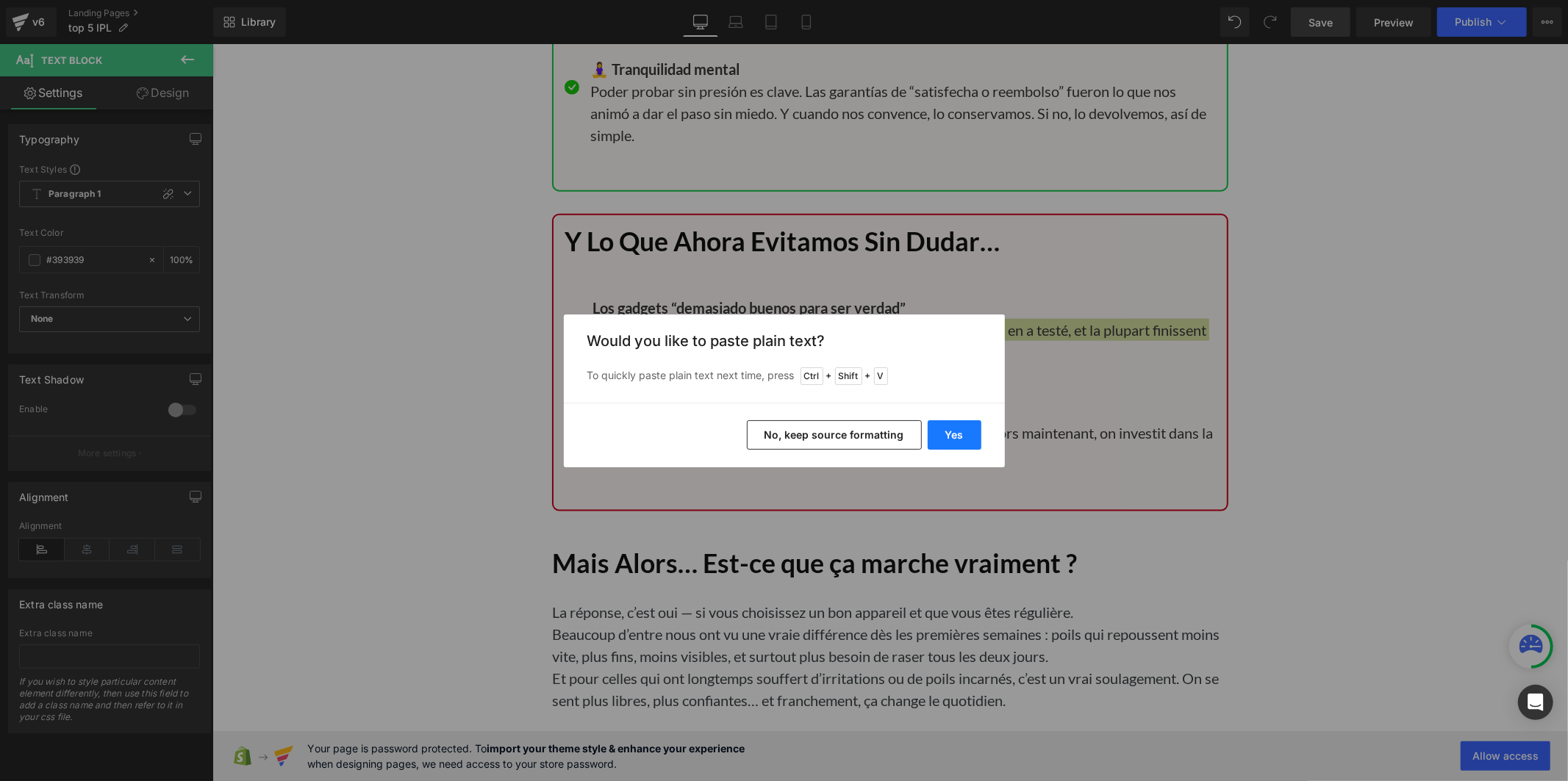
drag, startPoint x: 963, startPoint y: 427, endPoint x: 740, endPoint y: 253, distance: 282.9
click at [963, 427] on button "Yes" at bounding box center [954, 435] width 54 height 30
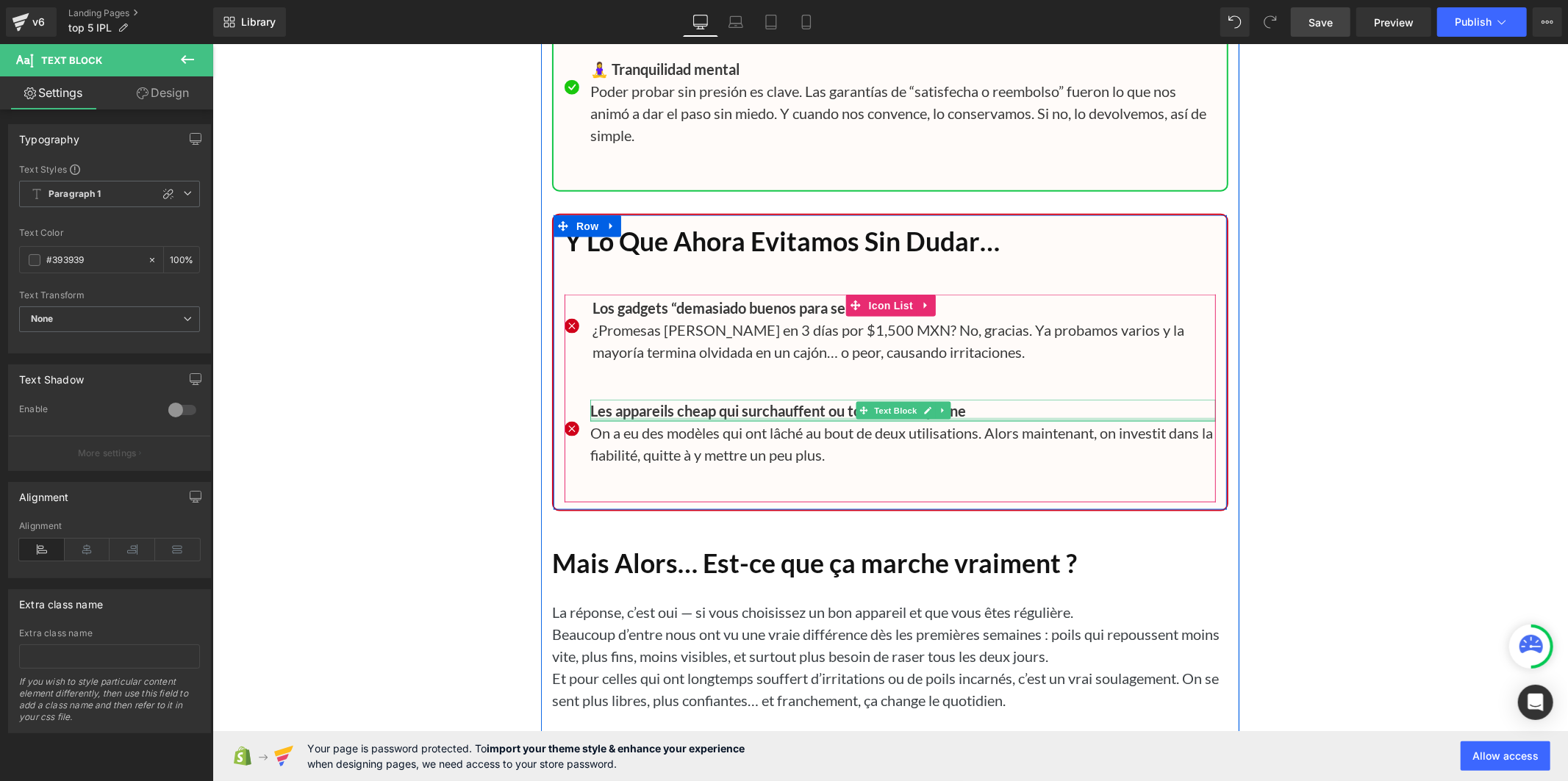
click at [657, 419] on b "Les appareils cheap qui surchauffent ou tombent en panne" at bounding box center [777, 410] width 375 height 18
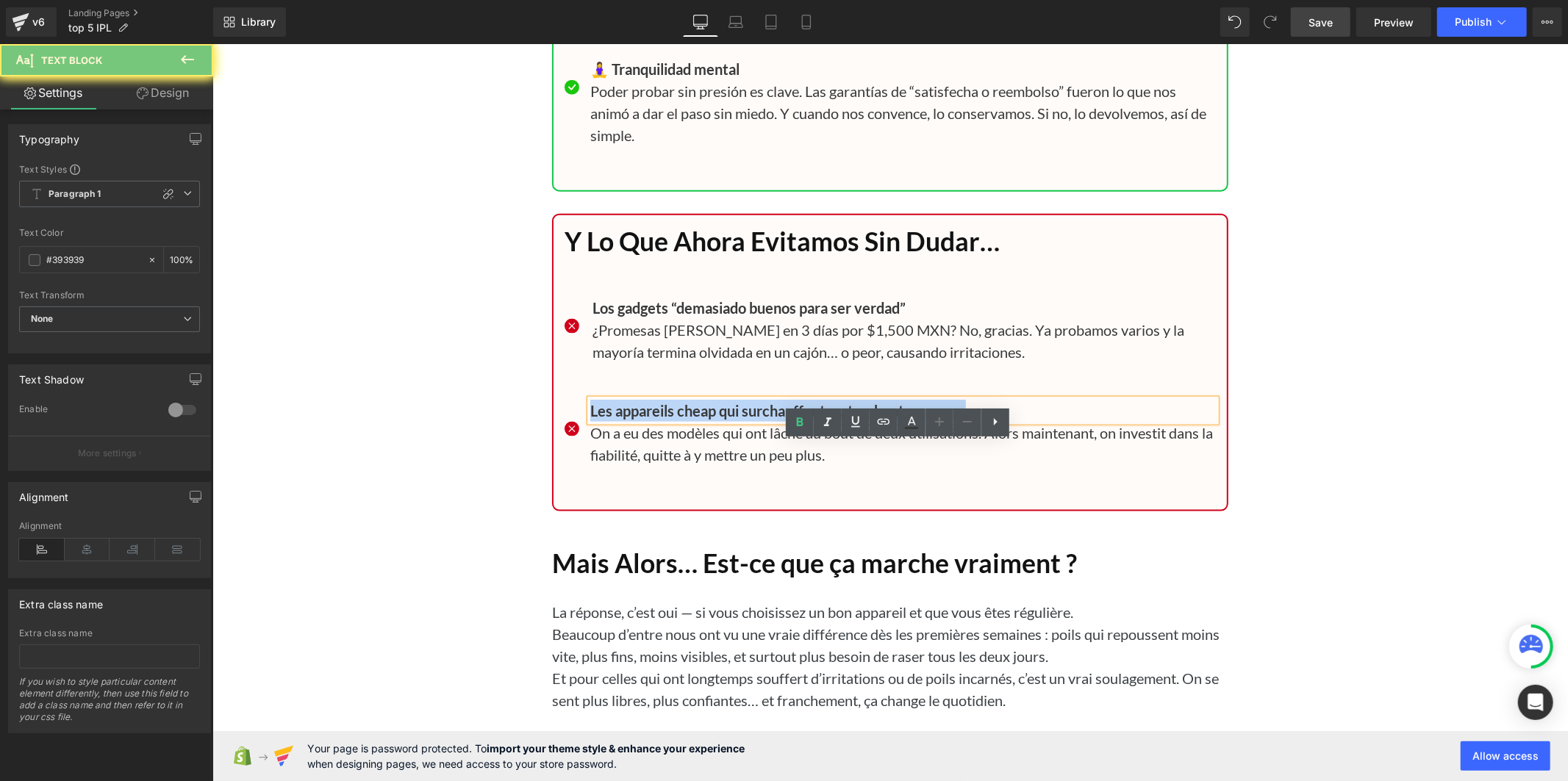
click at [657, 419] on b "Les appareils cheap qui surchauffent ou tombent en panne" at bounding box center [777, 410] width 375 height 18
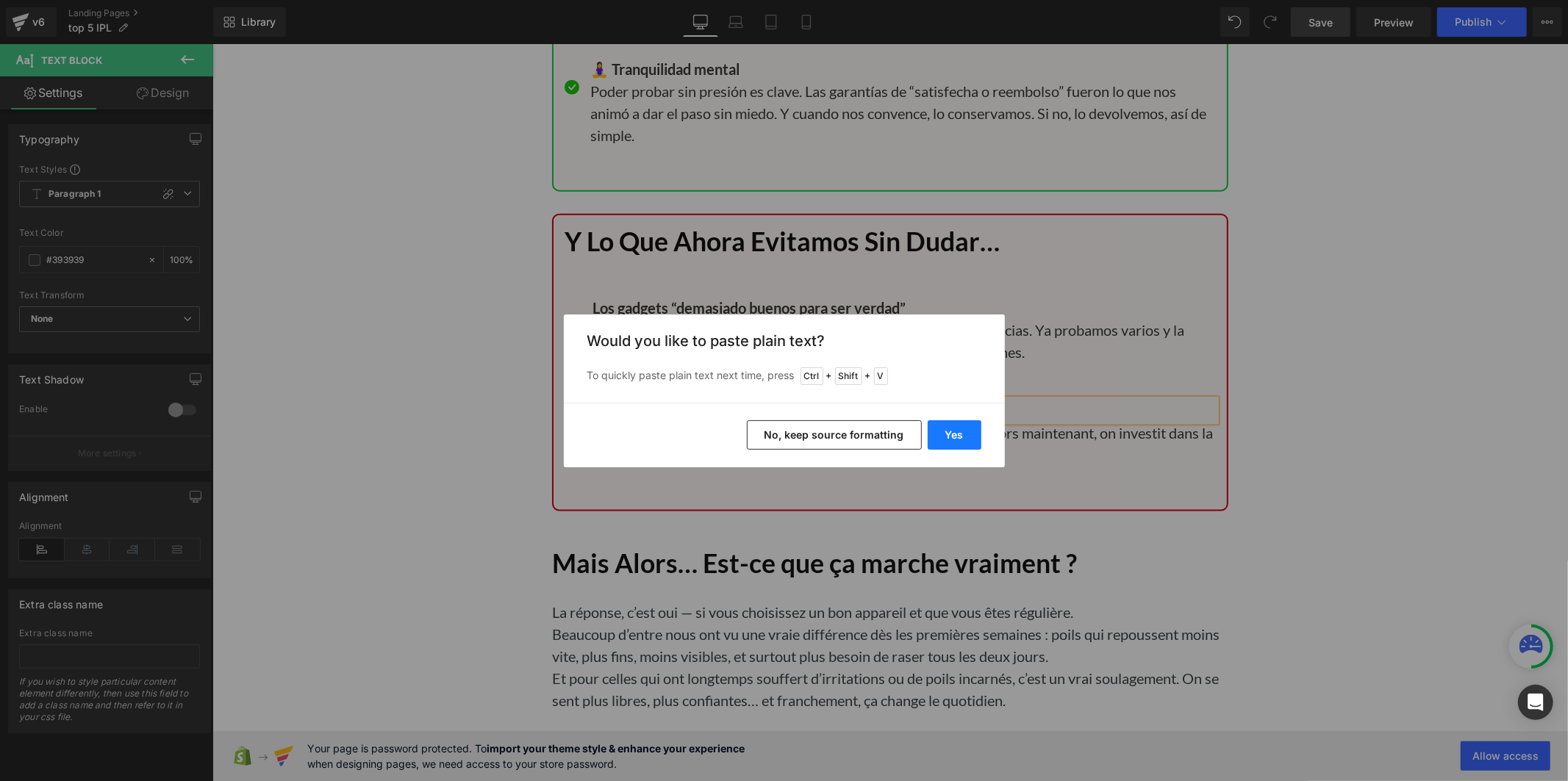
click at [956, 434] on button "Yes" at bounding box center [954, 435] width 54 height 30
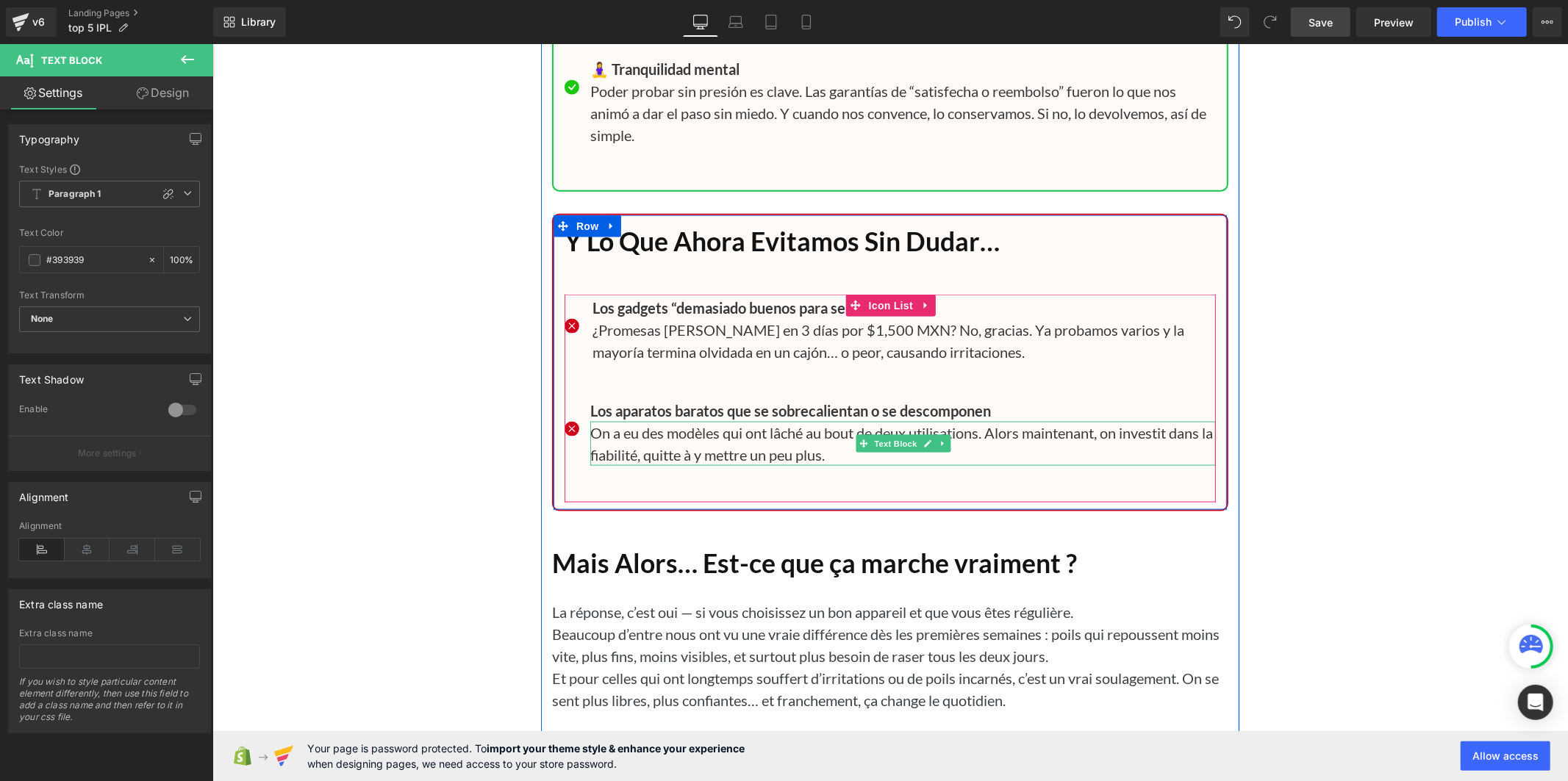
click at [688, 465] on p "On a eu des modèles qui ont lâché au bout de deux utilisations. Alors maintenan…" at bounding box center [902, 443] width 625 height 44
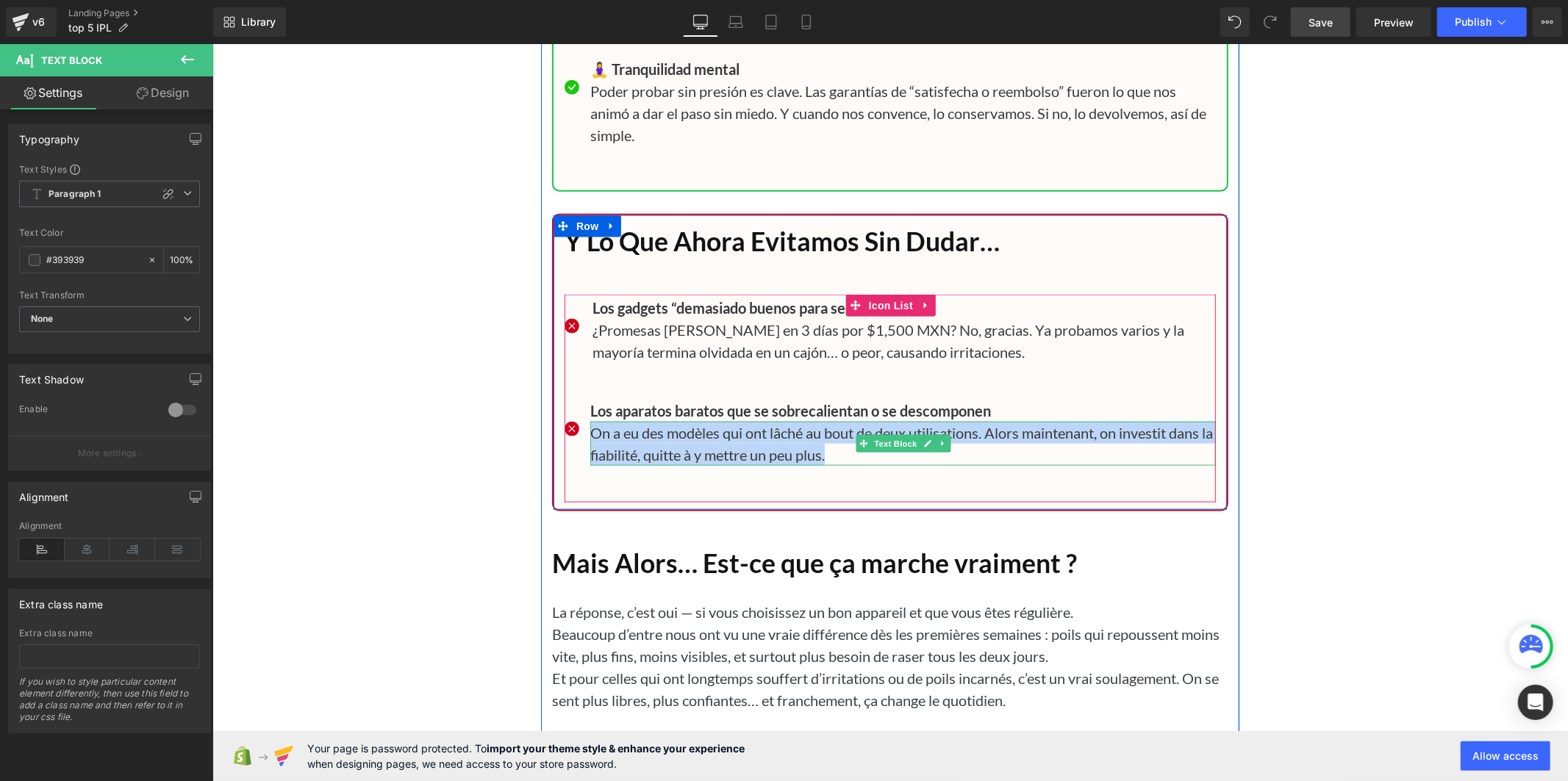
click at [688, 465] on p "On a eu des modèles qui ont lâché au bout de deux utilisations. Alors maintenan…" at bounding box center [902, 443] width 625 height 44
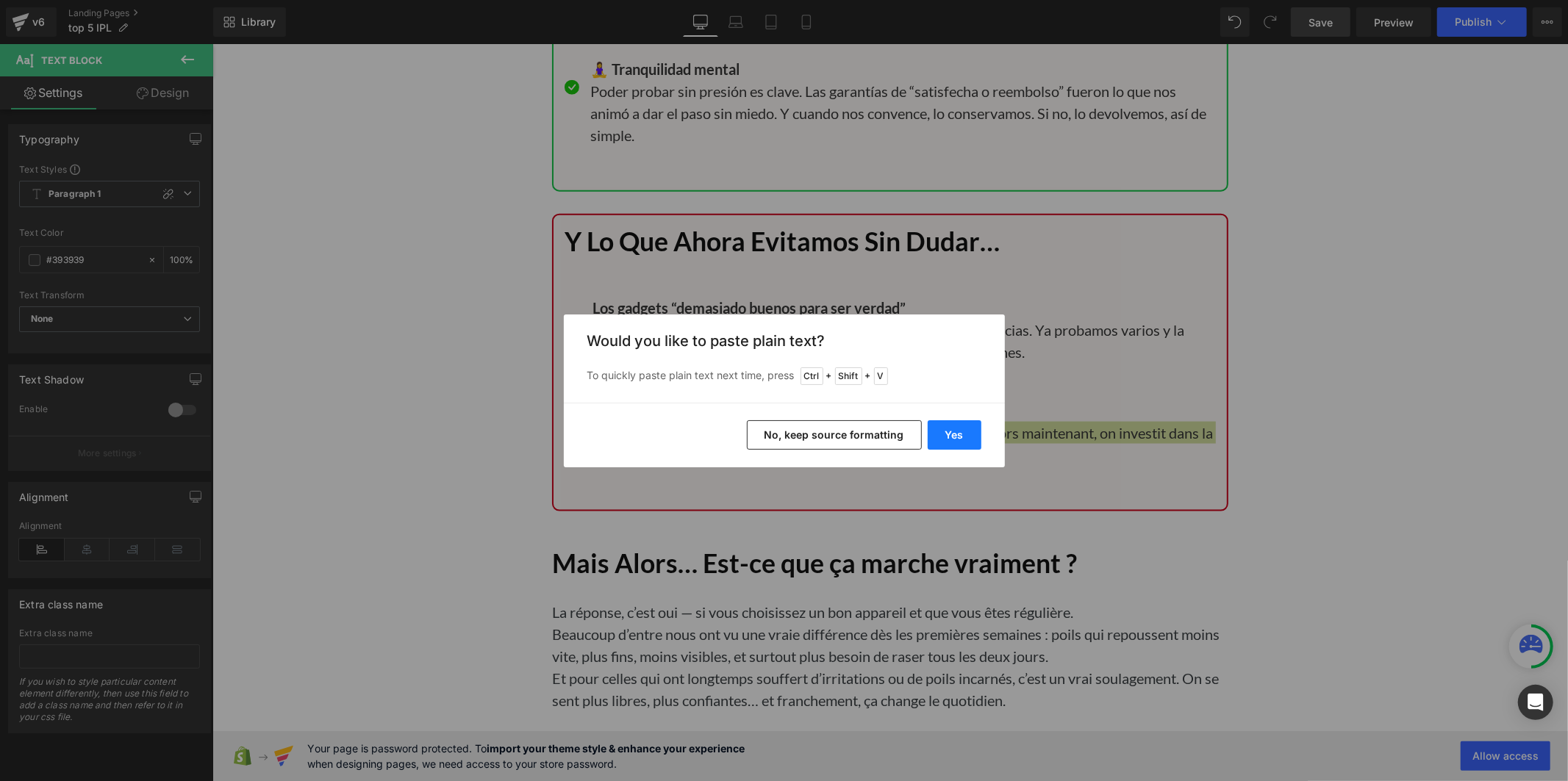
drag, startPoint x: 946, startPoint y: 442, endPoint x: 784, endPoint y: 333, distance: 195.3
click at [946, 442] on button "Yes" at bounding box center [954, 435] width 54 height 30
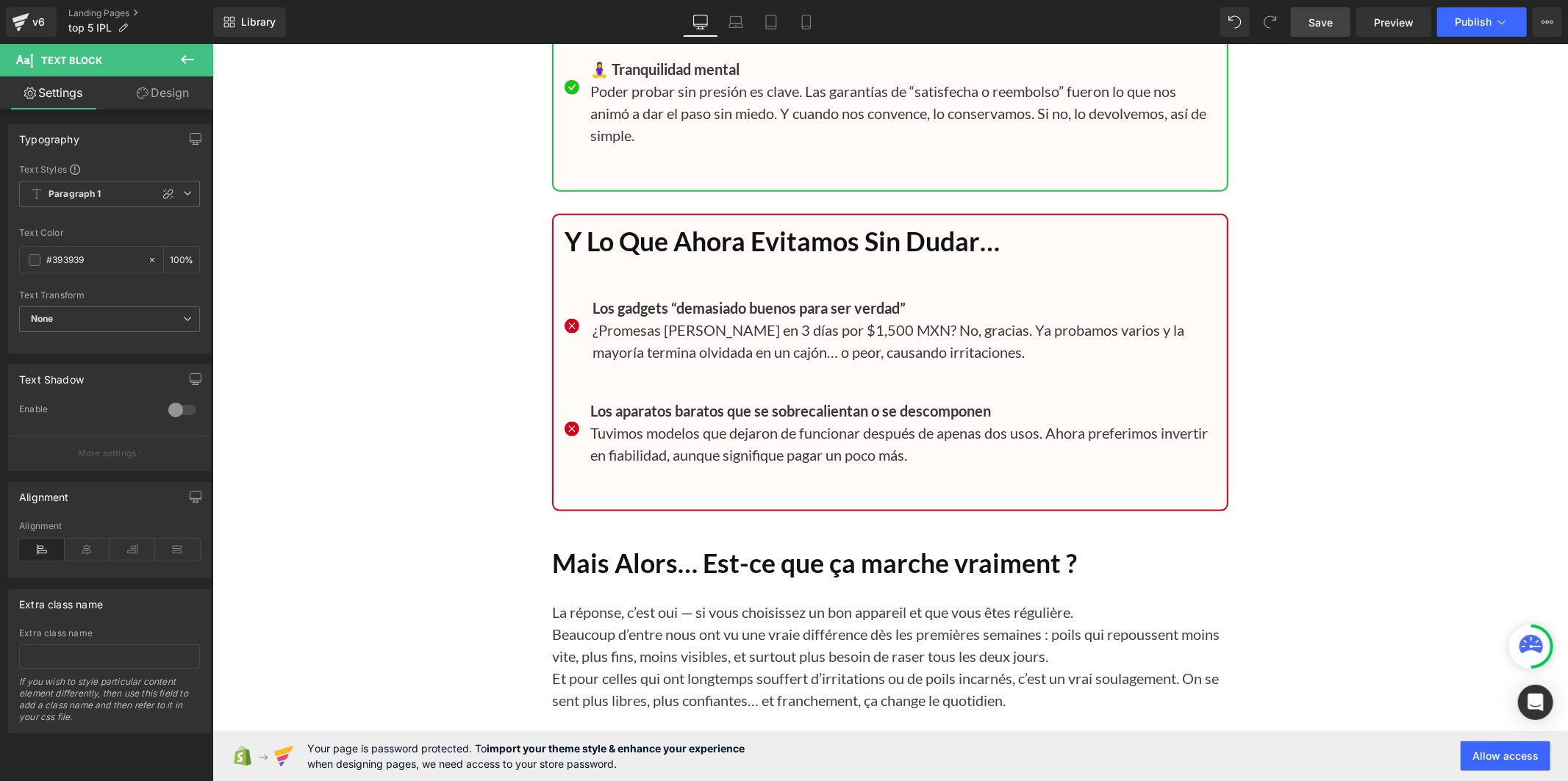
click at [1305, 26] on link "Save" at bounding box center [1320, 22] width 60 height 30
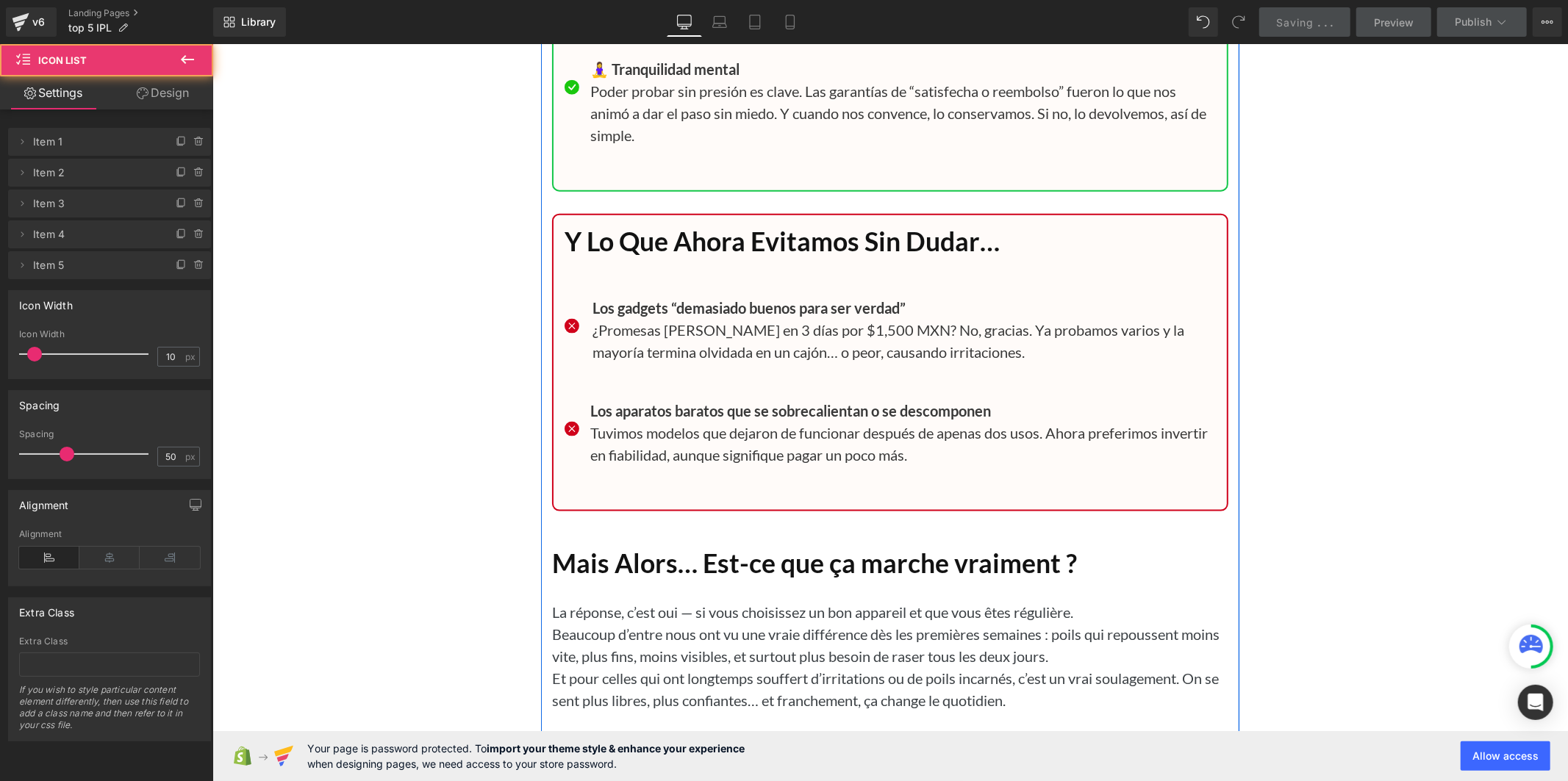
scroll to position [16072, 0]
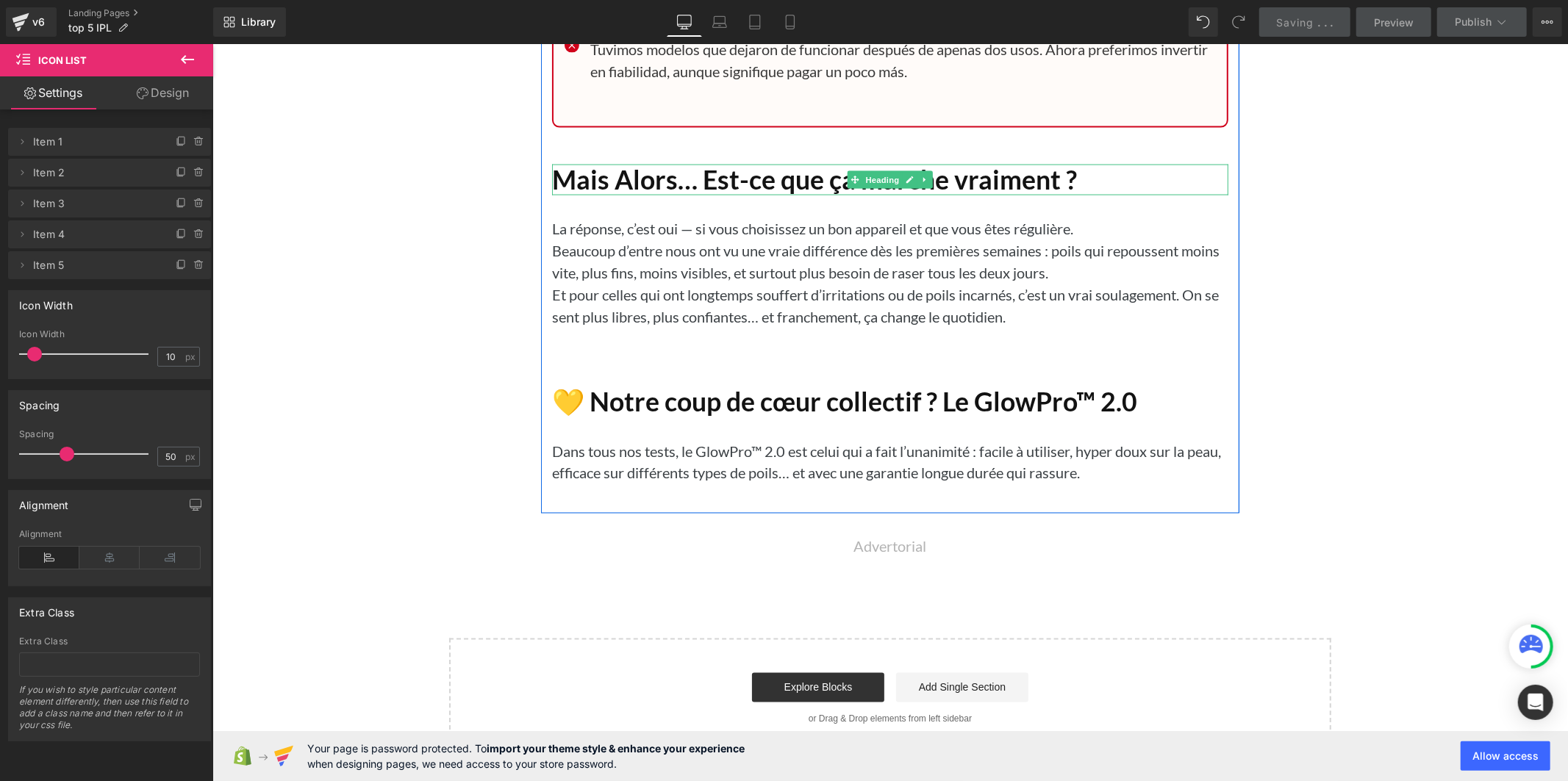
click at [740, 196] on h1 "Mais Alors… Est-ce que ça marche vraiment ?" at bounding box center [889, 180] width 676 height 32
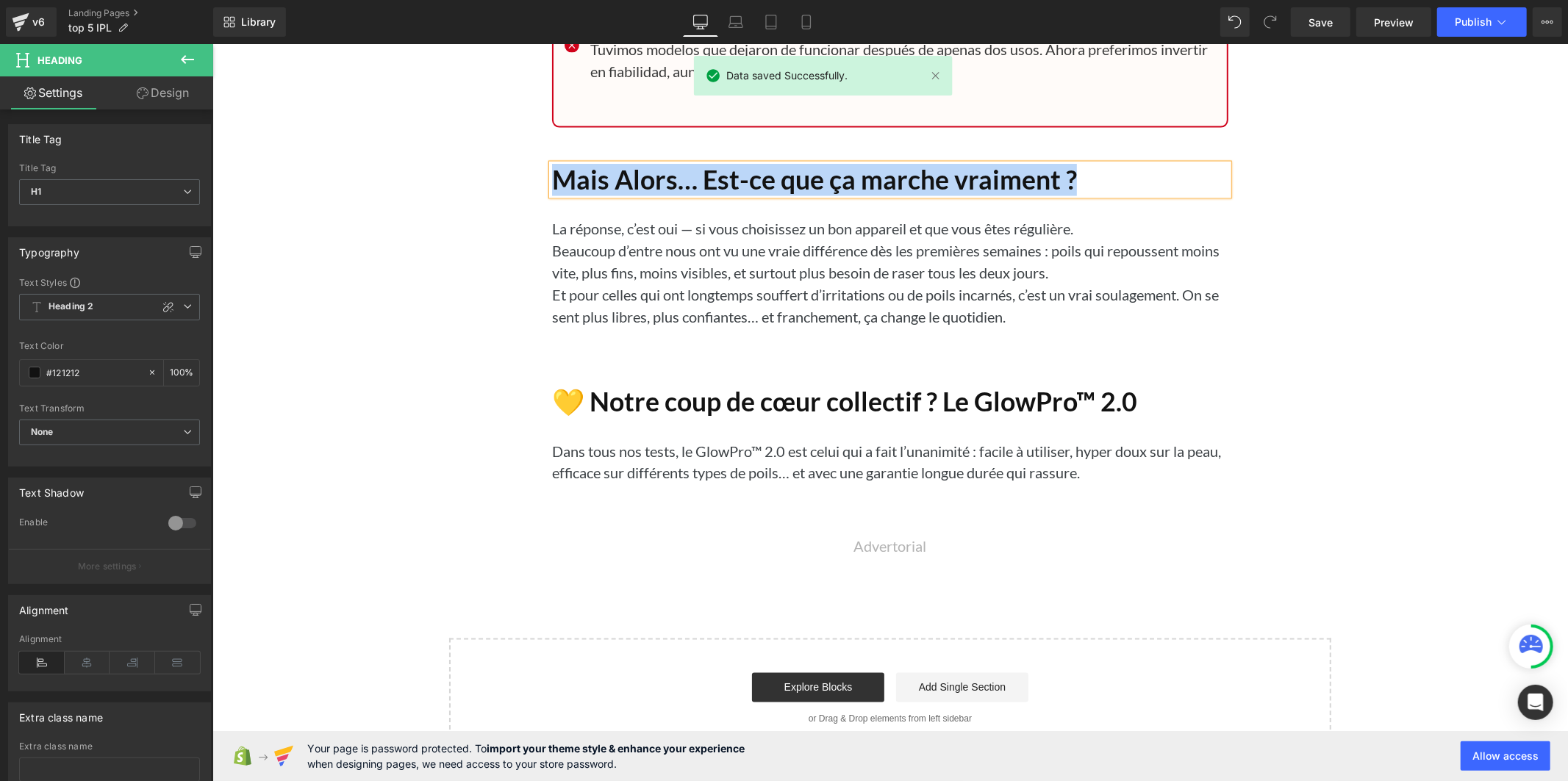
click at [630, 277] on p "Beaucoup d’entre nous ont vu une vraie différence dès les premières semaines : …" at bounding box center [889, 260] width 676 height 44
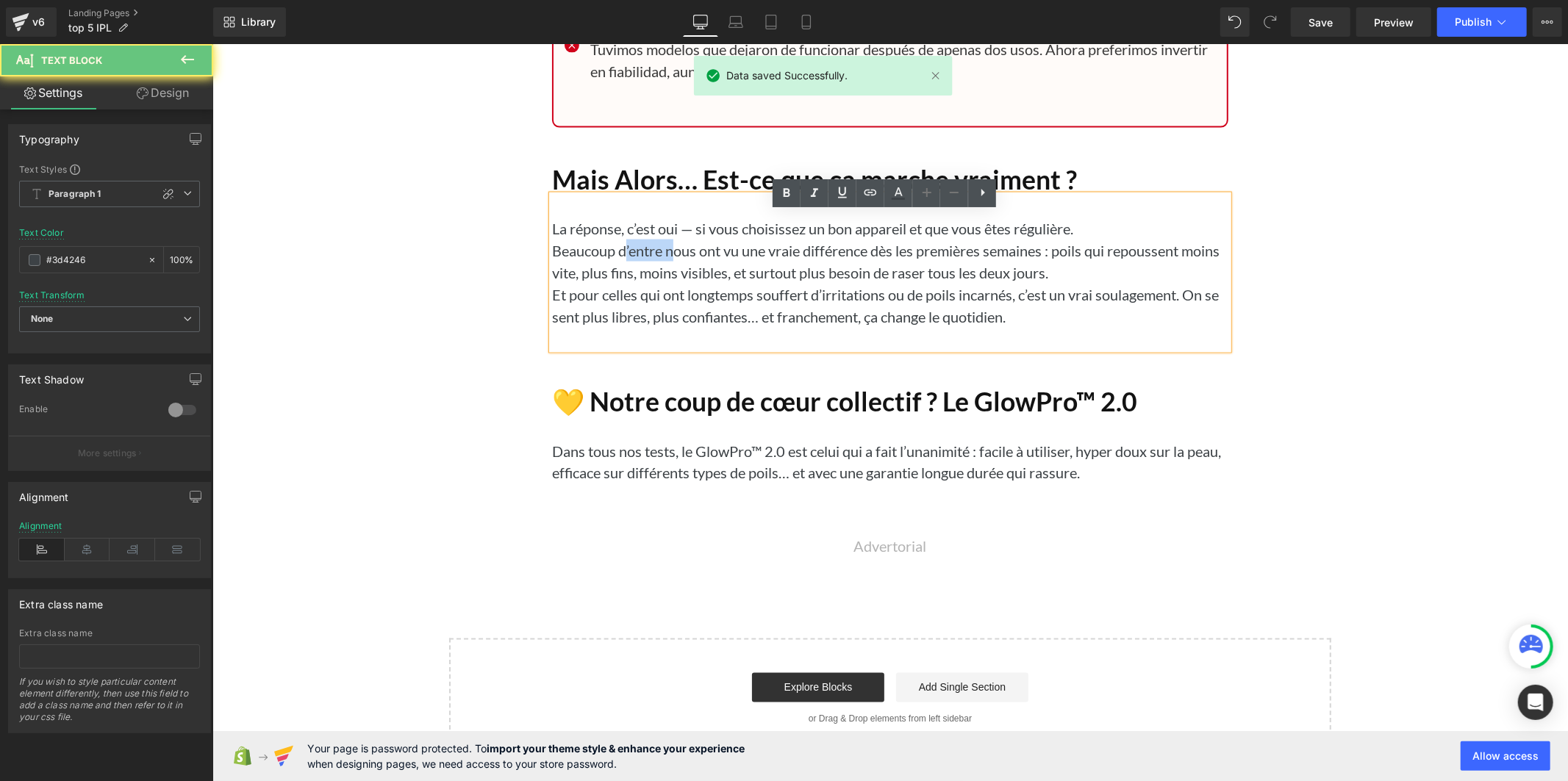
click at [630, 277] on p "Beaucoup d’entre nous ont vu une vraie différence dès les premières semaines : …" at bounding box center [889, 260] width 676 height 44
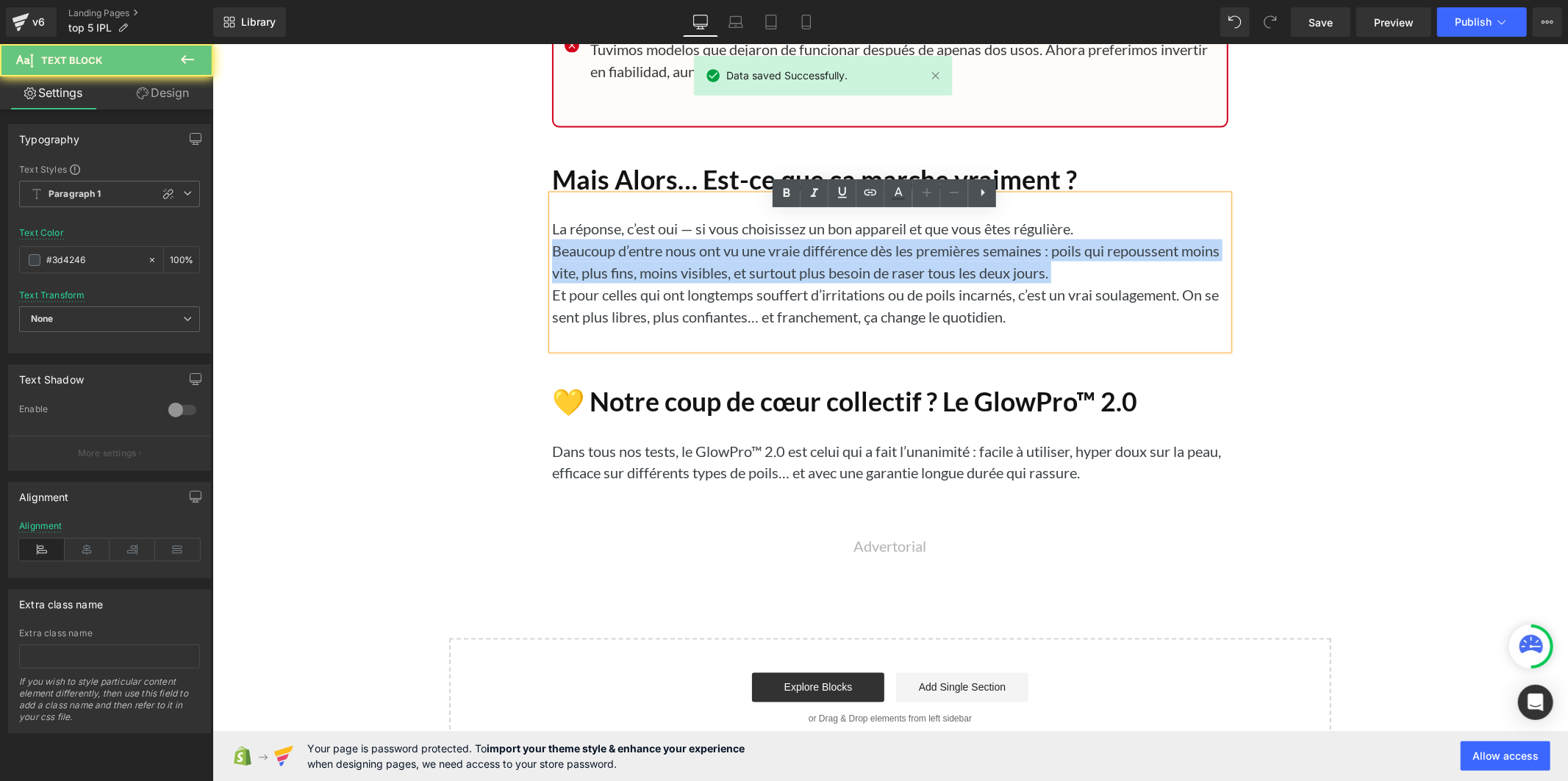
click at [630, 277] on p "Beaucoup d’entre nous ont vu une vraie différence dès les premières semaines : …" at bounding box center [889, 260] width 676 height 44
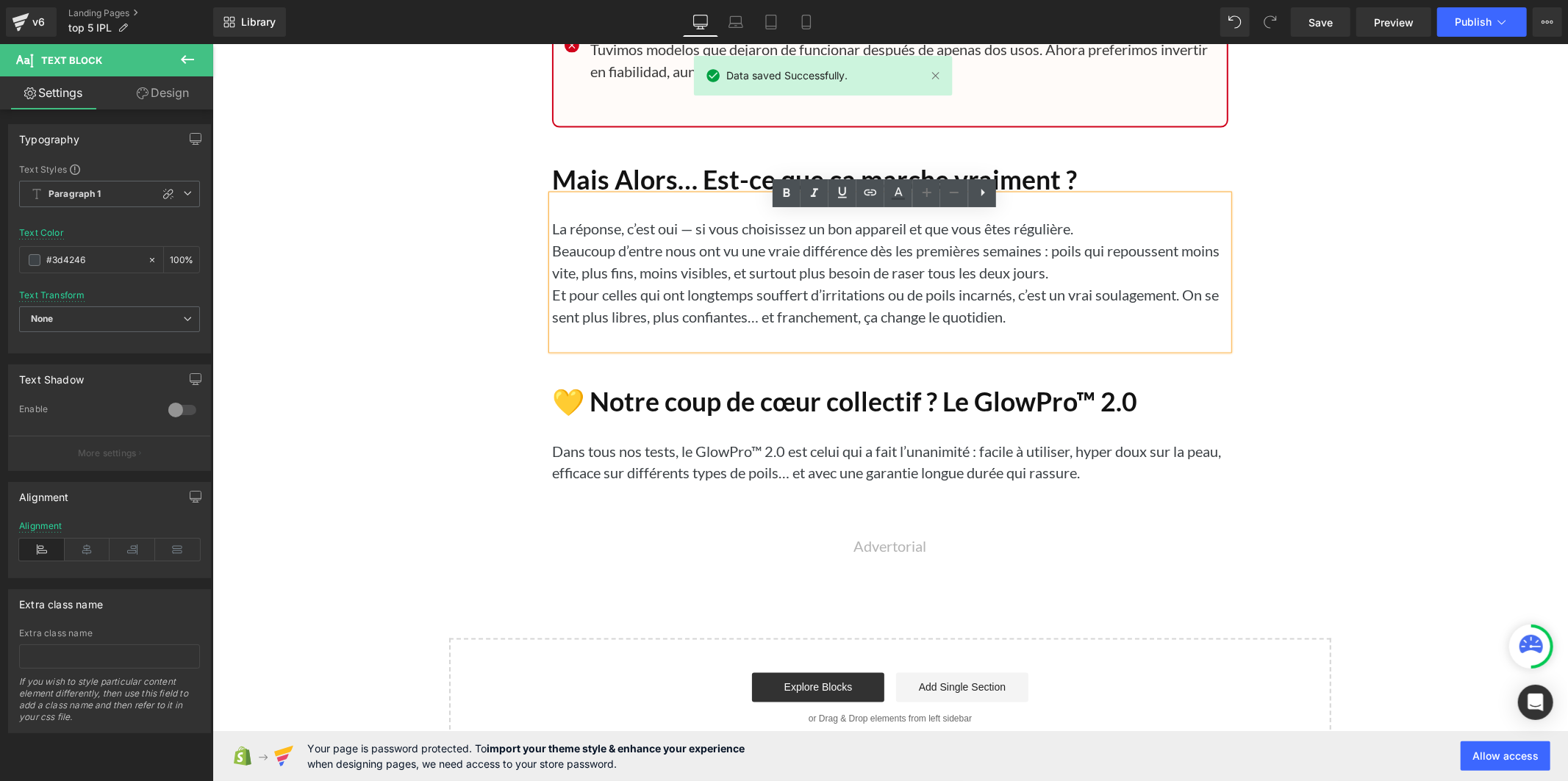
click at [852, 326] on p "Et pour celles qui ont longtemps souffert d’irritations ou de poils incarnés, c…" at bounding box center [889, 305] width 676 height 44
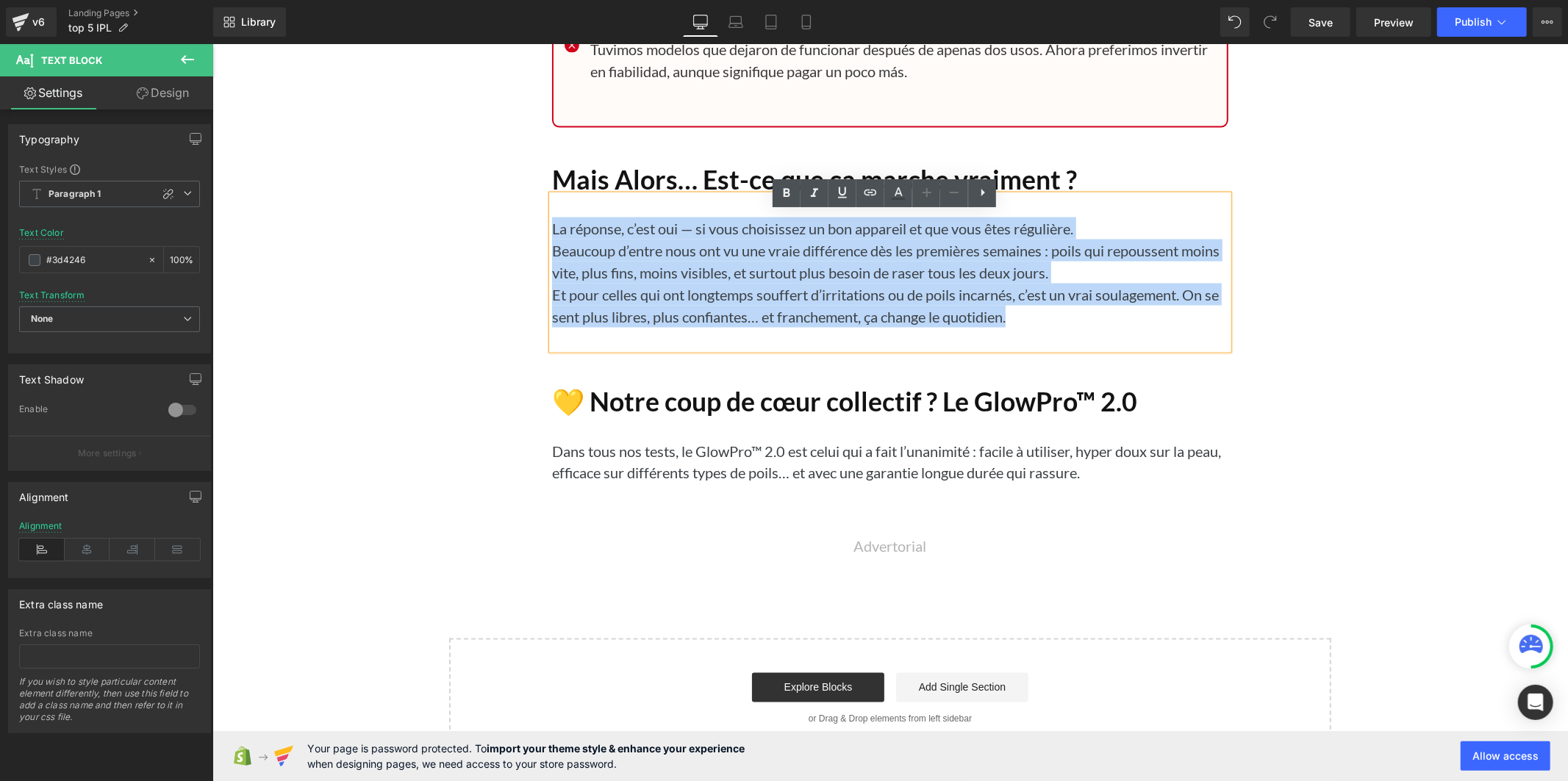
drag, startPoint x: 1017, startPoint y: 336, endPoint x: 545, endPoint y: 246, distance: 480.5
click at [551, 246] on div "La réponse, c’est oui — si vous choisissez un bon appareil et que vous êtes rég…" at bounding box center [889, 272] width 676 height 155
click at [672, 417] on h1 "💛 Notre coup de cœur collectif ? Le GlowPro™ 2.0" at bounding box center [889, 402] width 676 height 32
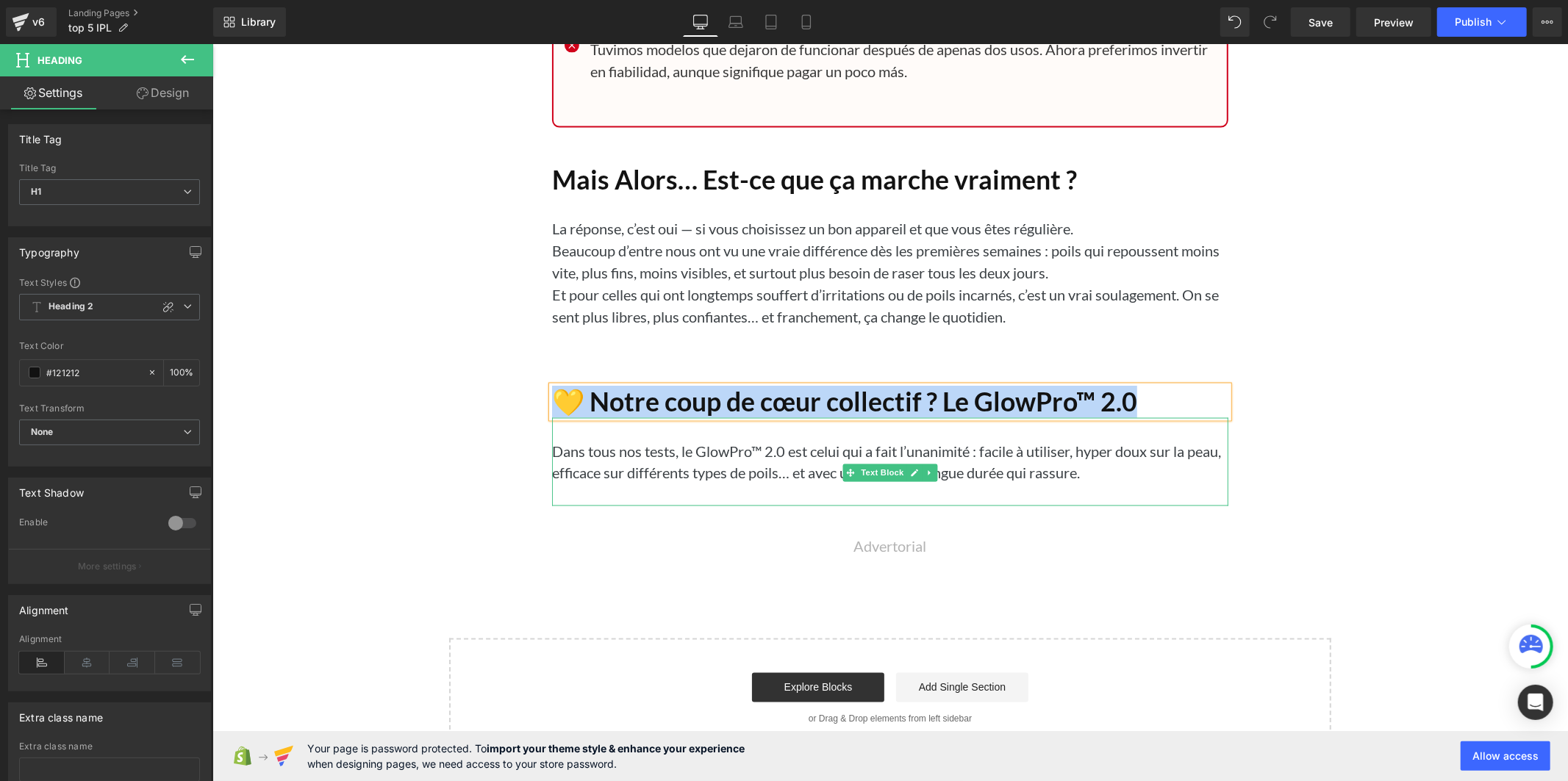
click at [646, 483] on p "Dans tous nos tests, le GlowPro™ 2.0 est celui qui a fait l’unanimité : facile …" at bounding box center [889, 462] width 676 height 44
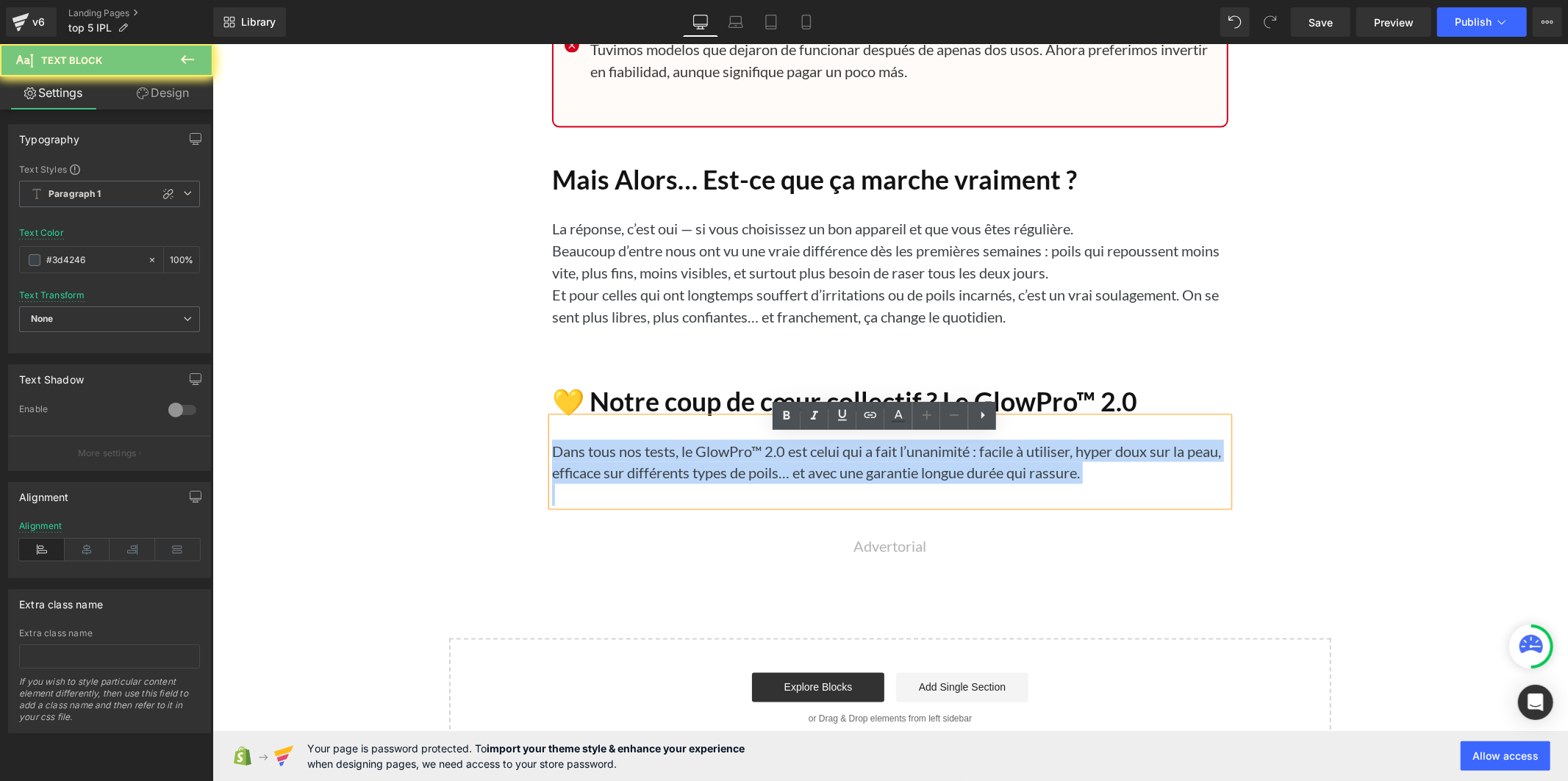
click at [646, 483] on p "Dans tous nos tests, le GlowPro™ 2.0 est celui qui a fait l’unanimité : facile …" at bounding box center [889, 462] width 676 height 44
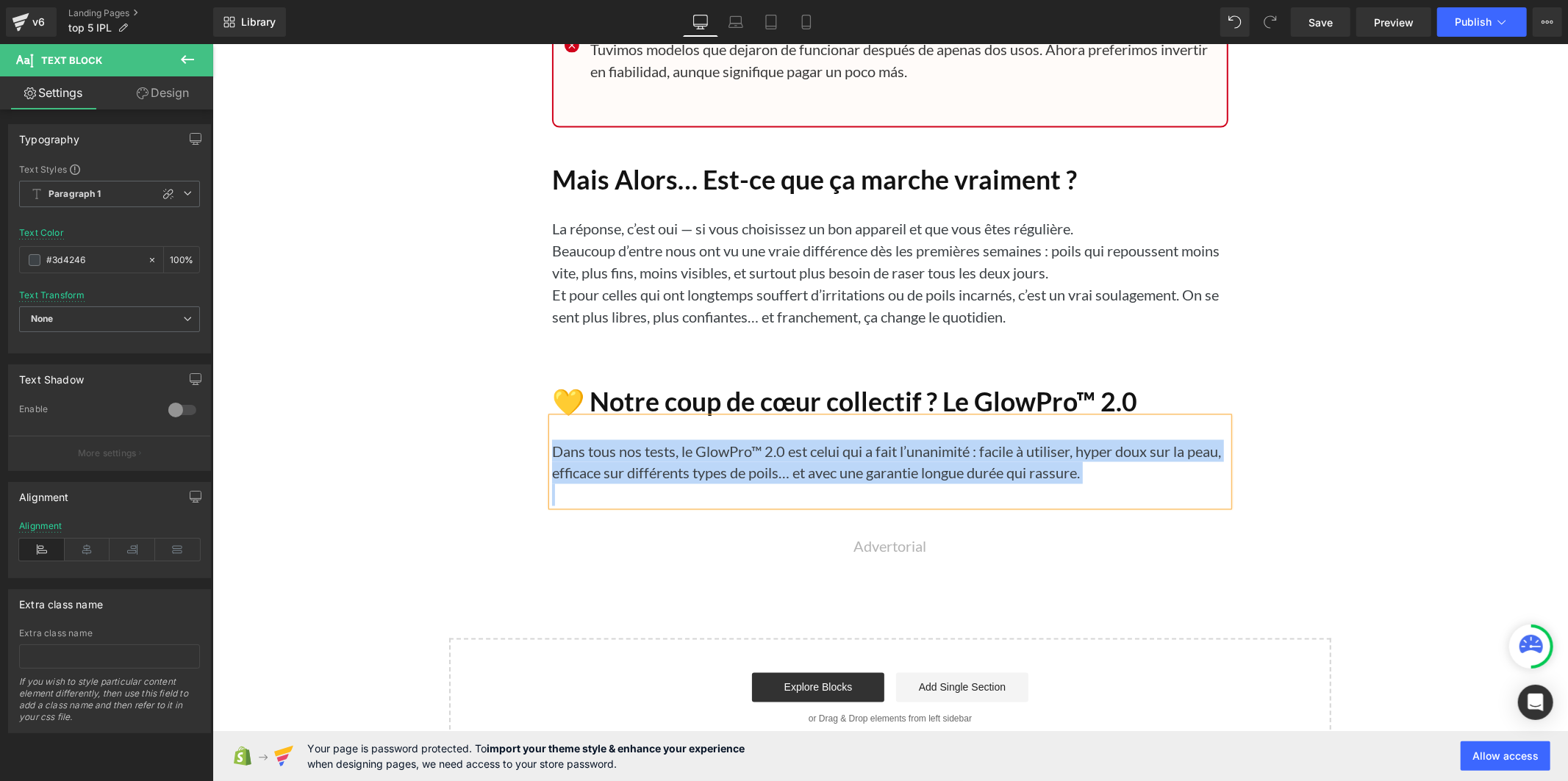
click at [588, 196] on h1 "Mais Alors… Est-ce que ça marche vraiment ?" at bounding box center [889, 180] width 676 height 32
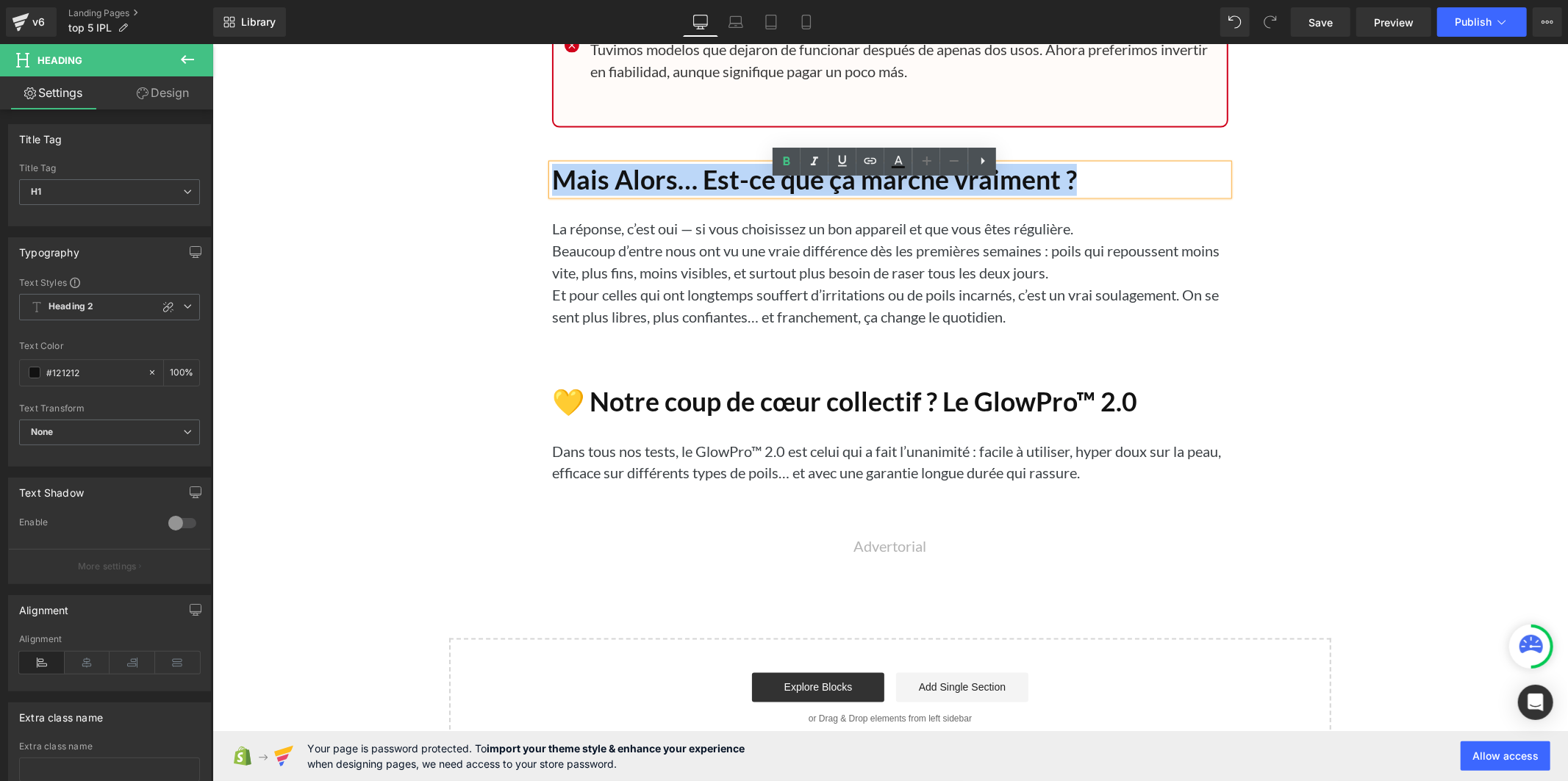
paste div
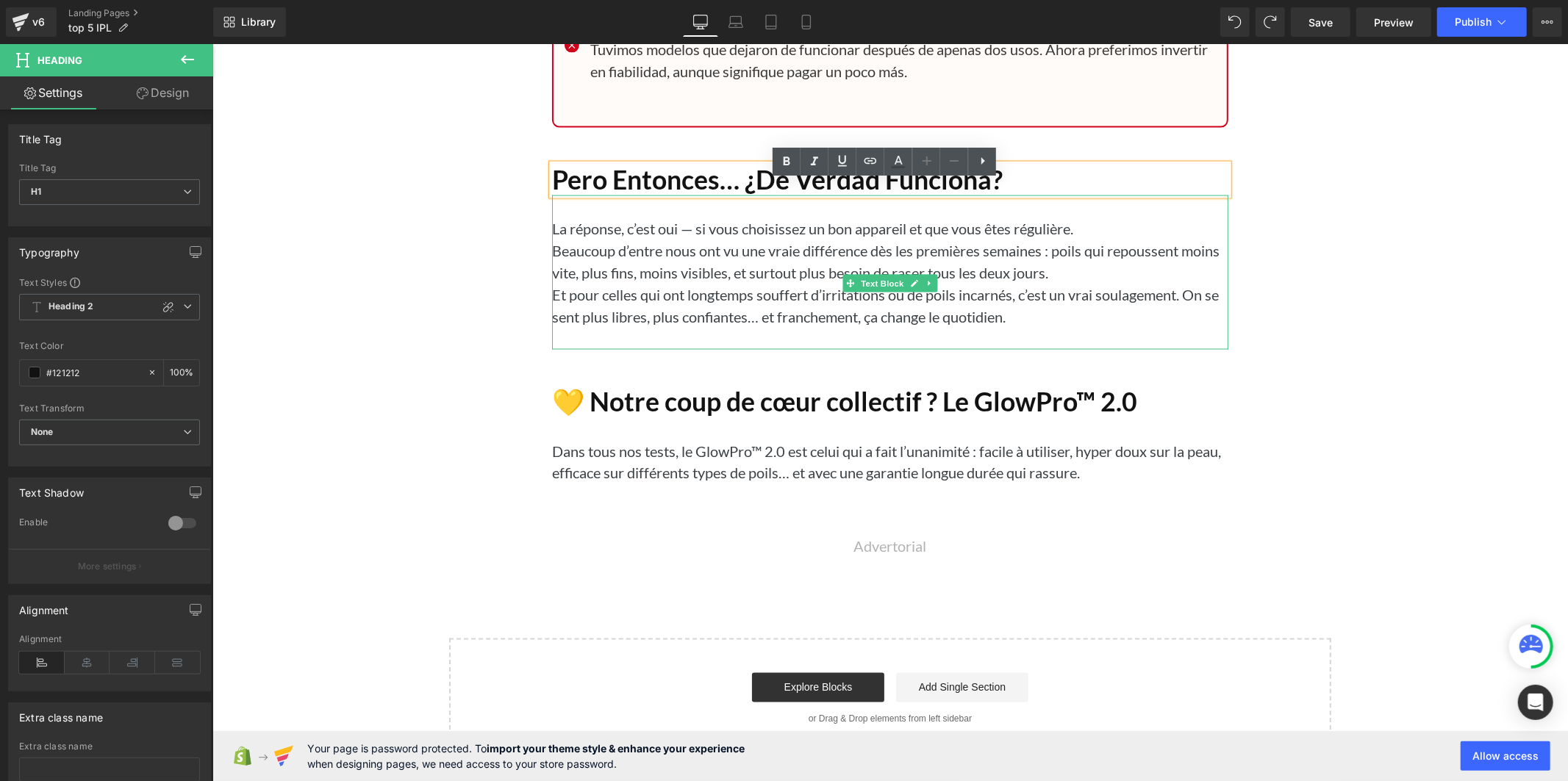
click at [645, 305] on p "Et pour celles qui ont longtemps souffert d’irritations ou de poils incarnés, c…" at bounding box center [889, 305] width 676 height 44
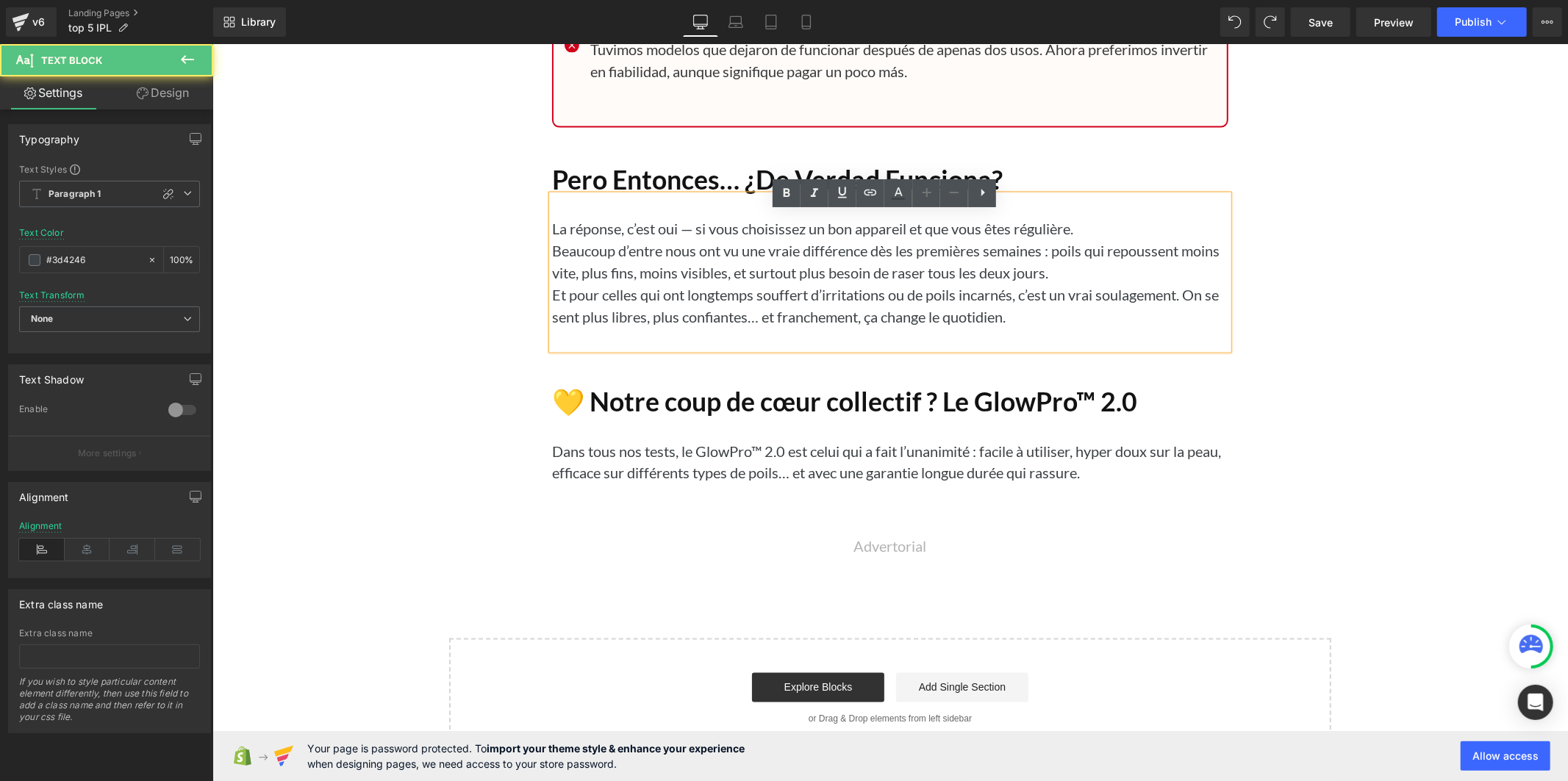
click at [644, 314] on p "Et pour celles qui ont longtemps souffert d’irritations ou de poils incarnés, c…" at bounding box center [889, 305] width 676 height 44
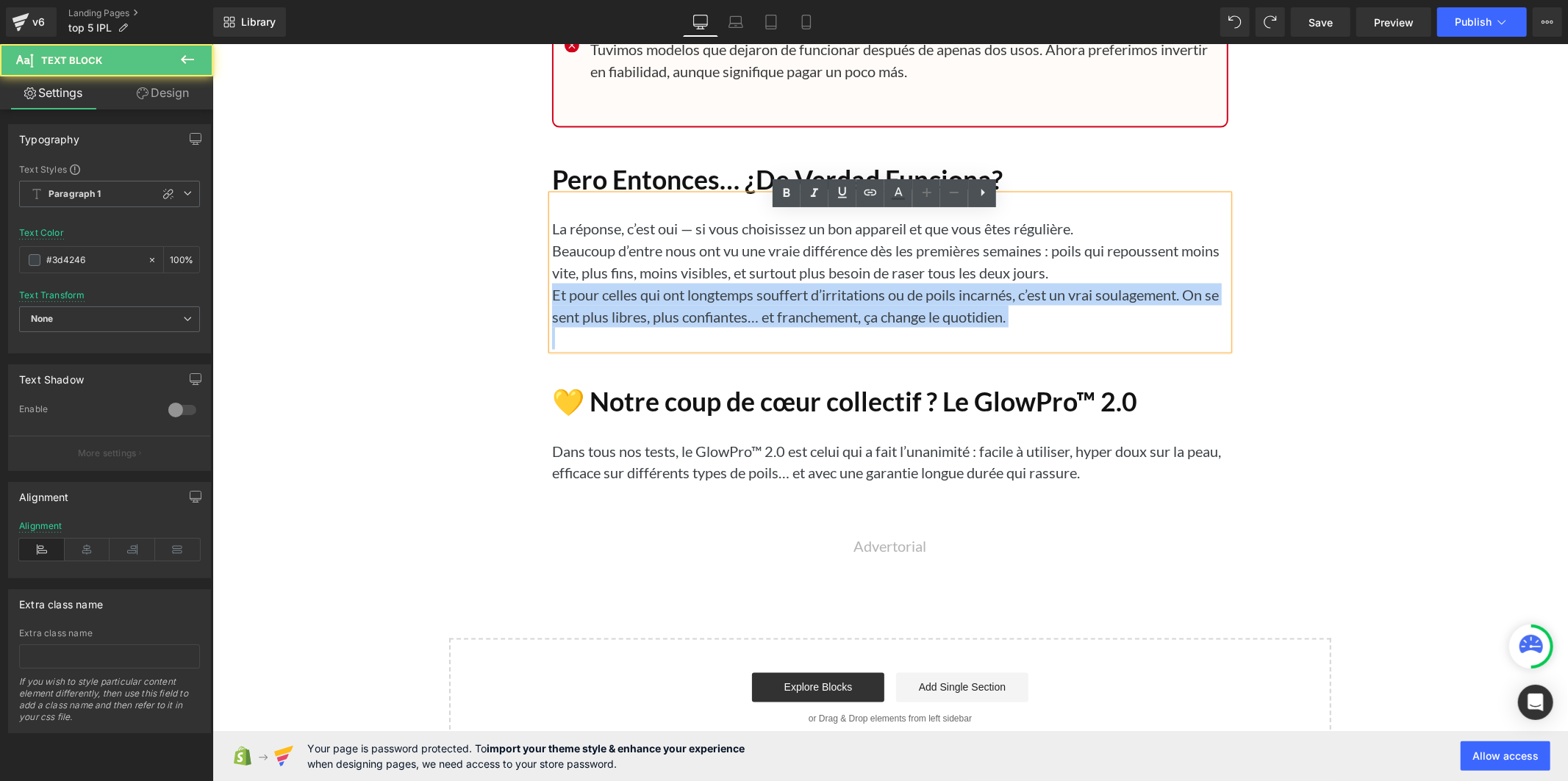
click at [644, 314] on p "Et pour celles qui ont longtemps souffert d’irritations ou de poils incarnés, c…" at bounding box center [889, 305] width 676 height 44
click at [669, 305] on p "Et pour celles qui ont longtemps souffert d’irritations ou de poils incarnés, c…" at bounding box center [889, 305] width 676 height 44
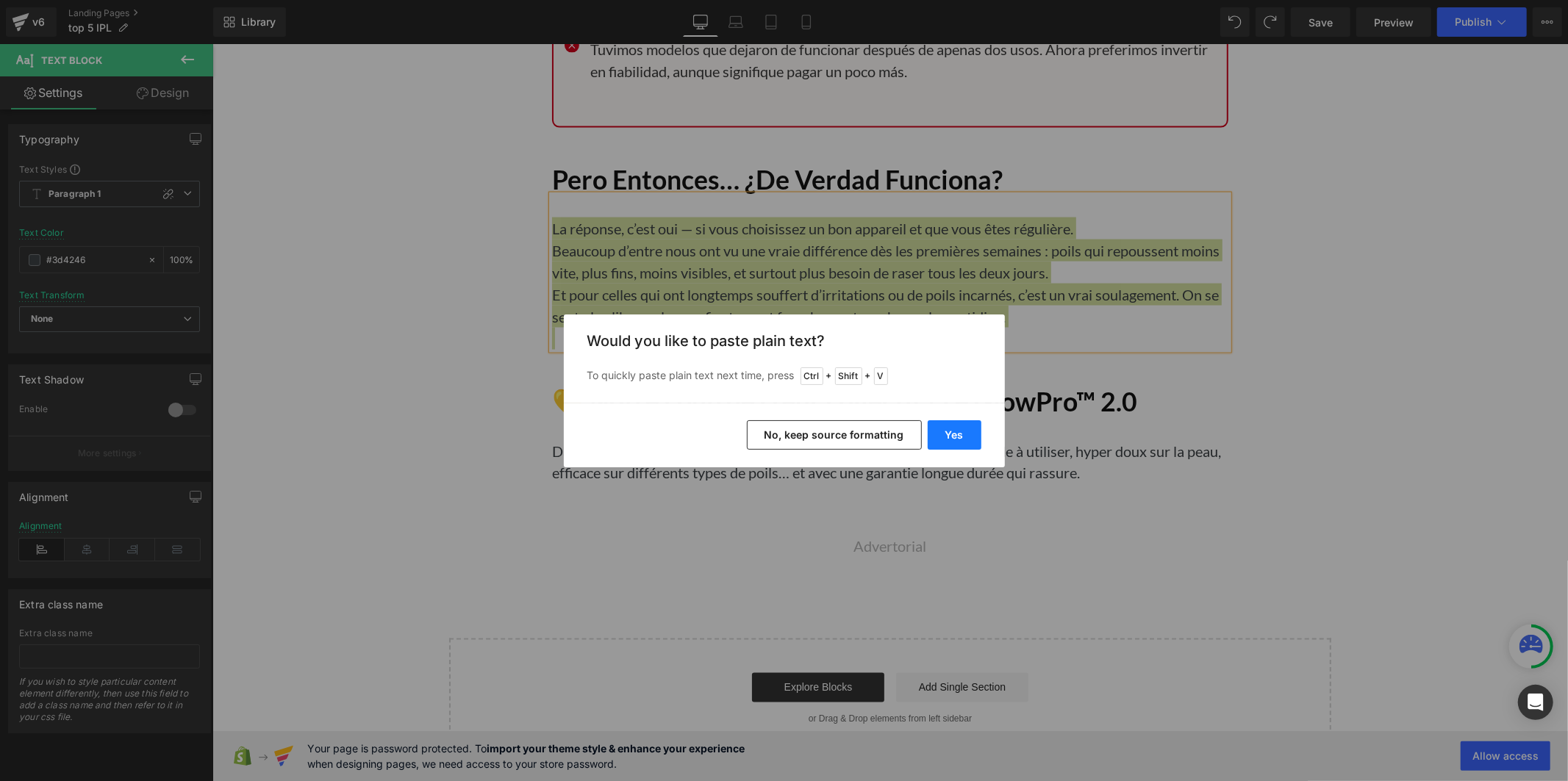
click at [941, 438] on button "Yes" at bounding box center [954, 435] width 54 height 30
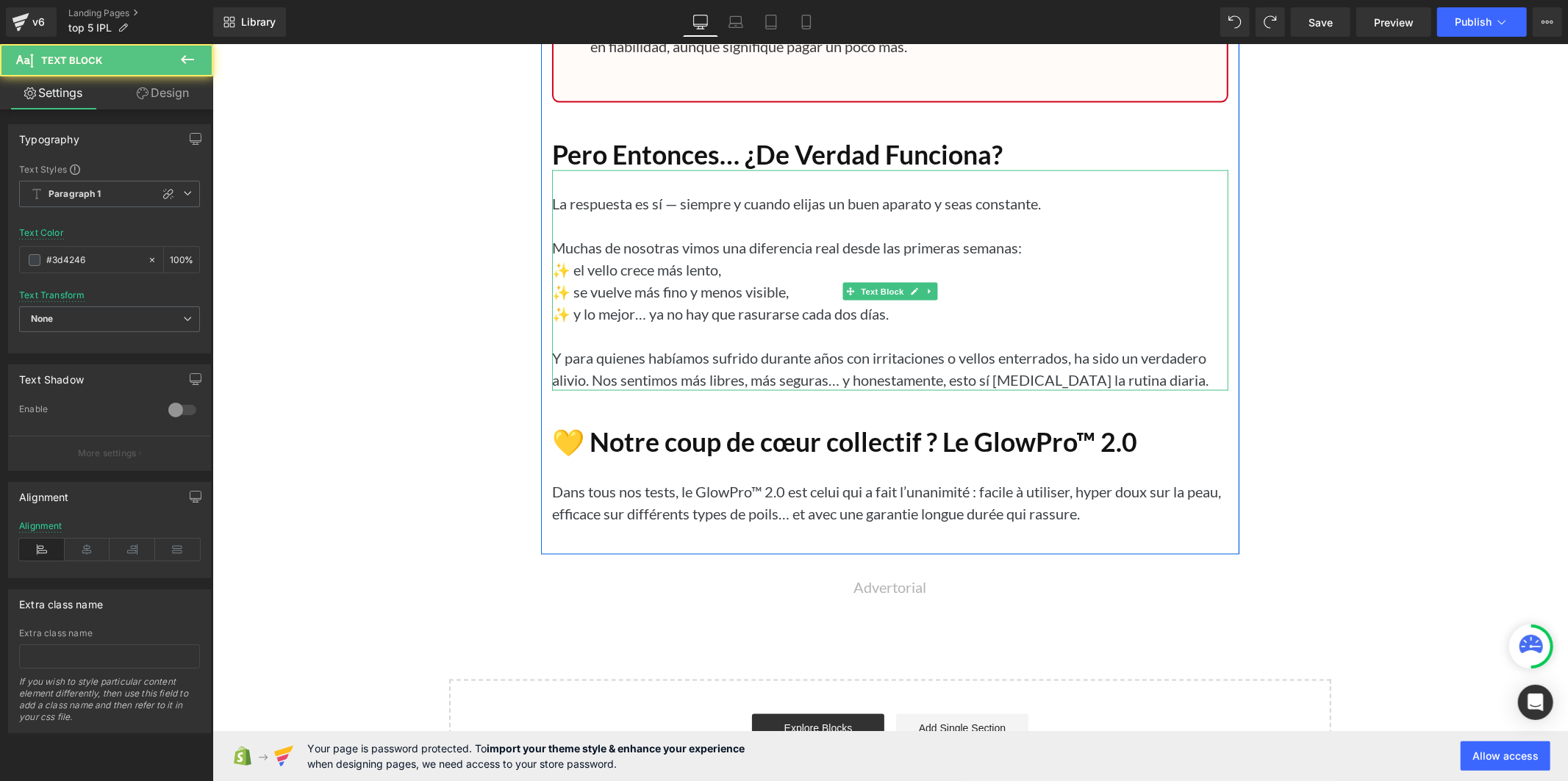
click at [568, 324] on p "✨ y lo mejor… ya no hay que rasurarse cada dos días." at bounding box center [889, 313] width 676 height 22
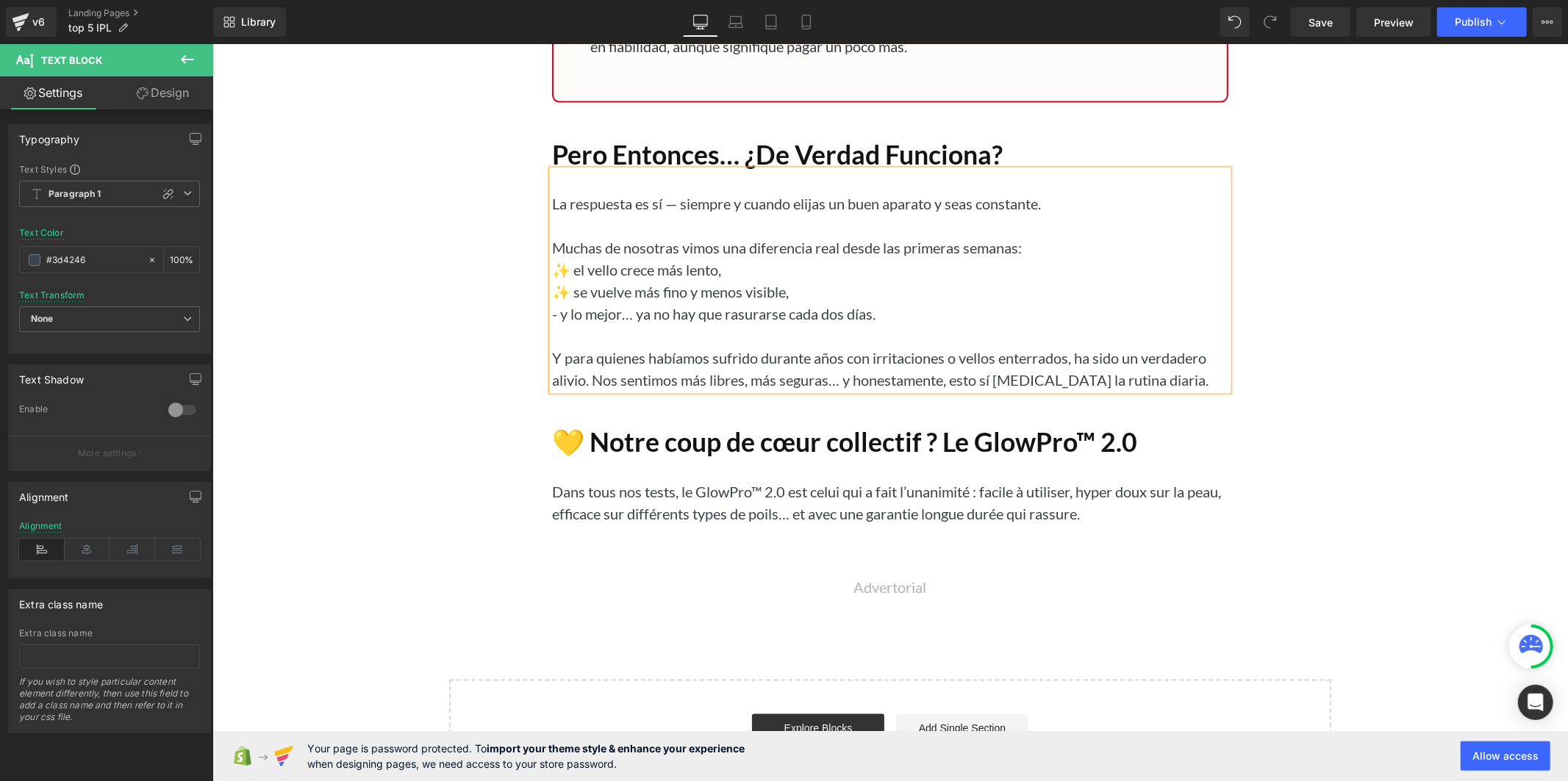
click at [565, 302] on p "✨ se vuelve más fino y menos visible," at bounding box center [889, 291] width 676 height 22
click at [569, 280] on p "✨ el vello crece más lento," at bounding box center [889, 269] width 676 height 22
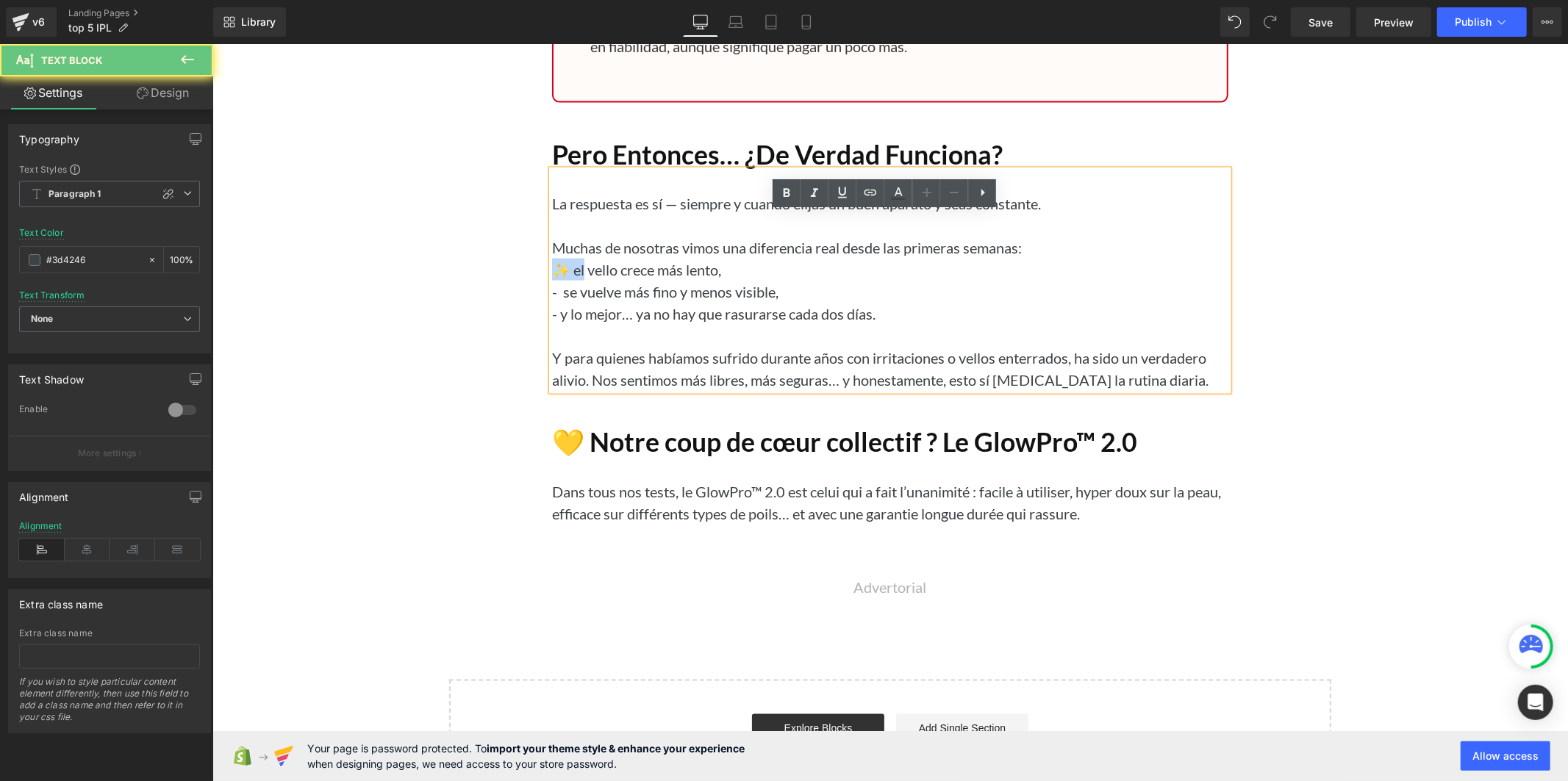
drag, startPoint x: 569, startPoint y: 316, endPoint x: 546, endPoint y: 317, distance: 23.0
click at [551, 280] on p "✨ el vello crece más lento," at bounding box center [889, 269] width 676 height 22
click at [556, 280] on p "✨ el vello crece más lento," at bounding box center [889, 269] width 676 height 22
drag, startPoint x: 569, startPoint y: 313, endPoint x: 549, endPoint y: 313, distance: 20.0
click at [551, 280] on p "✨ el vello crece más lento," at bounding box center [889, 269] width 676 height 22
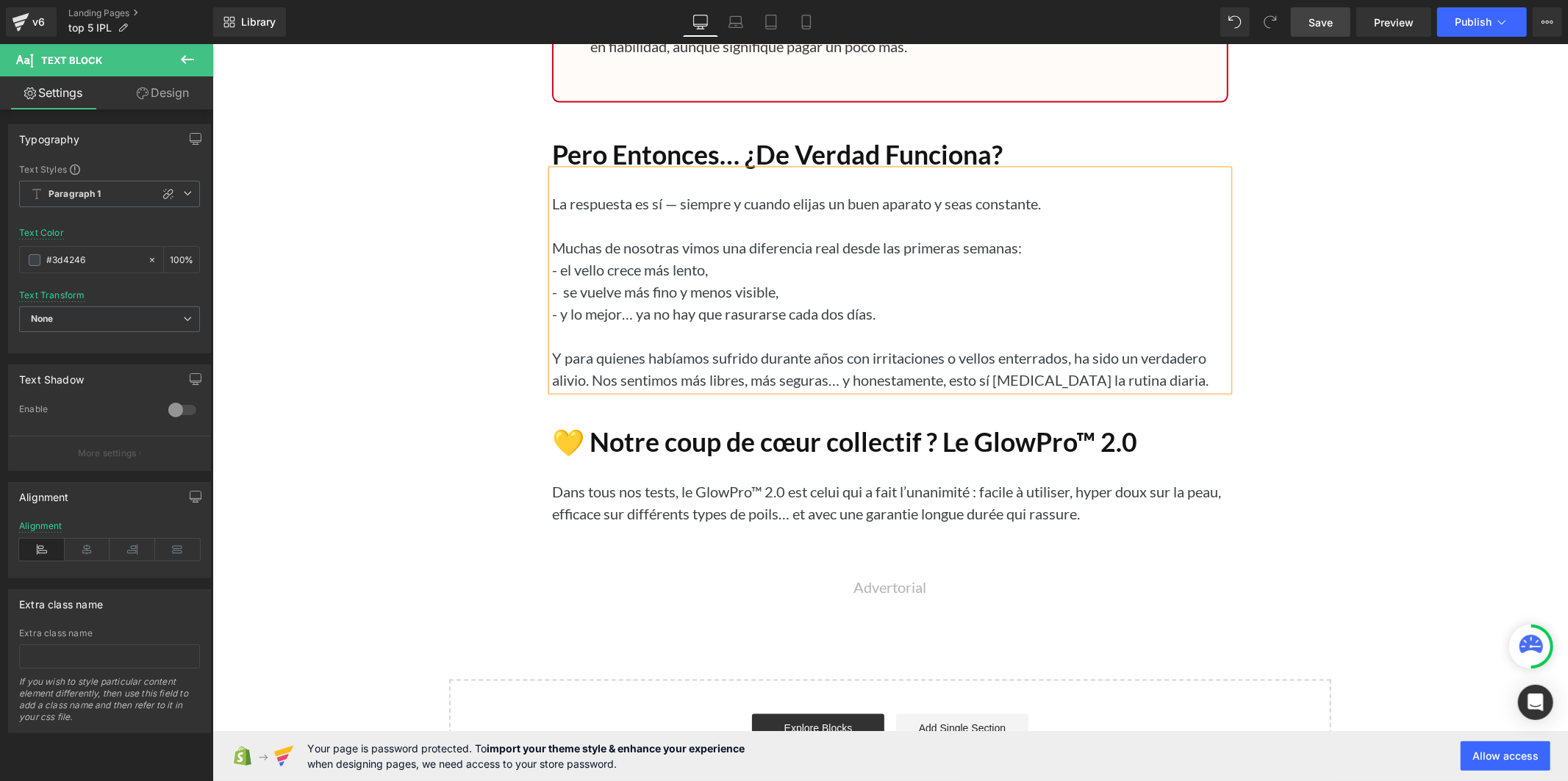
click at [1325, 26] on span "Save" at bounding box center [1320, 23] width 24 height 16
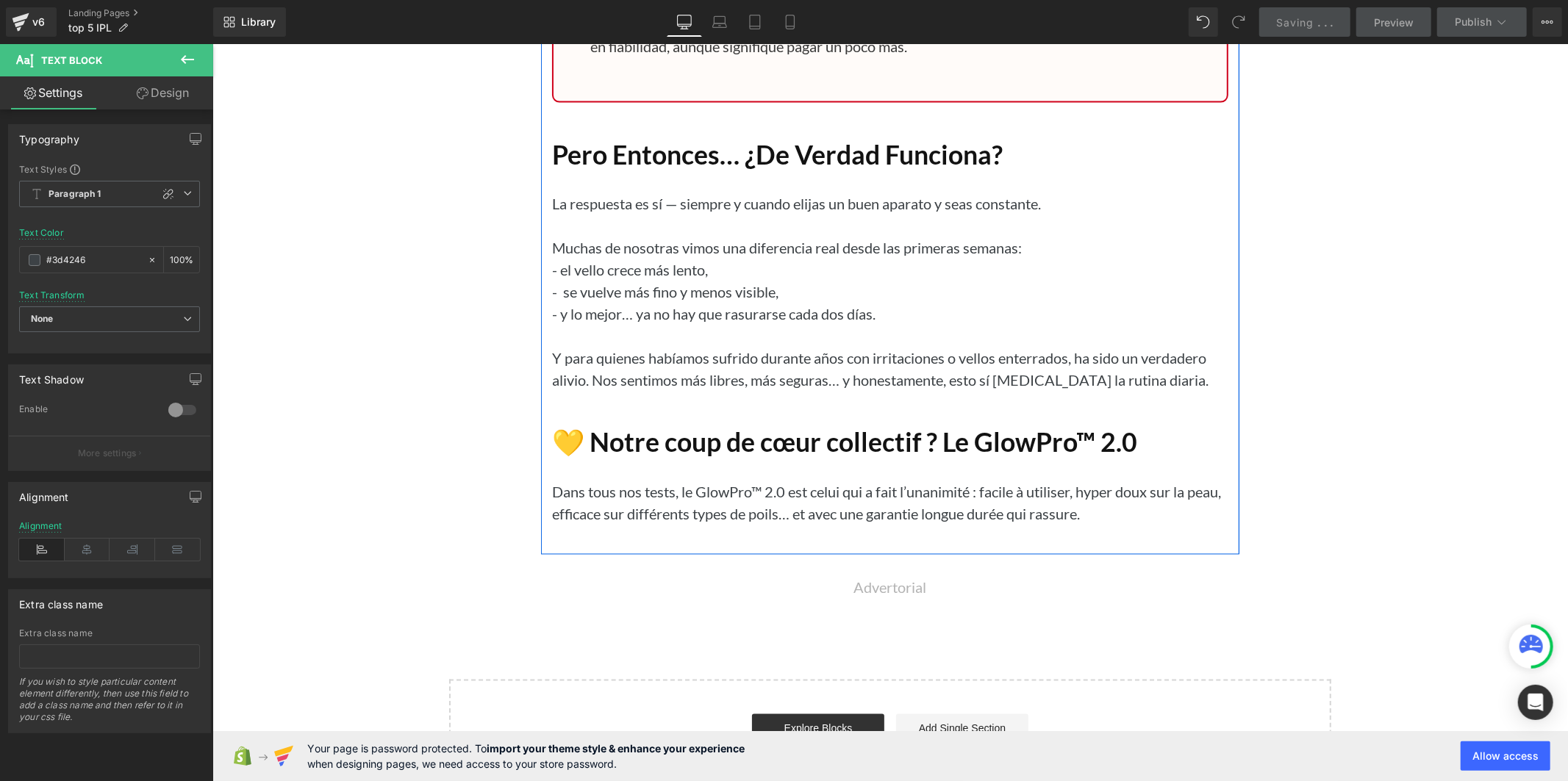
click at [594, 458] on h1 "💛 Notre coup de cœur collectif ? Le GlowPro™ 2.0" at bounding box center [889, 443] width 676 height 32
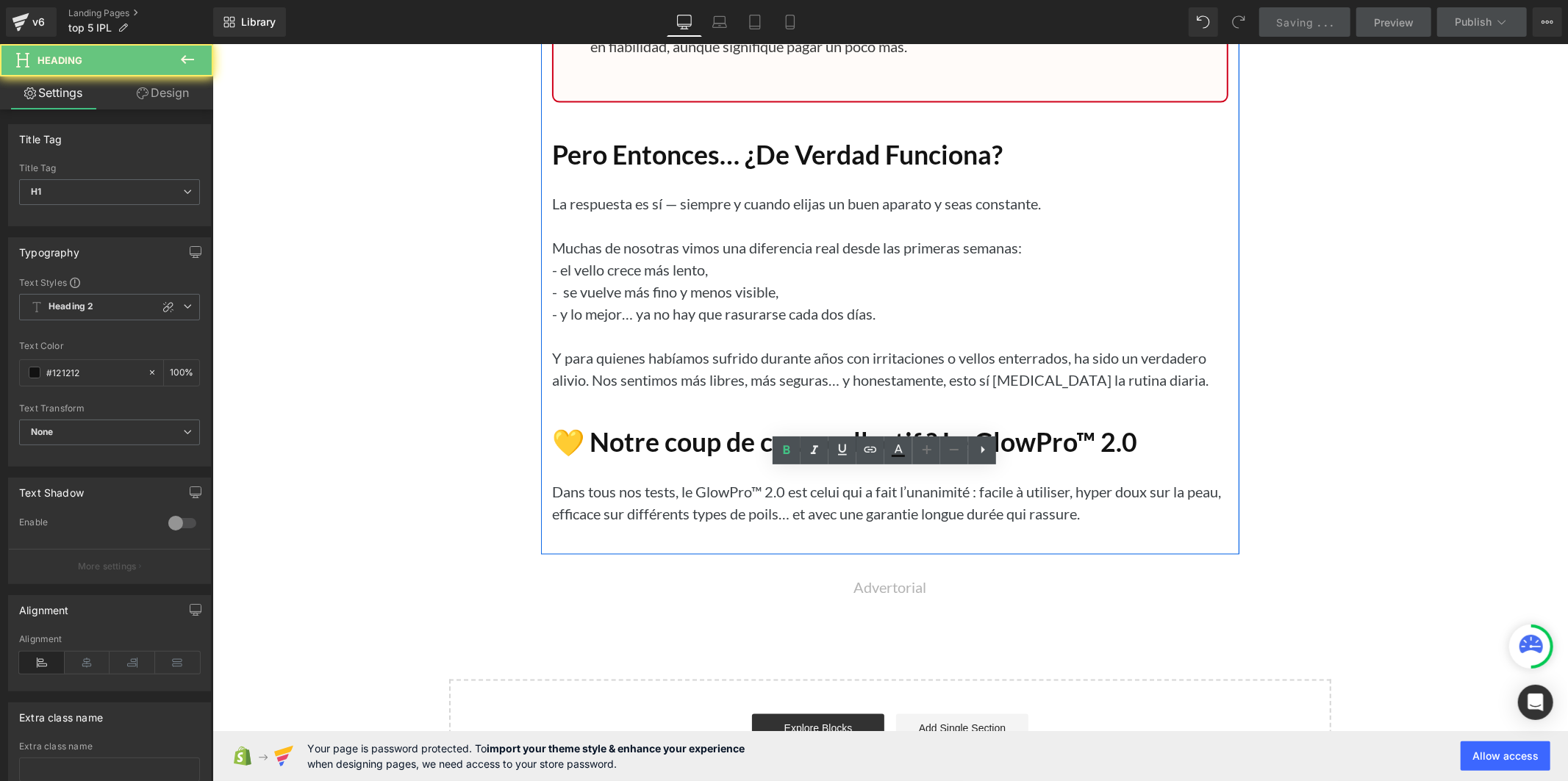
click at [594, 458] on h1 "💛 Notre coup de cœur collectif ? Le GlowPro™ 2.0" at bounding box center [889, 443] width 676 height 32
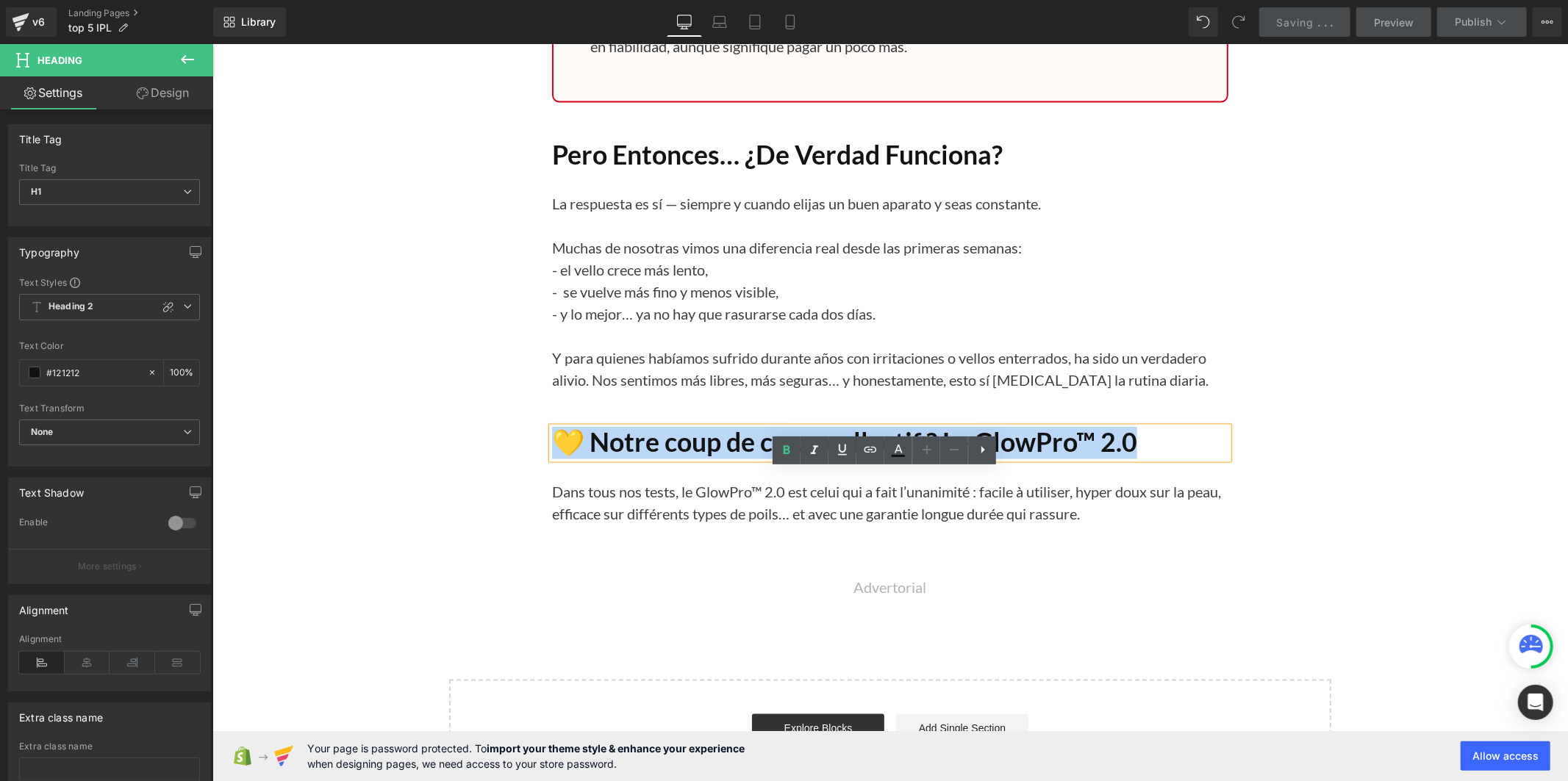
paste div
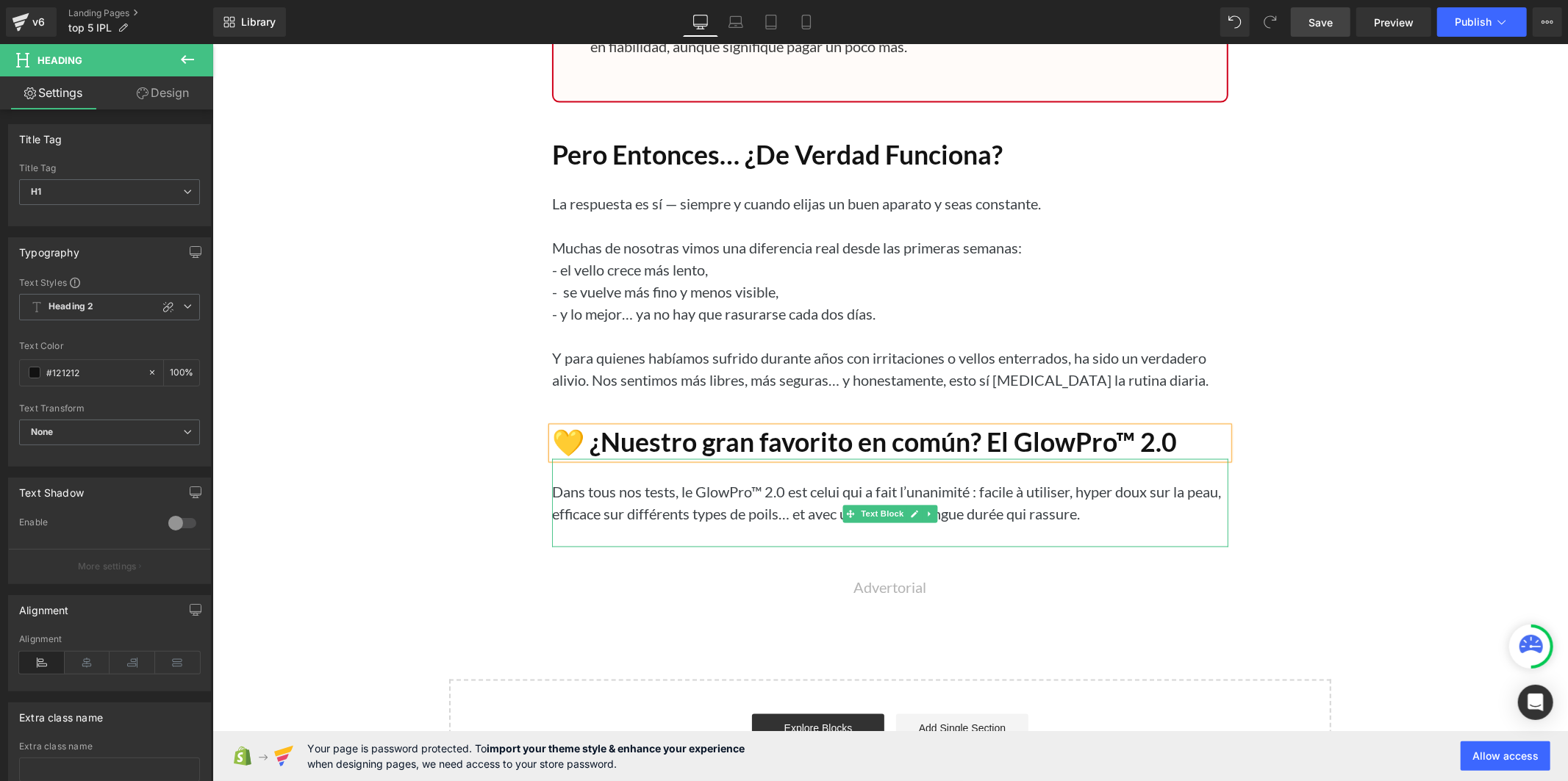
click at [668, 525] on p "Dans tous nos tests, le GlowPro™ 2.0 est celui qui a fait l’unanimité : facile …" at bounding box center [889, 503] width 676 height 44
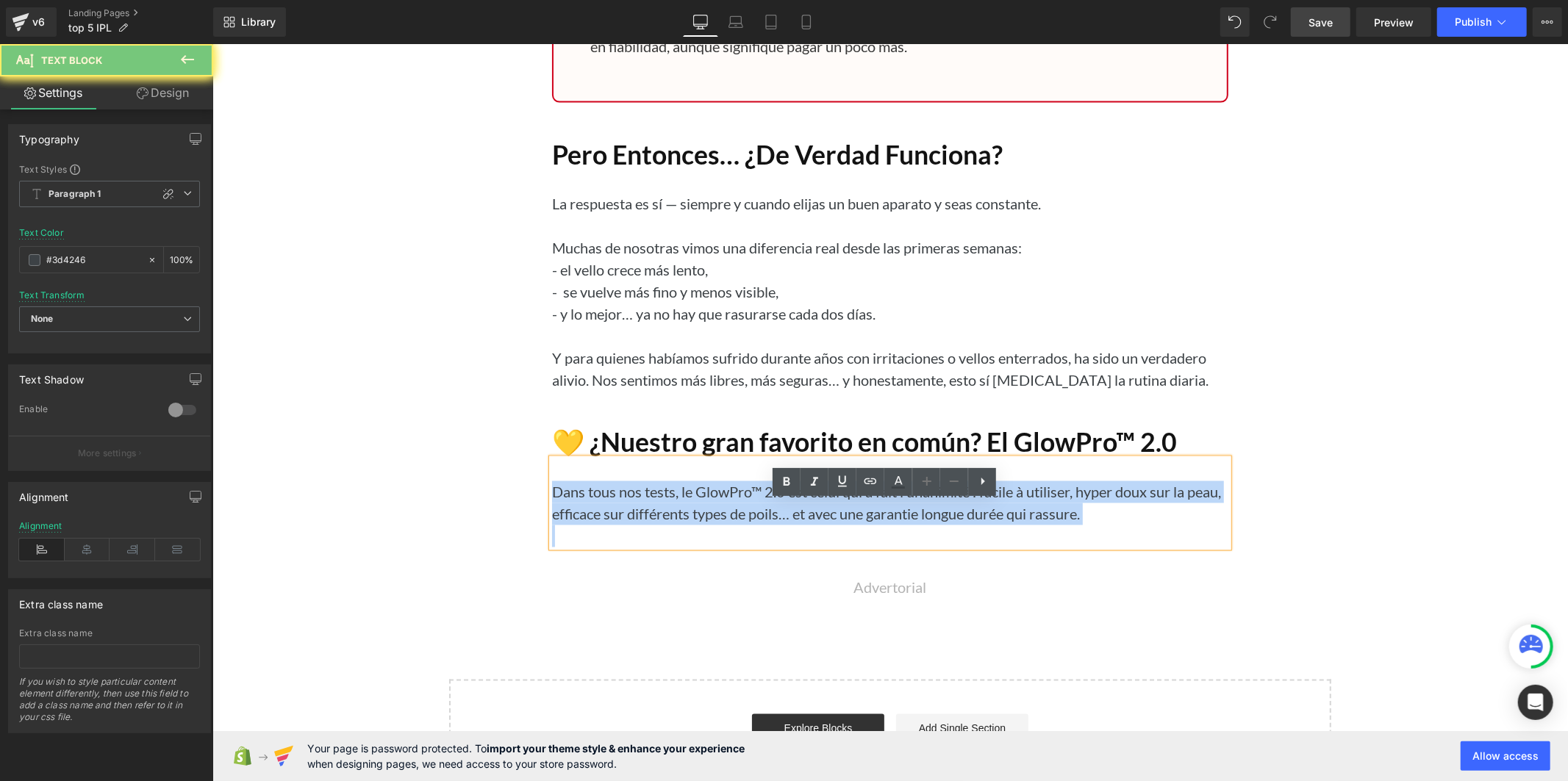
click at [668, 525] on p "Dans tous nos tests, le GlowPro™ 2.0 est celui qui a fait l’unanimité : facile …" at bounding box center [889, 503] width 676 height 44
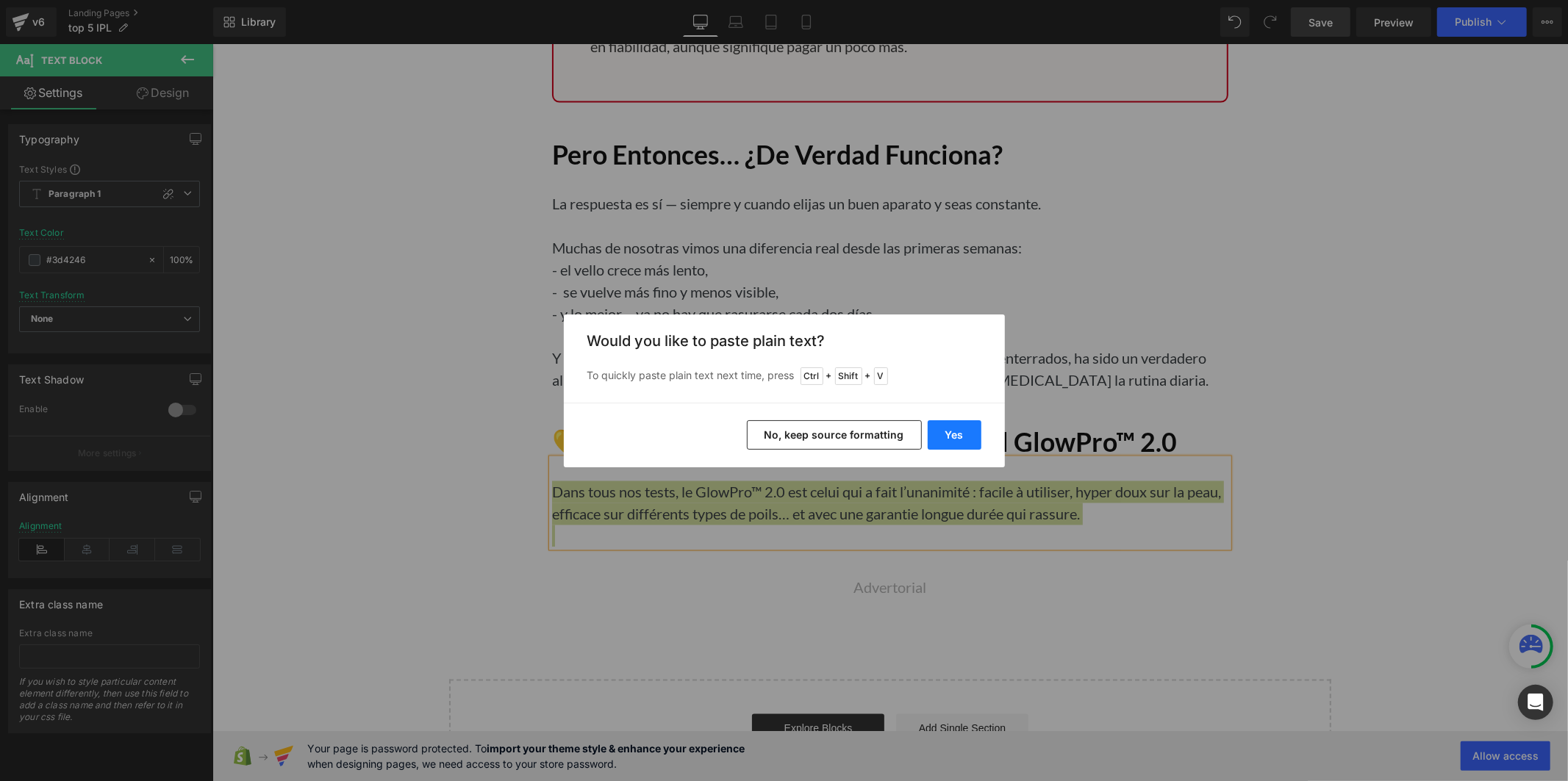
click at [937, 437] on button "Yes" at bounding box center [954, 435] width 54 height 30
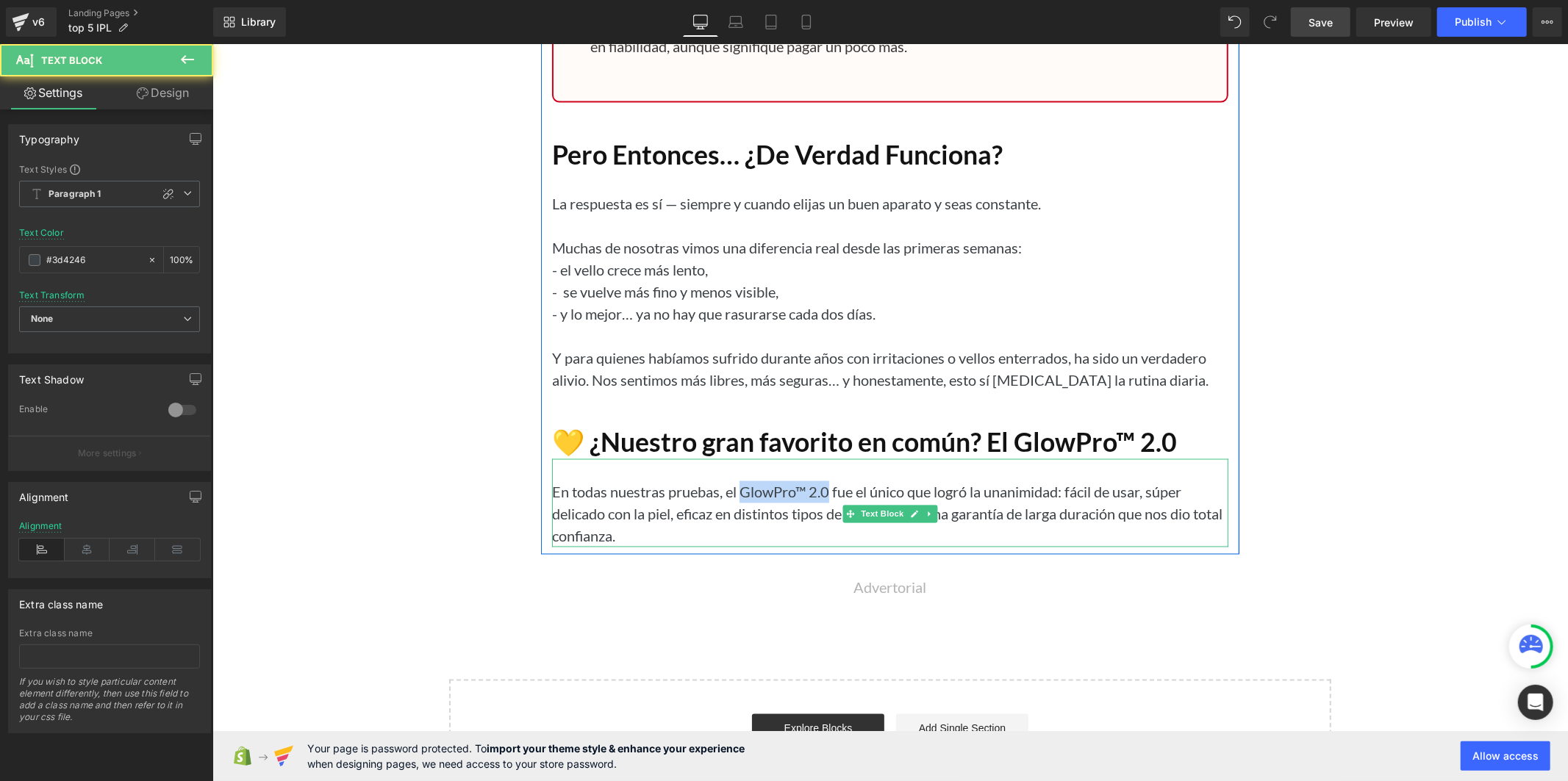
drag, startPoint x: 823, startPoint y: 536, endPoint x: 734, endPoint y: 534, distance: 89.0
click at [734, 534] on p "En todas nuestras pruebas, el GlowPro™ 2.0 fue el único que logró la unanimidad…" at bounding box center [889, 514] width 676 height 66
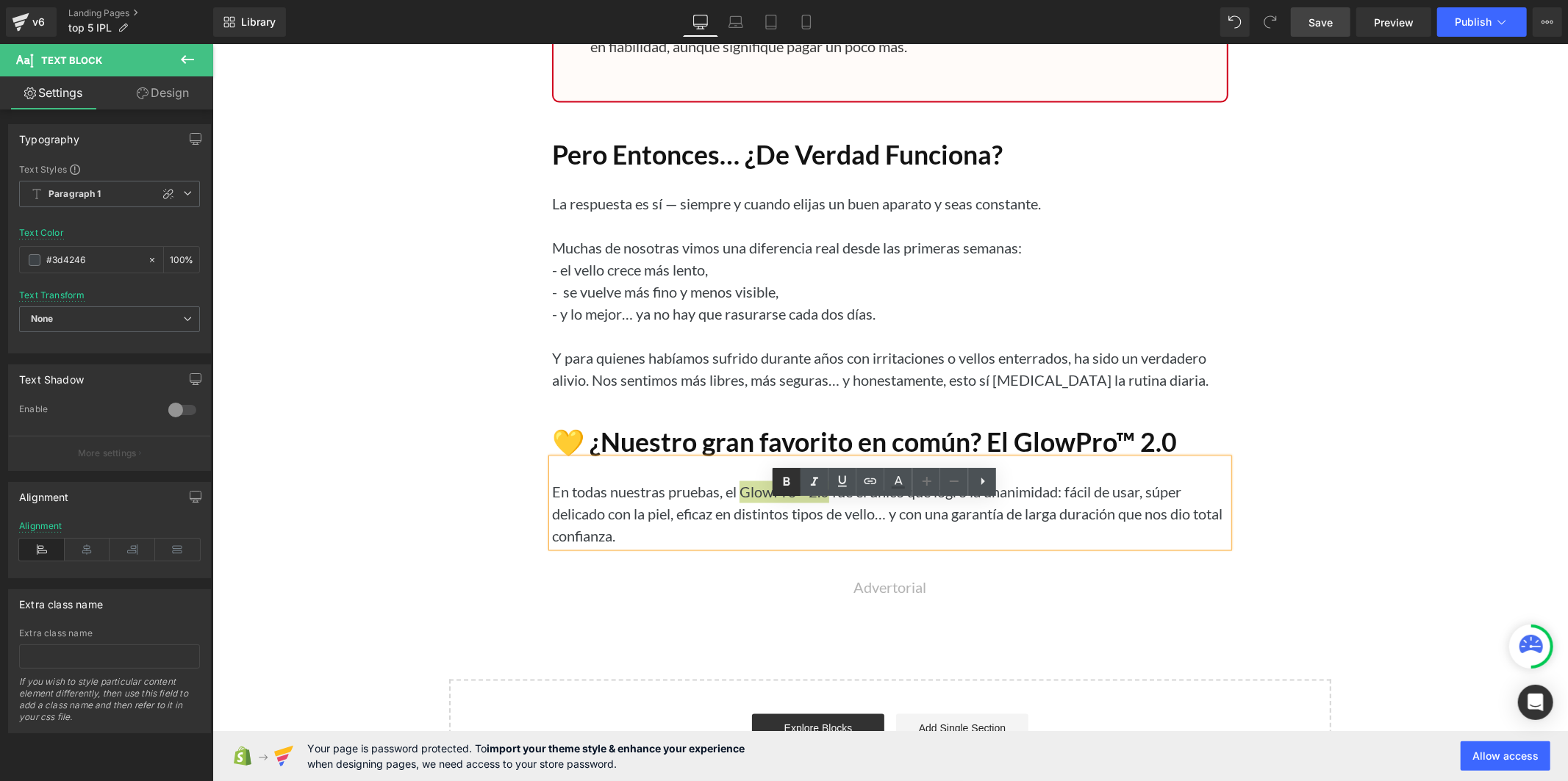
drag, startPoint x: 778, startPoint y: 486, endPoint x: 622, endPoint y: 409, distance: 174.0
click at [778, 486] on icon at bounding box center [786, 482] width 18 height 18
click at [1333, 26] on span "Save" at bounding box center [1320, 23] width 24 height 16
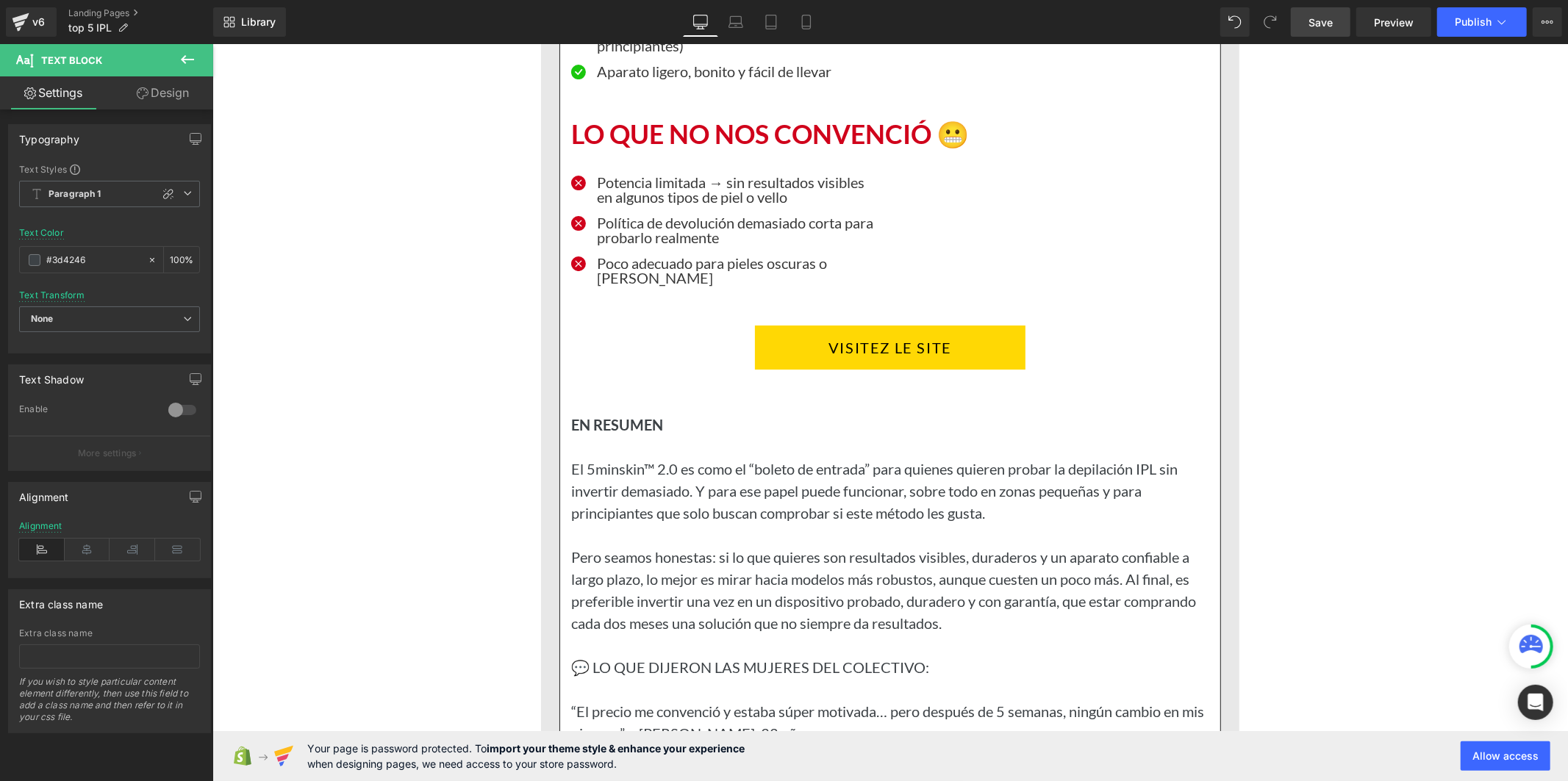
scroll to position [13621, 0]
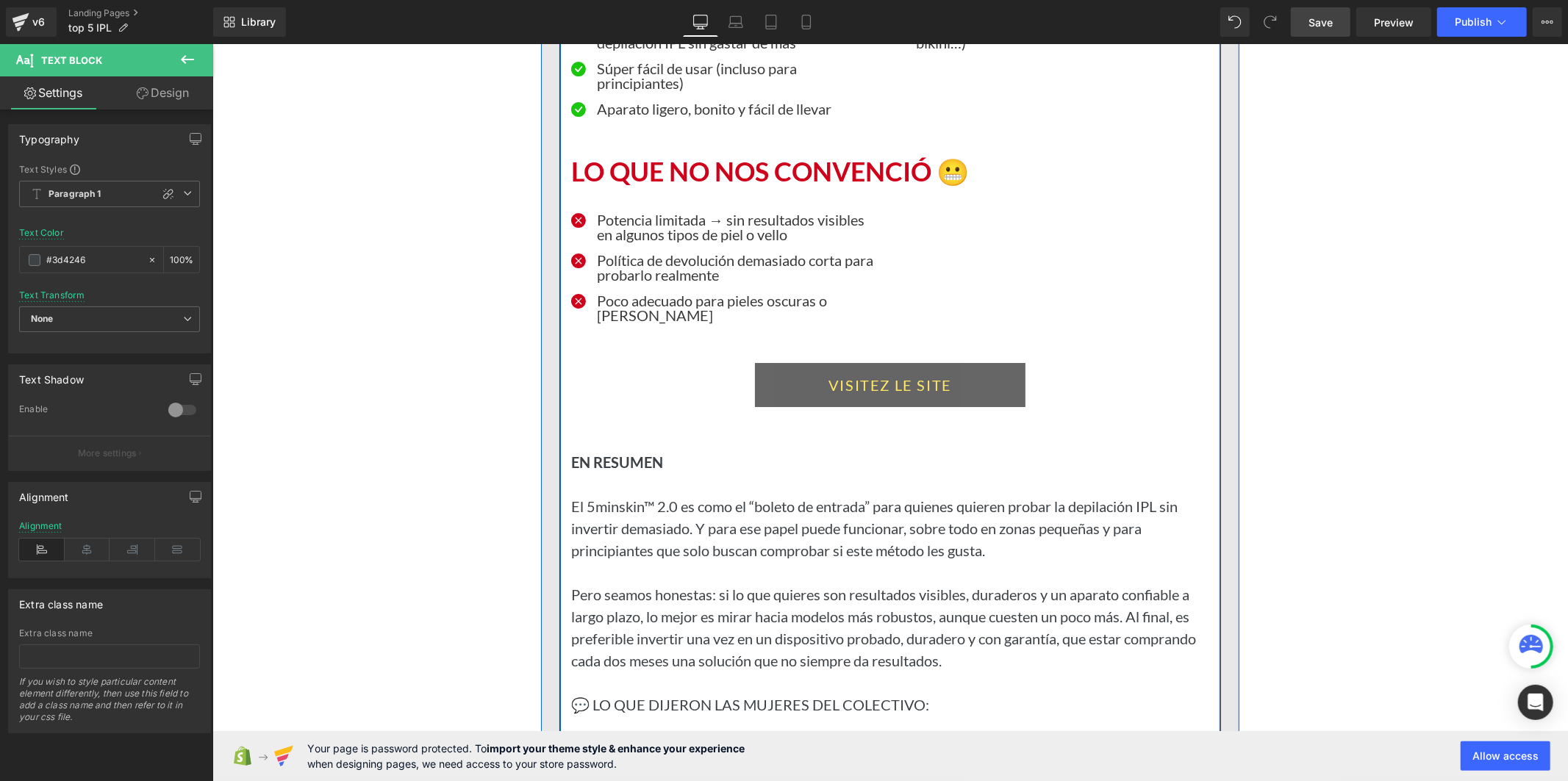
click at [813, 406] on link "VISITEZ LE SITE" at bounding box center [889, 384] width 270 height 44
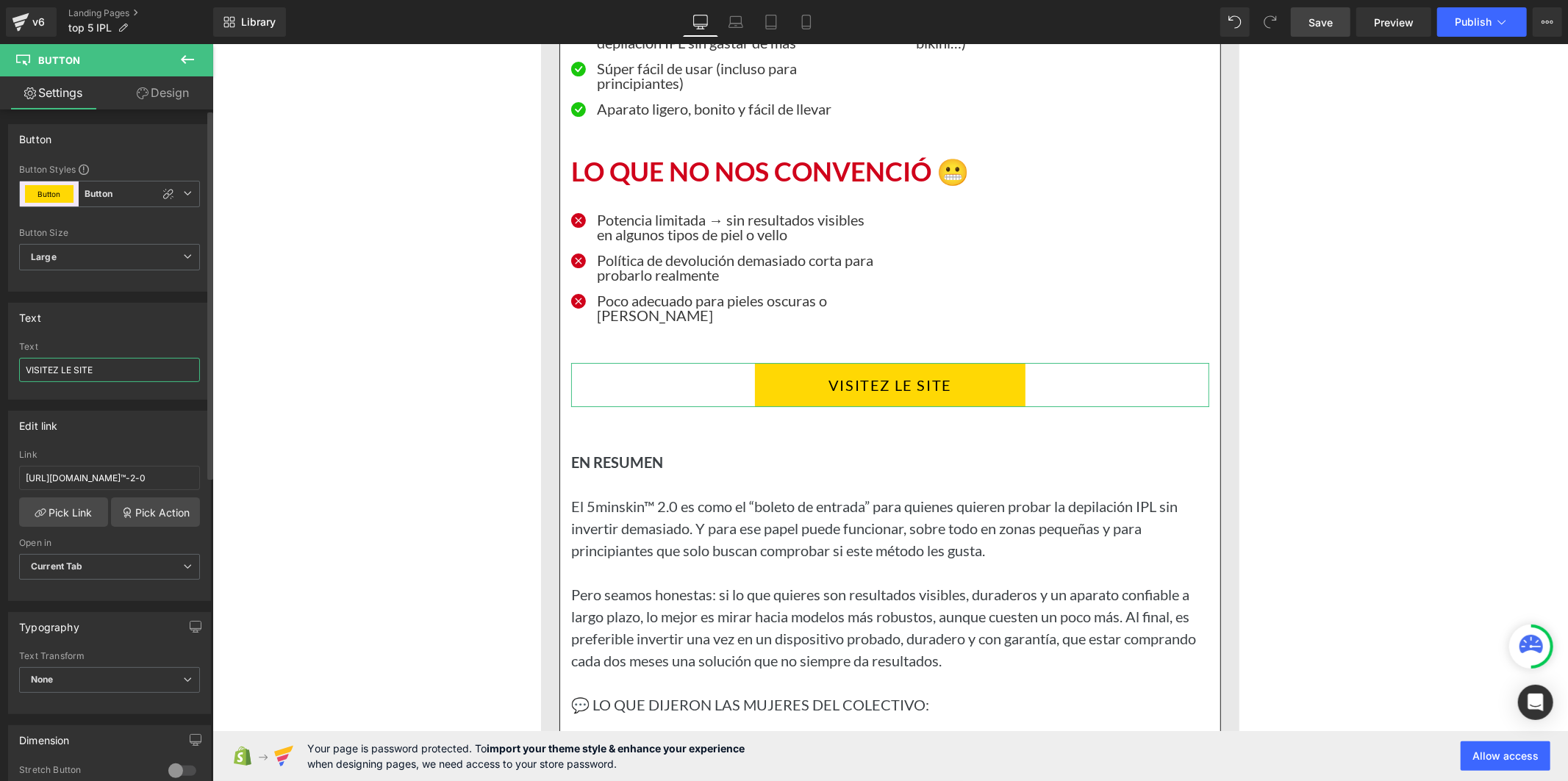
click at [85, 364] on input "VISITEZ LE SITE" at bounding box center [110, 370] width 181 height 24
paste input "AR EL SITIO"
type input "VISITAR EL SITIO"
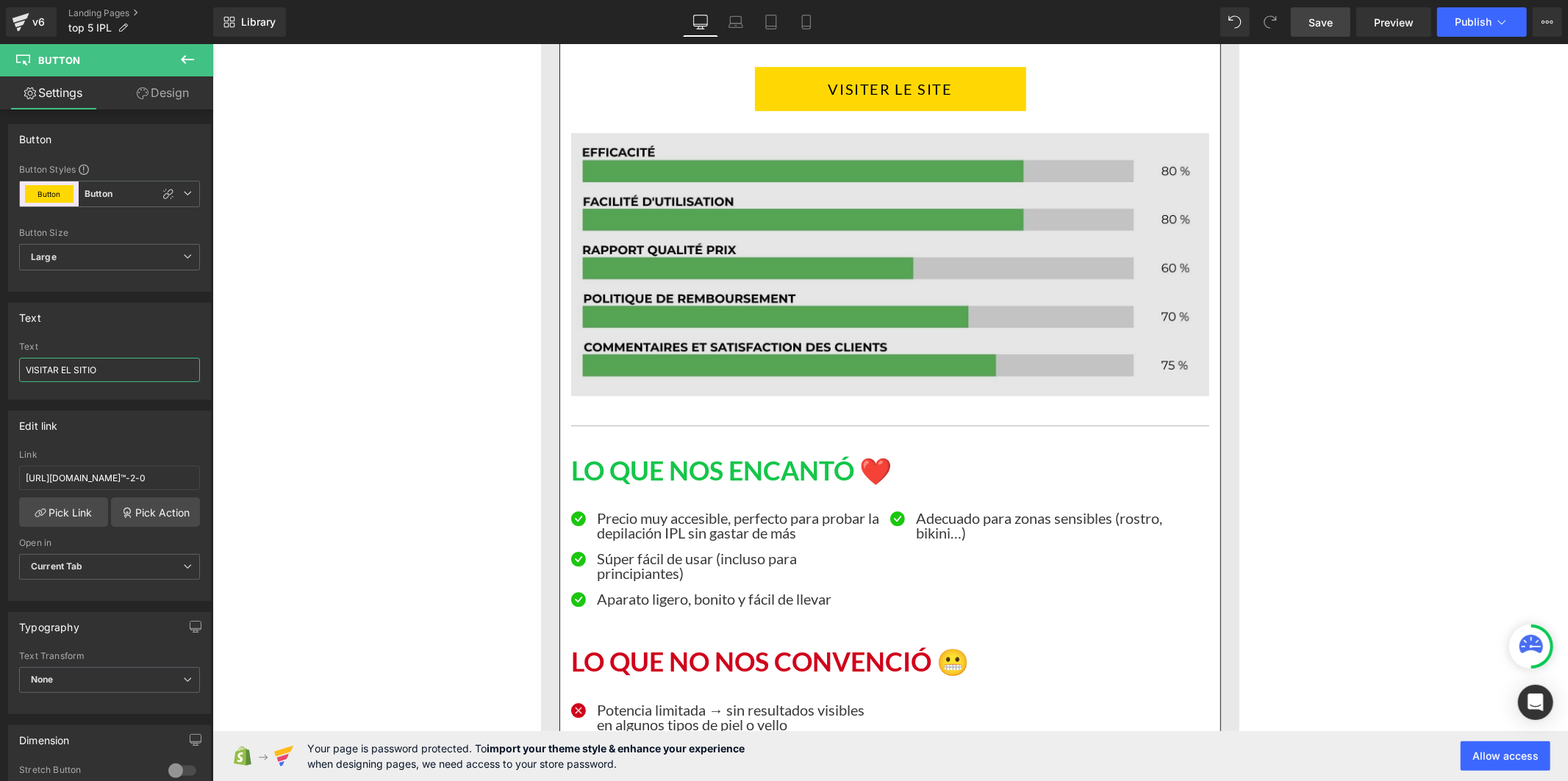
scroll to position [13050, 0]
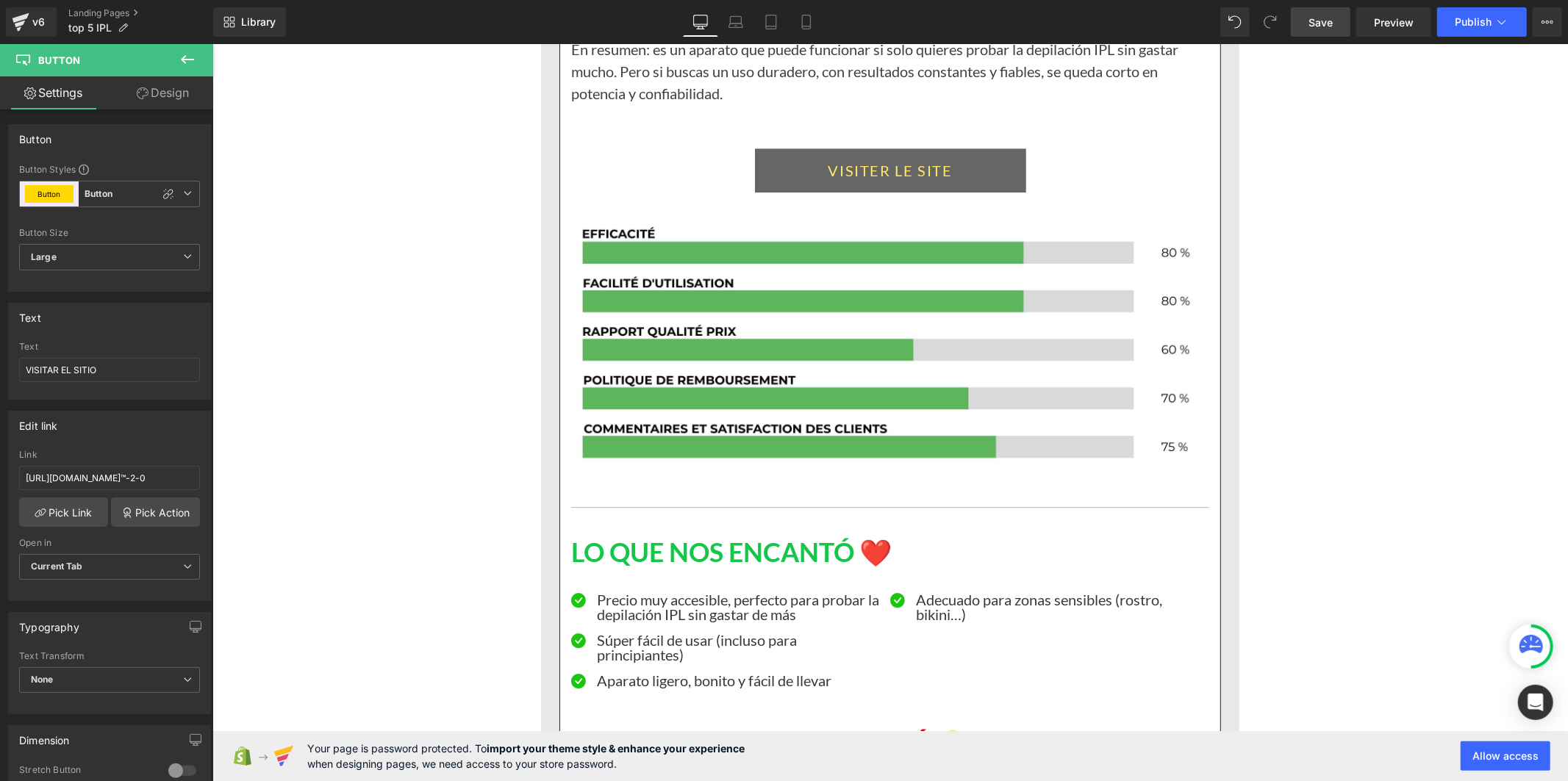
click at [774, 192] on link "VISITER LE SITE" at bounding box center [889, 169] width 271 height 44
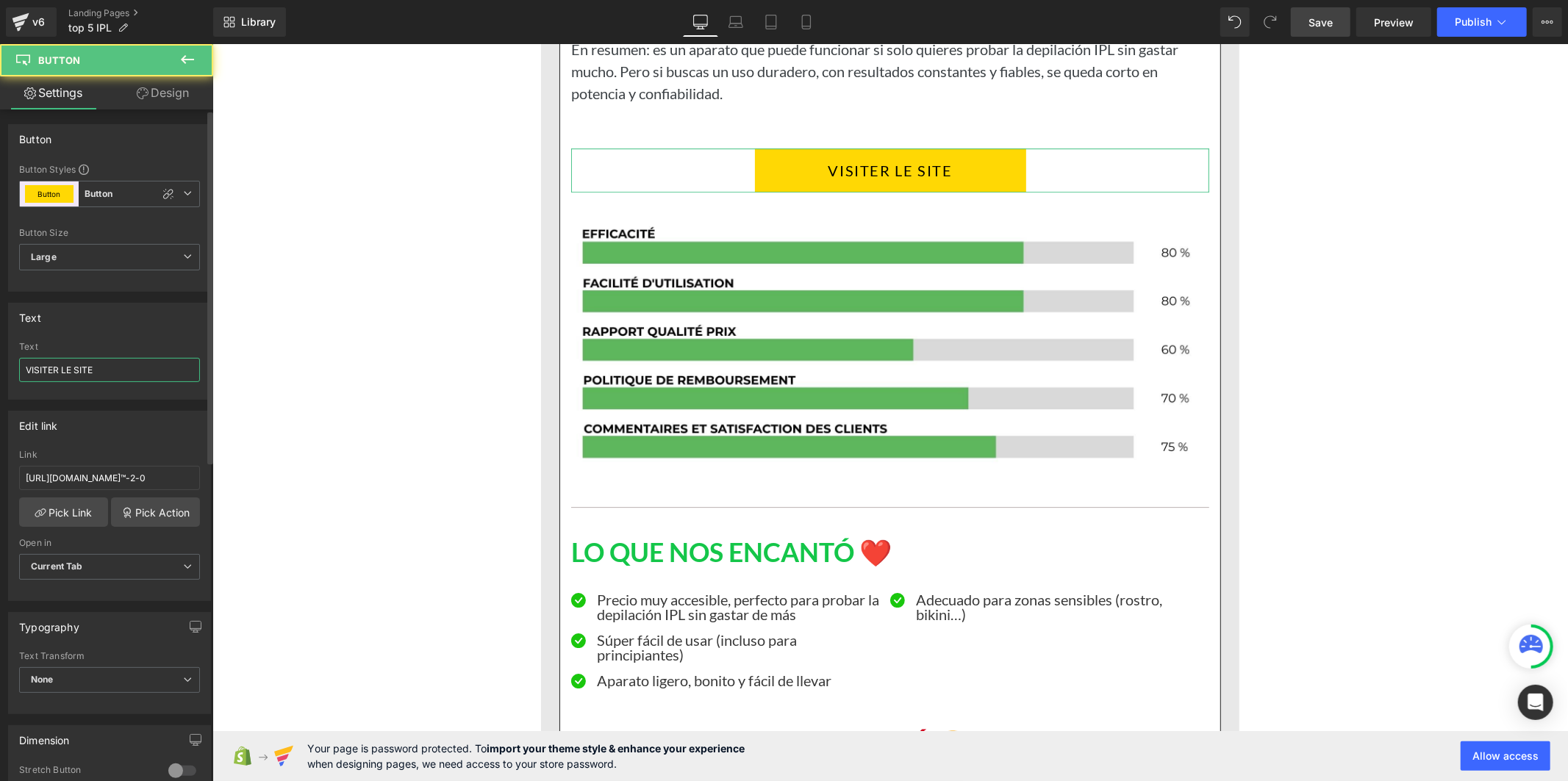
click at [97, 372] on input "VISITER LE SITE" at bounding box center [110, 370] width 181 height 24
paste input "AR EL SITIO"
type input "VISITAR EL SITIO"
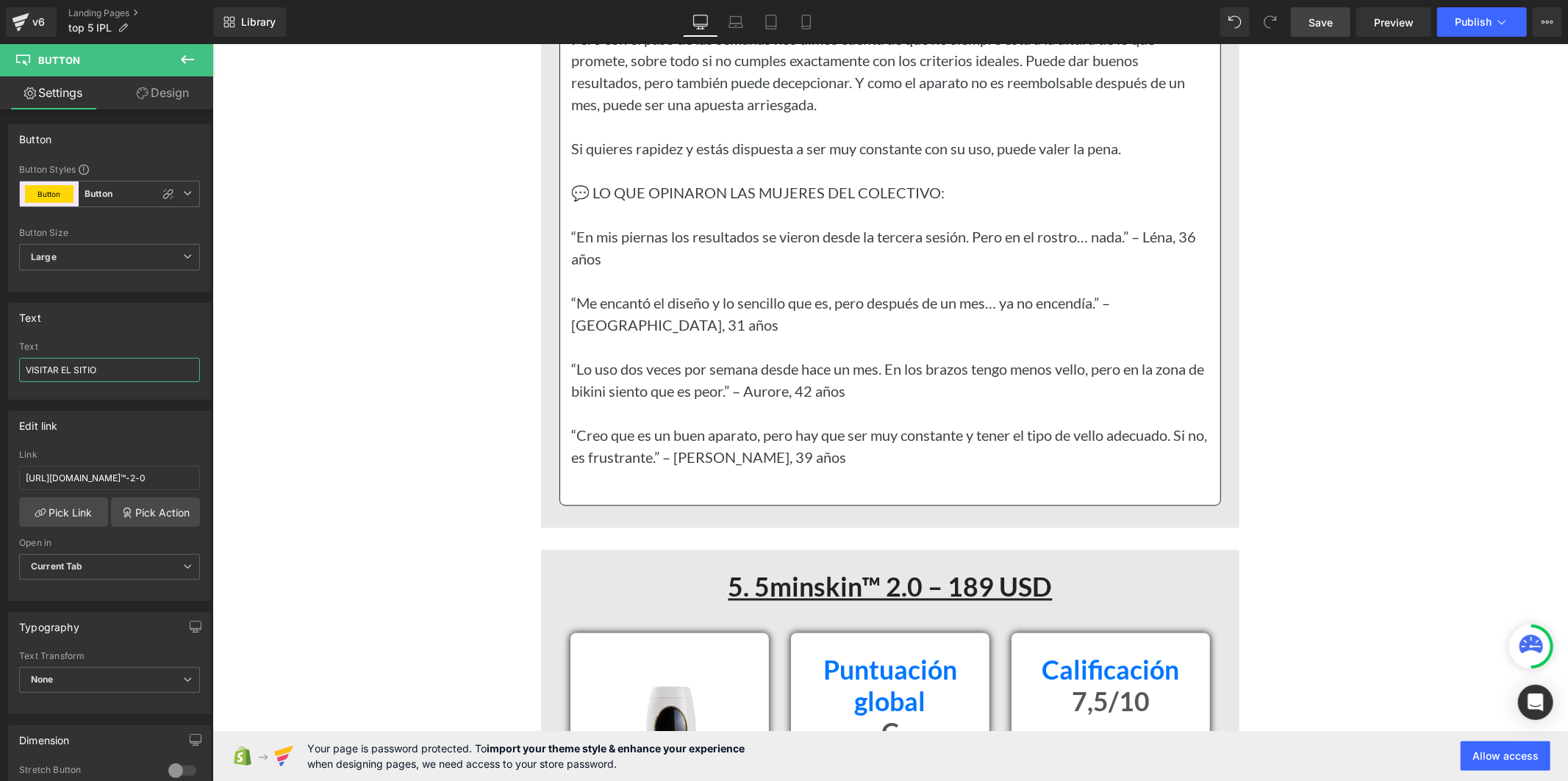
scroll to position [11335, 0]
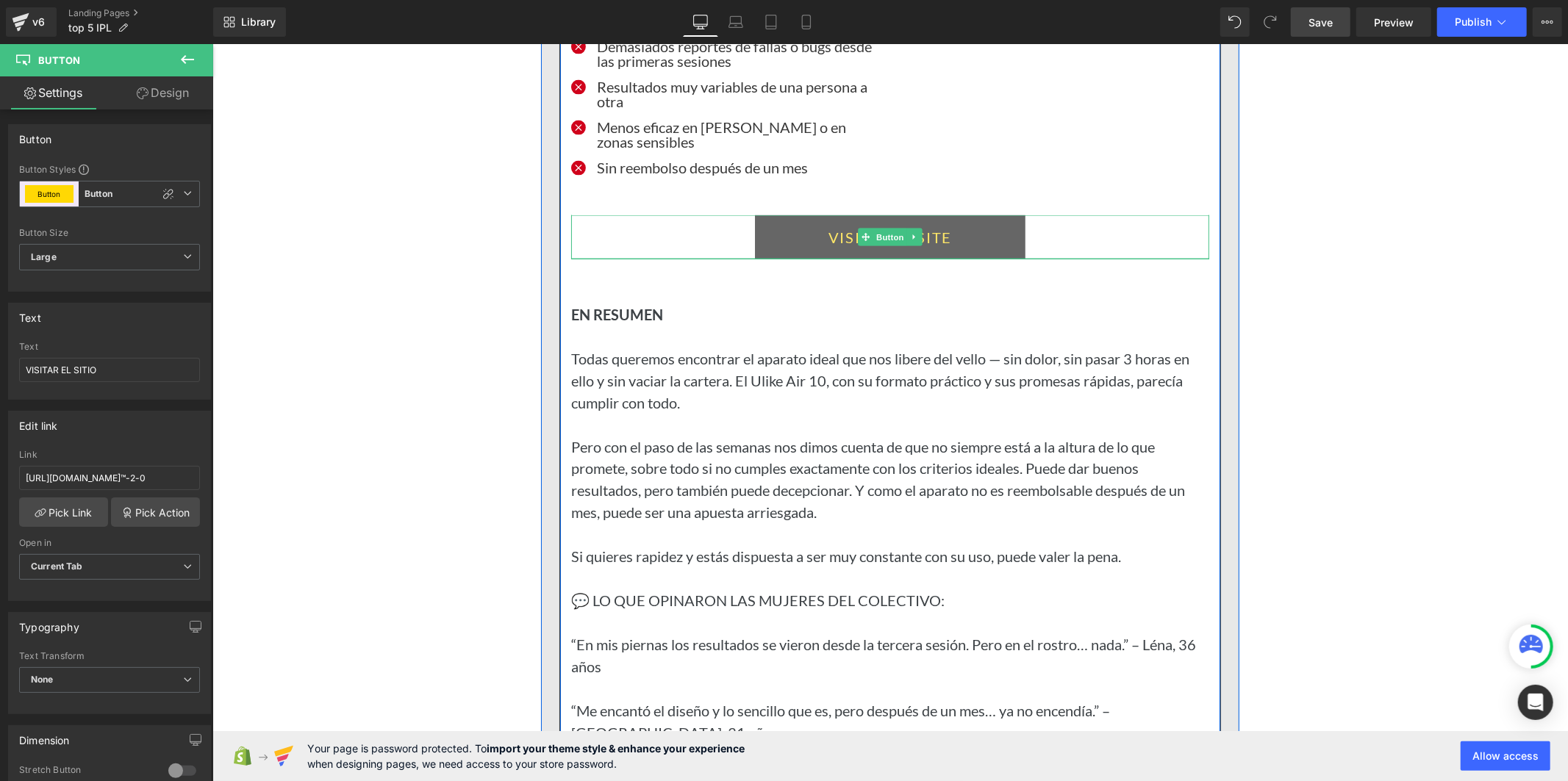
click at [786, 259] on link "VISITEZ LE SITE" at bounding box center [889, 236] width 270 height 44
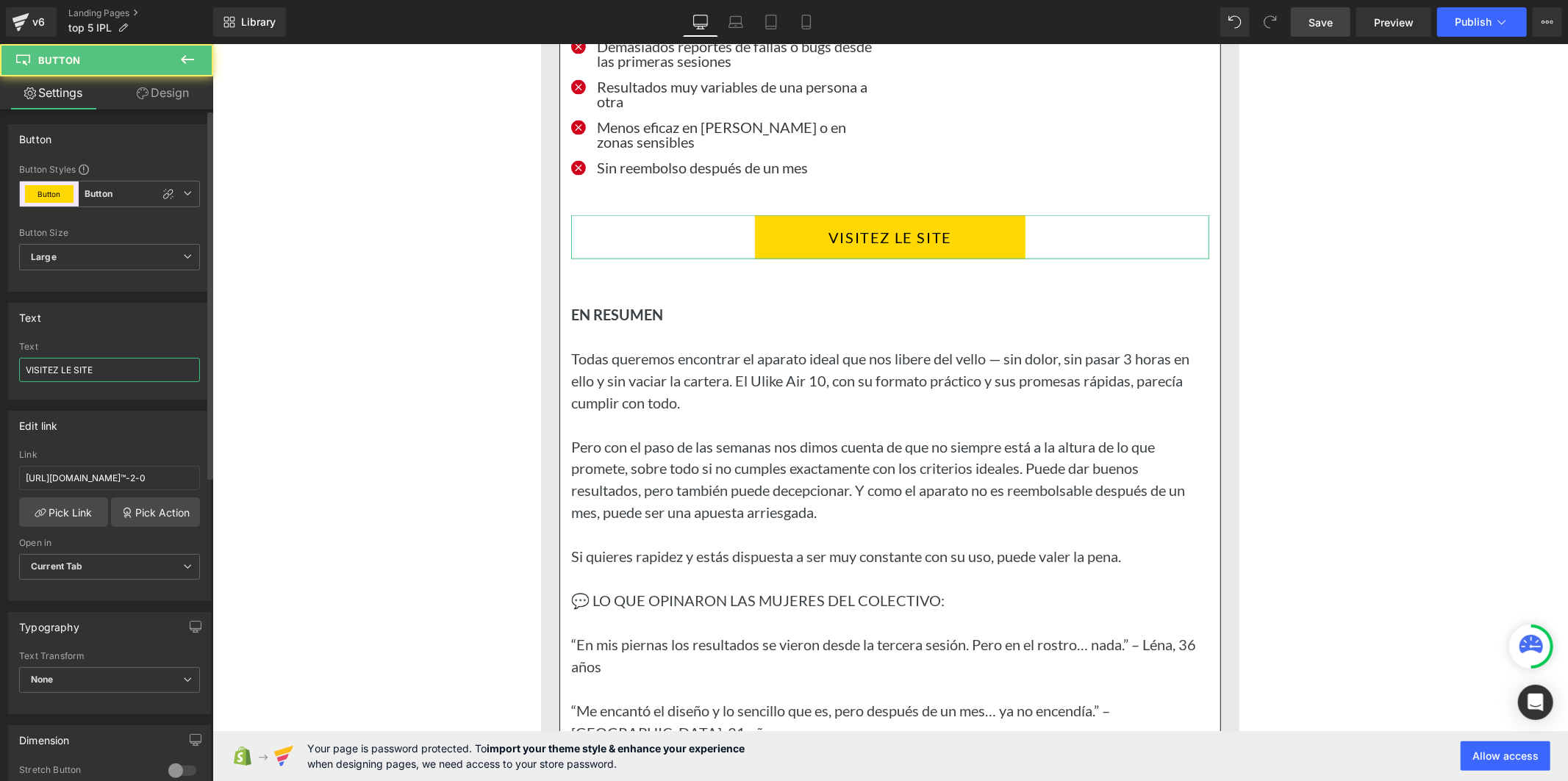
click at [140, 380] on input "VISITEZ LE SITE" at bounding box center [110, 370] width 181 height 24
paste input "AR EL SITIO"
type input "VISITAR EL SITIO"
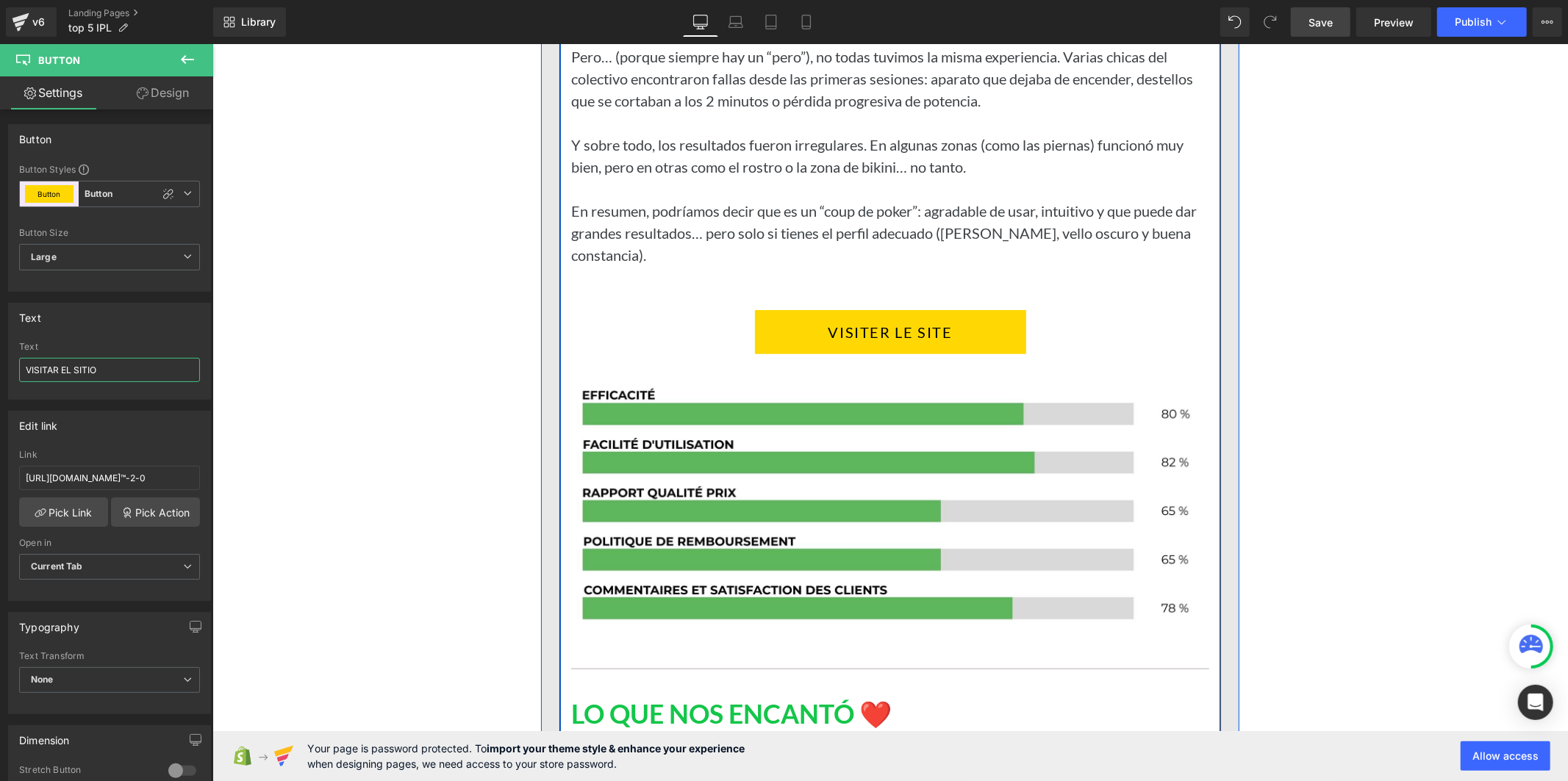
scroll to position [10273, 0]
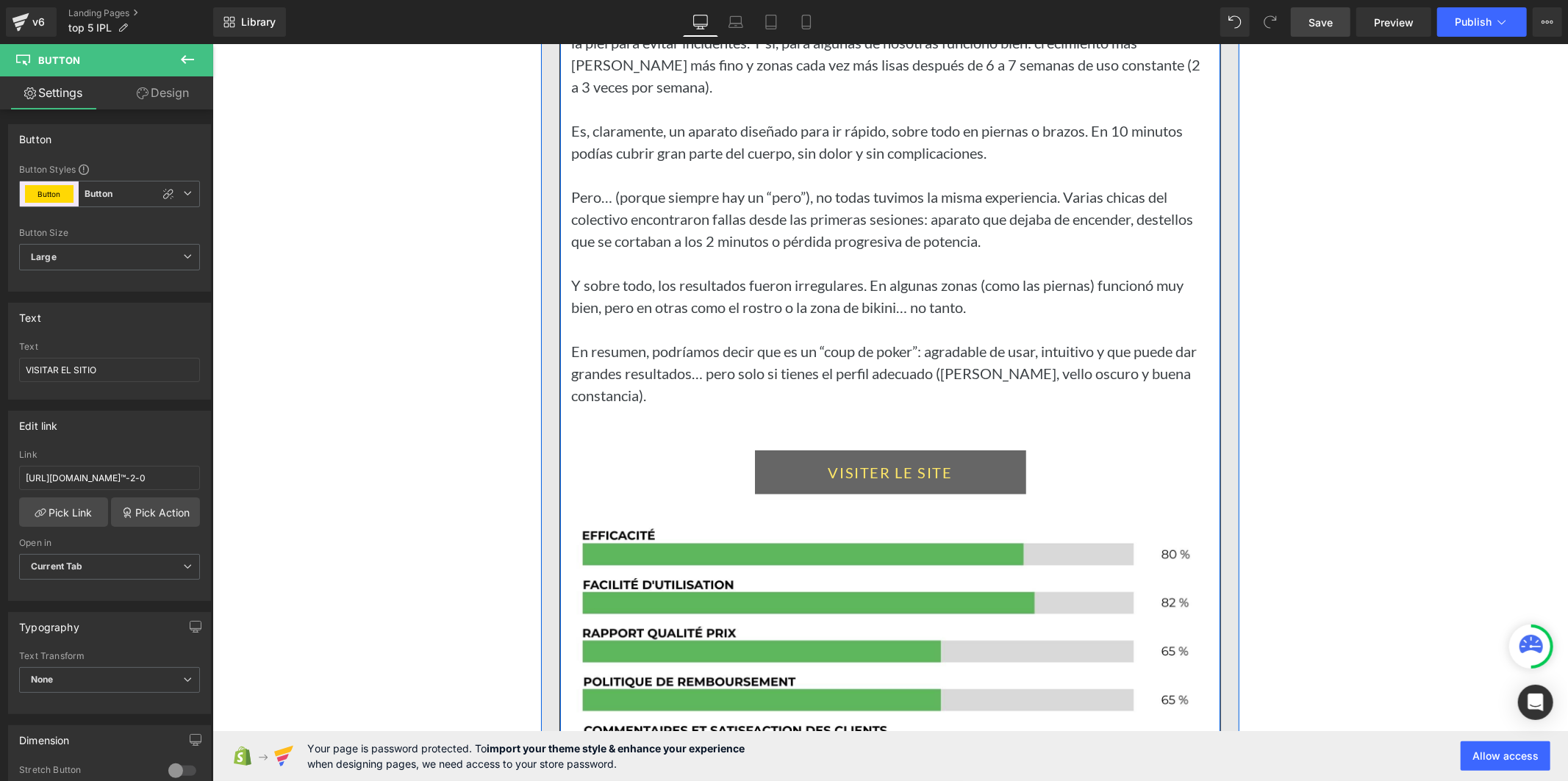
click at [768, 494] on link "VISITER LE SITE" at bounding box center [889, 472] width 271 height 44
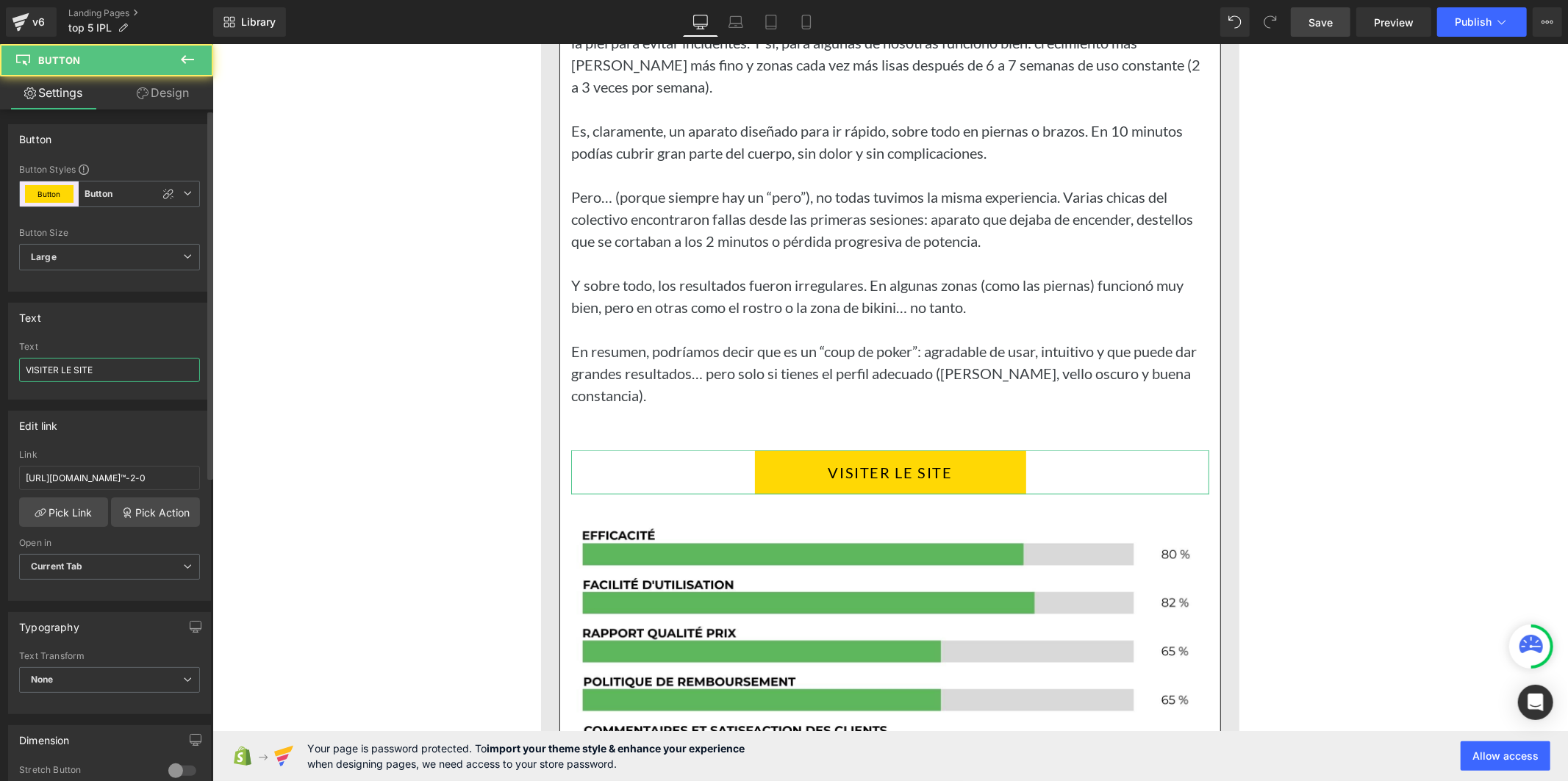
click at [123, 376] on input "VISITER LE SITE" at bounding box center [110, 370] width 181 height 24
type input "VISITAR EL SITIO"
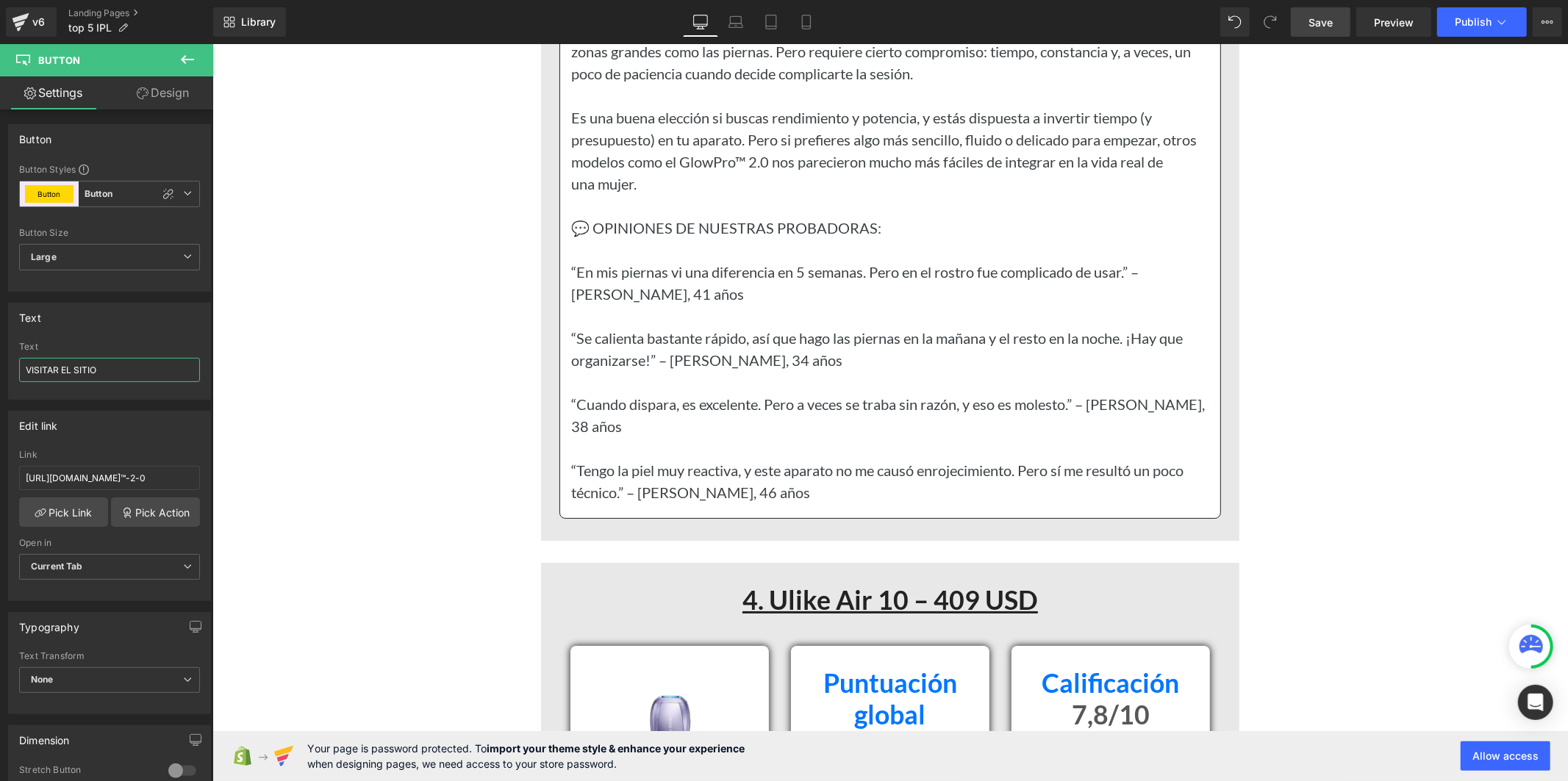
scroll to position [8802, 0]
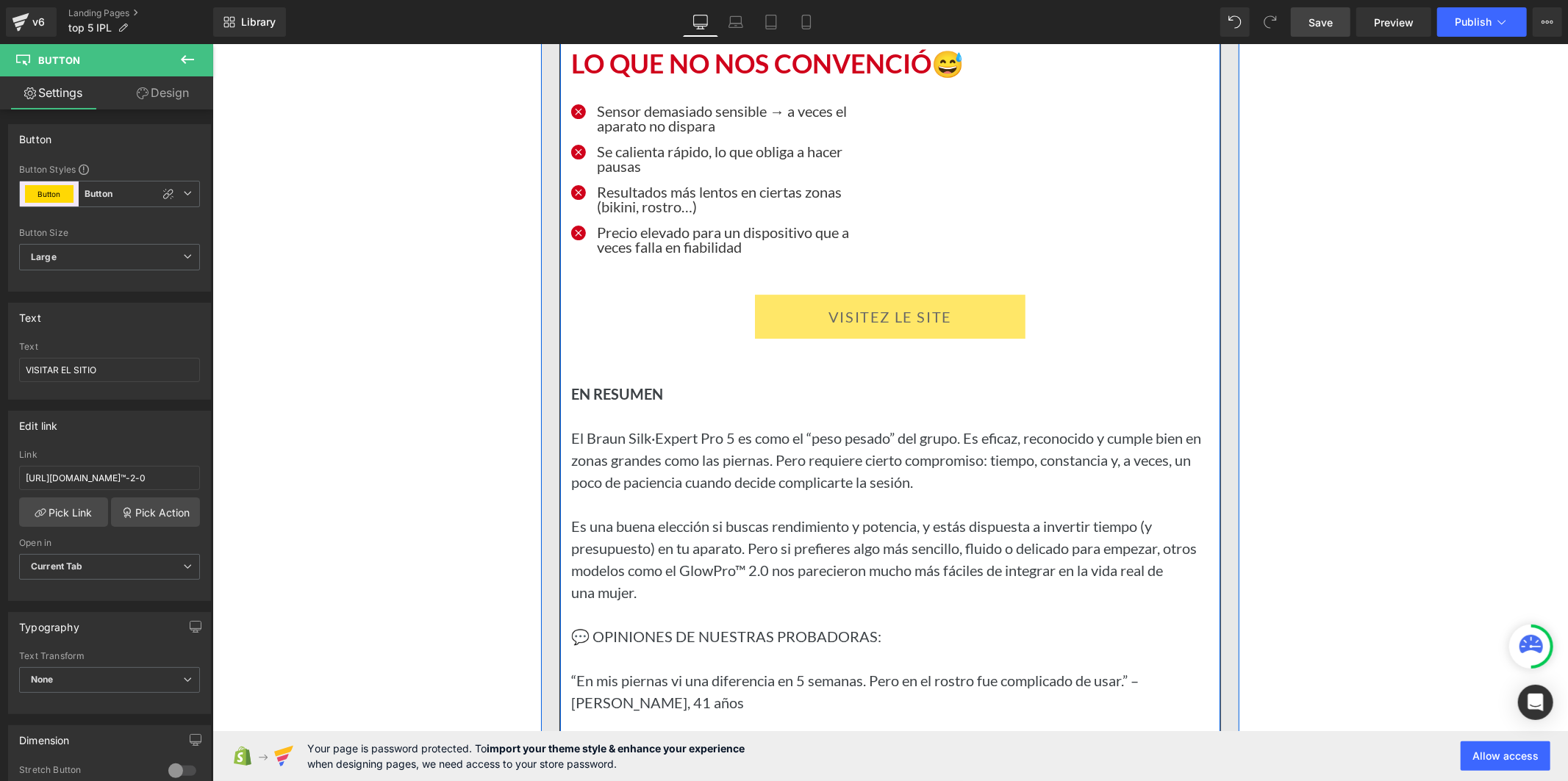
click at [768, 338] on link "VISITEZ LE SITE" at bounding box center [889, 316] width 270 height 44
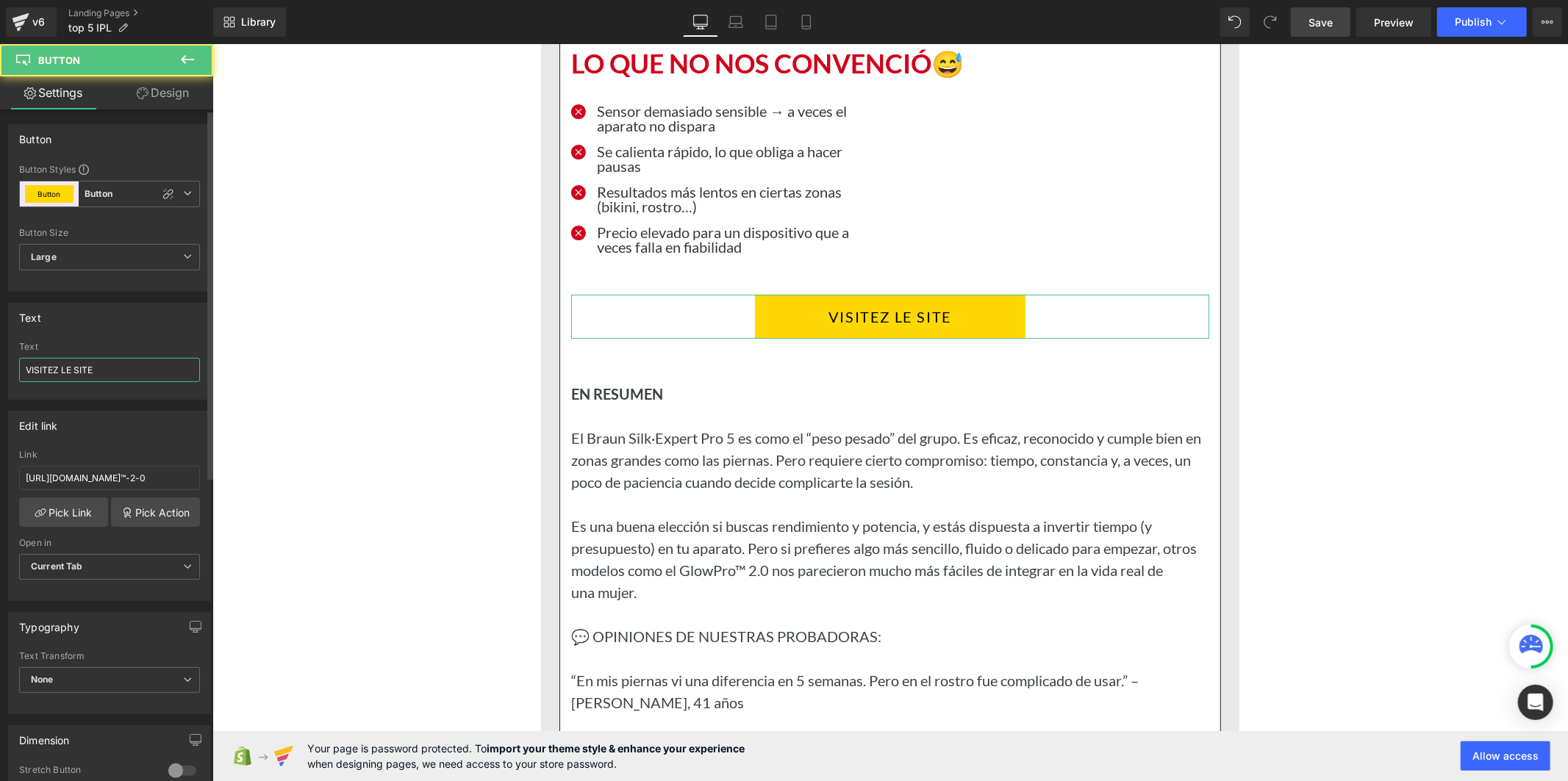
click at [100, 371] on input "VISITEZ LE SITE" at bounding box center [110, 370] width 181 height 24
type input "VISITAR EL SITIO"
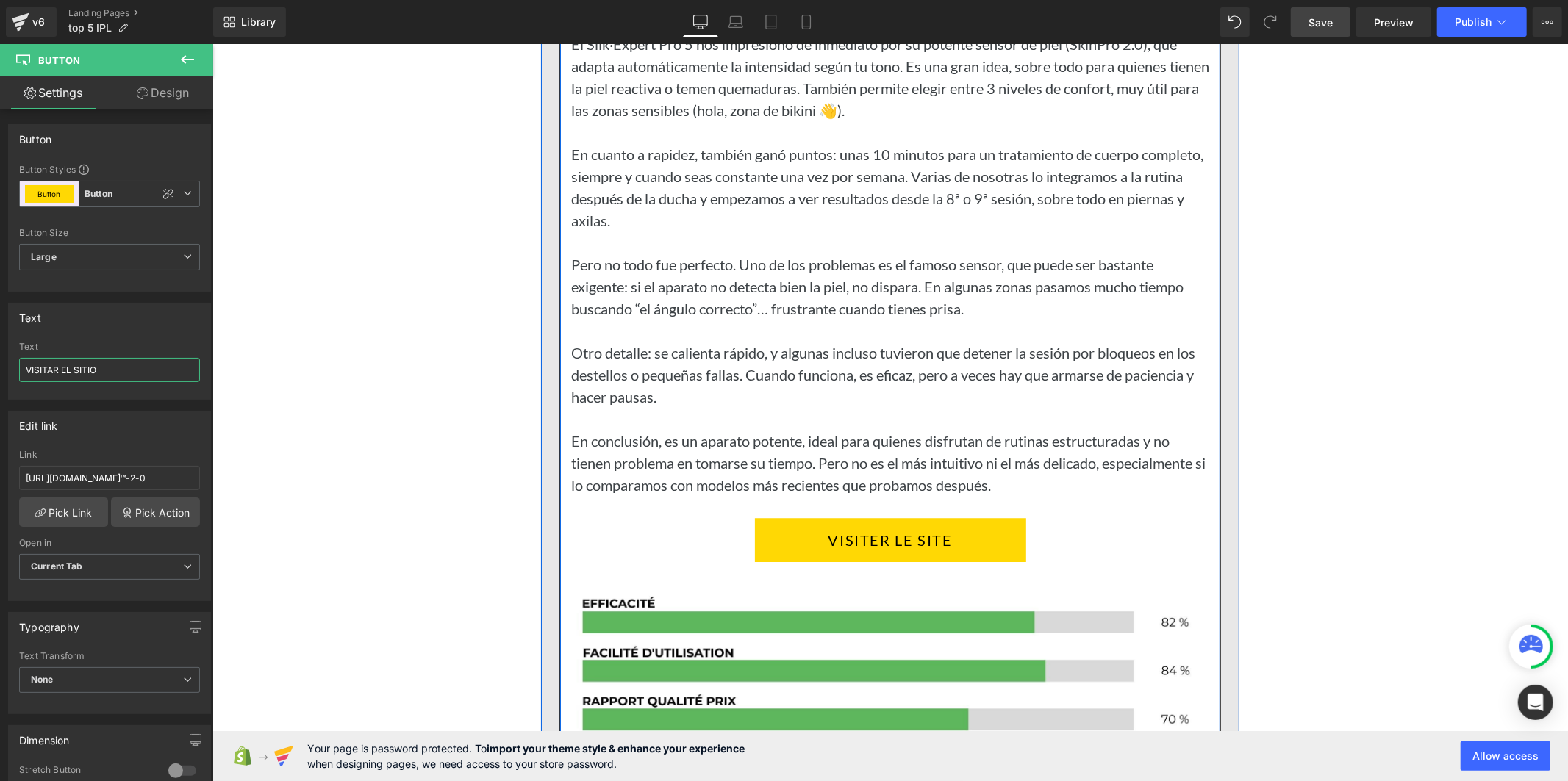
scroll to position [7659, 0]
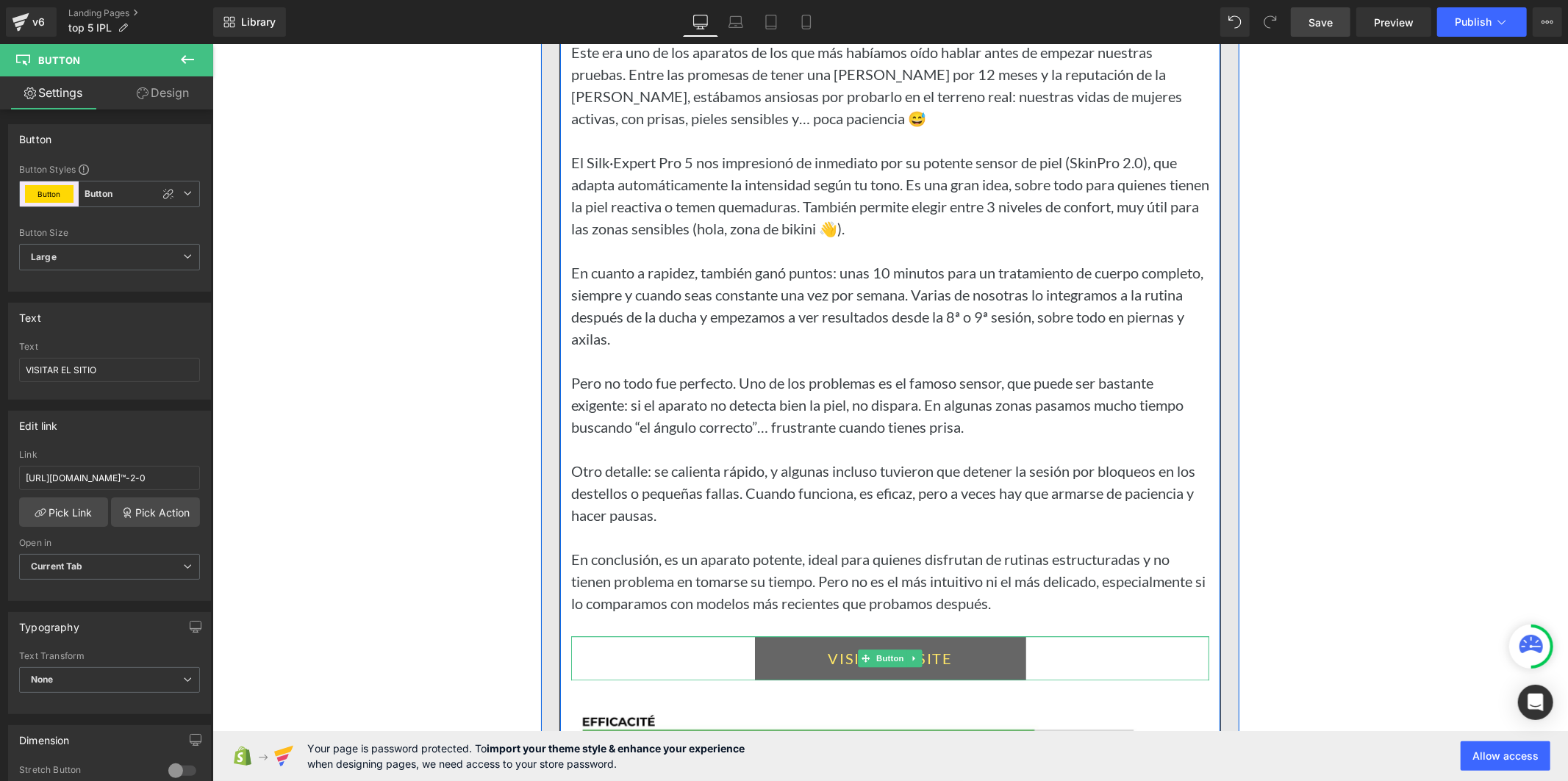
click at [756, 680] on link "VISITER LE SITE" at bounding box center [889, 657] width 271 height 44
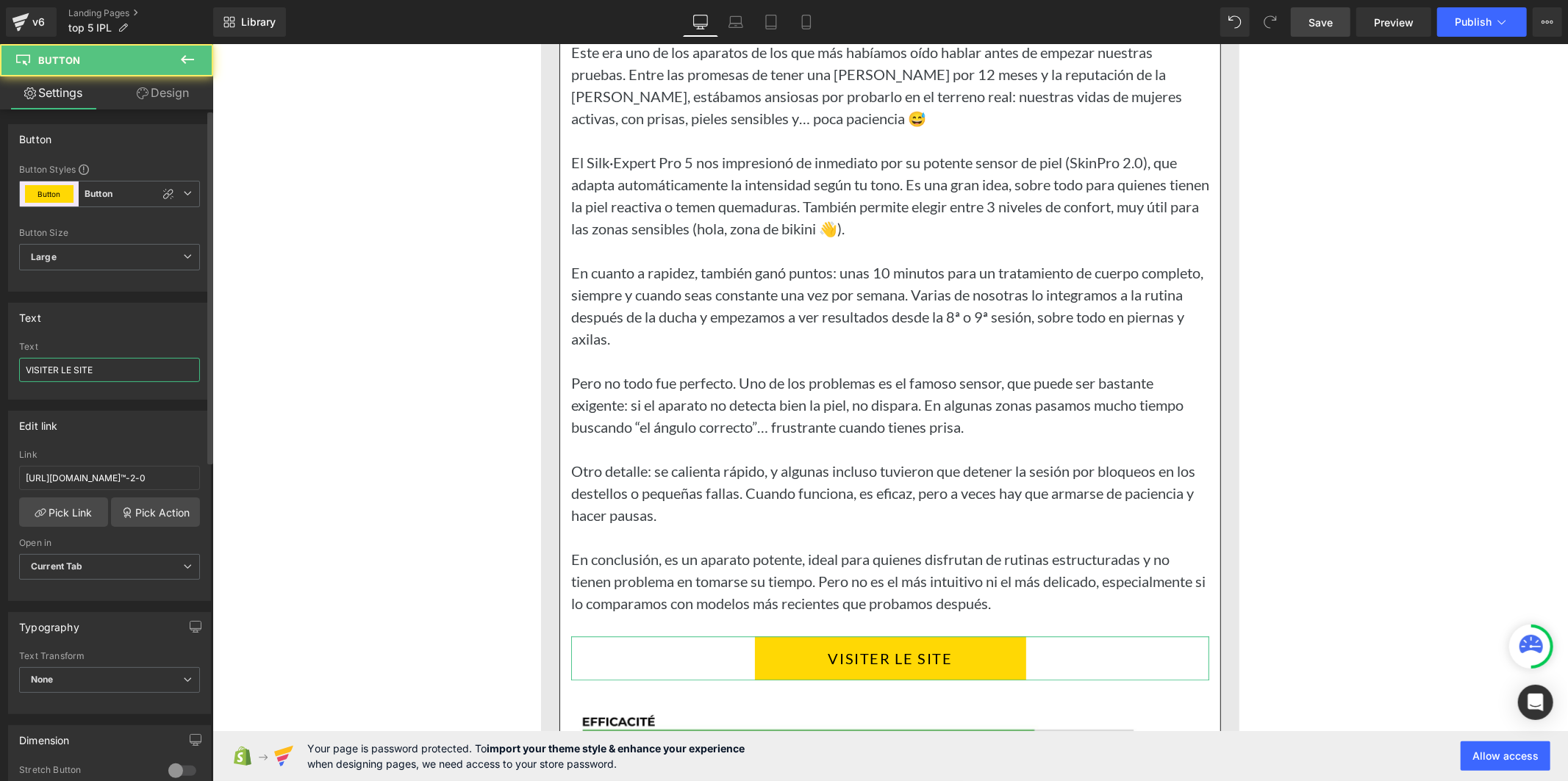
click at [72, 361] on input "VISITER LE SITE" at bounding box center [110, 370] width 181 height 24
paste input "AR EL SITIO"
type input "VISITAR EL SITIO"
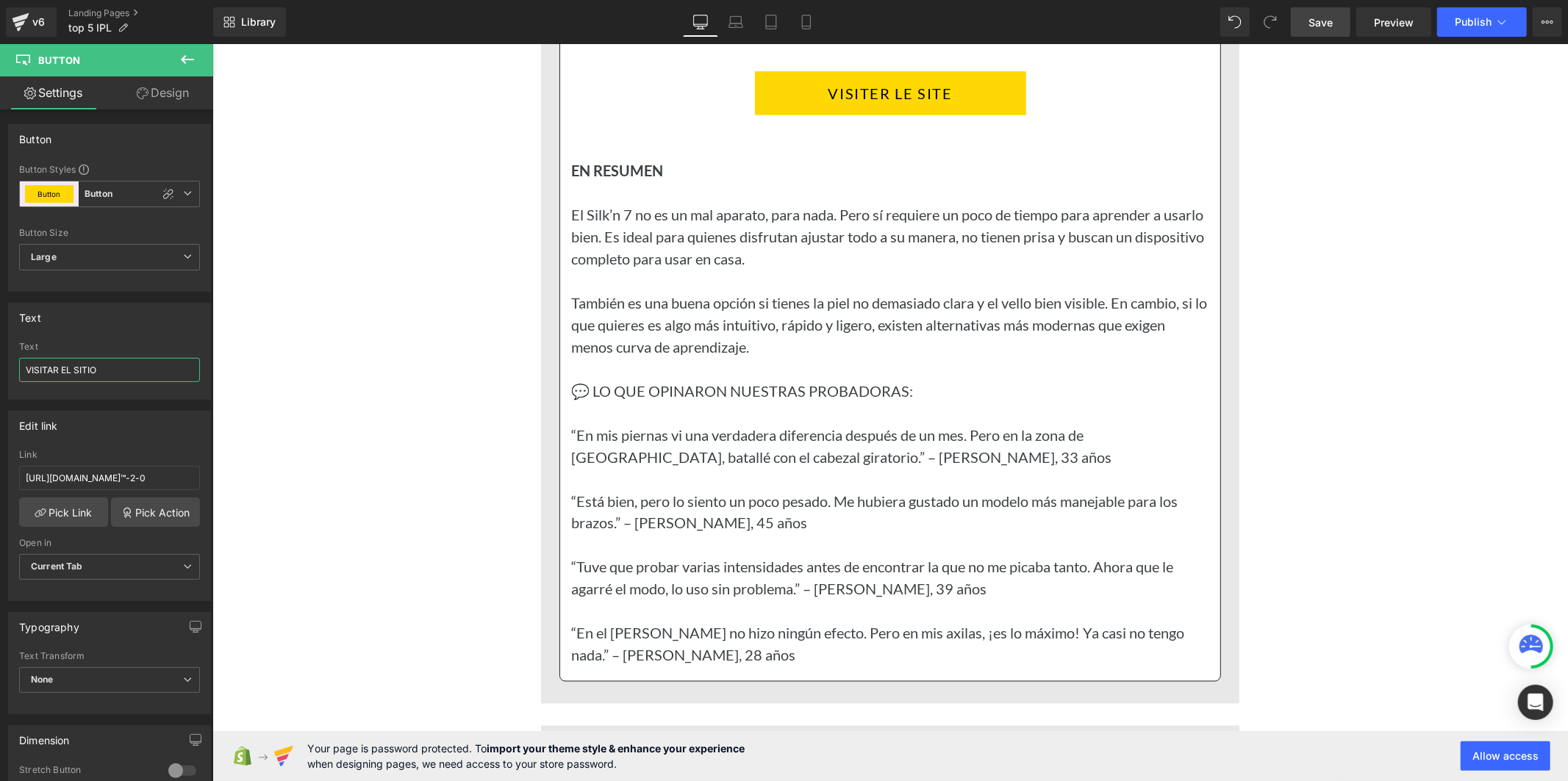
scroll to position [6434, 0]
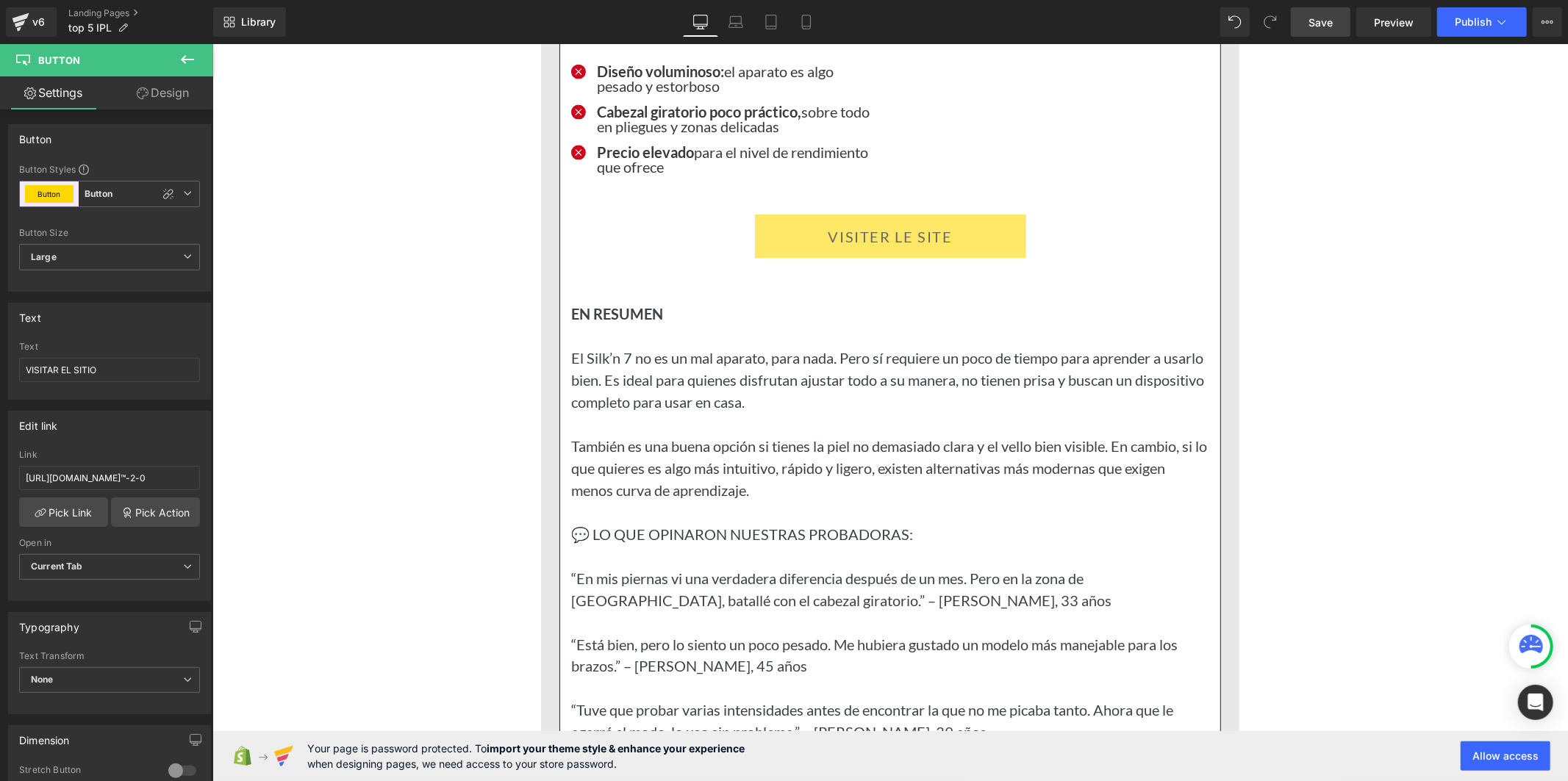
click at [771, 258] on link "VISITER LE SITE" at bounding box center [889, 235] width 271 height 44
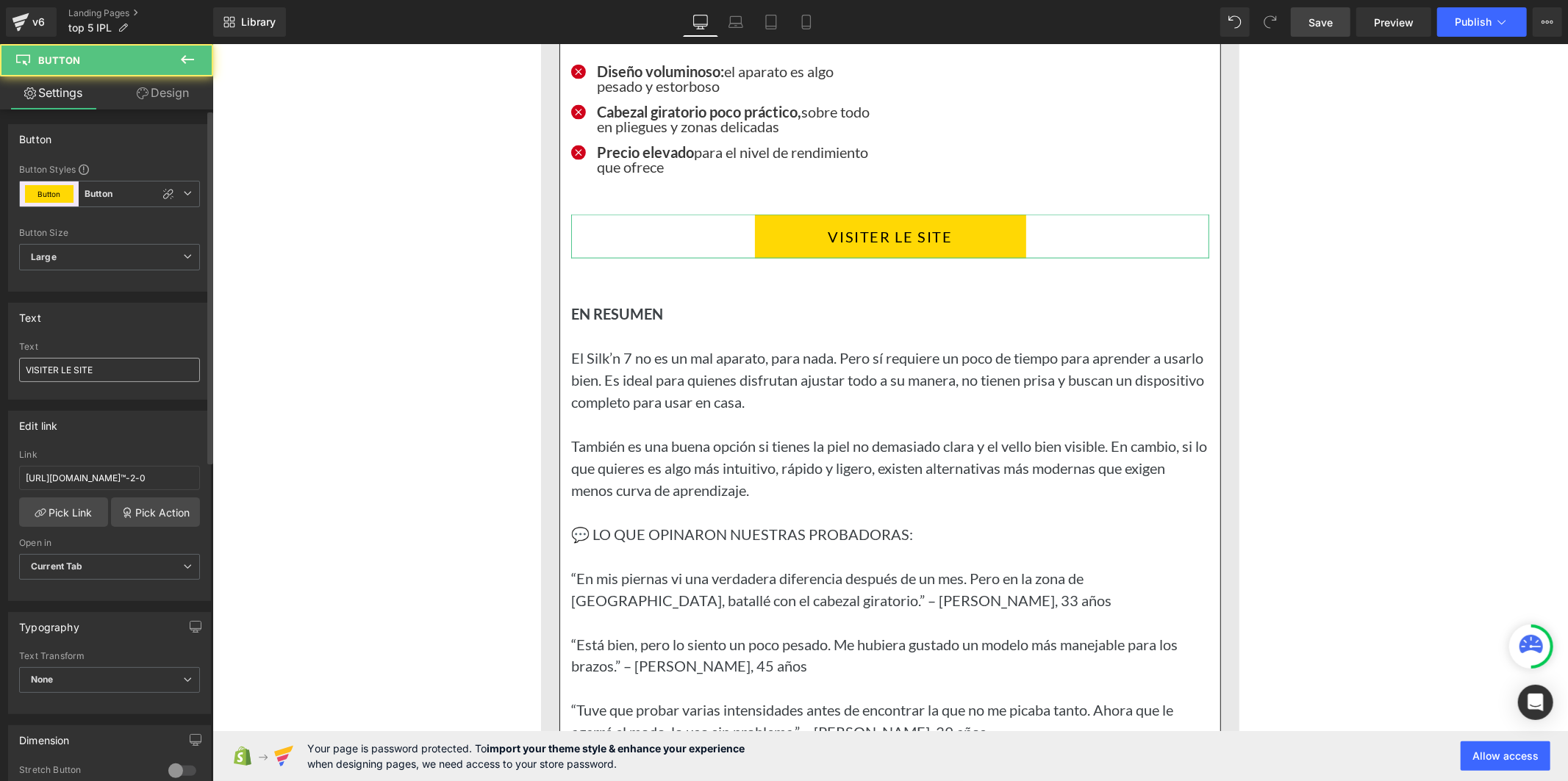
click at [109, 371] on input "VISITER LE SITE" at bounding box center [110, 370] width 181 height 24
type input "VISITAR EL SITIO"
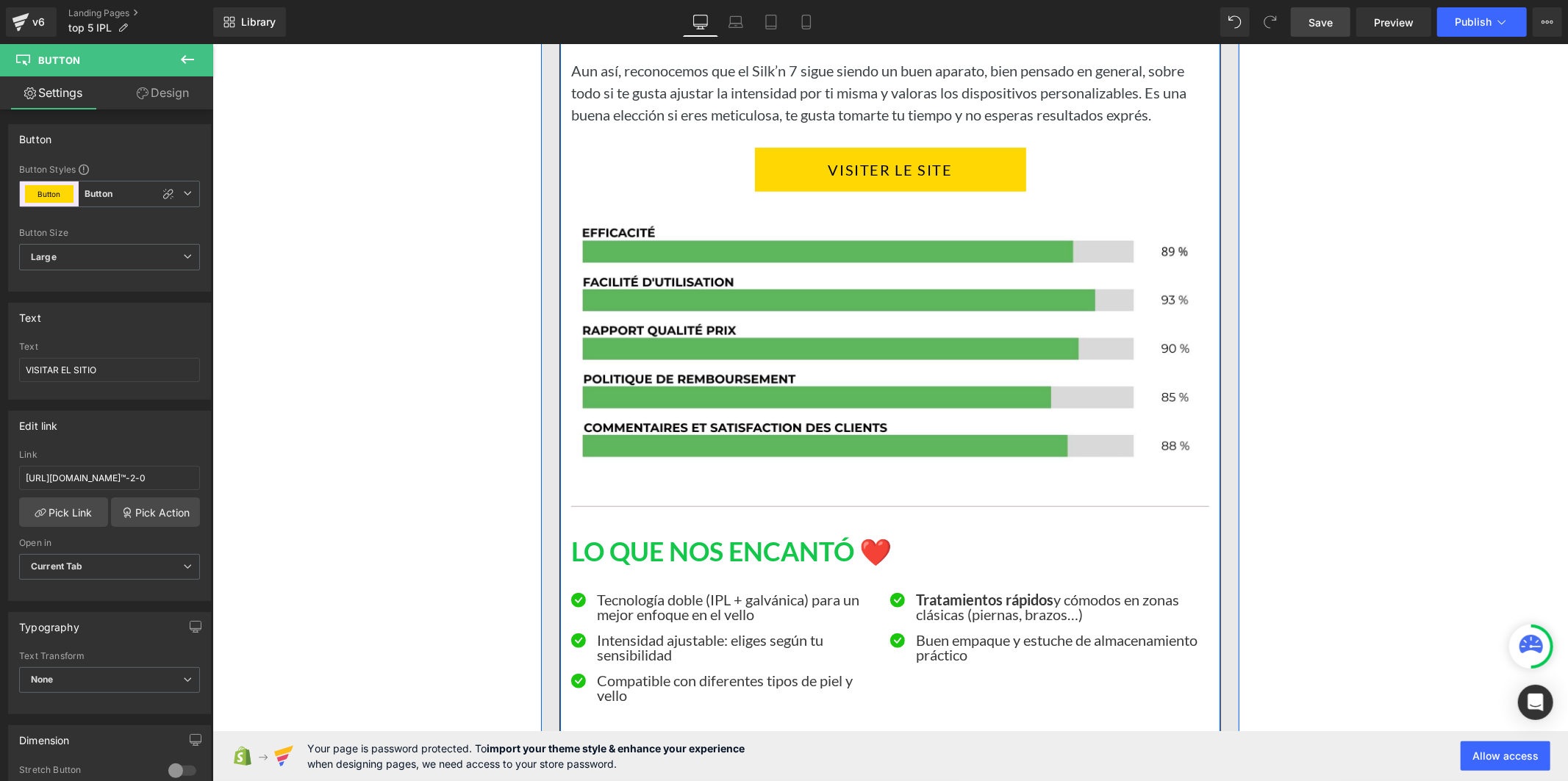
scroll to position [5372, 0]
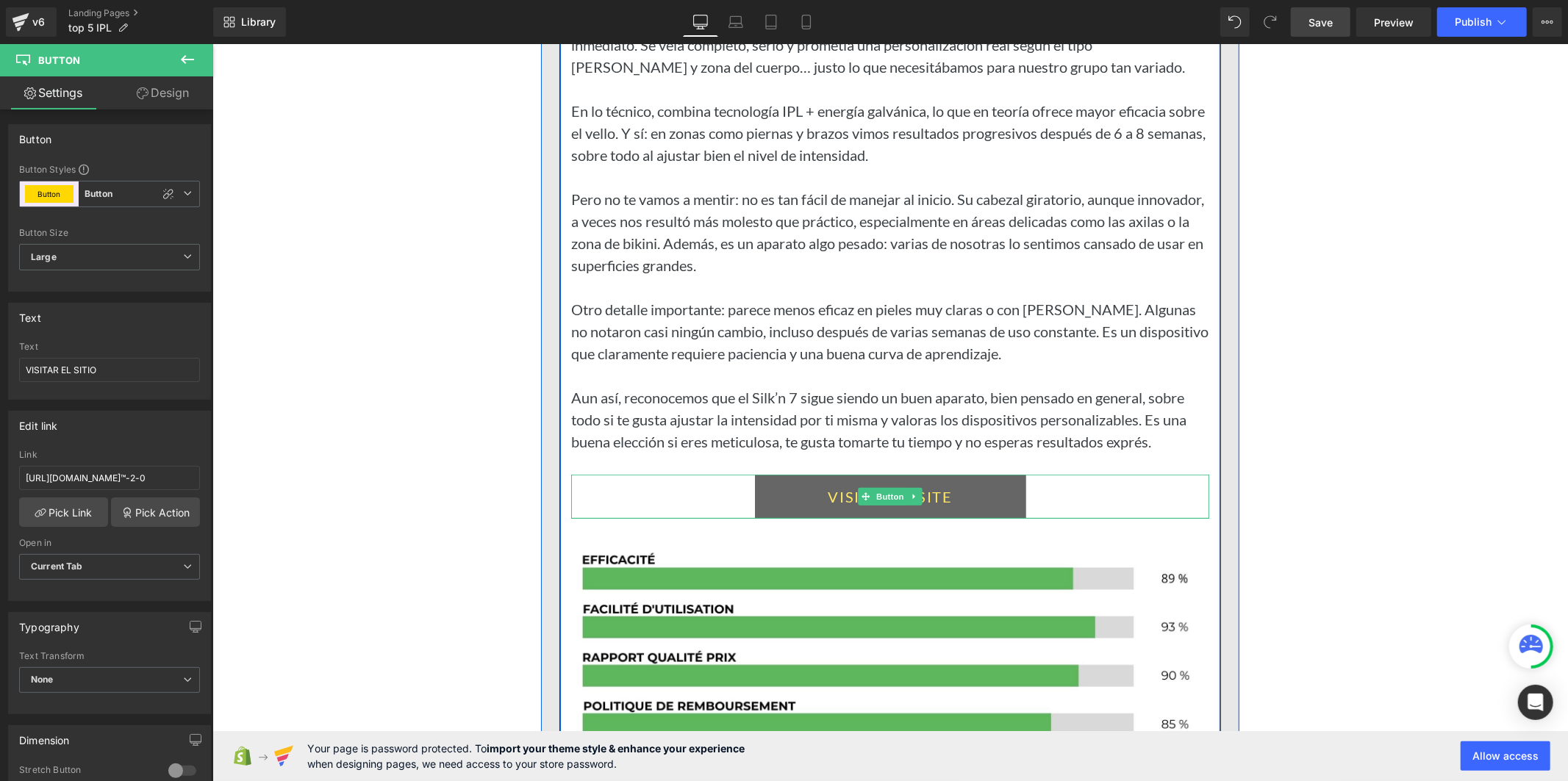
click at [759, 518] on link "VISITER LE SITE" at bounding box center [889, 496] width 271 height 44
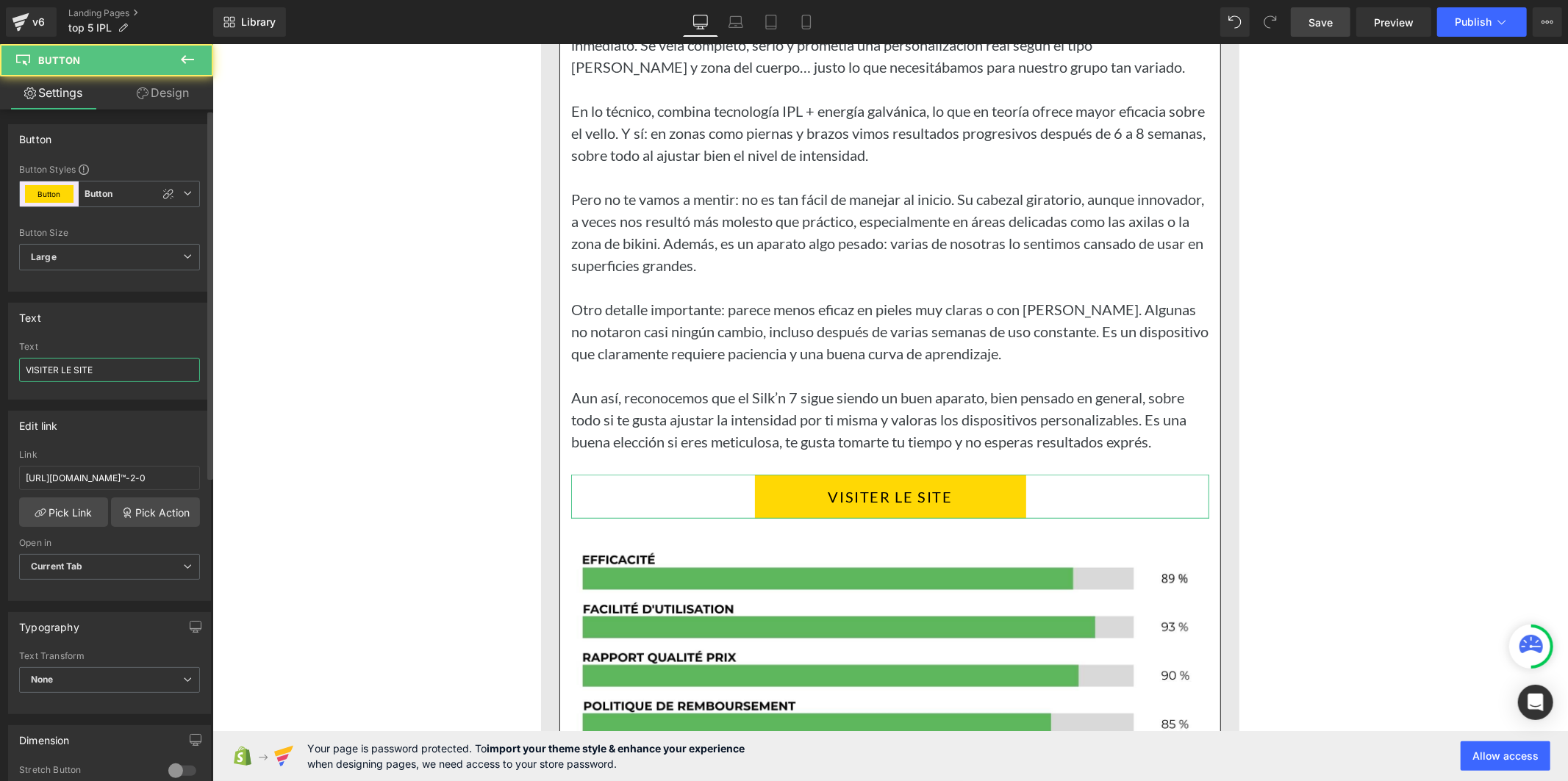
click at [103, 378] on input "VISITER LE SITE" at bounding box center [110, 370] width 181 height 24
paste input "AR EL SITIO"
type input "VISITAR EL SITIO"
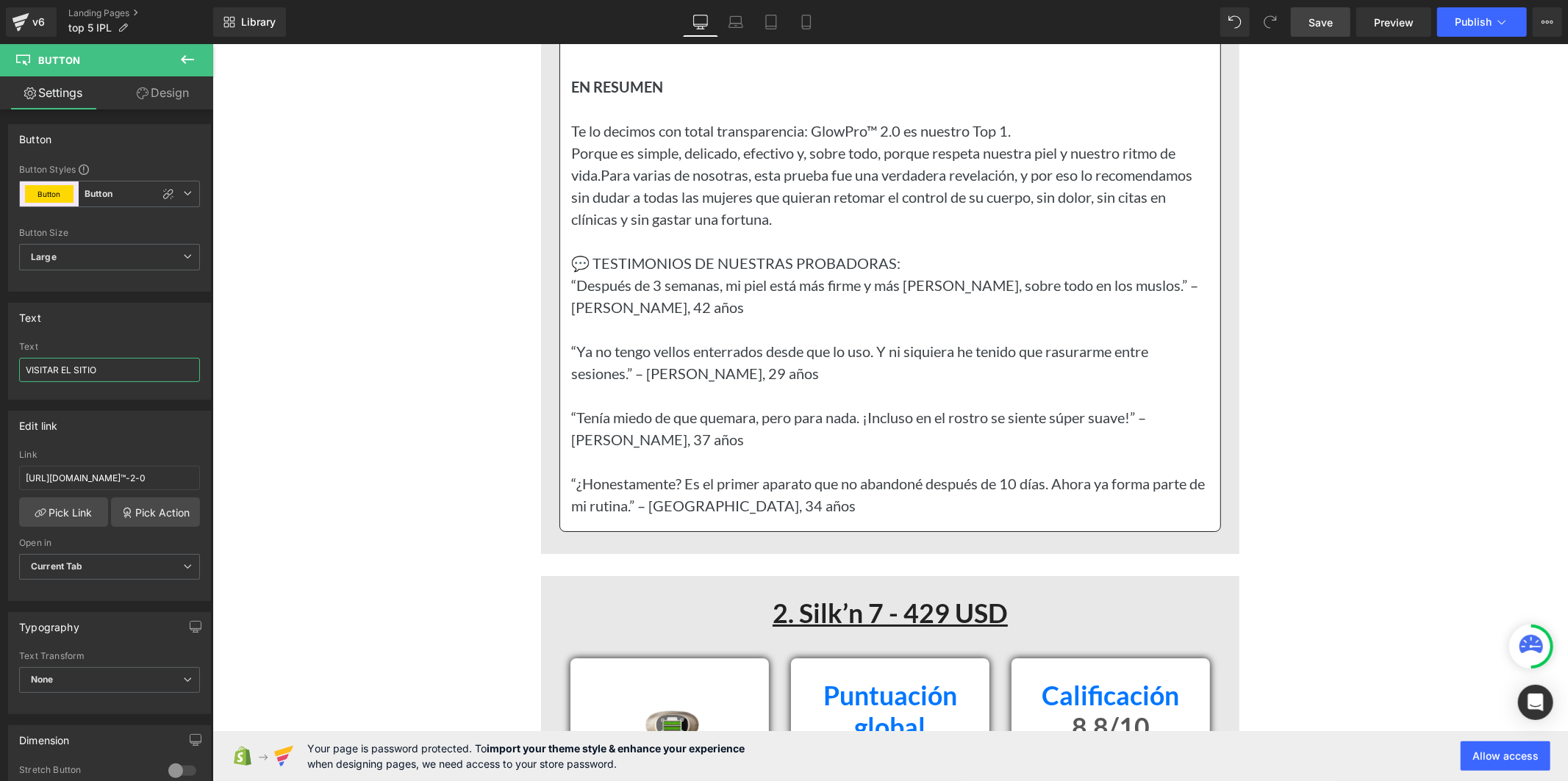
scroll to position [4311, 0]
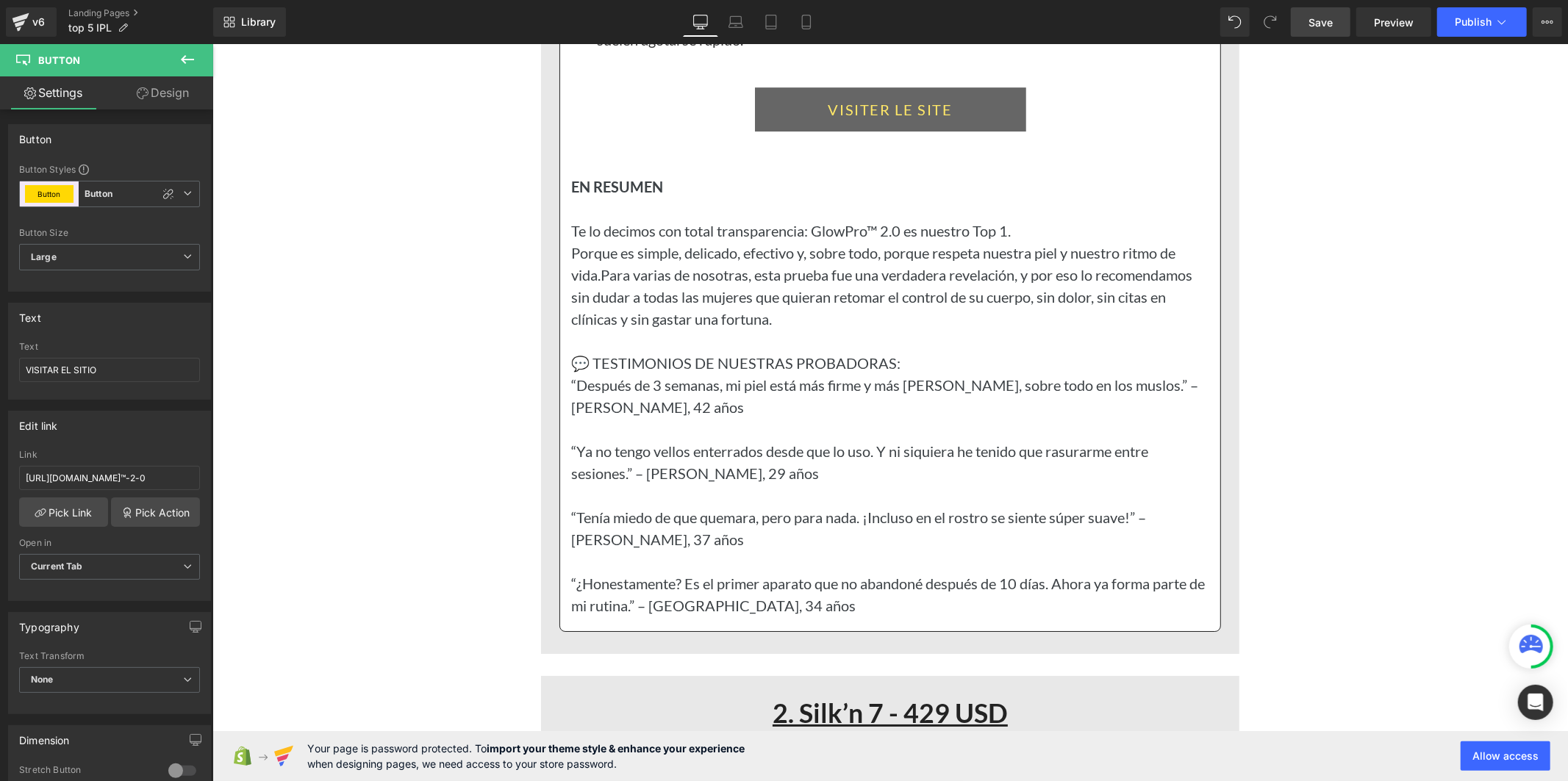
click at [778, 131] on link "VISITER LE SITE" at bounding box center [889, 109] width 271 height 44
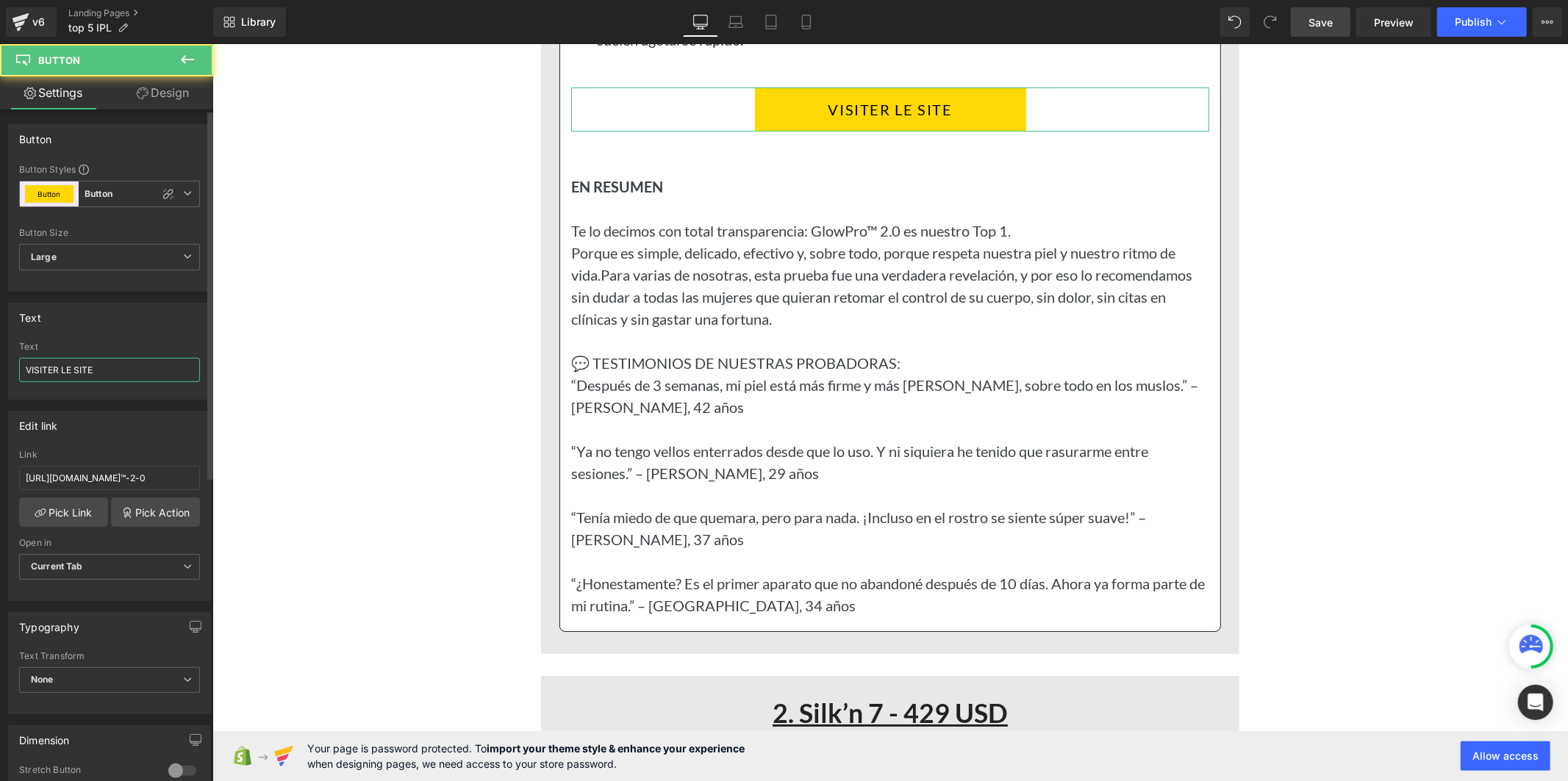
click at [129, 379] on input "VISITER LE SITE" at bounding box center [110, 370] width 181 height 24
paste input "AR EL SITIO"
type input "VISITAR EL SITIO"
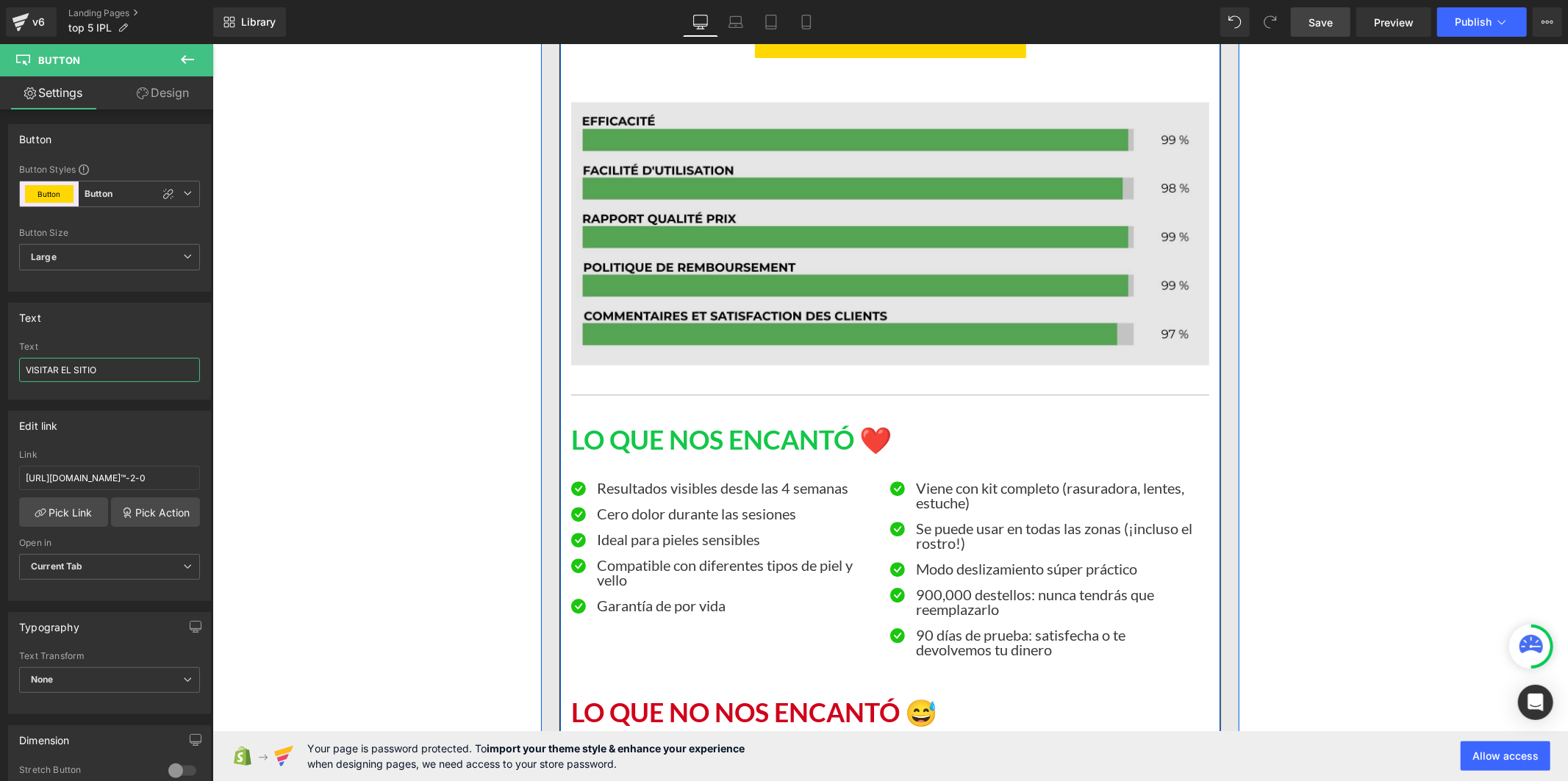
scroll to position [3249, 0]
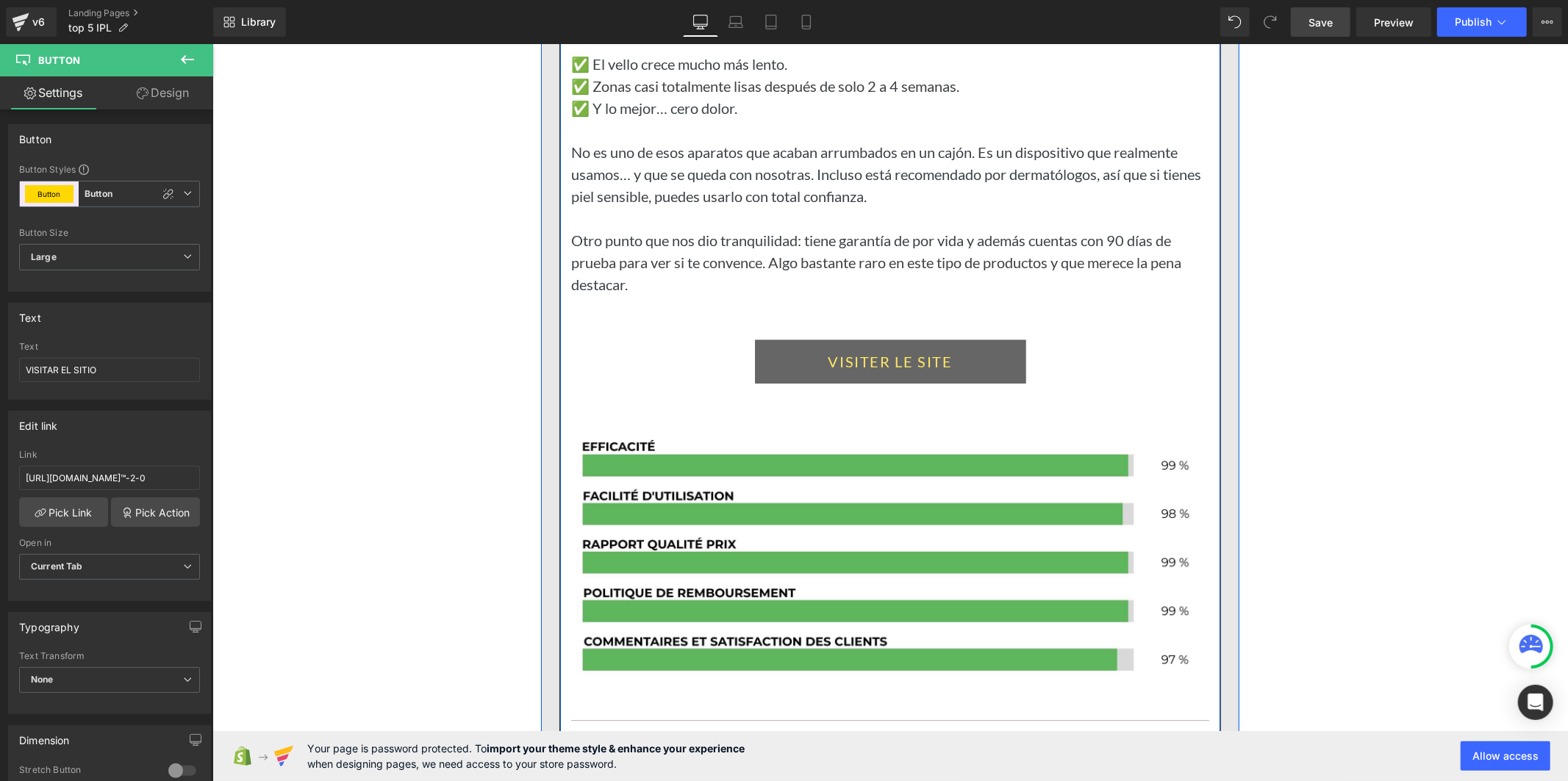
click at [787, 383] on link "VISITER LE SITE" at bounding box center [889, 361] width 271 height 44
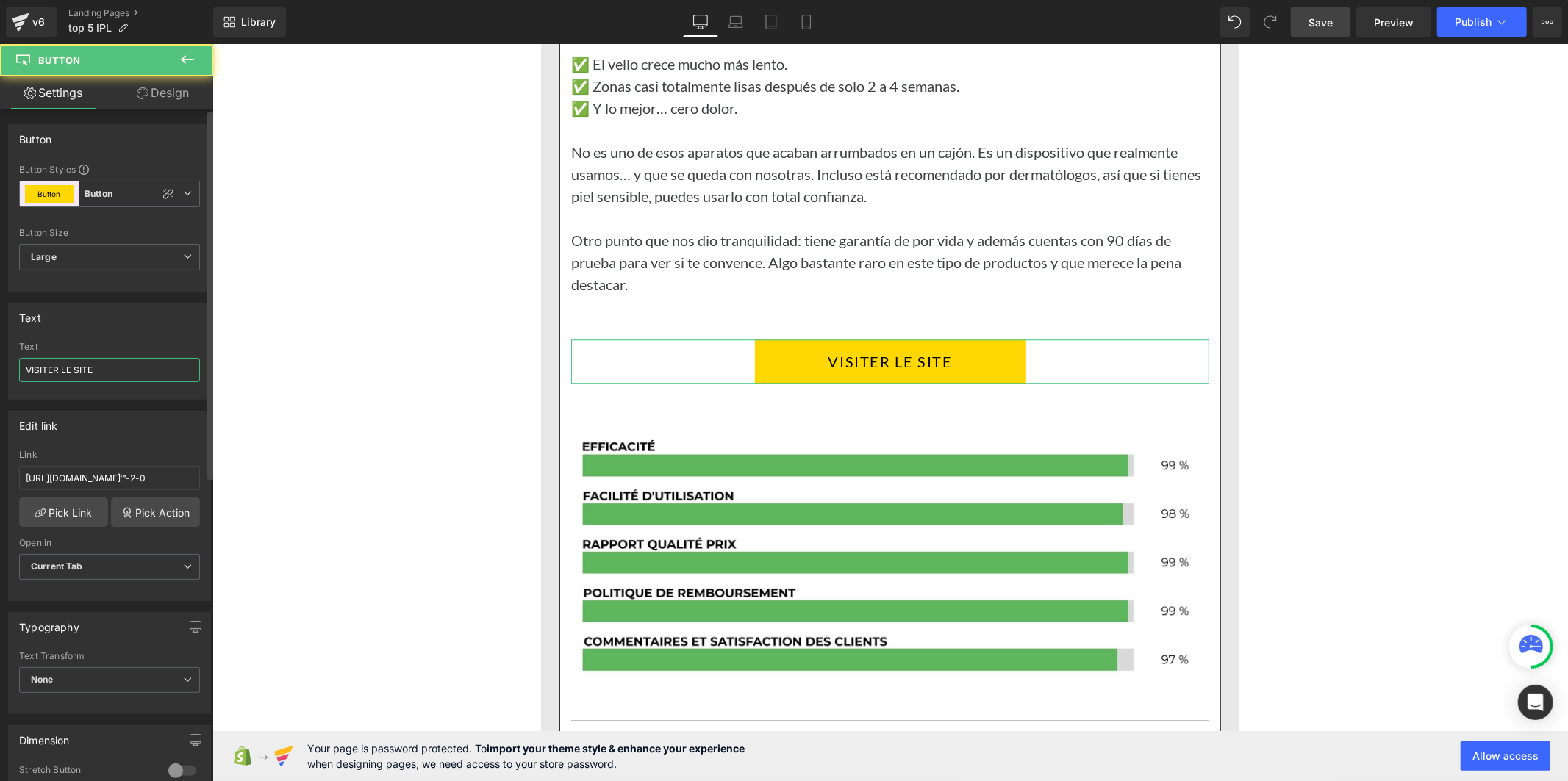
click at [104, 368] on input "VISITER LE SITE" at bounding box center [110, 370] width 181 height 24
type input "VISITAR EL SITIO"
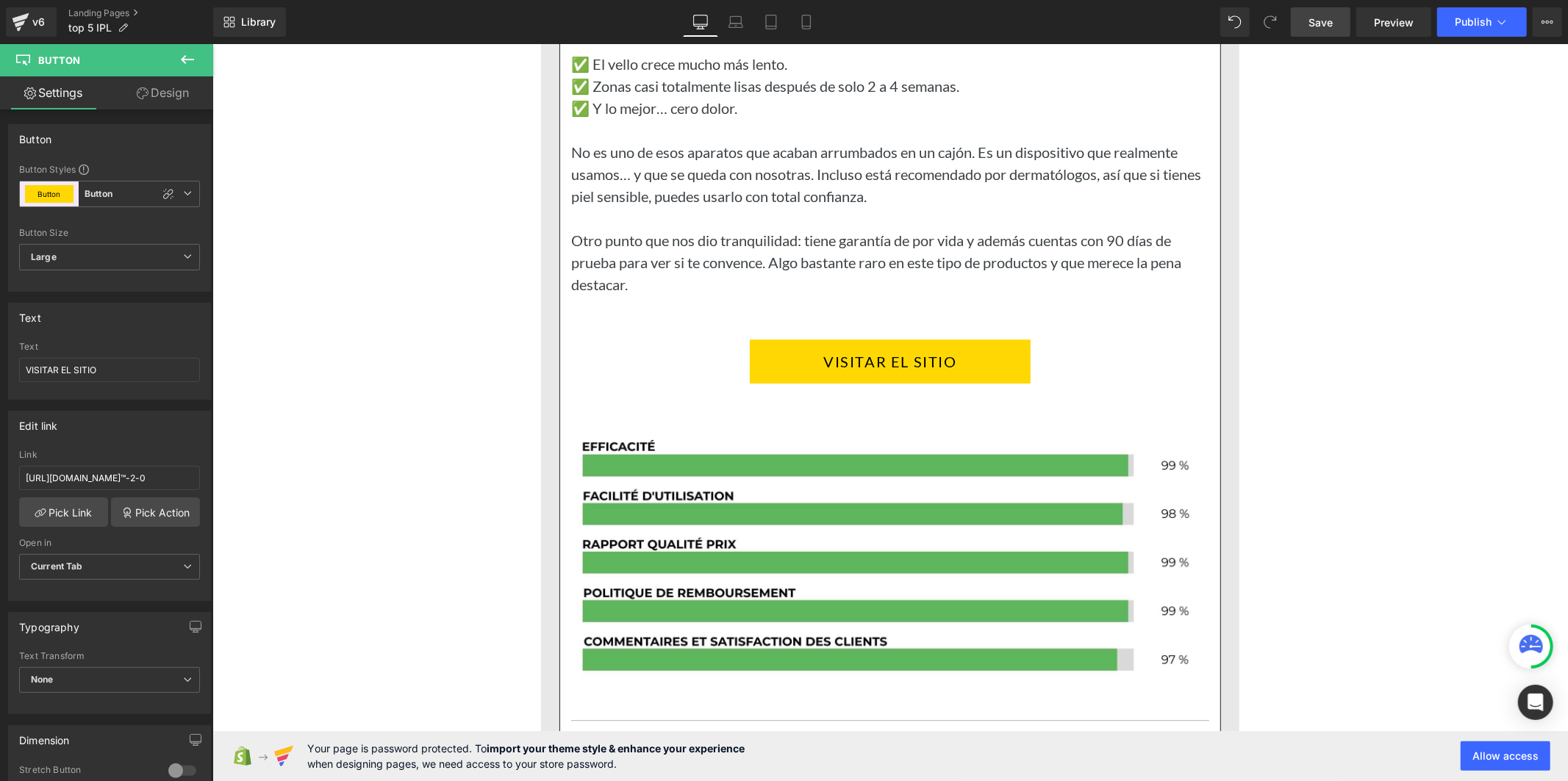
click at [1326, 23] on span "Save" at bounding box center [1320, 23] width 24 height 16
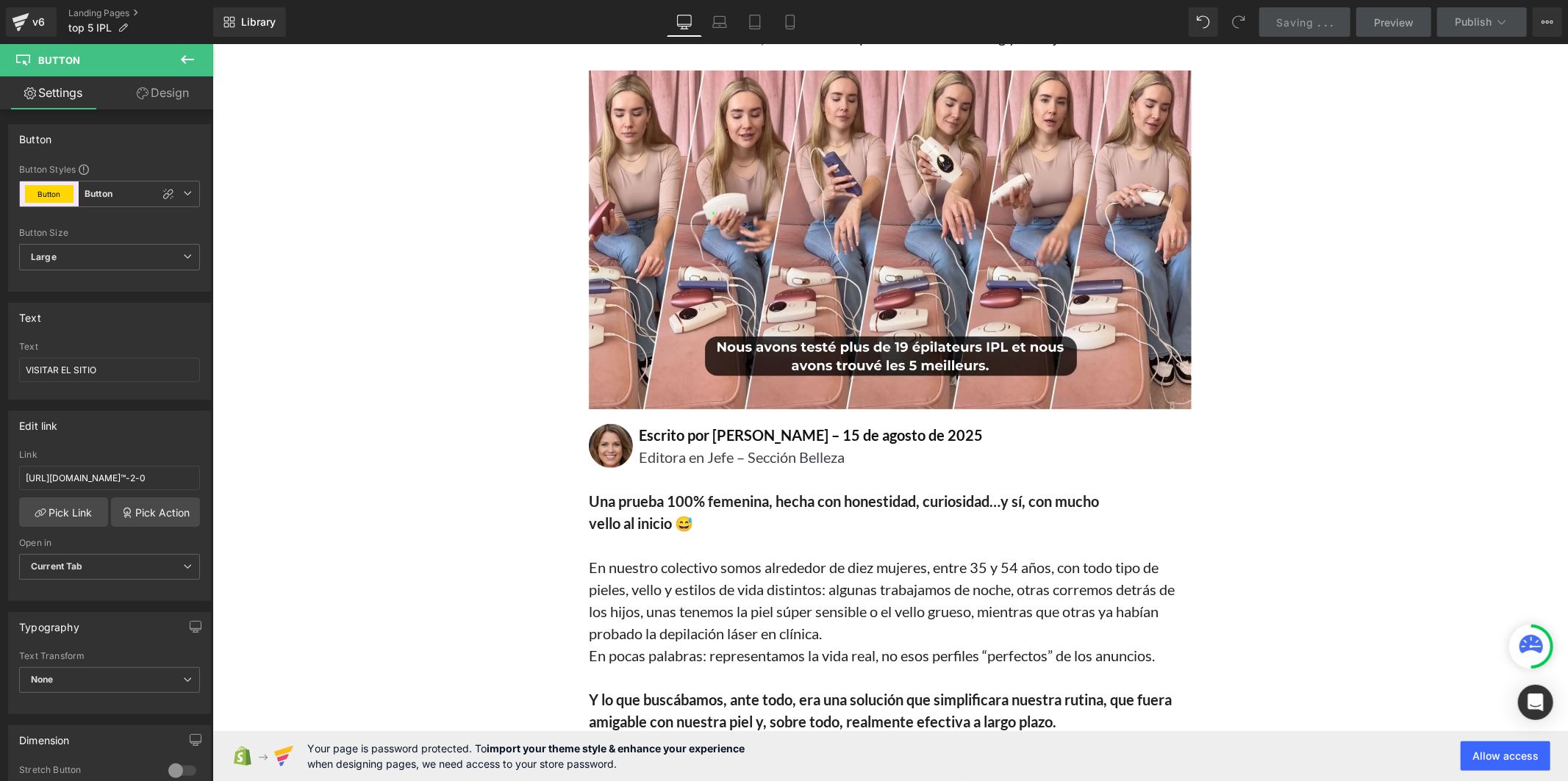
scroll to position [145, 0]
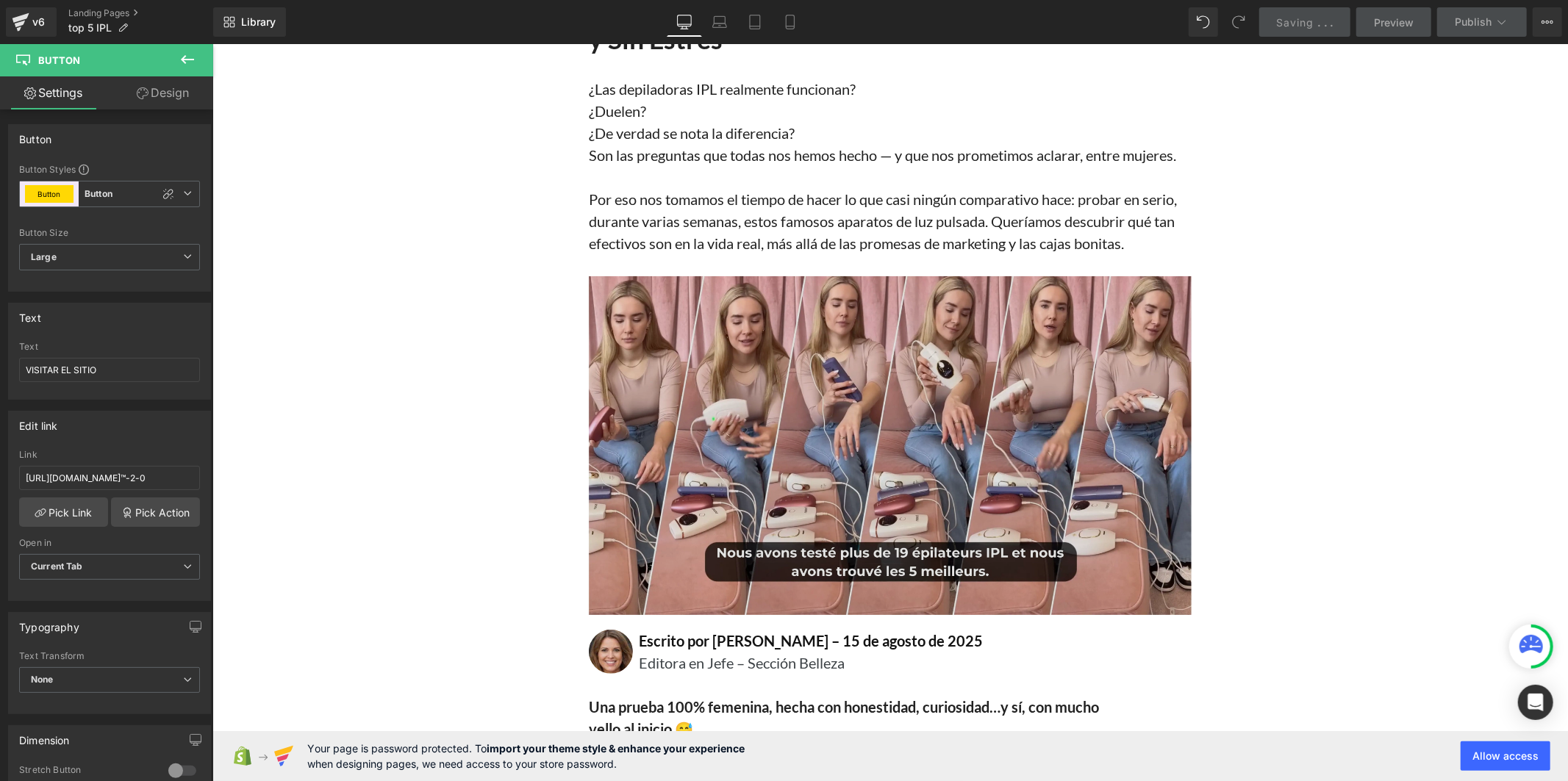
click at [828, 401] on img at bounding box center [890, 445] width 603 height 339
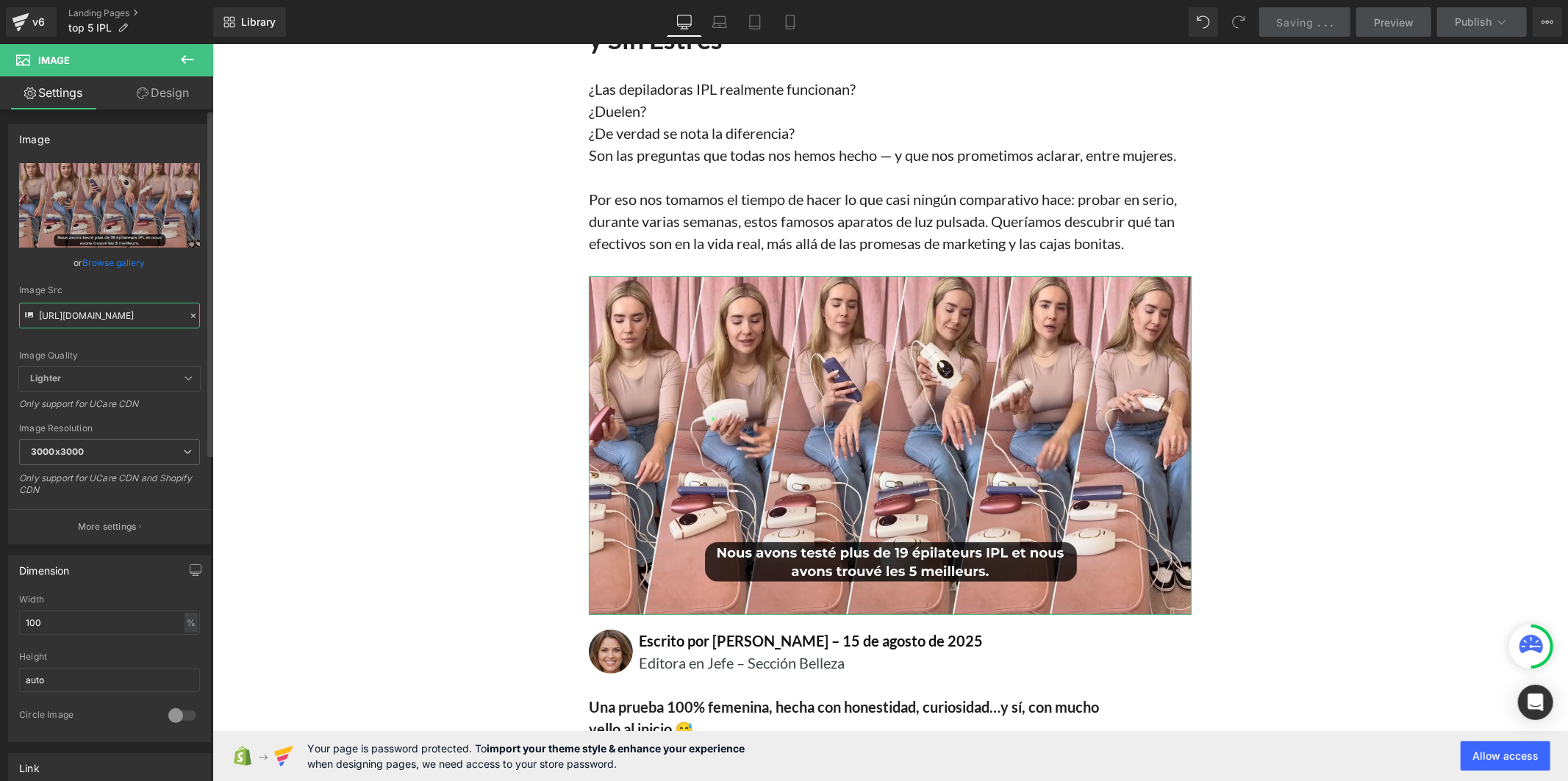
click at [163, 322] on input "[URL][DOMAIN_NAME]" at bounding box center [110, 316] width 181 height 26
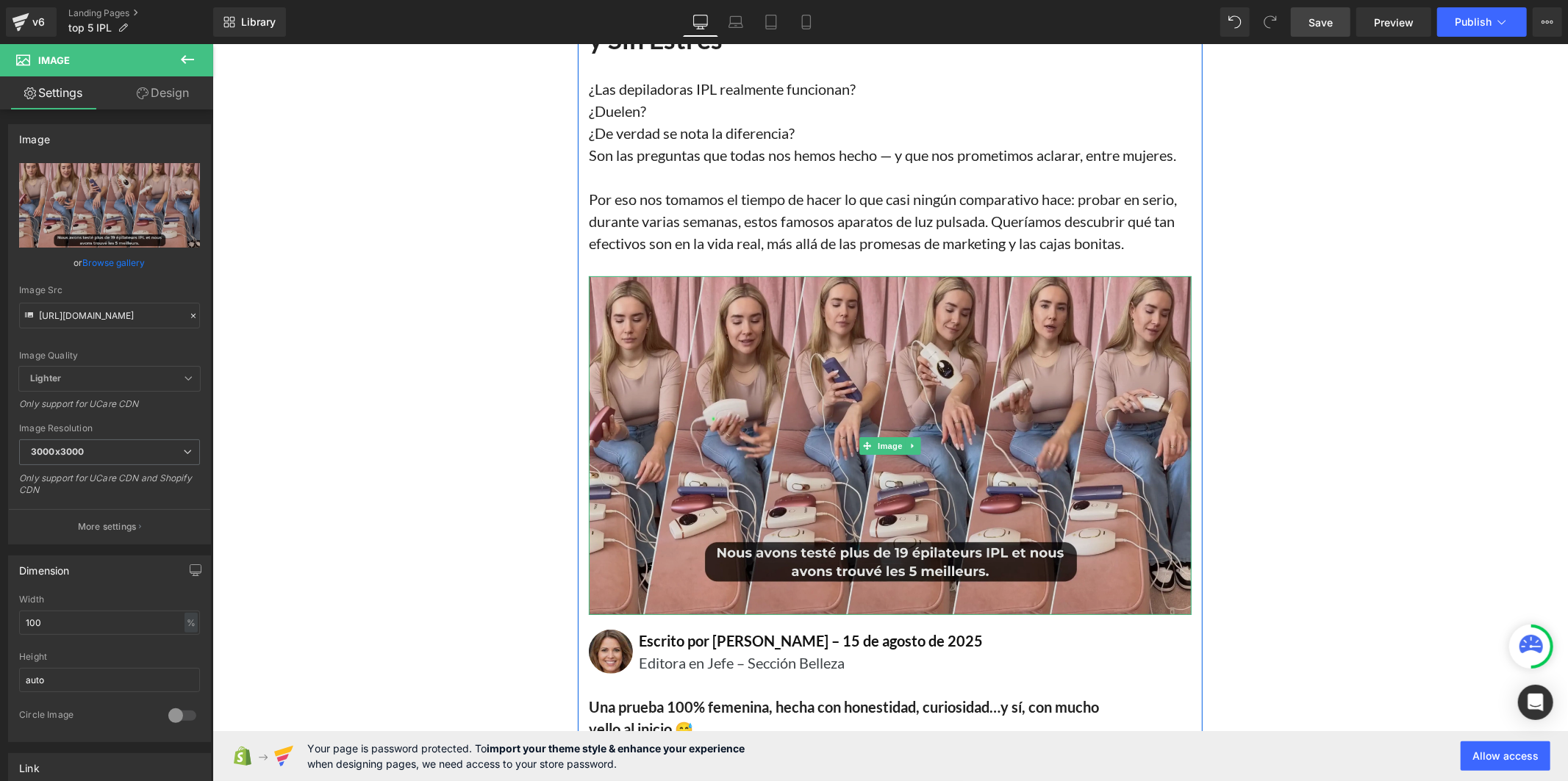
click at [758, 416] on img at bounding box center [890, 445] width 603 height 339
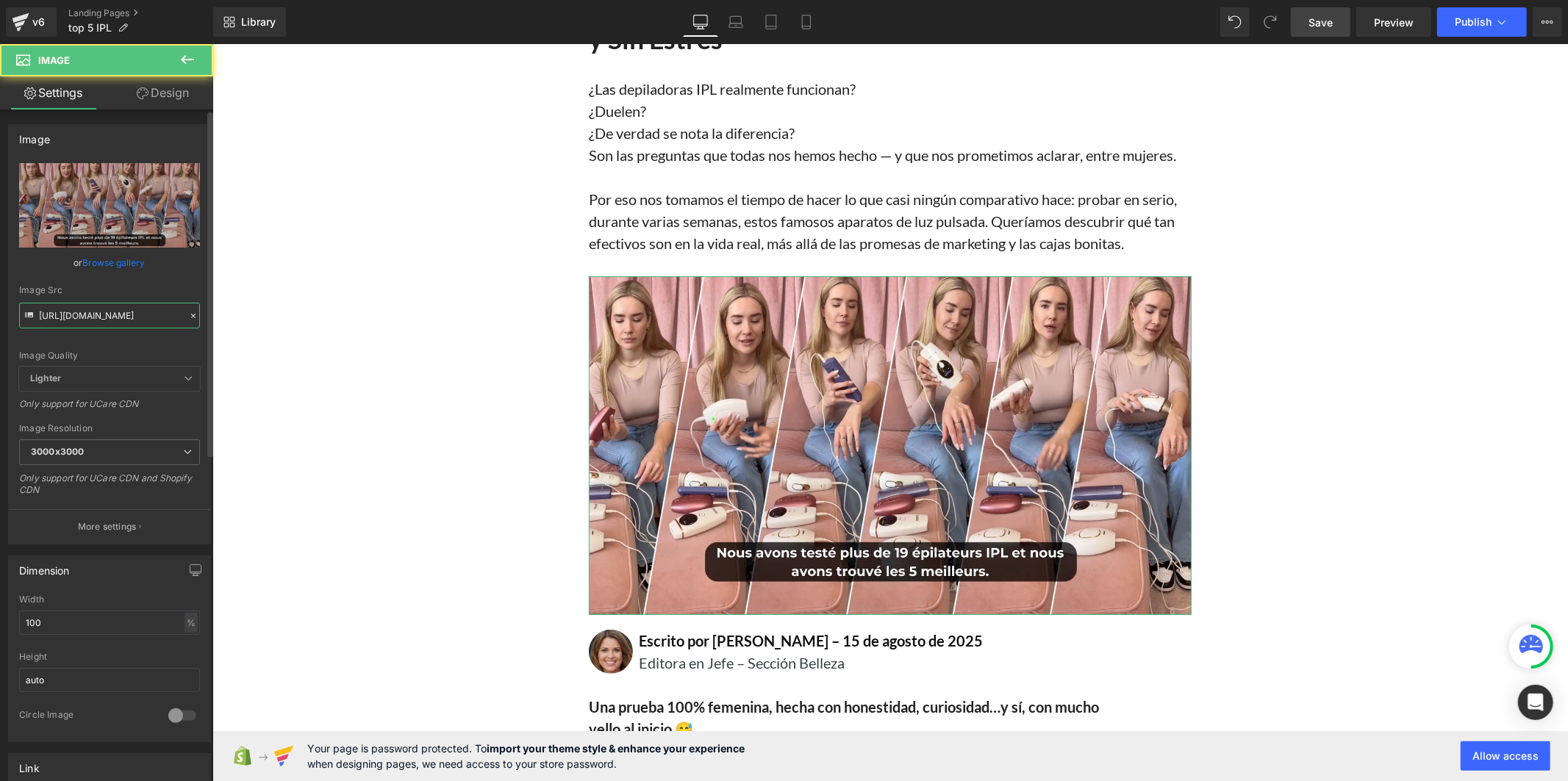
click at [103, 320] on input "[URL][DOMAIN_NAME]" at bounding box center [110, 316] width 181 height 26
paste input "978/4531/3861/files/Nous_avons_teste_plus_de_19_epilateurs_IPL_et_nous_avons_tr…"
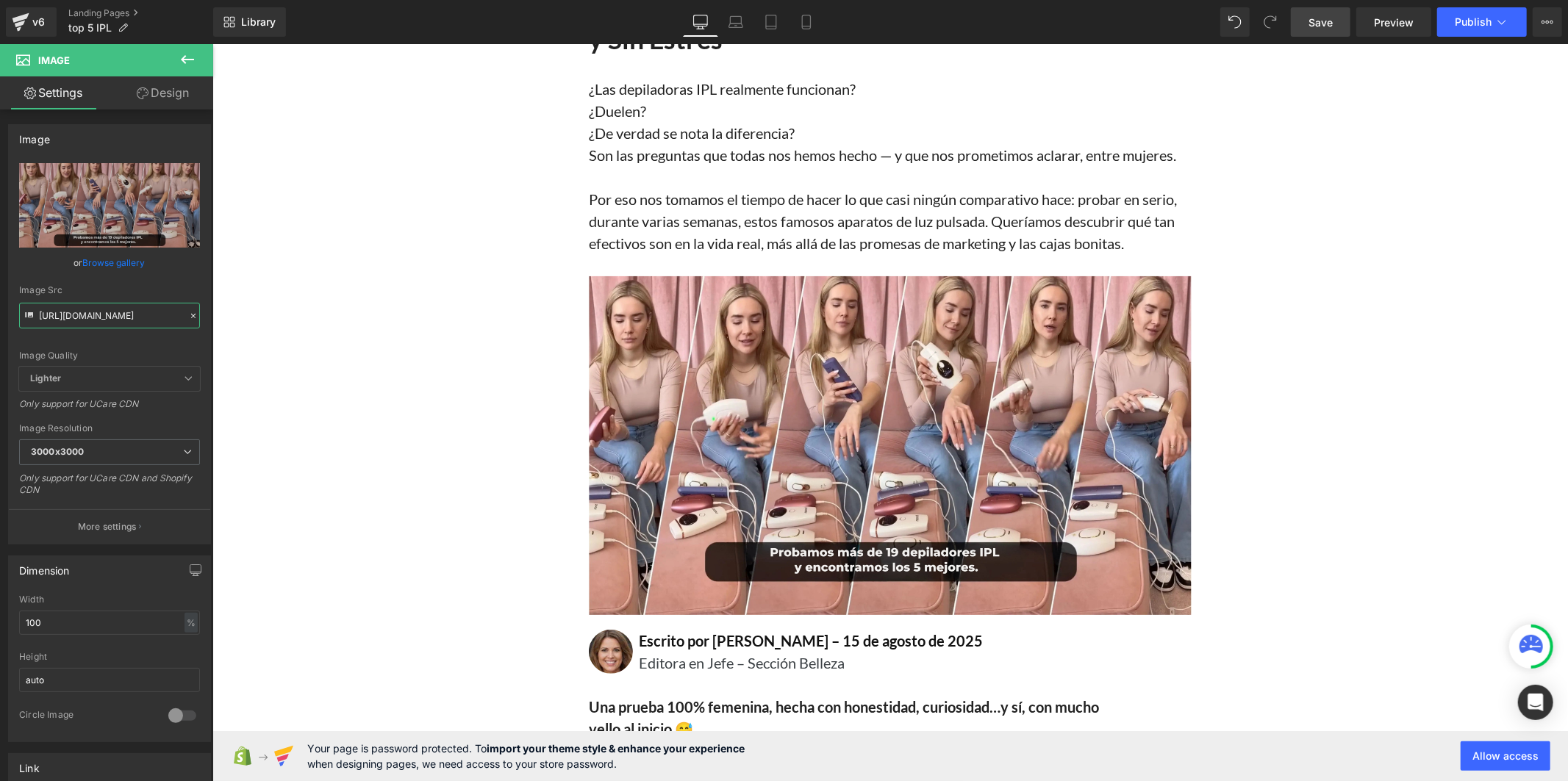
type input "[URL][DOMAIN_NAME]"
click at [1314, 23] on span "Save" at bounding box center [1320, 23] width 24 height 16
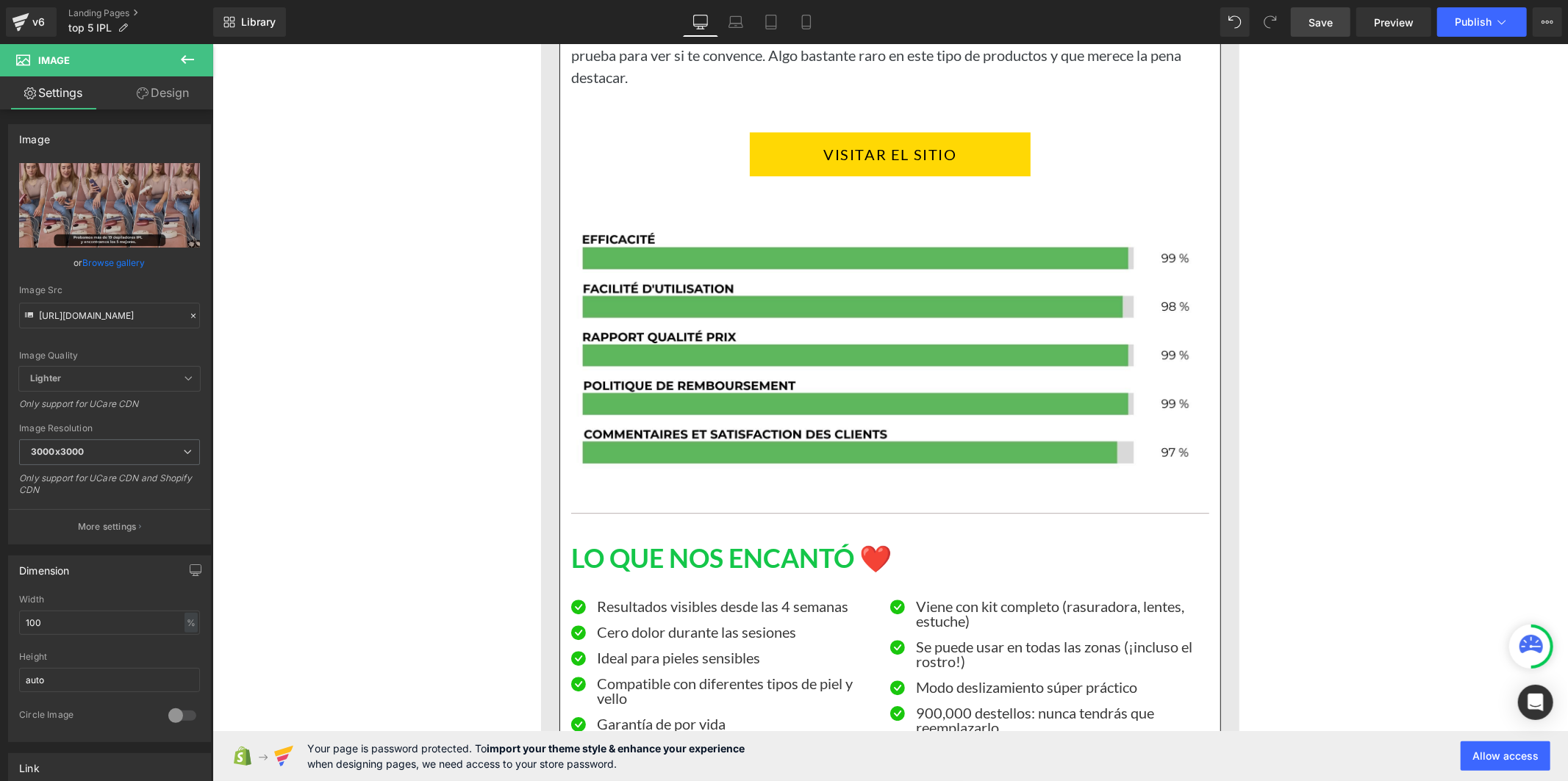
scroll to position [3593, 0]
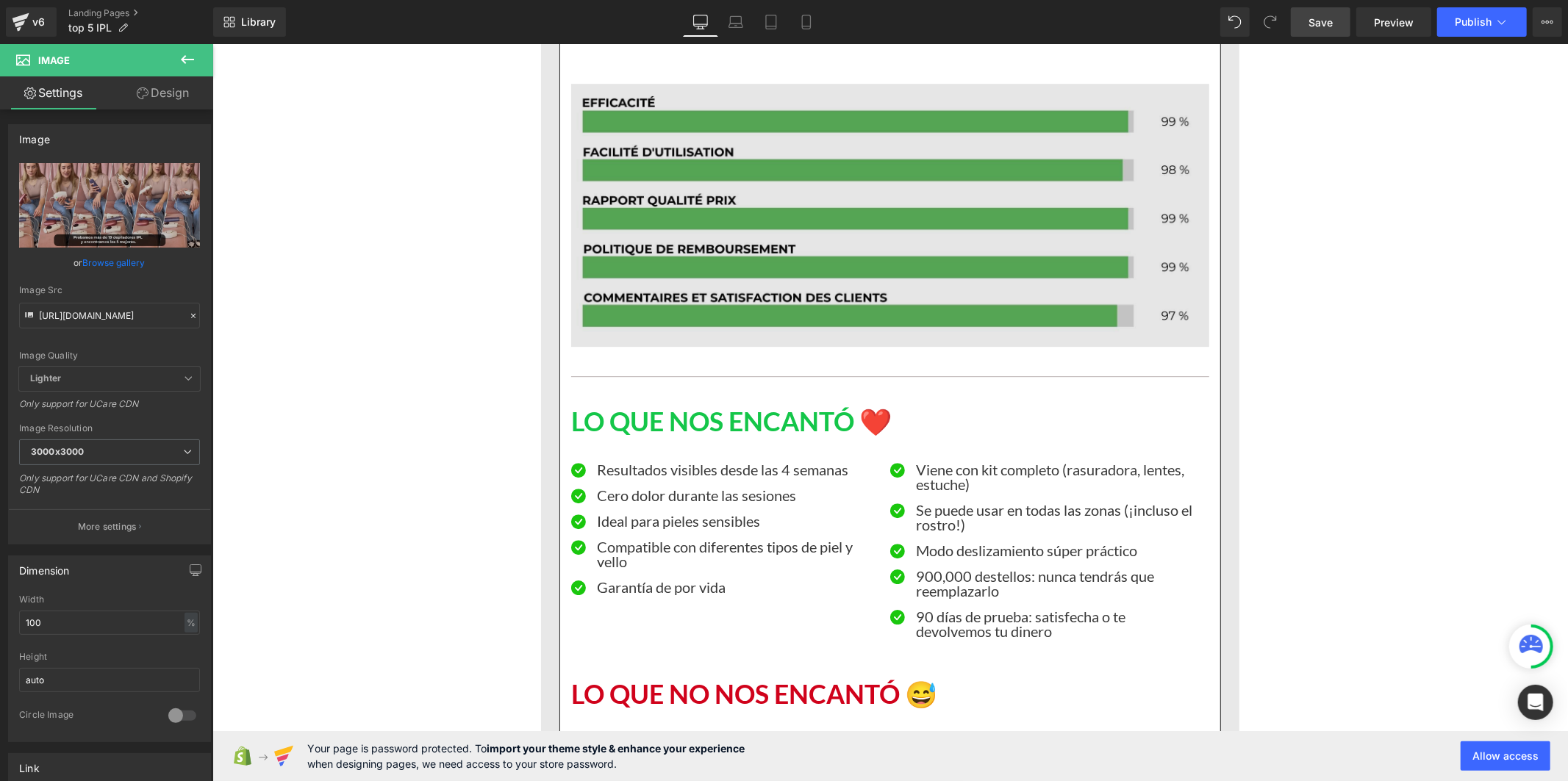
click at [888, 329] on img at bounding box center [889, 204] width 638 height 285
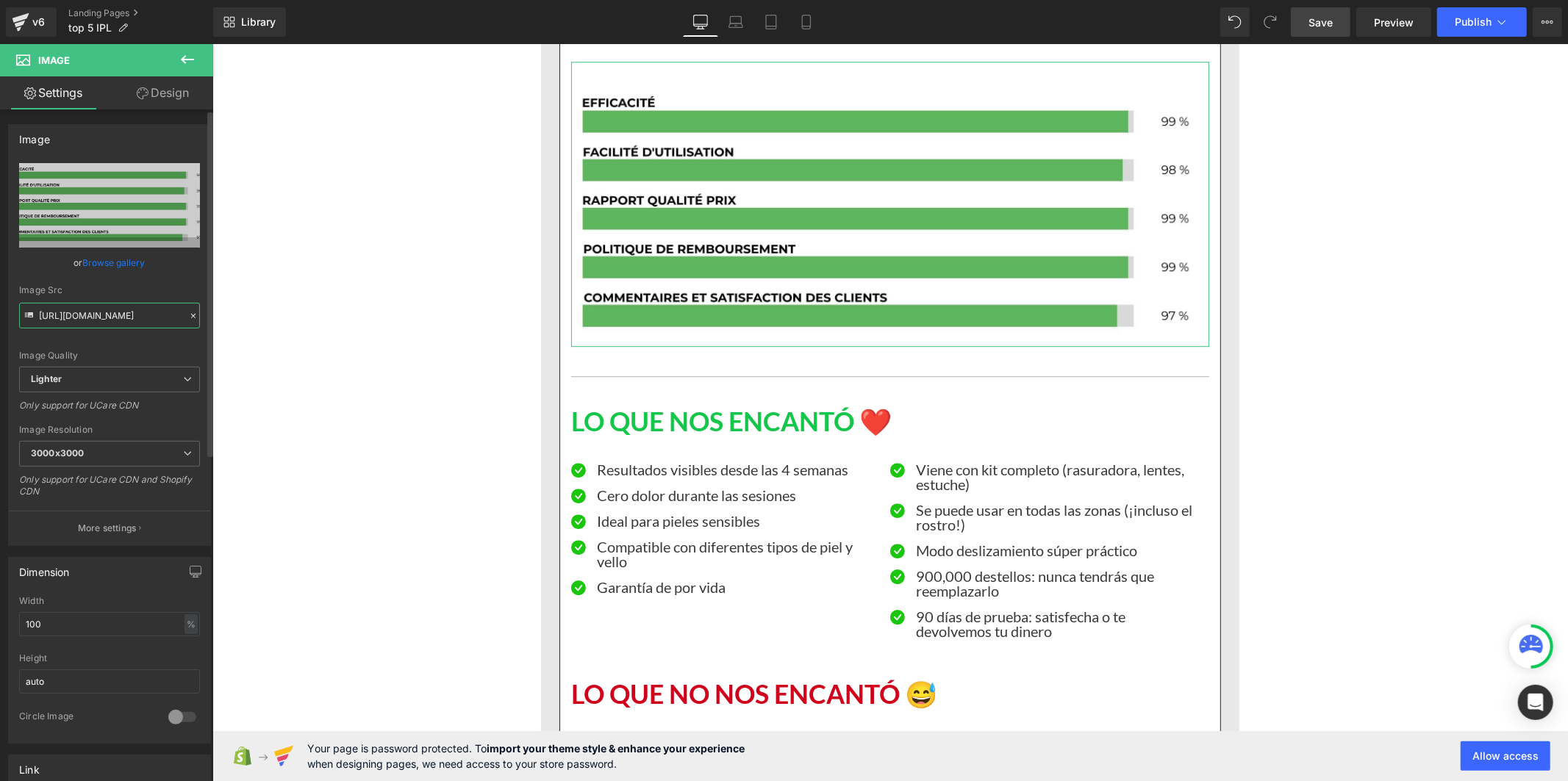
click at [109, 317] on input "[URL][DOMAIN_NAME]" at bounding box center [110, 316] width 181 height 26
paste input "[DOMAIN_NAME][URL]"
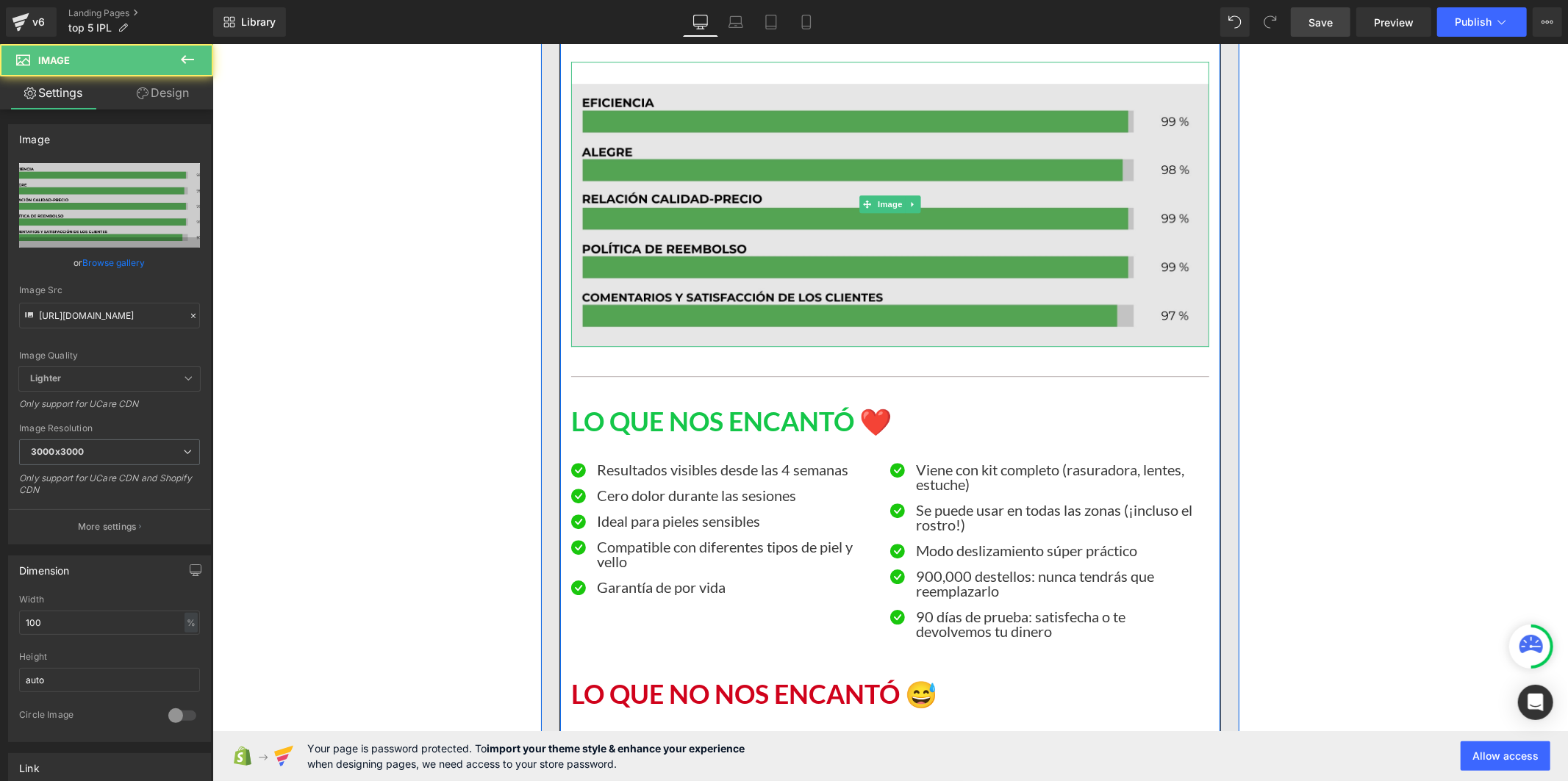
click at [724, 326] on img at bounding box center [889, 204] width 638 height 285
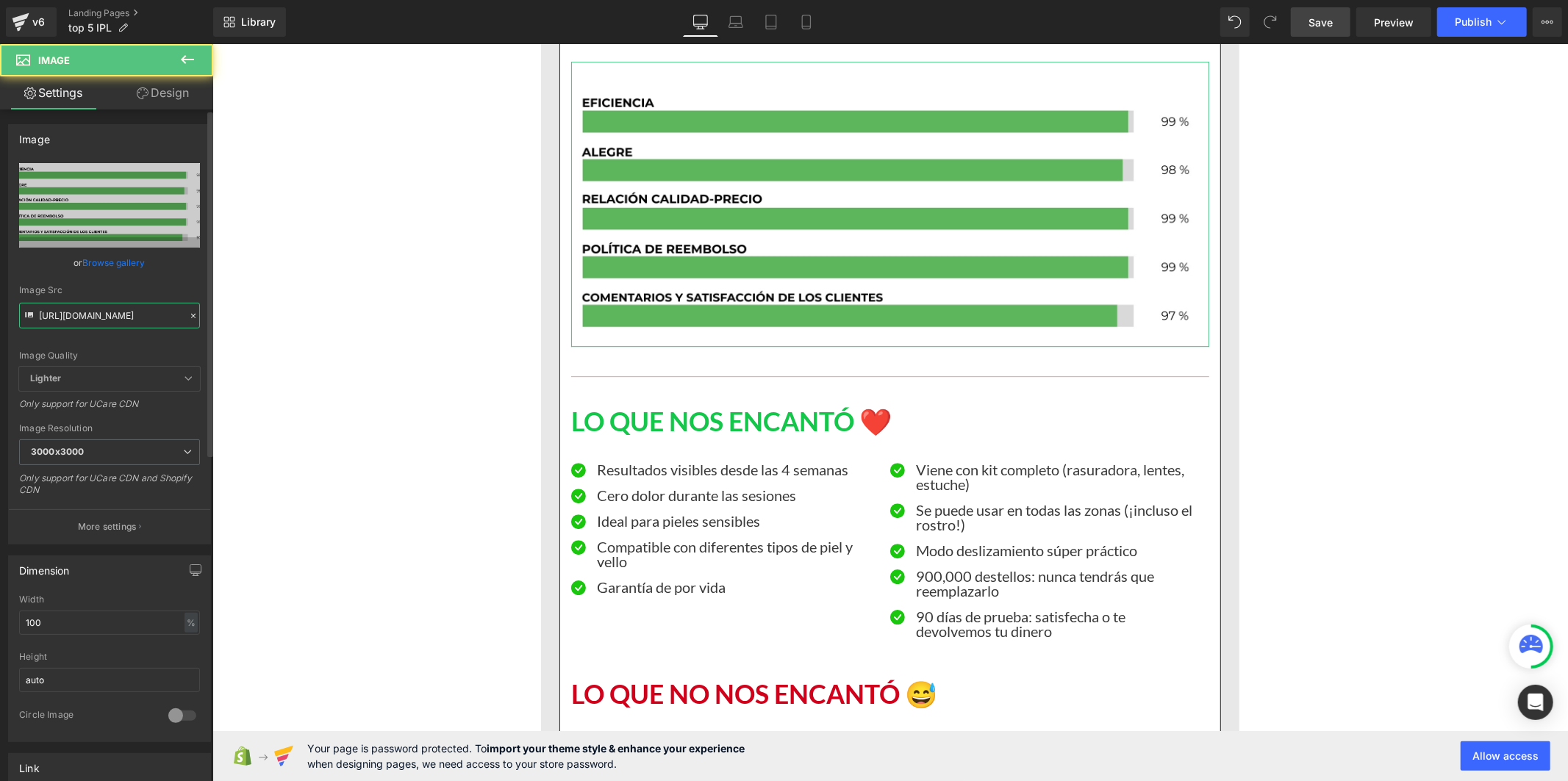
click at [140, 314] on input "[URL][DOMAIN_NAME]" at bounding box center [110, 316] width 181 height 26
paste input ".jpg?v=1756824110"
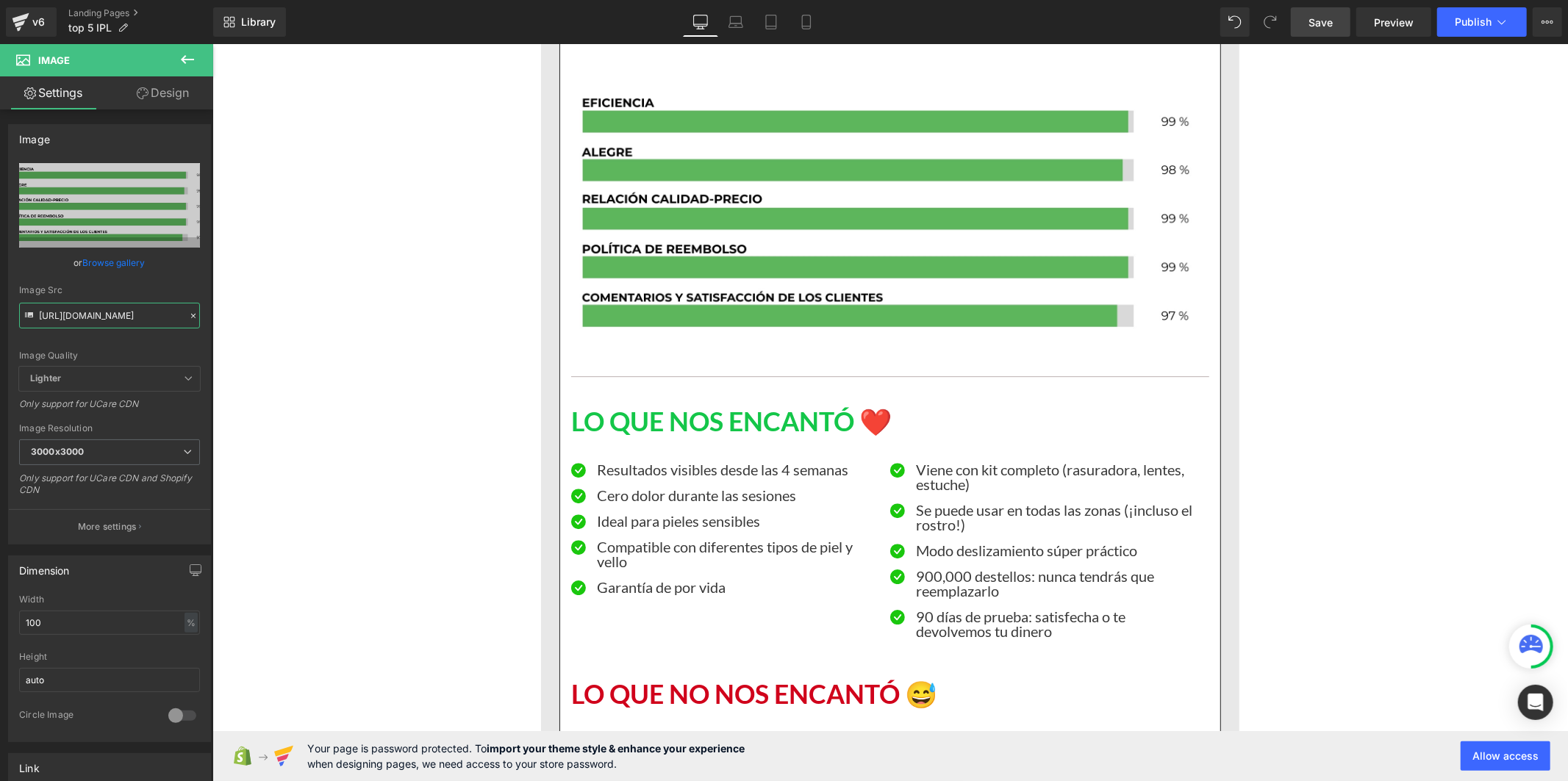
type input "[URL][DOMAIN_NAME]"
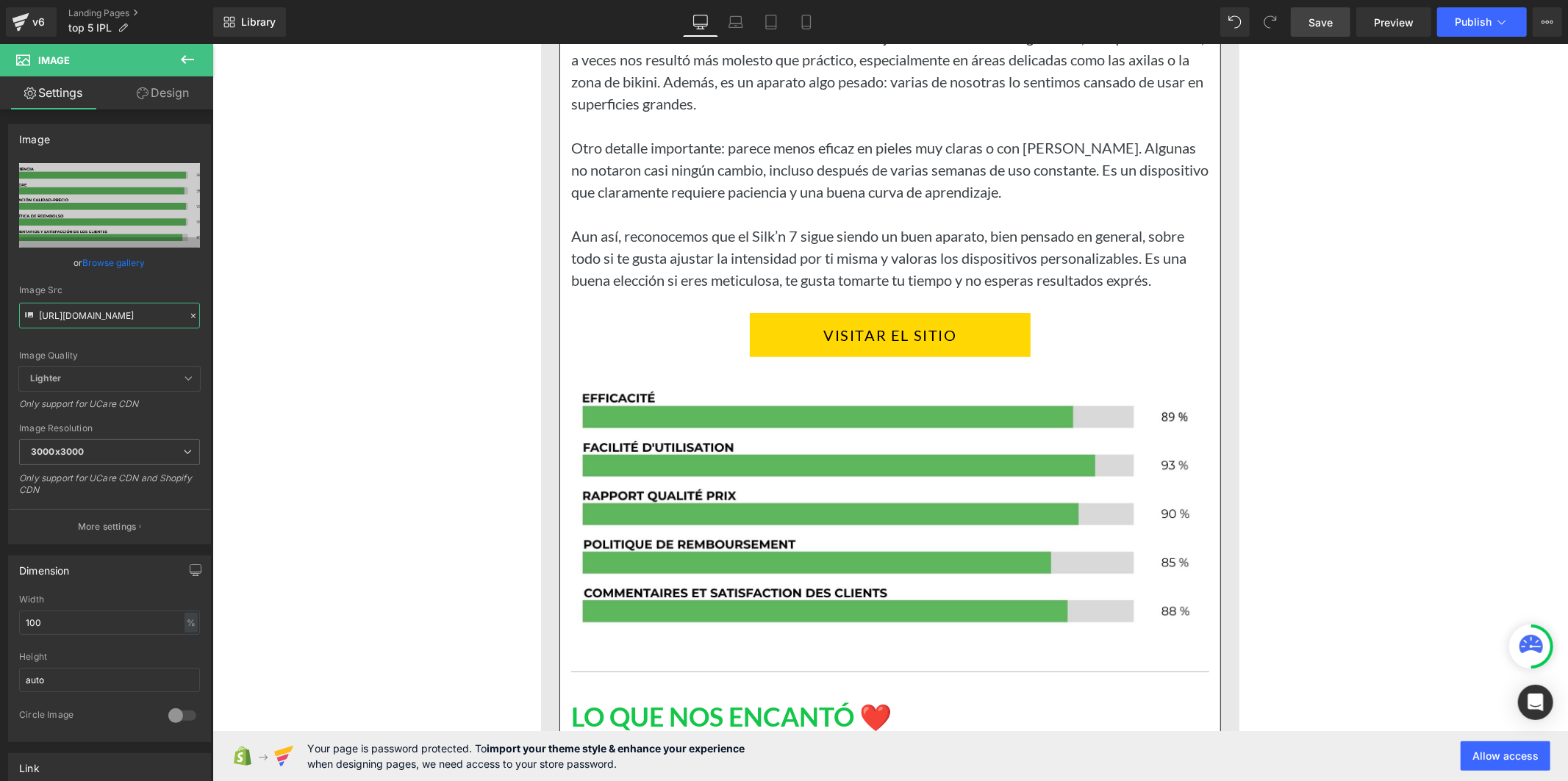
scroll to position [5635, 0]
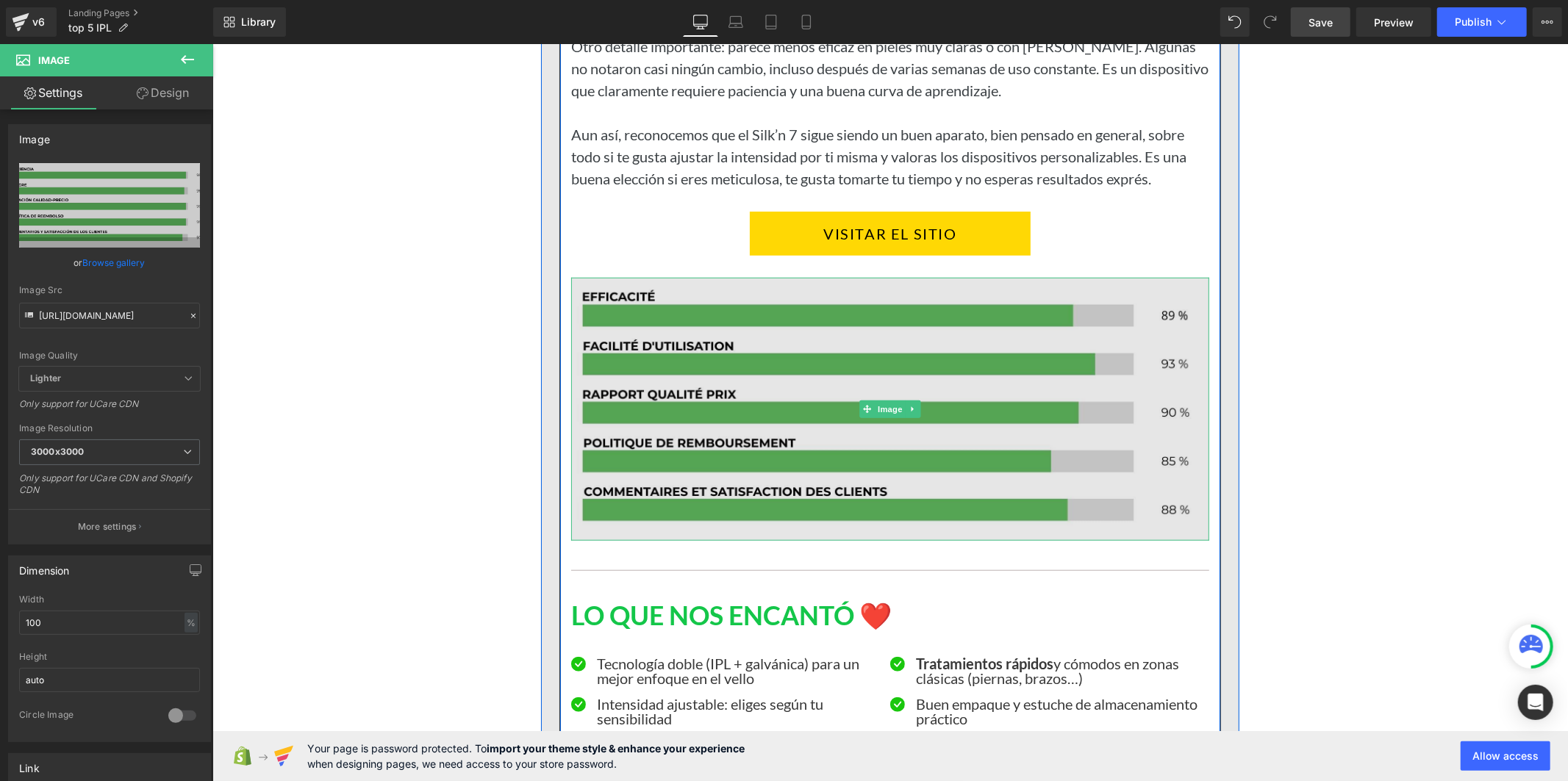
click at [924, 433] on img at bounding box center [889, 409] width 638 height 263
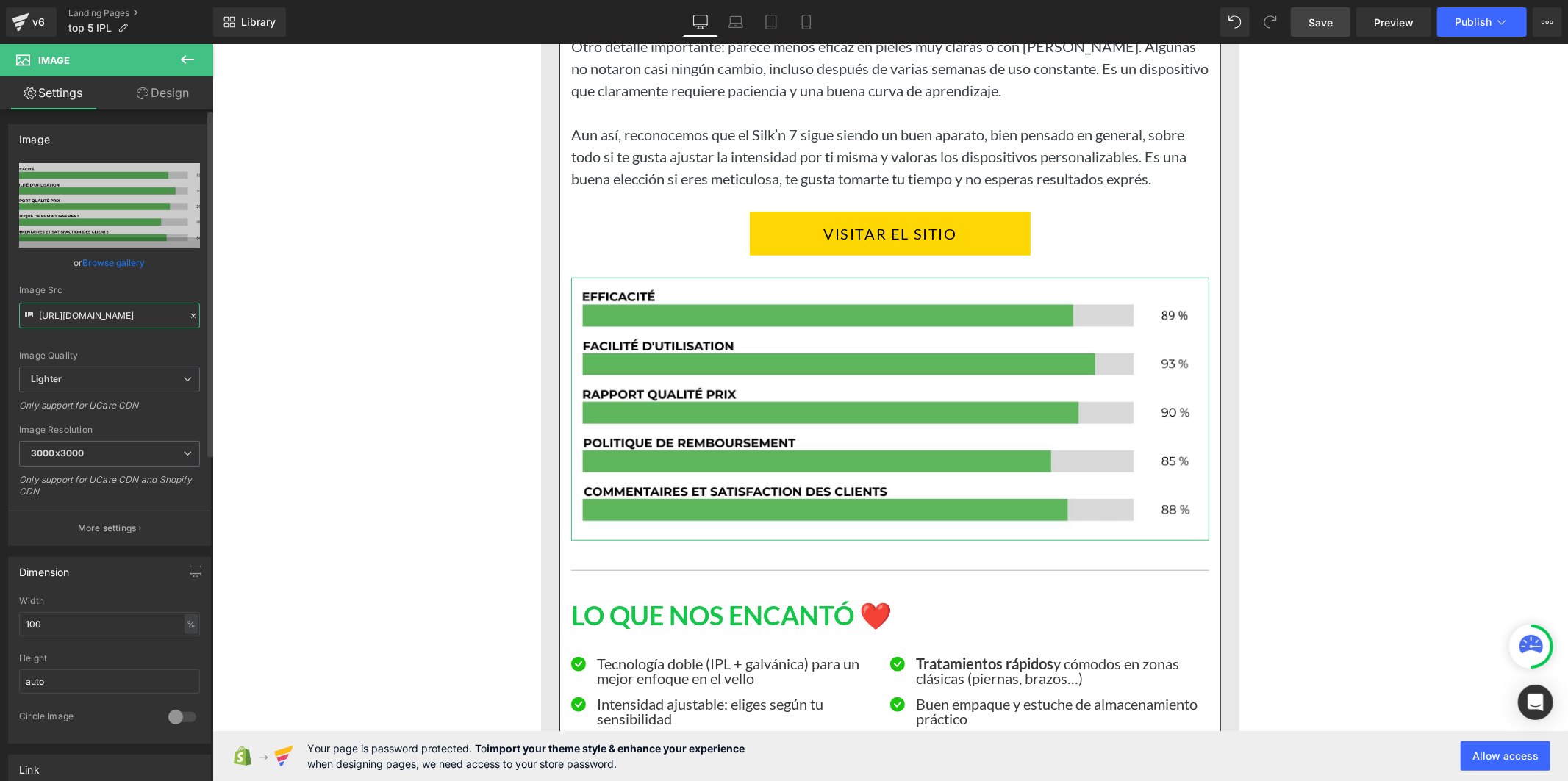
click at [104, 319] on input "[URL][DOMAIN_NAME]" at bounding box center [110, 316] width 181 height 26
paste input "[DOMAIN_NAME][URL]"
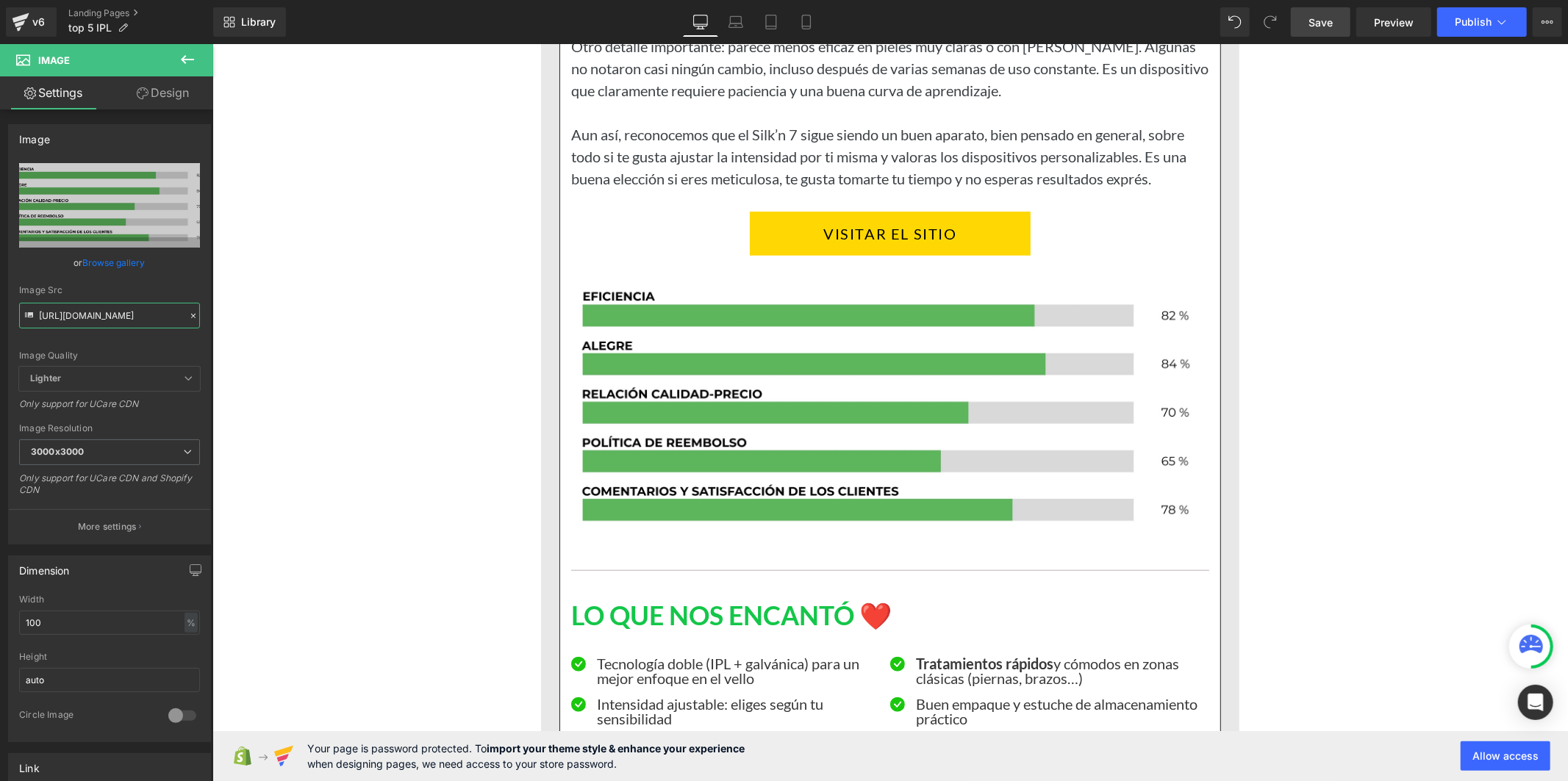
scroll to position [0, 0]
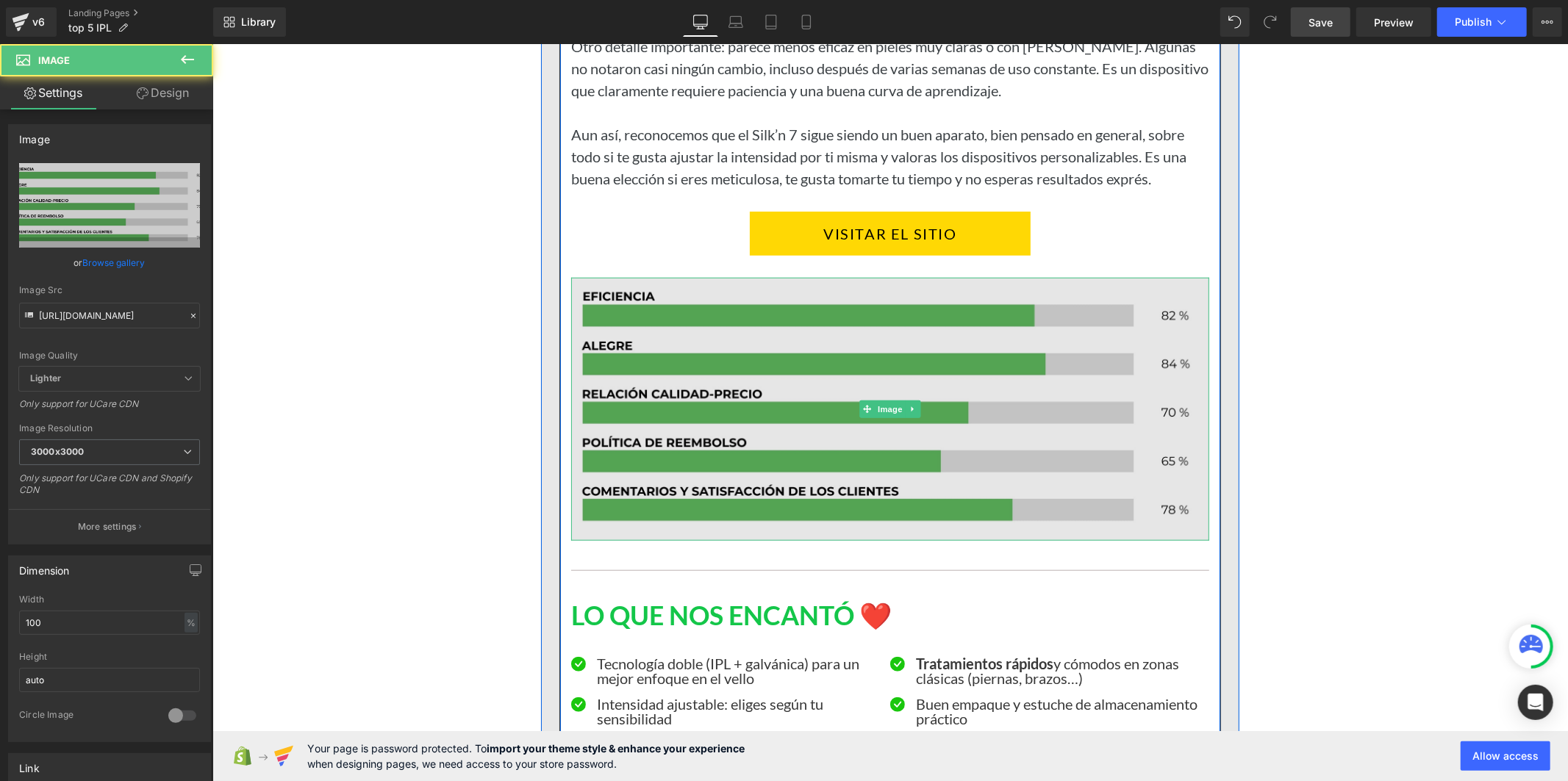
click at [835, 383] on img at bounding box center [889, 409] width 638 height 263
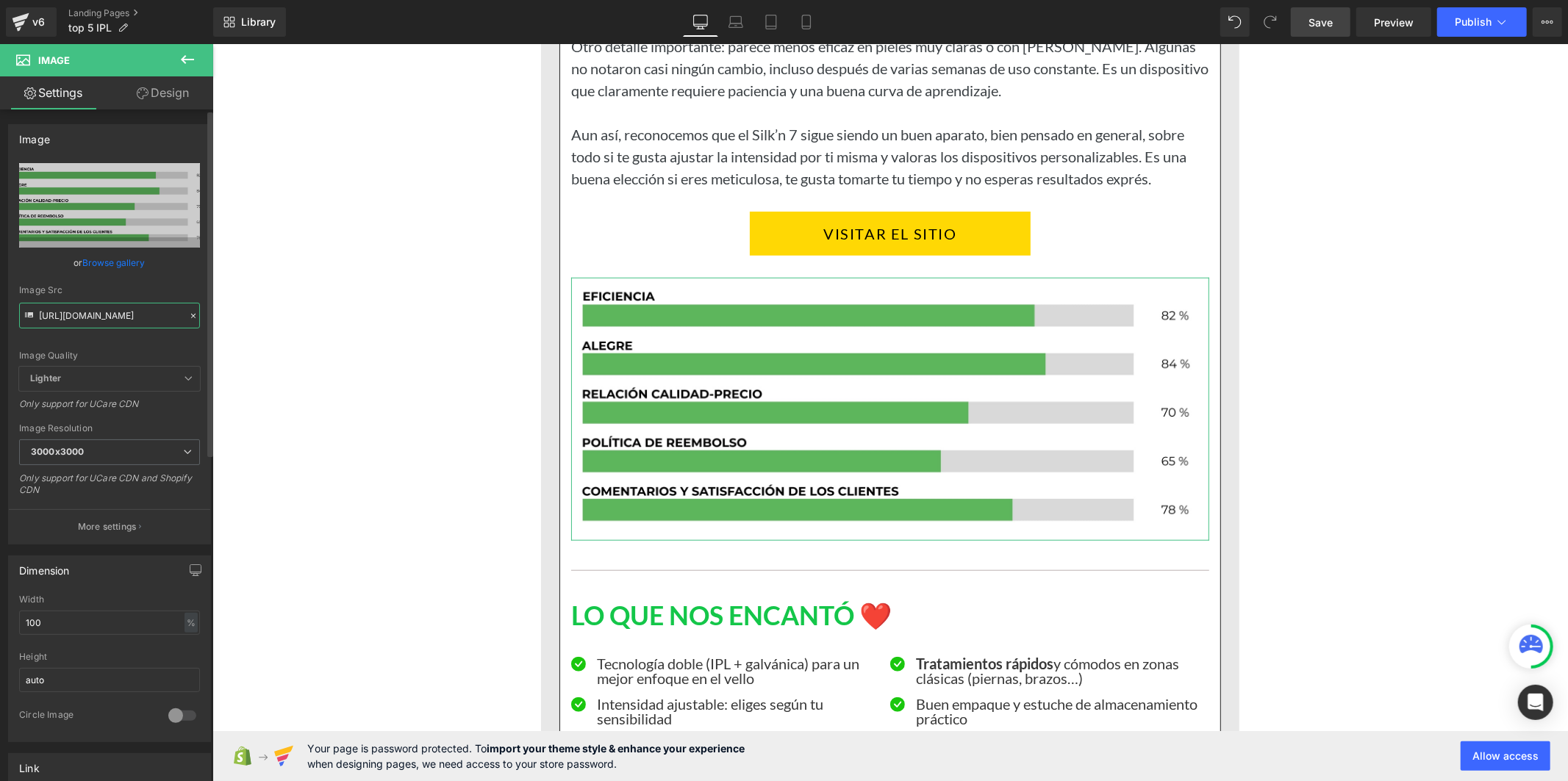
click at [86, 319] on input "[URL][DOMAIN_NAME]" at bounding box center [110, 316] width 181 height 26
paste input "text"
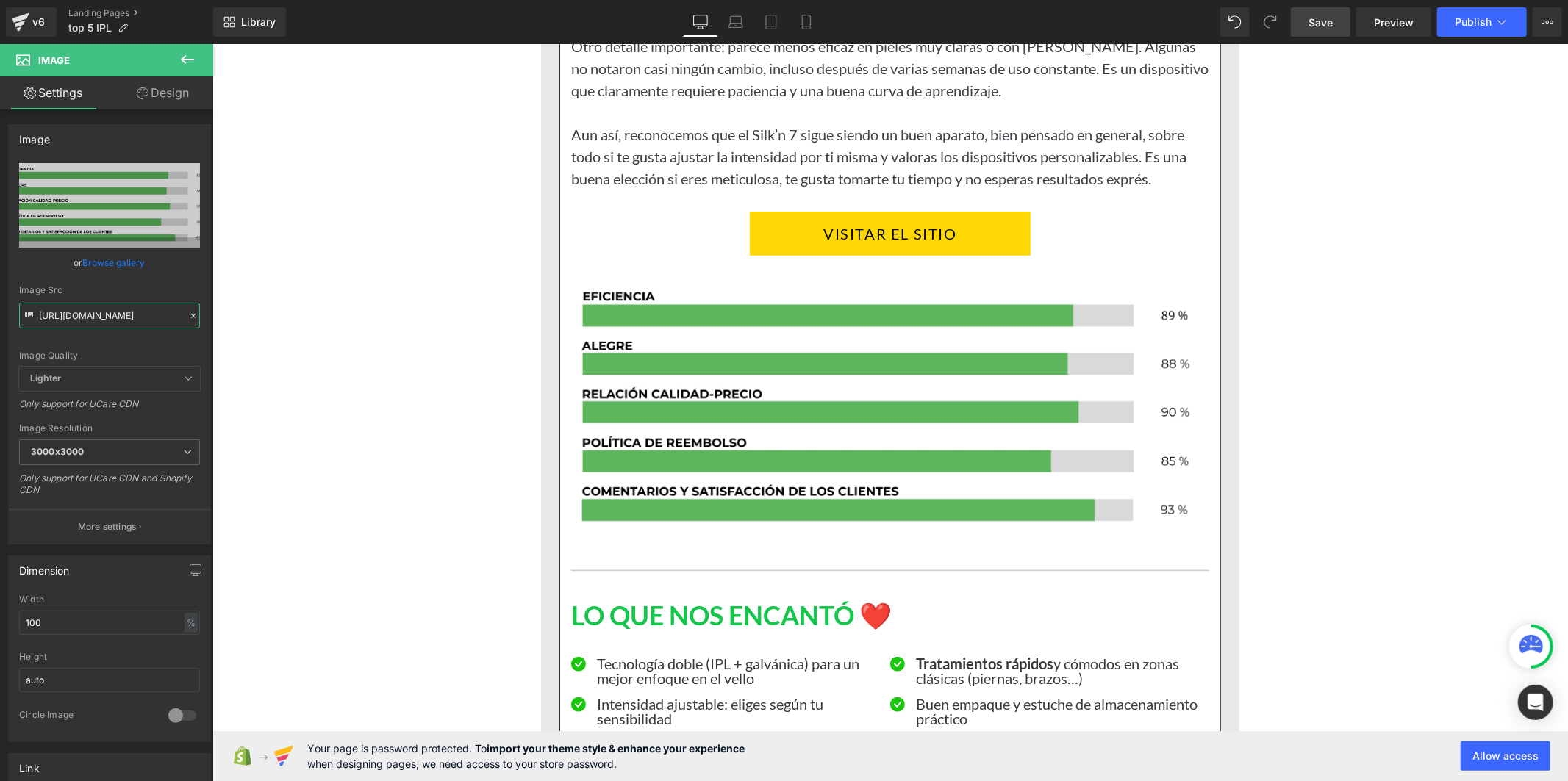
type input "[URL][DOMAIN_NAME]"
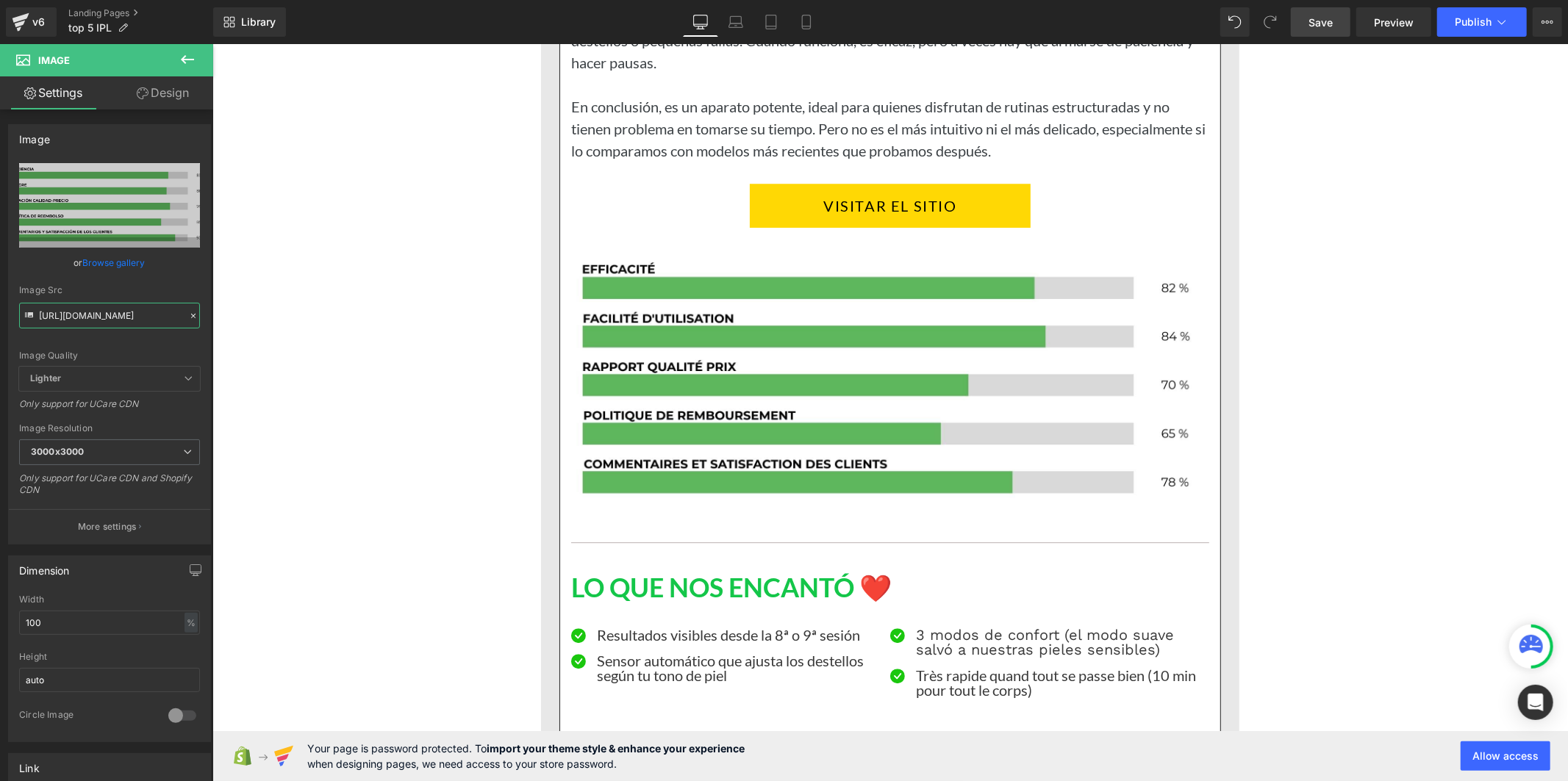
scroll to position [8249, 0]
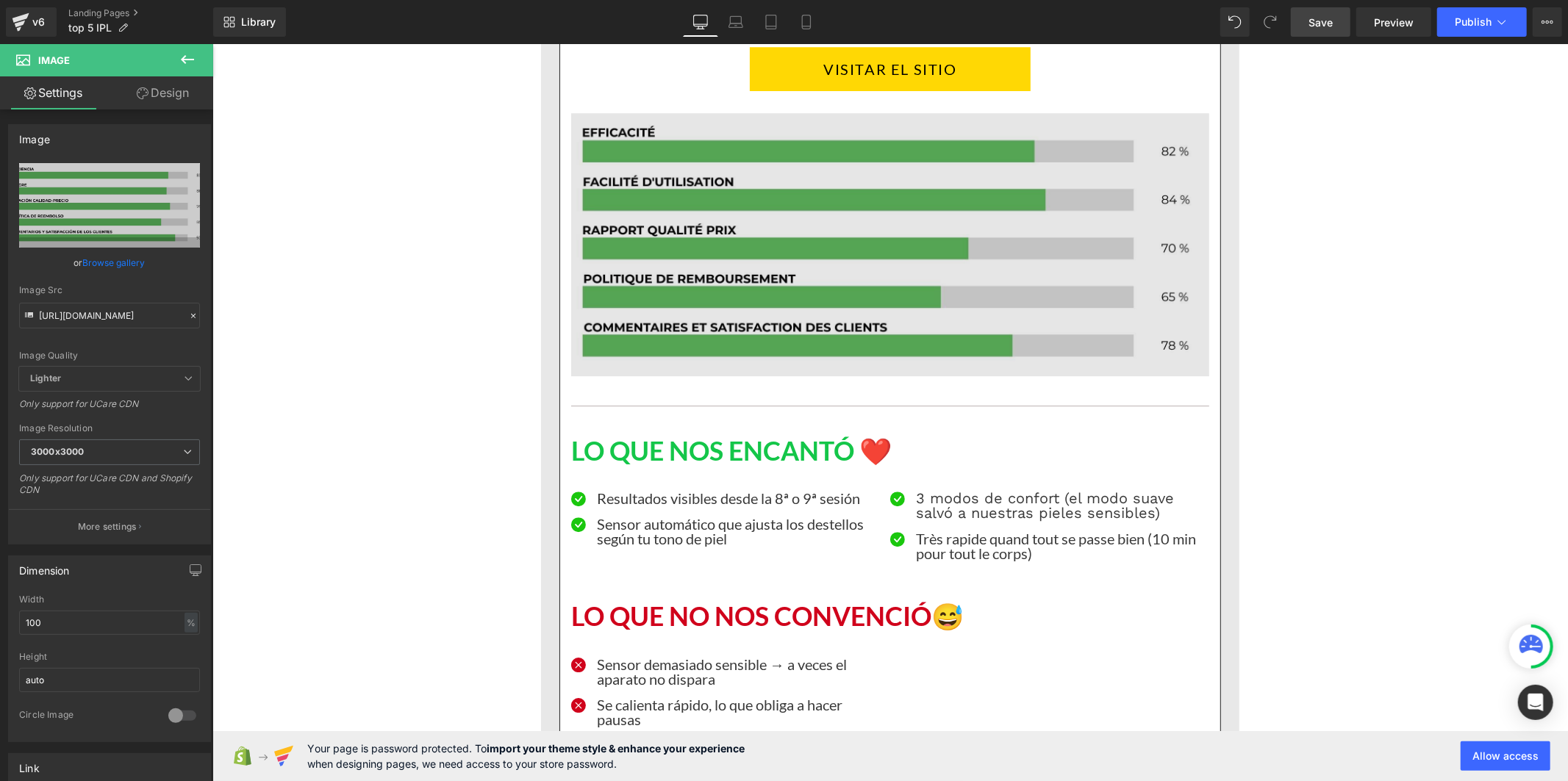
click at [953, 294] on img at bounding box center [889, 244] width 638 height 263
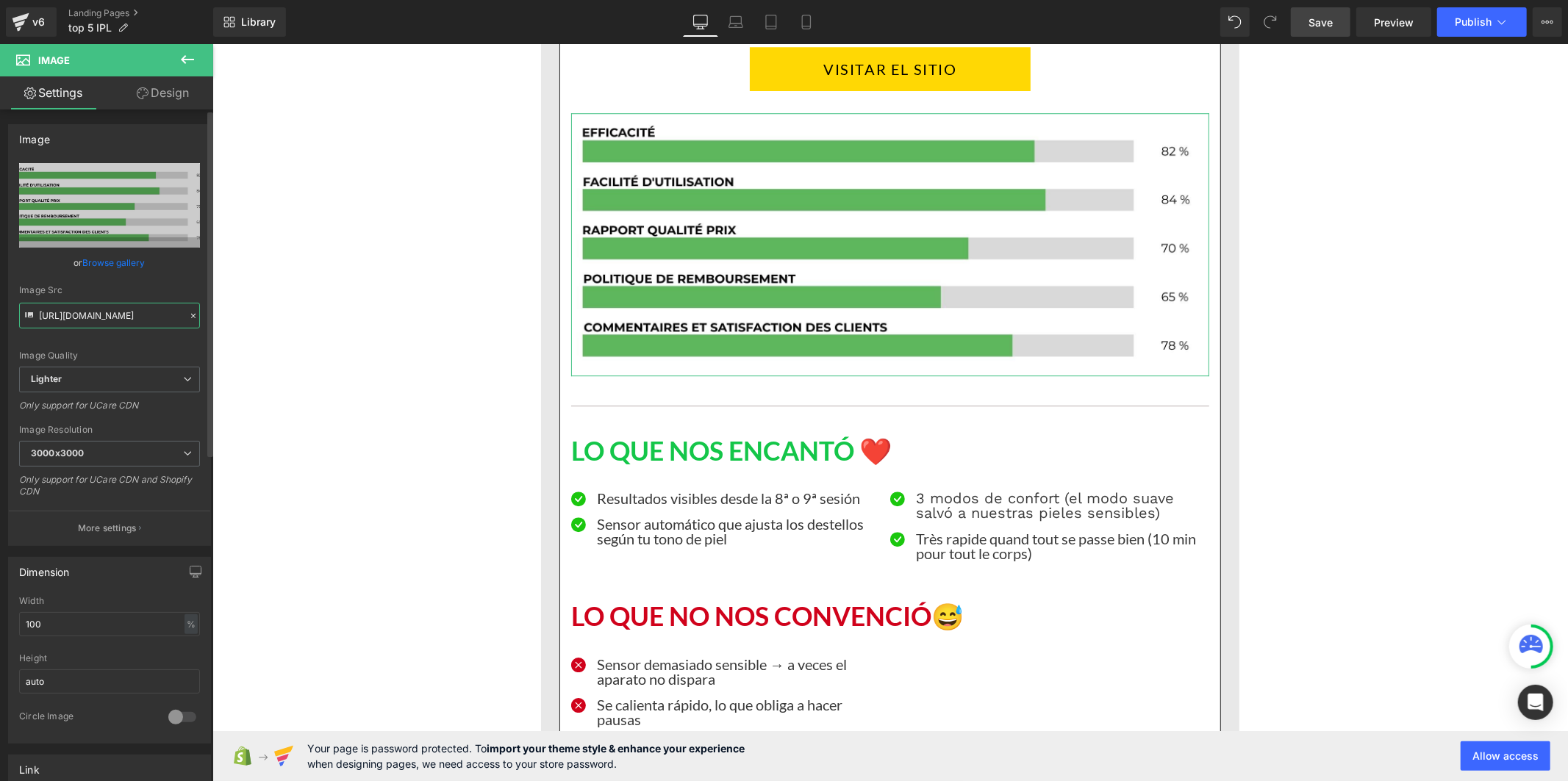
click at [155, 318] on input "[URL][DOMAIN_NAME]" at bounding box center [110, 316] width 181 height 26
paste input "[DOMAIN_NAME][URL]"
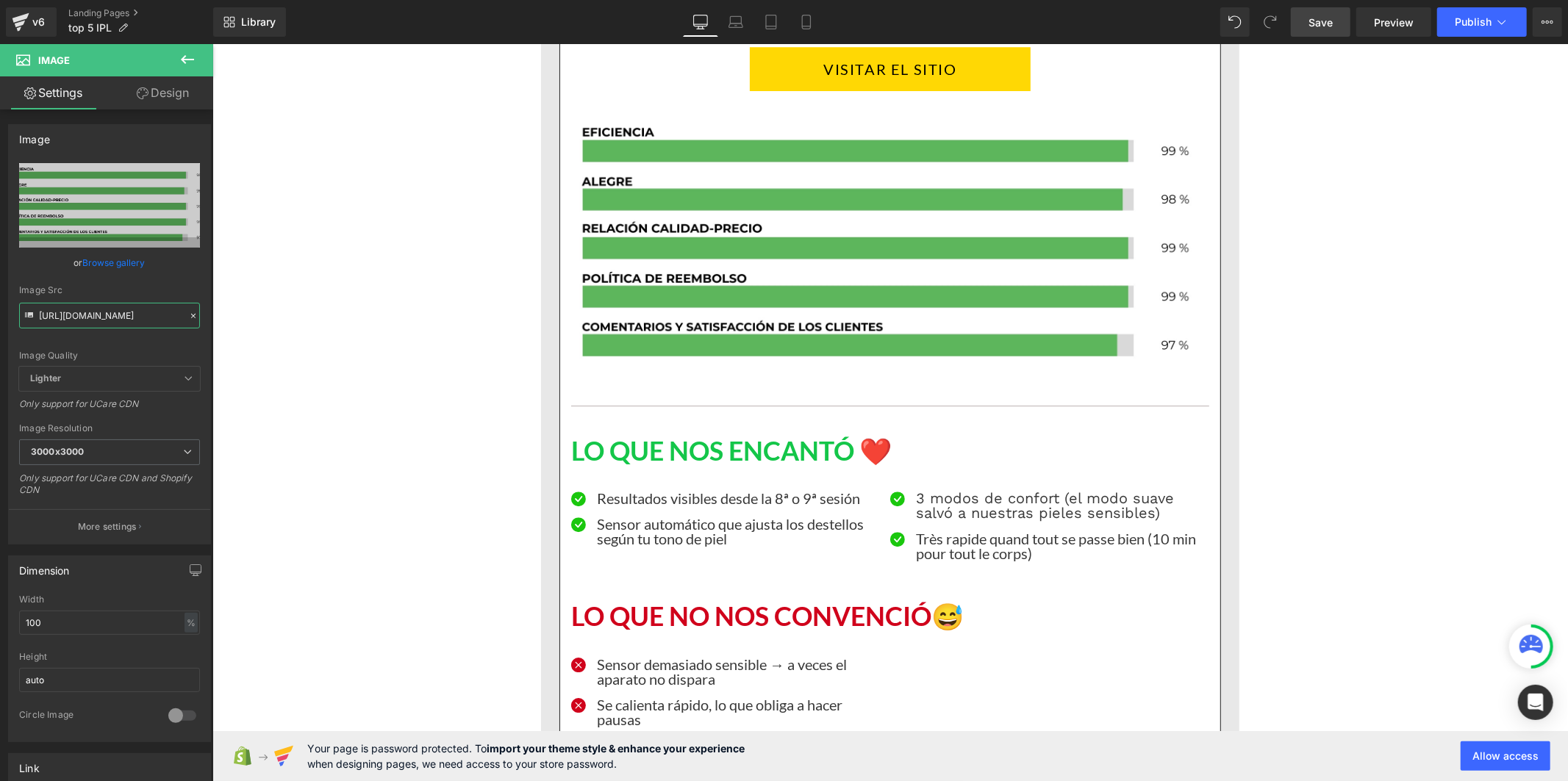
scroll to position [0, 0]
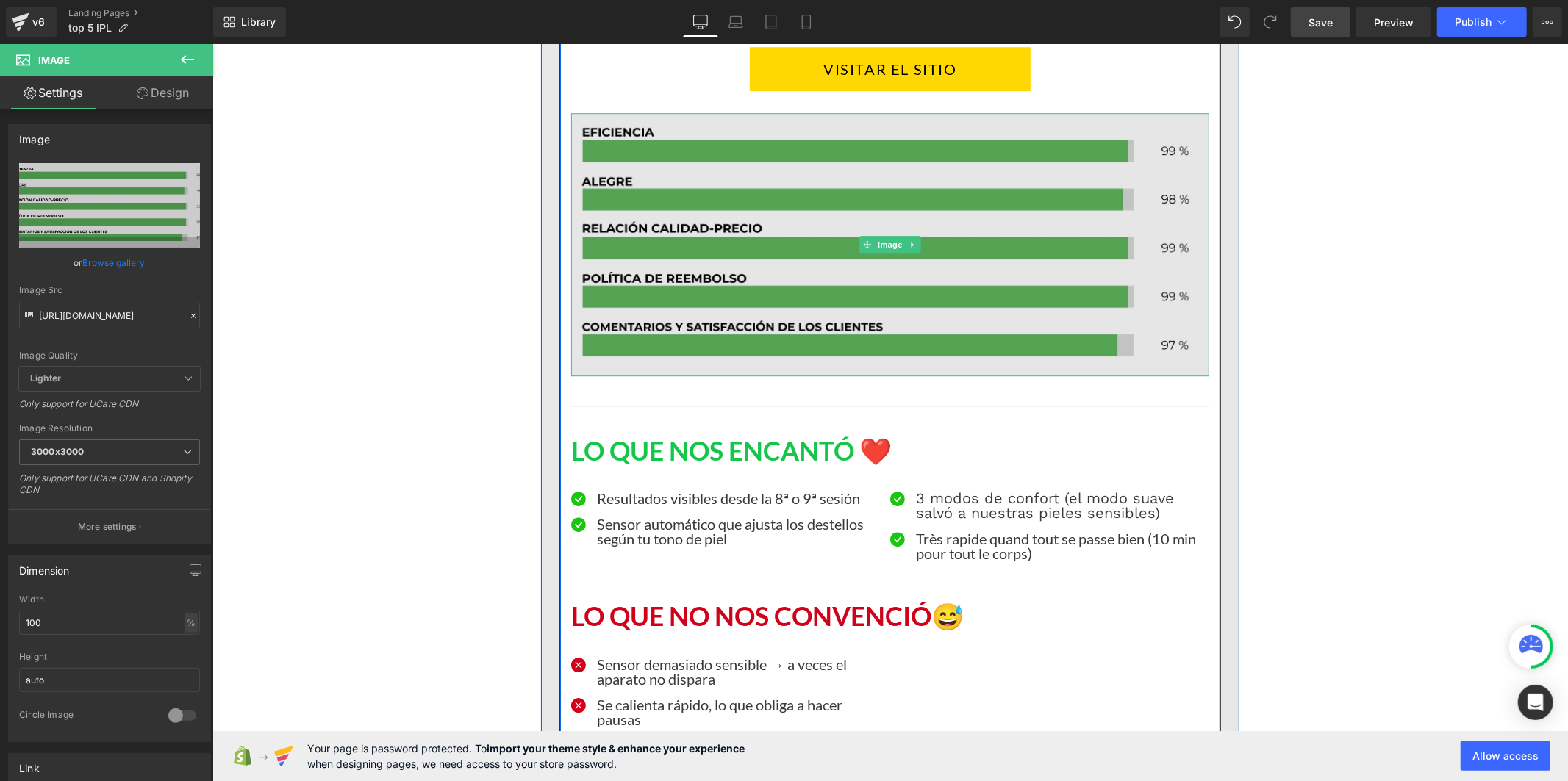
click at [763, 268] on img at bounding box center [889, 244] width 638 height 263
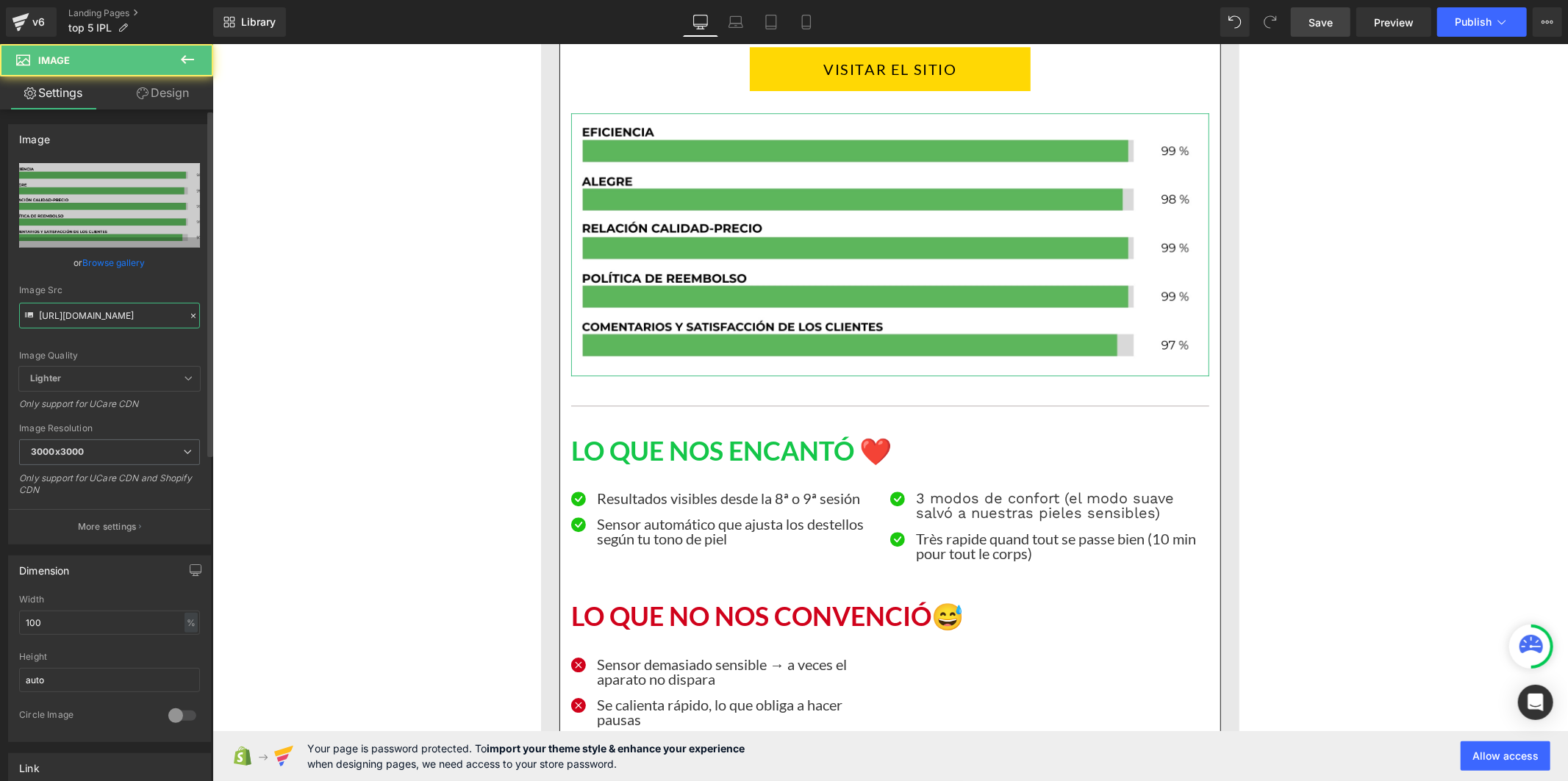
click at [82, 323] on input "[URL][DOMAIN_NAME]" at bounding box center [110, 316] width 181 height 26
paste input "Pourcentage_produi_Espagnol_2"
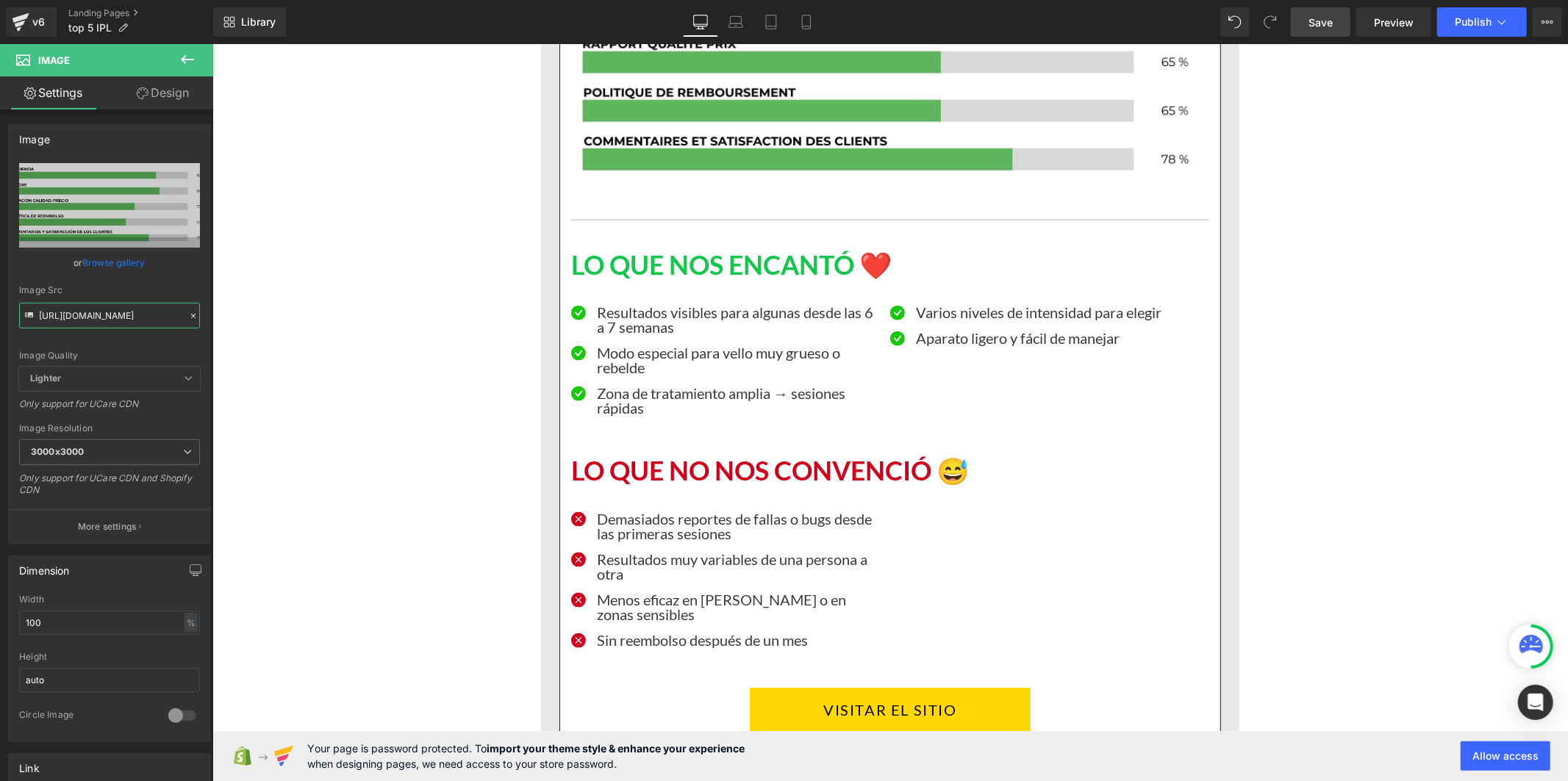
scroll to position [10699, 0]
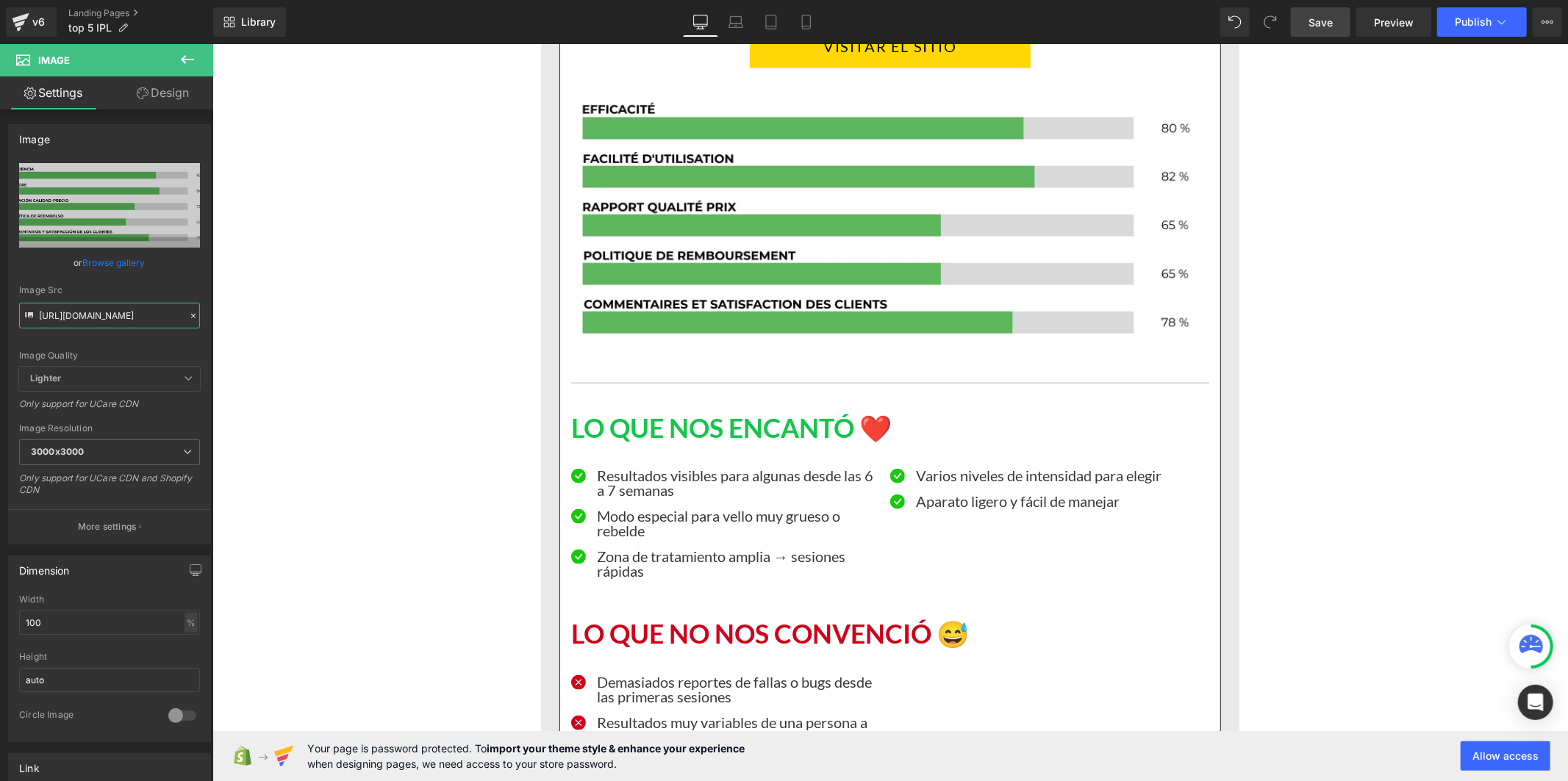
type input "[URL][DOMAIN_NAME]"
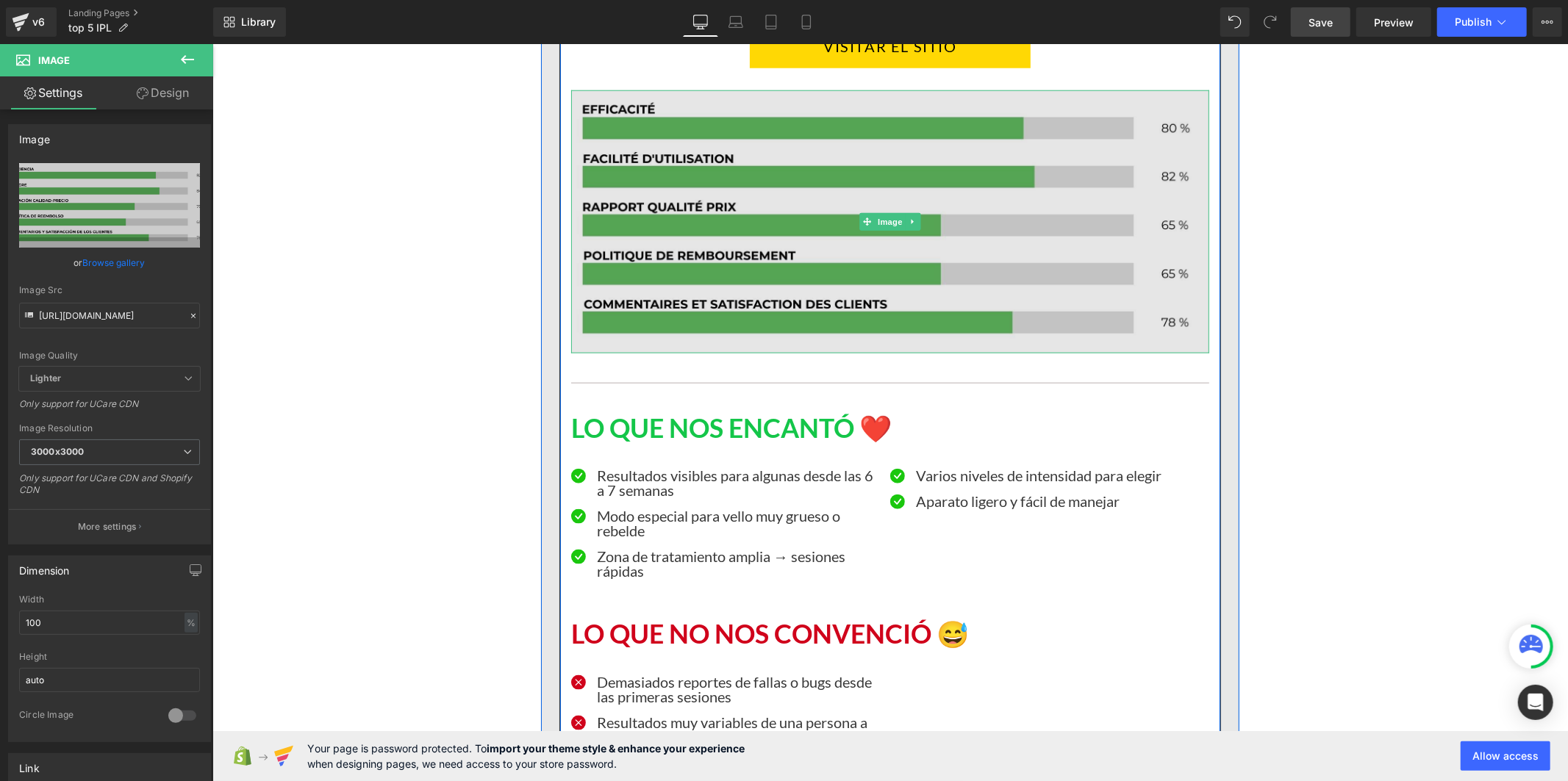
click at [924, 281] on img at bounding box center [889, 221] width 638 height 263
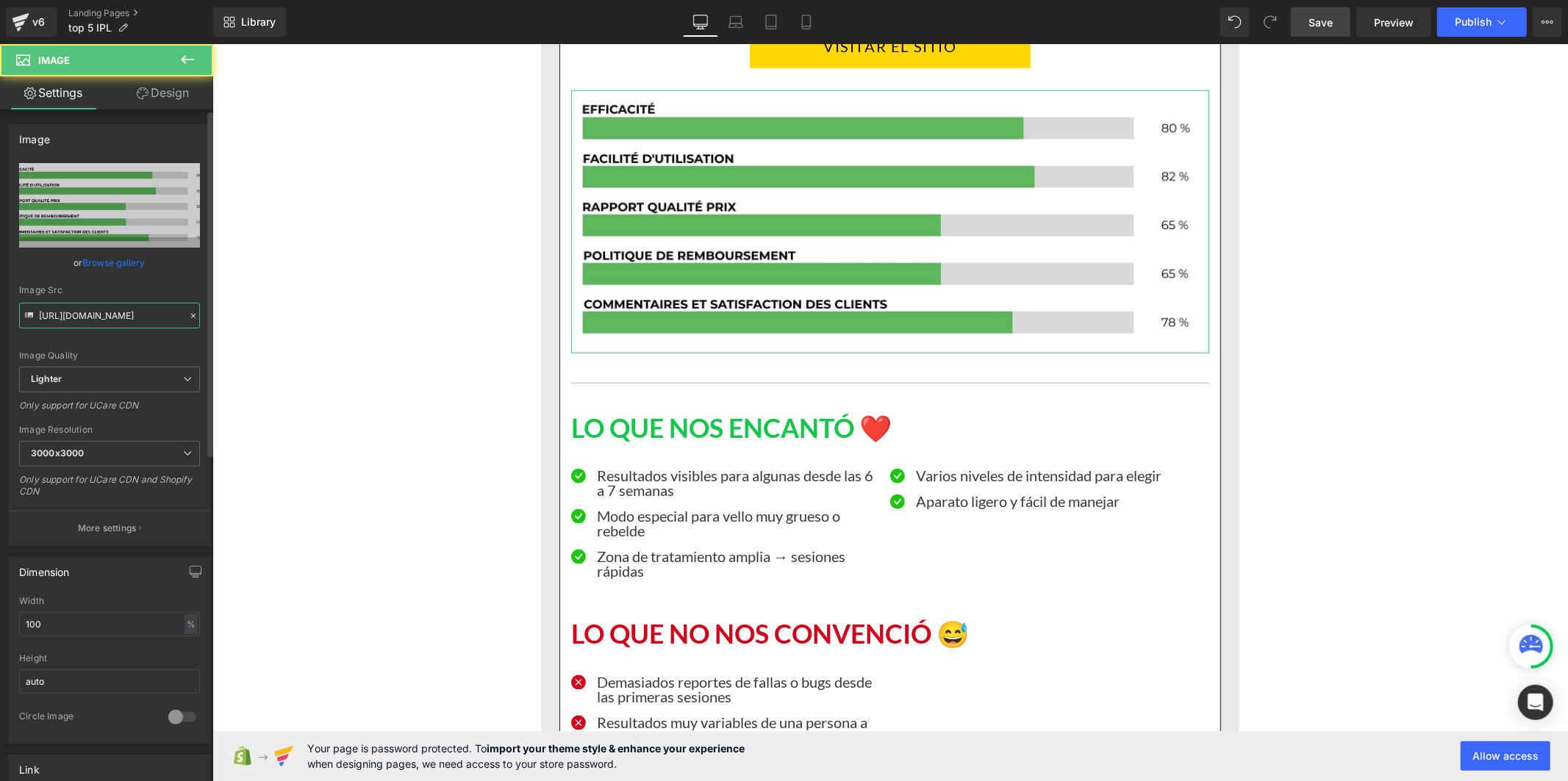
click at [145, 320] on input "[URL][DOMAIN_NAME]" at bounding box center [110, 316] width 181 height 26
paste input "[DOMAIN_NAME][URL]"
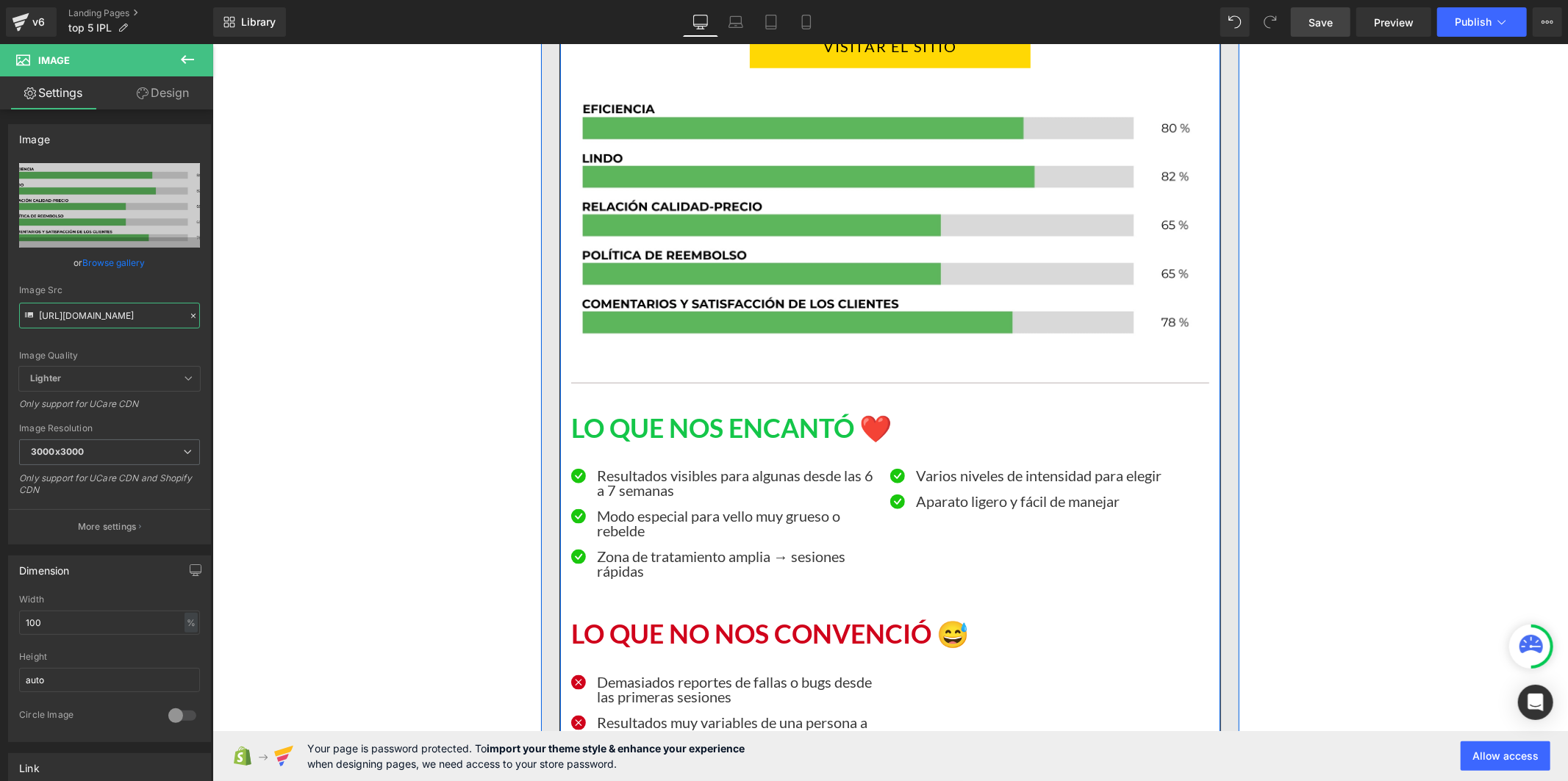
type input "[URL][DOMAIN_NAME]"
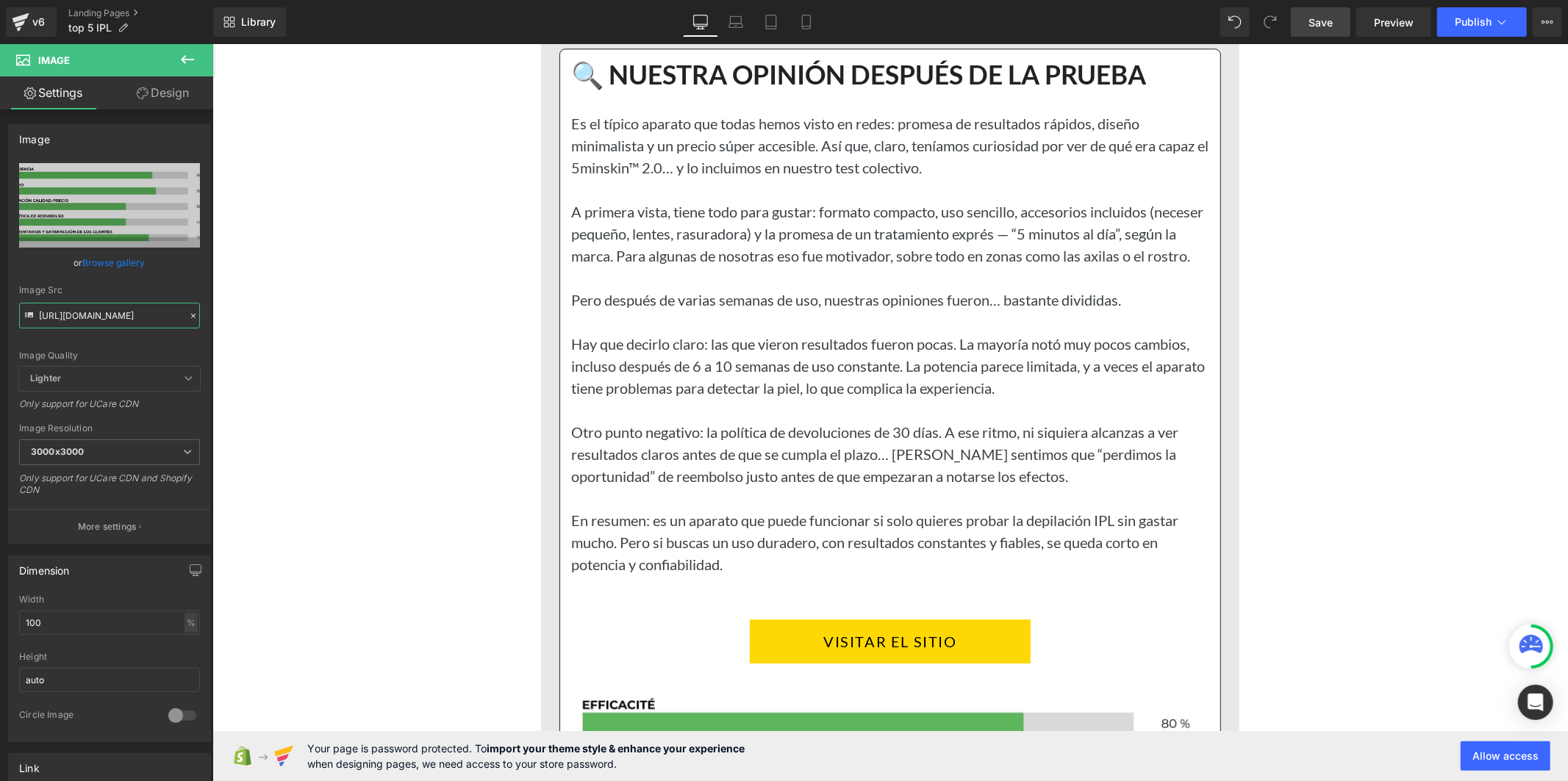
scroll to position [13067, 0]
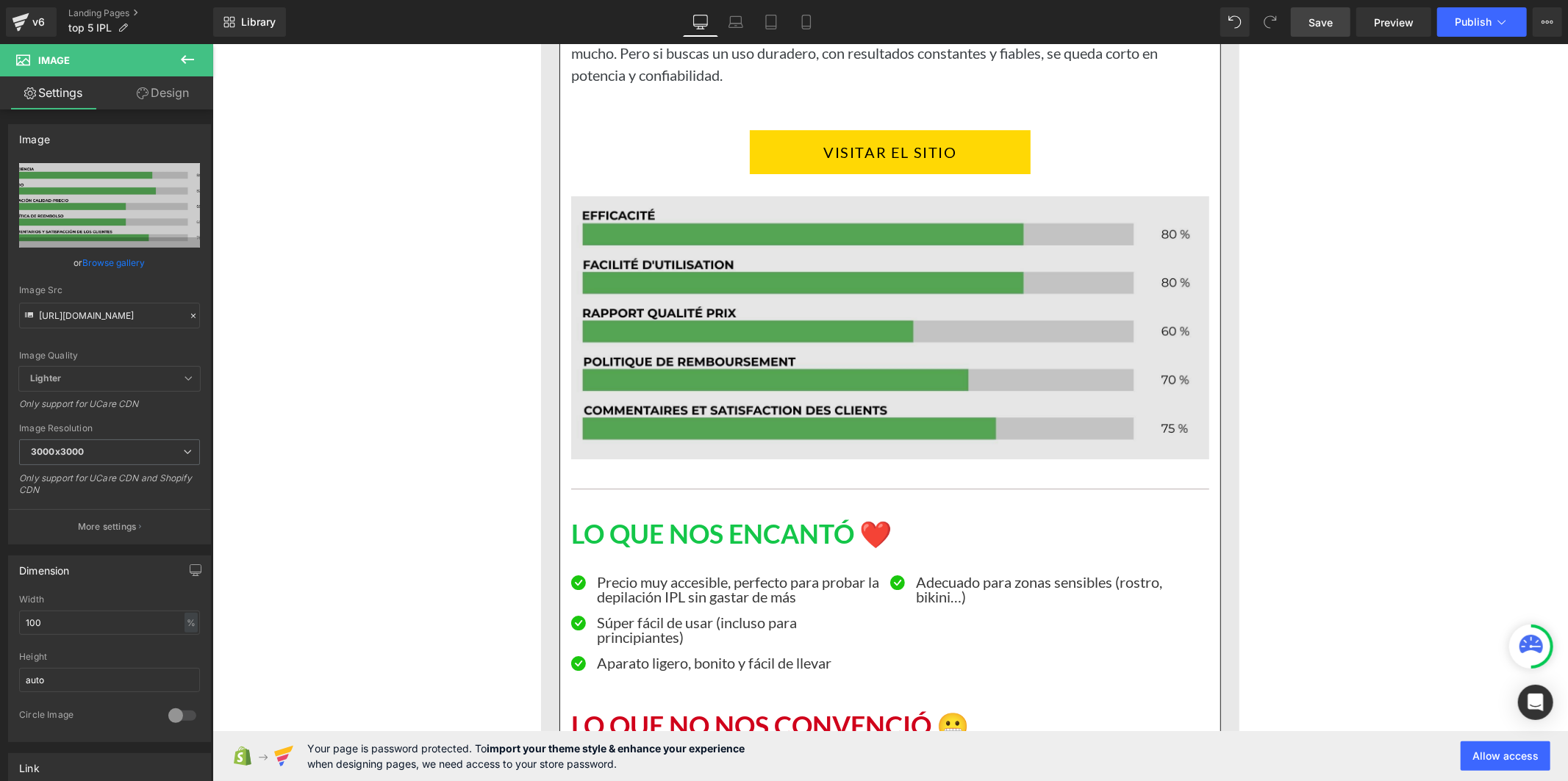
click at [849, 392] on img at bounding box center [889, 327] width 638 height 263
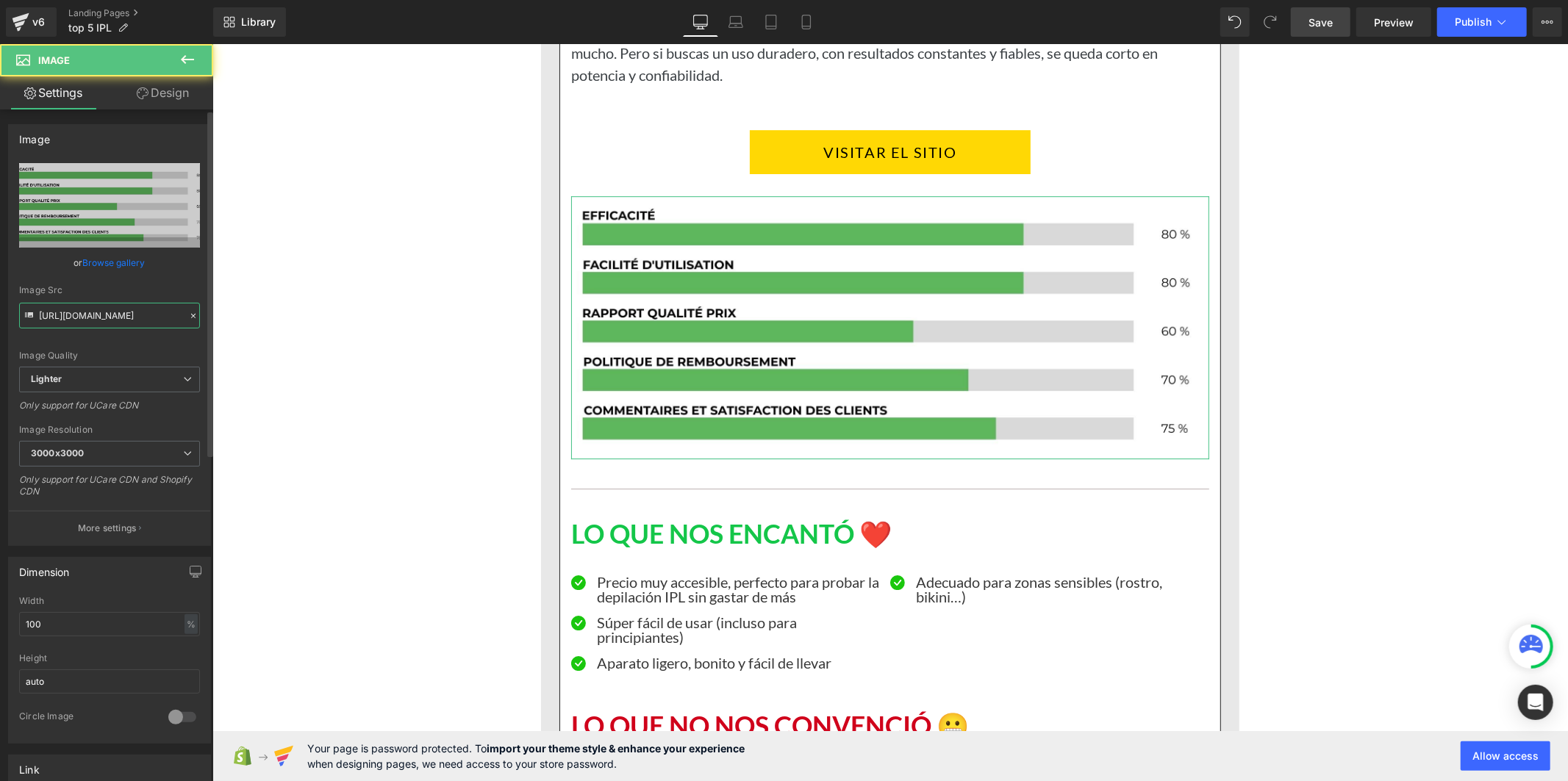
click at [159, 312] on input "[URL][DOMAIN_NAME]" at bounding box center [110, 316] width 181 height 26
paste input "[DOMAIN_NAME][URL]"
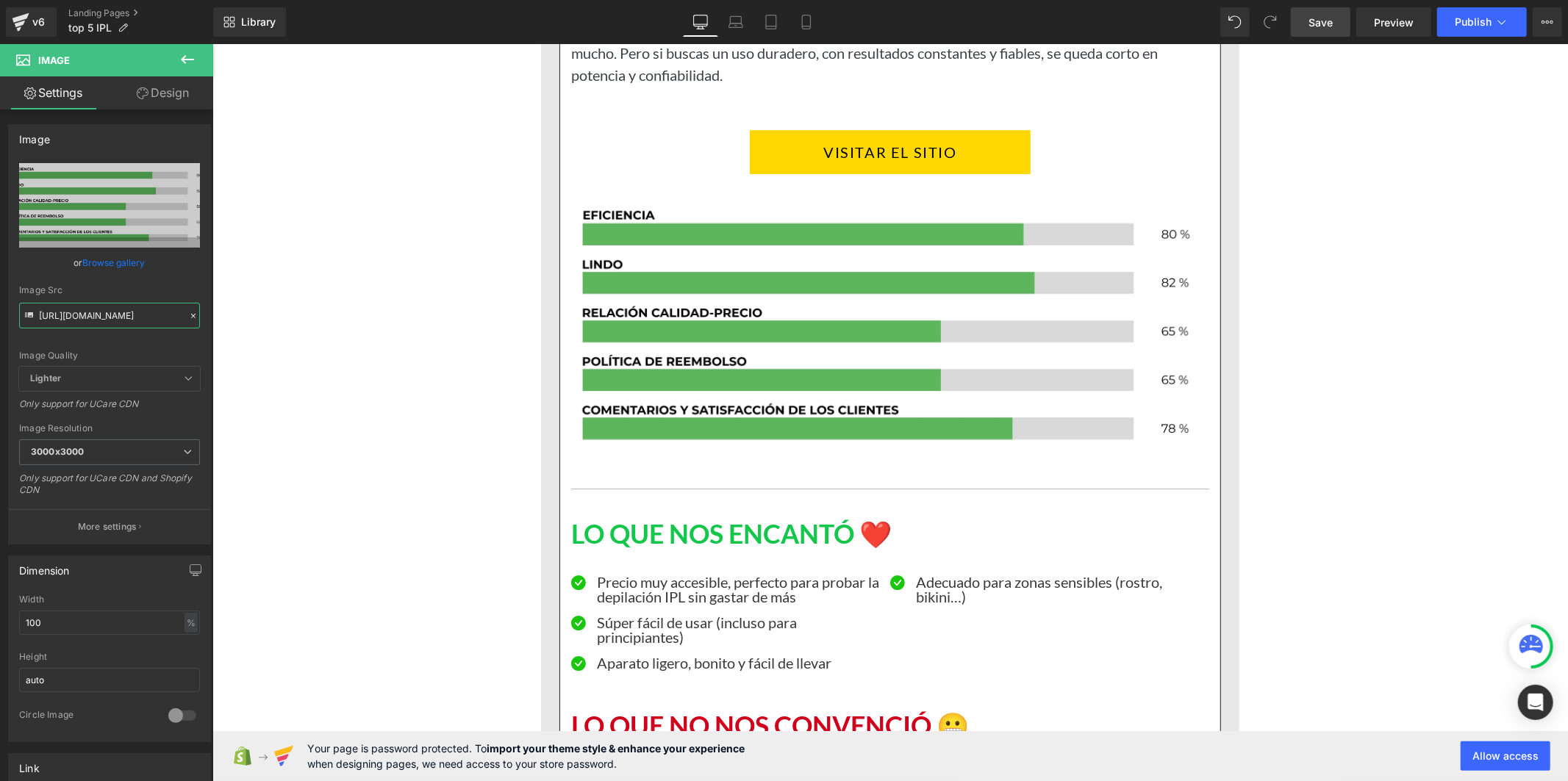
type input "[URL][DOMAIN_NAME]"
drag, startPoint x: 1318, startPoint y: 23, endPoint x: 838, endPoint y: 431, distance: 630.0
click at [1318, 23] on span "Save" at bounding box center [1320, 23] width 24 height 16
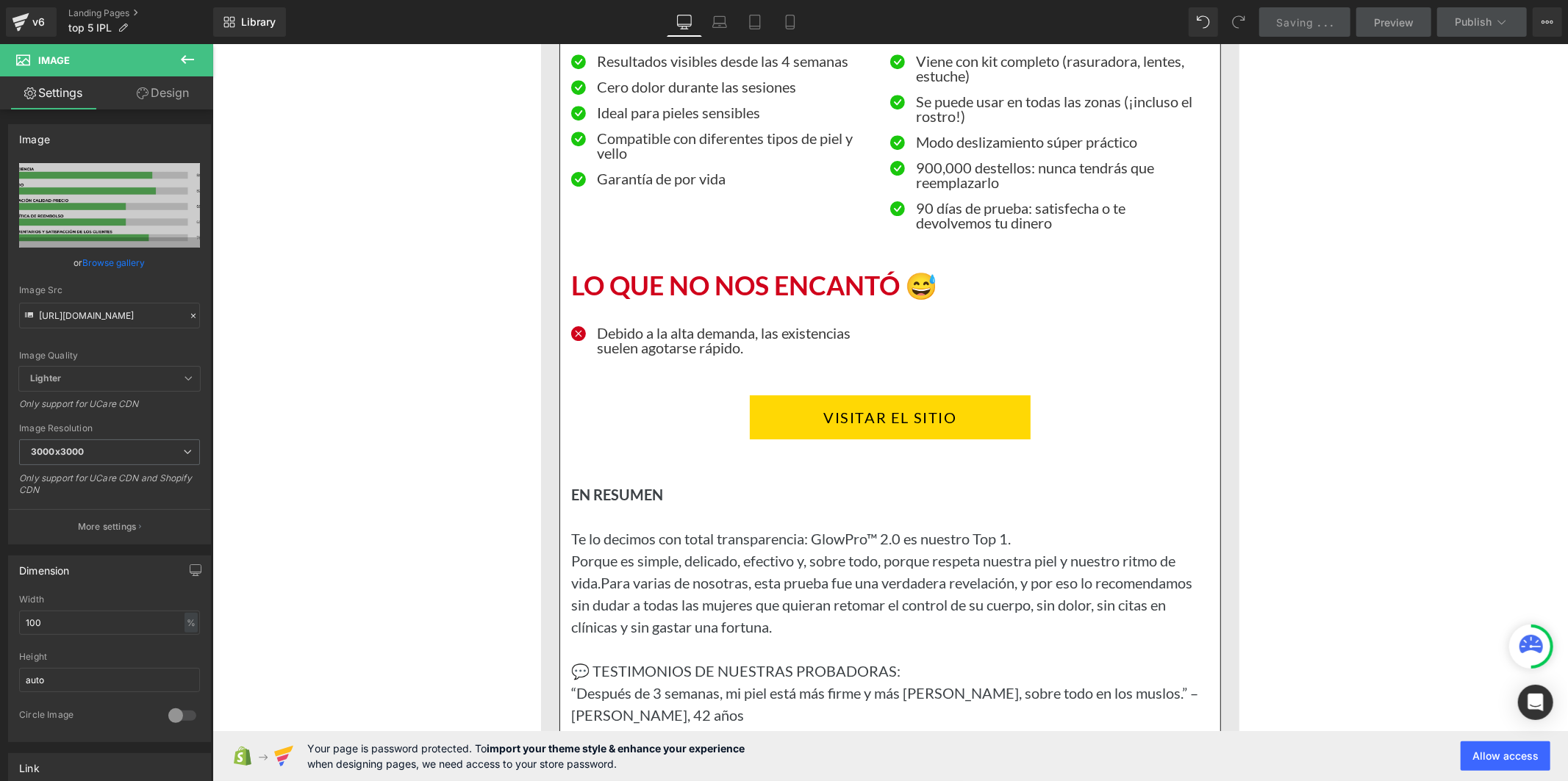
scroll to position [3593, 0]
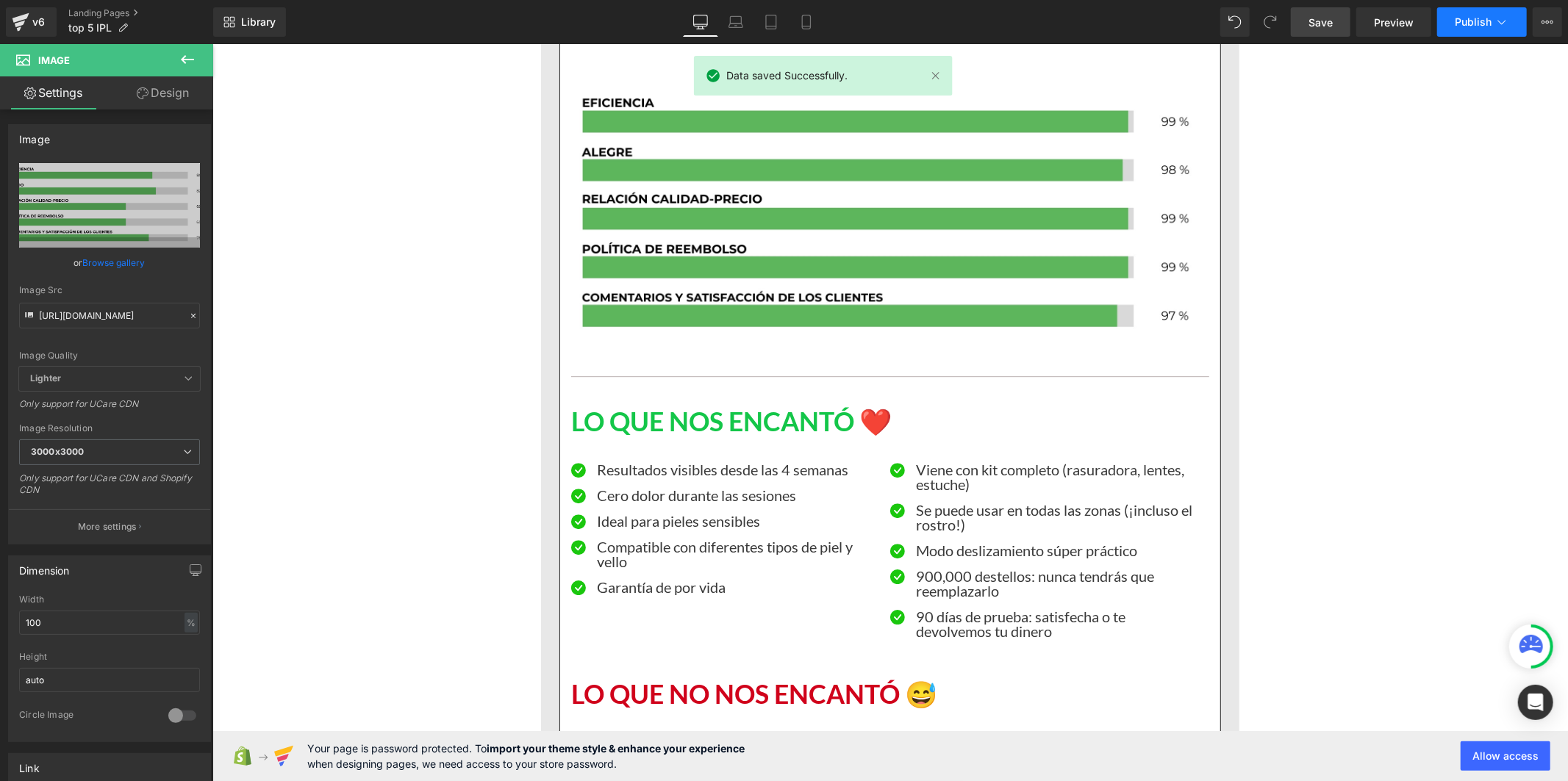
click at [1476, 24] on span "Publish" at bounding box center [1472, 22] width 37 height 12
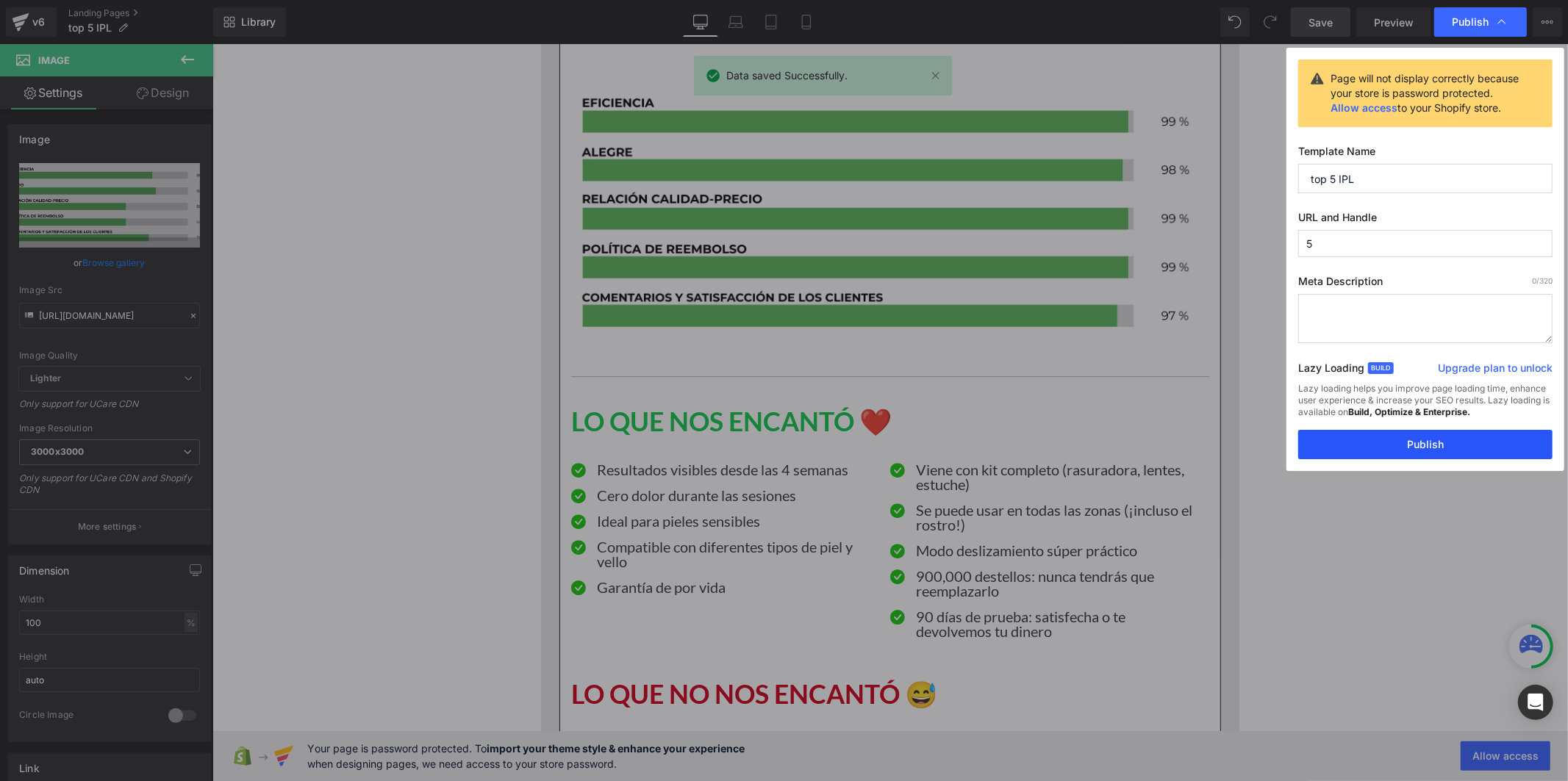
click at [1421, 455] on button "Publish" at bounding box center [1424, 445] width 254 height 30
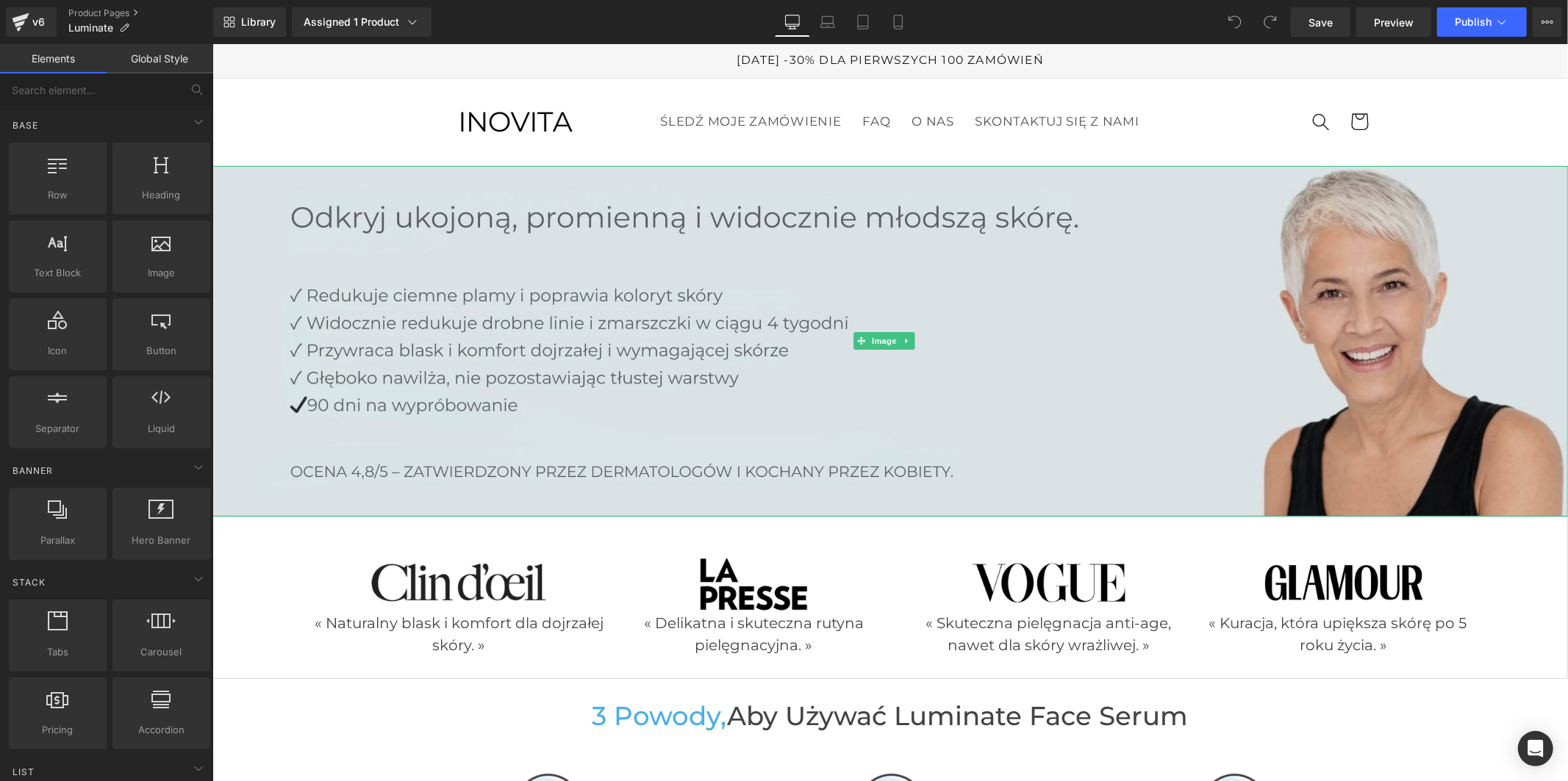
click at [678, 384] on img at bounding box center [889, 340] width 1355 height 350
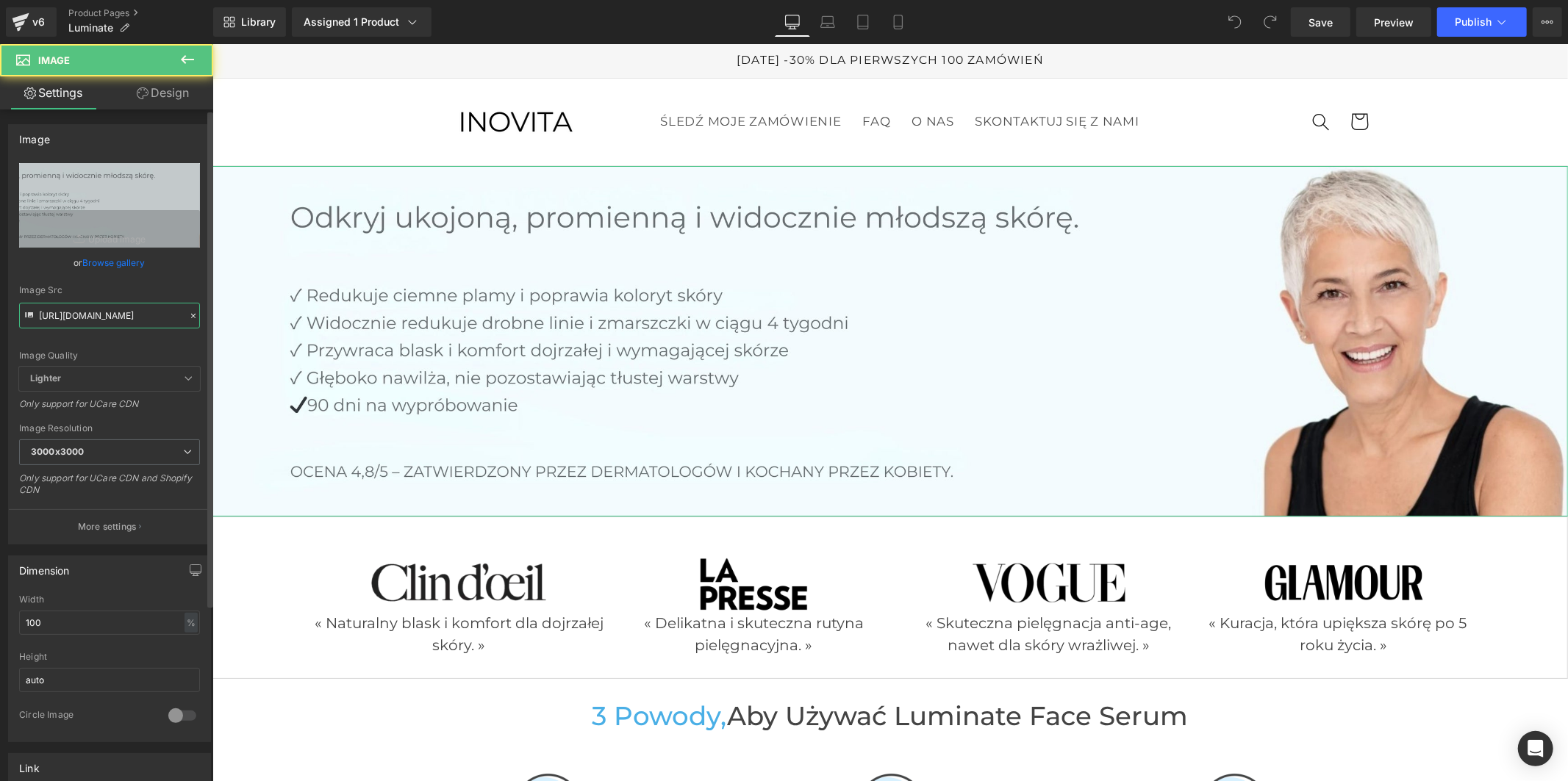
click at [71, 326] on input "https://cdn.shopify.com/s/files/1/0949/6906/9905/files/Polonais_1_36e06d24-a91d…" at bounding box center [110, 316] width 181 height 26
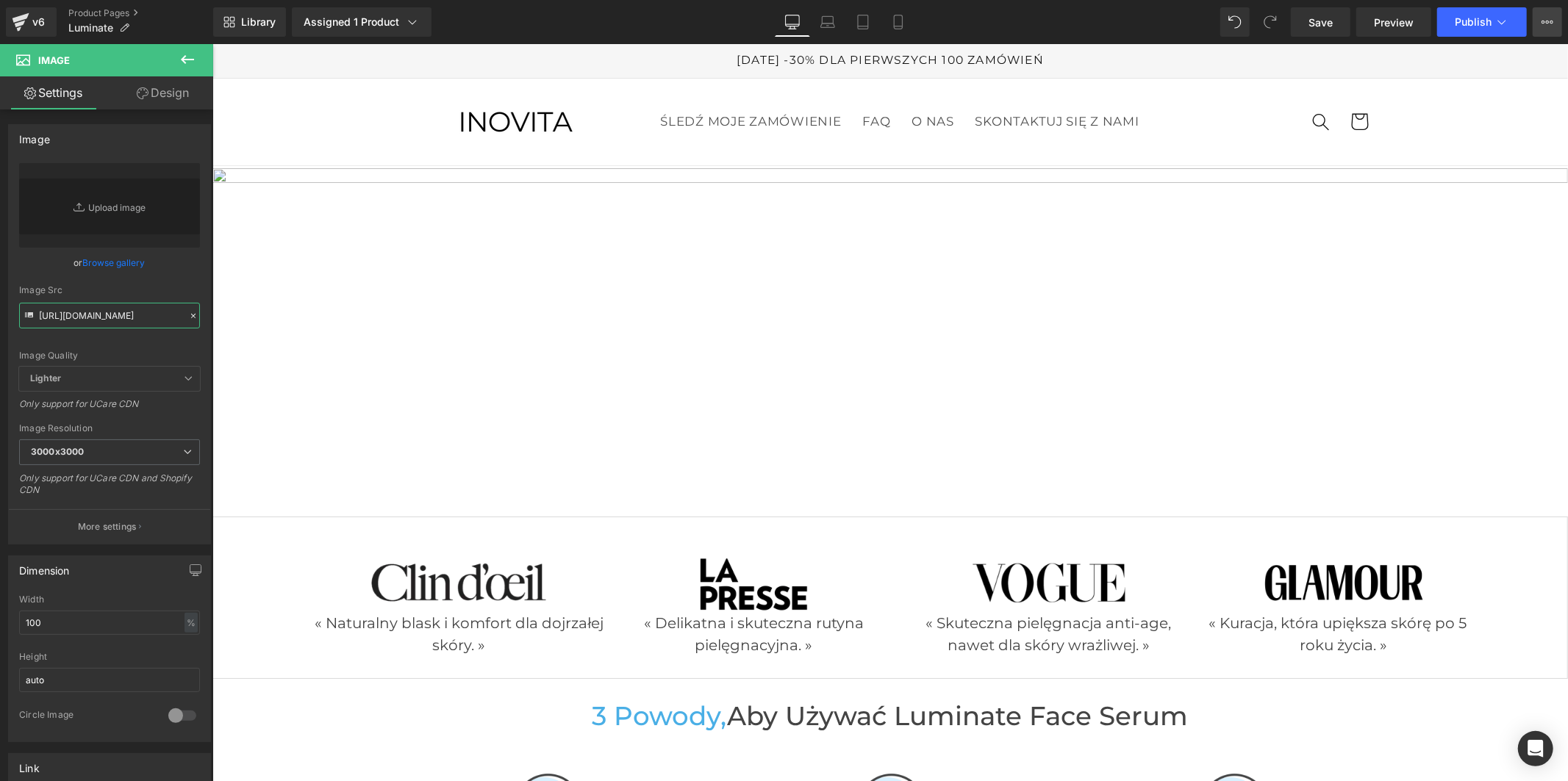
type input "https://cdn.shopify.com/s/files/1/0949/6906/9905/files/Polonais_e09e24c5-ba9a-4…"
click at [42, 24] on div "v6" at bounding box center [39, 22] width 19 height 19
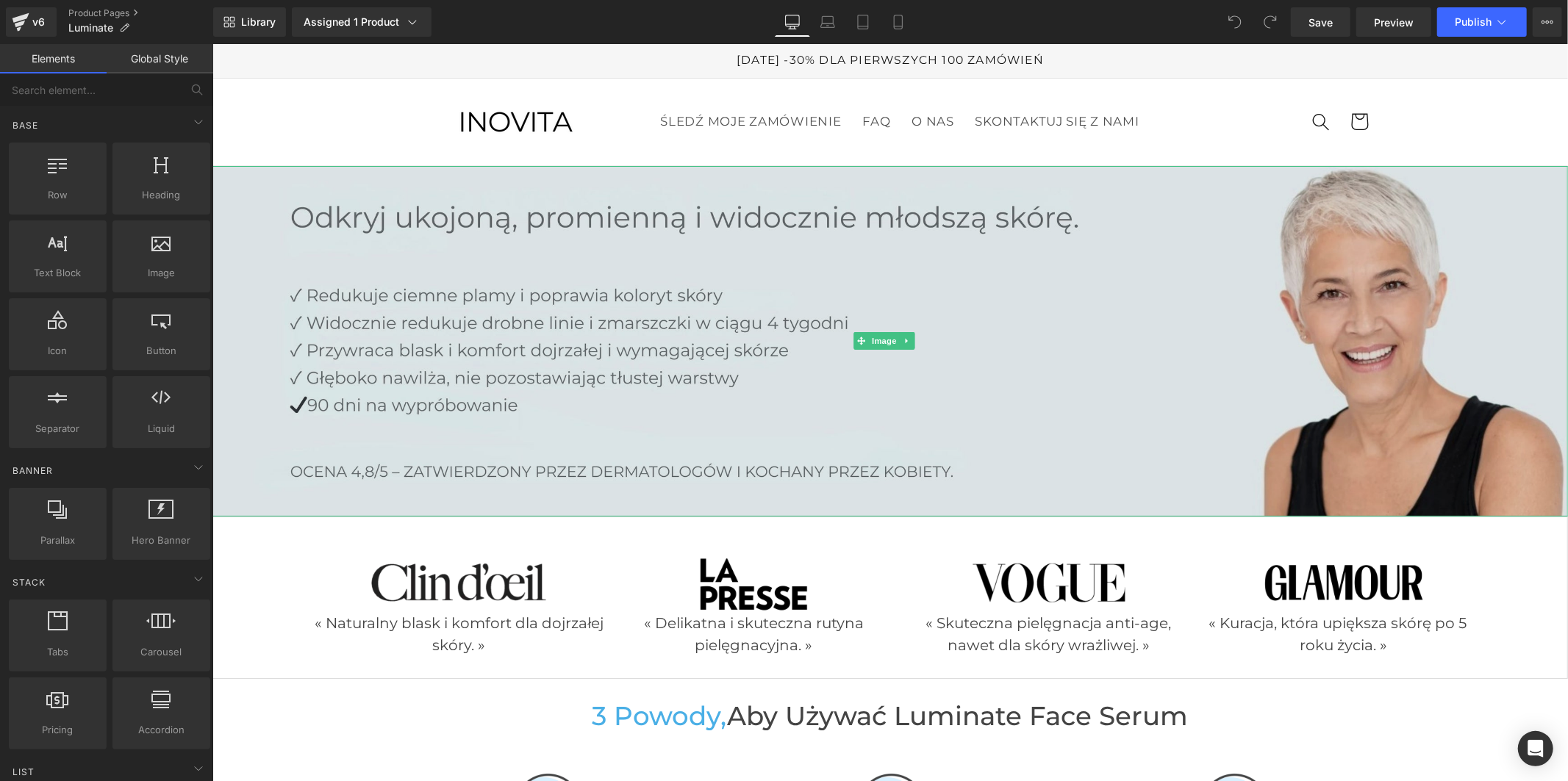
drag, startPoint x: 563, startPoint y: 356, endPoint x: 453, endPoint y: 355, distance: 110.0
click at [563, 356] on img at bounding box center [889, 340] width 1355 height 350
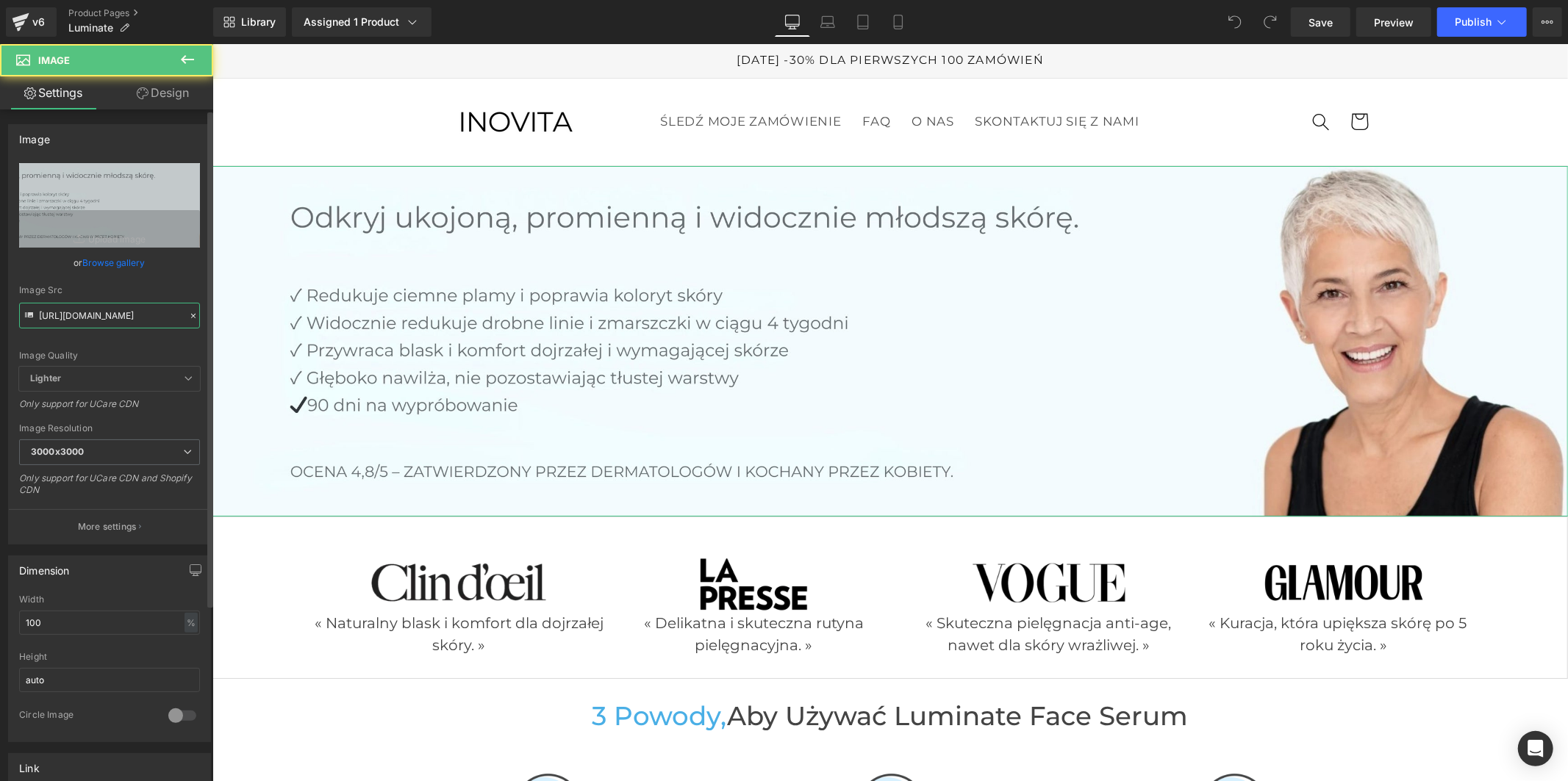
click at [118, 307] on input "https://cdn.shopify.com/s/files/1/0949/6906/9905/files/Polonais_1_36e06d24-a91d…" at bounding box center [110, 316] width 181 height 26
paste input "5da5fcc7-96c3-4b82-8611-45320b087123.jpg?v=1756825946"
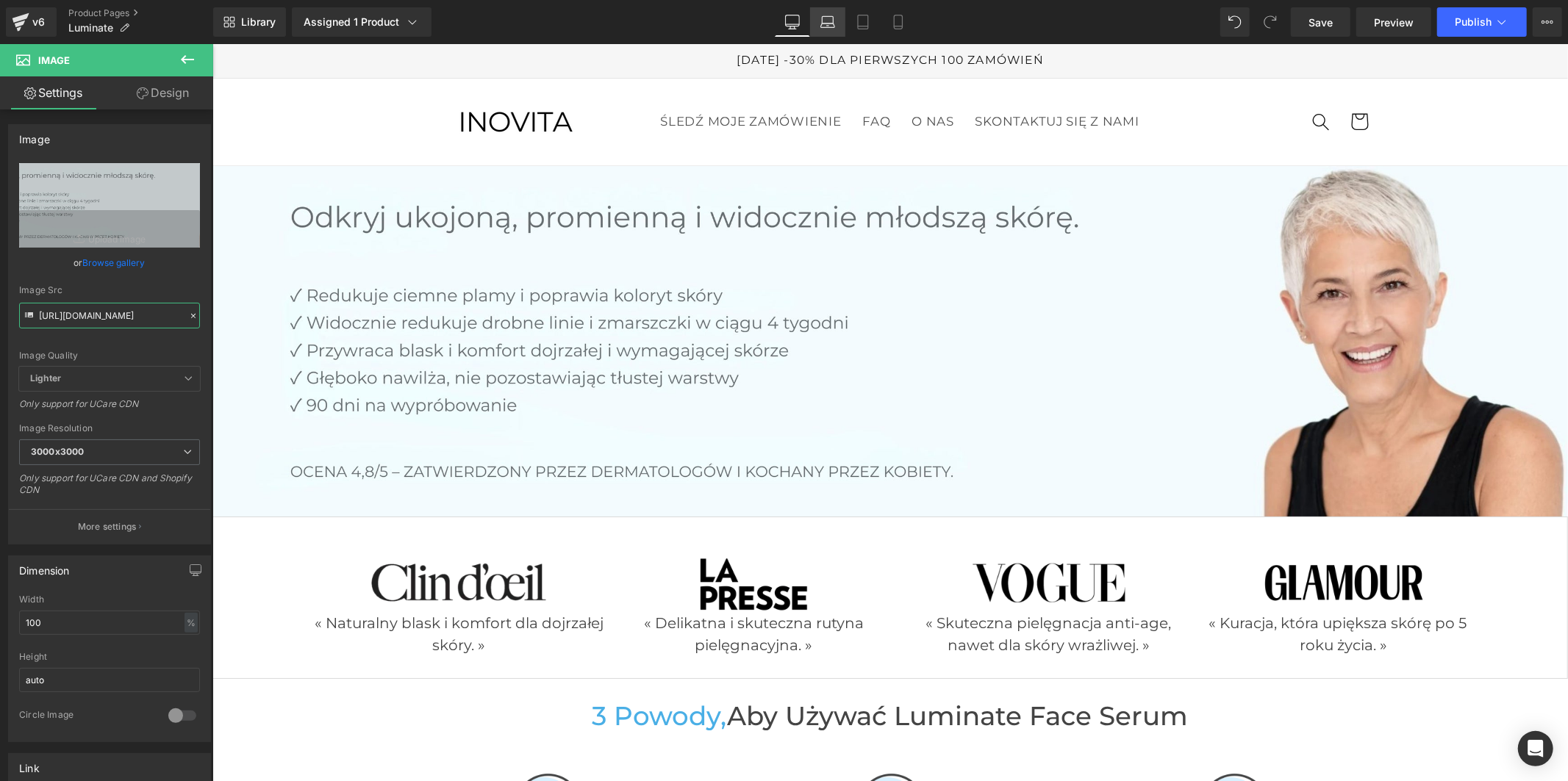
type input "https://cdn.shopify.com/s/files/1/0949/6906/9905/files/Polonais_5da5fcc7-96c3-4…"
click at [831, 25] on icon at bounding box center [828, 22] width 15 height 15
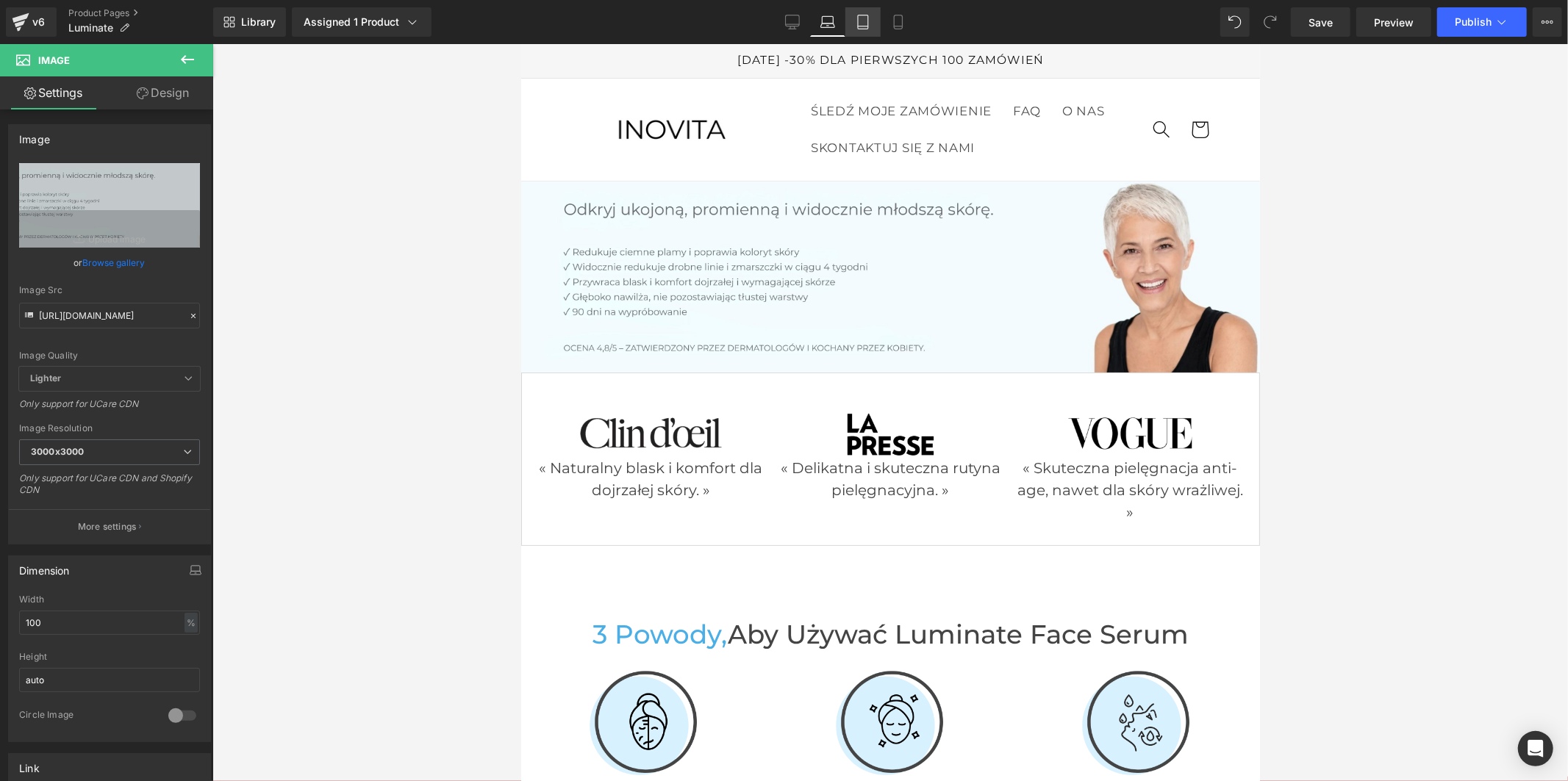
click at [858, 23] on icon at bounding box center [862, 23] width 10 height 14
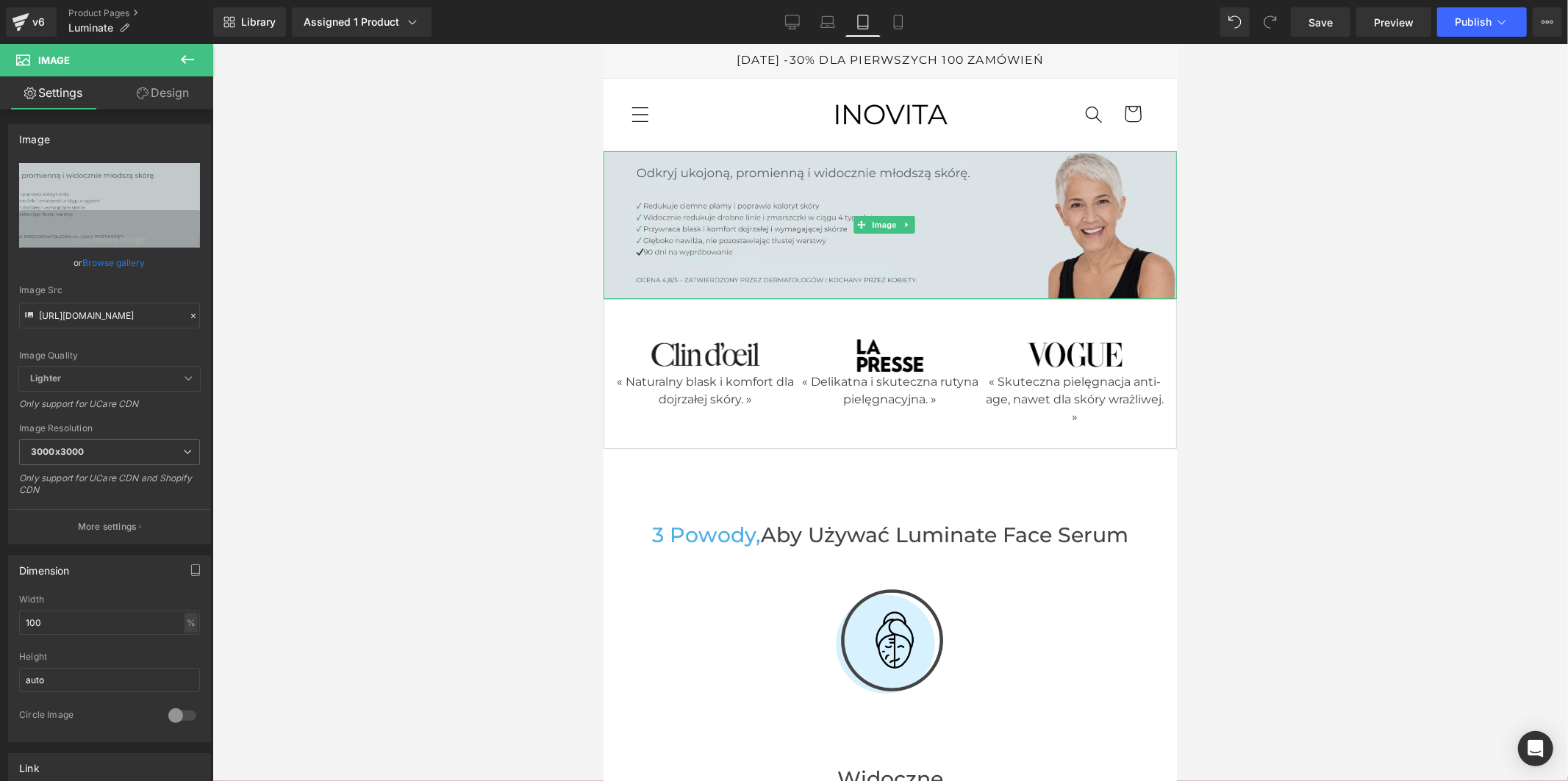
click at [761, 251] on img at bounding box center [890, 225] width 573 height 148
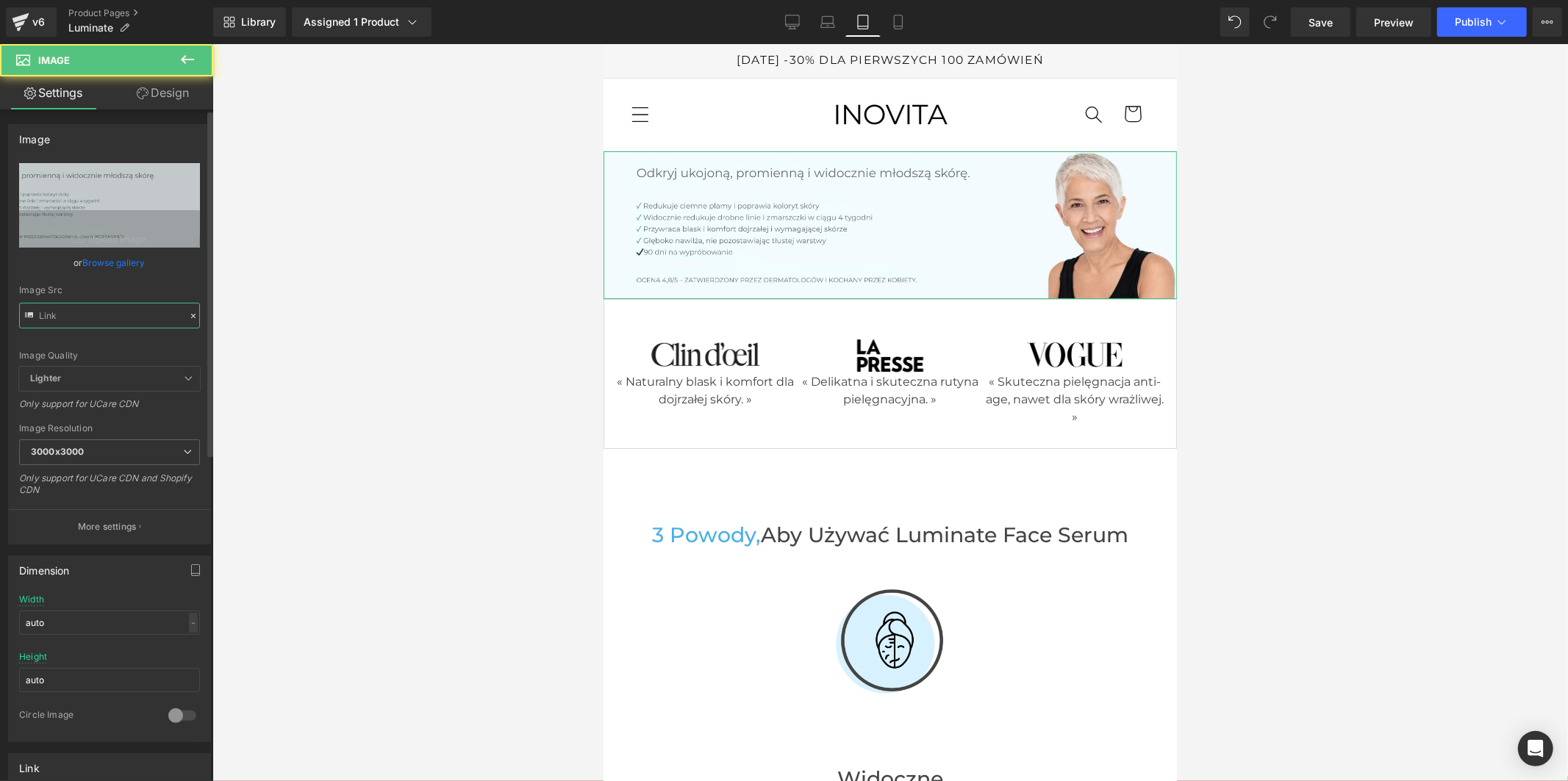
click at [144, 312] on input "text" at bounding box center [110, 316] width 181 height 26
paste input "5da5fcc7-96c3-4b82-8611-45320b087123.jpg?v=1756825946"
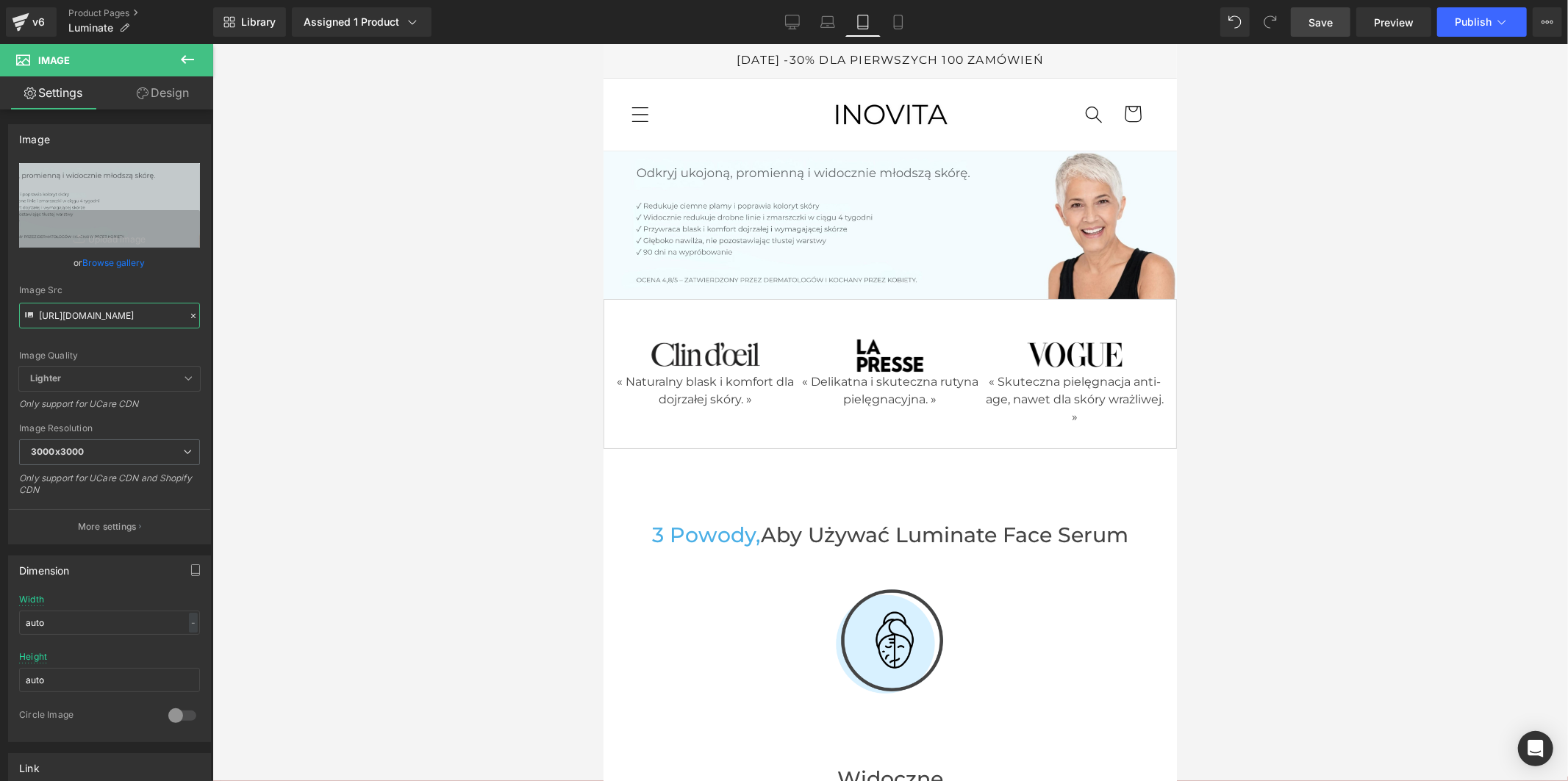
type input "https://cdn.shopify.com/s/files/1/0949/6906/9905/files/Polonais_5da5fcc7-96c3-4…"
click at [1336, 19] on link "Save" at bounding box center [1320, 22] width 60 height 30
click at [1474, 34] on button "Publish" at bounding box center [1481, 22] width 89 height 30
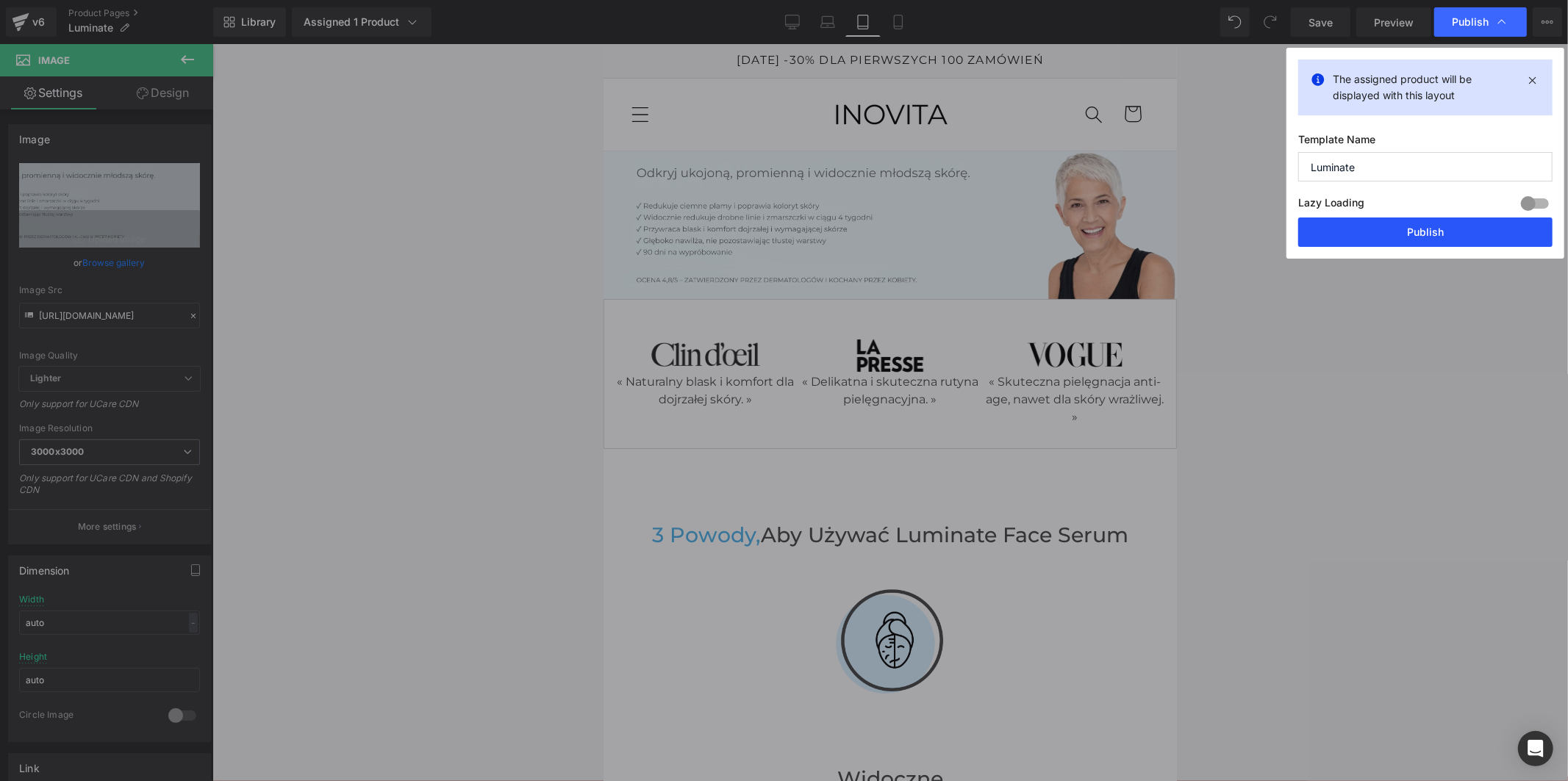
click at [1409, 236] on button "Publish" at bounding box center [1424, 232] width 254 height 30
